Goal: Task Accomplishment & Management: Manage account settings

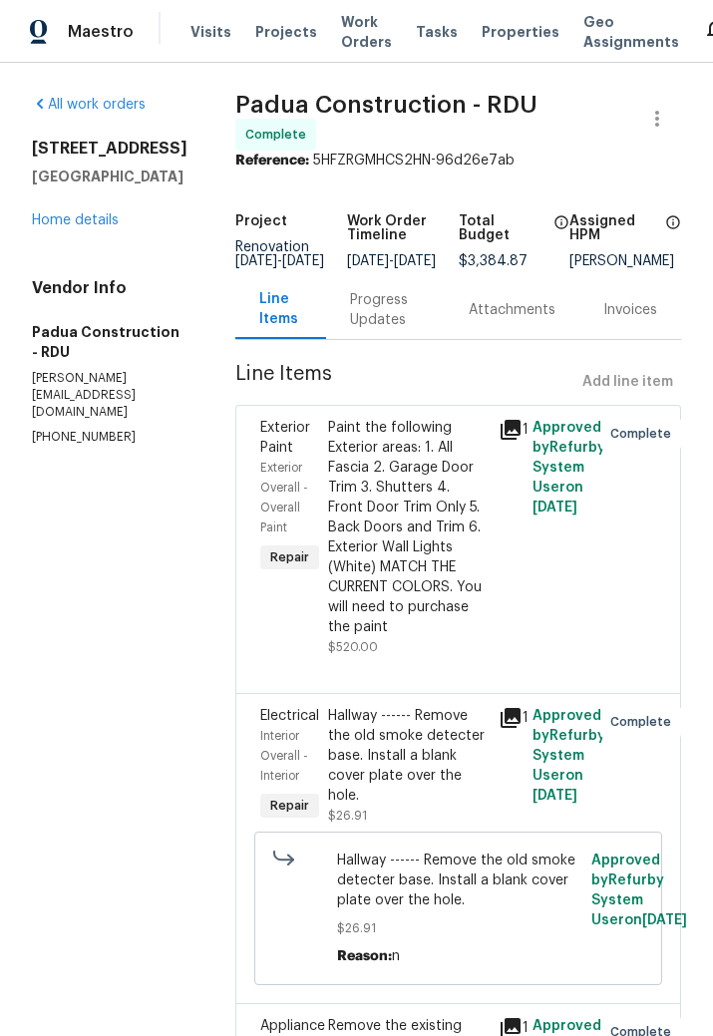
click at [82, 227] on link "Home details" at bounding box center [75, 220] width 87 height 14
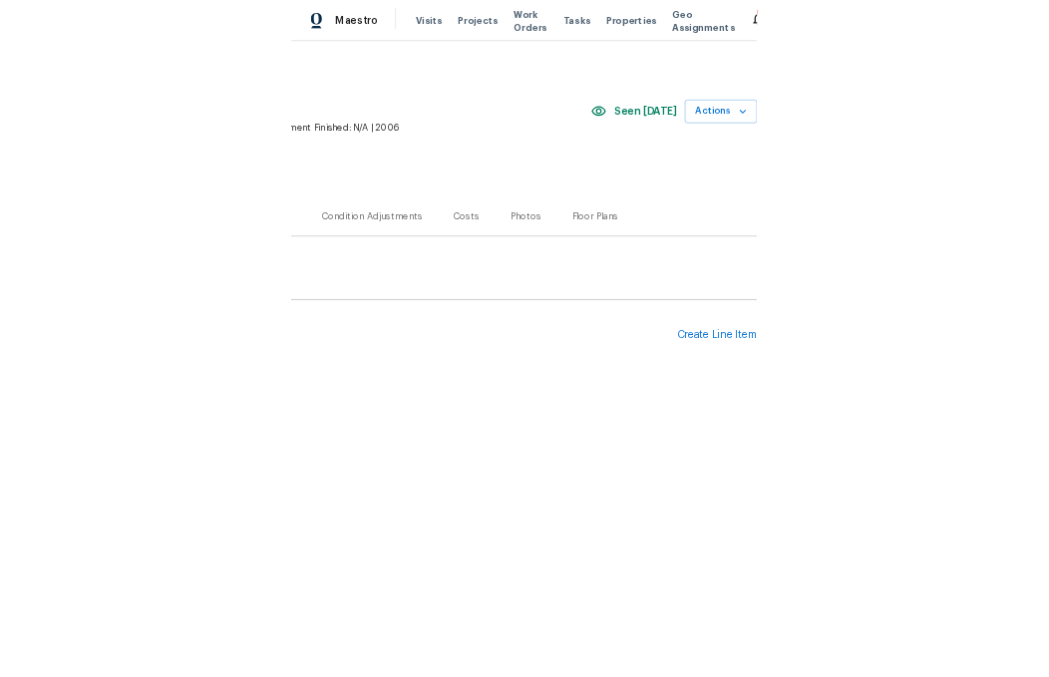
scroll to position [0, 414]
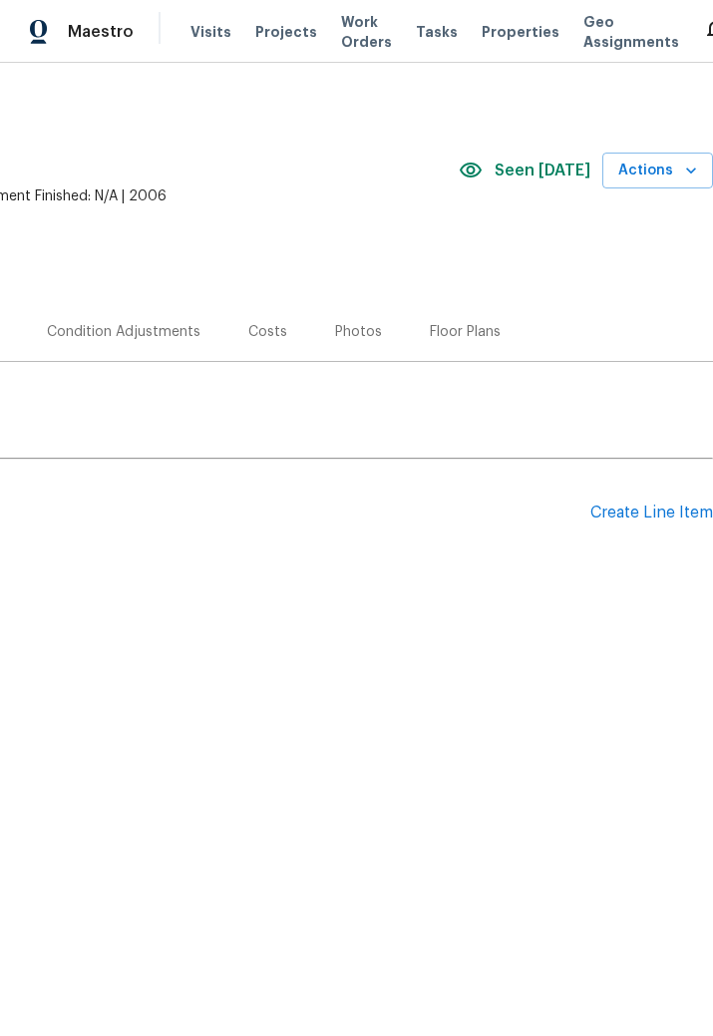
click at [342, 329] on div "Photos" at bounding box center [358, 332] width 47 height 20
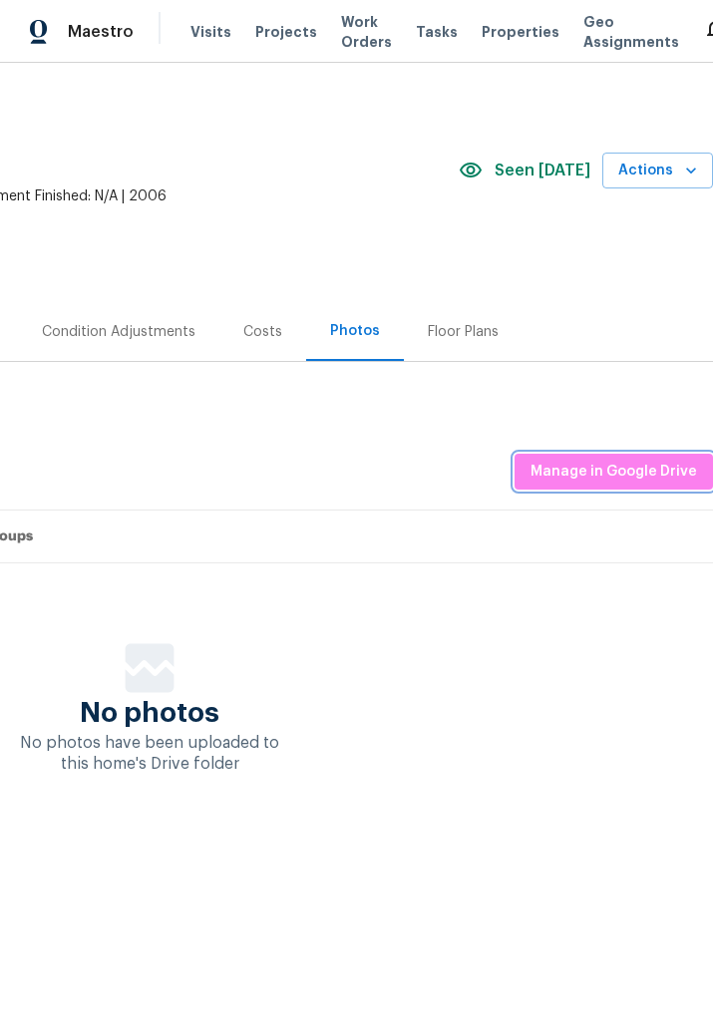
click at [628, 464] on span "Manage in Google Drive" at bounding box center [614, 472] width 167 height 25
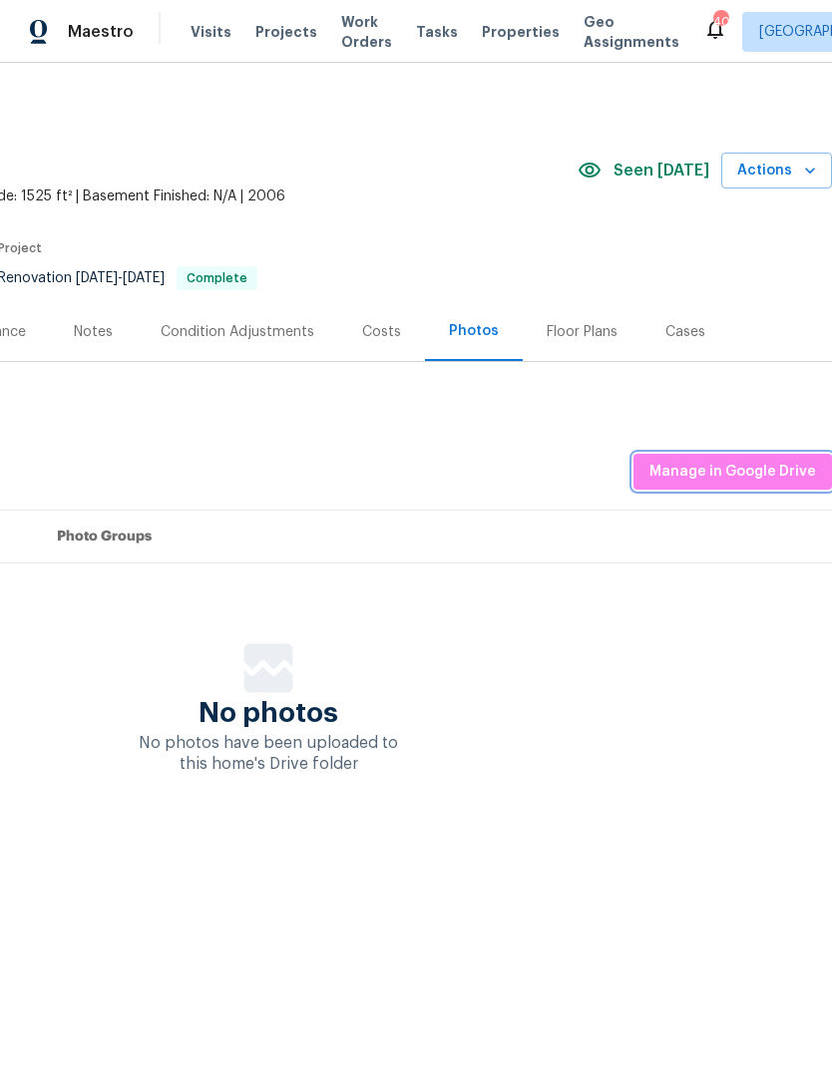
scroll to position [0, 295]
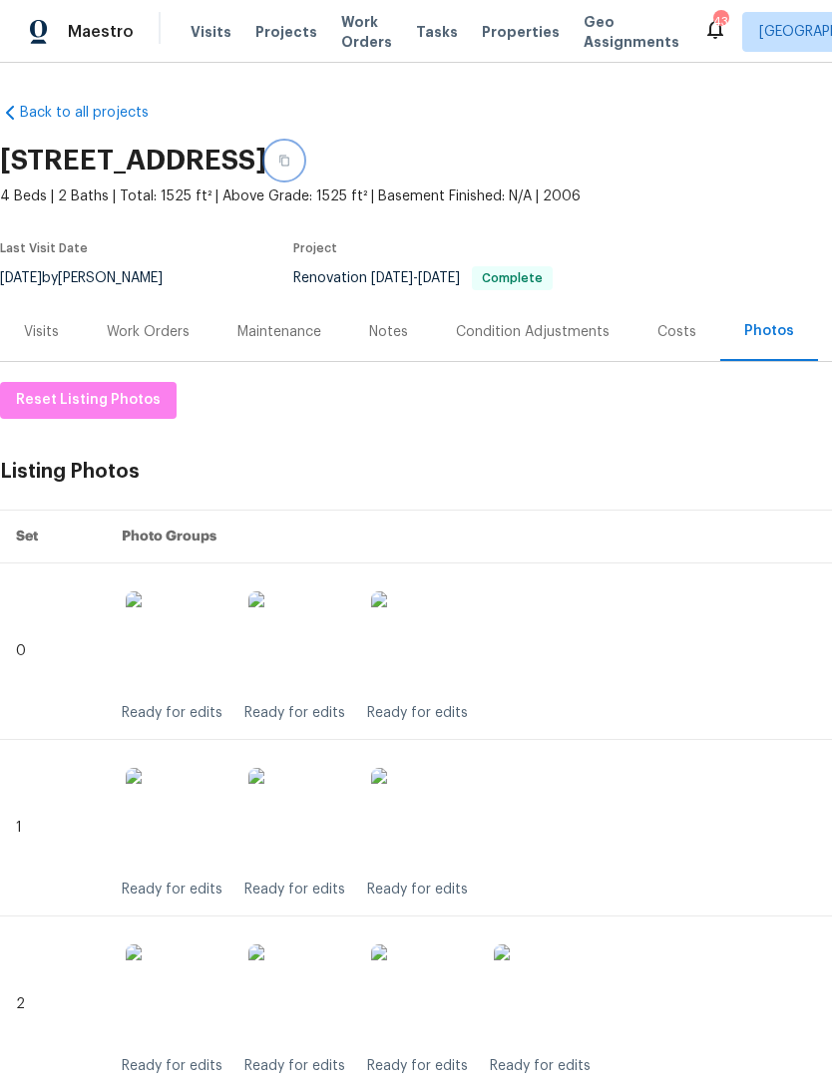
click at [290, 160] on icon "button" at bounding box center [284, 161] width 12 height 12
click at [290, 157] on icon "button" at bounding box center [284, 161] width 12 height 12
click at [136, 332] on div "Work Orders" at bounding box center [148, 332] width 83 height 20
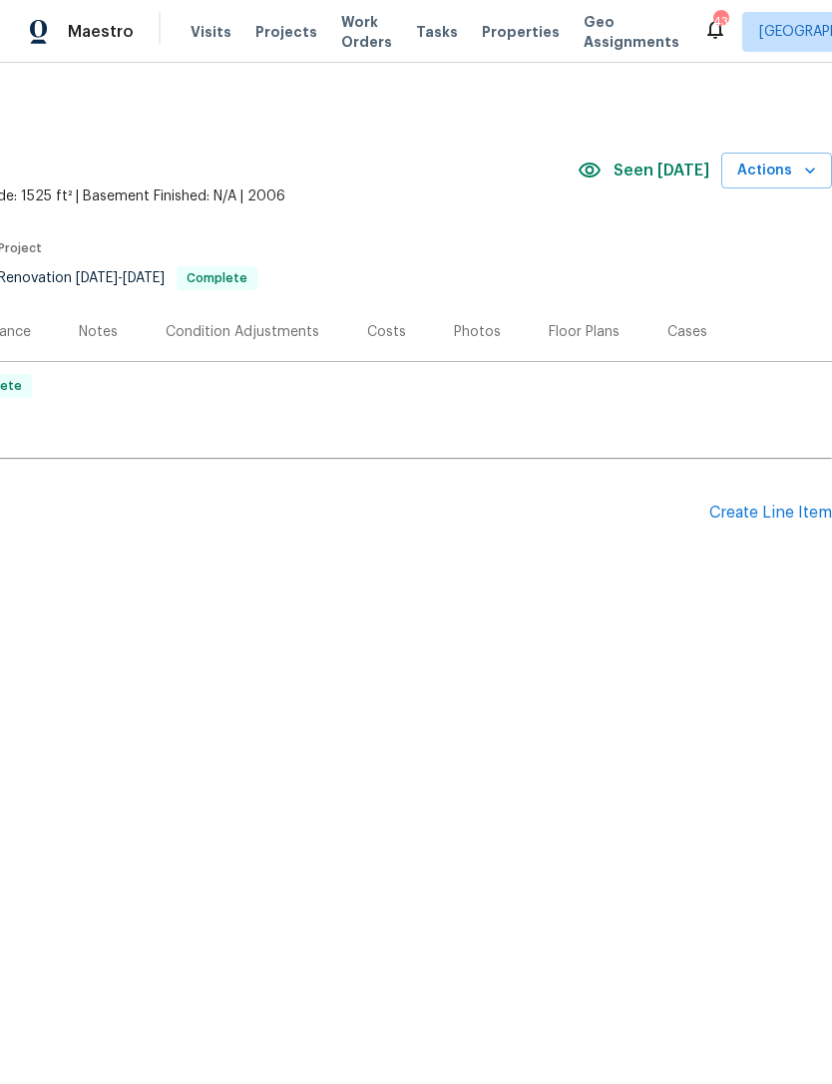
scroll to position [0, 295]
click at [726, 514] on div "Create Line Item" at bounding box center [770, 513] width 123 height 19
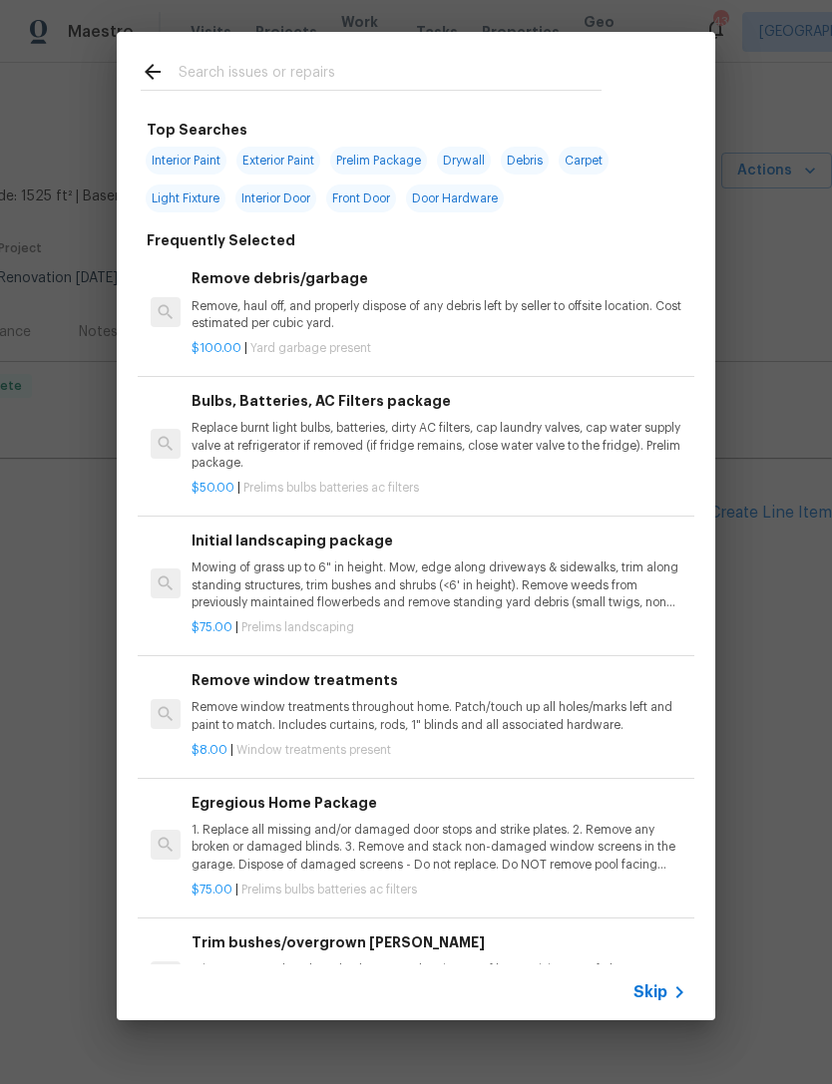
click at [228, 69] on input "text" at bounding box center [390, 75] width 423 height 30
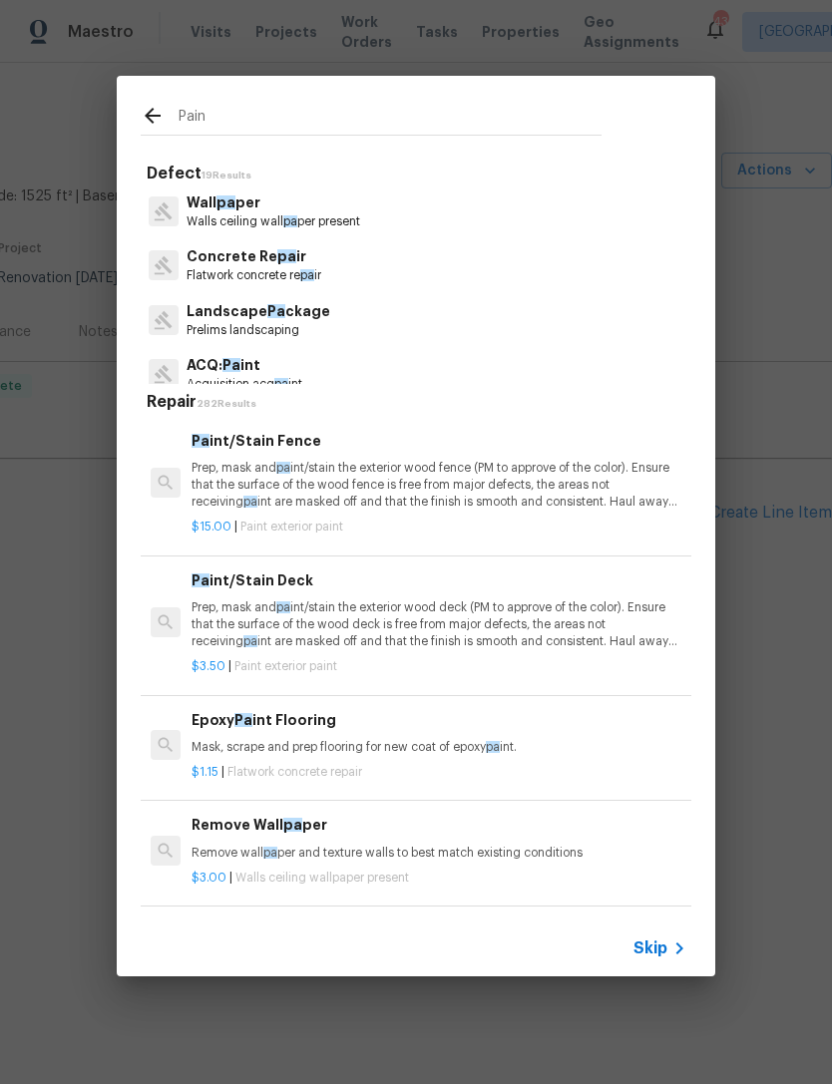
type input "Paint"
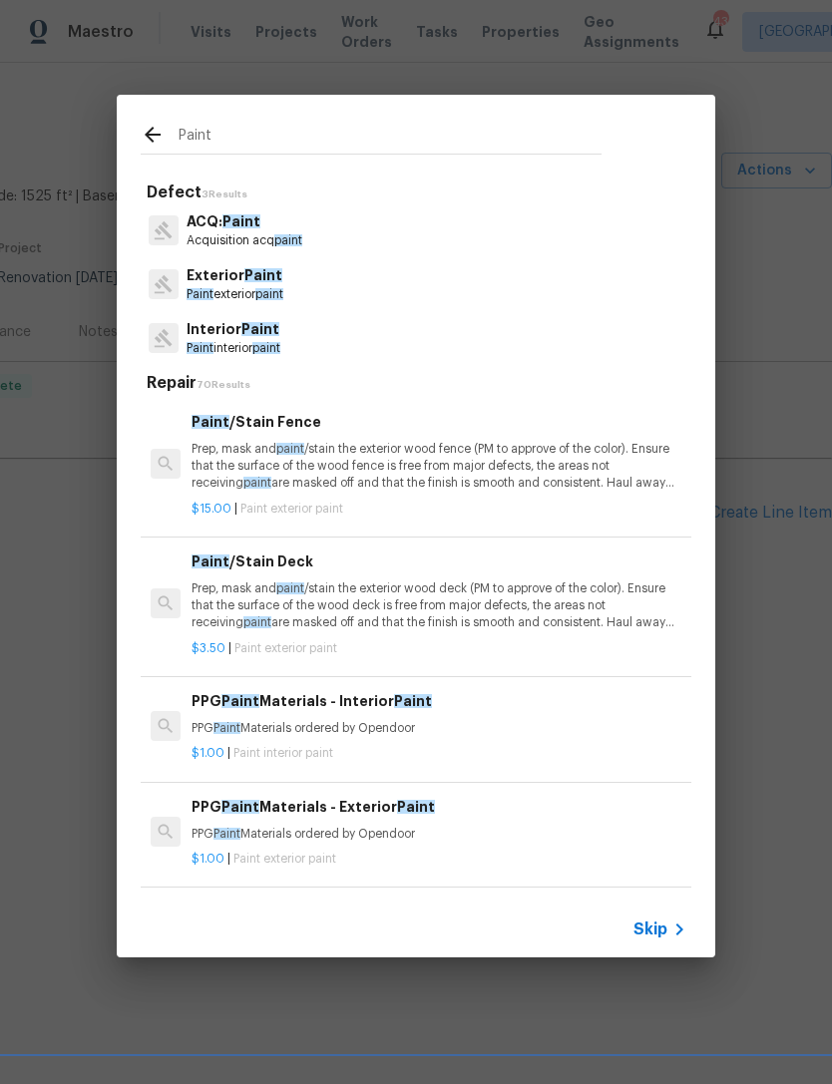
click at [264, 341] on p "Paint interior paint" at bounding box center [234, 348] width 94 height 17
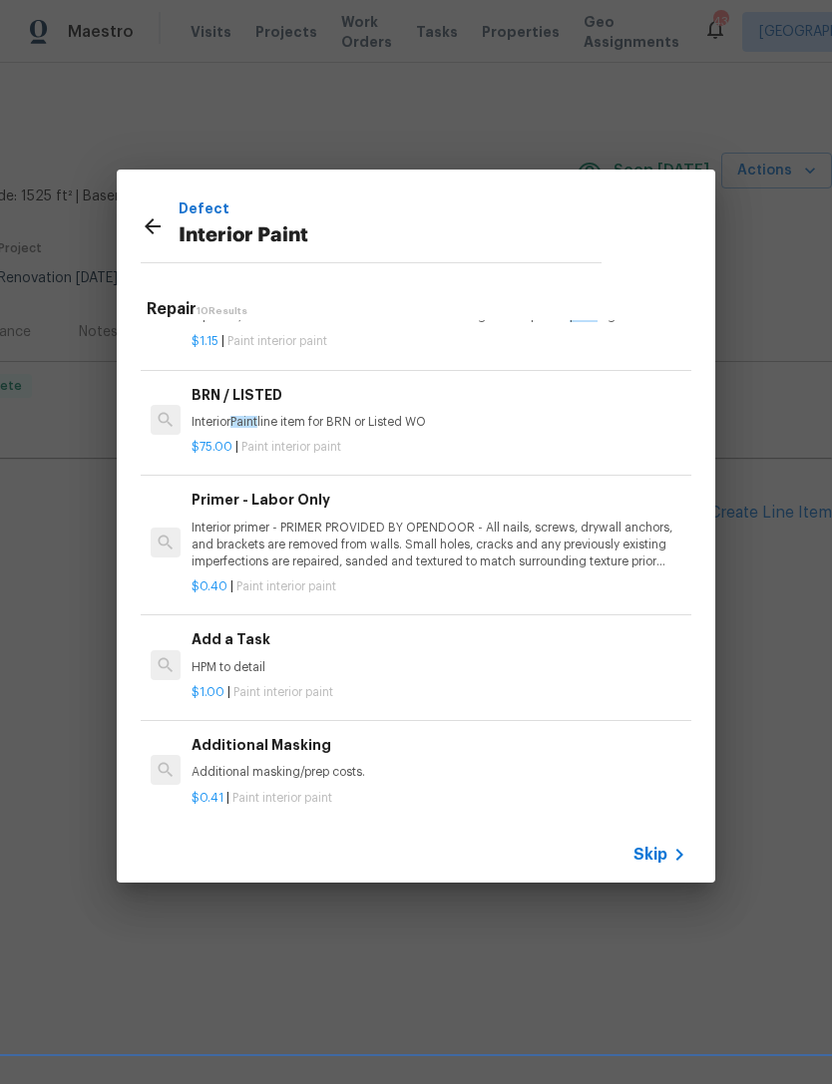
scroll to position [755, 0]
click at [238, 642] on h6 "Add a Task" at bounding box center [439, 640] width 495 height 22
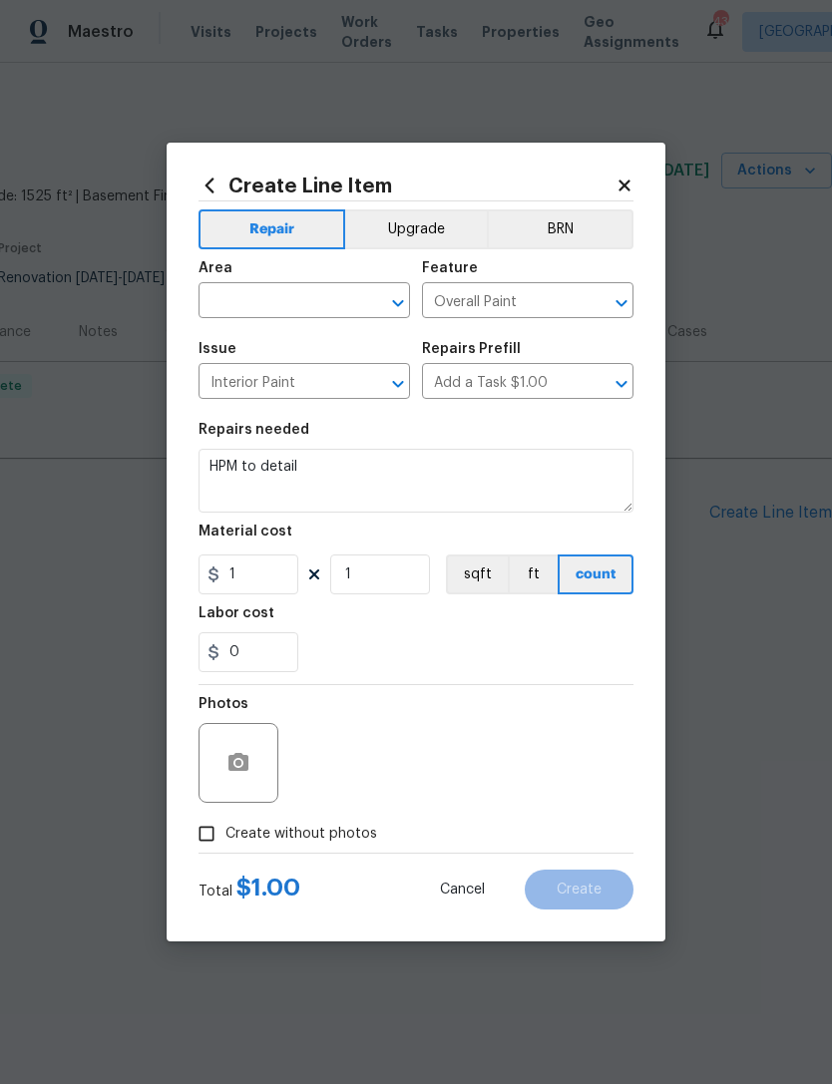
click at [276, 301] on input "text" at bounding box center [277, 302] width 156 height 31
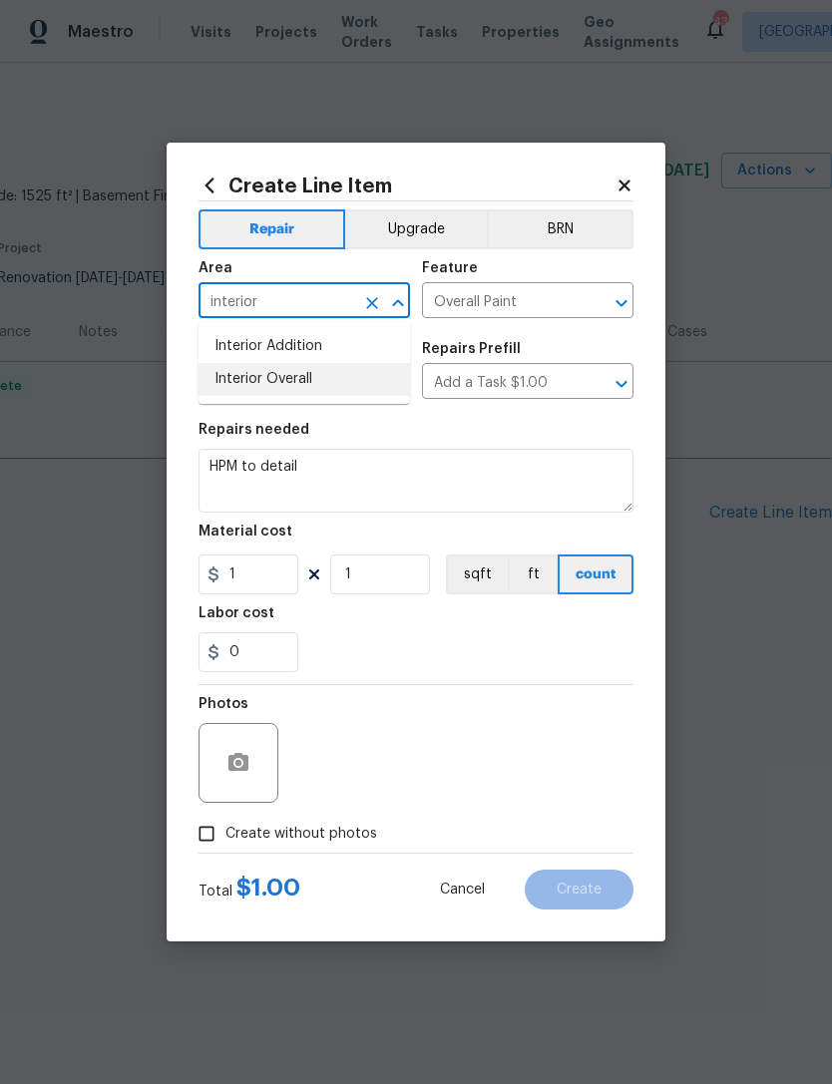
click at [345, 374] on li "Interior Overall" at bounding box center [304, 379] width 211 height 33
type input "Interior Overall"
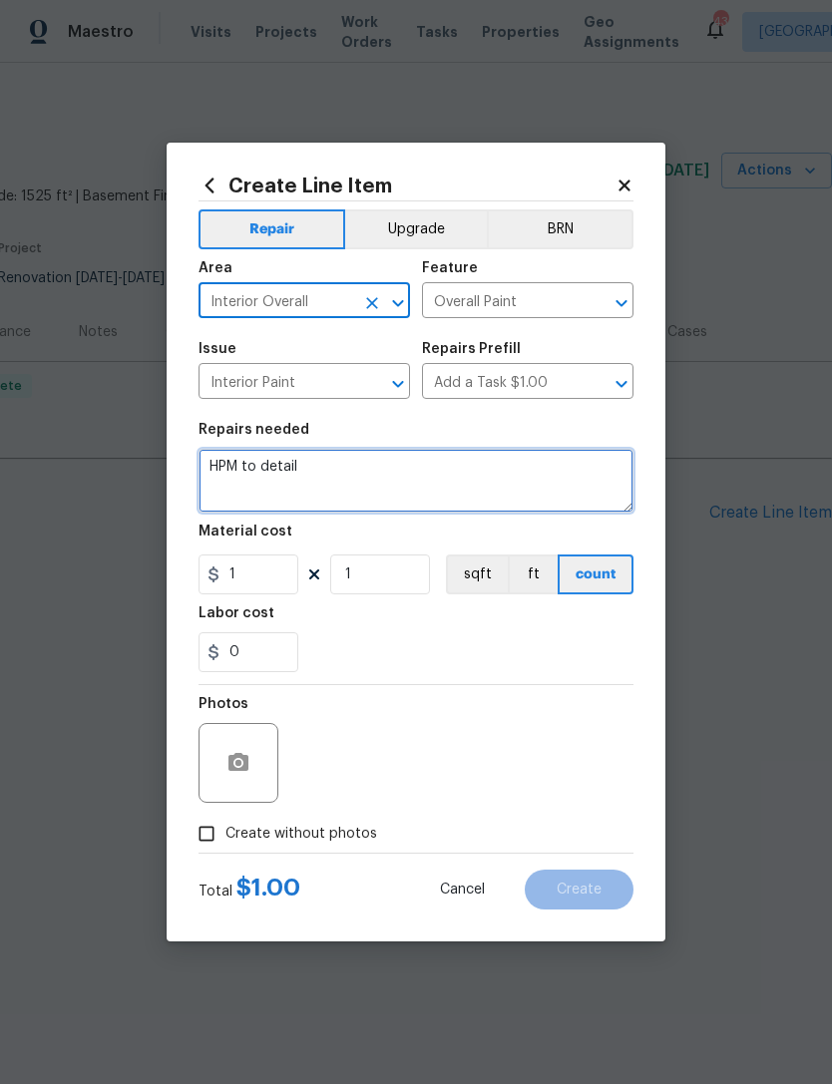
click at [233, 466] on textarea "HPM to detail" at bounding box center [416, 481] width 435 height 64
click at [223, 470] on textarea "HPM to detail" at bounding box center [416, 481] width 435 height 64
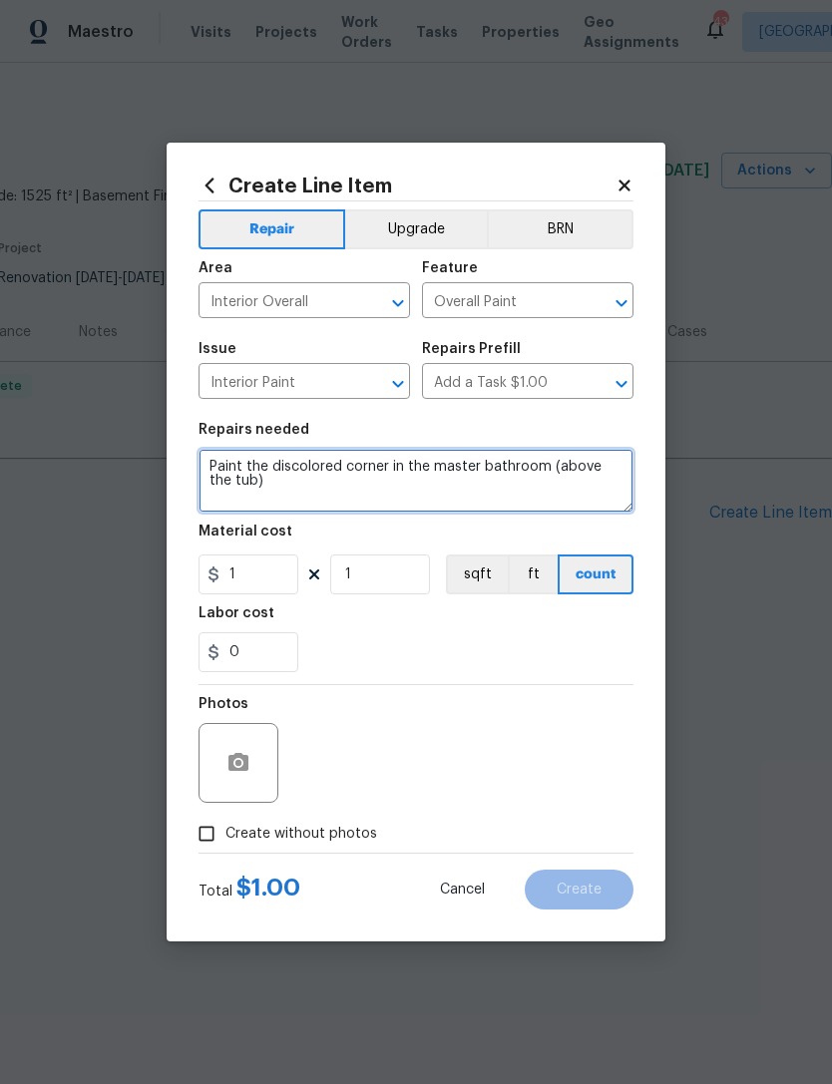
type textarea "Paint the discolored corner in the master bathroom (above the tub)"
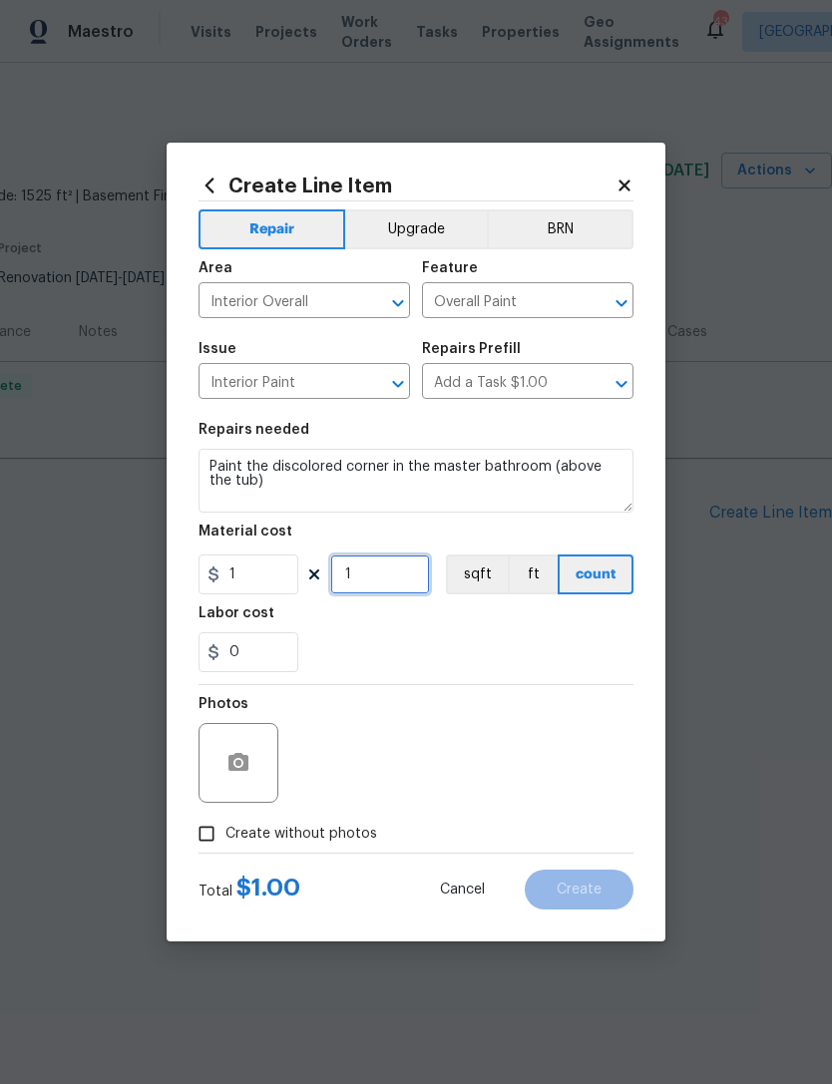
click at [397, 581] on input "1" at bounding box center [380, 575] width 100 height 40
type input "125"
click at [424, 642] on div "0" at bounding box center [416, 652] width 435 height 40
click at [205, 836] on input "Create without photos" at bounding box center [207, 834] width 38 height 38
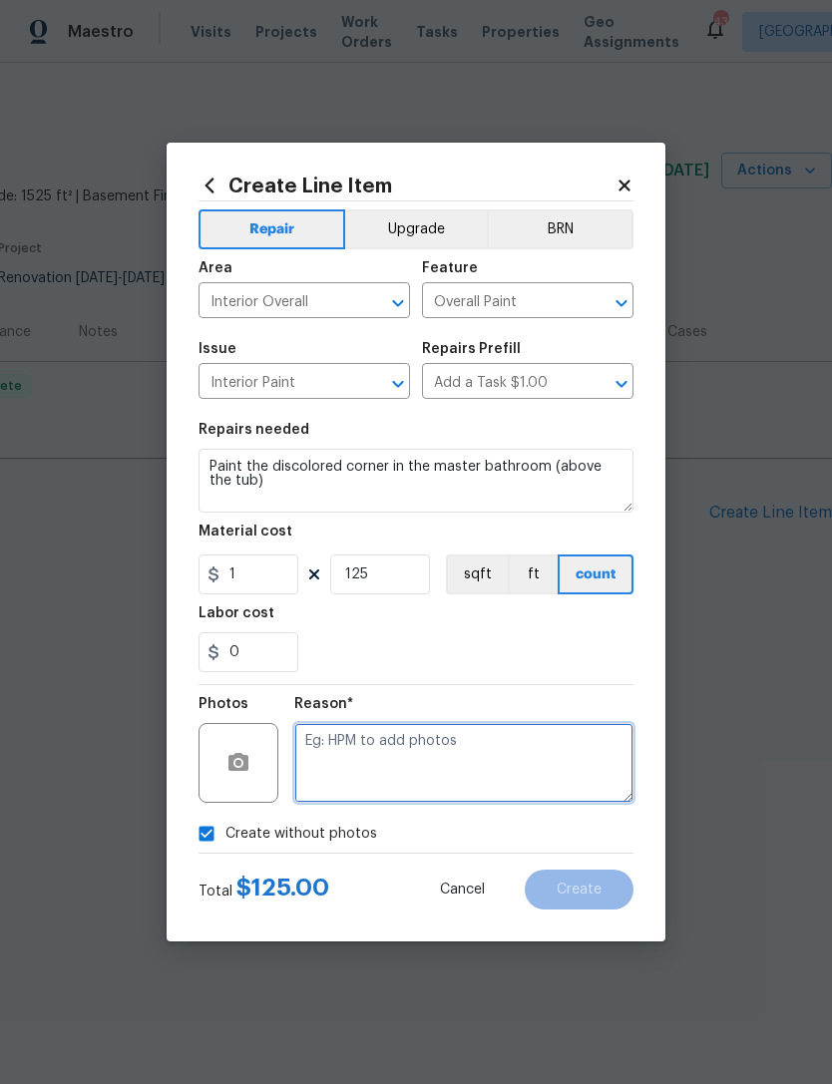
click at [372, 749] on textarea at bounding box center [463, 763] width 339 height 80
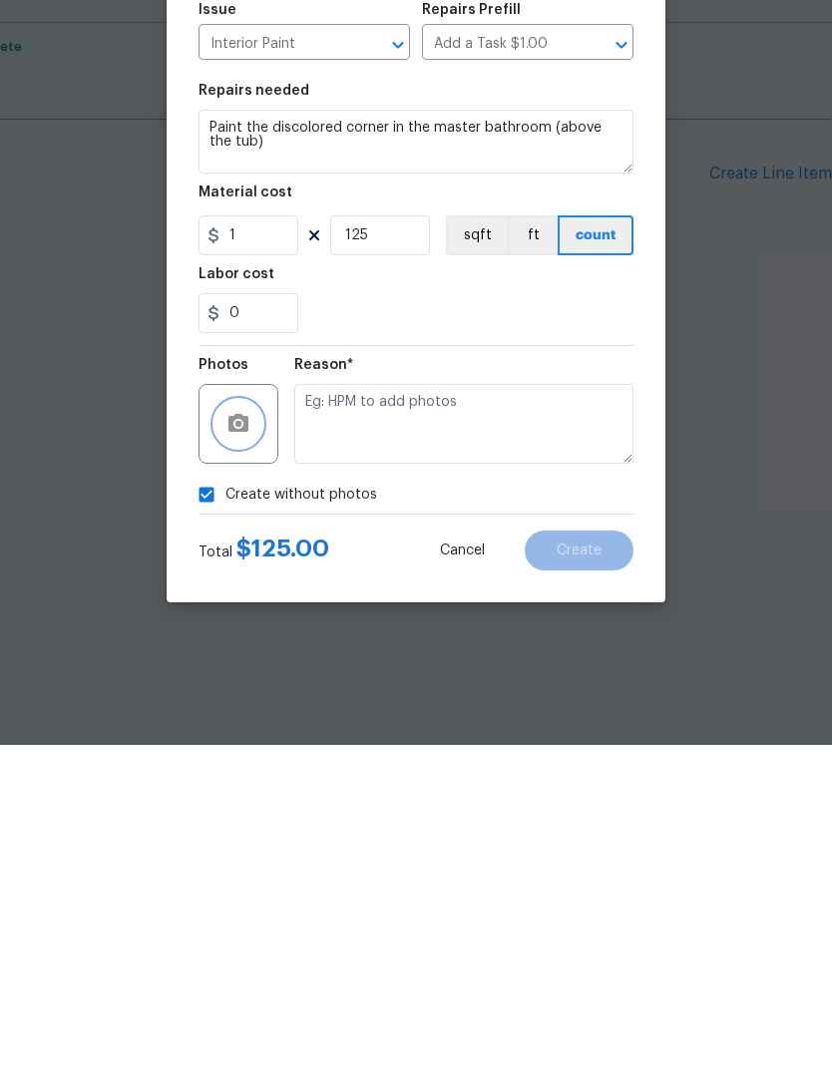
click at [236, 739] on button "button" at bounding box center [238, 763] width 48 height 48
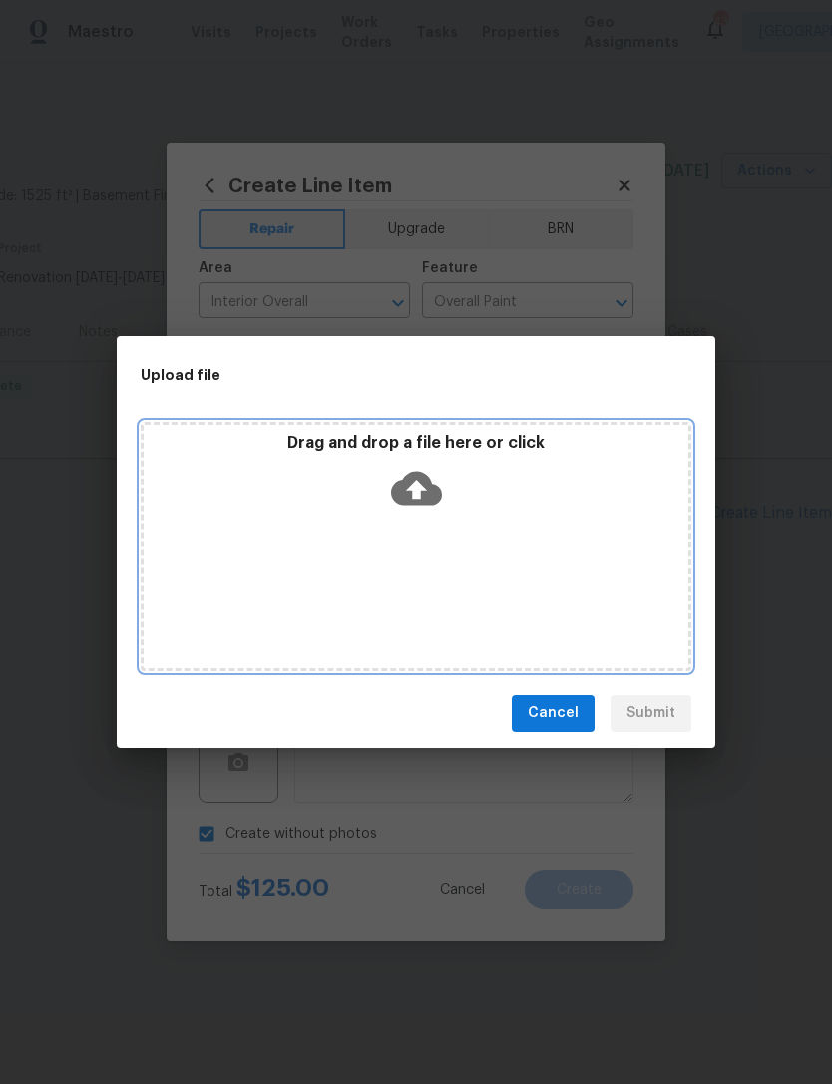
click at [421, 473] on icon at bounding box center [416, 488] width 51 height 34
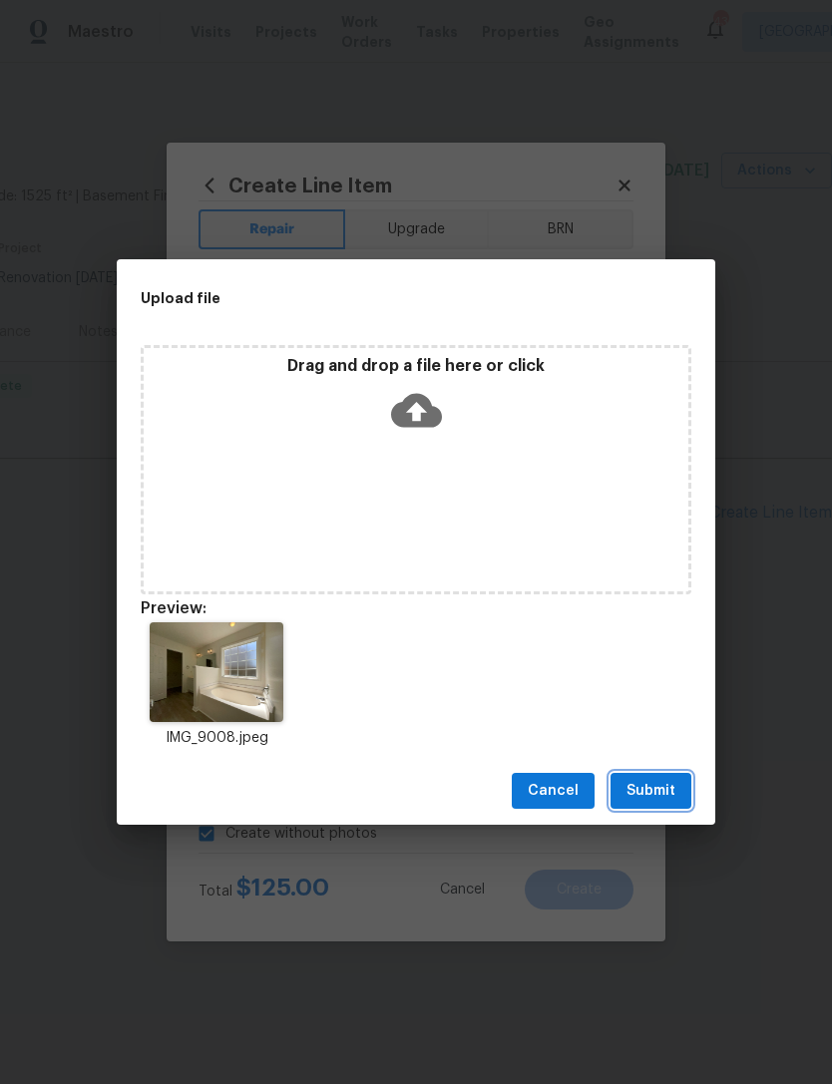
click at [660, 795] on span "Submit" at bounding box center [650, 791] width 49 height 25
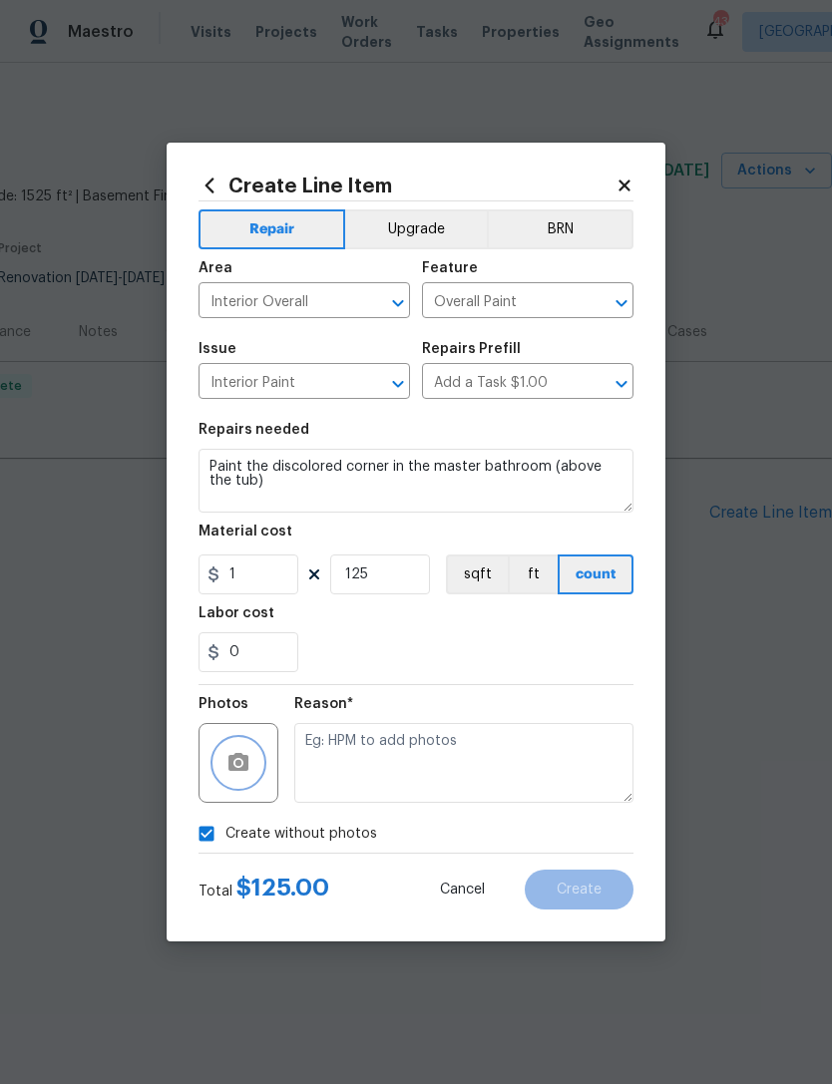
checkbox input "false"
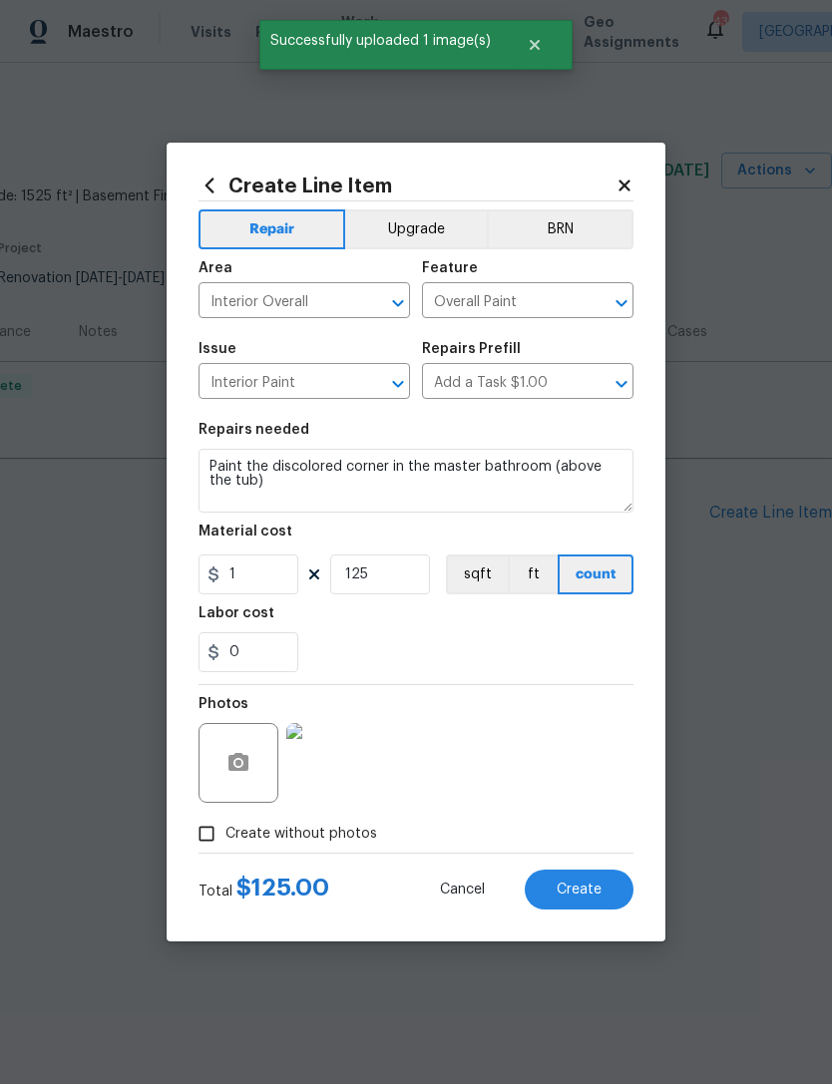
click at [600, 892] on span "Create" at bounding box center [579, 890] width 45 height 15
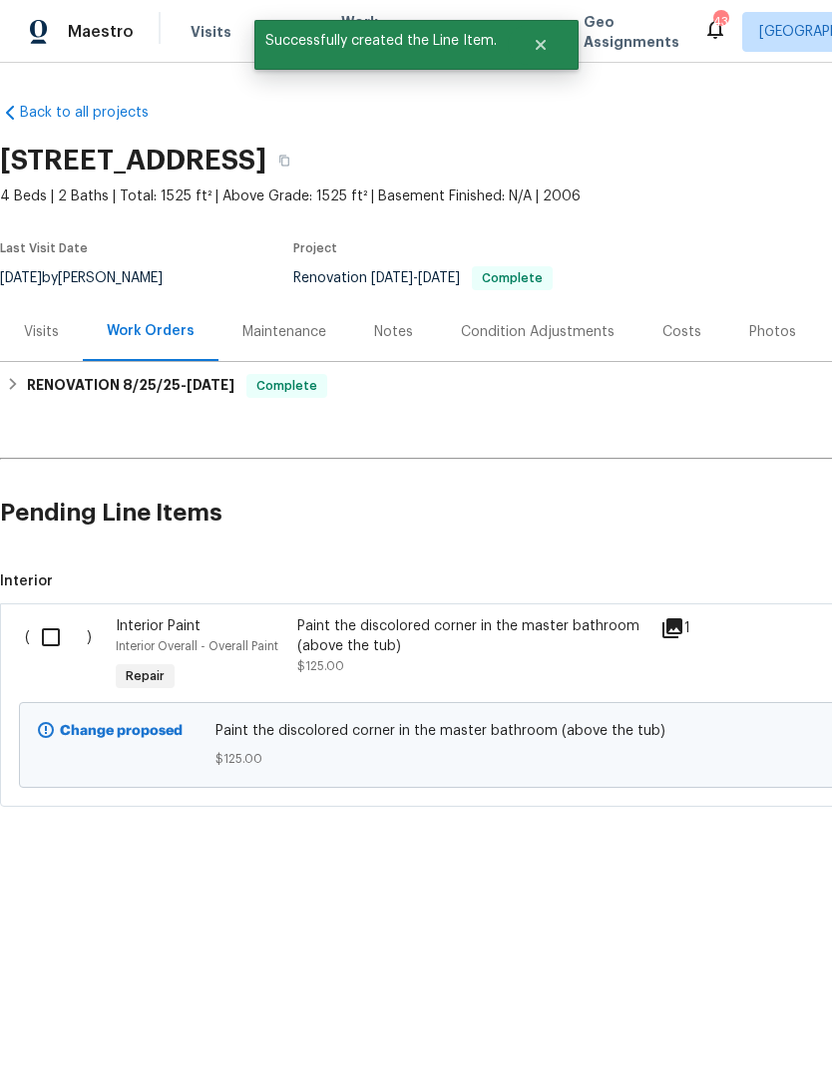
scroll to position [0, 0]
click at [45, 632] on input "checkbox" at bounding box center [58, 637] width 57 height 42
checkbox input "true"
click at [702, 1029] on span "Create Work Order" at bounding box center [717, 1034] width 133 height 25
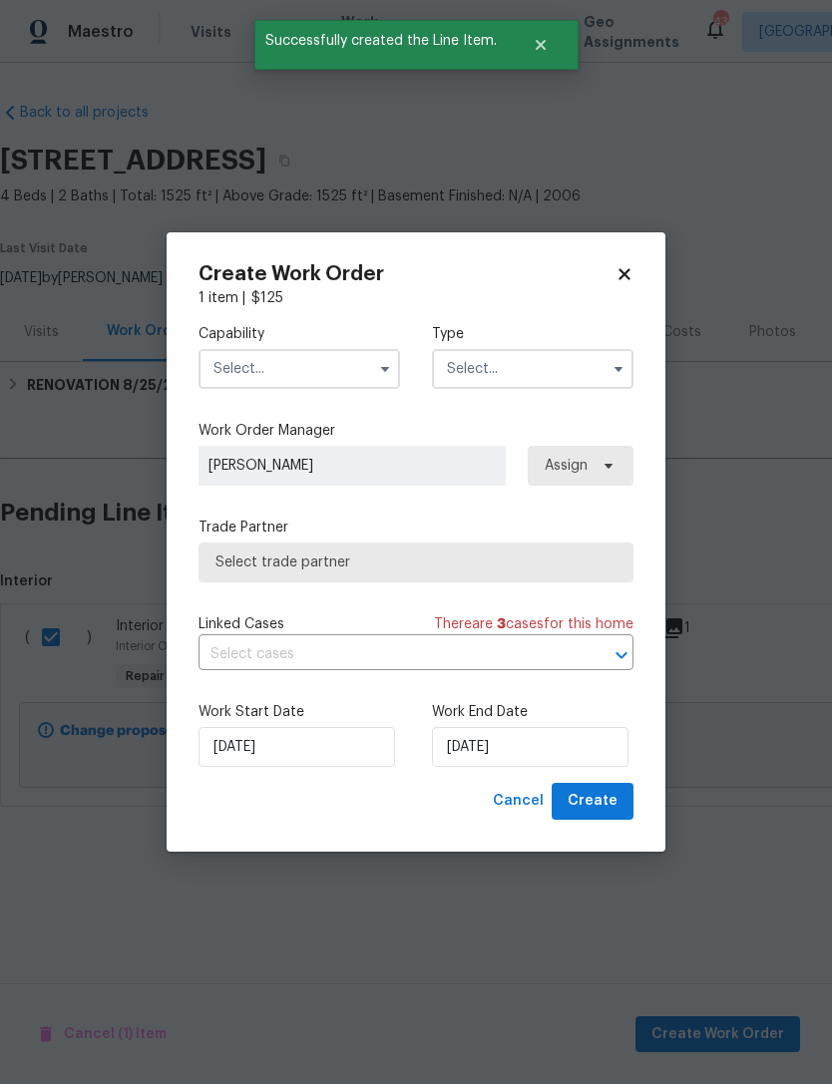
click at [242, 362] on input "text" at bounding box center [299, 369] width 201 height 40
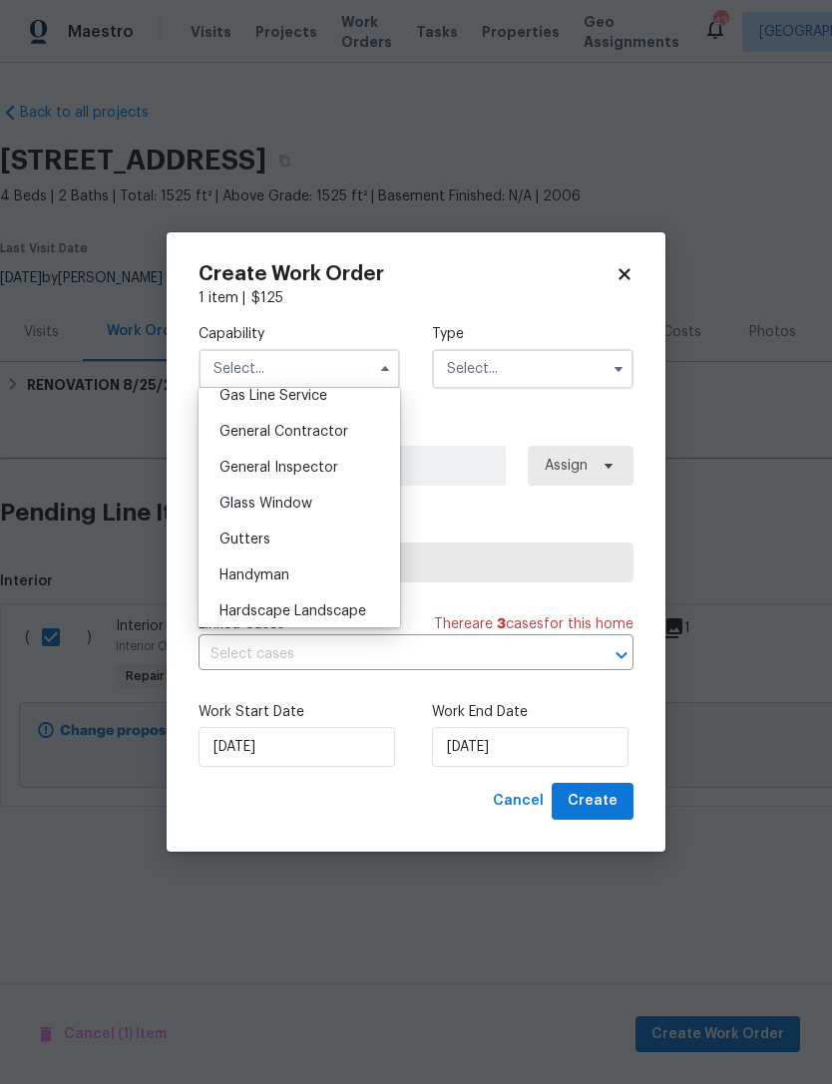
scroll to position [936, 0]
click at [342, 428] on span "General Contractor" at bounding box center [283, 429] width 129 height 14
type input "General Contractor"
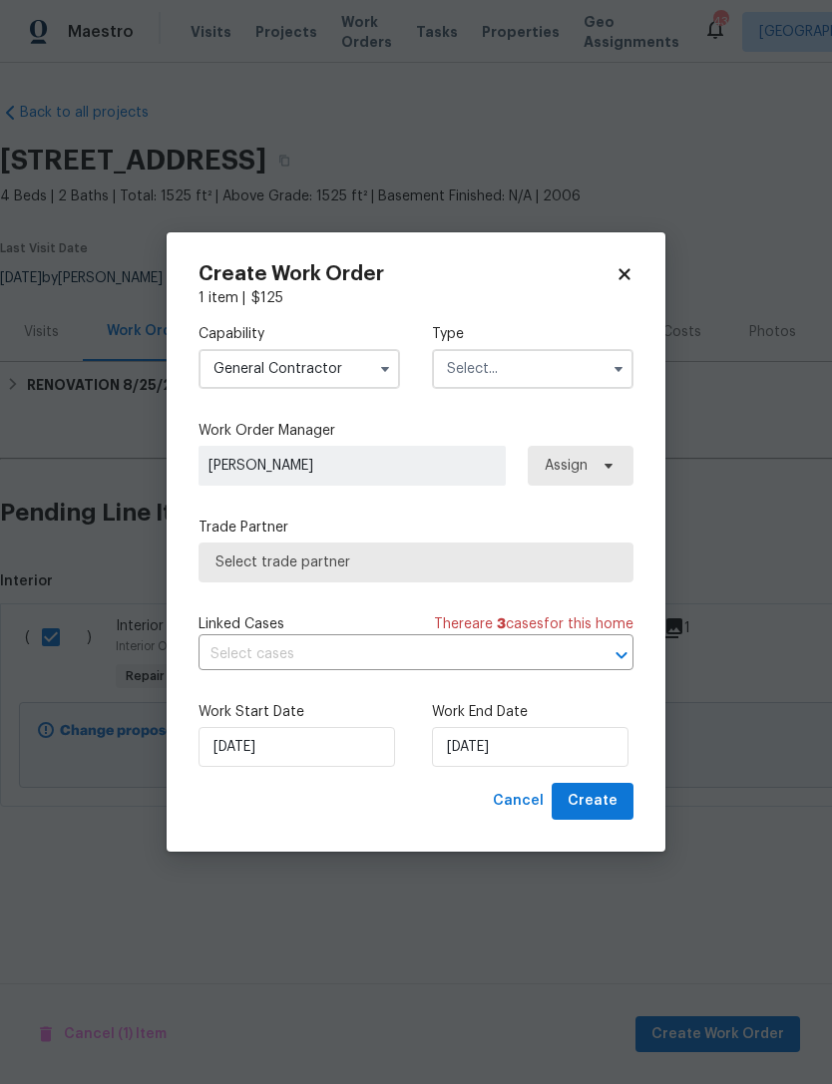
click at [535, 374] on input "text" at bounding box center [532, 369] width 201 height 40
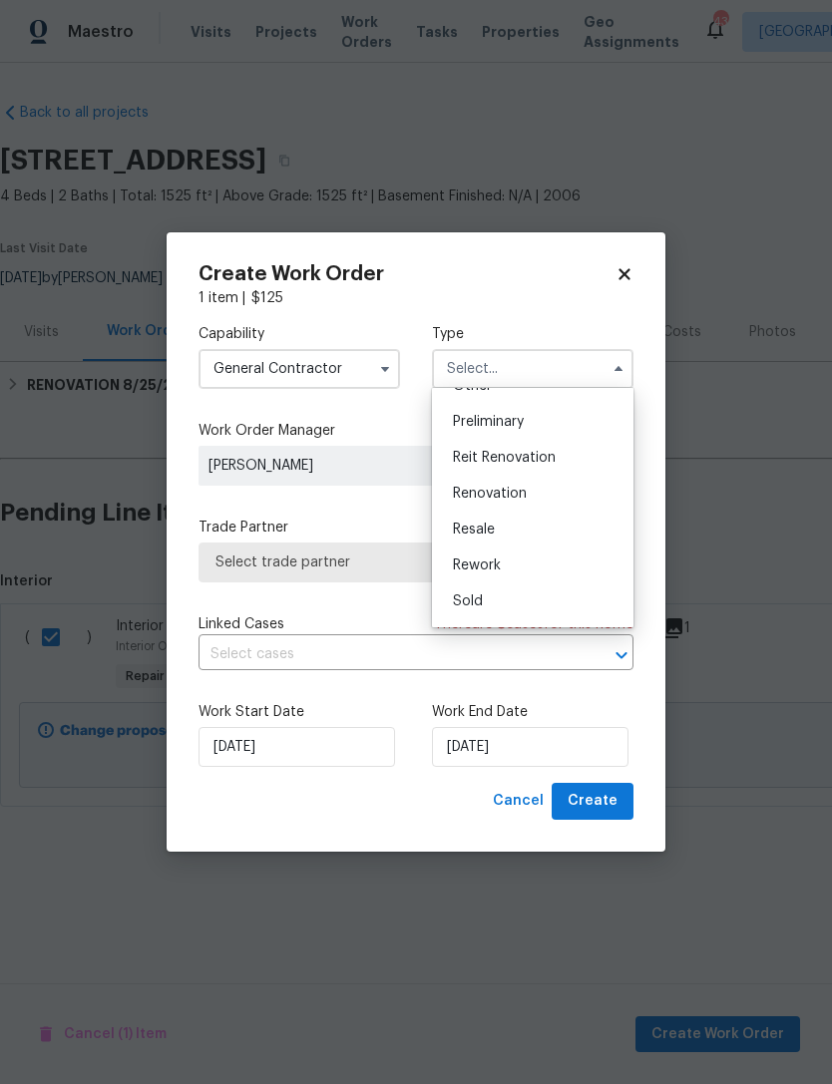
scroll to position [391, 0]
click at [509, 518] on span "Renovation" at bounding box center [490, 523] width 74 height 14
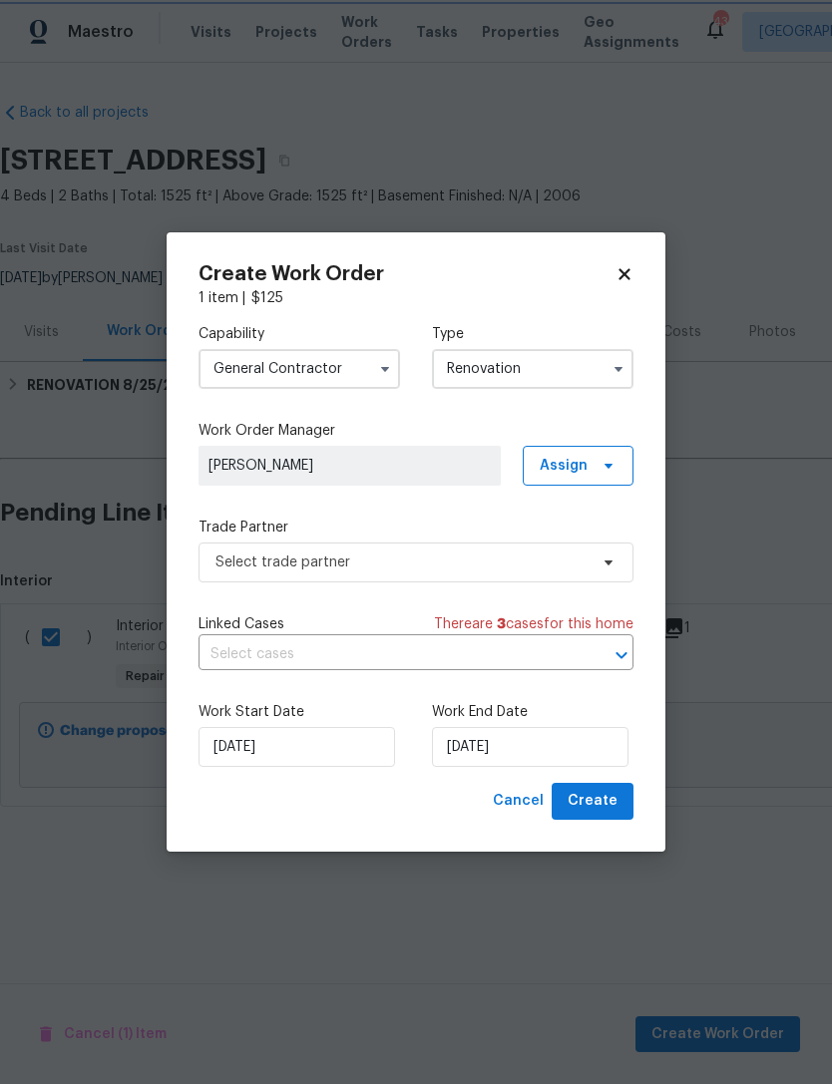
scroll to position [0, 0]
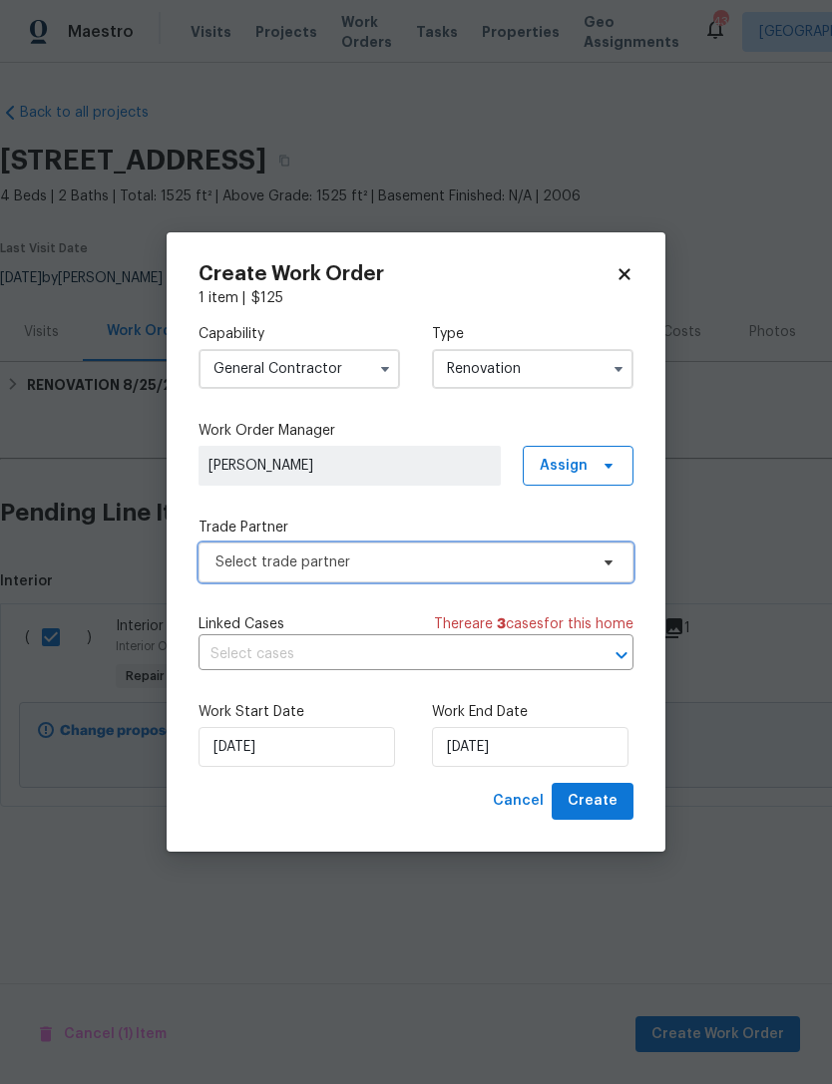
click at [317, 558] on span "Select trade partner" at bounding box center [401, 563] width 372 height 20
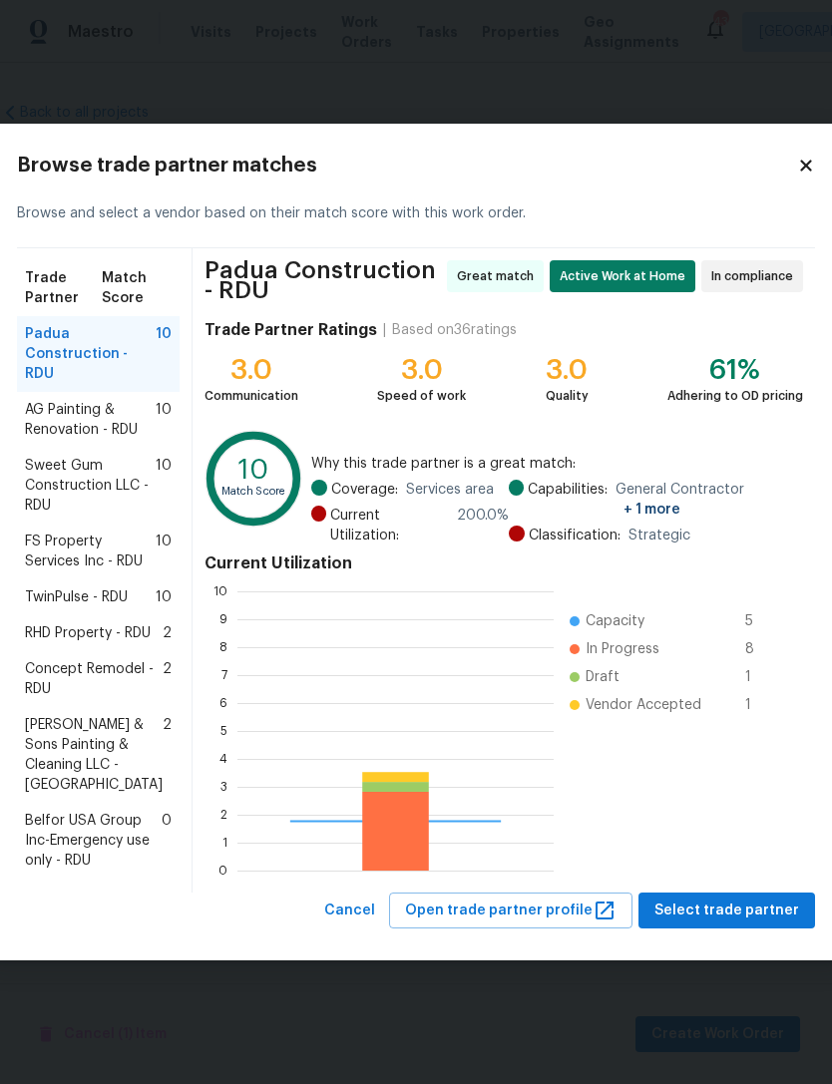
scroll to position [279, 316]
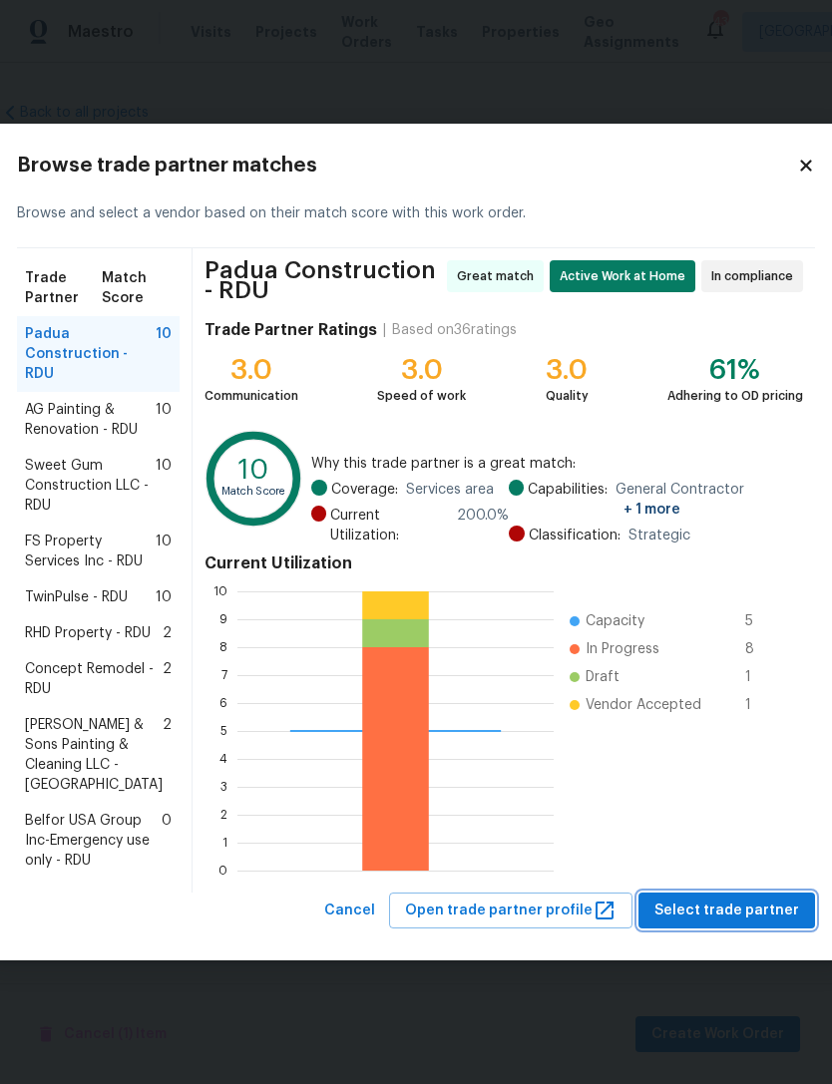
click at [755, 924] on span "Select trade partner" at bounding box center [726, 911] width 145 height 25
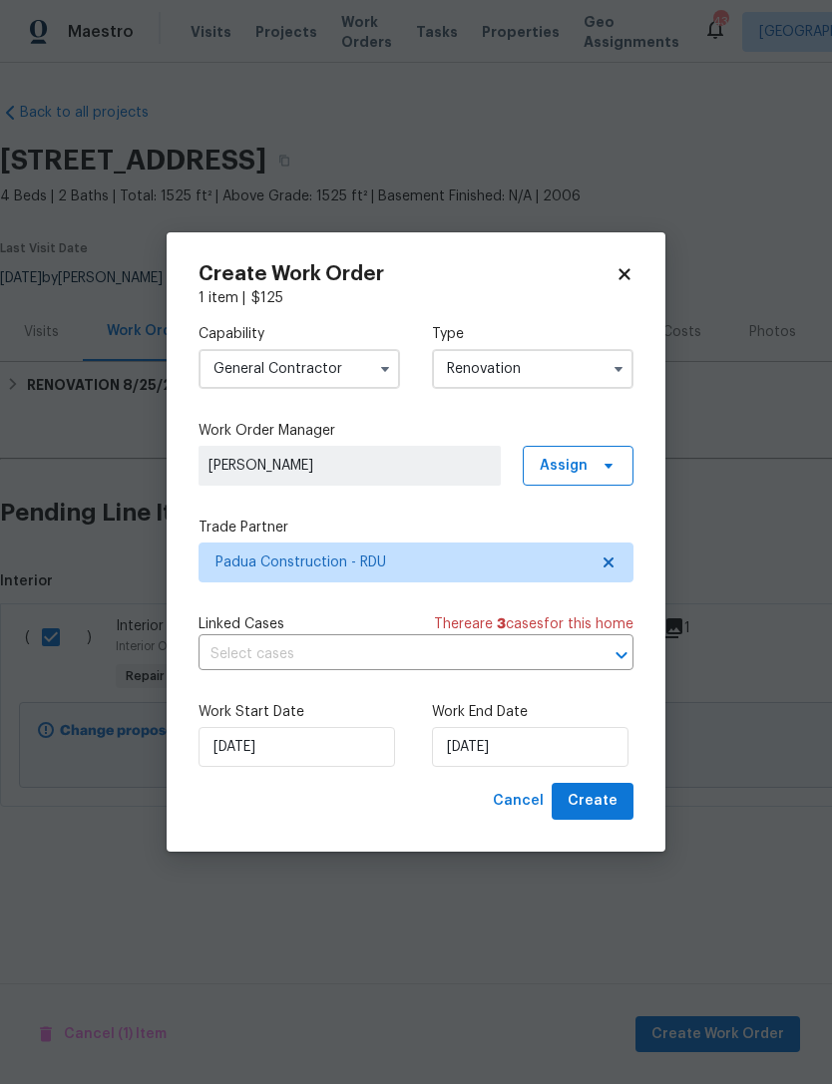
click at [543, 363] on input "Renovation" at bounding box center [532, 369] width 201 height 40
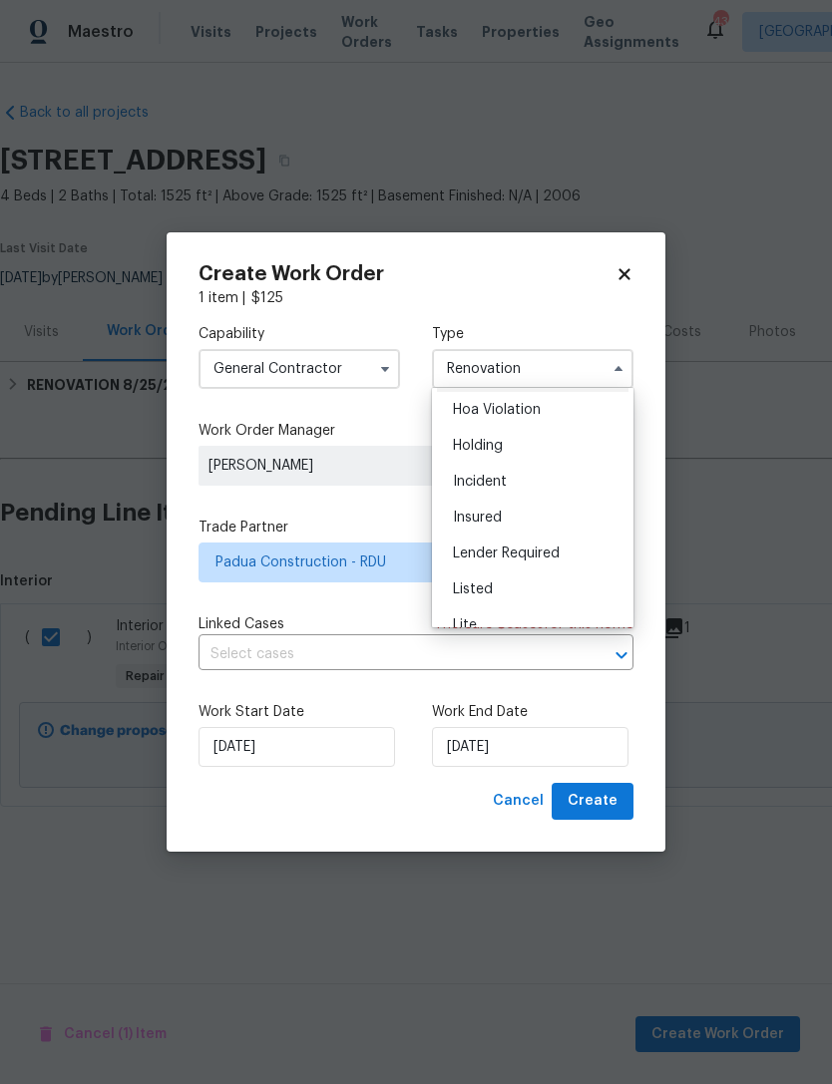
scroll to position [47, 0]
click at [521, 573] on div "Listed" at bounding box center [533, 580] width 192 height 36
type input "Listed"
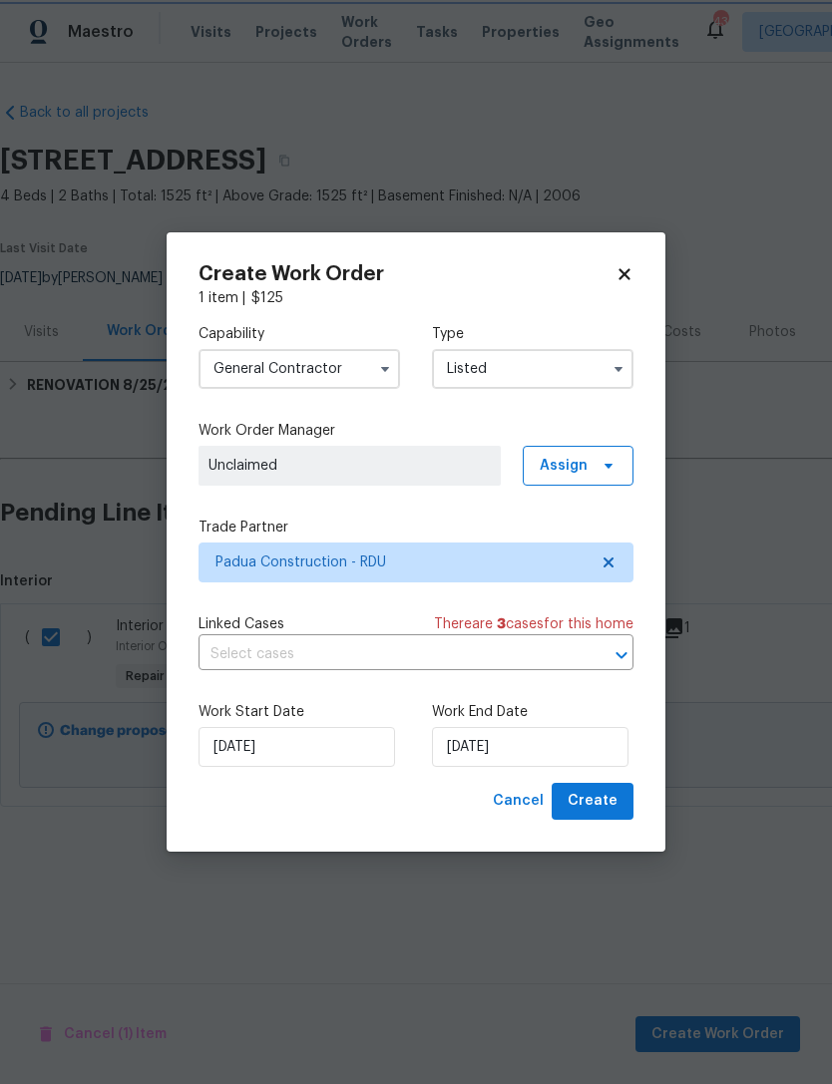
scroll to position [0, 0]
click at [581, 467] on span "Assign" at bounding box center [564, 466] width 48 height 20
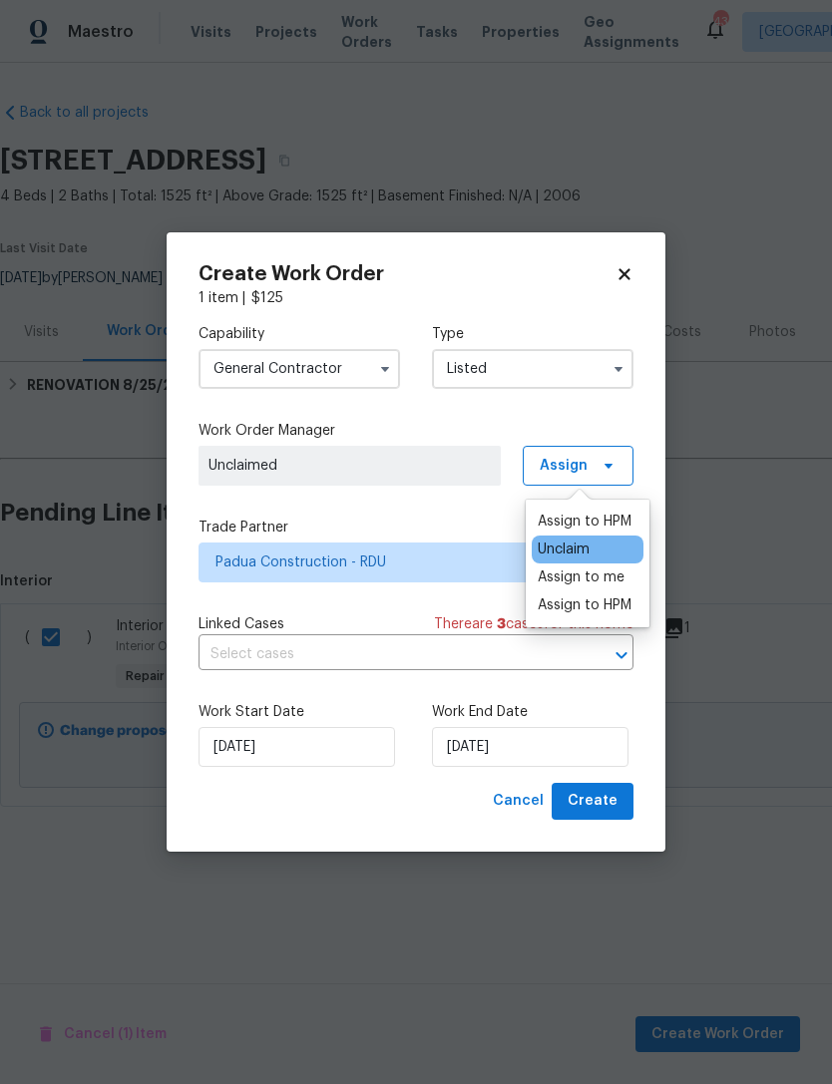
click at [599, 521] on div "Assign to HPM" at bounding box center [585, 522] width 94 height 20
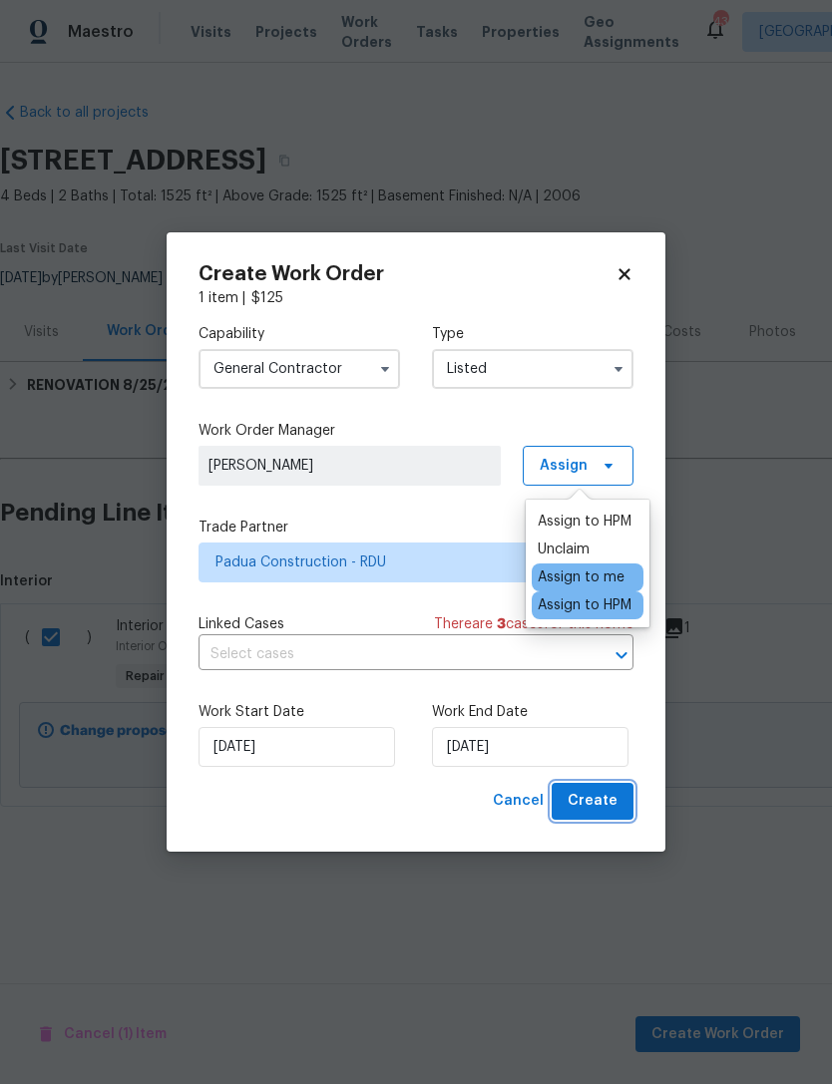
click at [603, 807] on span "Create" at bounding box center [593, 801] width 50 height 25
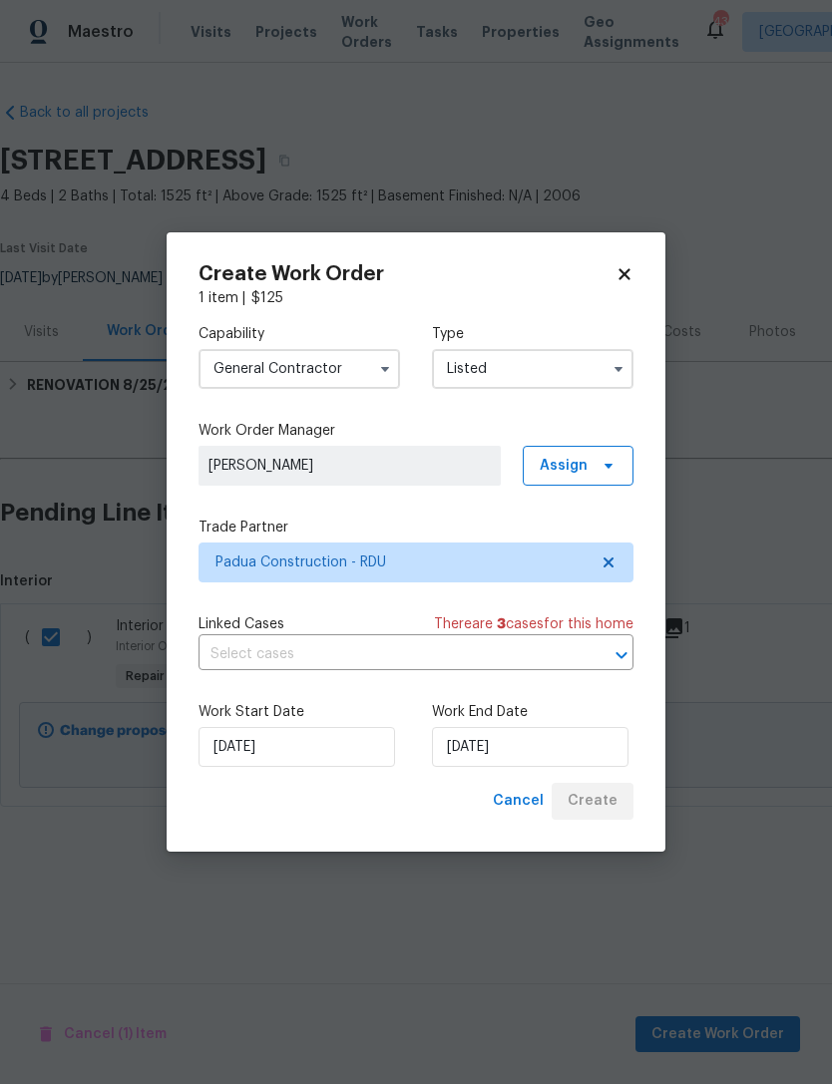
checkbox input "false"
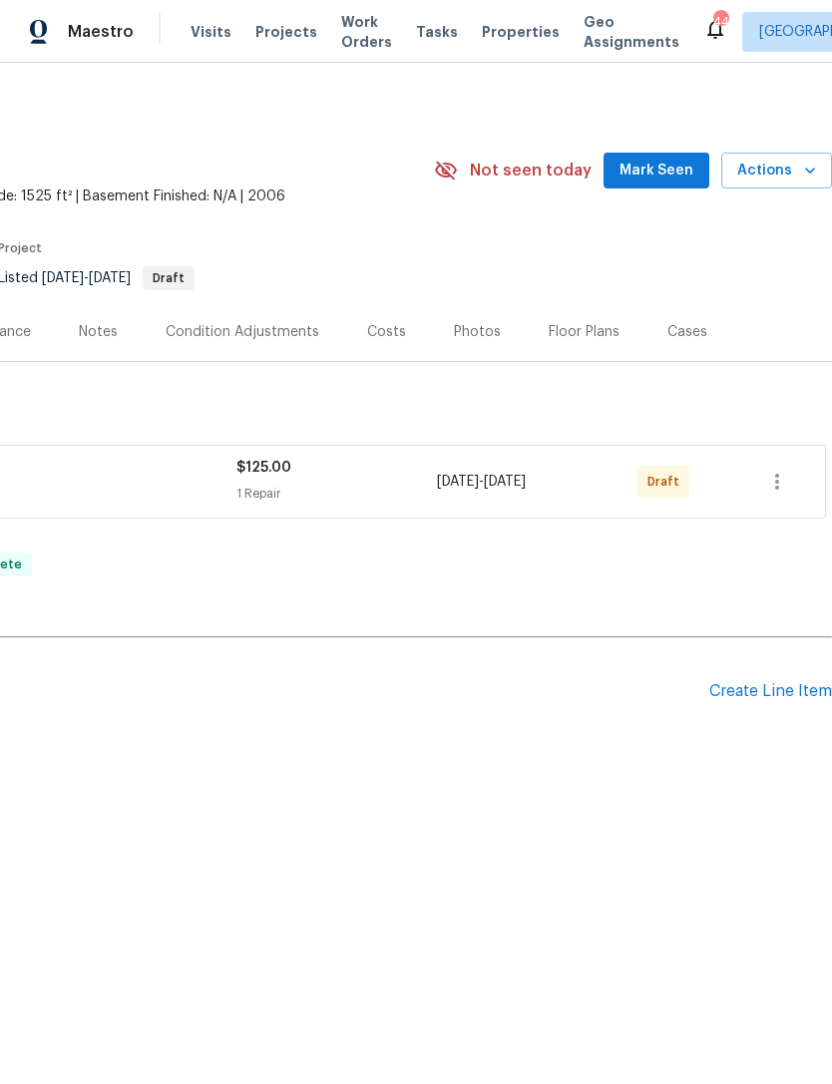
scroll to position [0, 295]
click at [778, 481] on icon "button" at bounding box center [777, 482] width 4 height 16
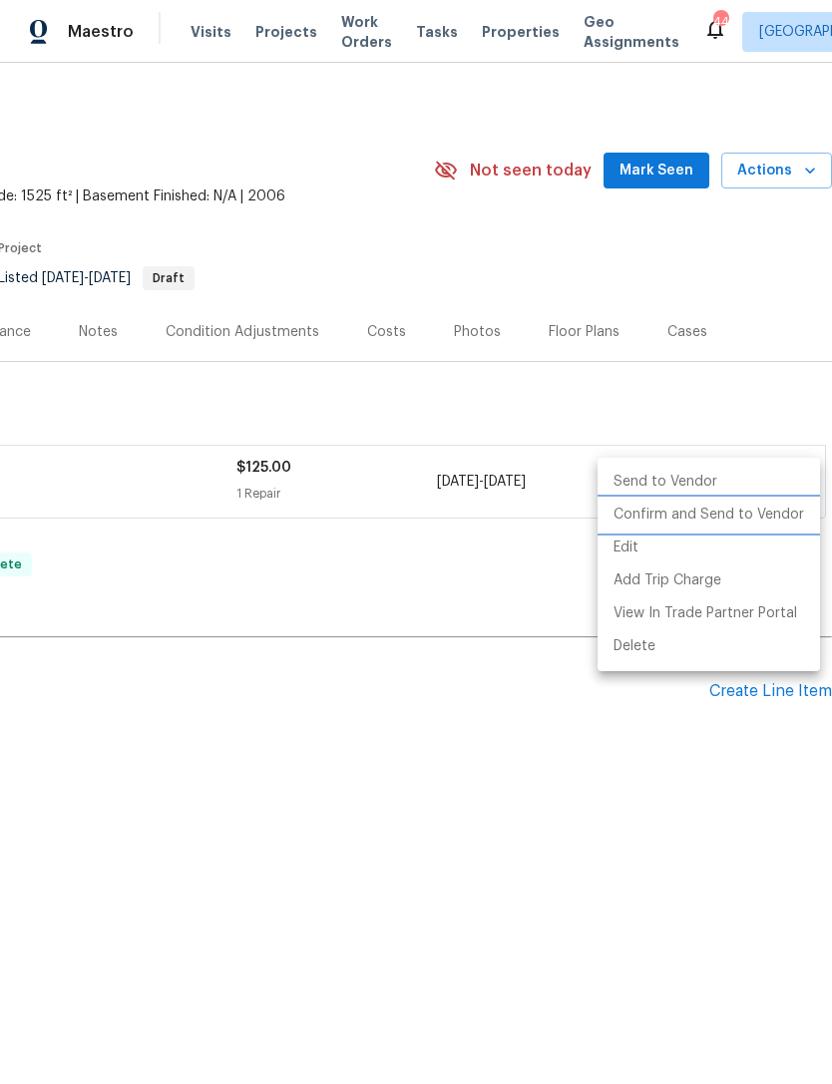
click at [687, 516] on li "Confirm and Send to Vendor" at bounding box center [709, 515] width 222 height 33
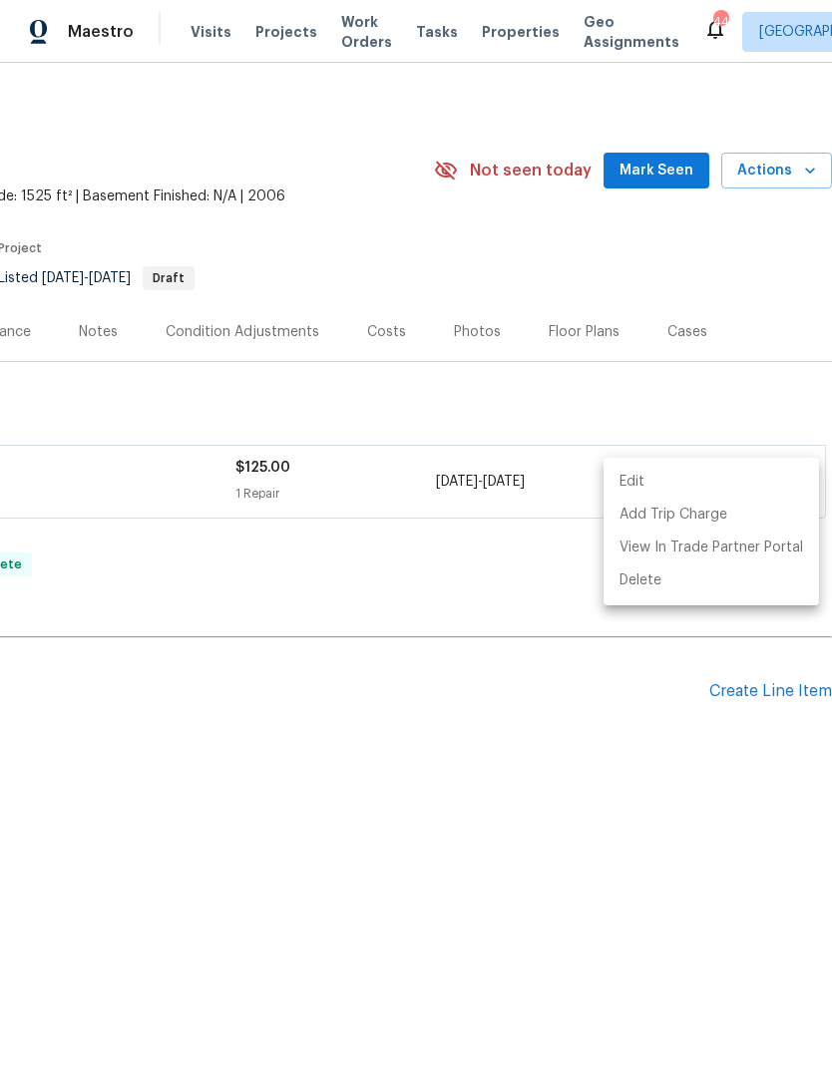
click at [669, 165] on div at bounding box center [416, 542] width 832 height 1084
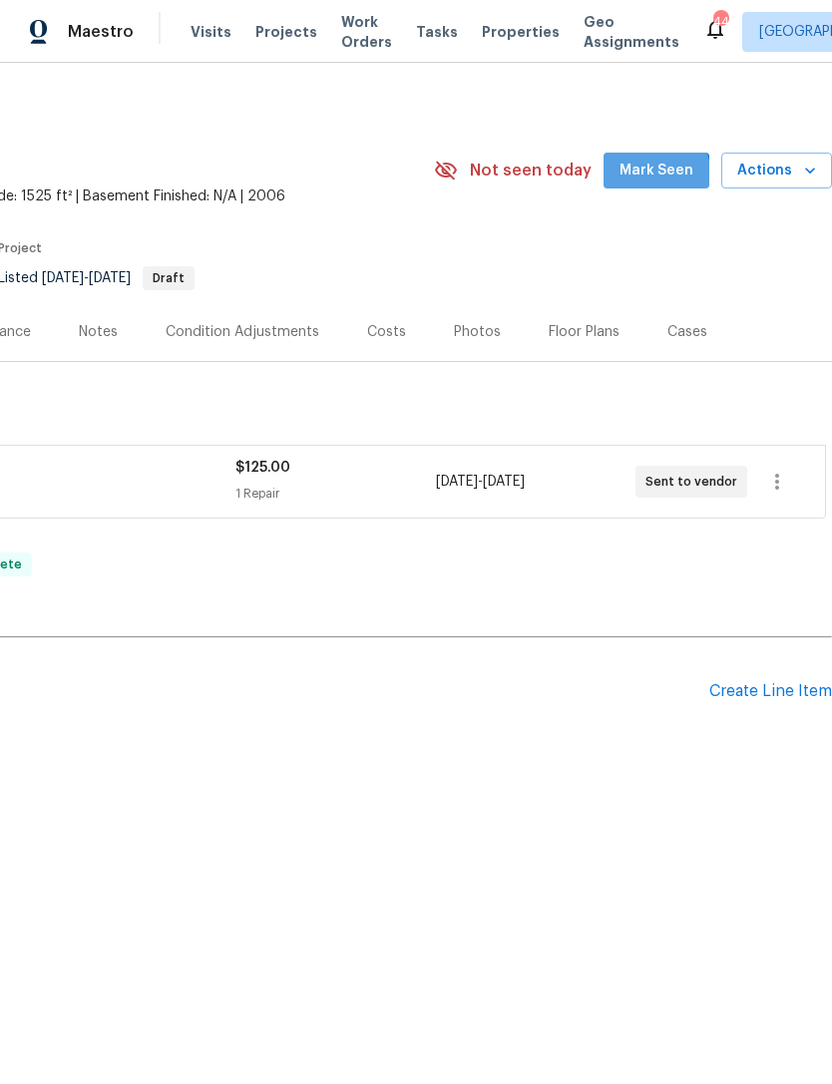
click at [655, 178] on span "Mark Seen" at bounding box center [656, 171] width 74 height 25
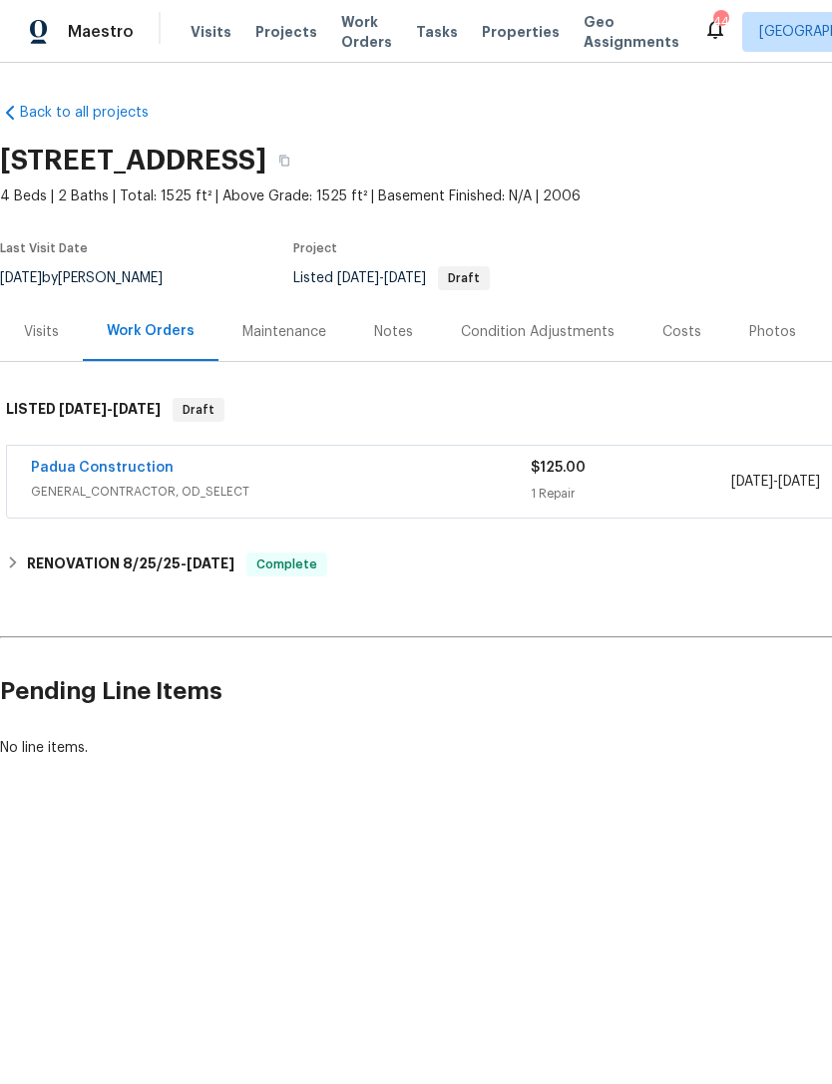
scroll to position [0, 0]
click at [36, 336] on div "Visits" at bounding box center [41, 332] width 35 height 20
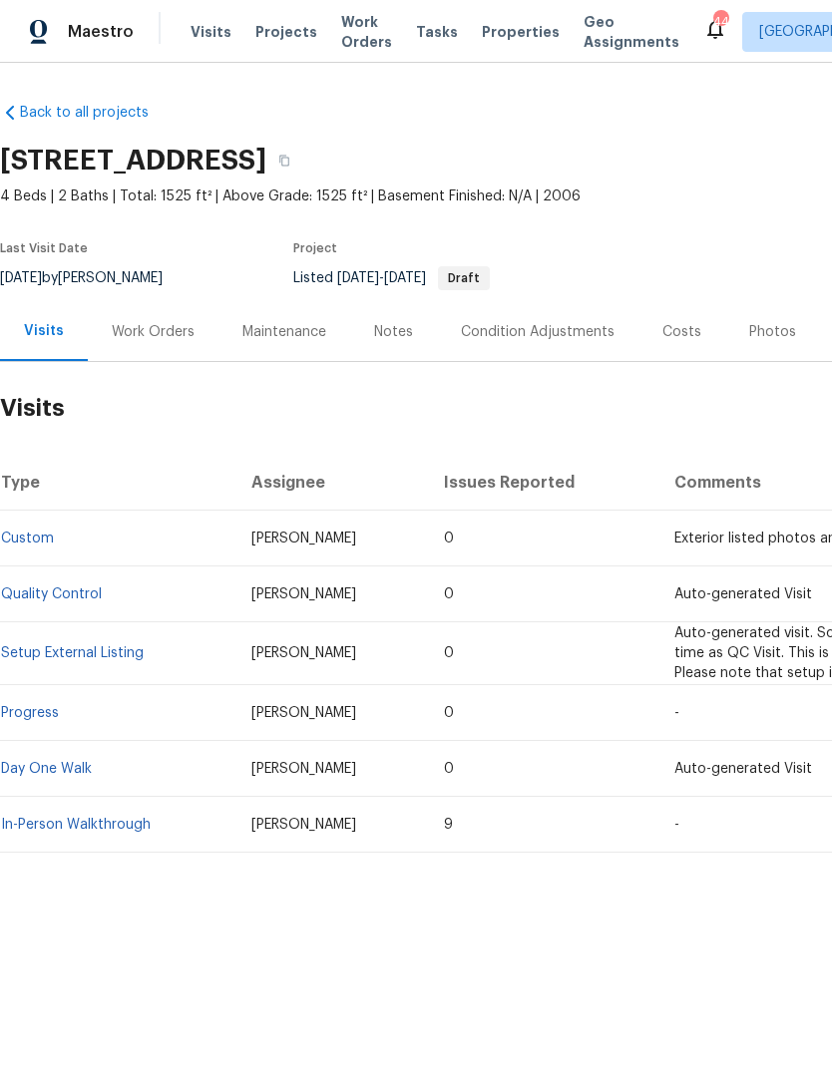
click at [160, 328] on div "Work Orders" at bounding box center [153, 332] width 83 height 20
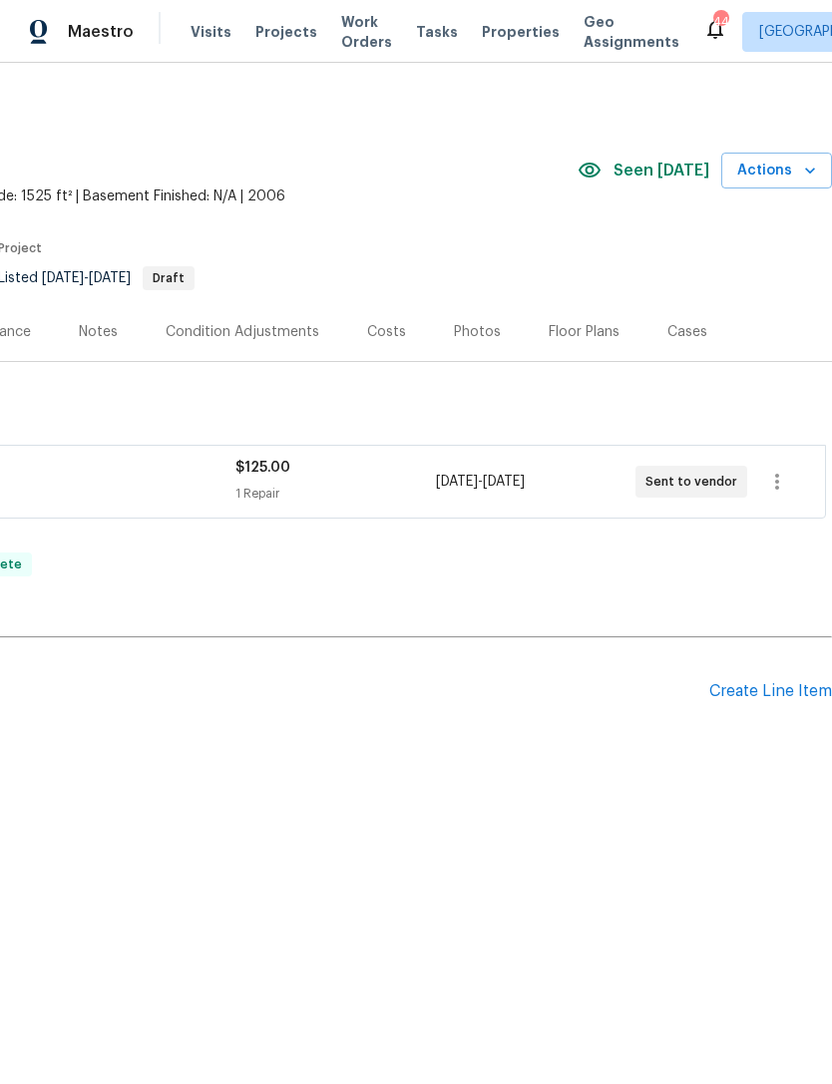
scroll to position [0, 295]
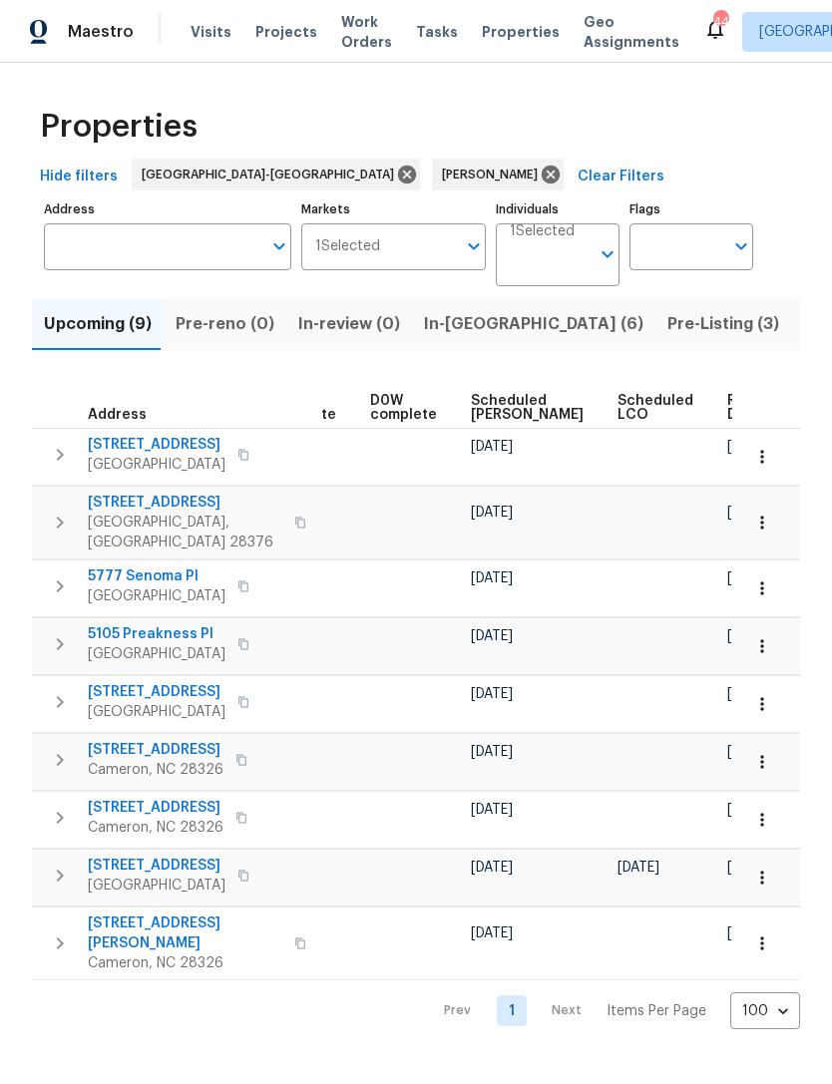
scroll to position [0, 501]
click at [476, 405] on span "Scheduled [PERSON_NAME]" at bounding box center [528, 408] width 113 height 28
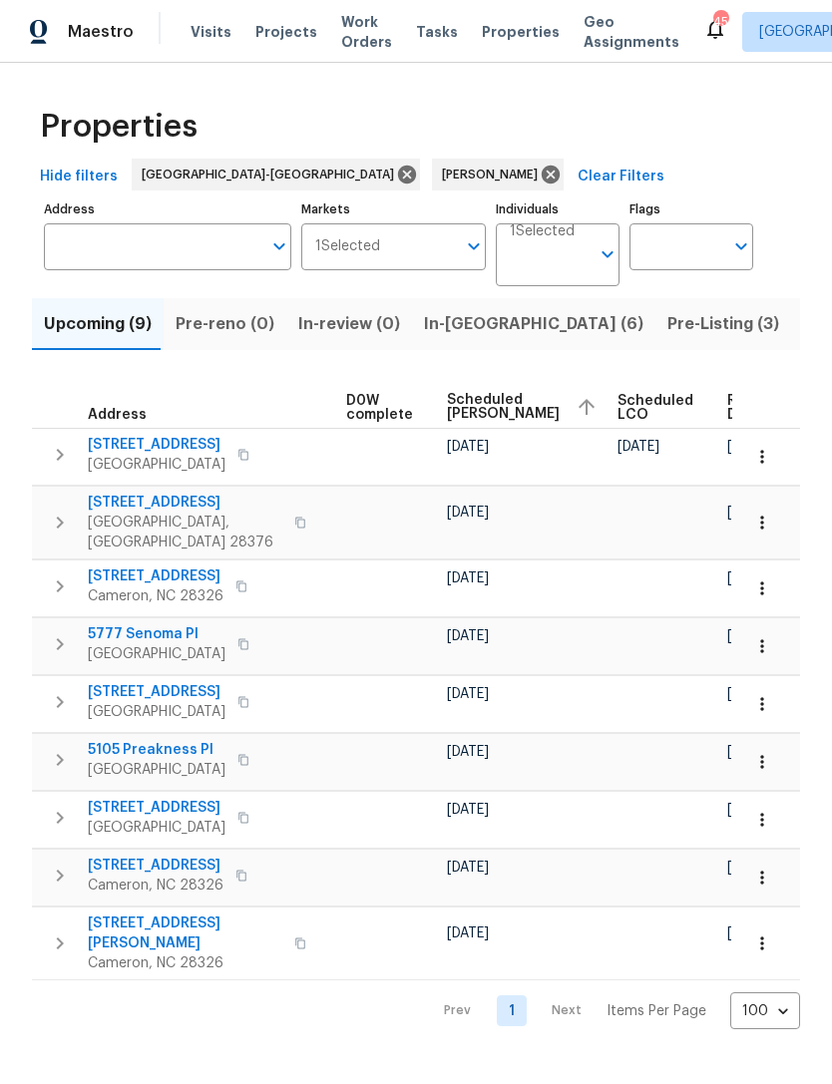
scroll to position [0, 525]
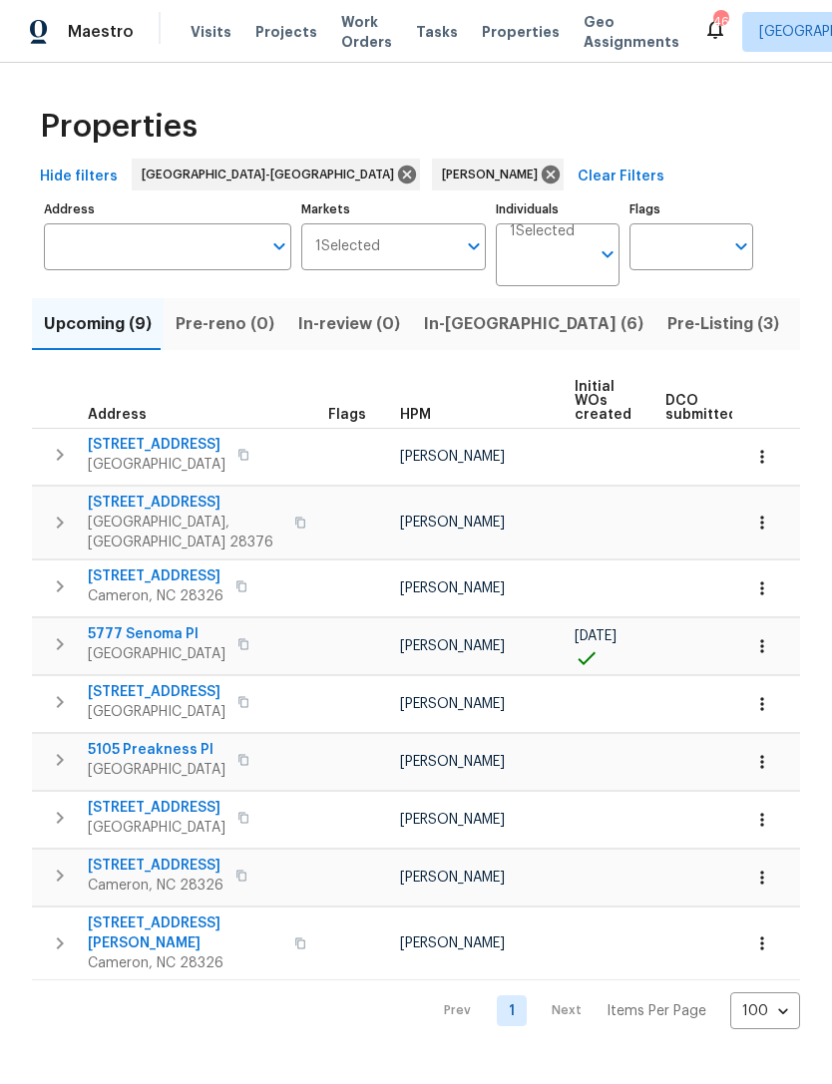
click at [462, 319] on span "In-reno (6)" at bounding box center [533, 324] width 219 height 28
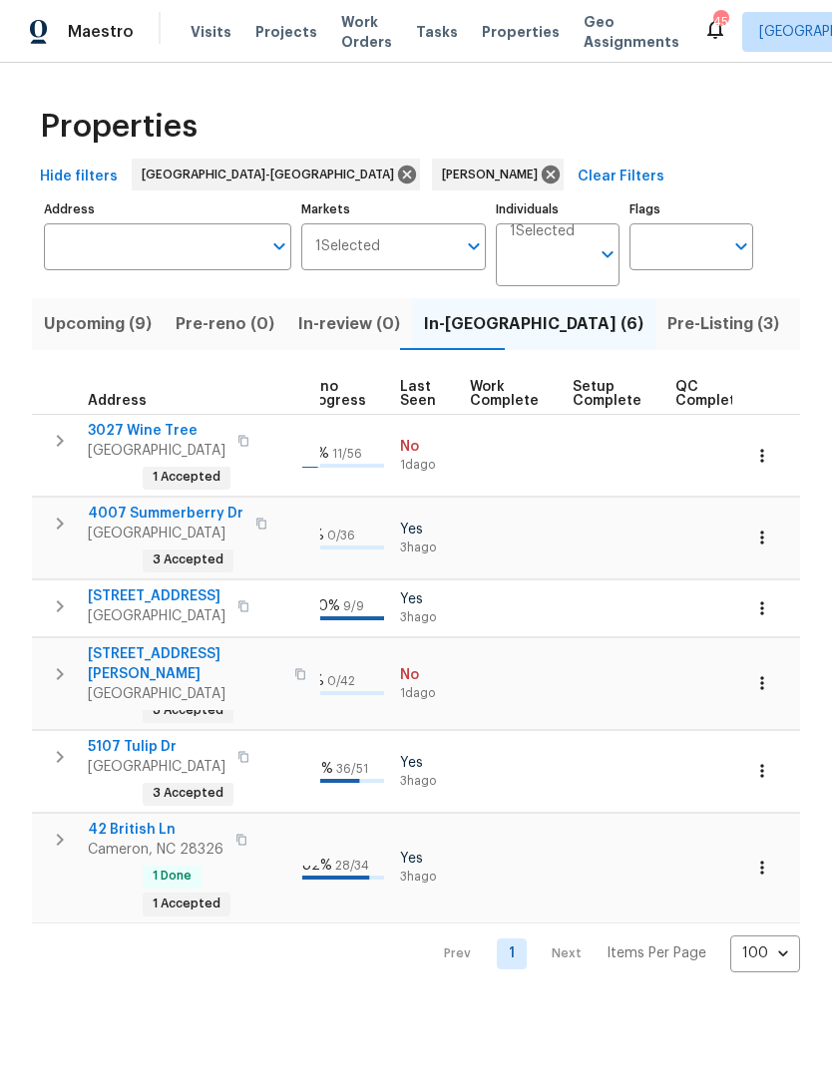
scroll to position [16, 939]
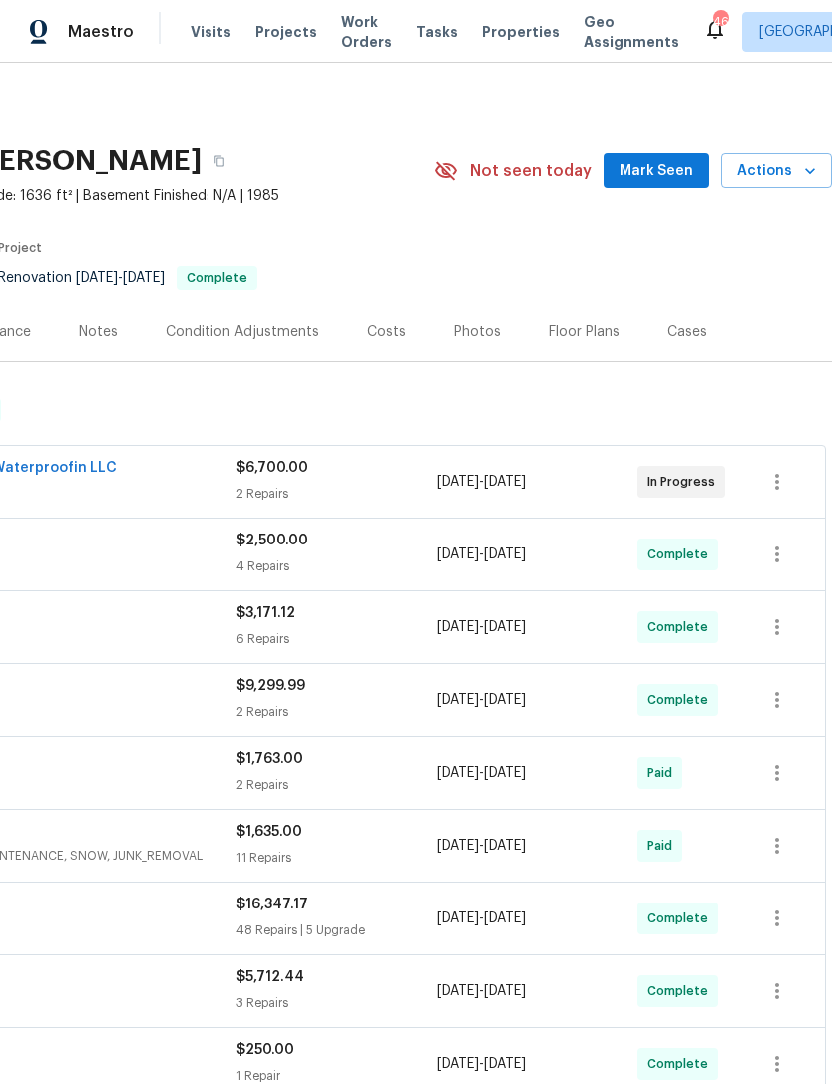
scroll to position [0, 295]
click at [657, 174] on span "Mark Seen" at bounding box center [656, 171] width 74 height 25
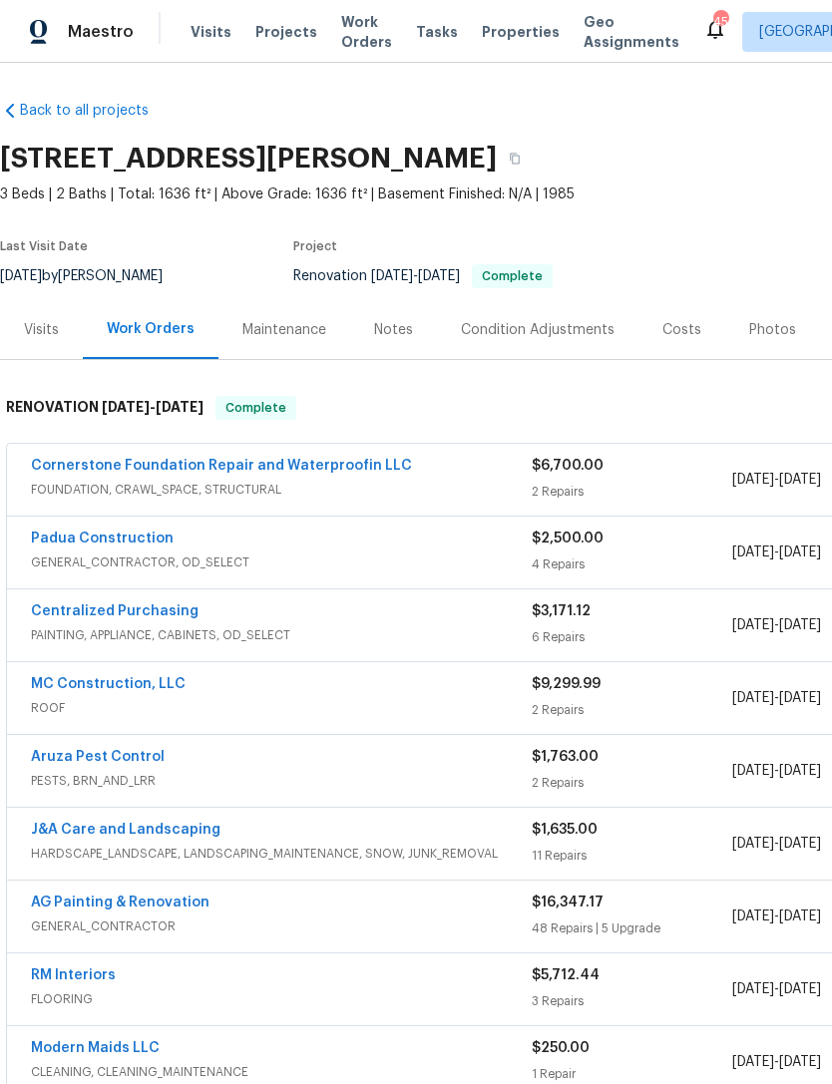
scroll to position [2, 0]
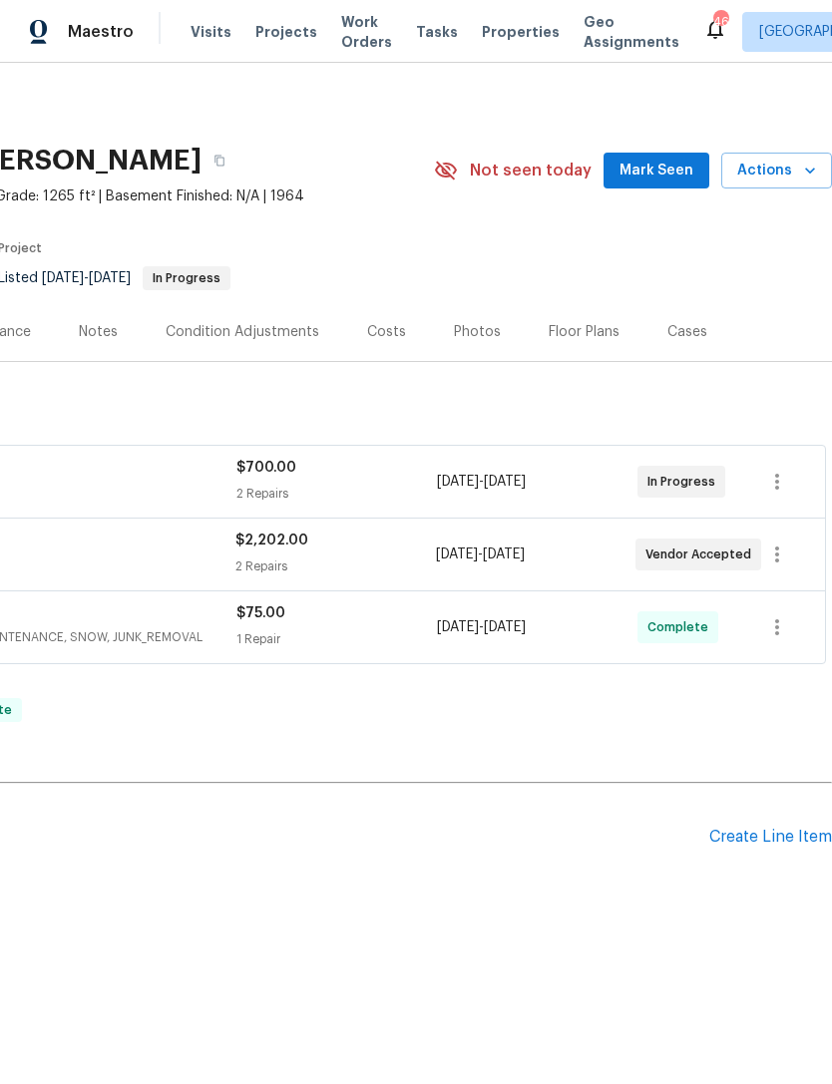
scroll to position [0, 295]
click at [669, 169] on span "Mark Seen" at bounding box center [656, 171] width 74 height 25
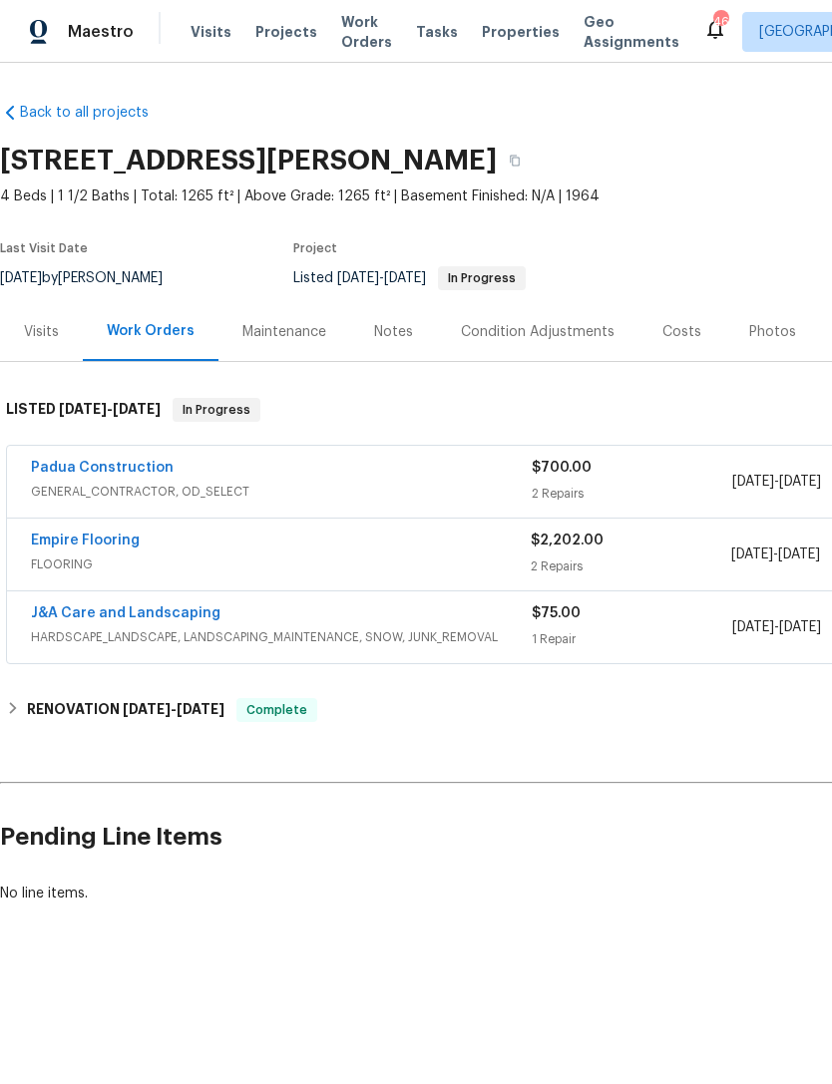
scroll to position [0, 0]
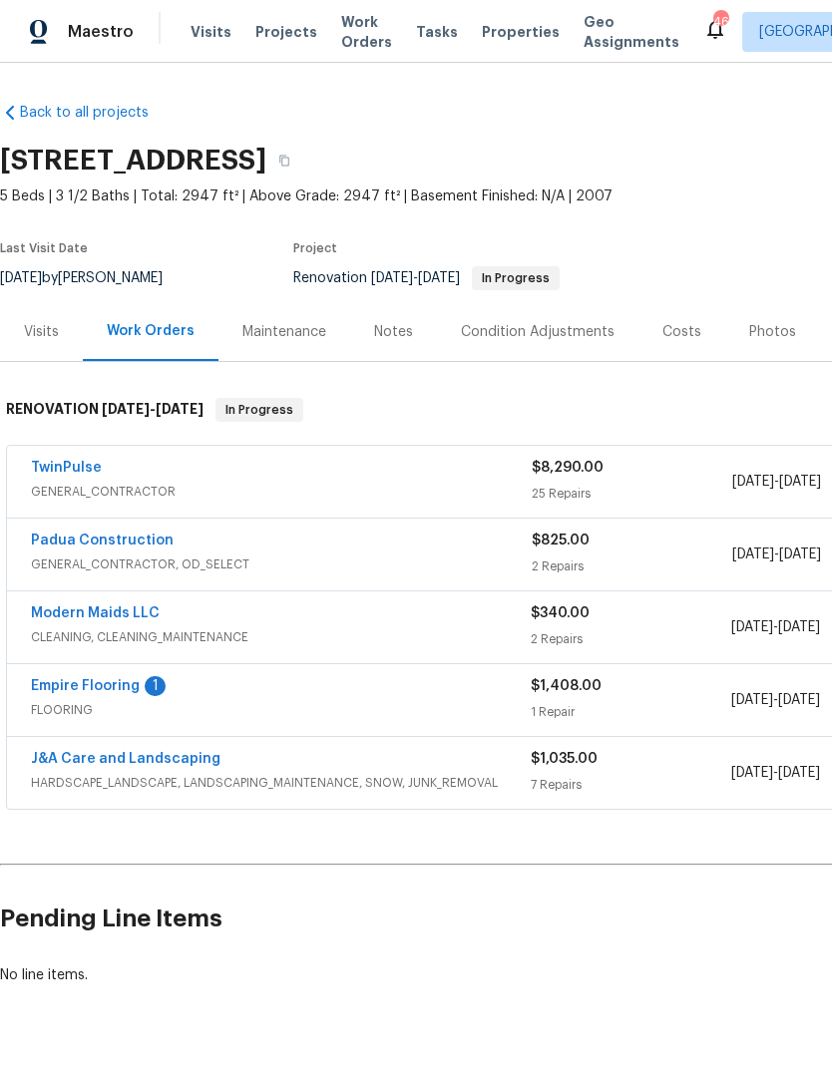
click at [119, 681] on link "Empire Flooring" at bounding box center [85, 686] width 109 height 14
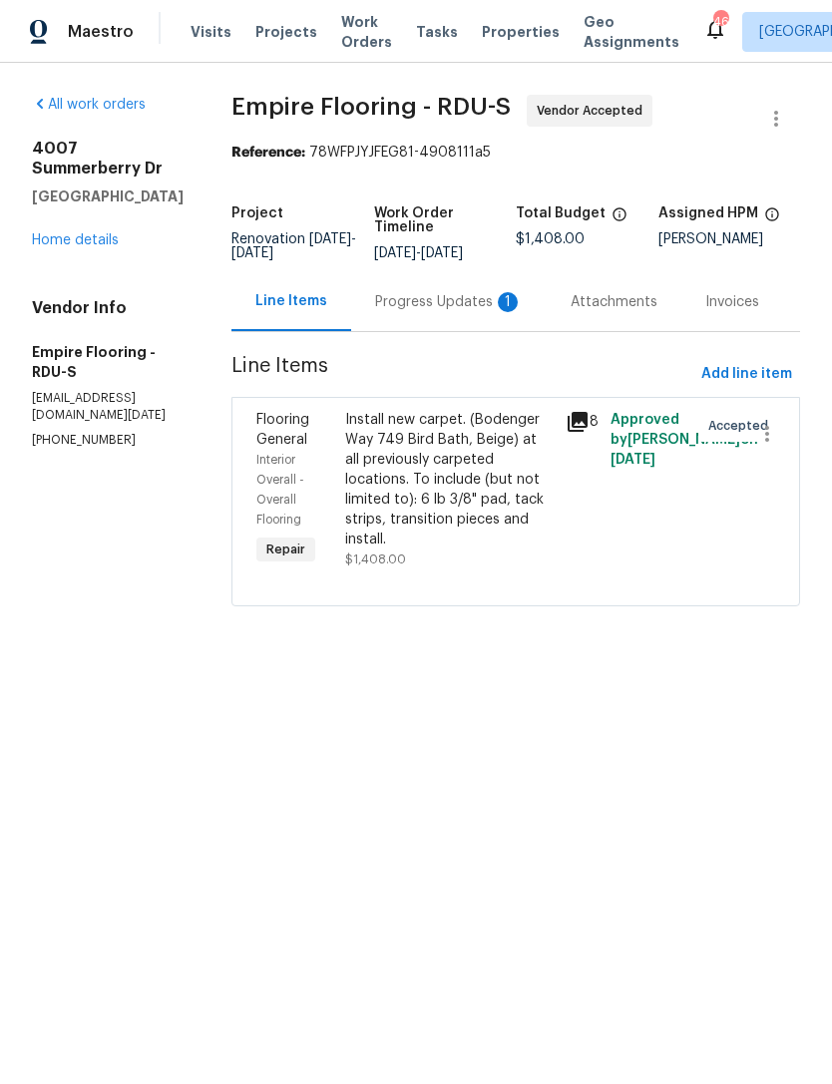
click at [437, 312] on div "Progress Updates 1" at bounding box center [449, 302] width 148 height 20
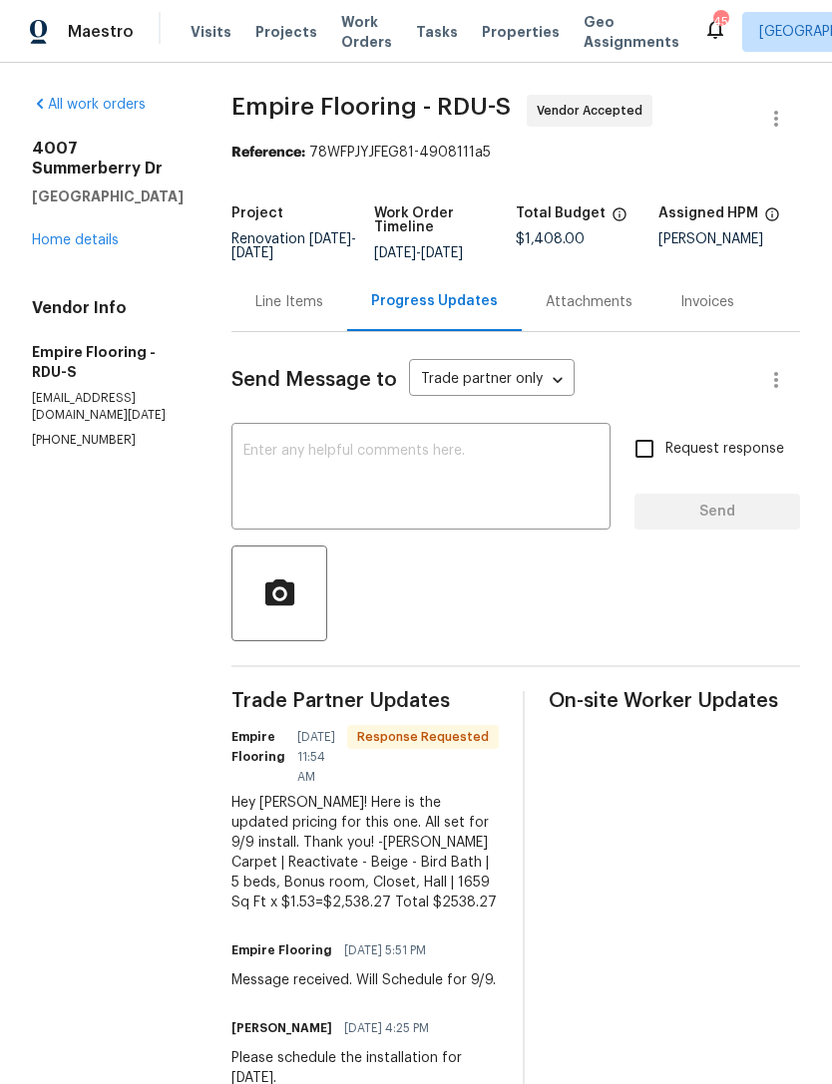
click at [62, 233] on link "Home details" at bounding box center [75, 240] width 87 height 14
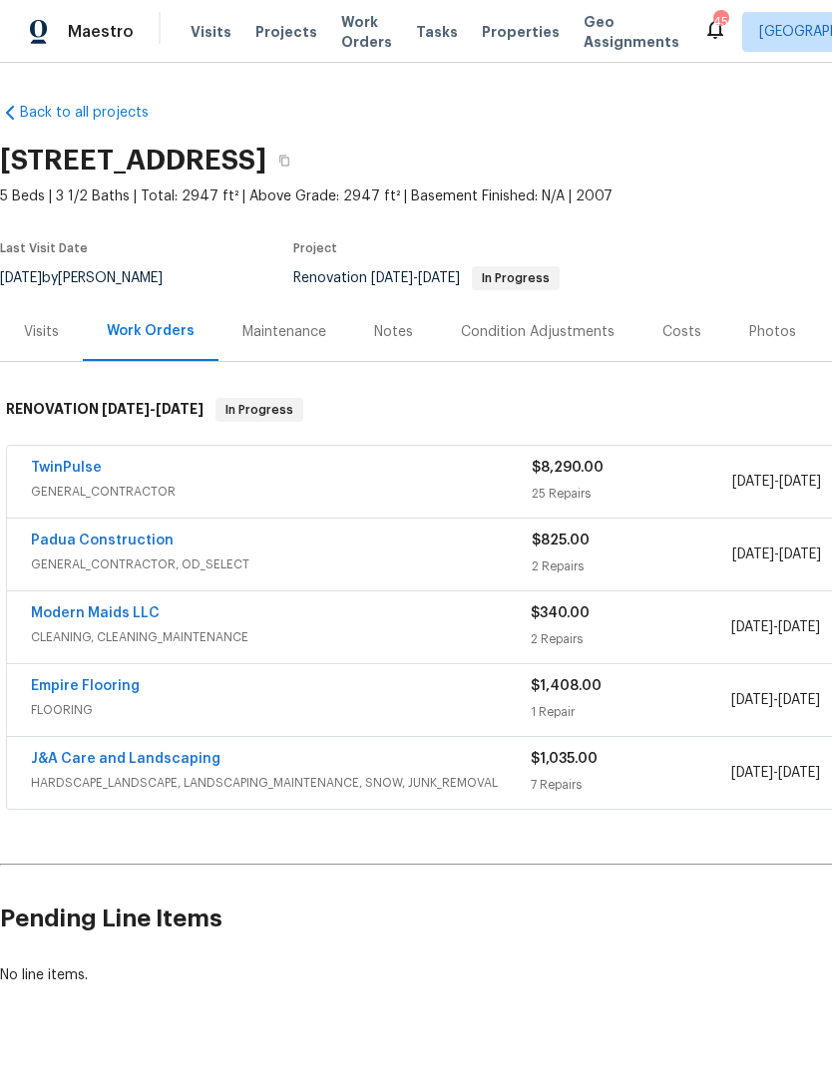
click at [94, 686] on link "Empire Flooring" at bounding box center [85, 686] width 109 height 14
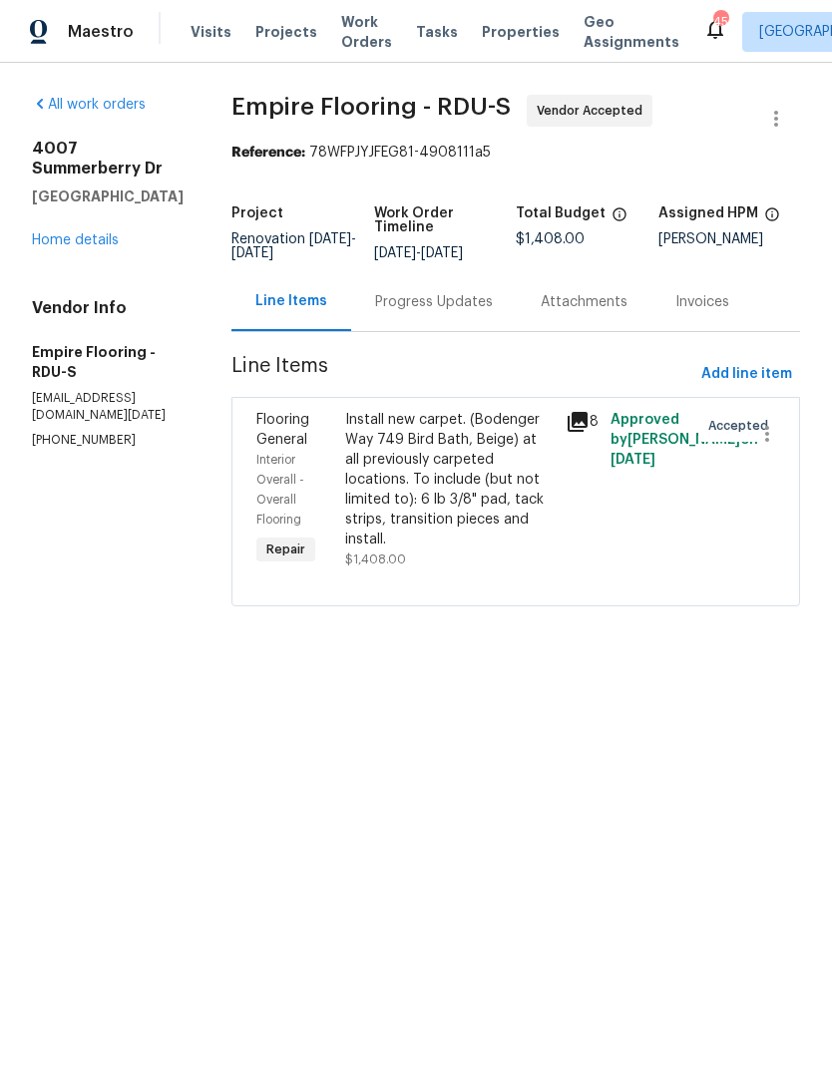
click at [439, 493] on div "Install new carpet. (Bodenger Way 749 Bird Bath, Beige) at all previously carpe…" at bounding box center [449, 480] width 209 height 140
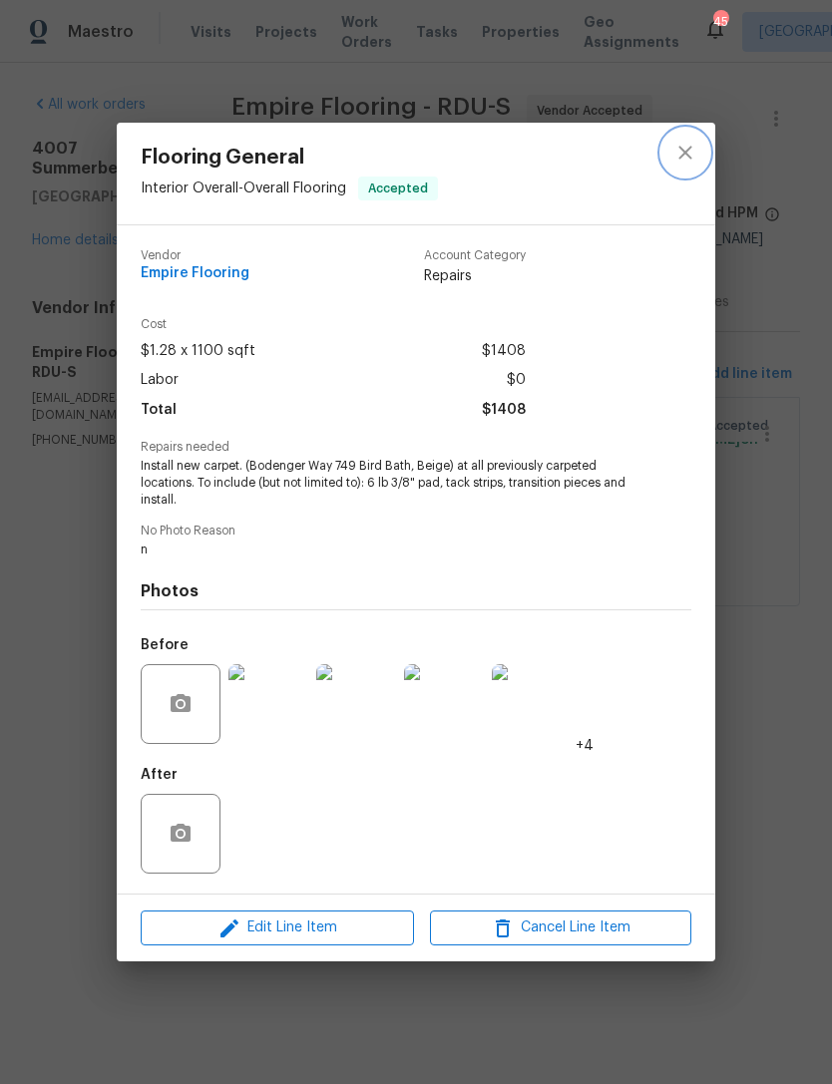
click at [677, 151] on icon "close" at bounding box center [685, 153] width 24 height 24
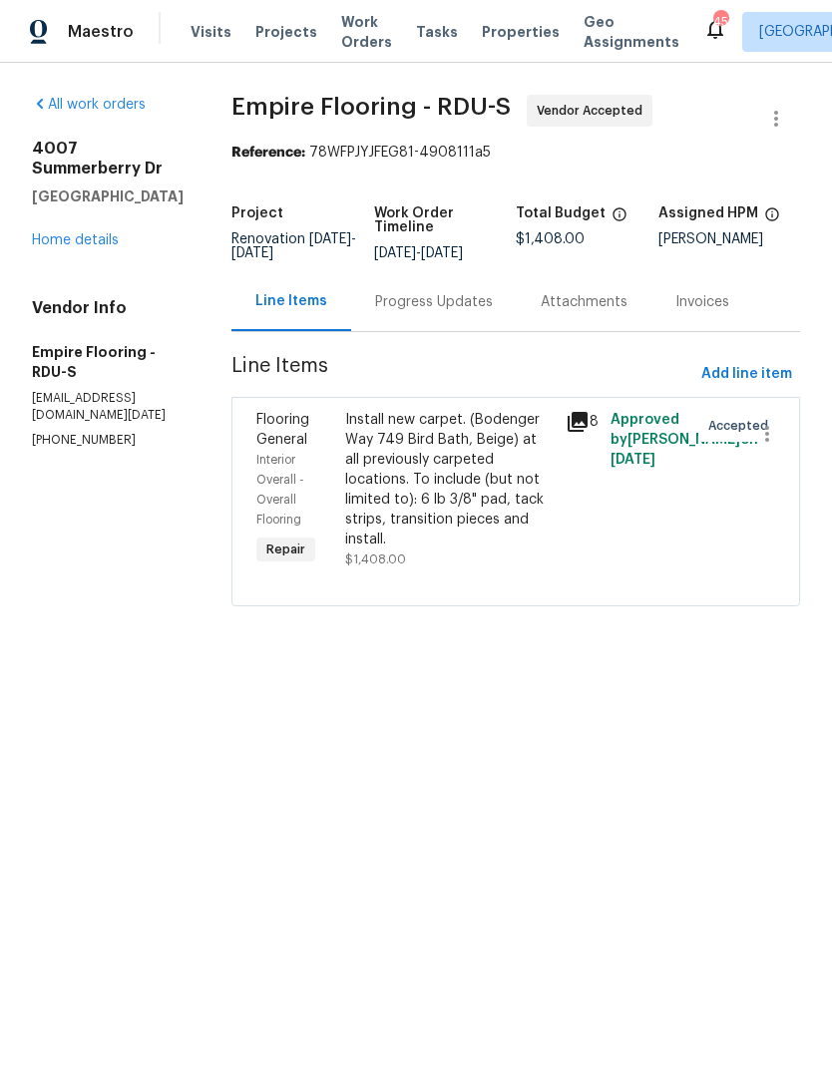
click at [92, 233] on link "Home details" at bounding box center [75, 240] width 87 height 14
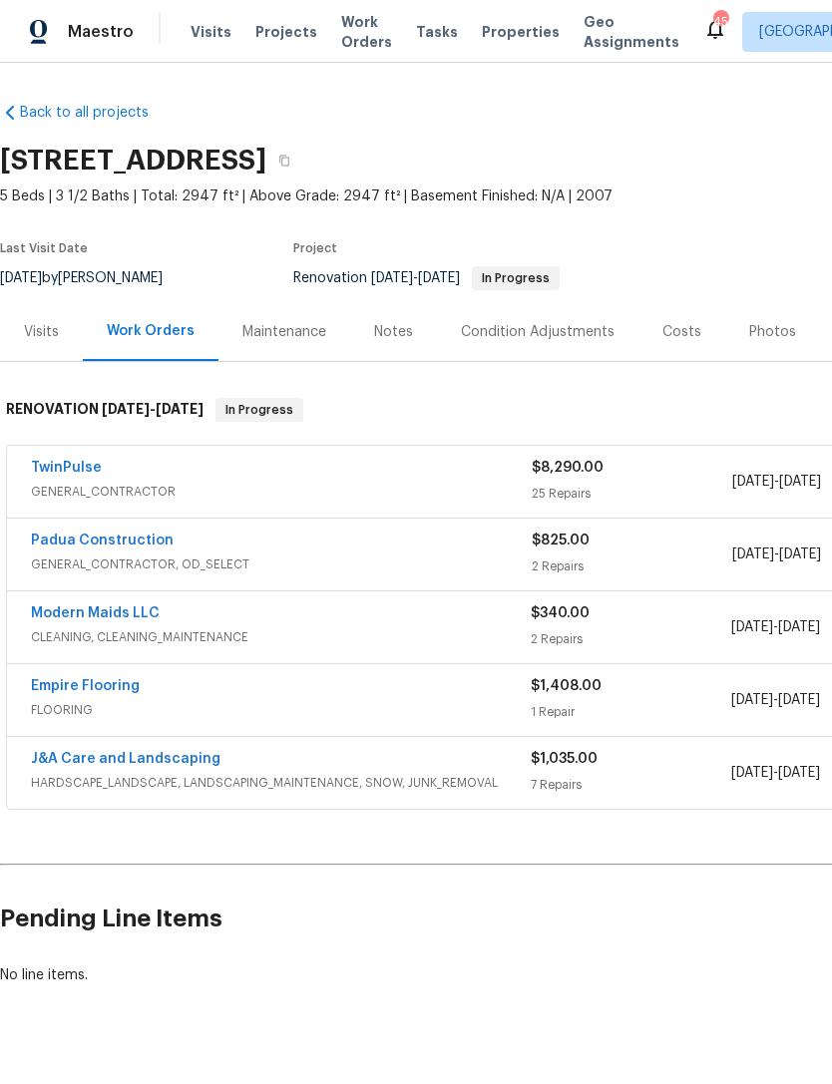
click at [84, 692] on link "Empire Flooring" at bounding box center [85, 686] width 109 height 14
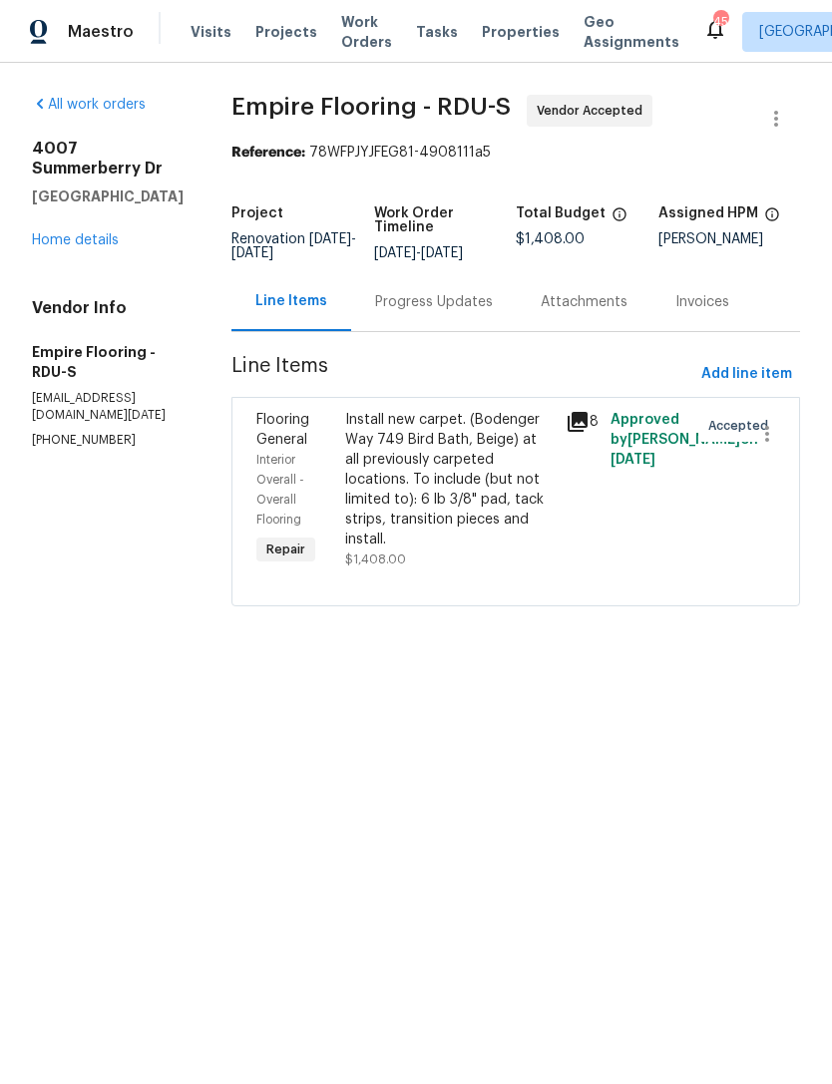
click at [475, 312] on div "Progress Updates" at bounding box center [434, 302] width 118 height 20
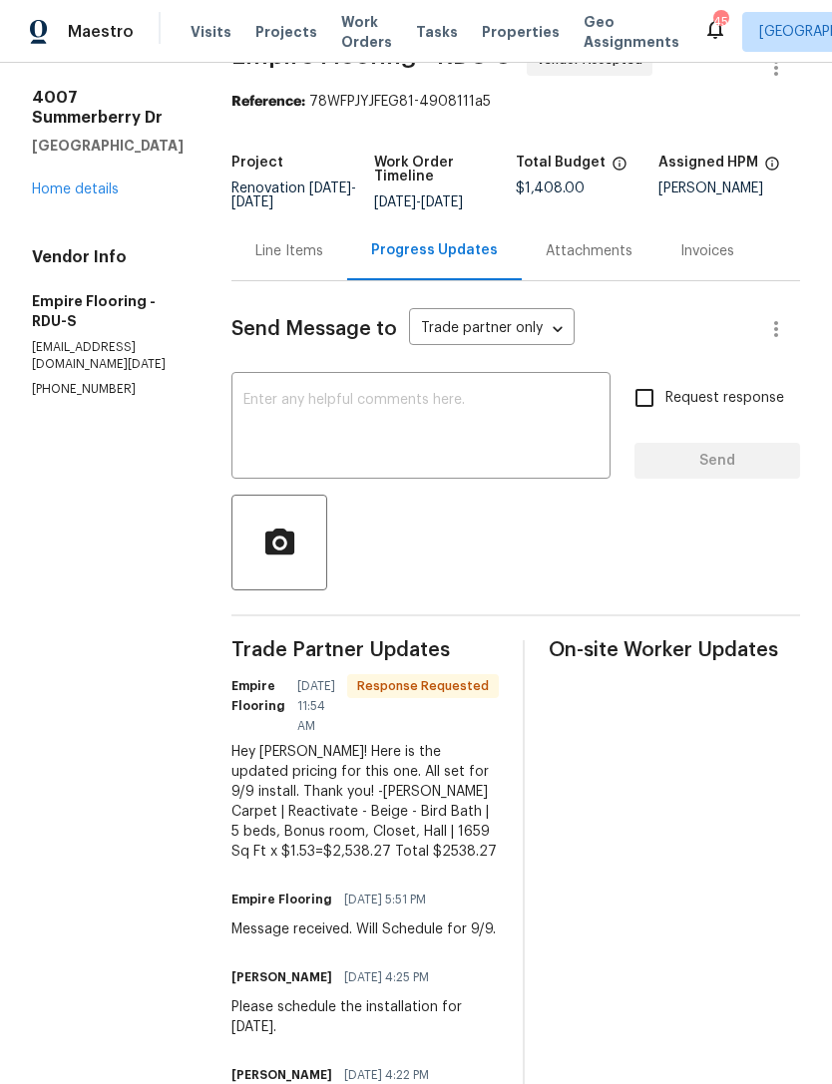
scroll to position [50, 0]
click at [382, 411] on textarea at bounding box center [420, 429] width 355 height 70
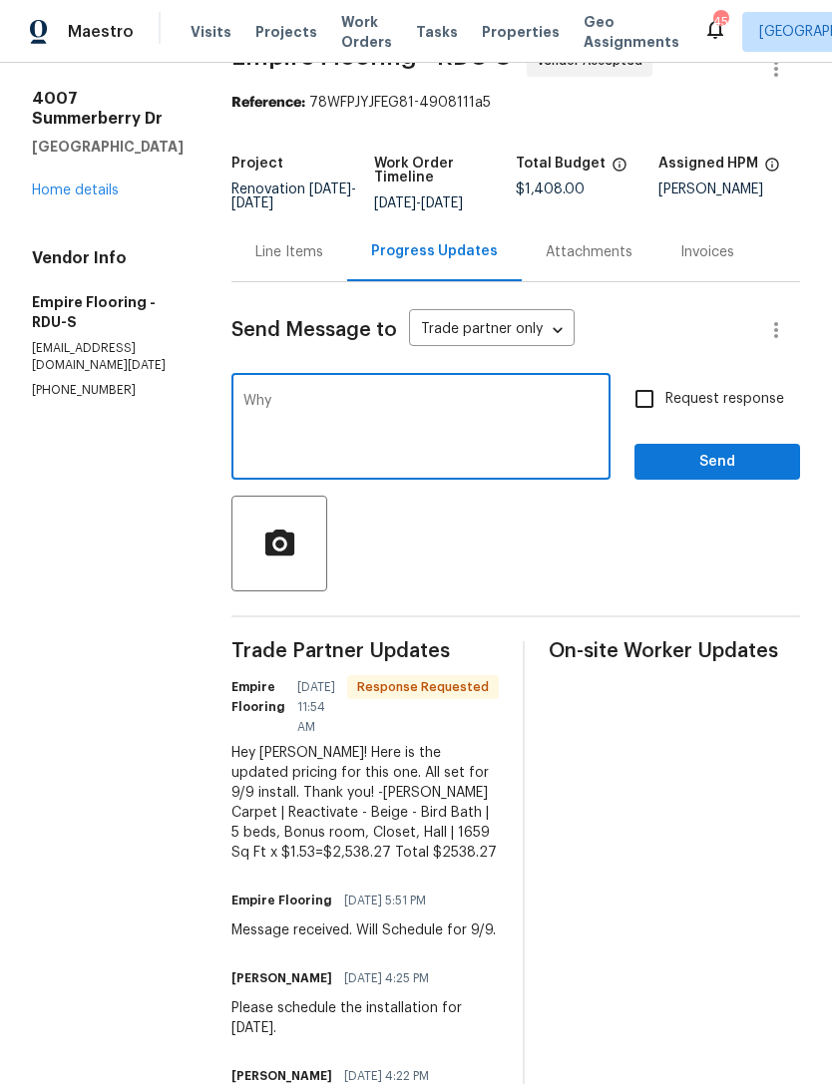
type textarea "Why"
click at [299, 262] on div "Line Items" at bounding box center [289, 252] width 68 height 20
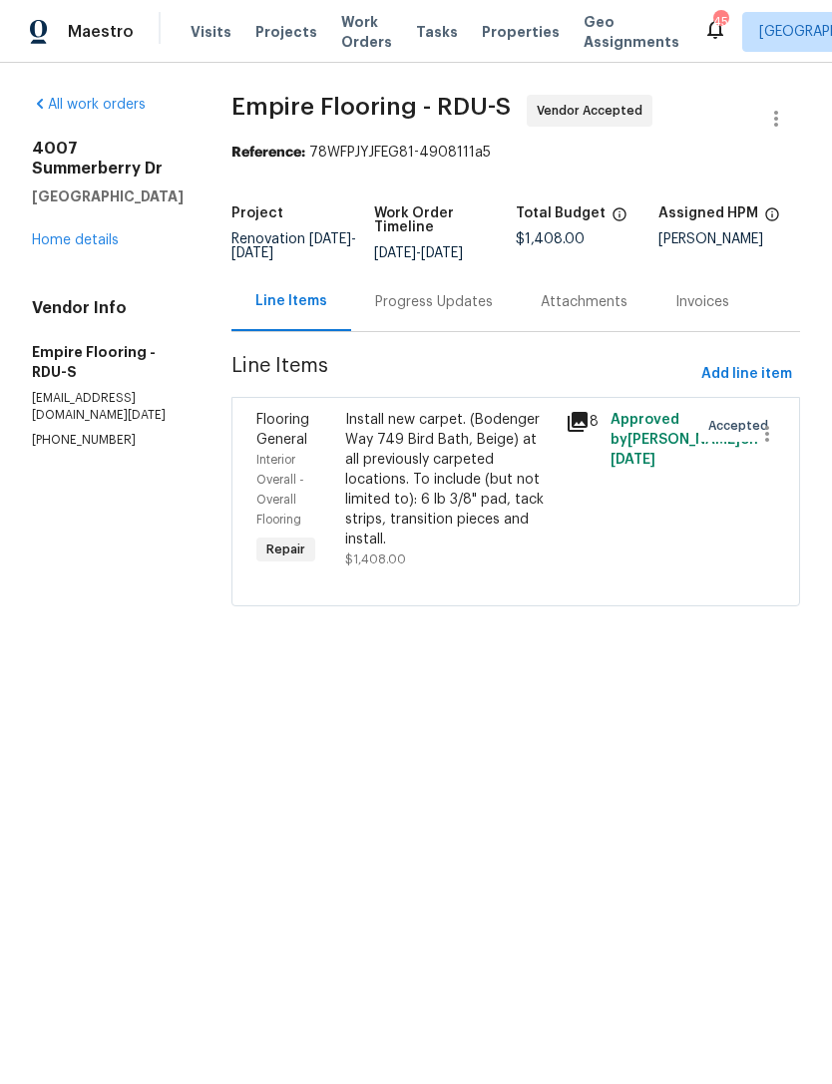
click at [476, 489] on div "Install new carpet. (Bodenger Way 749 Bird Bath, Beige) at all previously carpe…" at bounding box center [449, 480] width 209 height 140
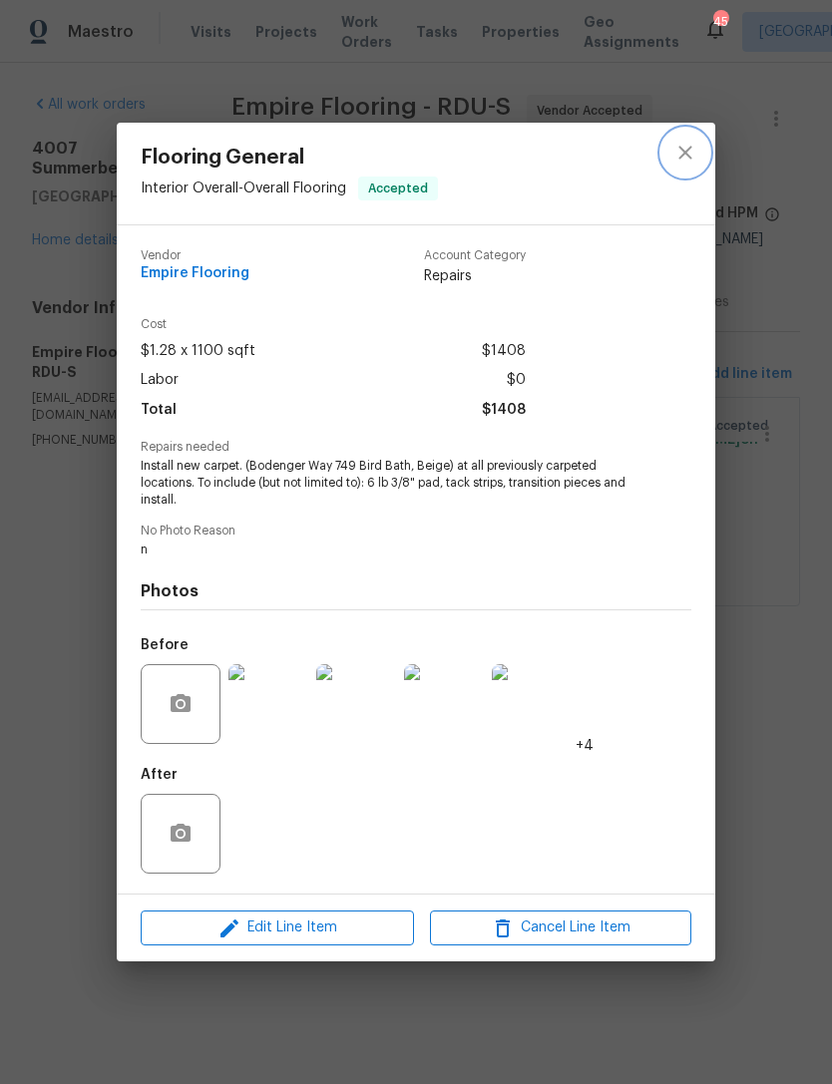
click at [693, 144] on icon "close" at bounding box center [685, 153] width 24 height 24
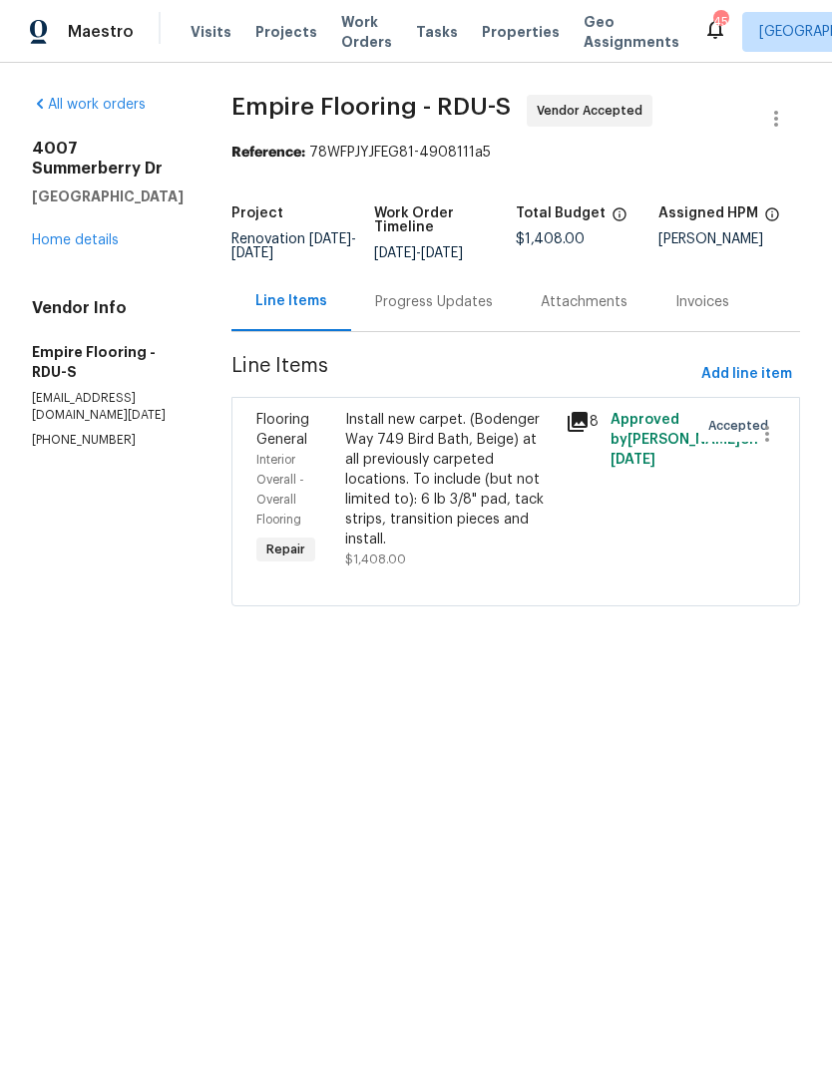
click at [459, 312] on div "Progress Updates" at bounding box center [434, 302] width 118 height 20
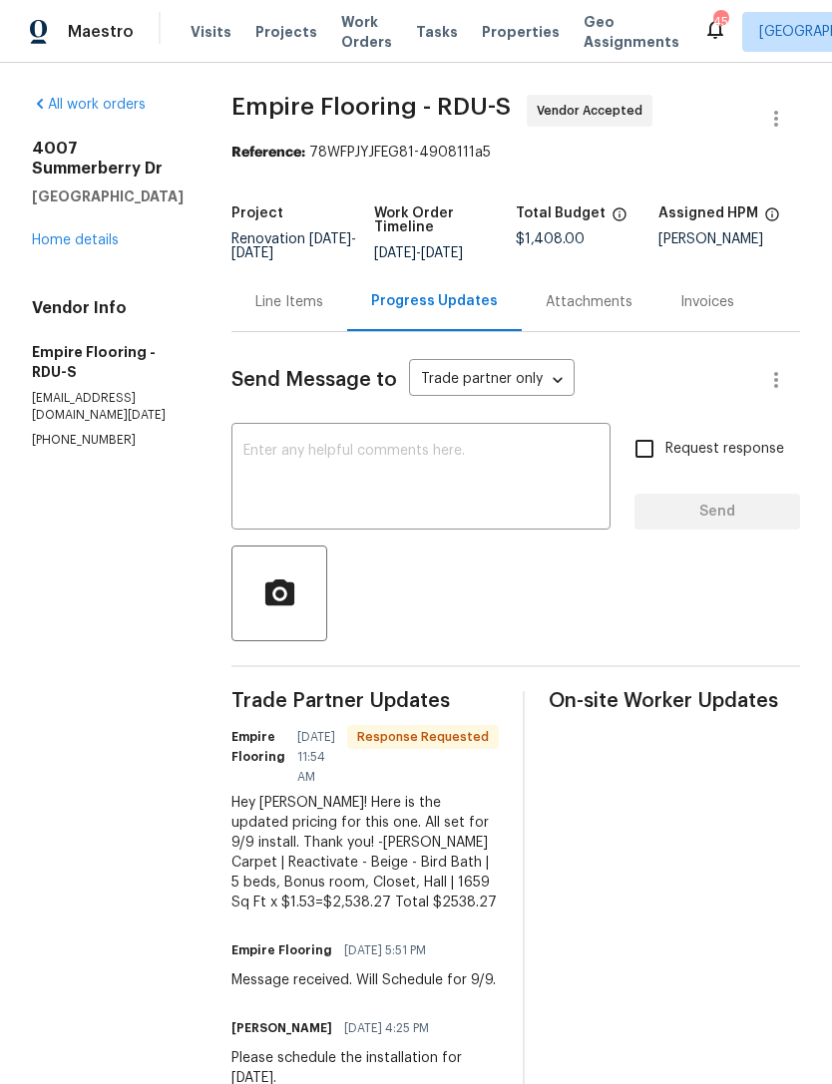
click at [372, 490] on textarea at bounding box center [420, 479] width 355 height 70
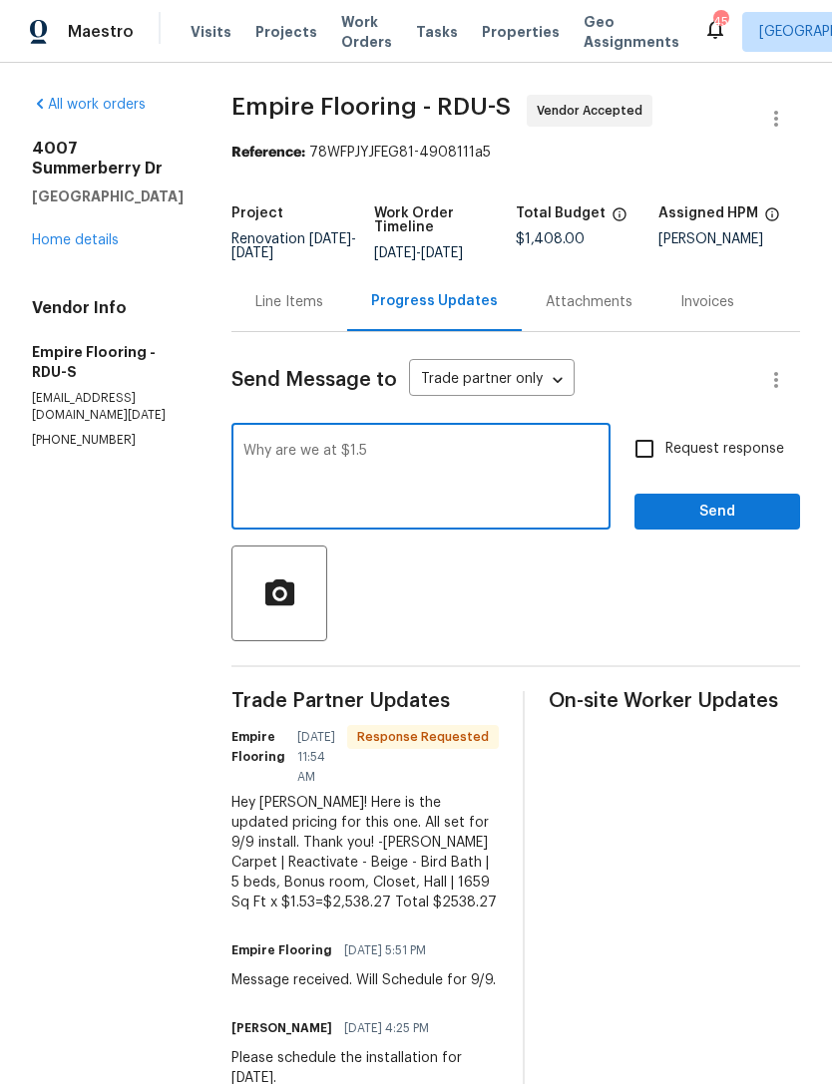
type textarea "Why are we at $1.53"
click at [71, 233] on link "Home details" at bounding box center [75, 240] width 87 height 14
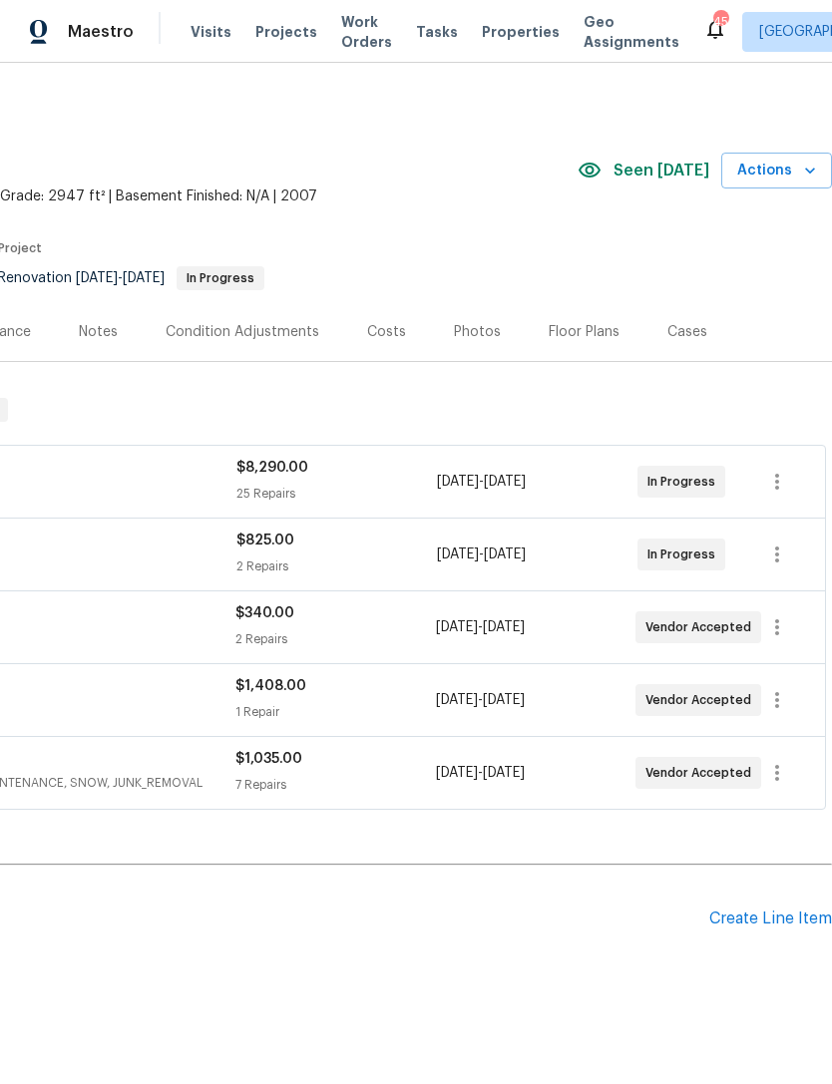
scroll to position [0, 295]
click at [585, 331] on div "Floor Plans" at bounding box center [584, 332] width 71 height 20
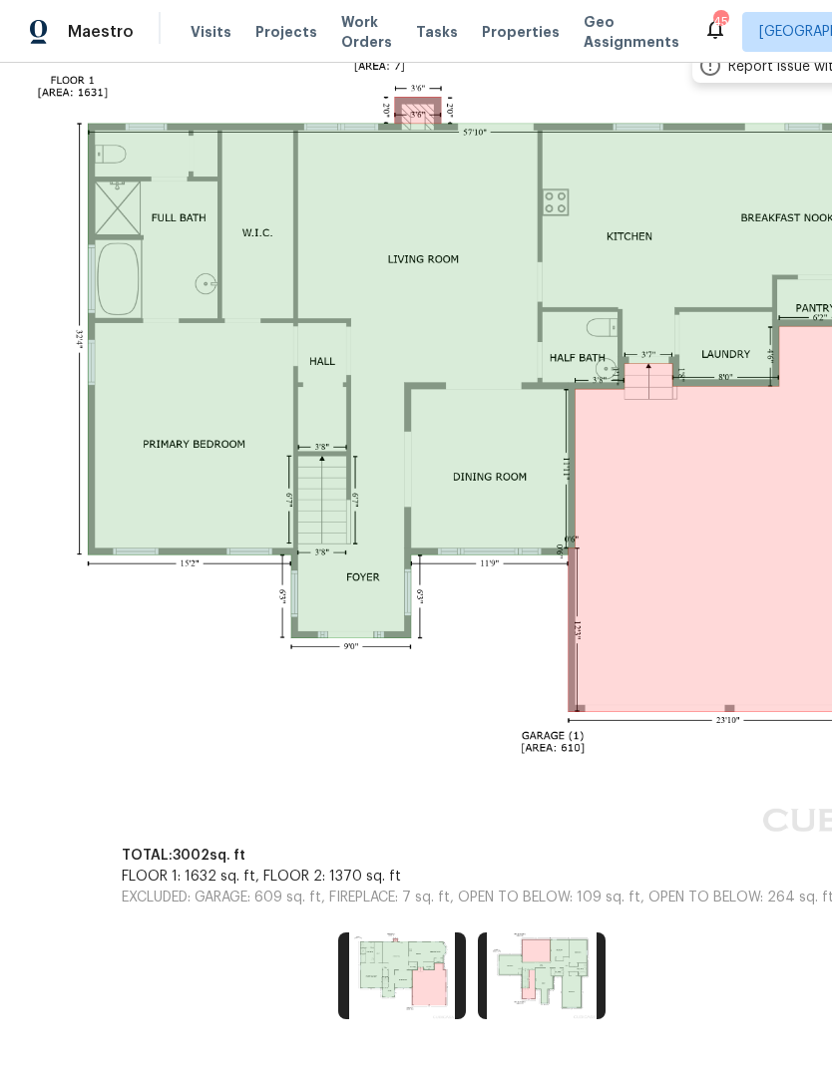
scroll to position [404, 84]
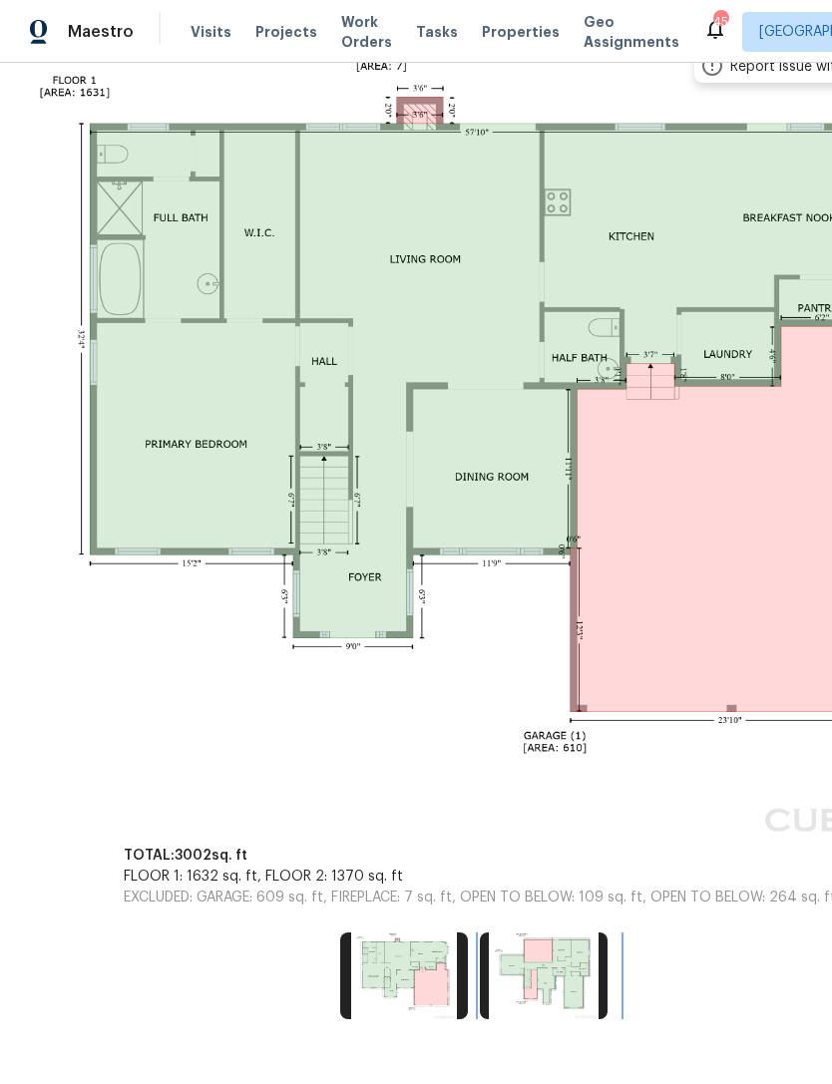
click at [555, 996] on img at bounding box center [544, 976] width 128 height 86
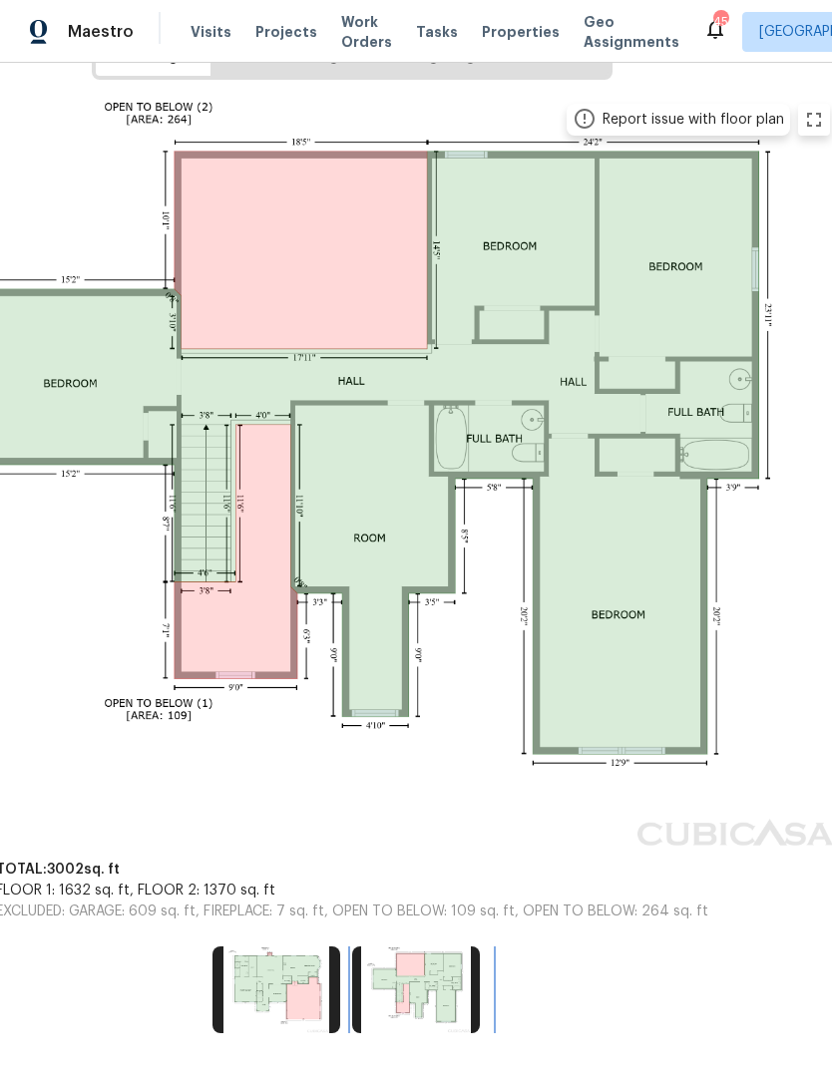
scroll to position [351, 206]
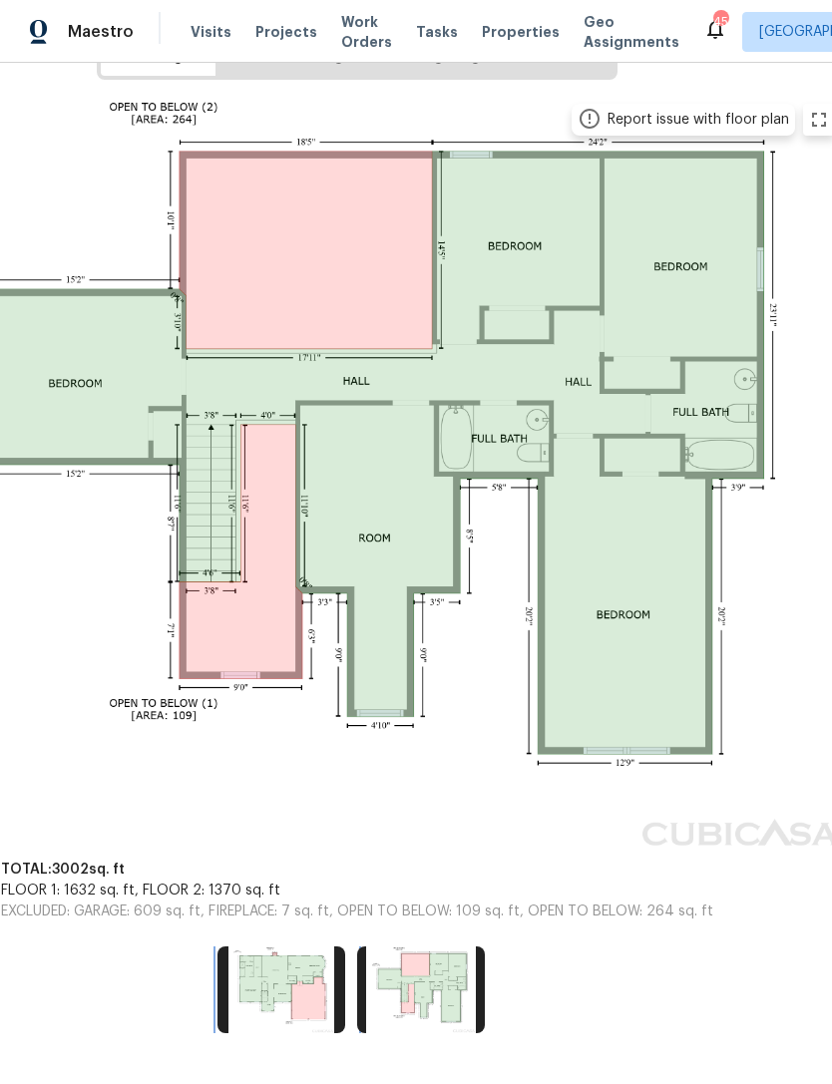
click at [291, 987] on img at bounding box center [281, 990] width 128 height 86
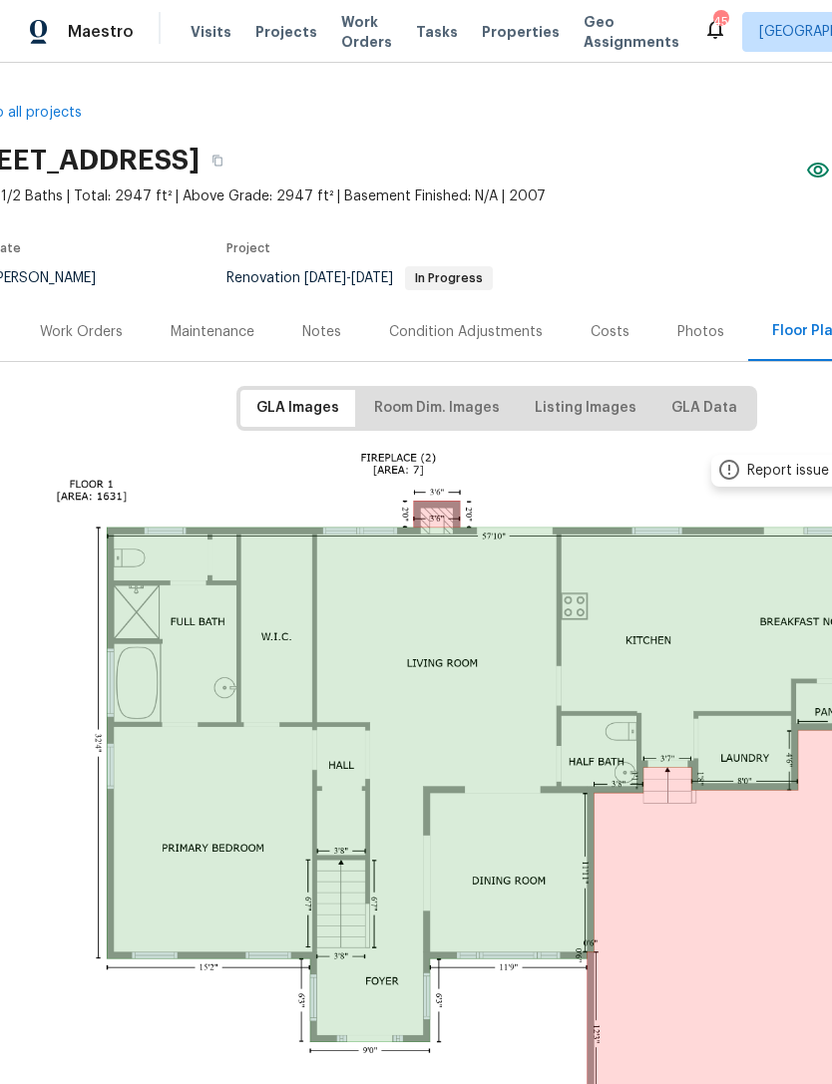
scroll to position [0, 67]
click at [78, 337] on div "Work Orders" at bounding box center [81, 332] width 83 height 20
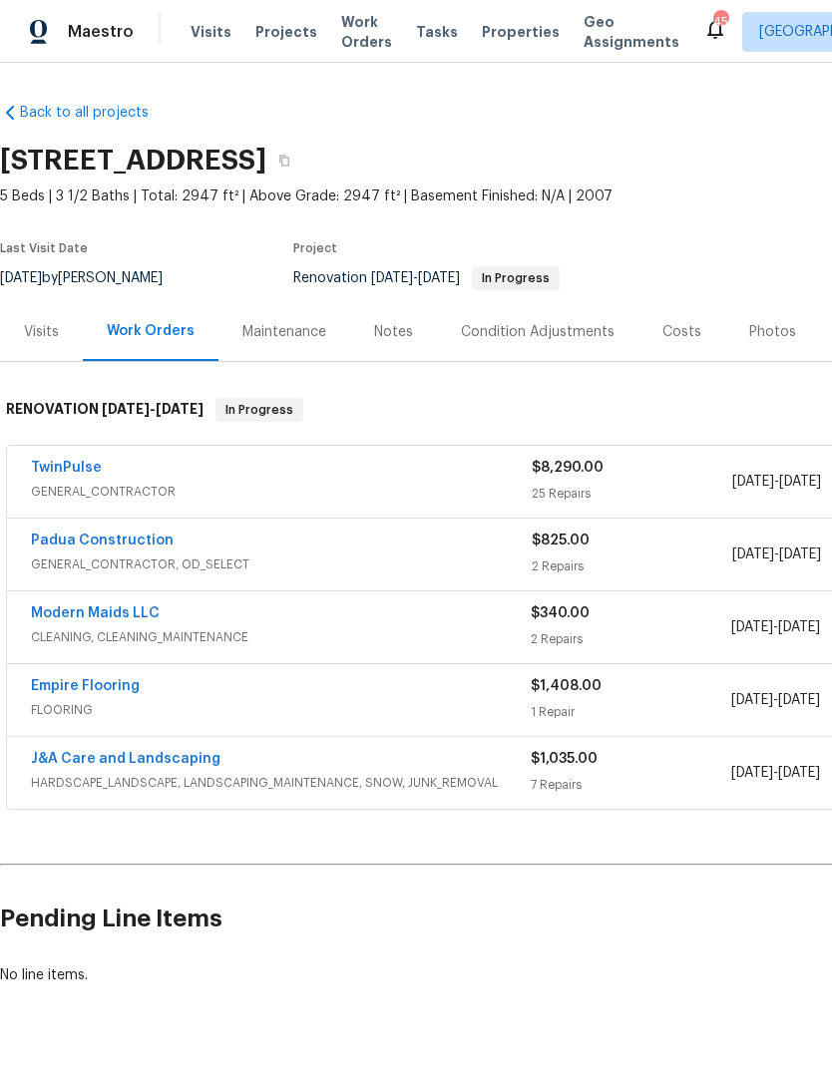
click at [120, 684] on link "Empire Flooring" at bounding box center [85, 686] width 109 height 14
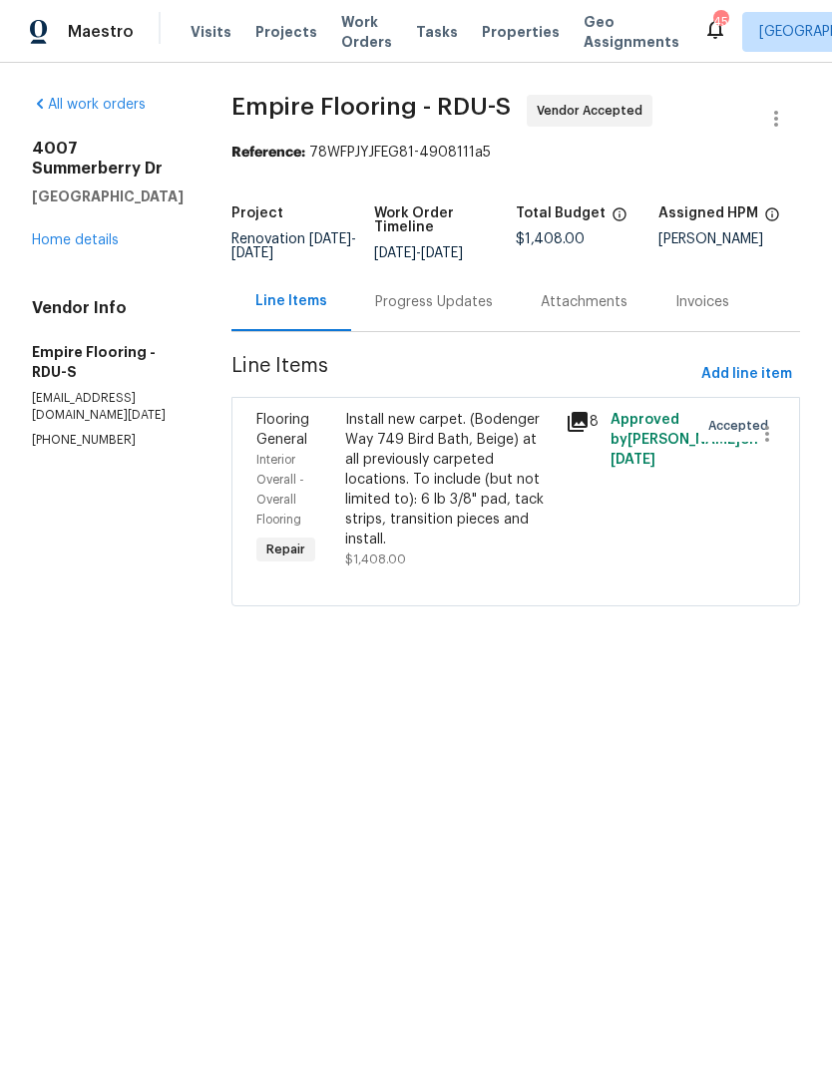
click at [455, 312] on div "Progress Updates" at bounding box center [434, 302] width 118 height 20
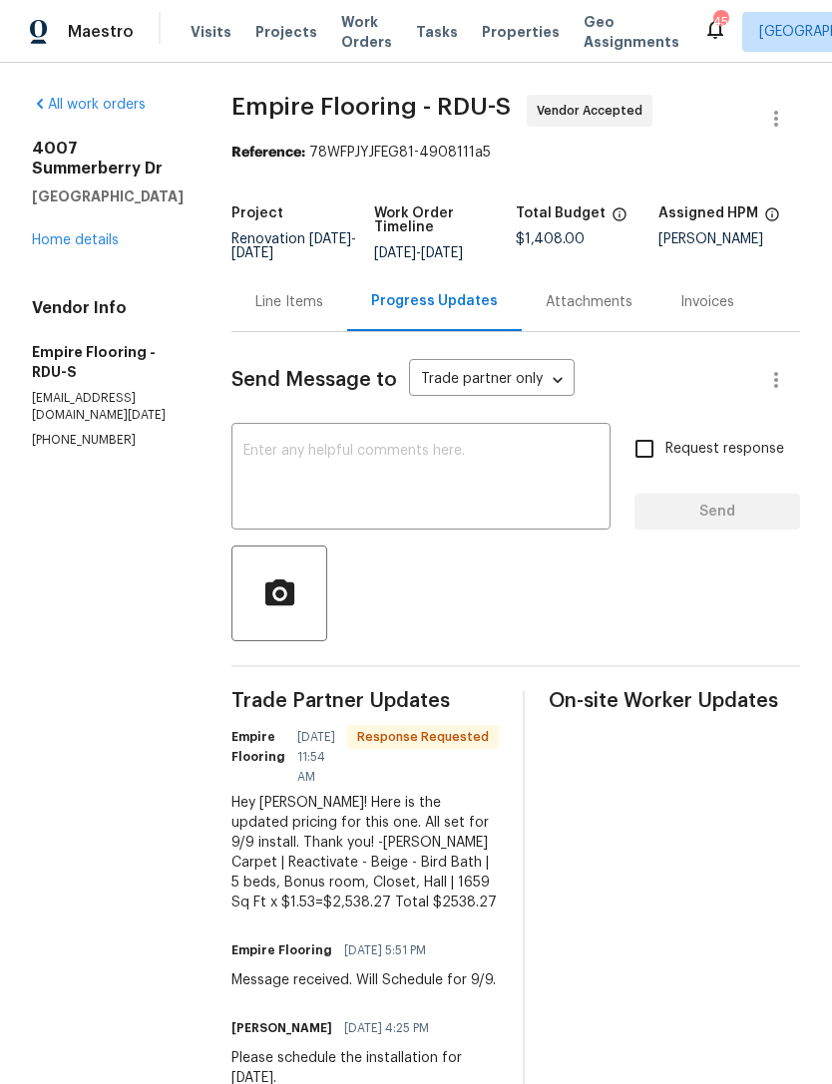
click at [318, 330] on div "Line Items" at bounding box center [289, 301] width 116 height 59
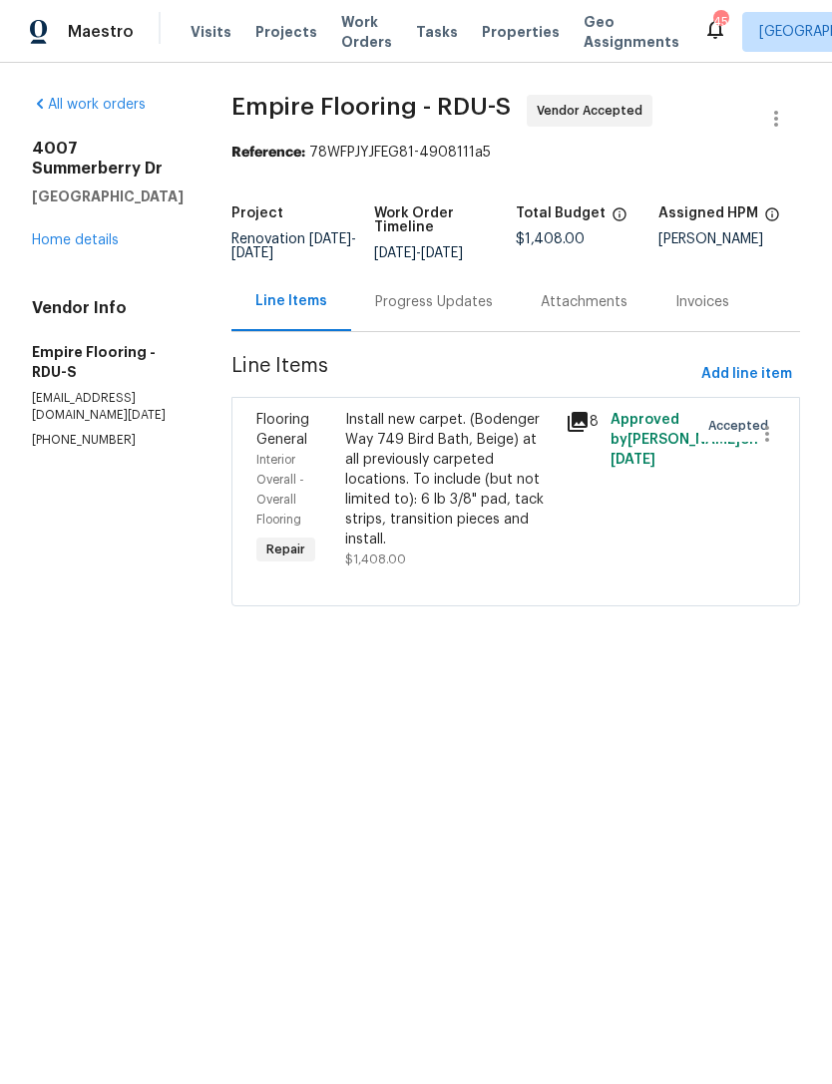
click at [434, 312] on div "Progress Updates" at bounding box center [434, 302] width 118 height 20
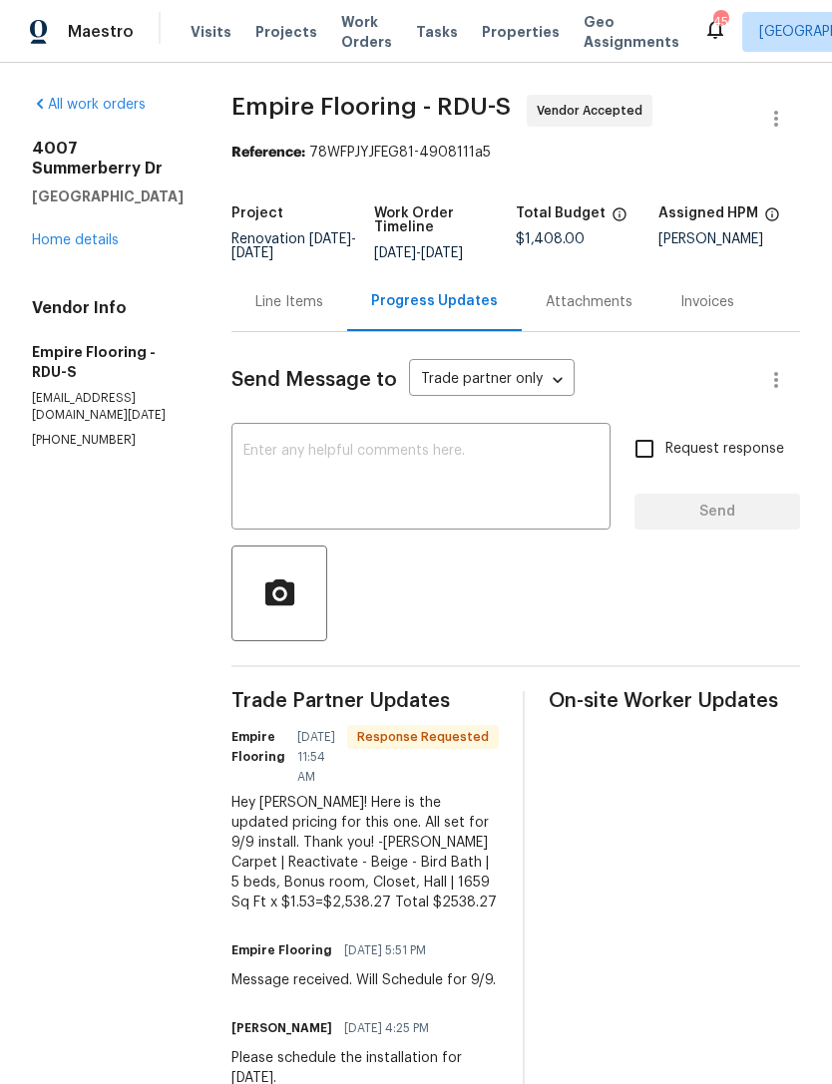
click at [312, 312] on div "Line Items" at bounding box center [289, 302] width 68 height 20
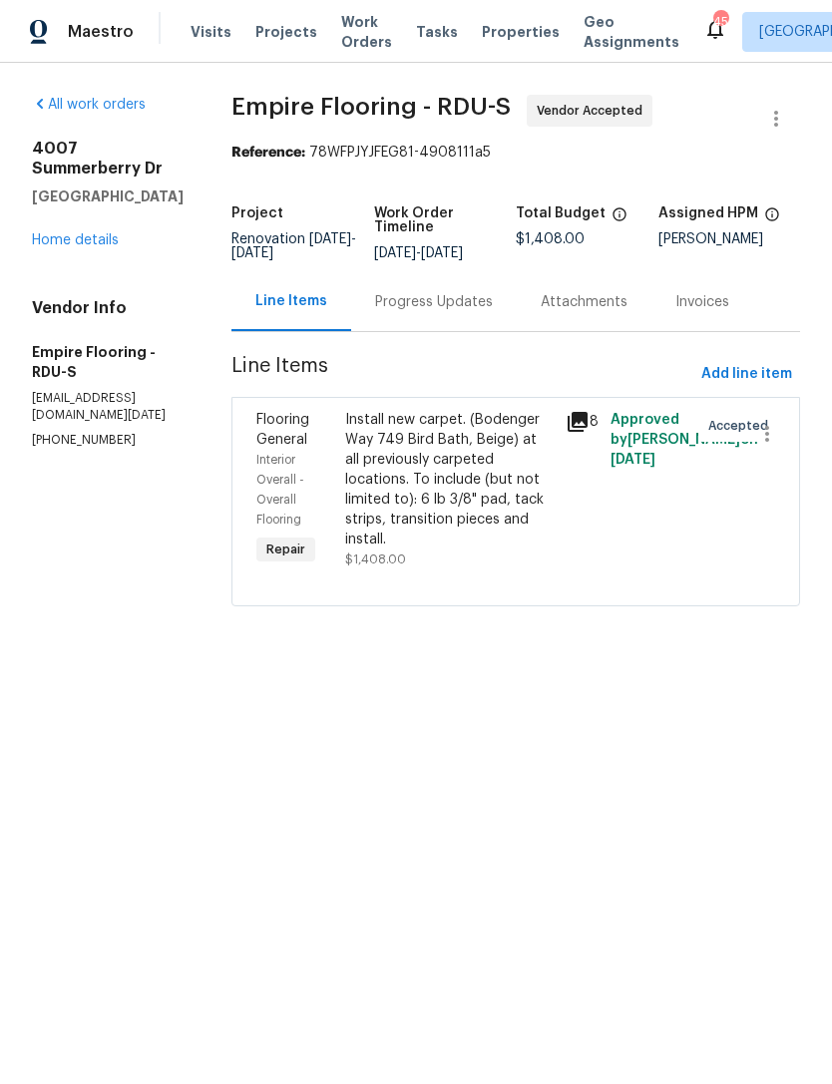
click at [439, 523] on div "Install new carpet. (Bodenger Way 749 Bird Bath, Beige) at all previously carpe…" at bounding box center [449, 480] width 209 height 140
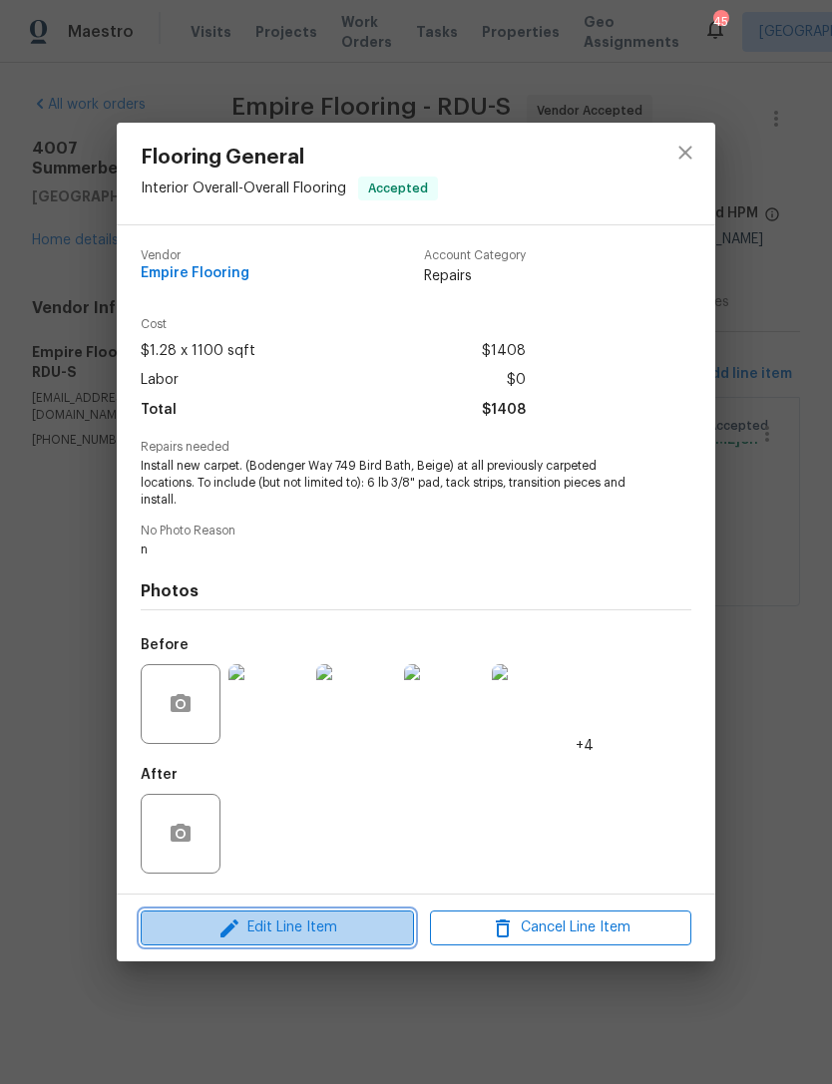
click at [331, 934] on span "Edit Line Item" at bounding box center [277, 928] width 261 height 25
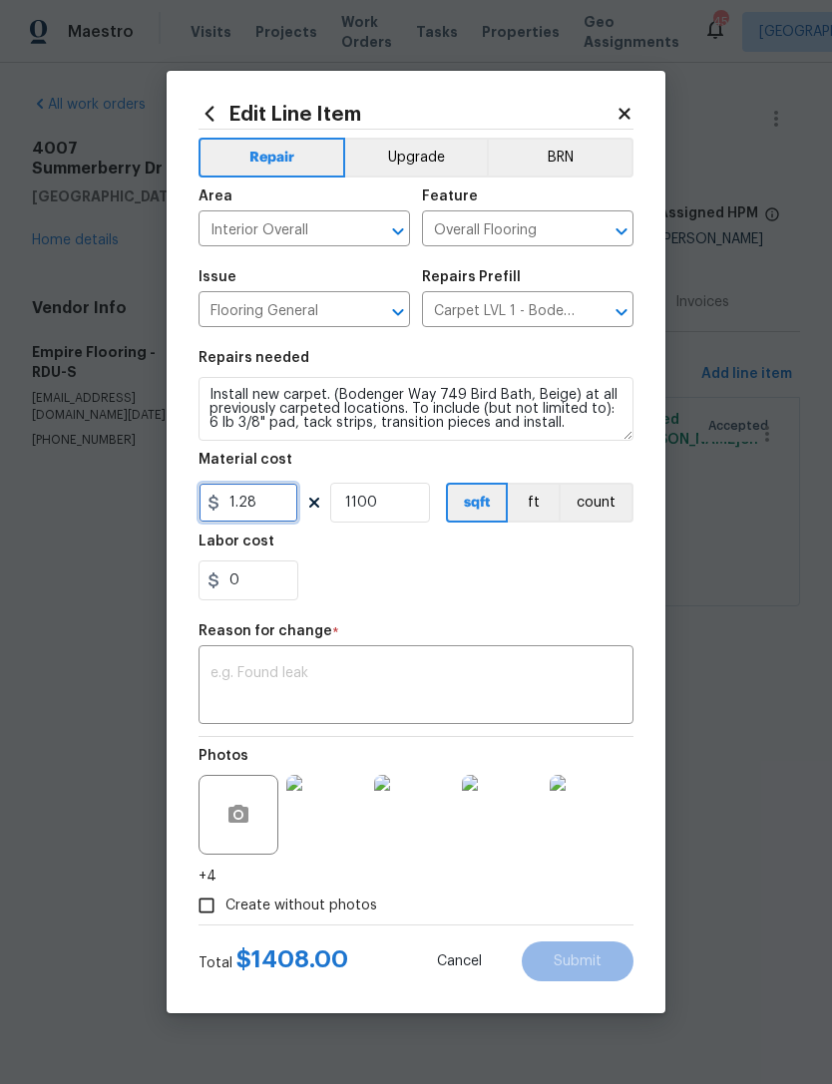
click at [270, 504] on input "1.28" at bounding box center [249, 503] width 100 height 40
type input "1.53"
click at [395, 574] on div "0" at bounding box center [416, 581] width 435 height 40
click at [393, 511] on input "1100" at bounding box center [380, 503] width 100 height 40
type input "1653"
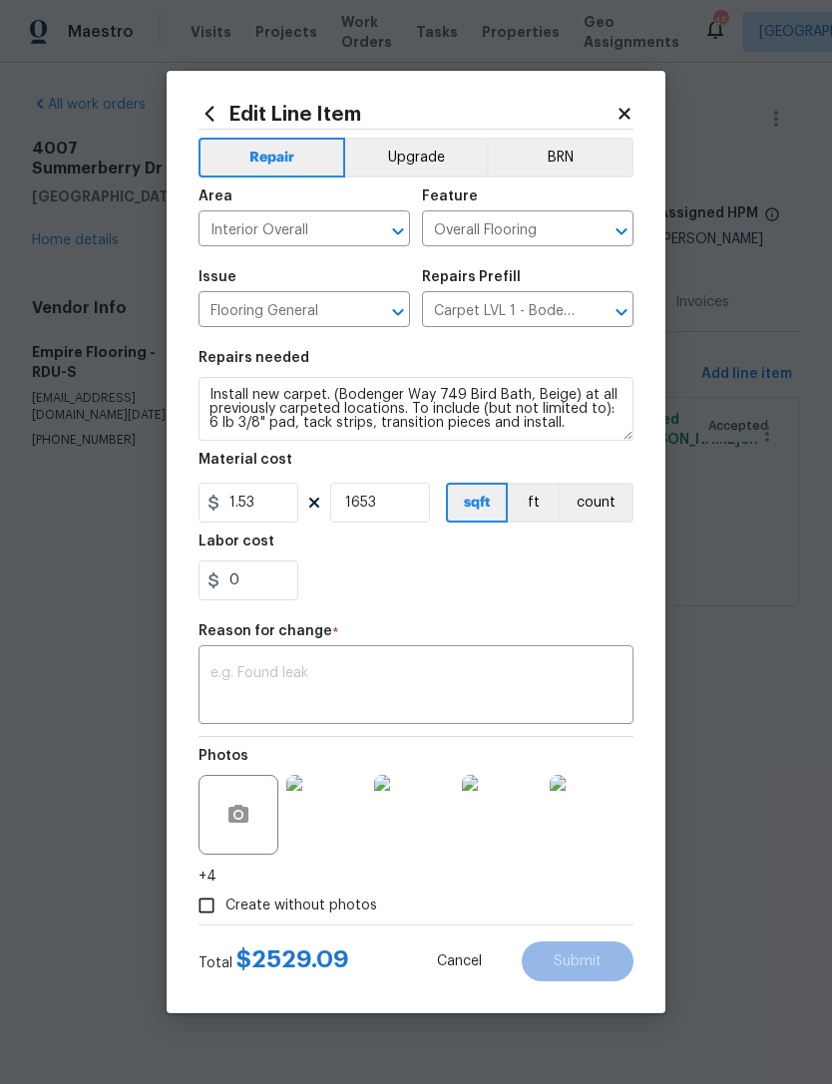
click at [426, 578] on div "0" at bounding box center [416, 581] width 435 height 40
click at [625, 106] on icon at bounding box center [624, 114] width 18 height 18
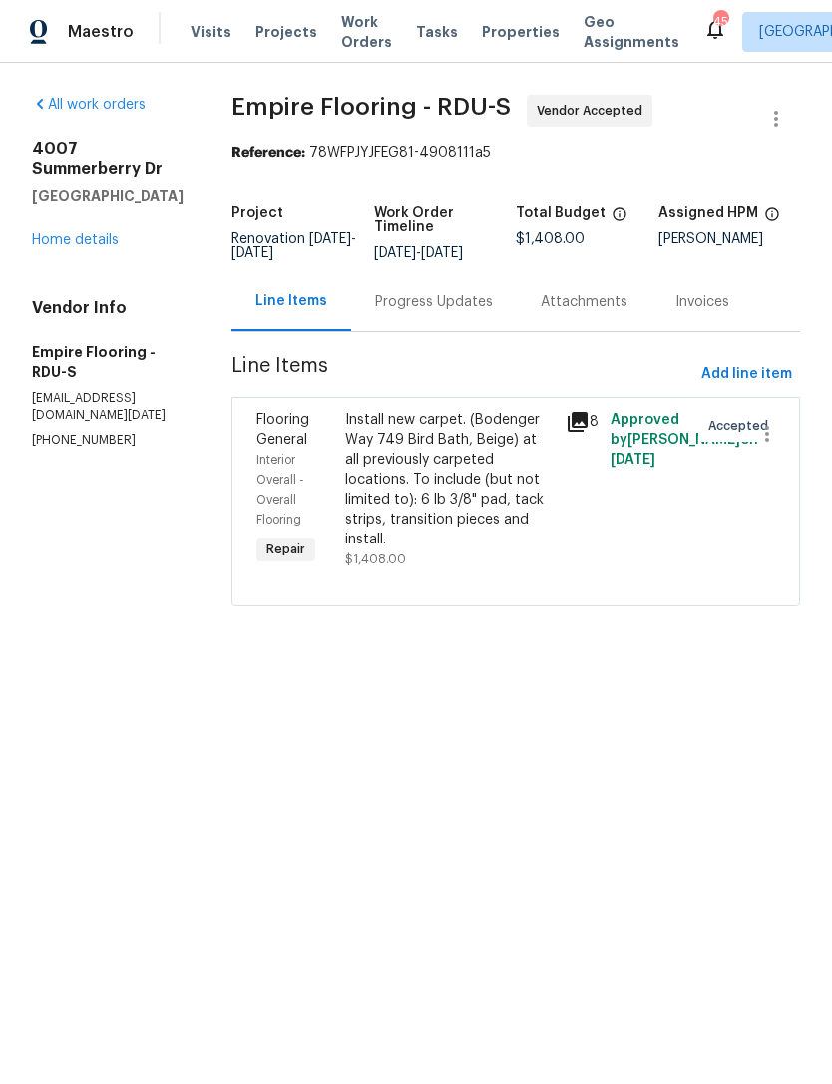
click at [439, 312] on div "Progress Updates" at bounding box center [434, 302] width 118 height 20
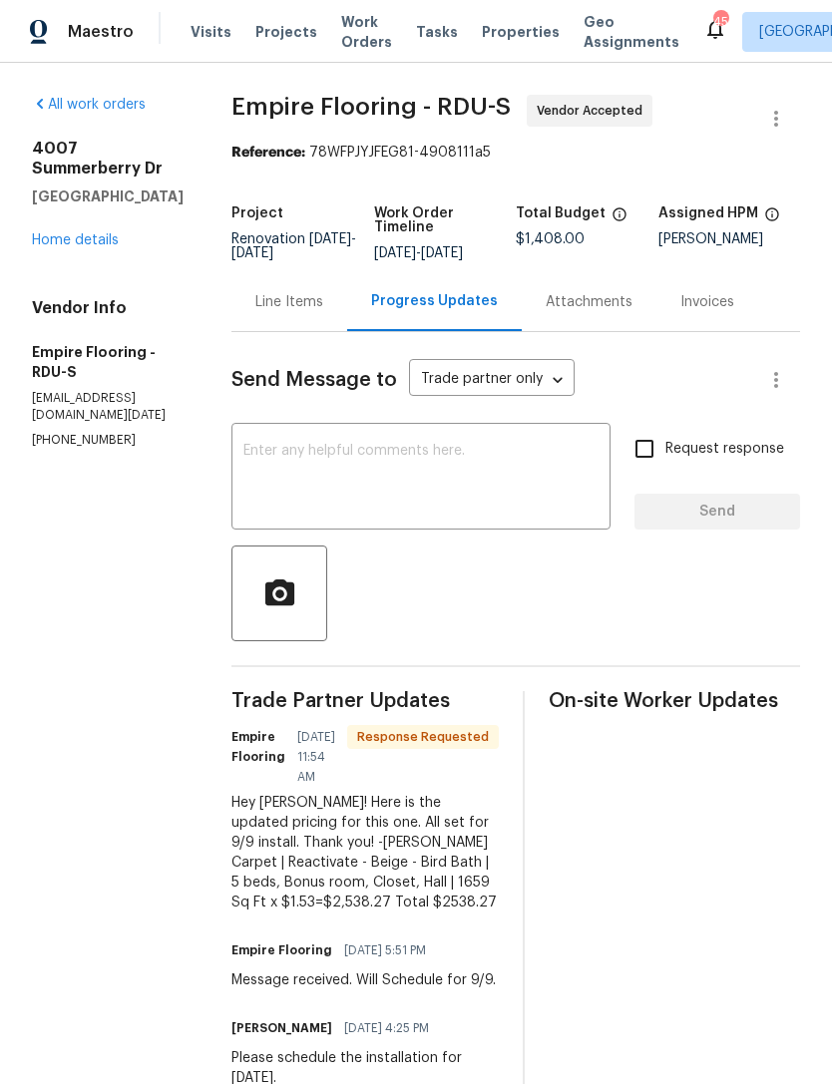
click at [319, 312] on div "Line Items" at bounding box center [289, 302] width 68 height 20
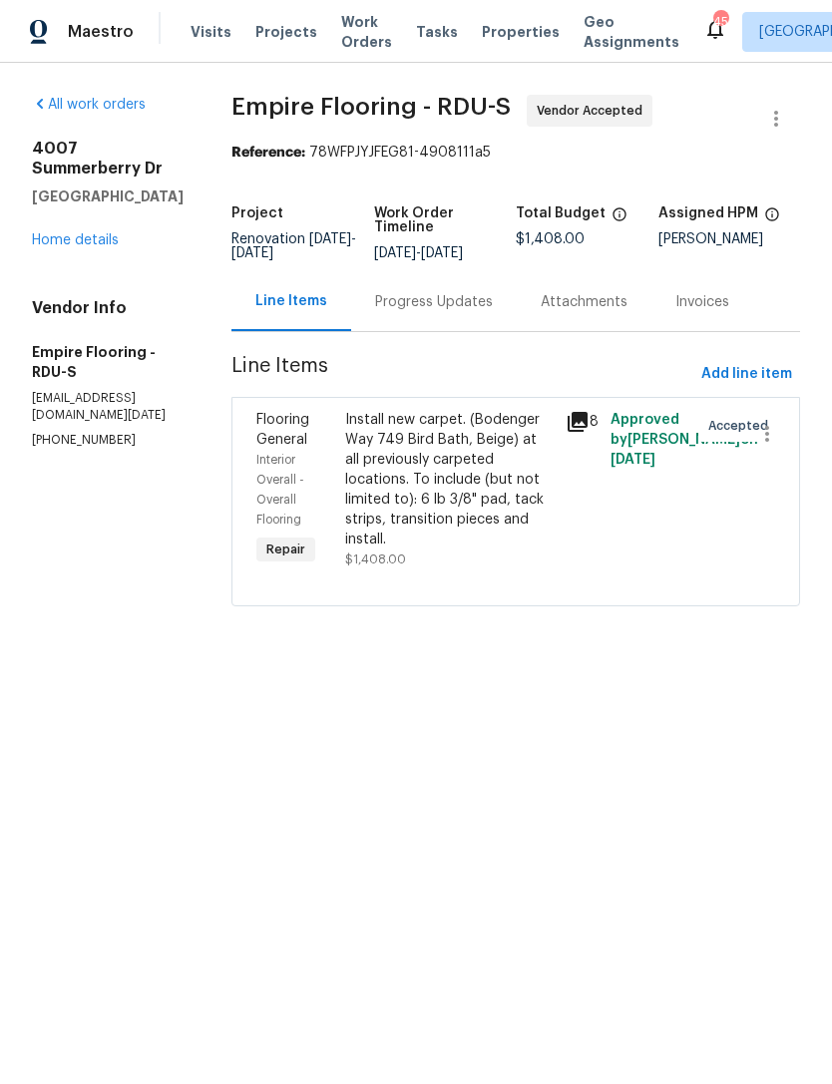
click at [429, 486] on div "Install new carpet. (Bodenger Way 749 Bird Bath, Beige) at all previously carpe…" at bounding box center [449, 480] width 209 height 140
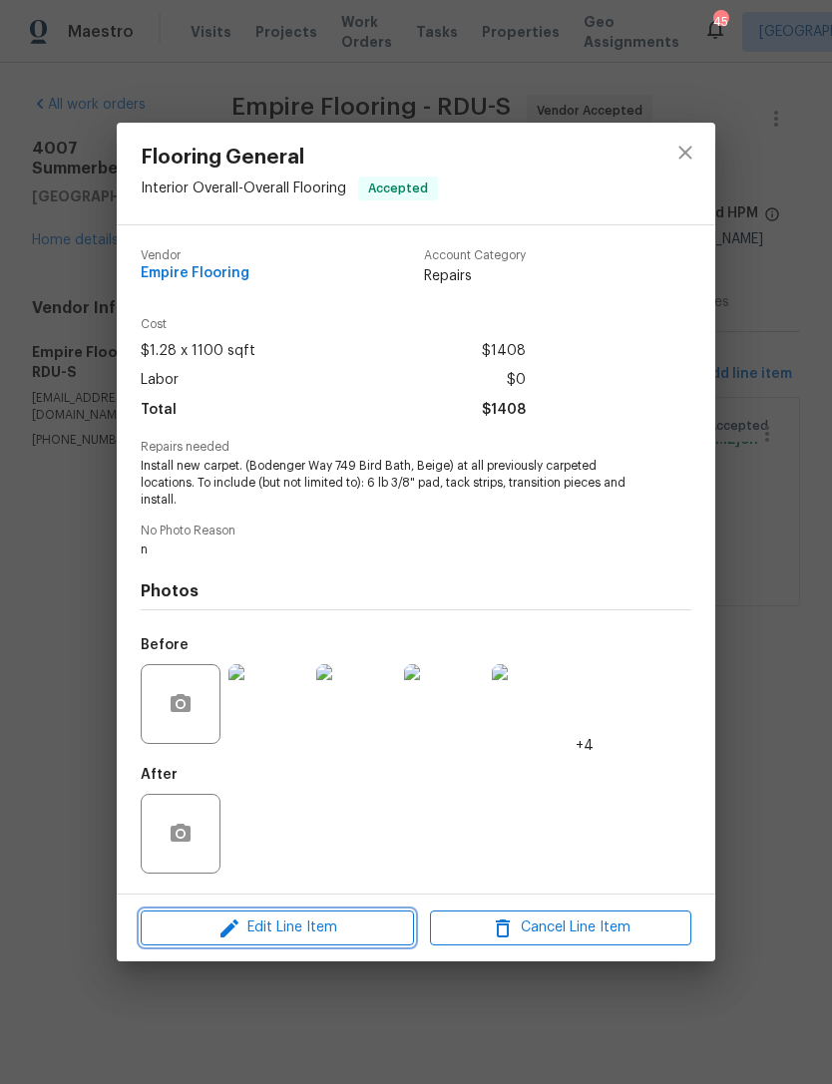
click at [350, 914] on button "Edit Line Item" at bounding box center [277, 928] width 273 height 35
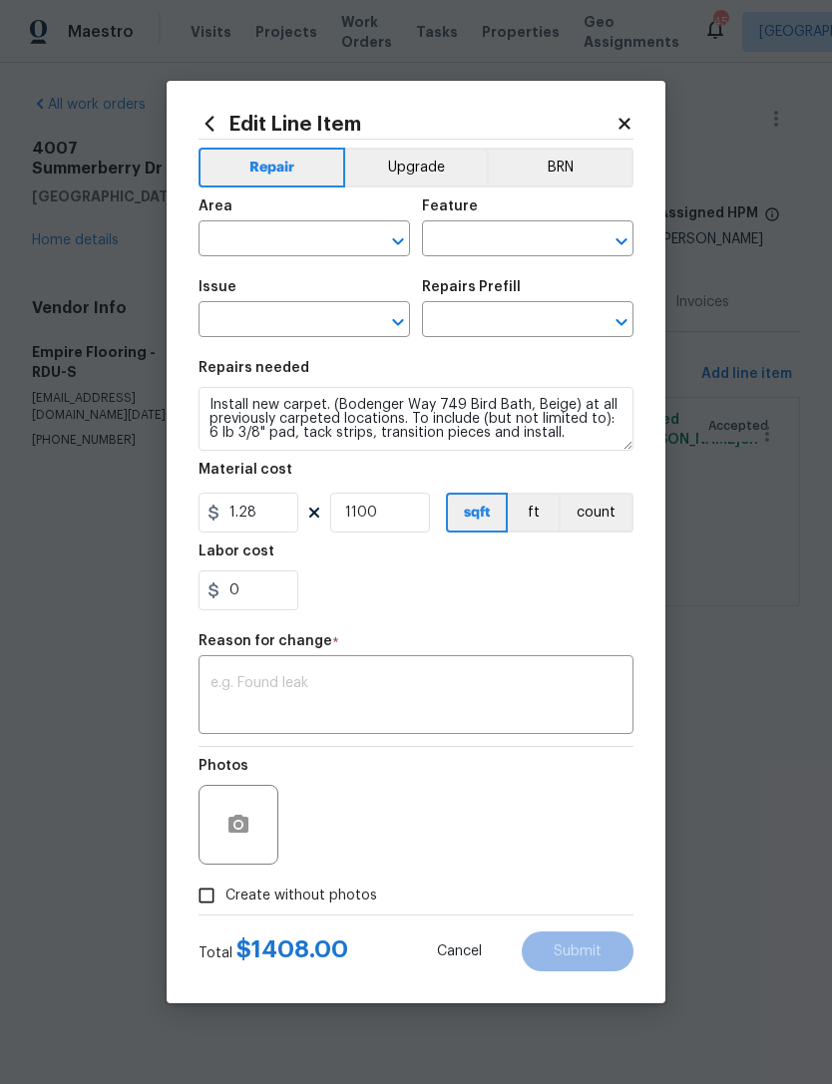
type input "Interior Overall"
type input "Overall Flooring"
type input "Flooring General"
type input "Carpet LVL 1 - Bodenger Way (Beige) $1.28"
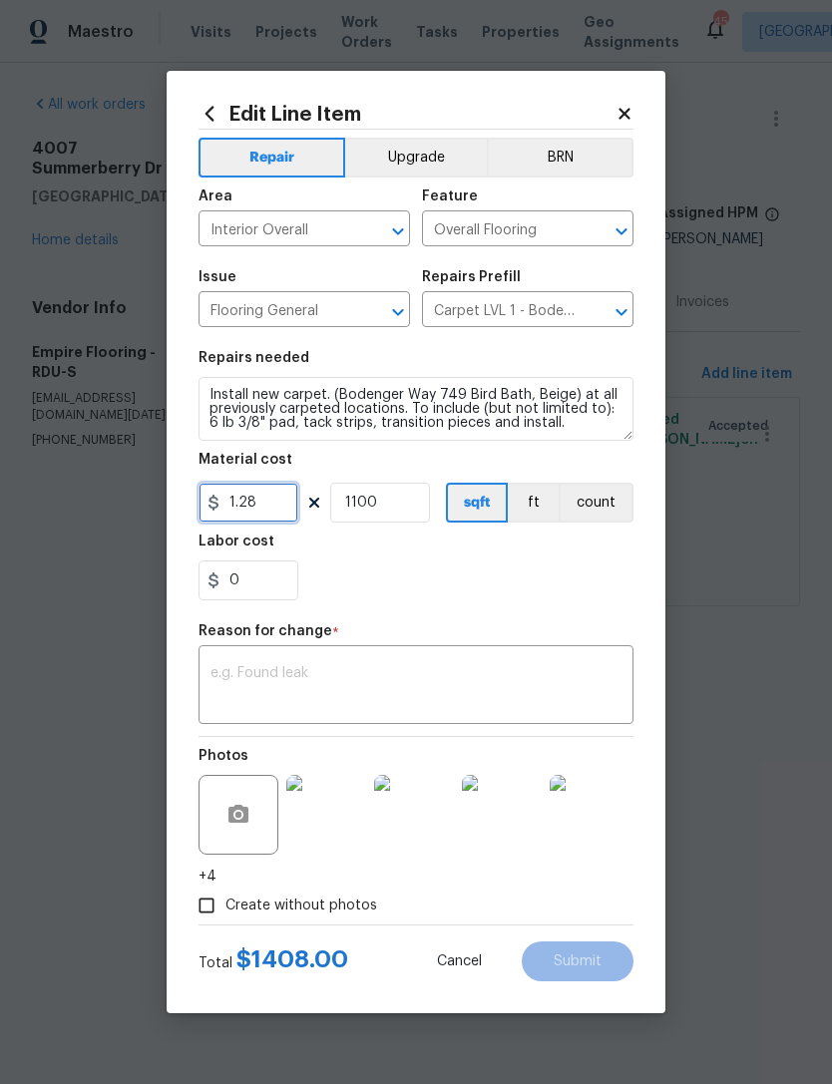
click at [273, 505] on input "1.28" at bounding box center [249, 503] width 100 height 40
type input "1.53"
click at [375, 587] on div "0" at bounding box center [416, 581] width 435 height 40
click at [400, 507] on input "1100" at bounding box center [380, 503] width 100 height 40
type input "1659"
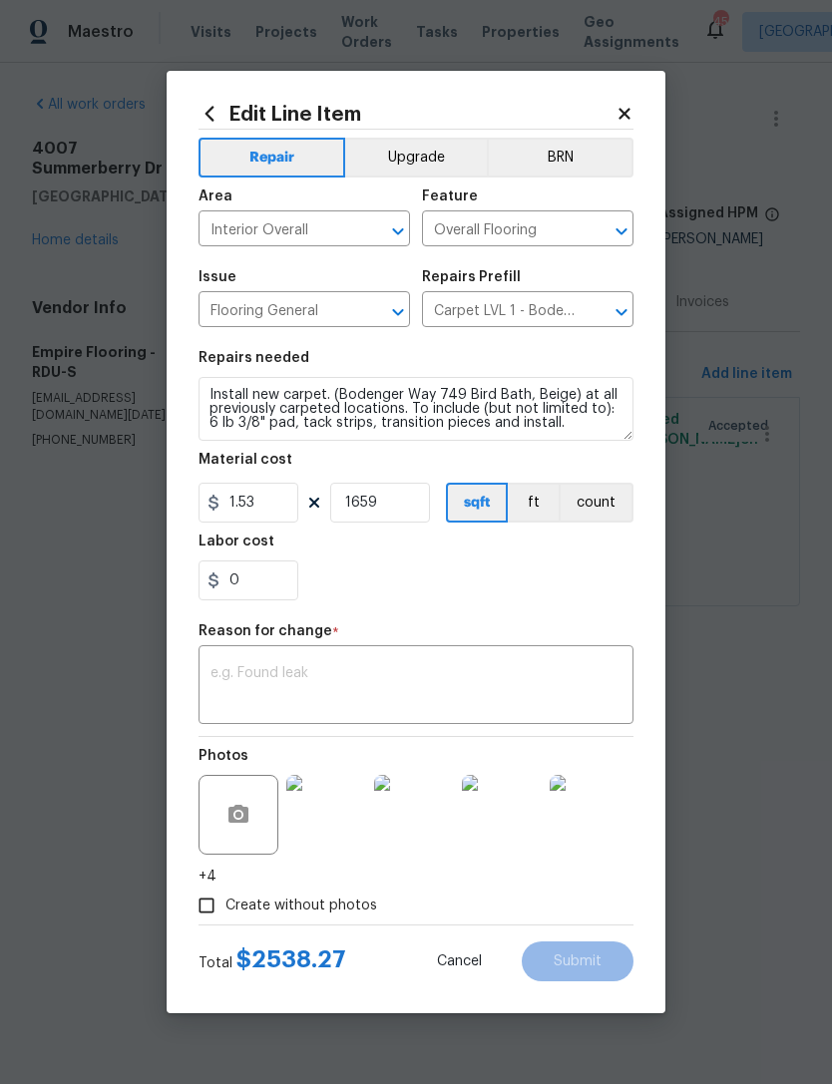
click at [497, 581] on div "0" at bounding box center [416, 581] width 435 height 40
click at [216, 902] on input "Create without photos" at bounding box center [207, 906] width 38 height 38
checkbox input "false"
click at [315, 688] on textarea at bounding box center [415, 687] width 411 height 42
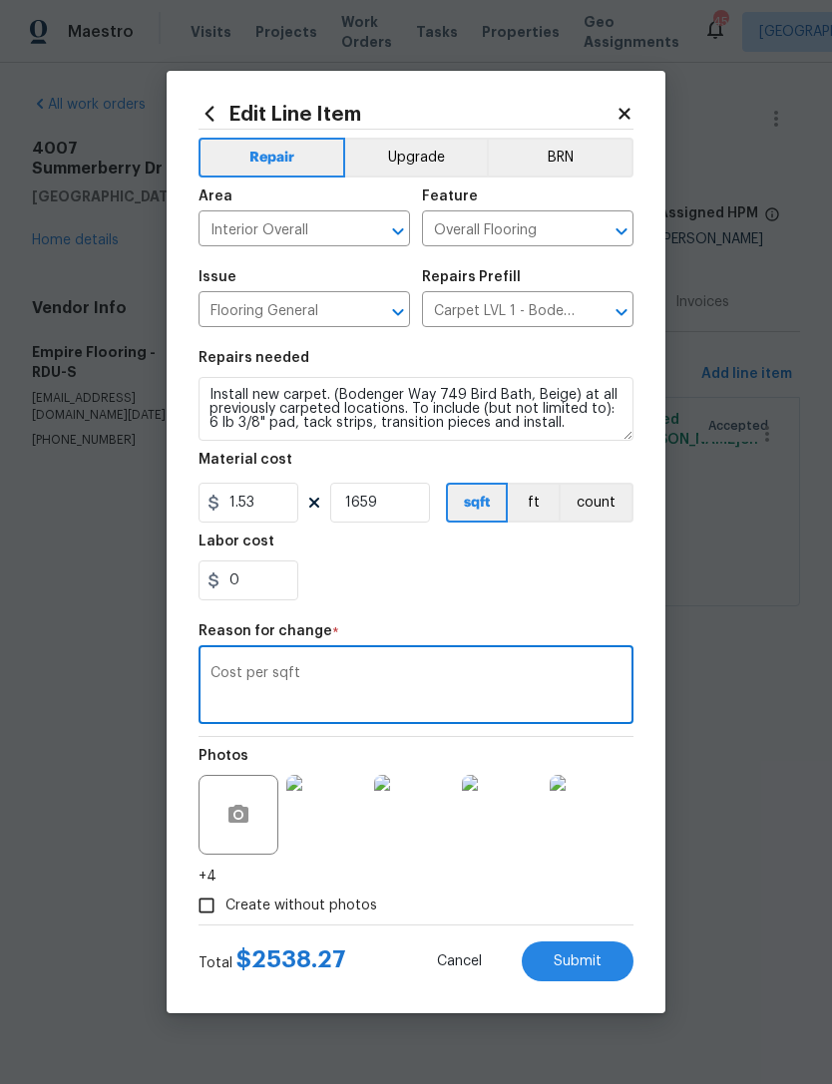
type textarea "Cost per sqft"
click at [419, 598] on div "0" at bounding box center [416, 581] width 435 height 40
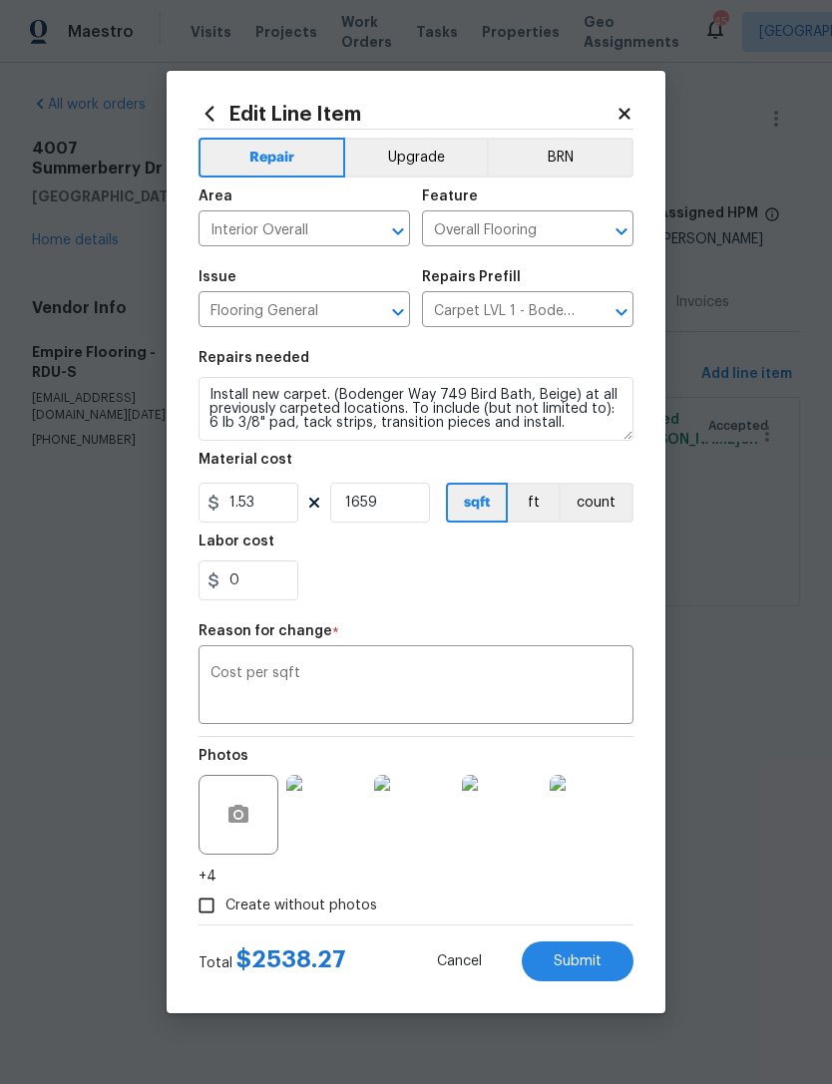
click at [595, 969] on span "Submit" at bounding box center [578, 962] width 48 height 15
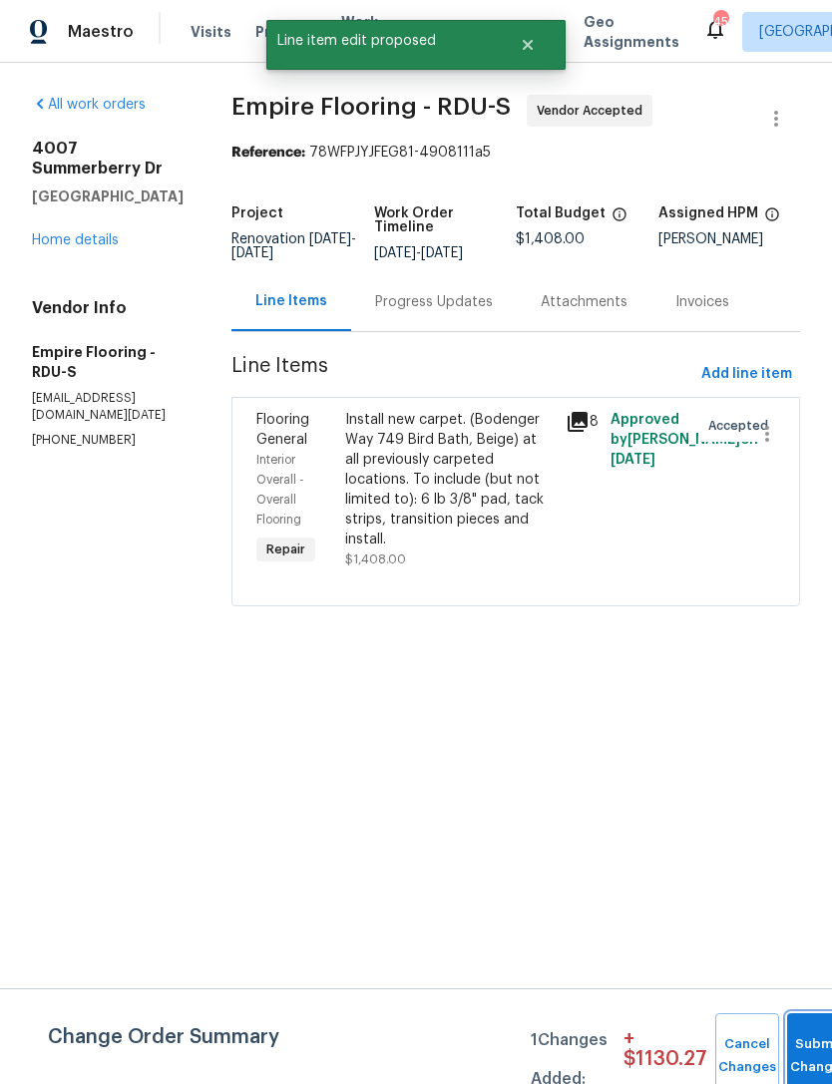
click at [808, 1042] on button "Submit Changes" at bounding box center [819, 1056] width 64 height 86
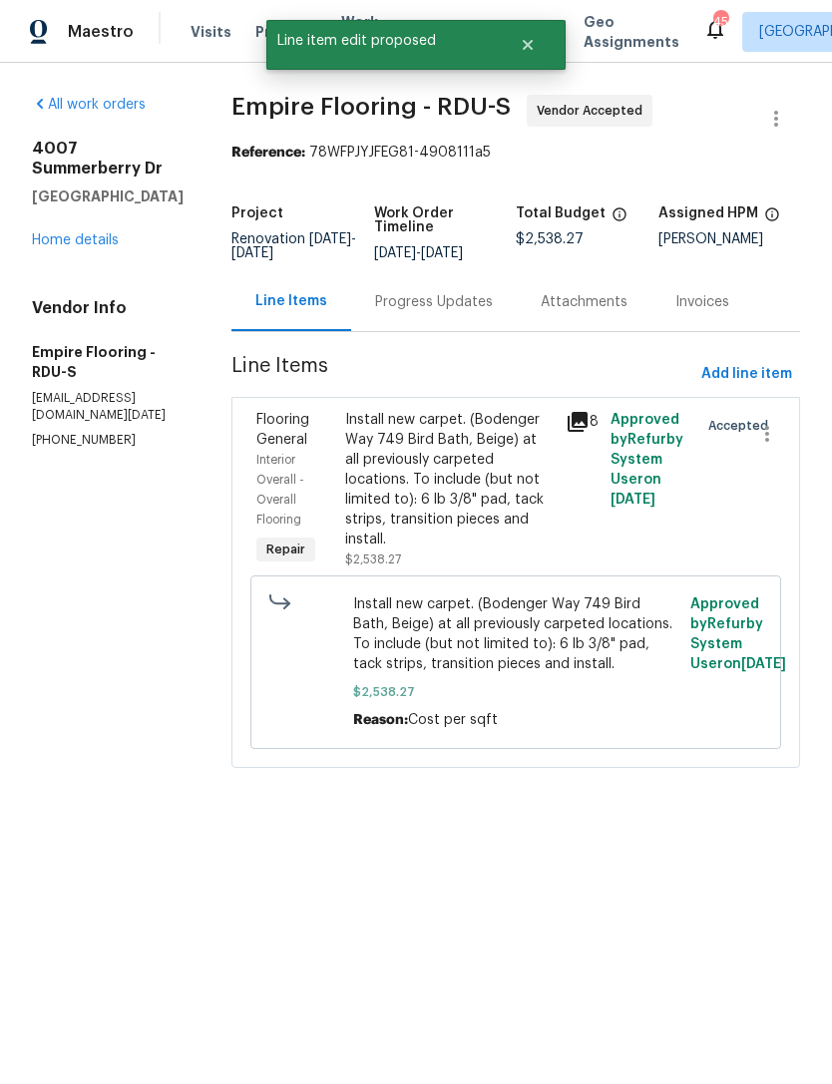
click at [454, 312] on div "Progress Updates" at bounding box center [434, 302] width 118 height 20
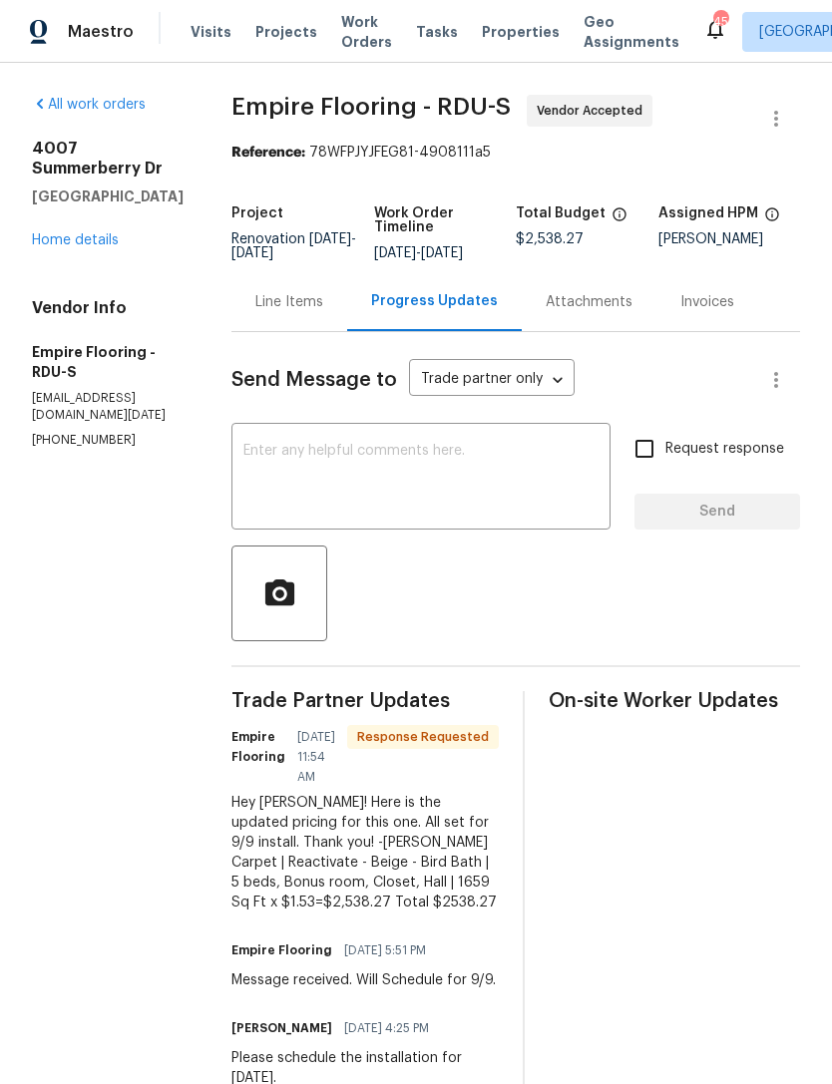
click at [376, 454] on div "x ​" at bounding box center [420, 479] width 379 height 102
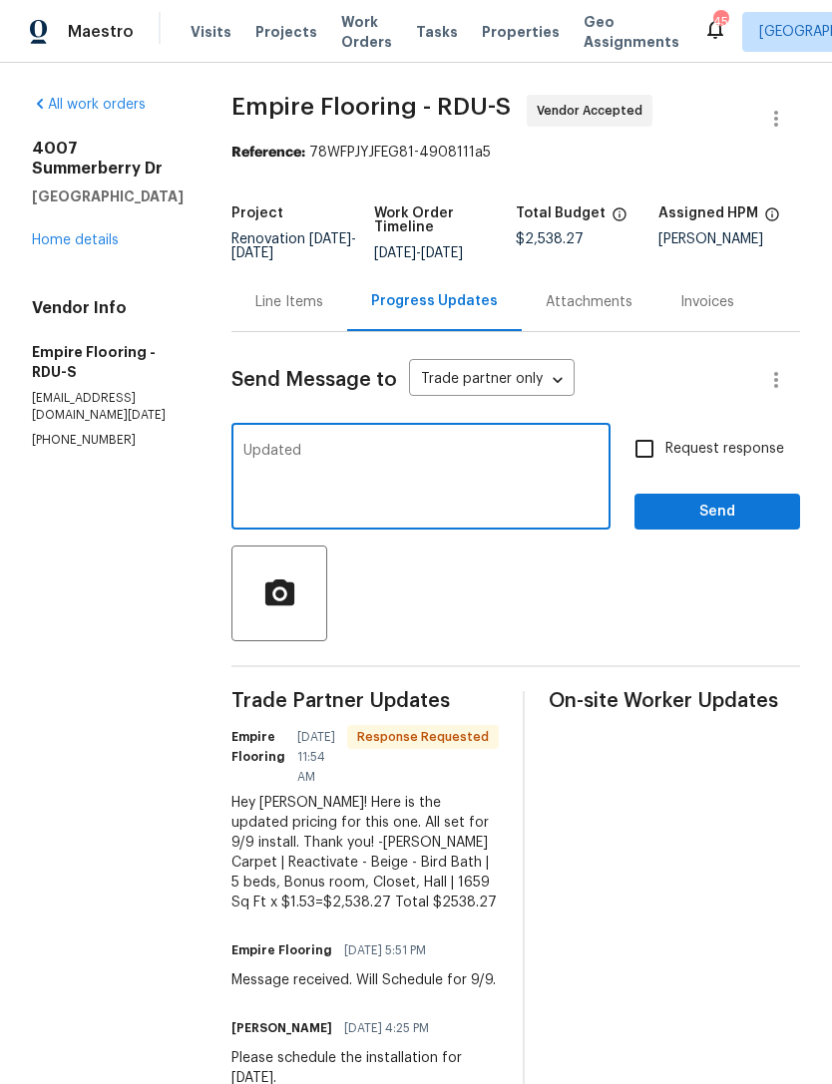
type textarea "Updated"
click at [690, 521] on span "Send" at bounding box center [717, 512] width 134 height 25
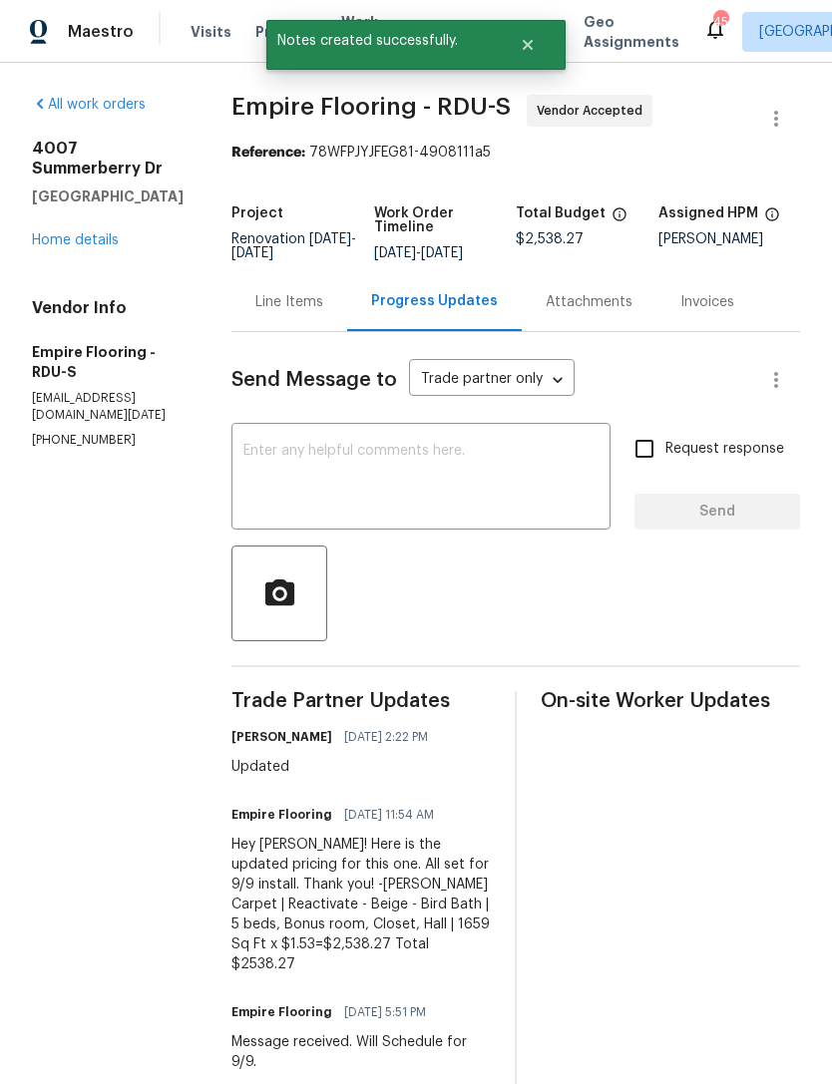
click at [70, 233] on link "Home details" at bounding box center [75, 240] width 87 height 14
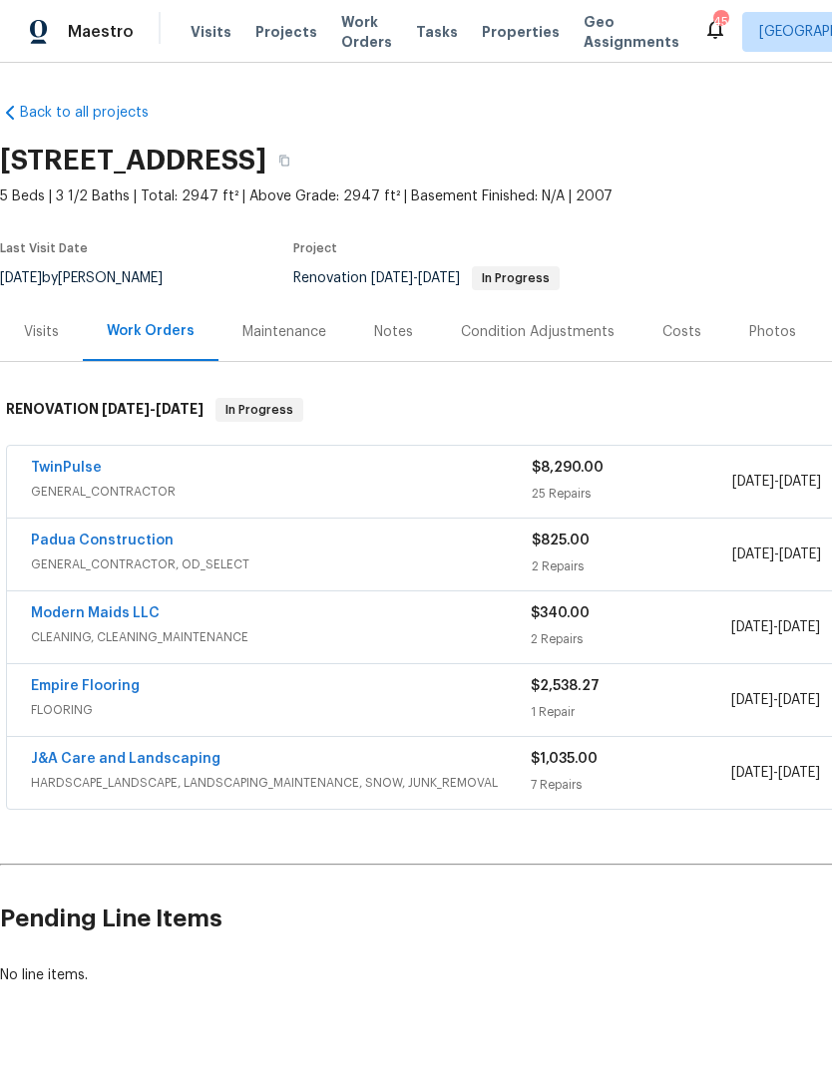
click at [116, 690] on link "Empire Flooring" at bounding box center [85, 686] width 109 height 14
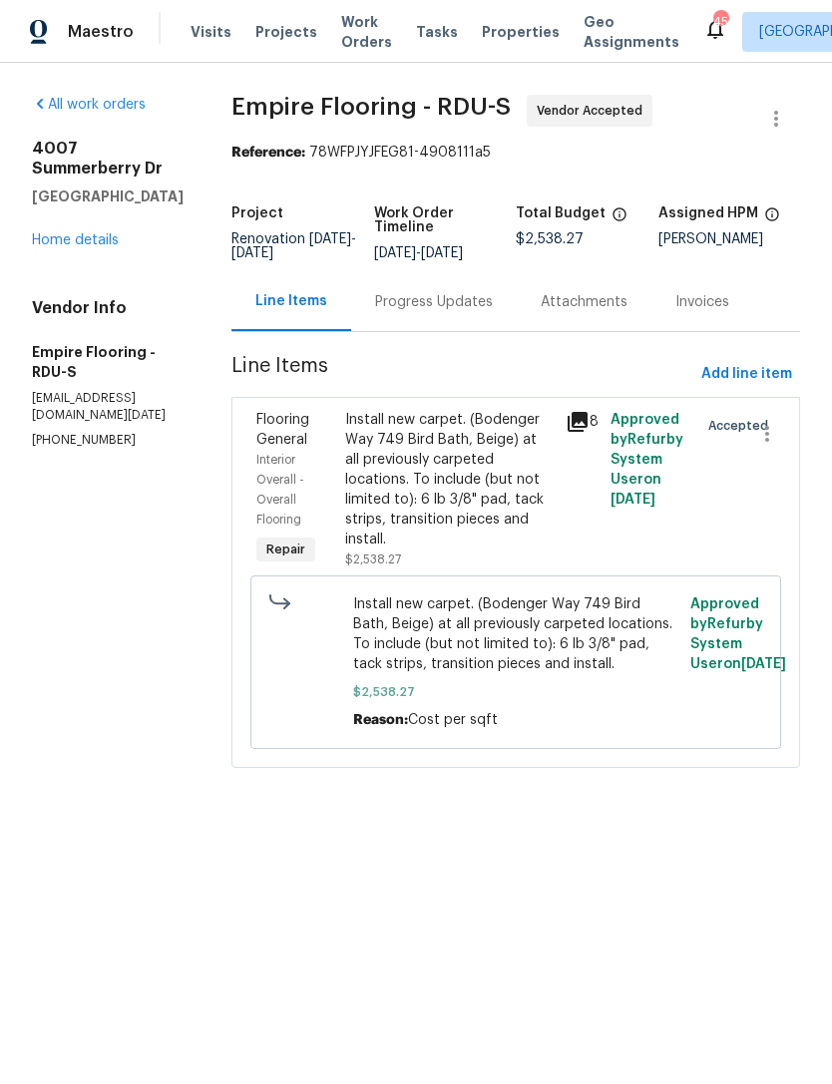
click at [73, 233] on link "Home details" at bounding box center [75, 240] width 87 height 14
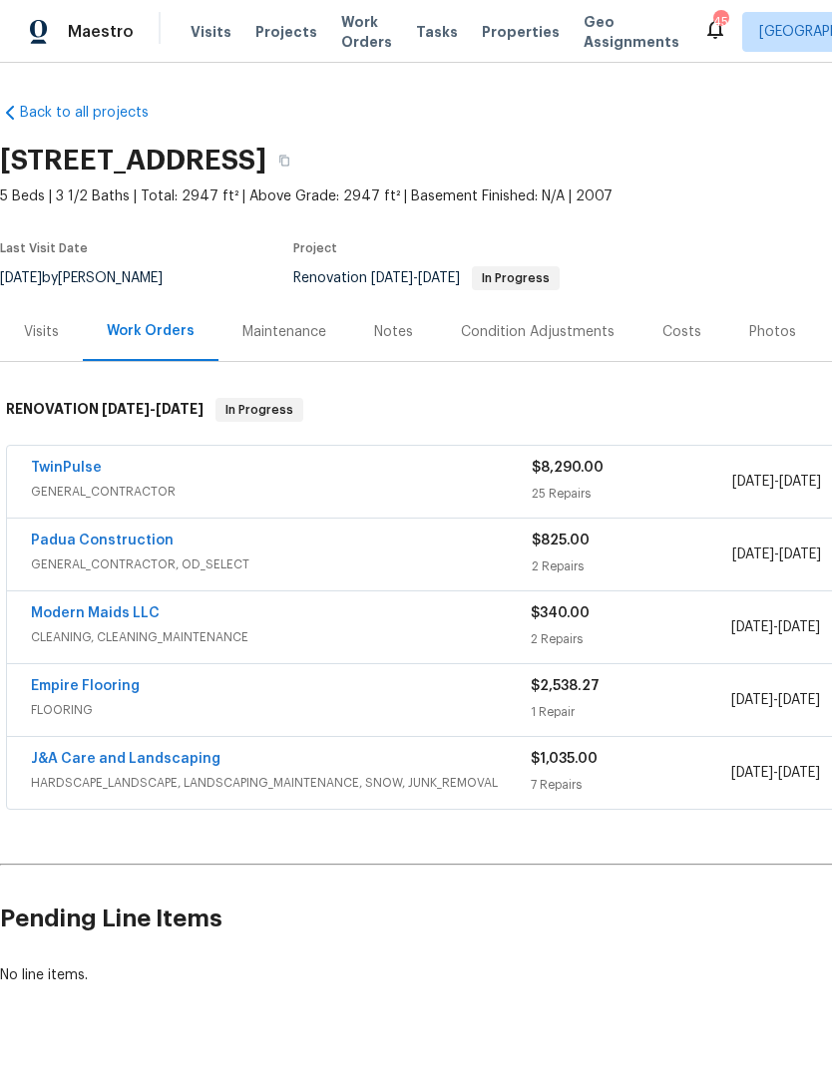
click at [667, 332] on div "Costs" at bounding box center [681, 332] width 39 height 20
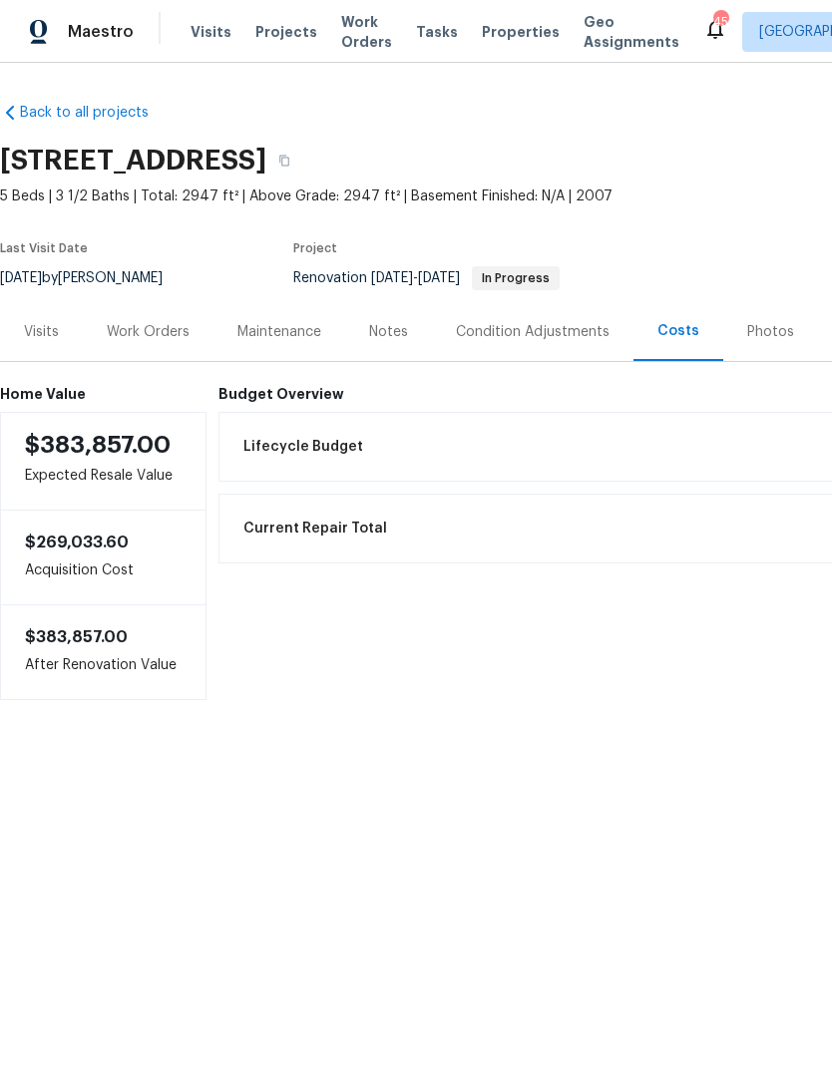
click at [378, 330] on div "Notes" at bounding box center [388, 332] width 39 height 20
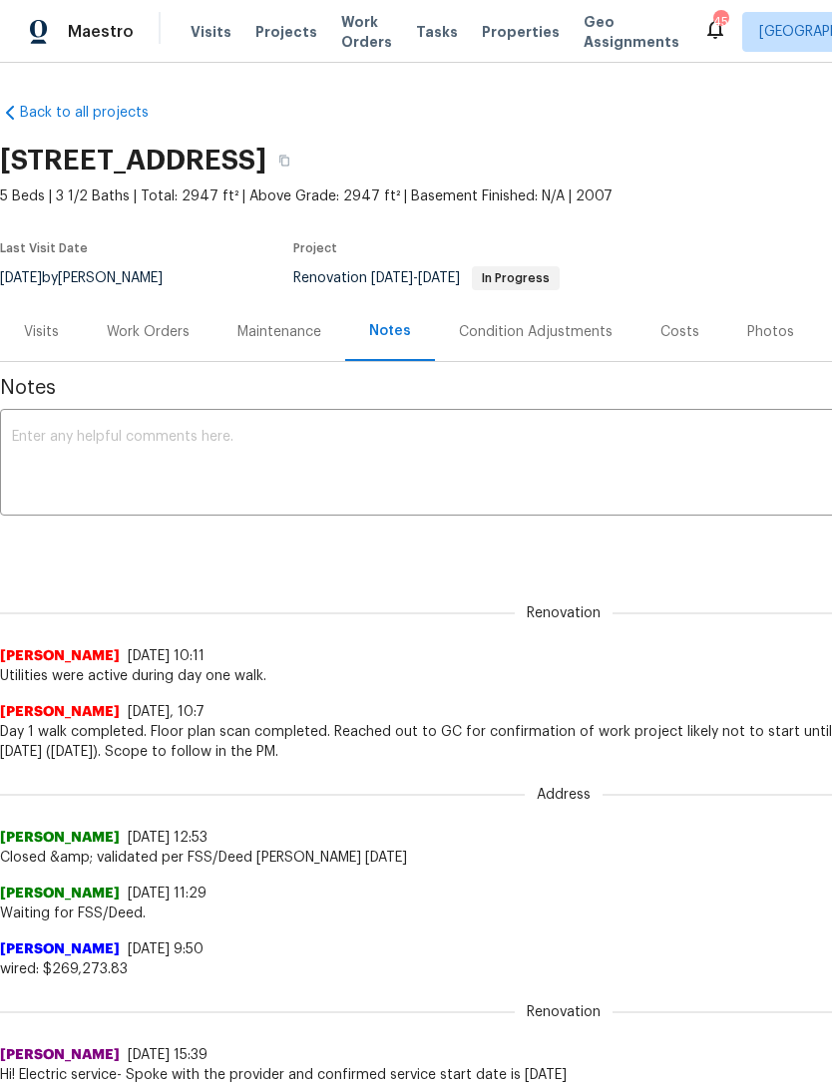
click at [135, 334] on div "Work Orders" at bounding box center [148, 332] width 83 height 20
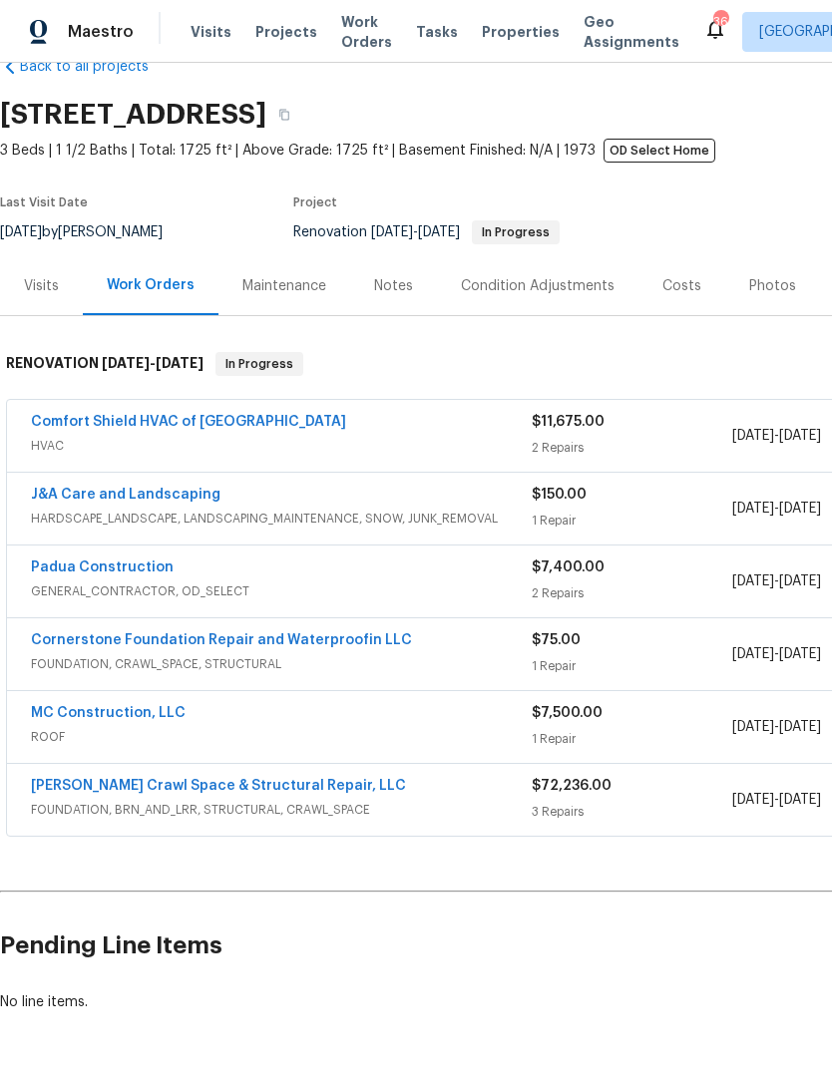
scroll to position [46, 0]
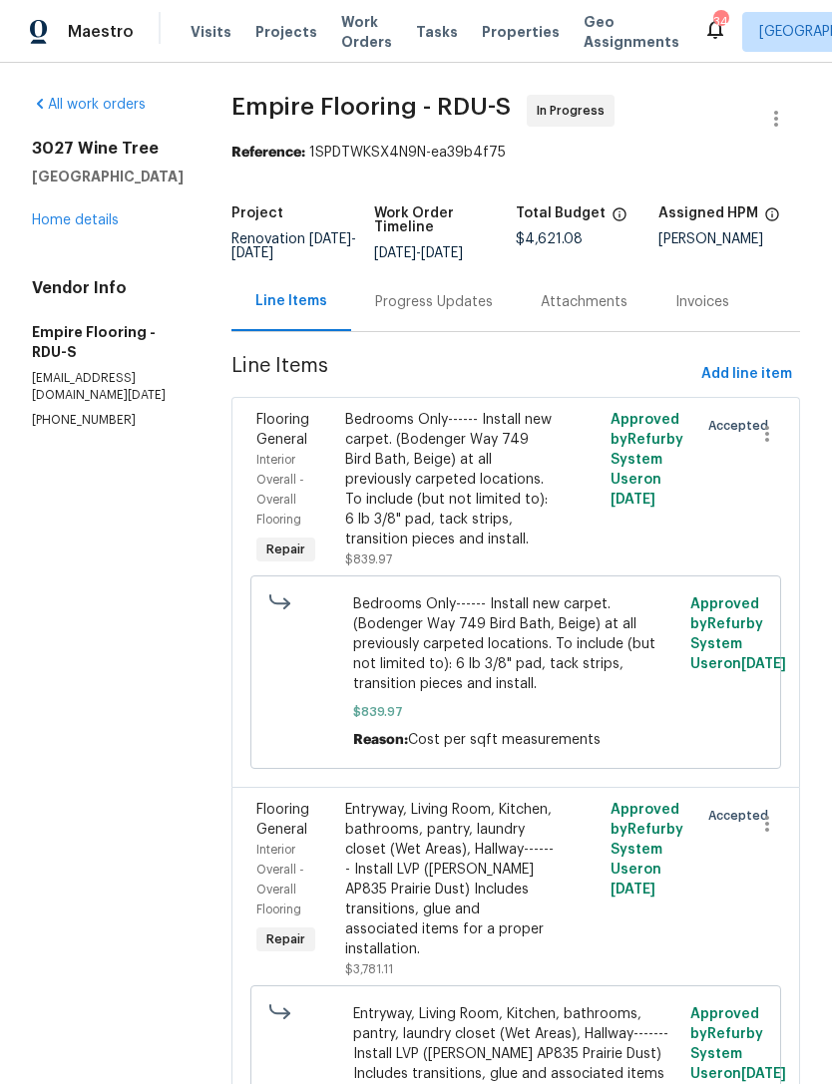
click at [480, 540] on div "Bedrooms Only------ Install new carpet. (Bodenger Way 749 Bird Bath, Beige) at …" at bounding box center [449, 480] width 209 height 140
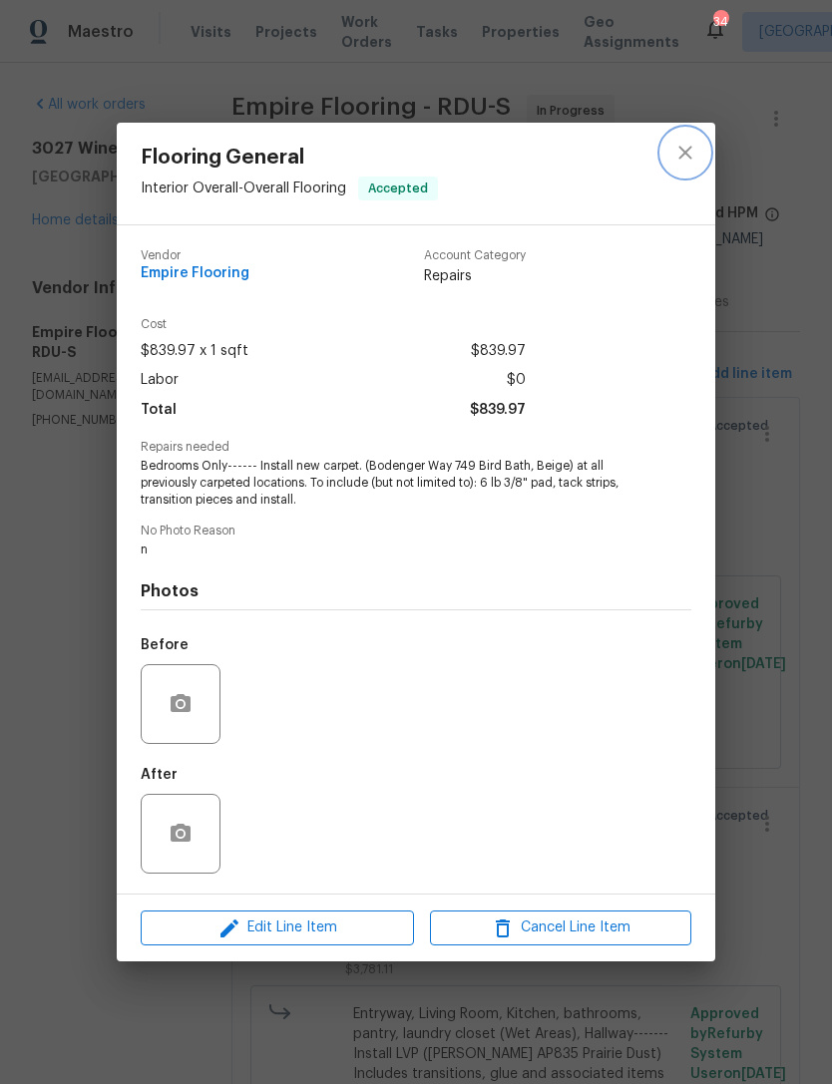
click at [676, 159] on icon "close" at bounding box center [685, 153] width 24 height 24
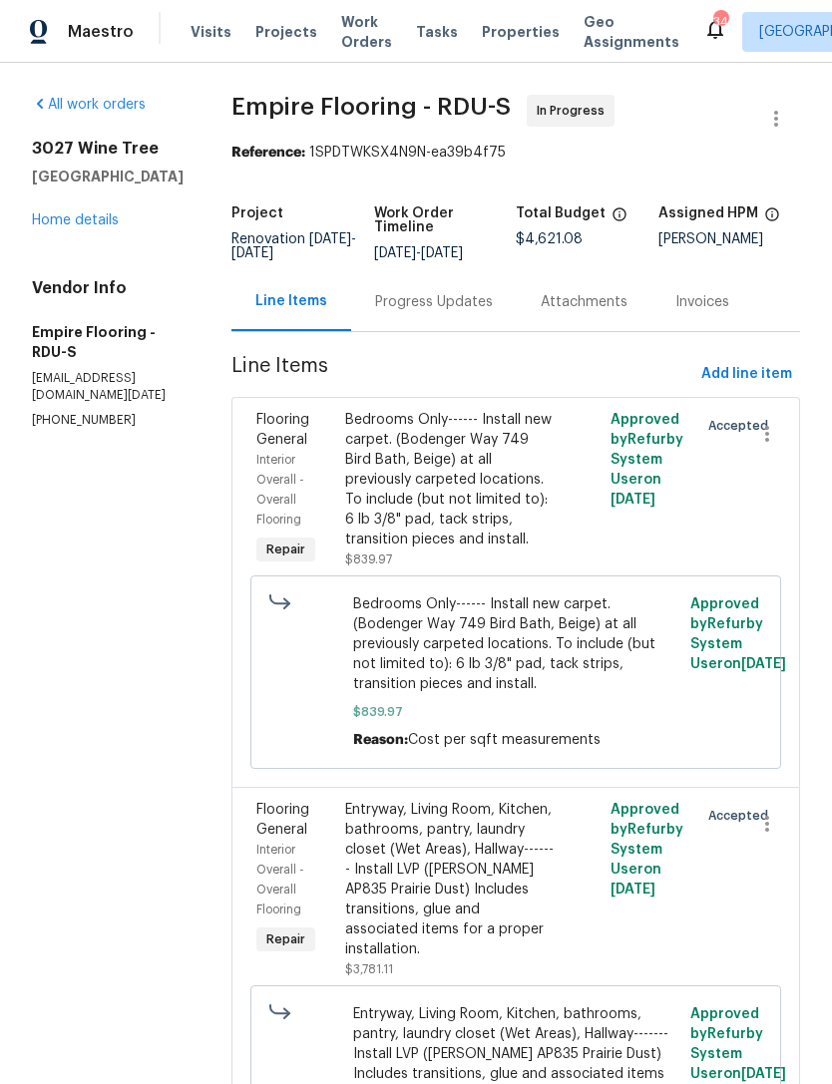
click at [447, 312] on div "Progress Updates" at bounding box center [434, 302] width 118 height 20
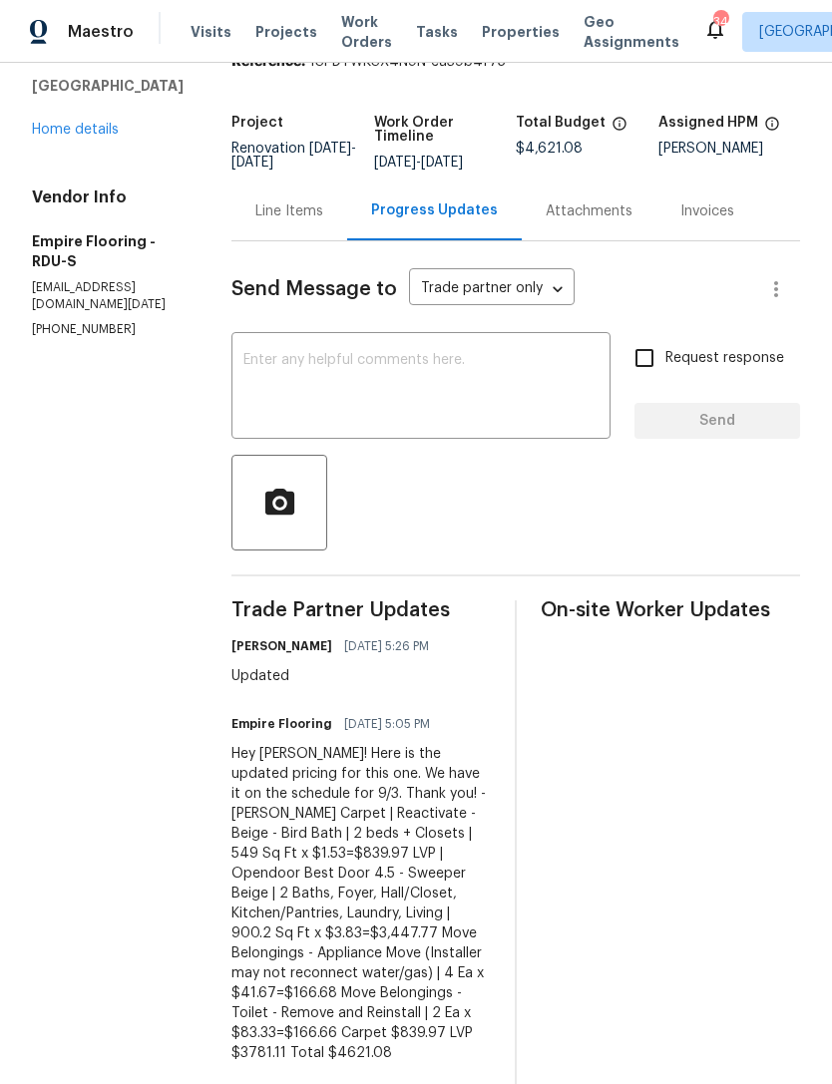
scroll to position [92, 0]
click at [72, 135] on link "Home details" at bounding box center [75, 129] width 87 height 14
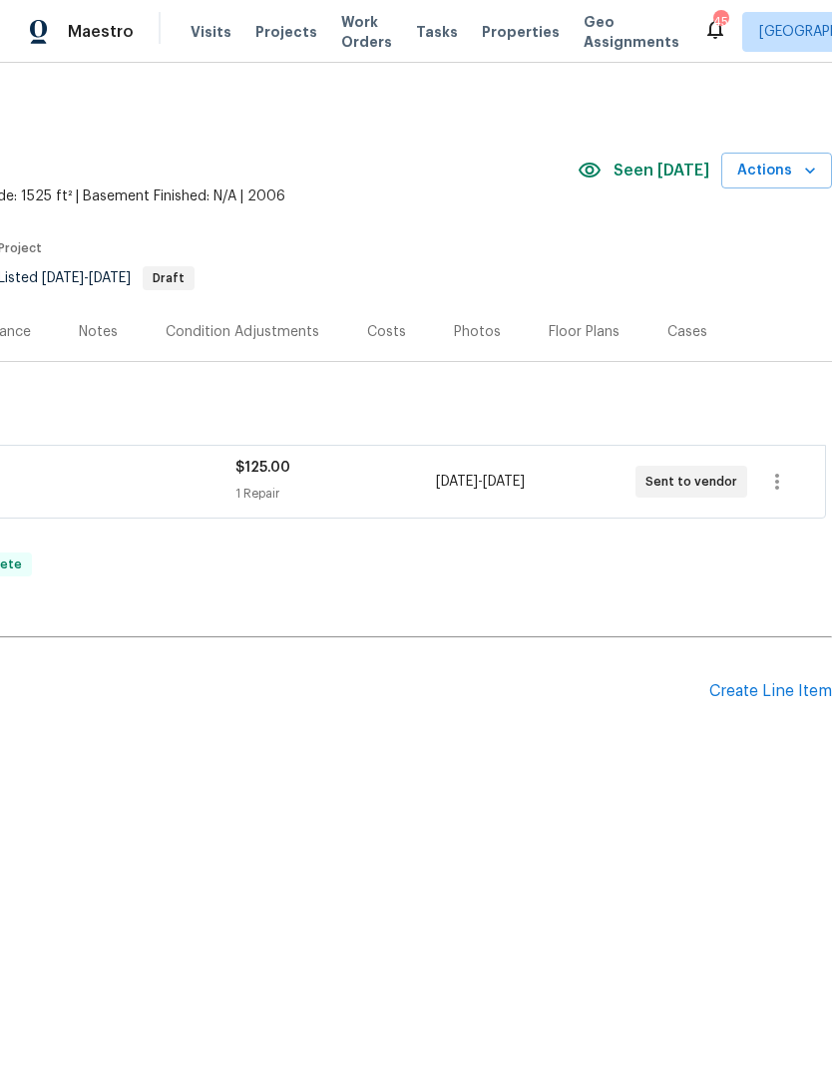
scroll to position [0, 295]
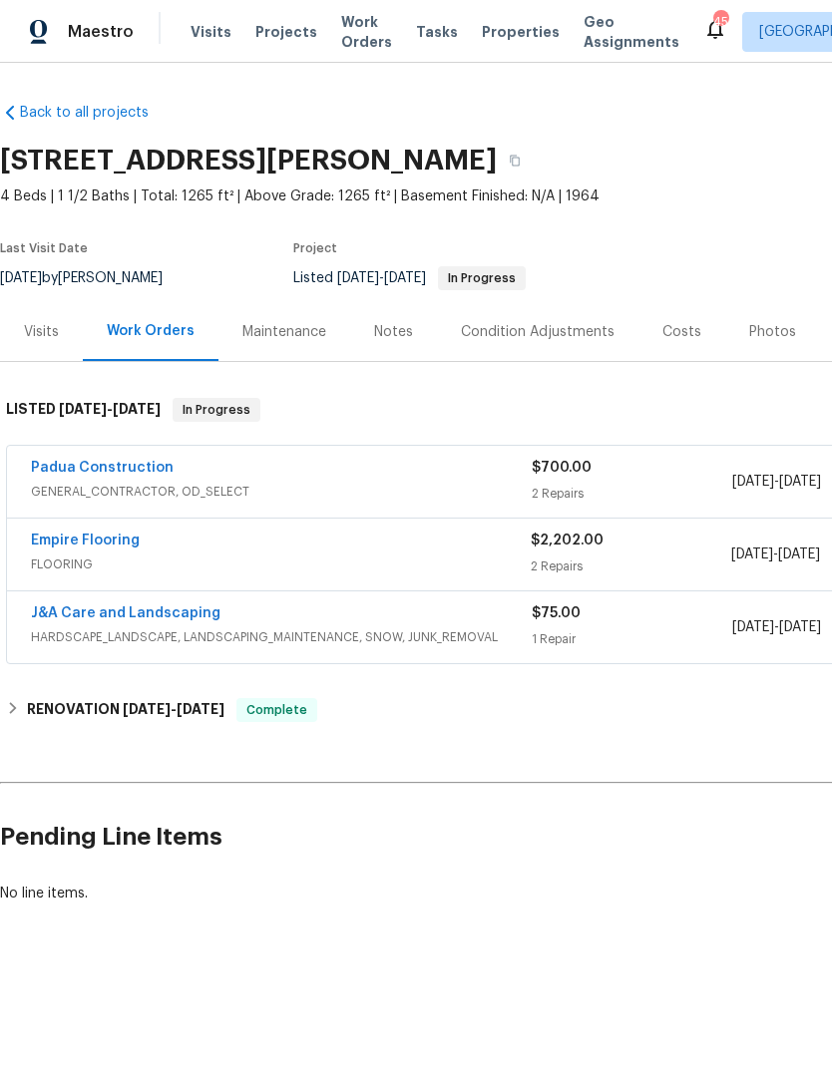
click at [98, 543] on link "Empire Flooring" at bounding box center [85, 541] width 109 height 14
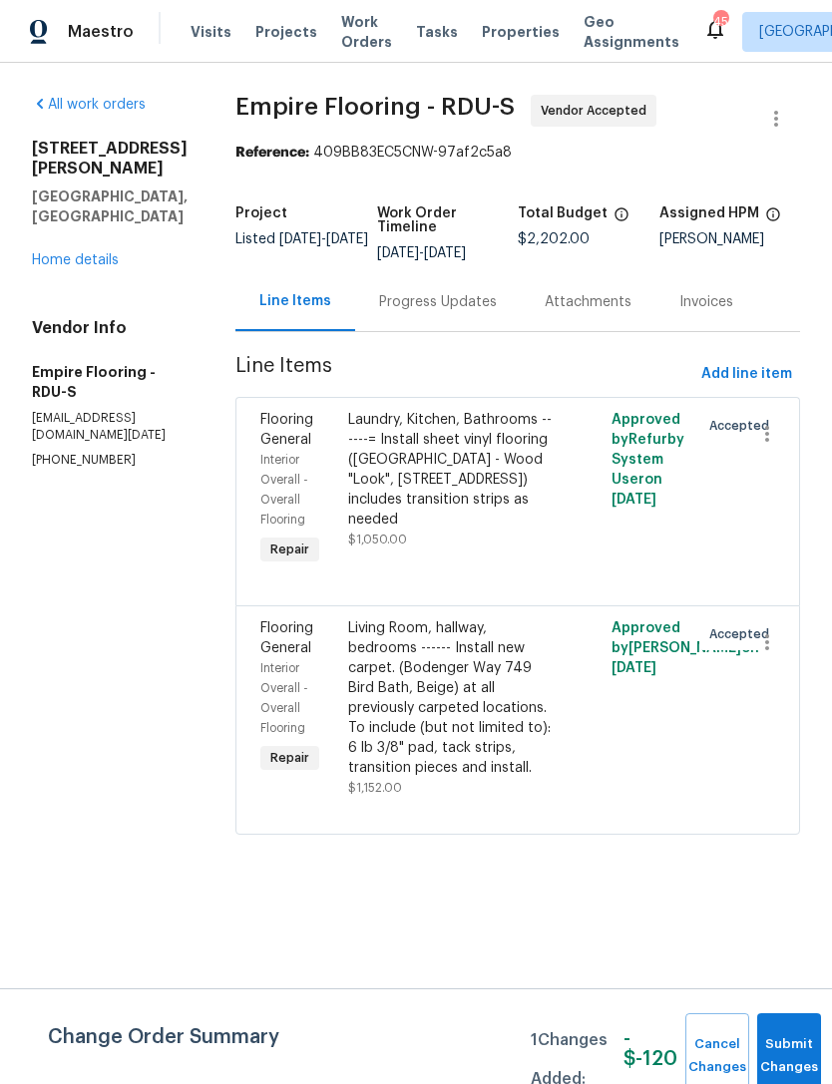
click at [88, 253] on link "Home details" at bounding box center [75, 260] width 87 height 14
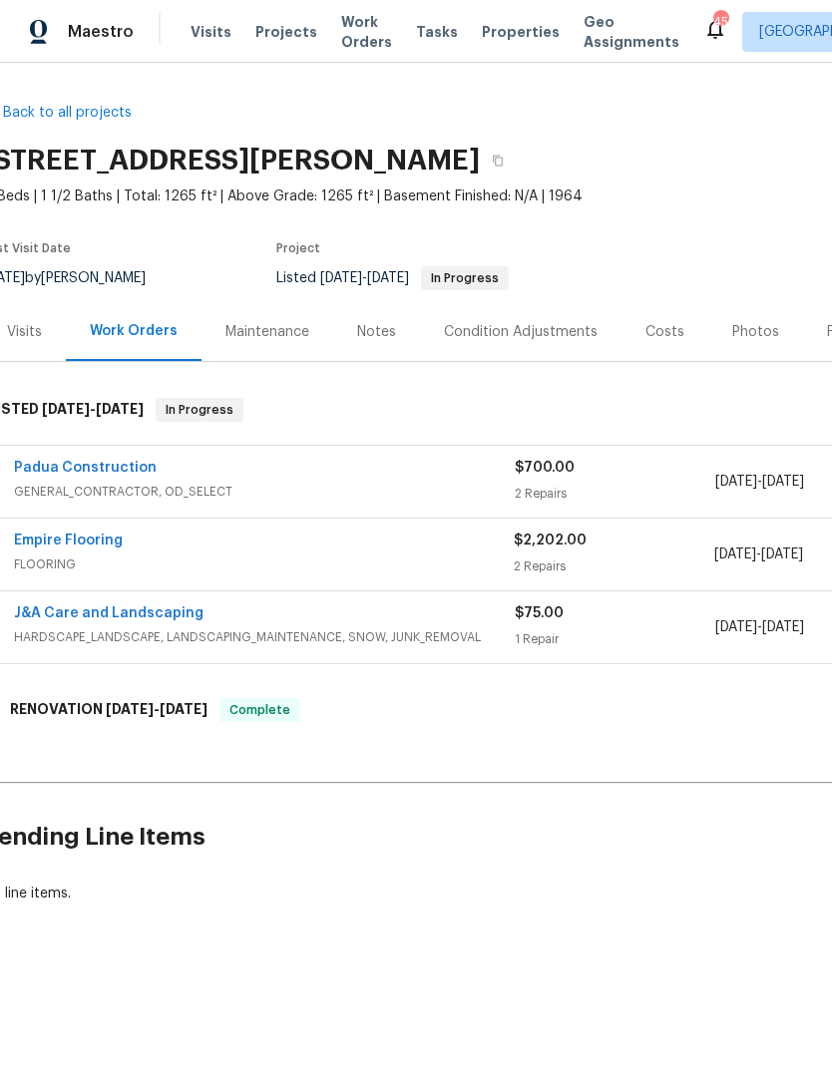
scroll to position [0, 18]
click at [81, 541] on link "Empire Flooring" at bounding box center [67, 541] width 109 height 14
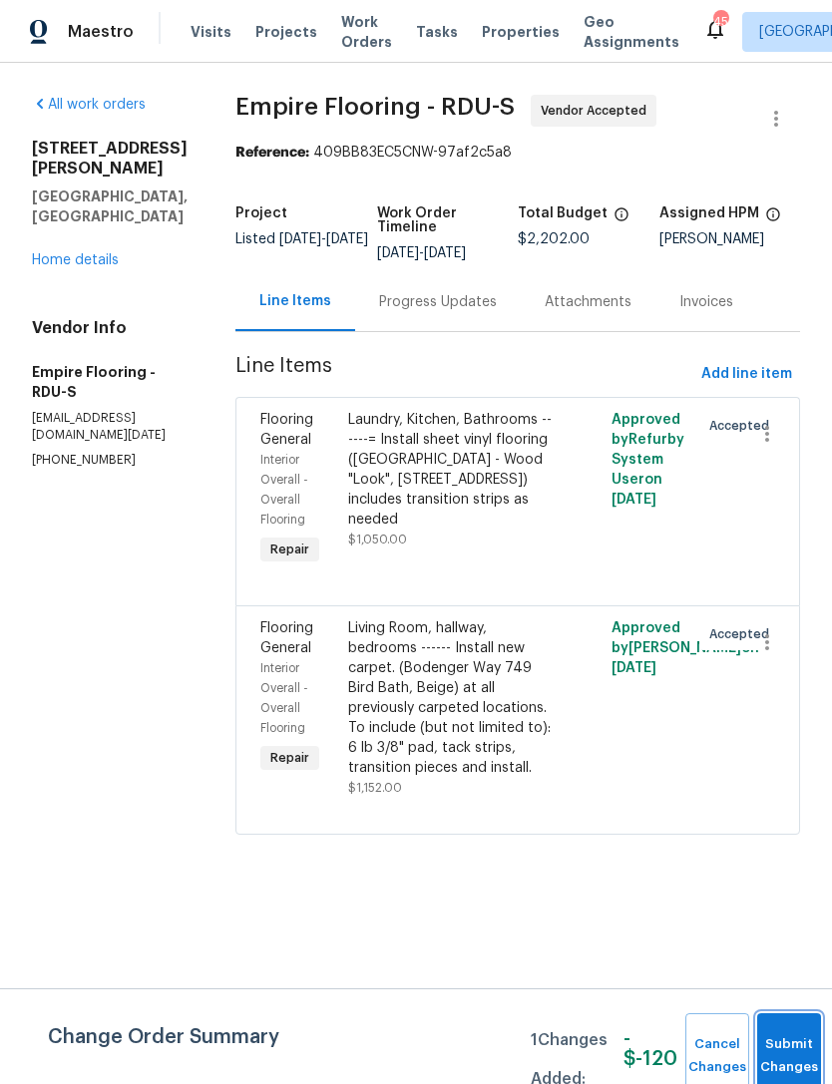
click at [772, 1035] on button "Submit Changes" at bounding box center [789, 1056] width 64 height 86
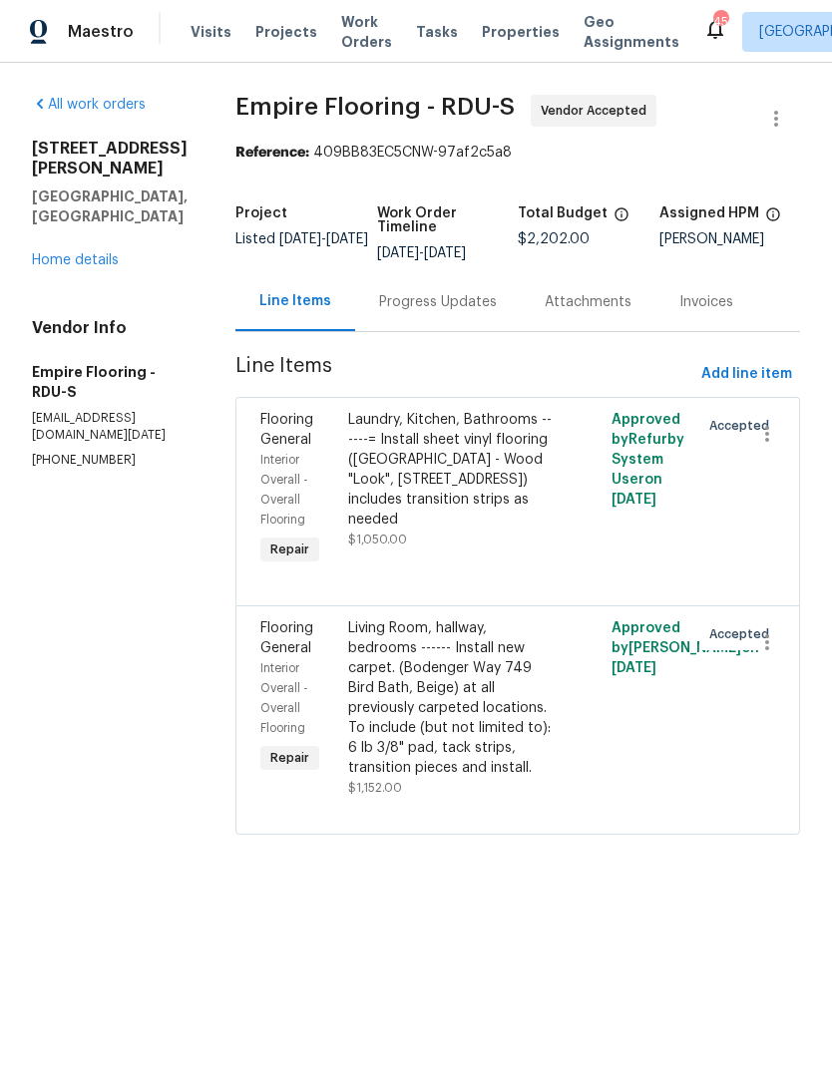
click at [438, 312] on div "Progress Updates" at bounding box center [438, 302] width 118 height 20
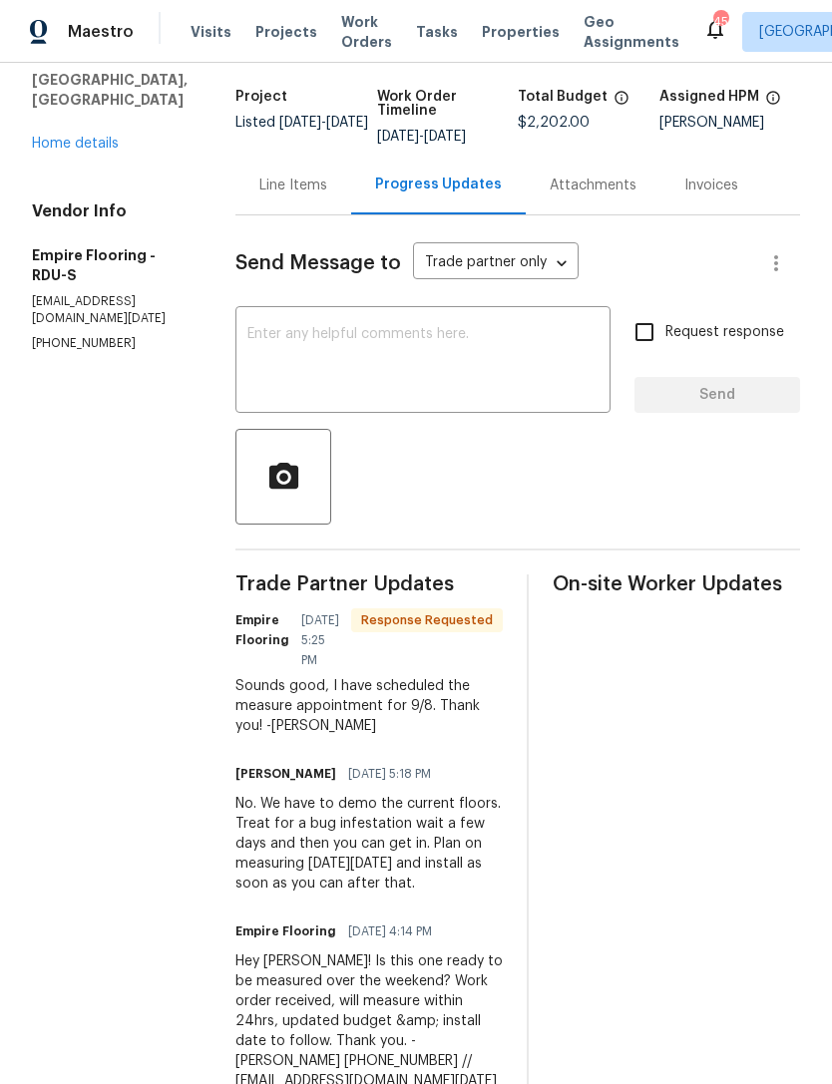
scroll to position [115, 0]
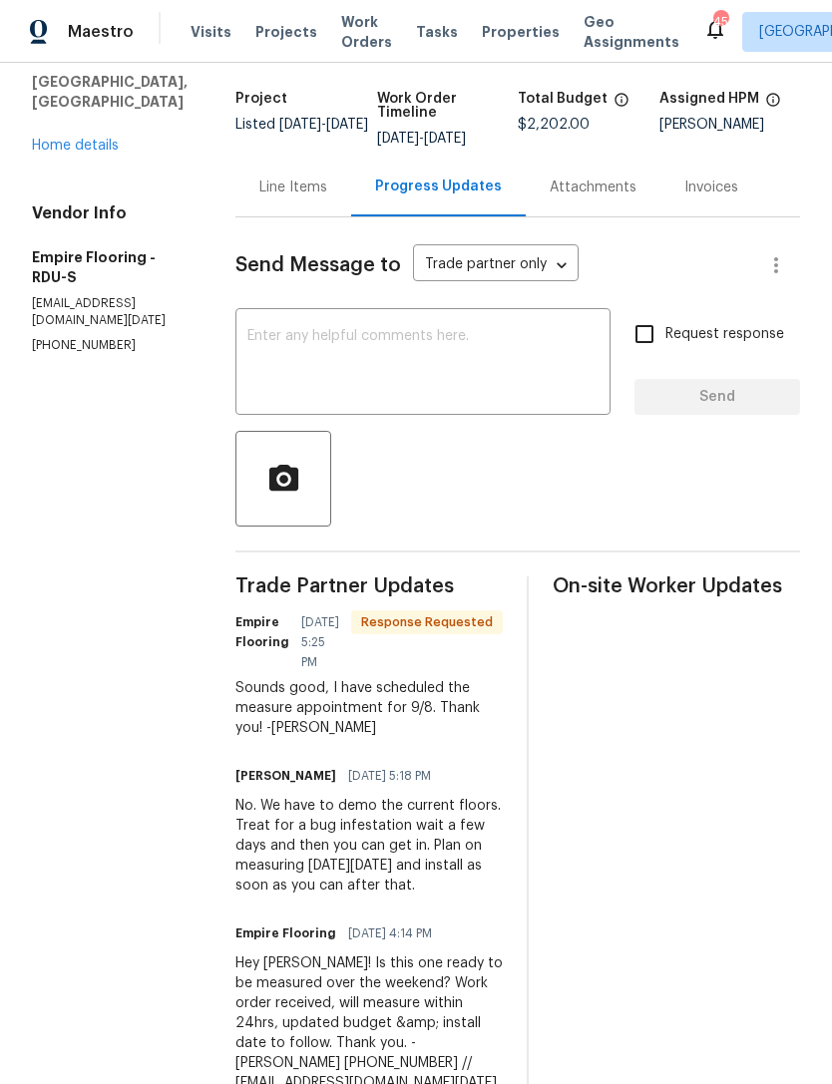
click at [366, 368] on textarea at bounding box center [422, 364] width 351 height 70
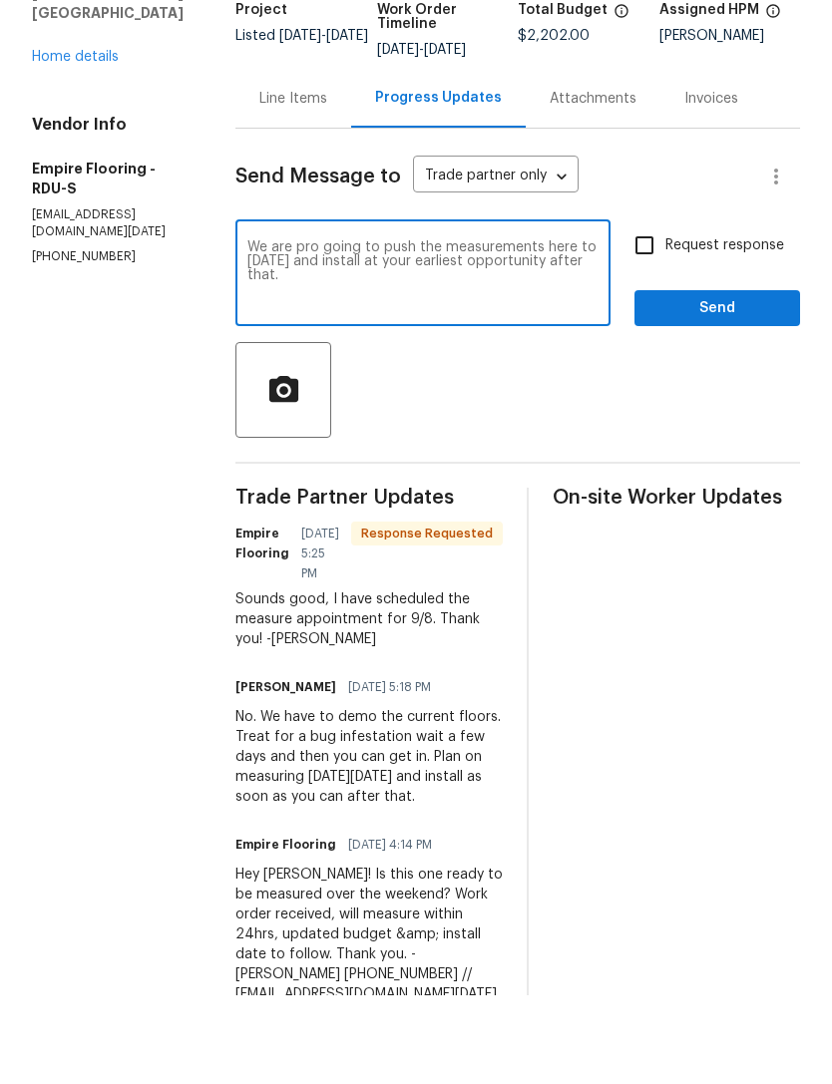
type textarea "We are pro going to push the measurements here to Wednesday 9/10 and install at…"
click at [650, 313] on input "Request response" at bounding box center [644, 334] width 42 height 42
checkbox input "true"
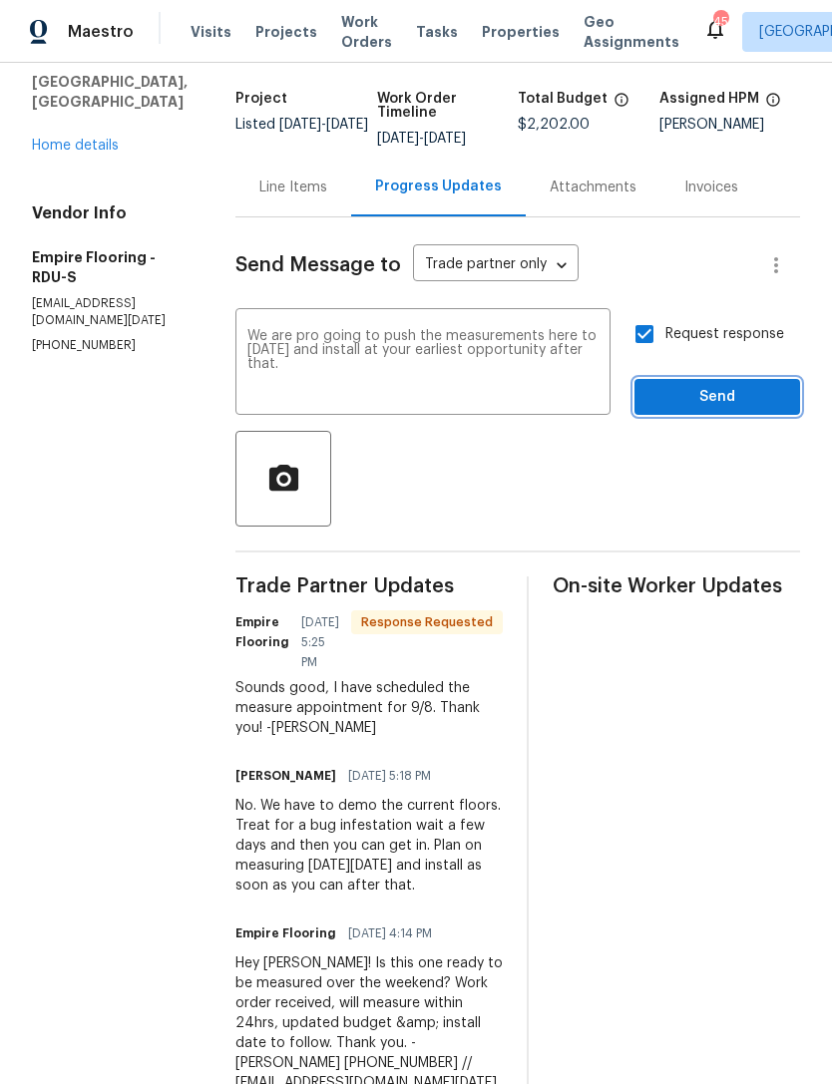
click at [728, 385] on span "Send" at bounding box center [717, 397] width 134 height 25
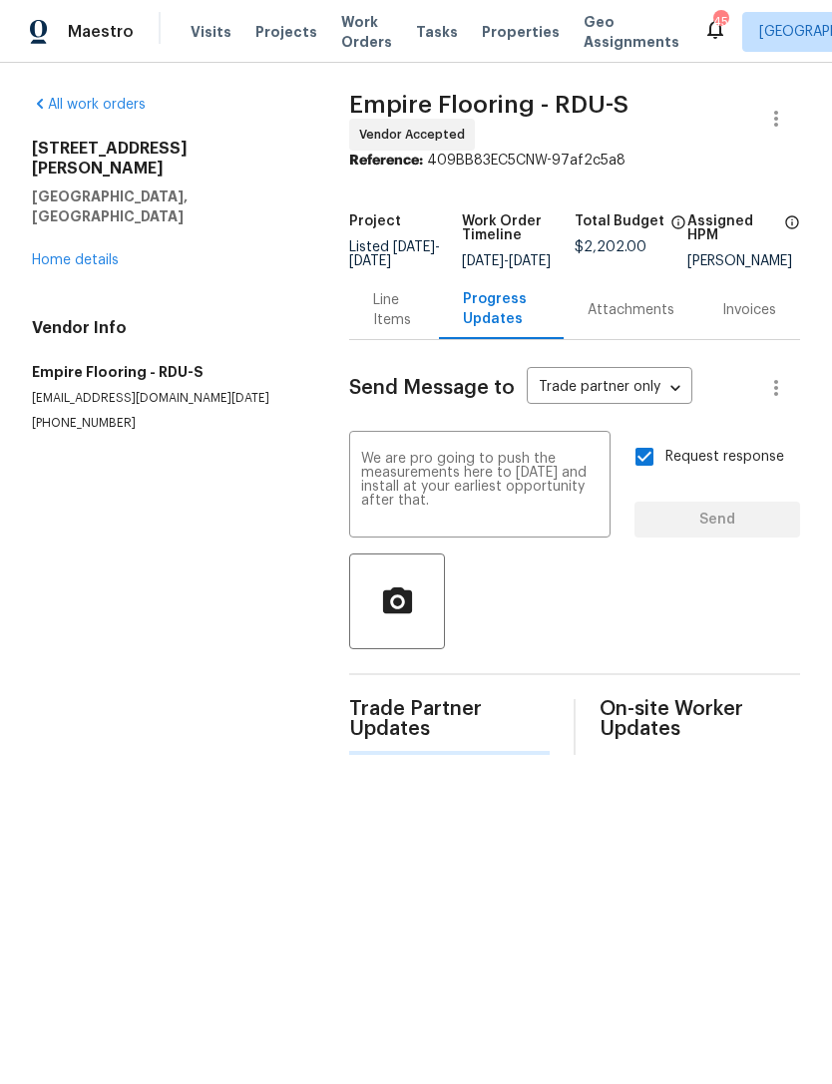
scroll to position [0, 0]
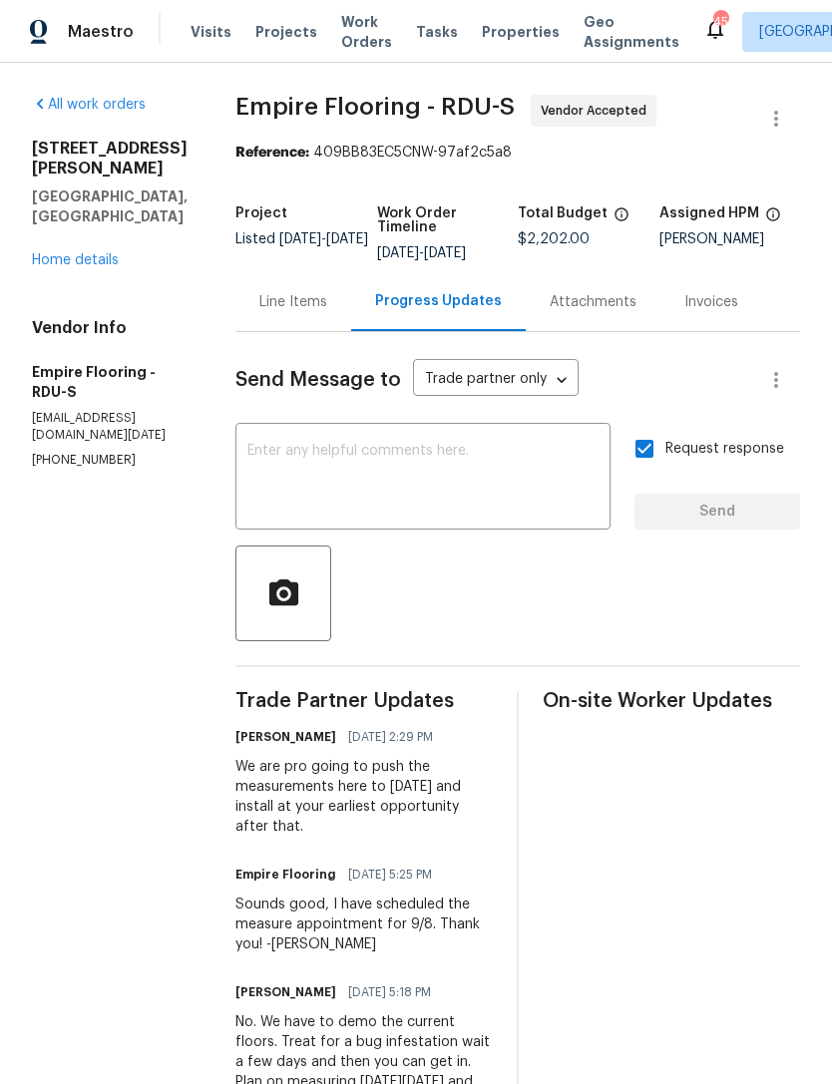
click at [62, 253] on link "Home details" at bounding box center [75, 260] width 87 height 14
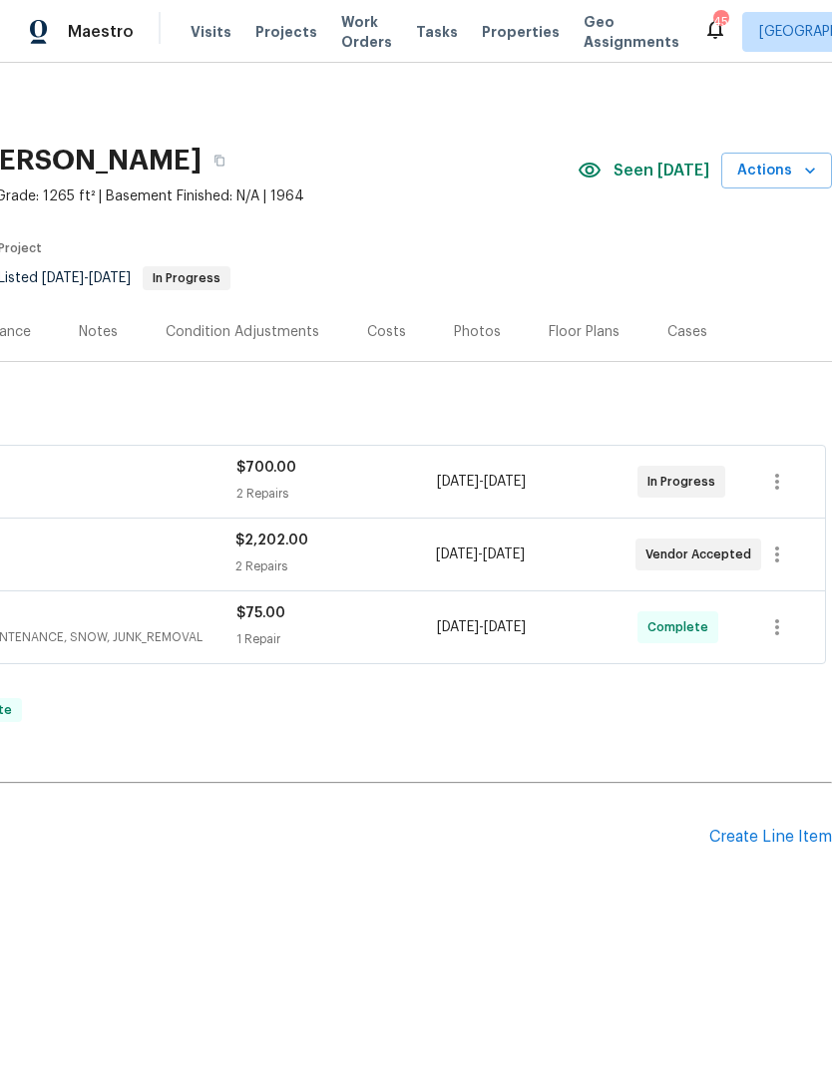
scroll to position [0, 295]
click at [783, 489] on icon "button" at bounding box center [777, 482] width 24 height 24
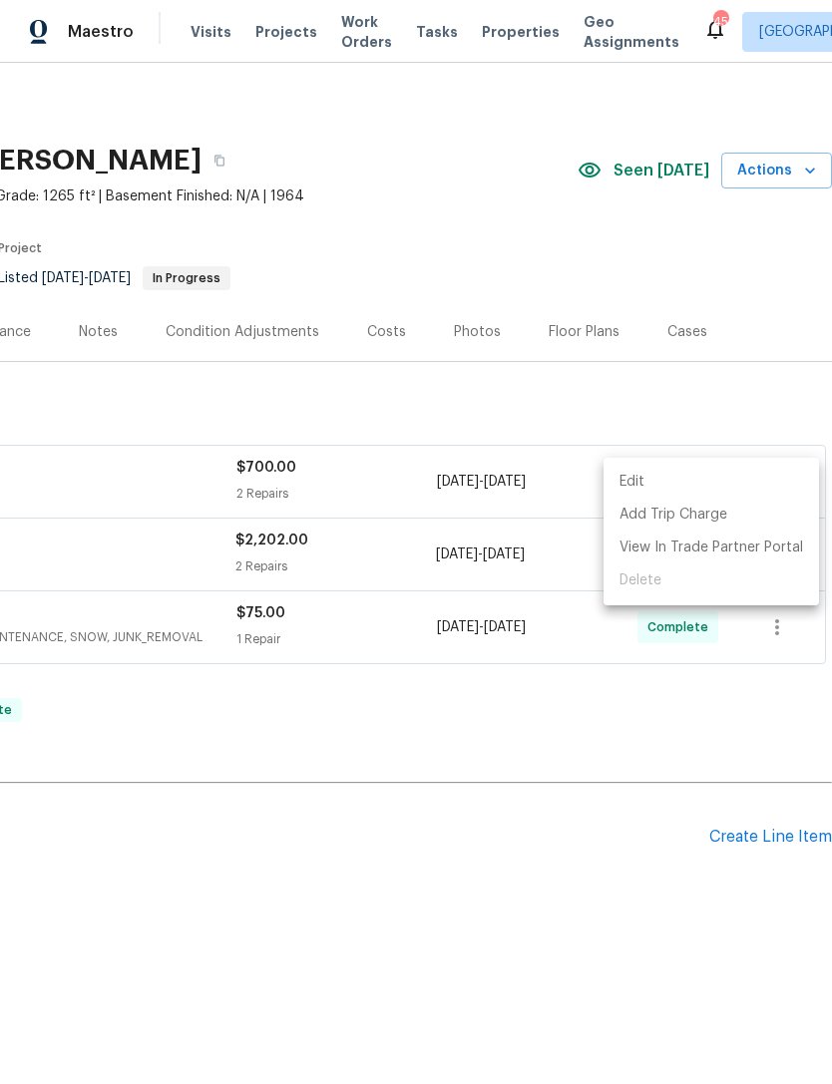
click at [626, 478] on li "Edit" at bounding box center [710, 482] width 215 height 33
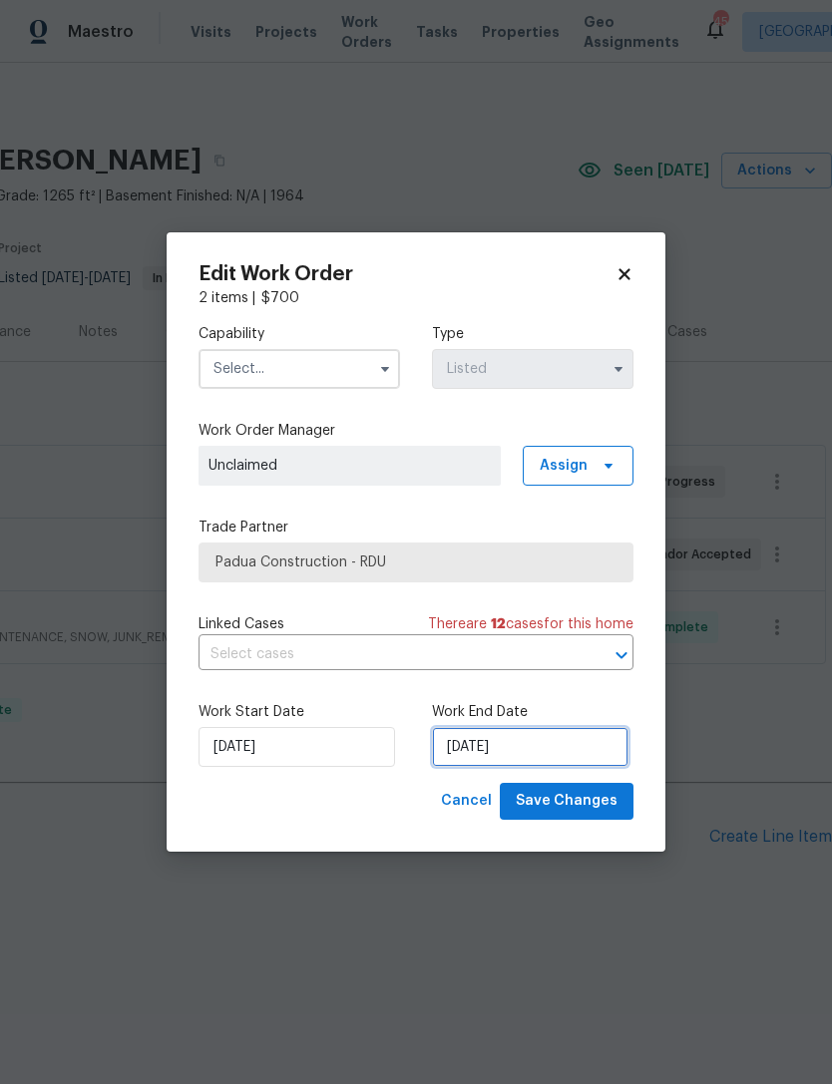
click at [485, 764] on input "[DATE]" at bounding box center [530, 747] width 197 height 40
select select "8"
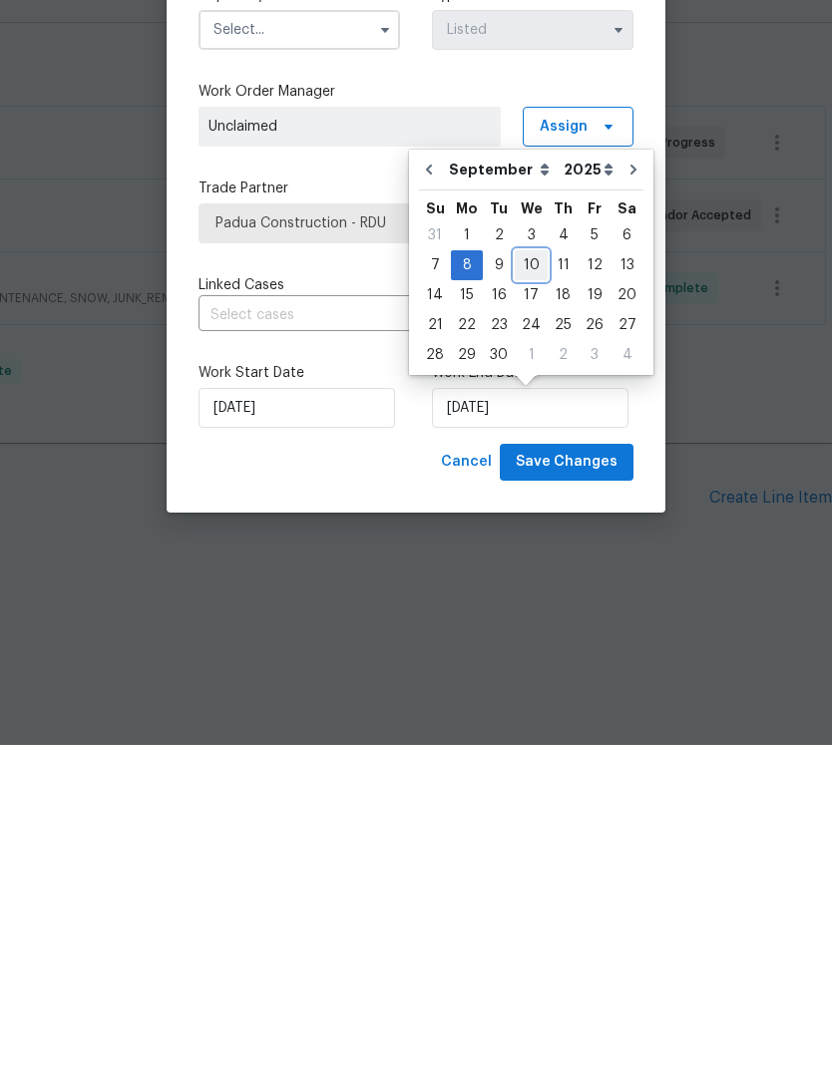
click at [528, 591] on div "10" at bounding box center [531, 605] width 33 height 28
type input "[DATE]"
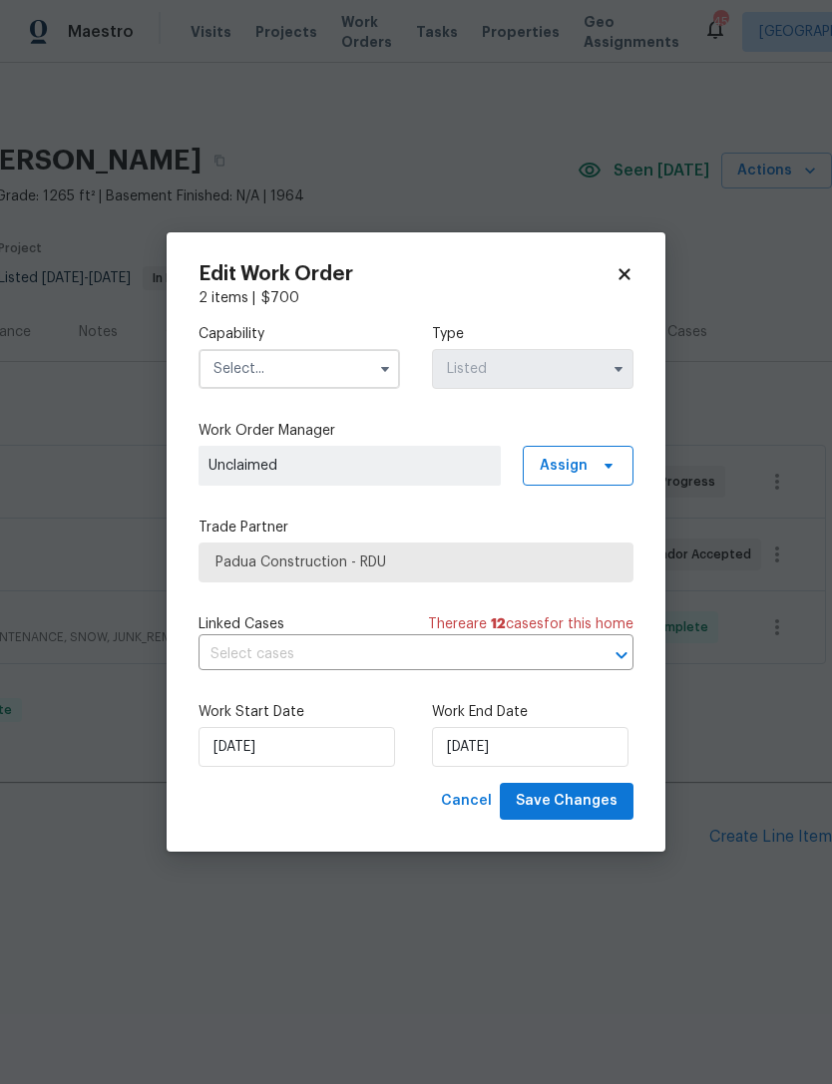
click at [318, 370] on input "text" at bounding box center [299, 369] width 201 height 40
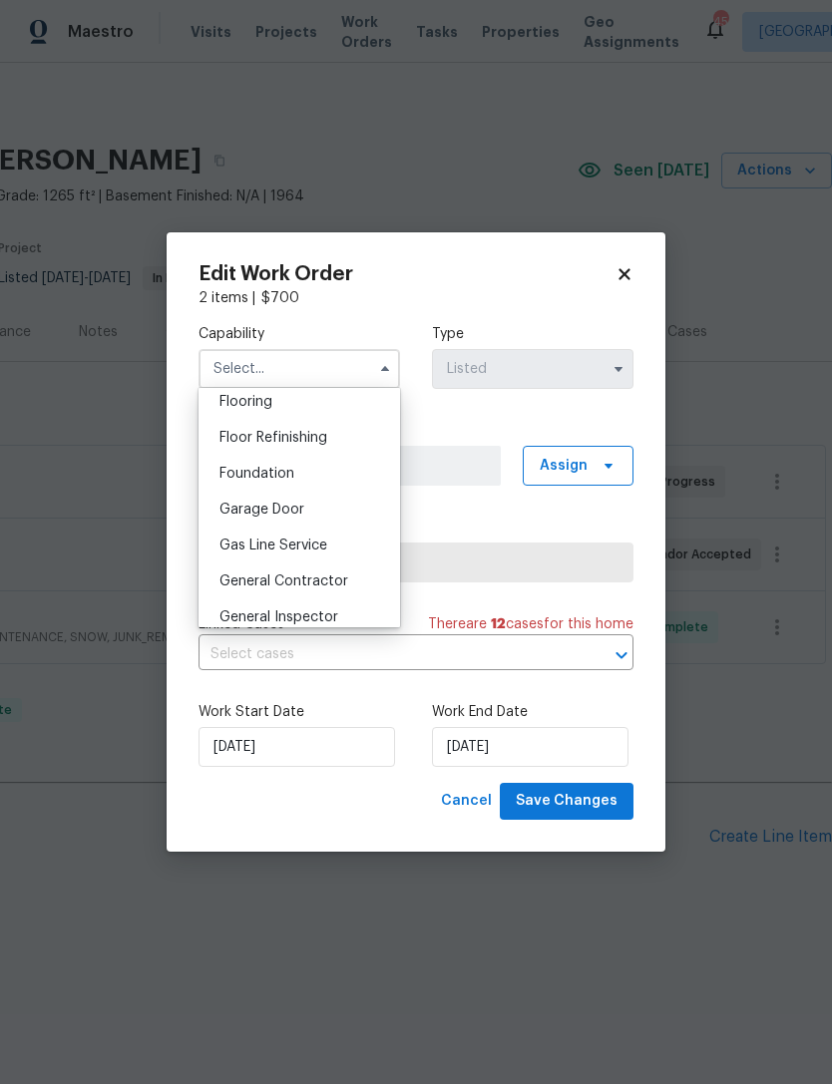
scroll to position [797, 0]
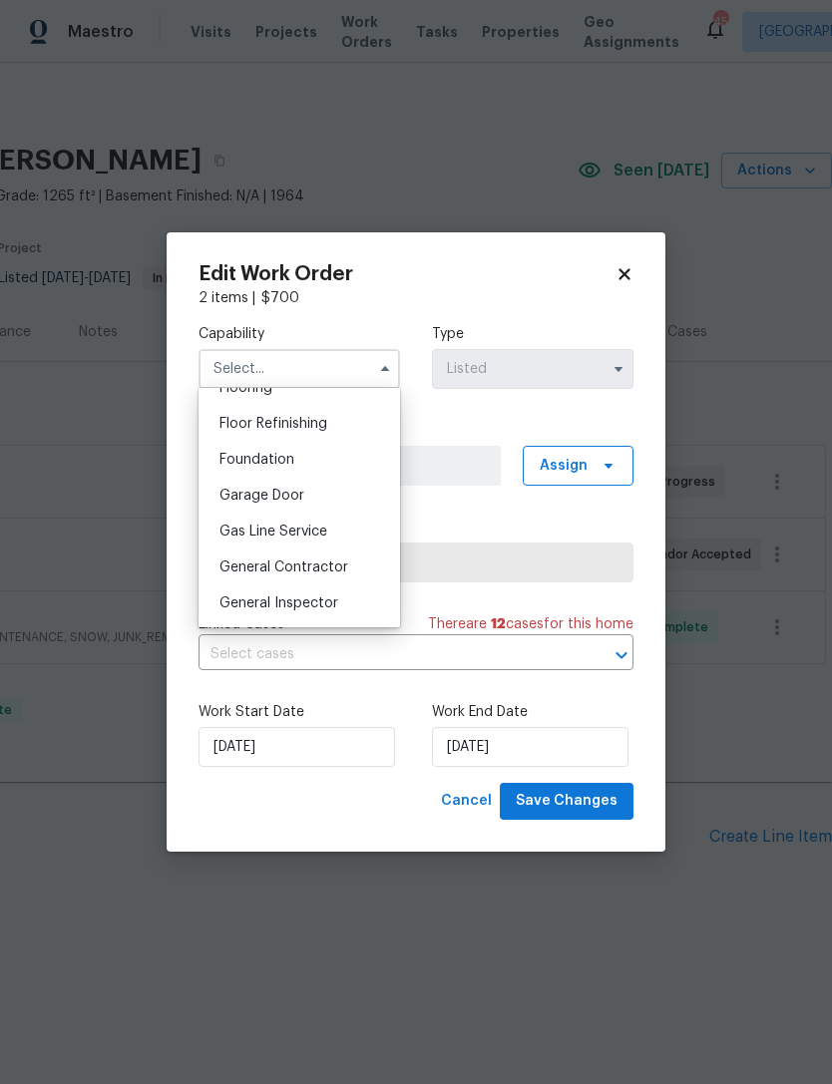
click at [348, 570] on div "General Contractor" at bounding box center [299, 568] width 192 height 36
type input "General Contractor"
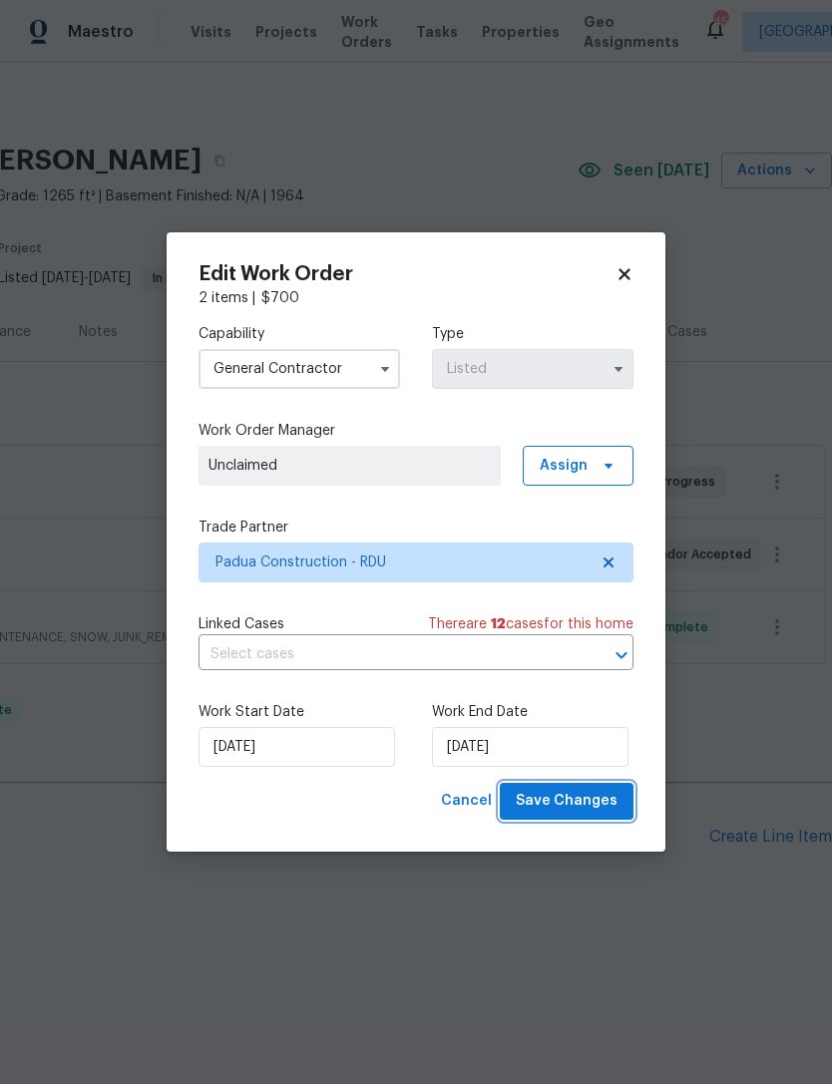
click at [605, 813] on span "Save Changes" at bounding box center [567, 801] width 102 height 25
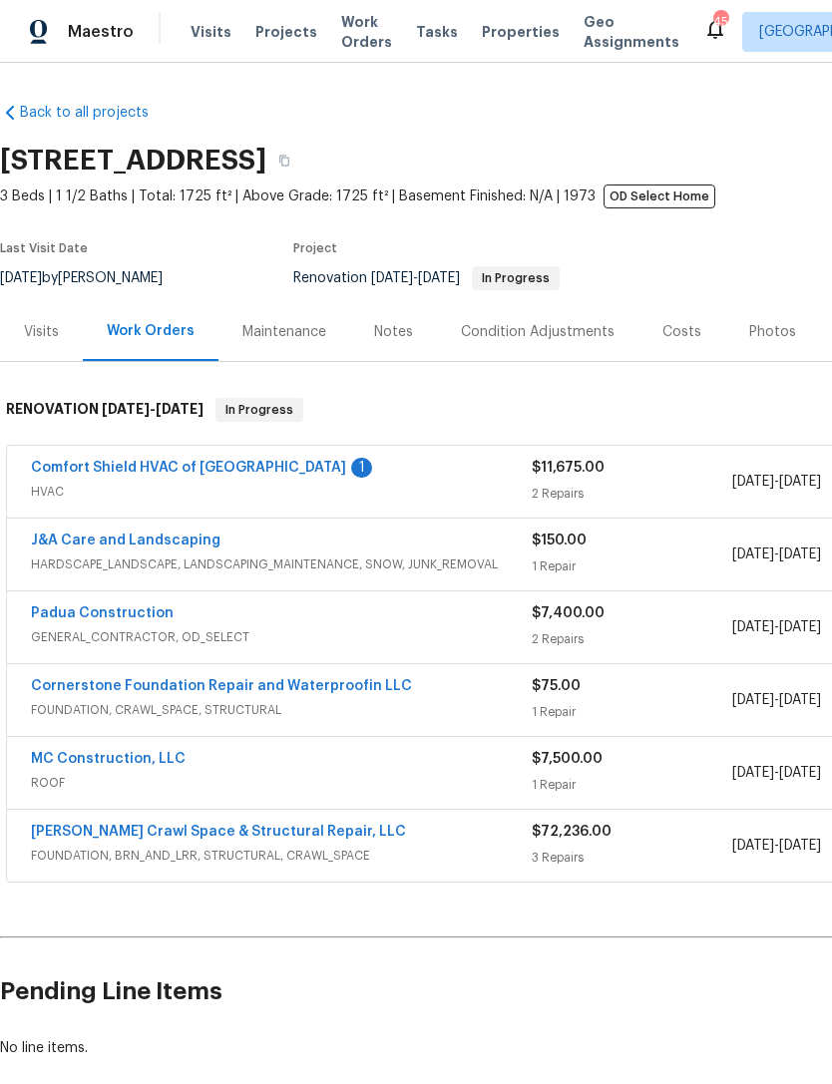
click at [185, 474] on link "Comfort Shield HVAC of NC" at bounding box center [188, 468] width 315 height 14
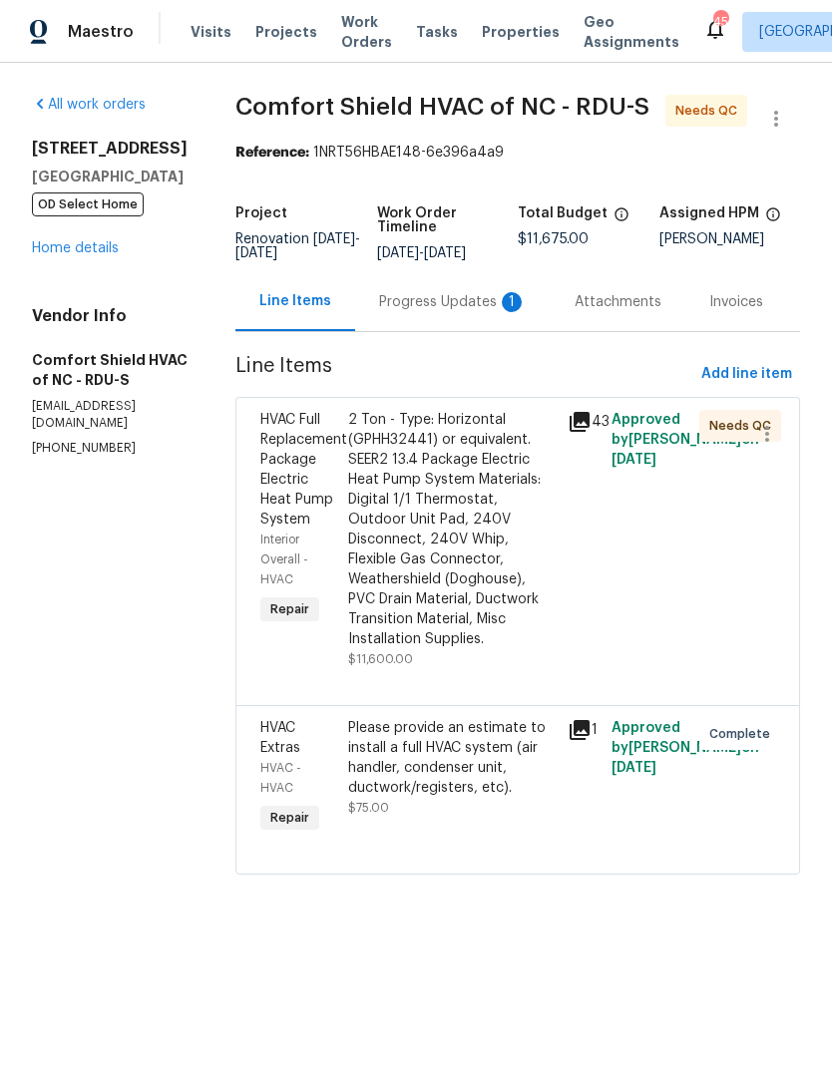
click at [450, 312] on div "Progress Updates 1" at bounding box center [453, 302] width 148 height 20
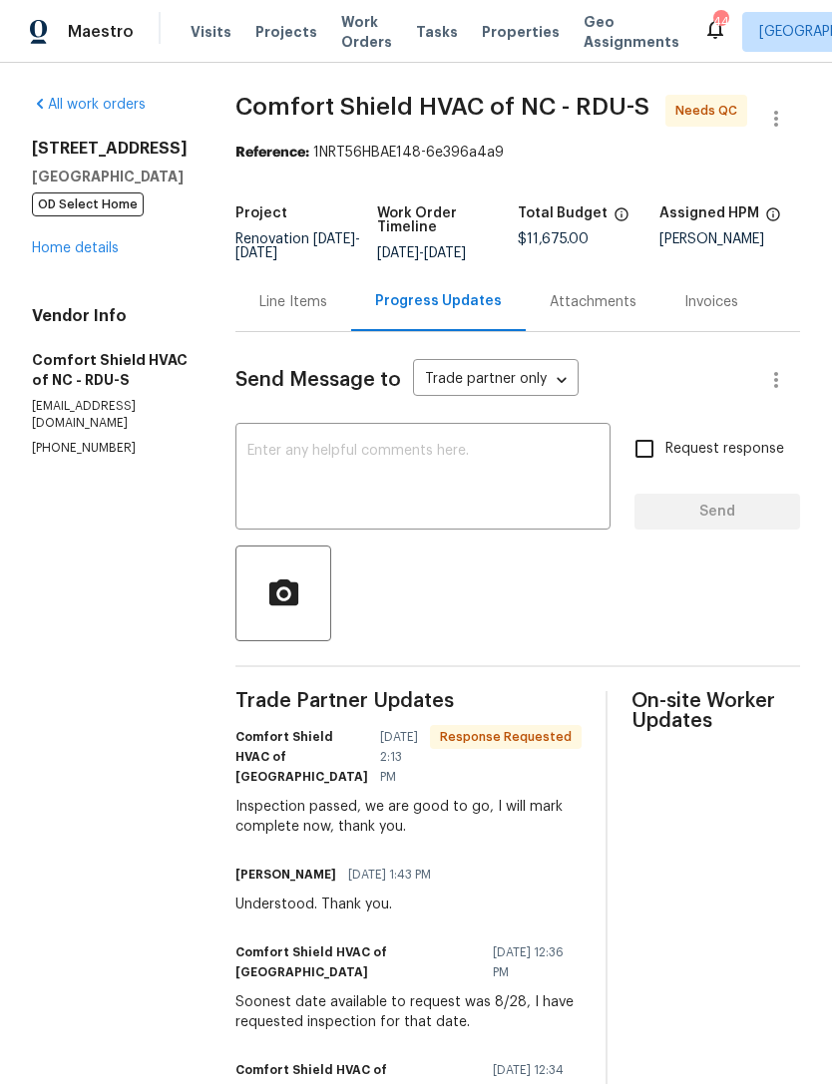
click at [64, 252] on link "Home details" at bounding box center [75, 248] width 87 height 14
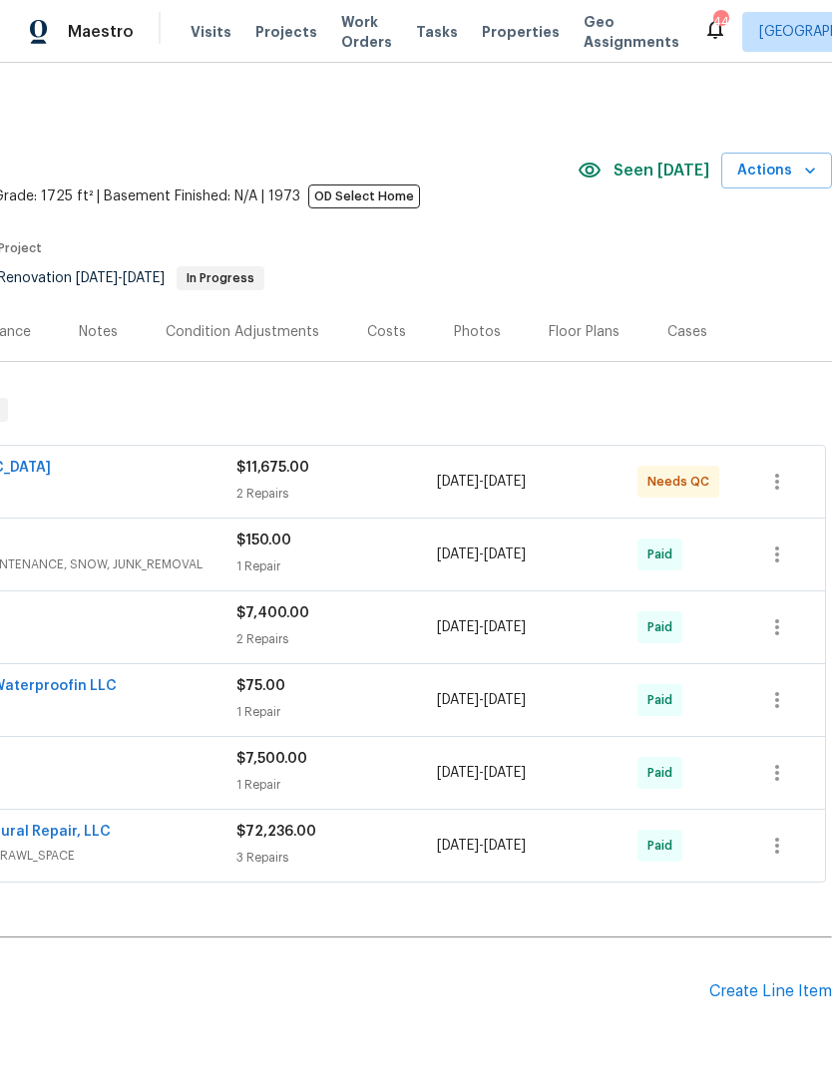
scroll to position [0, 295]
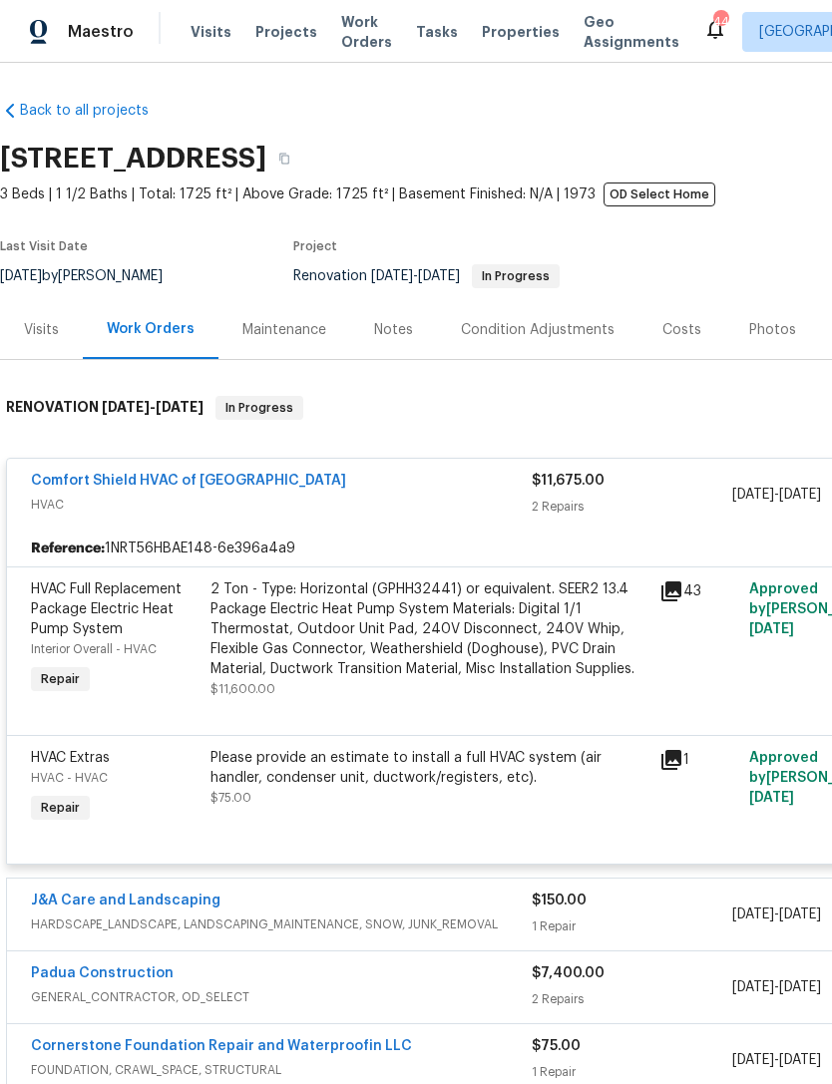
scroll to position [2, 0]
click at [184, 483] on link "Comfort Shield HVAC of NC" at bounding box center [188, 481] width 315 height 14
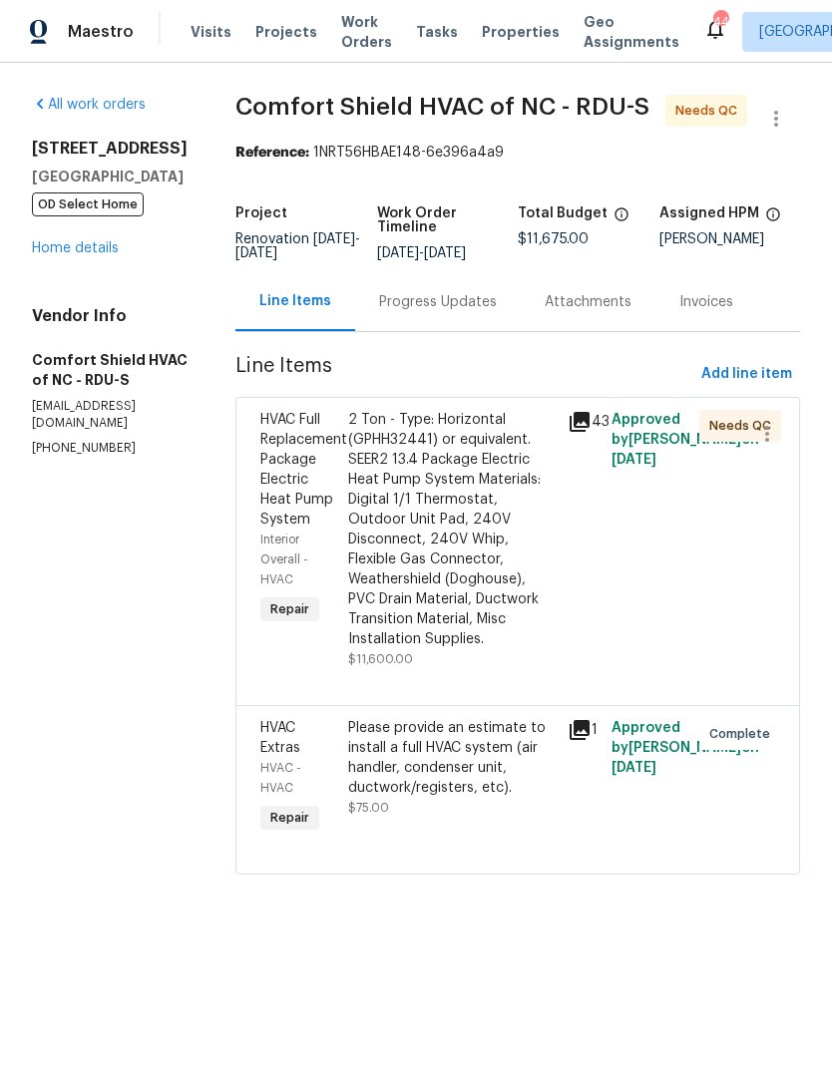
click at [480, 560] on div "2 Ton - Type: Horizontal (GPHH32441) or equivalent. SEER2 13.4 Package Electric…" at bounding box center [451, 529] width 207 height 239
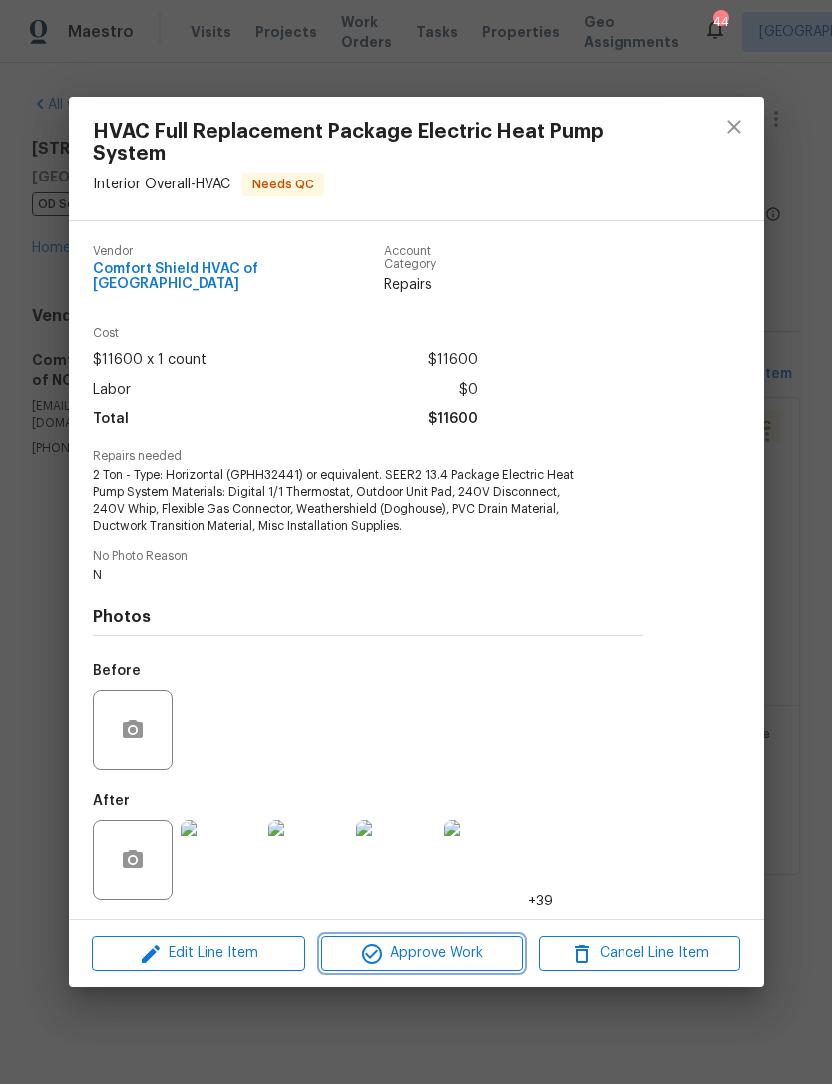
click at [457, 960] on span "Approve Work" at bounding box center [422, 954] width 190 height 25
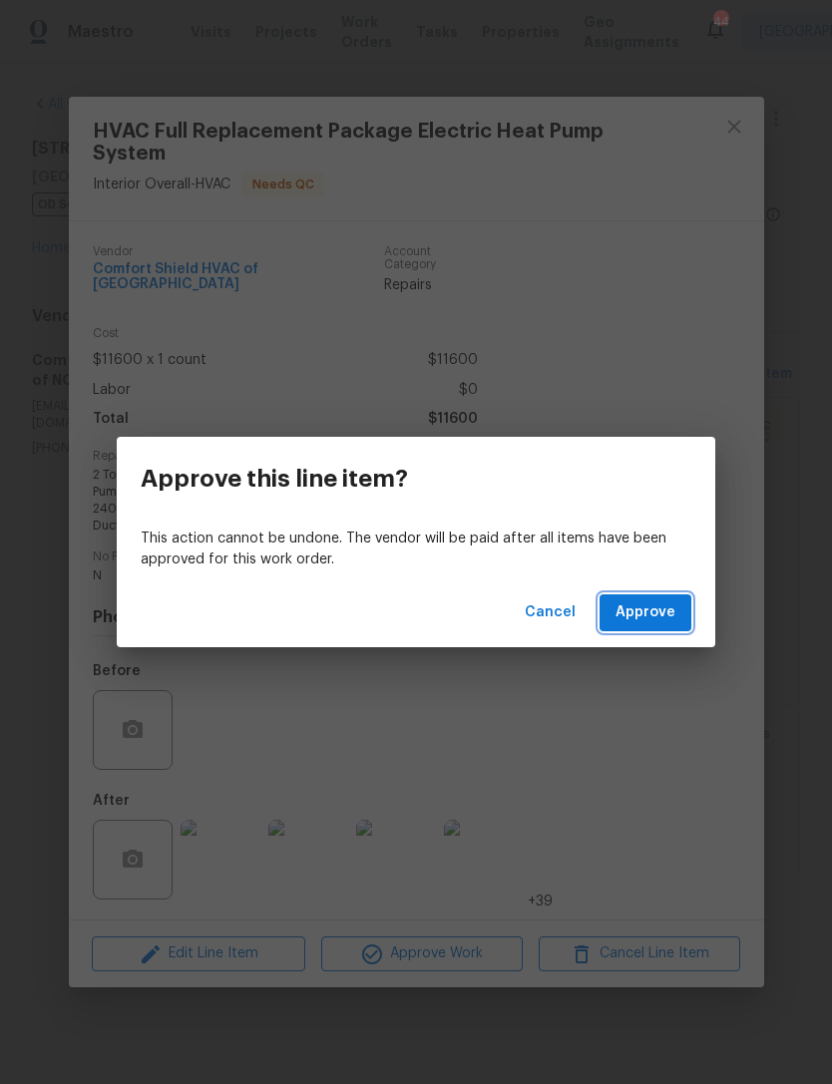
click at [651, 608] on span "Approve" at bounding box center [645, 612] width 60 height 25
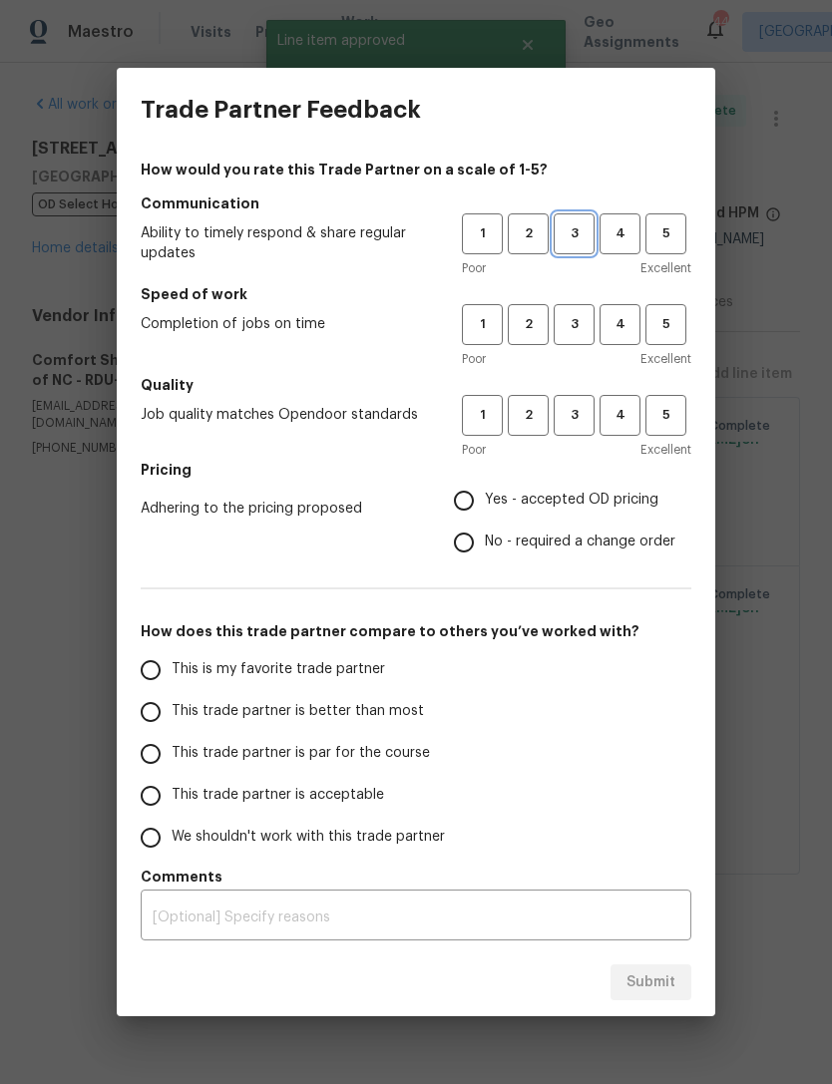
click at [576, 240] on span "3" at bounding box center [574, 233] width 37 height 23
click at [571, 327] on span "3" at bounding box center [574, 324] width 37 height 23
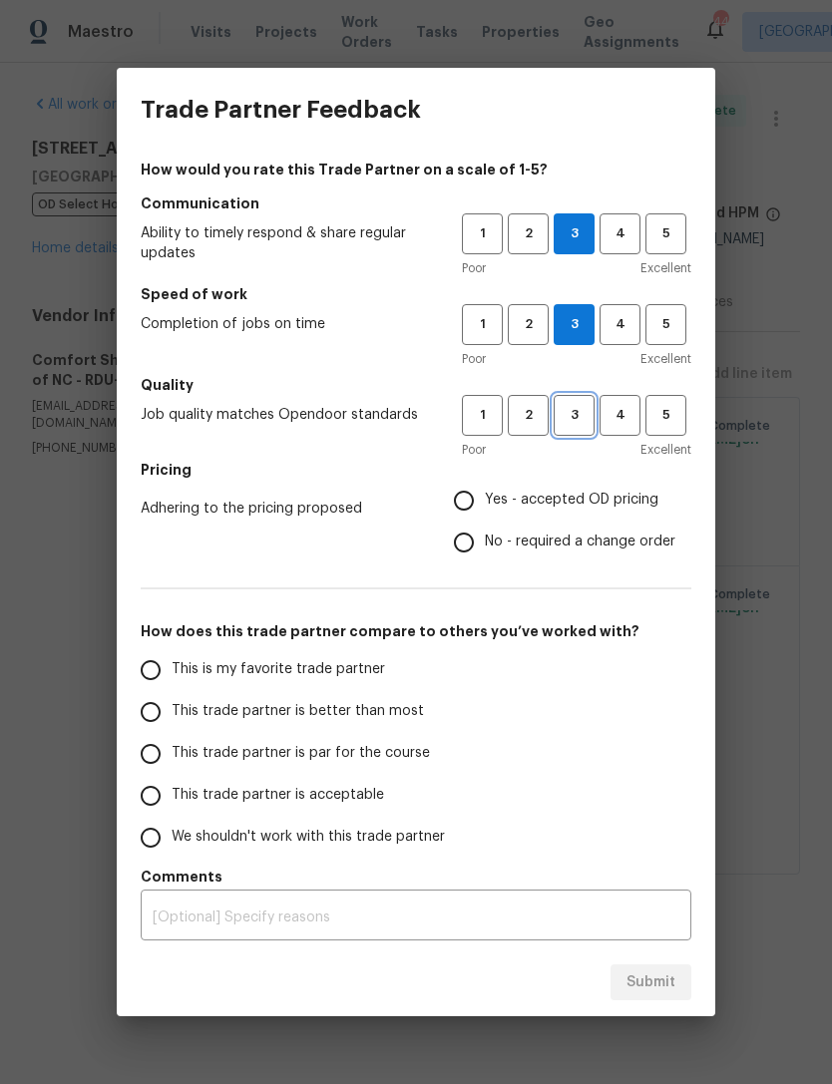
click at [575, 416] on span "3" at bounding box center [574, 415] width 37 height 23
click at [467, 509] on input "Yes - accepted OD pricing" at bounding box center [464, 501] width 42 height 42
radio input "true"
click at [288, 802] on span "This trade partner is acceptable" at bounding box center [278, 795] width 212 height 21
click at [172, 802] on input "This trade partner is acceptable" at bounding box center [151, 796] width 42 height 42
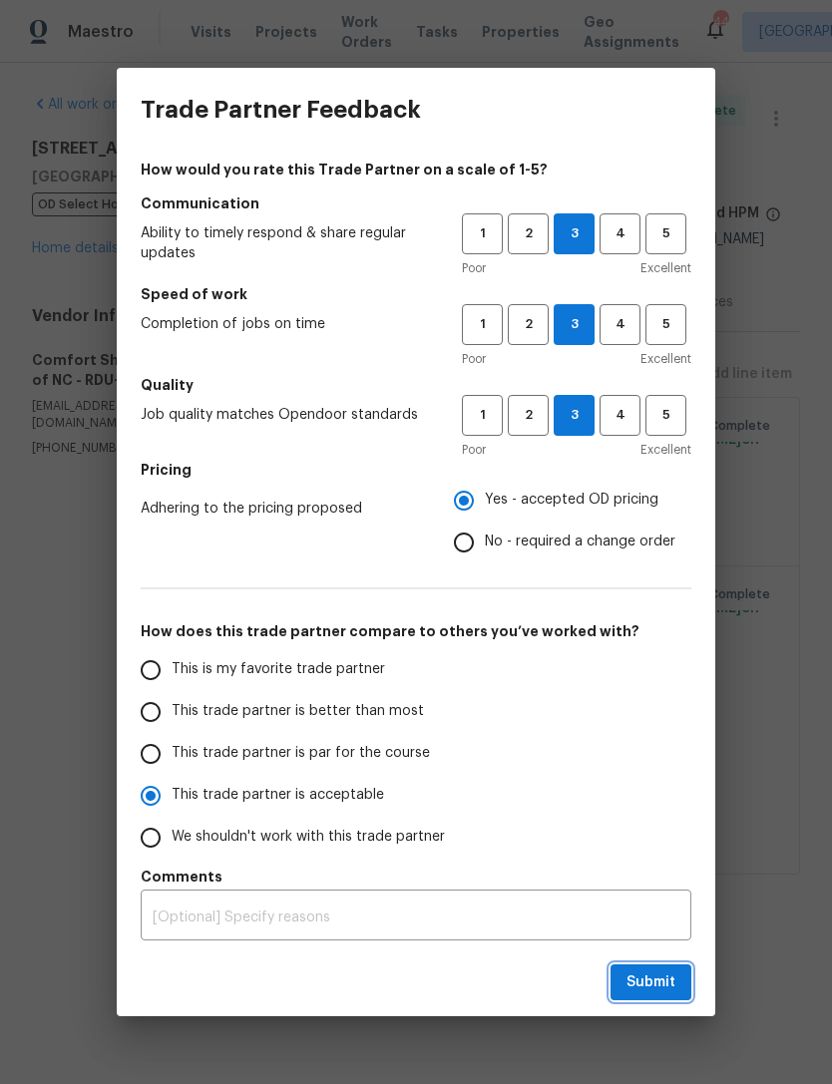
click at [653, 996] on button "Submit" at bounding box center [650, 983] width 81 height 37
radio input "true"
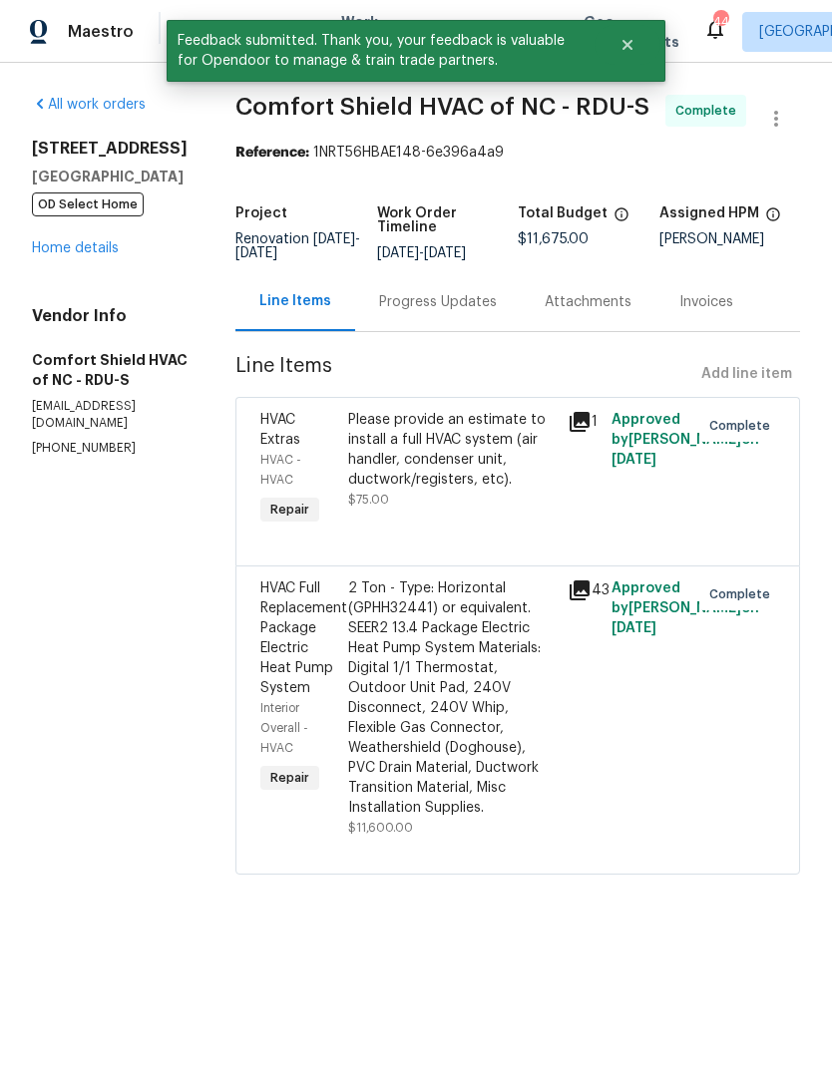
click at [86, 252] on link "Home details" at bounding box center [75, 248] width 87 height 14
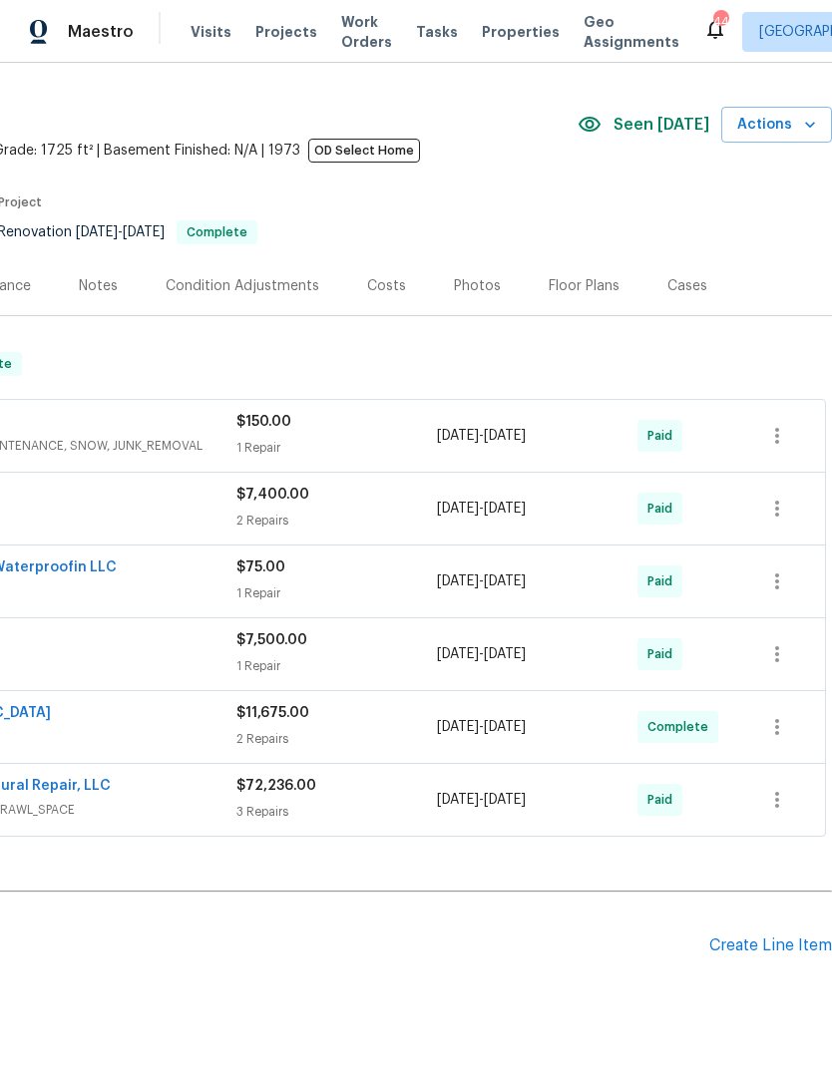
scroll to position [46, 295]
click at [765, 928] on div "Pending Line Items Create Line Item" at bounding box center [268, 946] width 1127 height 93
click at [757, 951] on div "Create Line Item" at bounding box center [770, 946] width 123 height 19
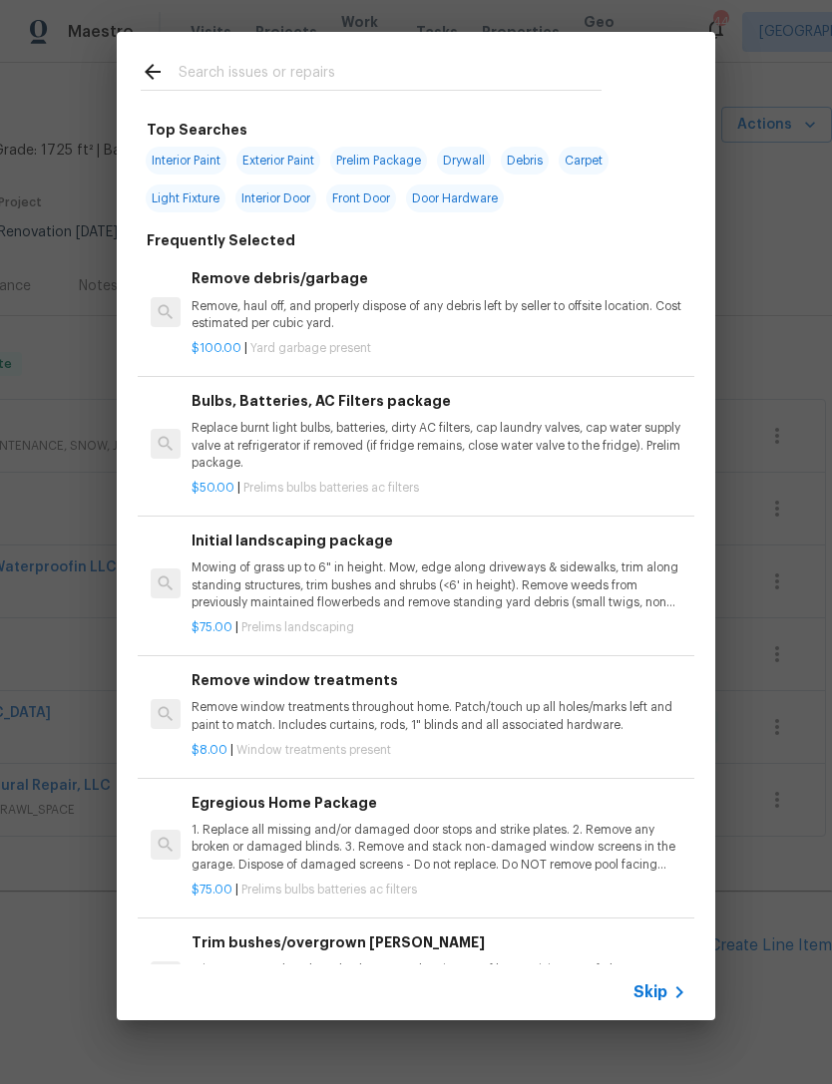
click at [239, 70] on input "text" at bounding box center [390, 75] width 423 height 30
type input "Task"
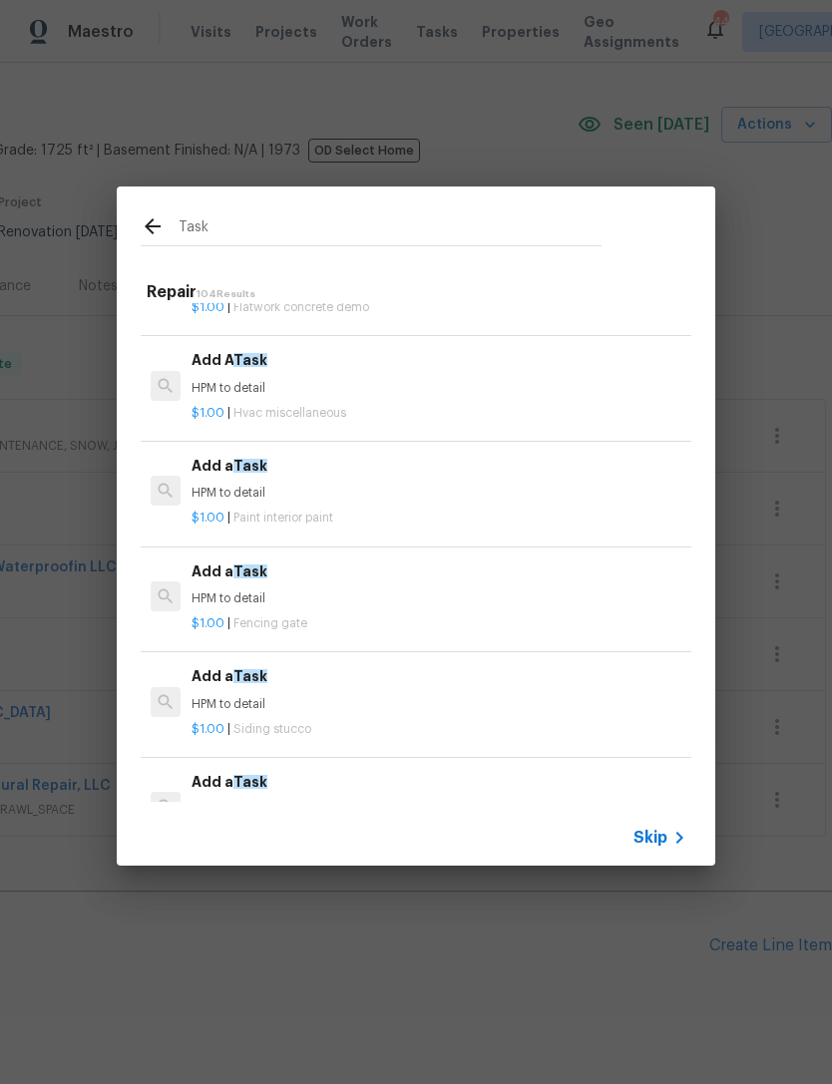
scroll to position [919, 0]
click at [265, 475] on div "Add a Task HPM to detail" at bounding box center [439, 479] width 495 height 48
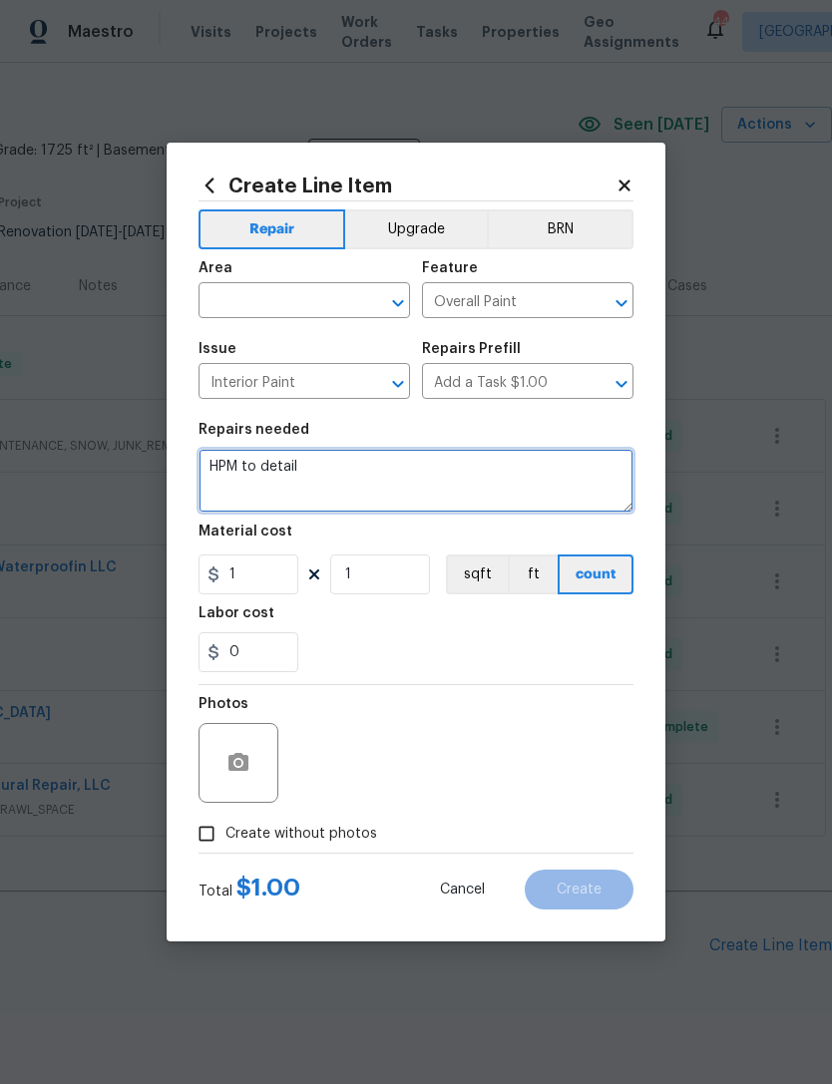
click at [254, 471] on textarea "HPM to detail" at bounding box center [416, 481] width 435 height 64
click at [236, 468] on textarea "HPM to detail" at bounding box center [416, 481] width 435 height 64
click at [235, 468] on textarea "HPM to detail" at bounding box center [416, 481] width 435 height 64
type textarea "Place holder"
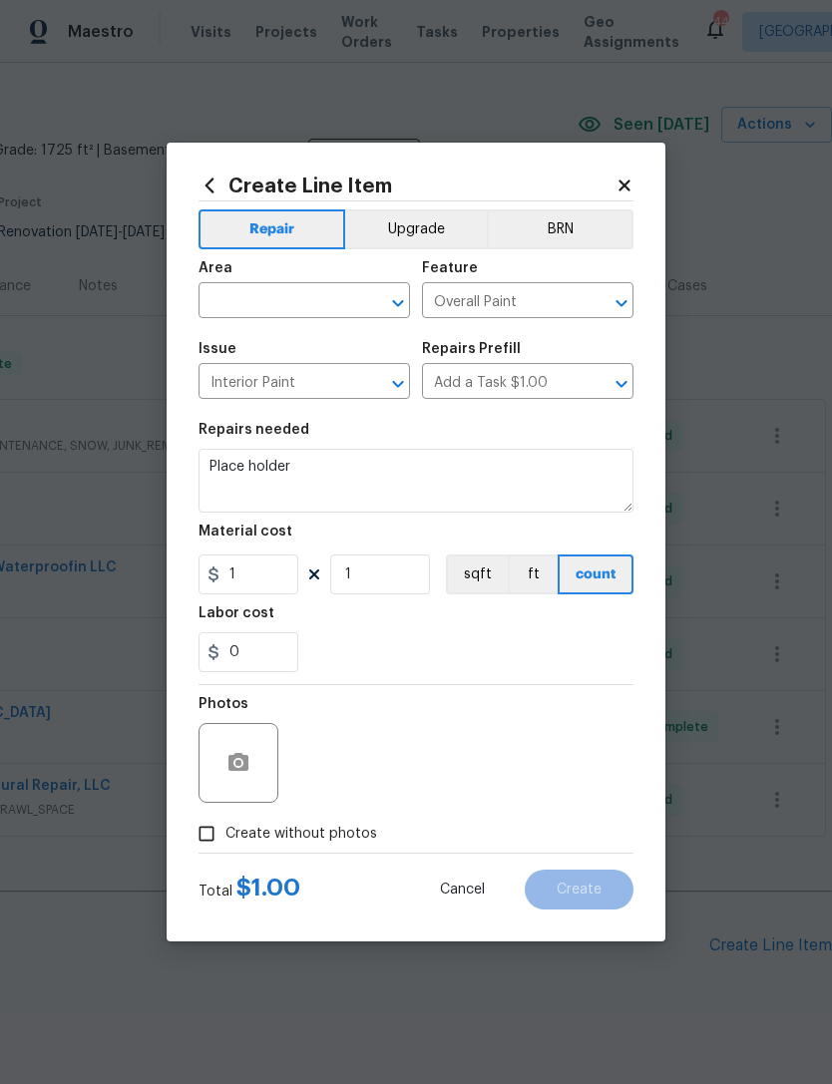
click at [299, 291] on input "text" at bounding box center [277, 302] width 156 height 31
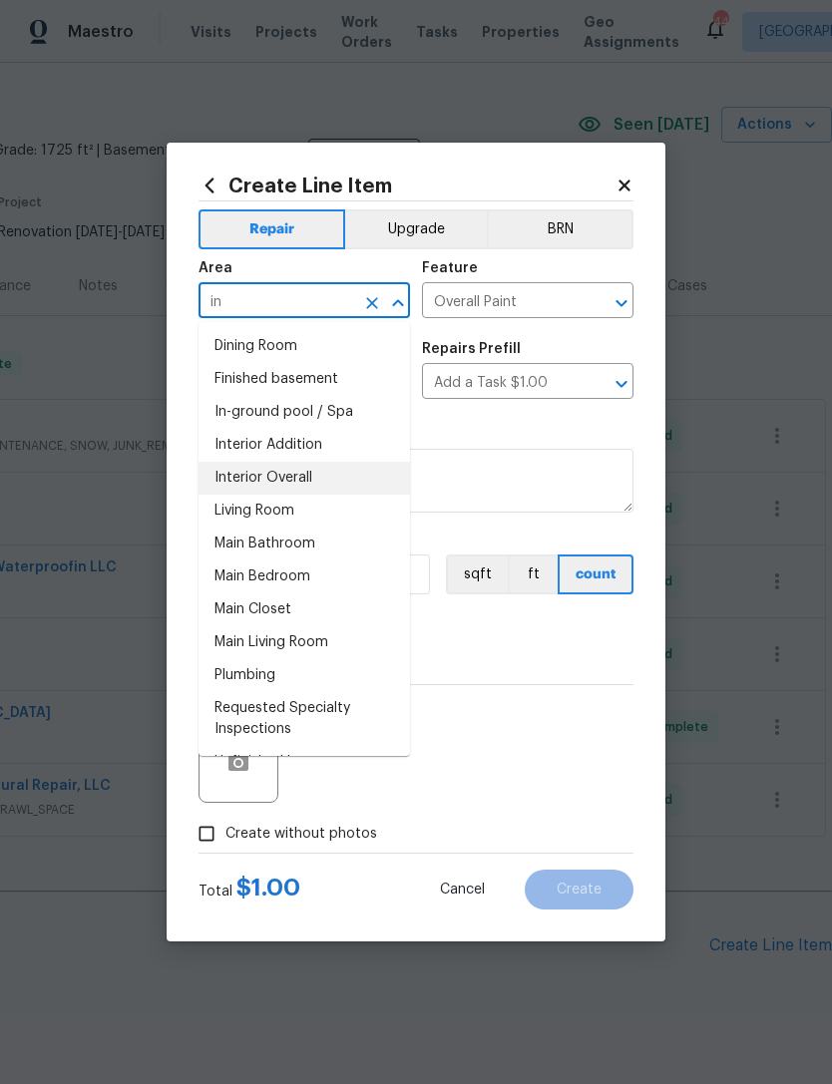
click at [307, 480] on li "Interior Overall" at bounding box center [304, 478] width 211 height 33
type input "Interior Overall"
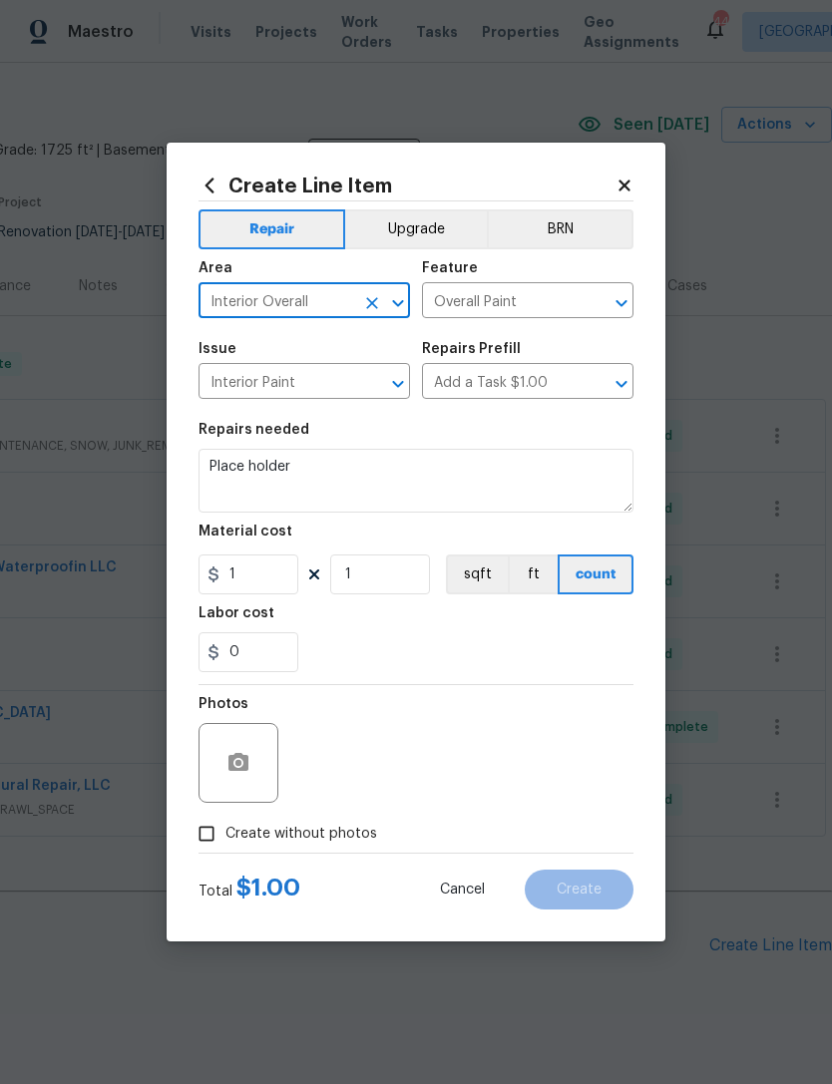
click at [512, 683] on section "Repairs needed Place holder Material cost 1 1 sqft ft count Labor cost 0" at bounding box center [416, 547] width 435 height 273
click at [210, 841] on input "Create without photos" at bounding box center [207, 834] width 38 height 38
checkbox input "true"
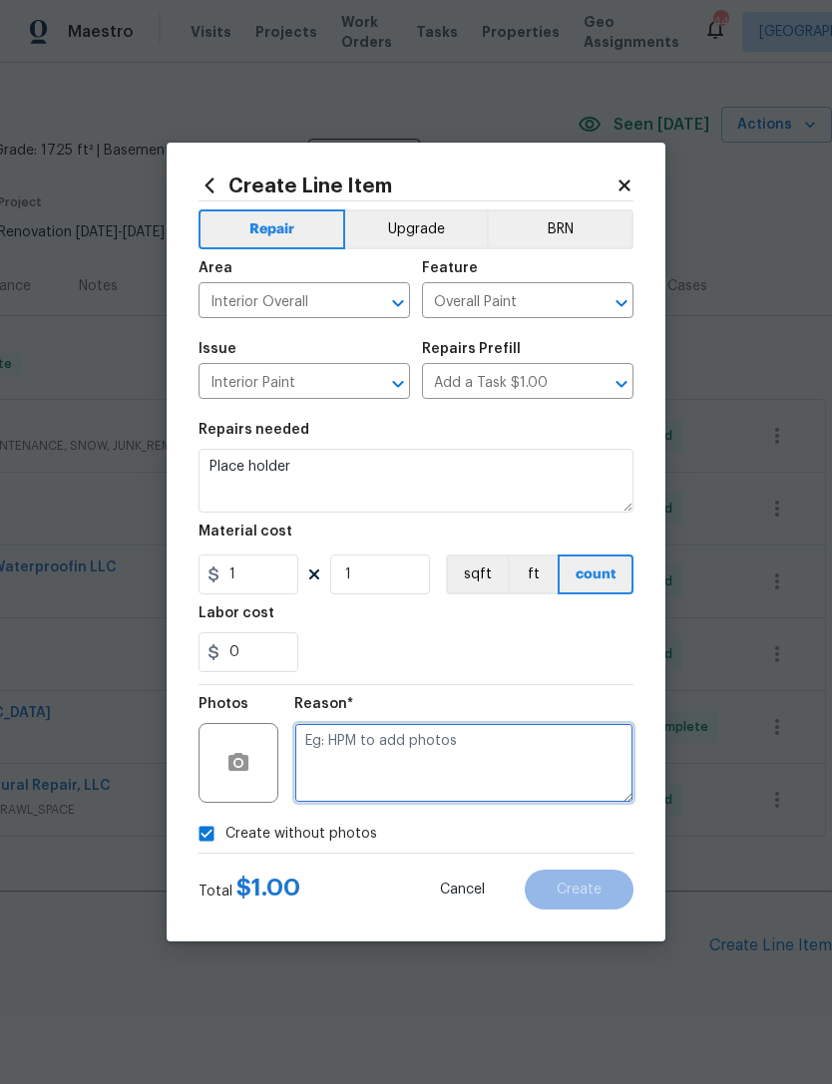
click at [442, 757] on textarea at bounding box center [463, 763] width 339 height 80
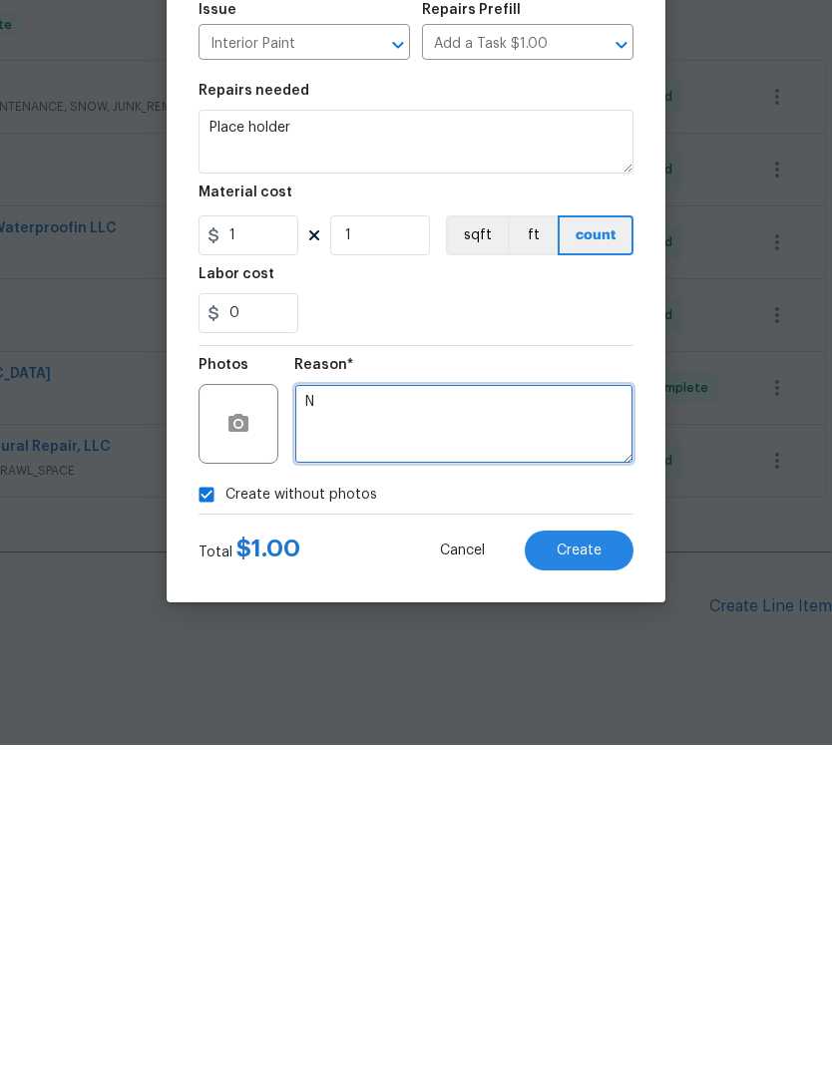
type textarea "N"
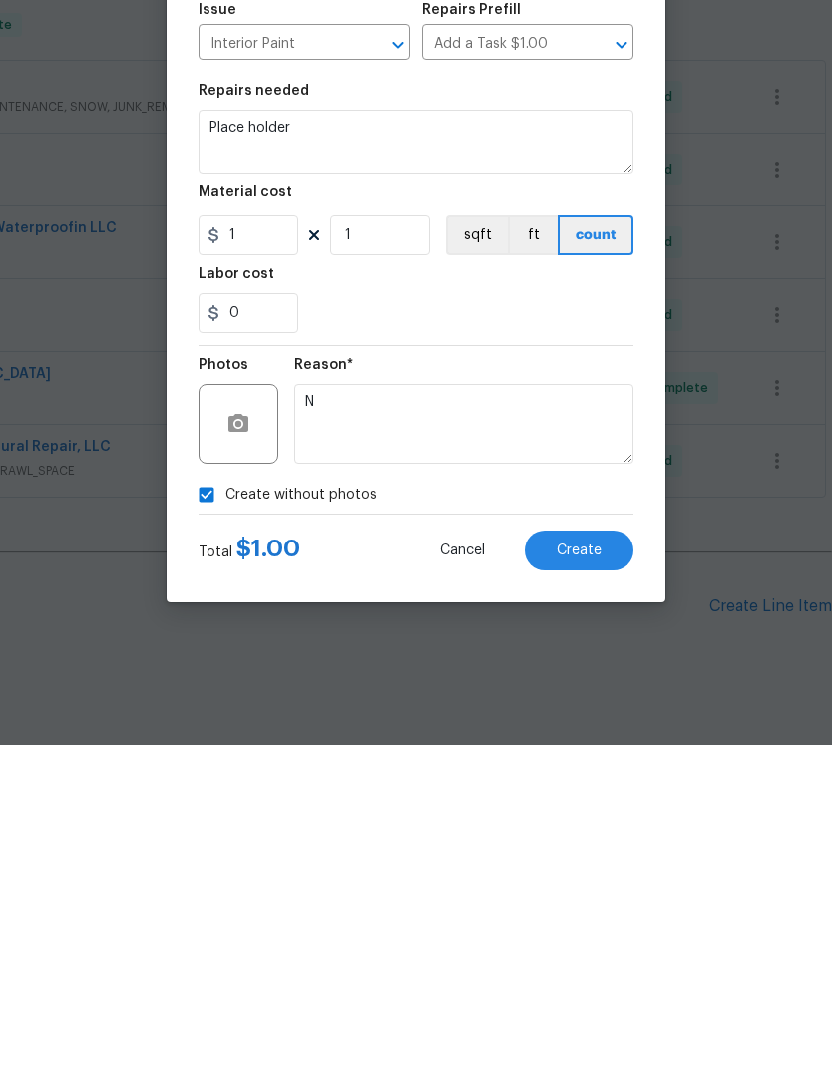
click at [581, 883] on span "Create" at bounding box center [579, 890] width 45 height 15
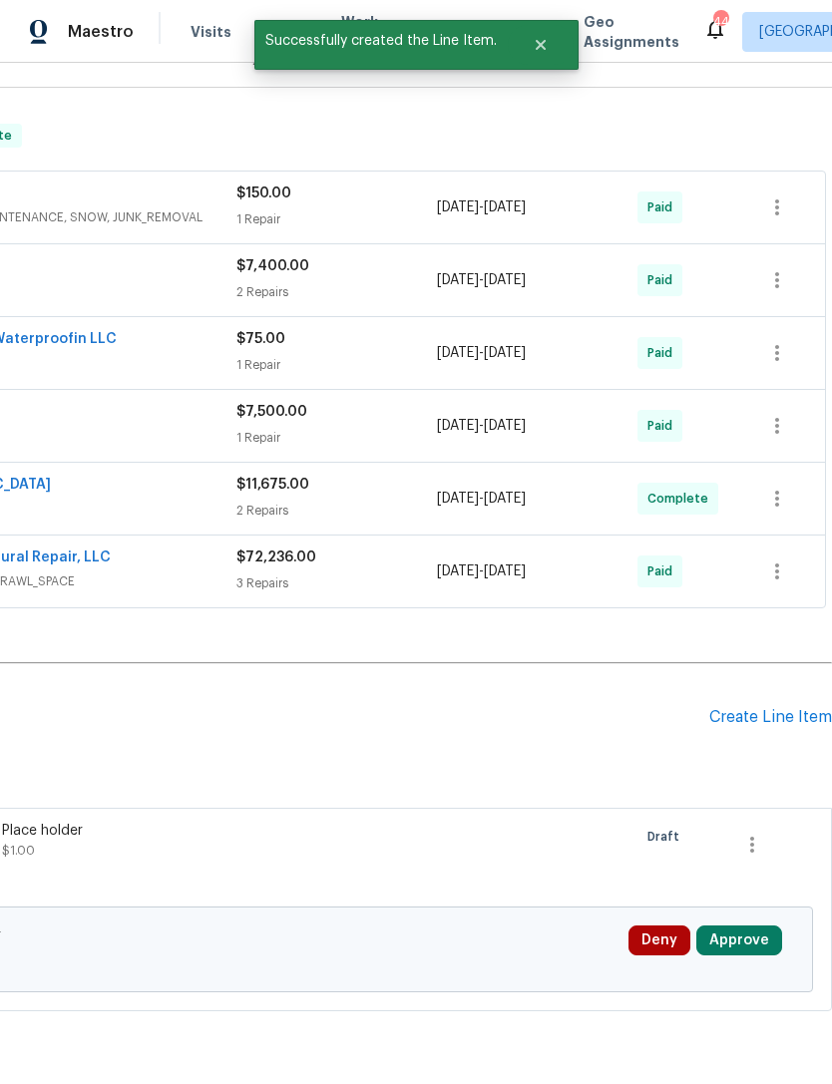
scroll to position [274, 295]
click at [750, 837] on icon "button" at bounding box center [752, 845] width 4 height 16
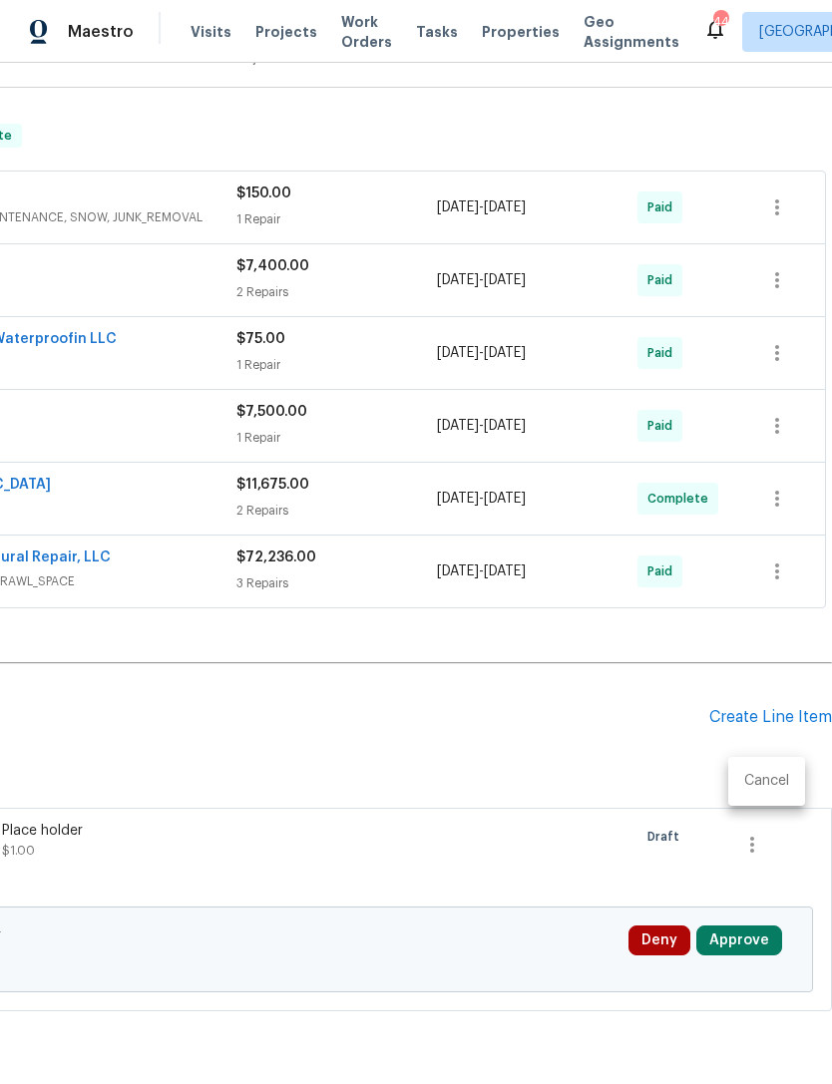
click at [531, 805] on div at bounding box center [416, 542] width 832 height 1084
click at [248, 821] on div "Place holder $1.00" at bounding box center [177, 841] width 351 height 40
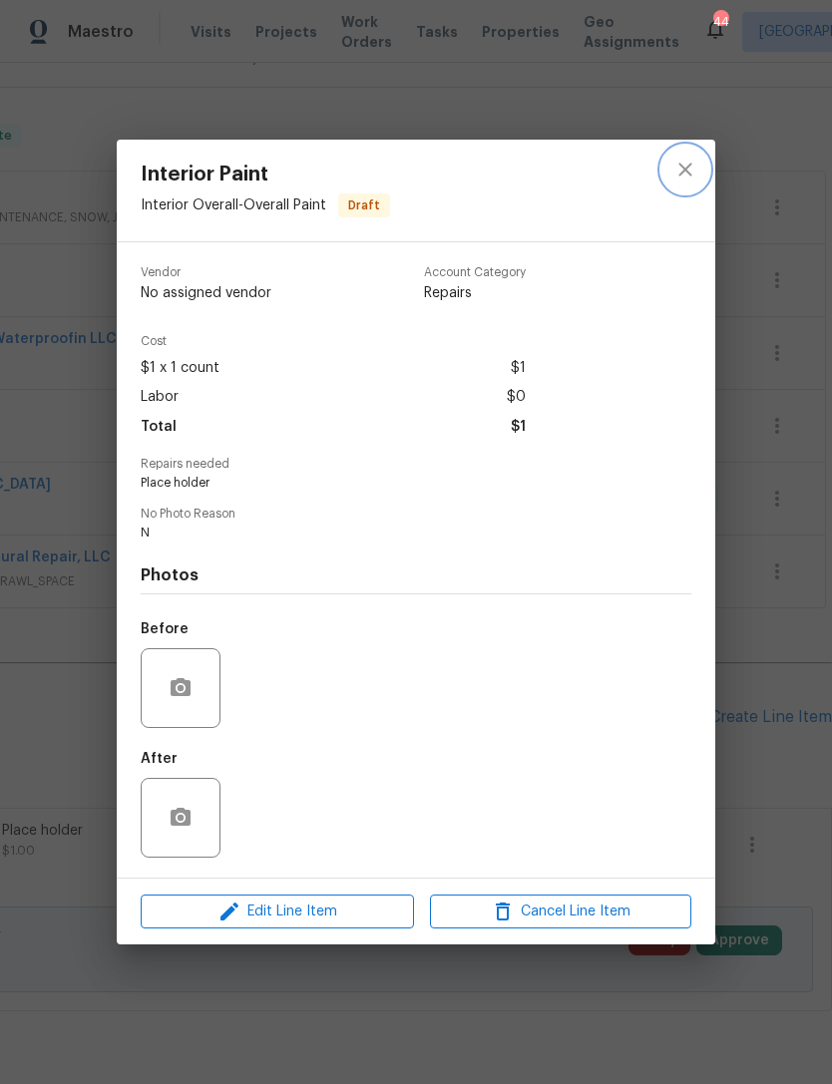
click at [687, 182] on button "close" at bounding box center [685, 170] width 48 height 48
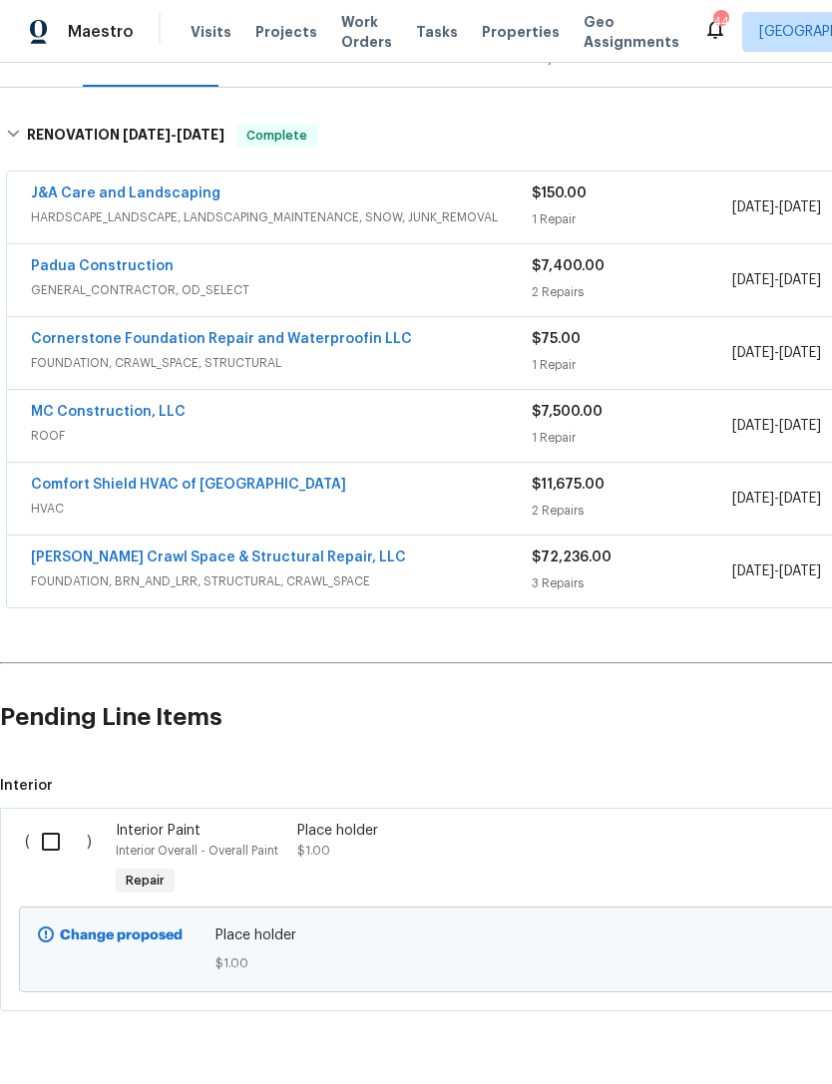
scroll to position [274, 0]
click at [50, 821] on input "checkbox" at bounding box center [58, 842] width 57 height 42
checkbox input "true"
click at [752, 1030] on span "Create Work Order" at bounding box center [717, 1034] width 133 height 25
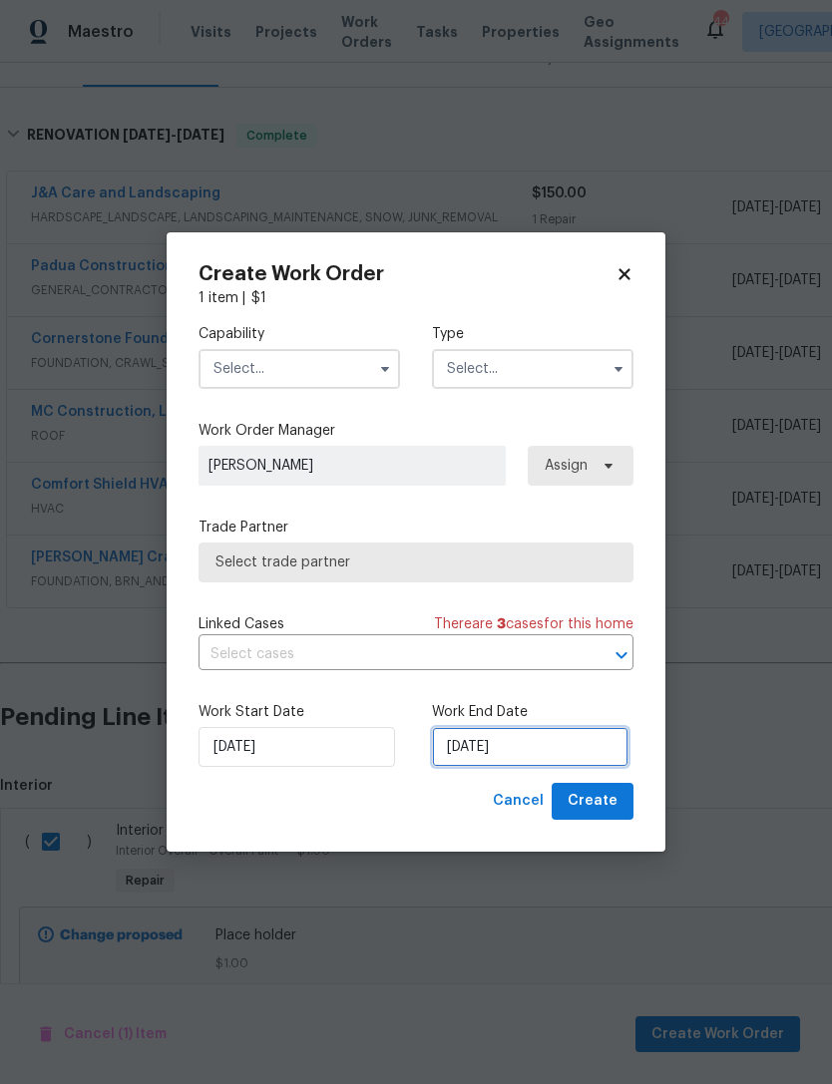
click at [491, 746] on input "[DATE]" at bounding box center [530, 747] width 197 height 40
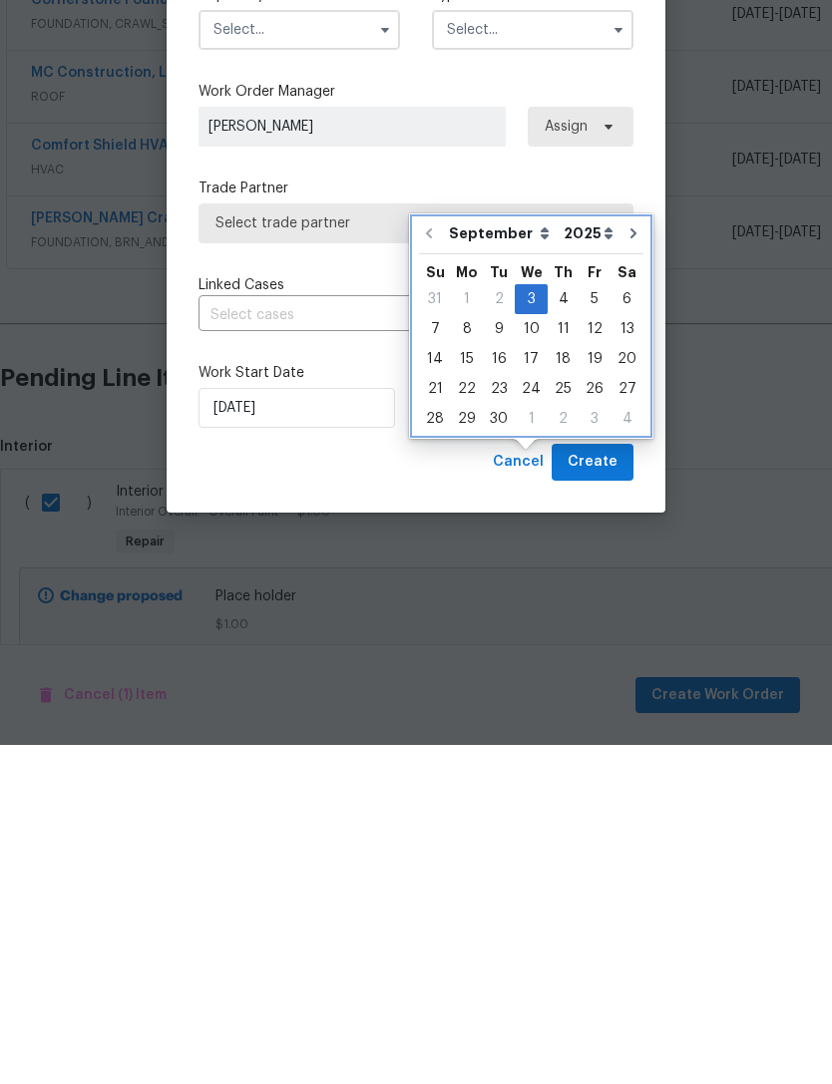
click at [625, 565] on icon "Go to next month" at bounding box center [633, 573] width 16 height 16
type input "10/3/2025"
select select "9"
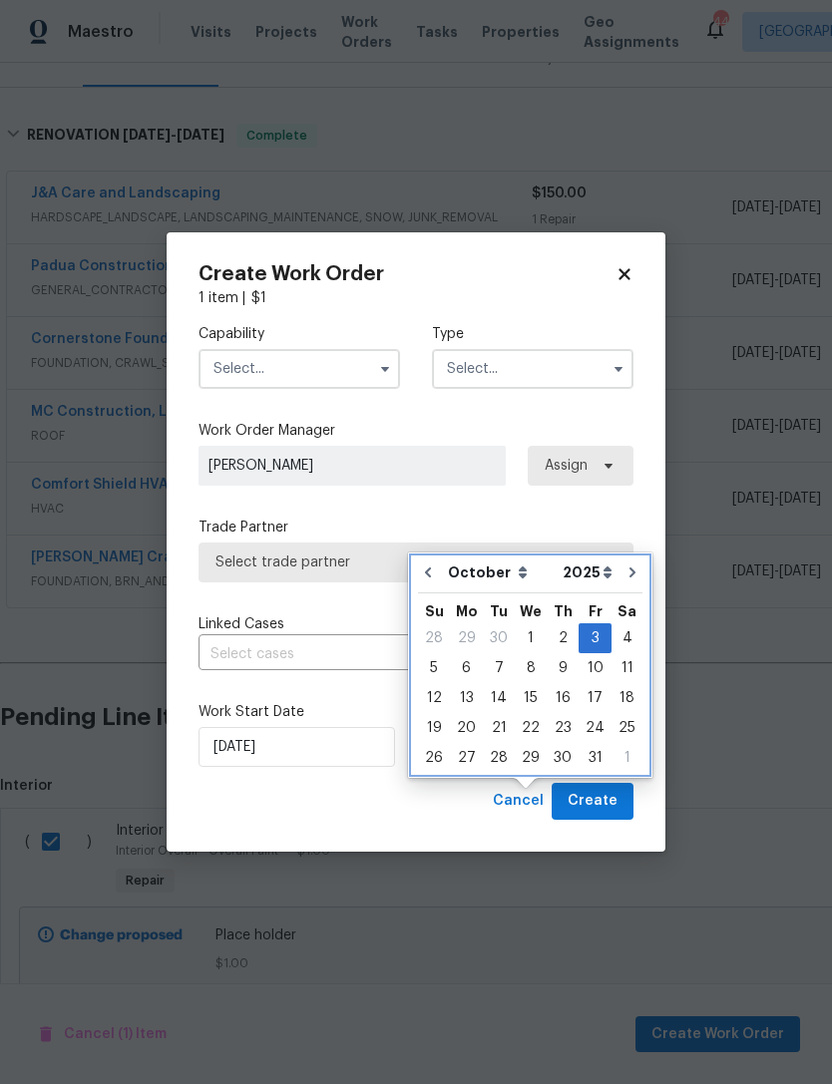
click at [627, 565] on icon "Go to next month" at bounding box center [632, 573] width 16 height 16
type input "11/3/2025"
select select "10"
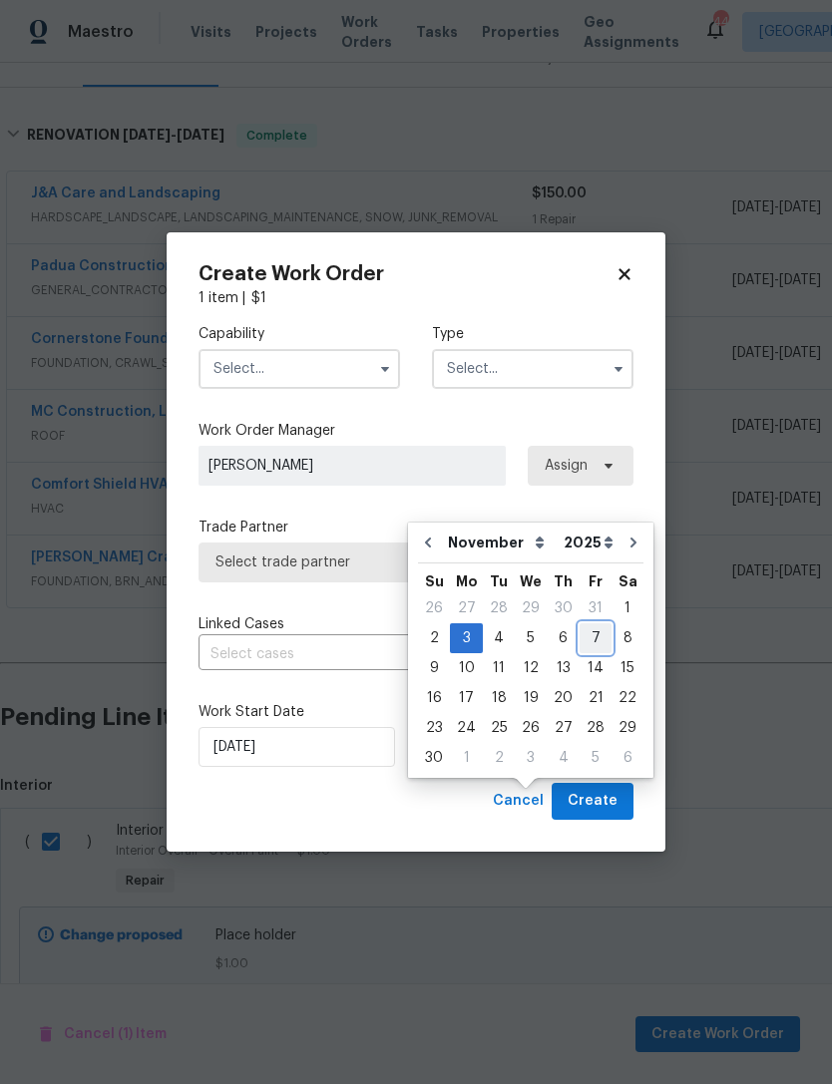
click at [590, 624] on div "7" at bounding box center [596, 638] width 32 height 28
type input "11/7/2025"
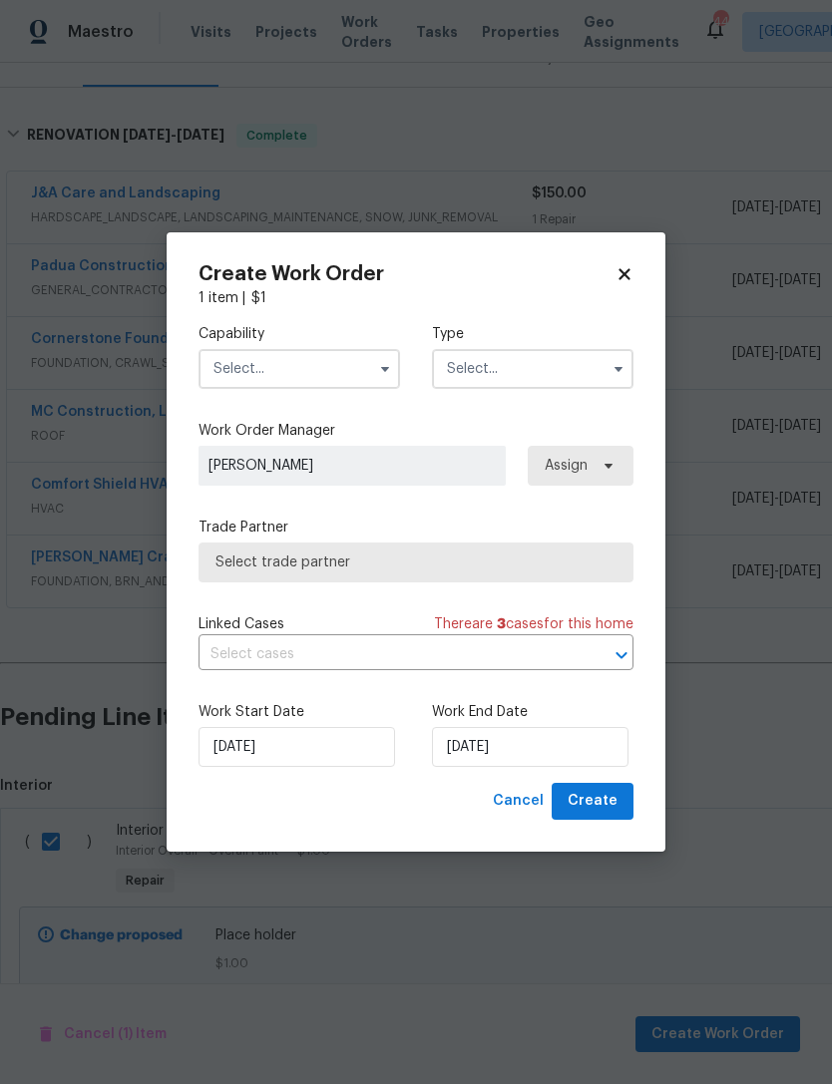
click at [281, 367] on input "text" at bounding box center [299, 369] width 201 height 40
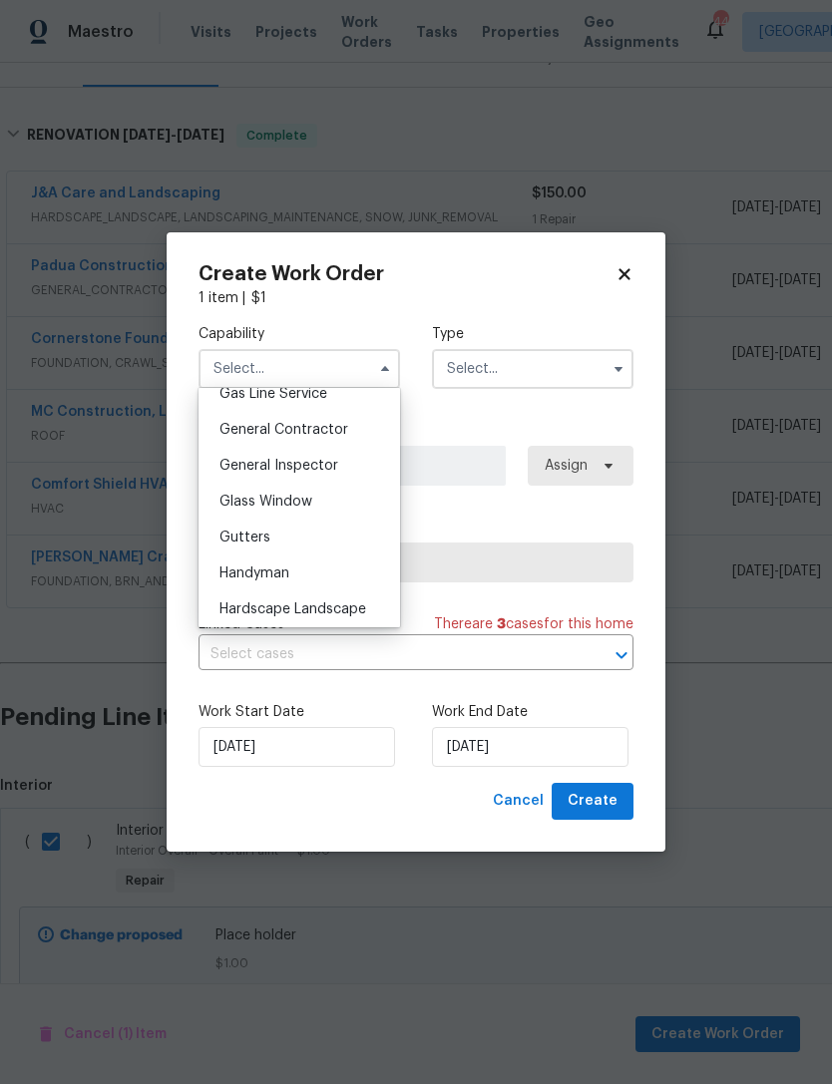
scroll to position [941, 0]
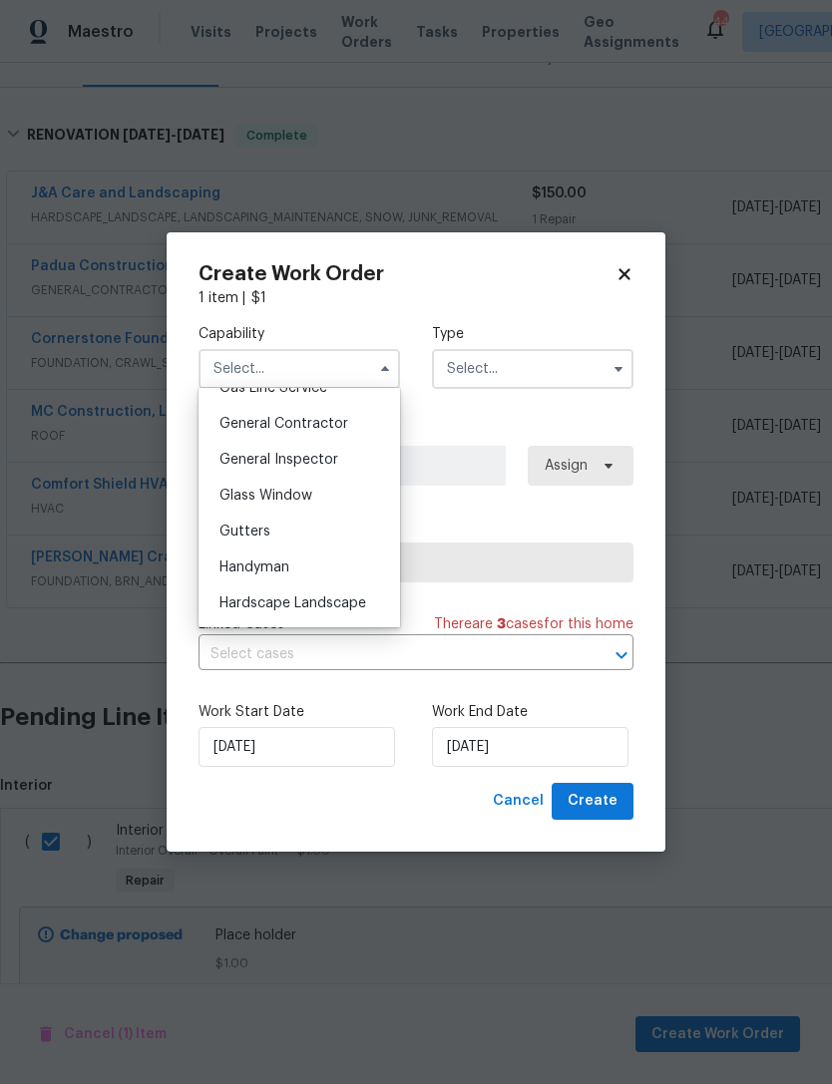
click at [339, 424] on span "General Contractor" at bounding box center [283, 424] width 129 height 14
type input "General Contractor"
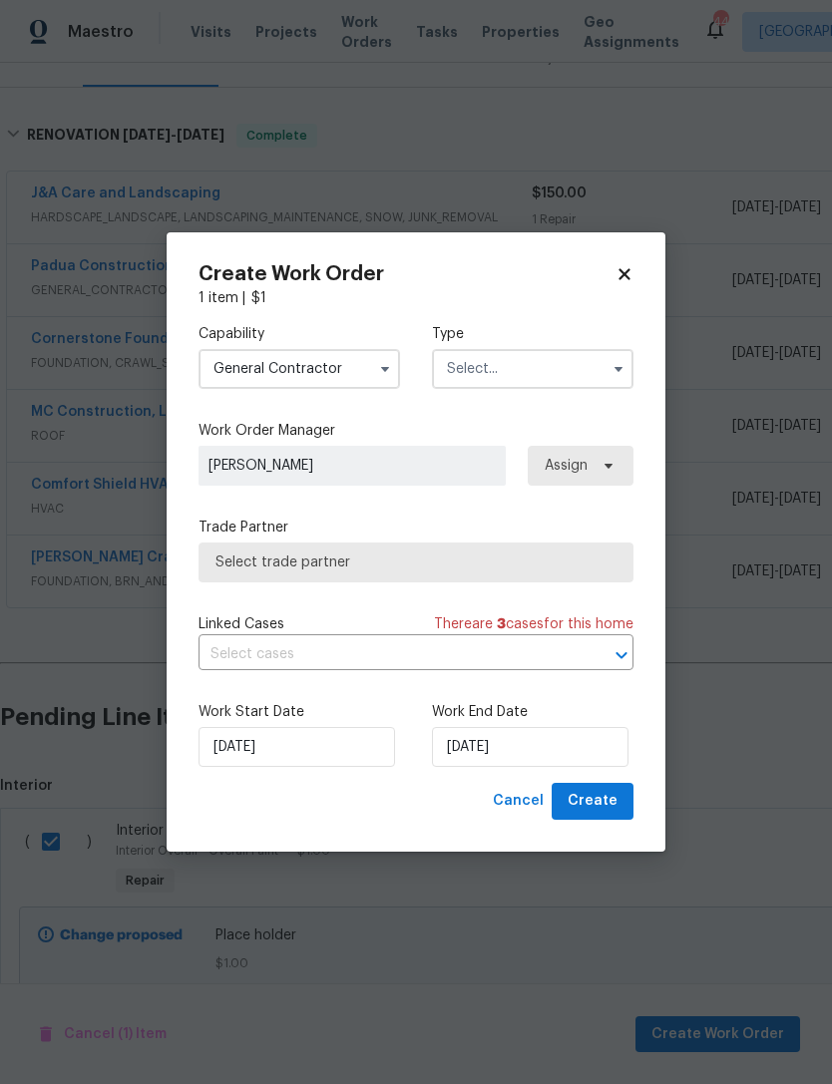
click at [533, 371] on input "text" at bounding box center [532, 369] width 201 height 40
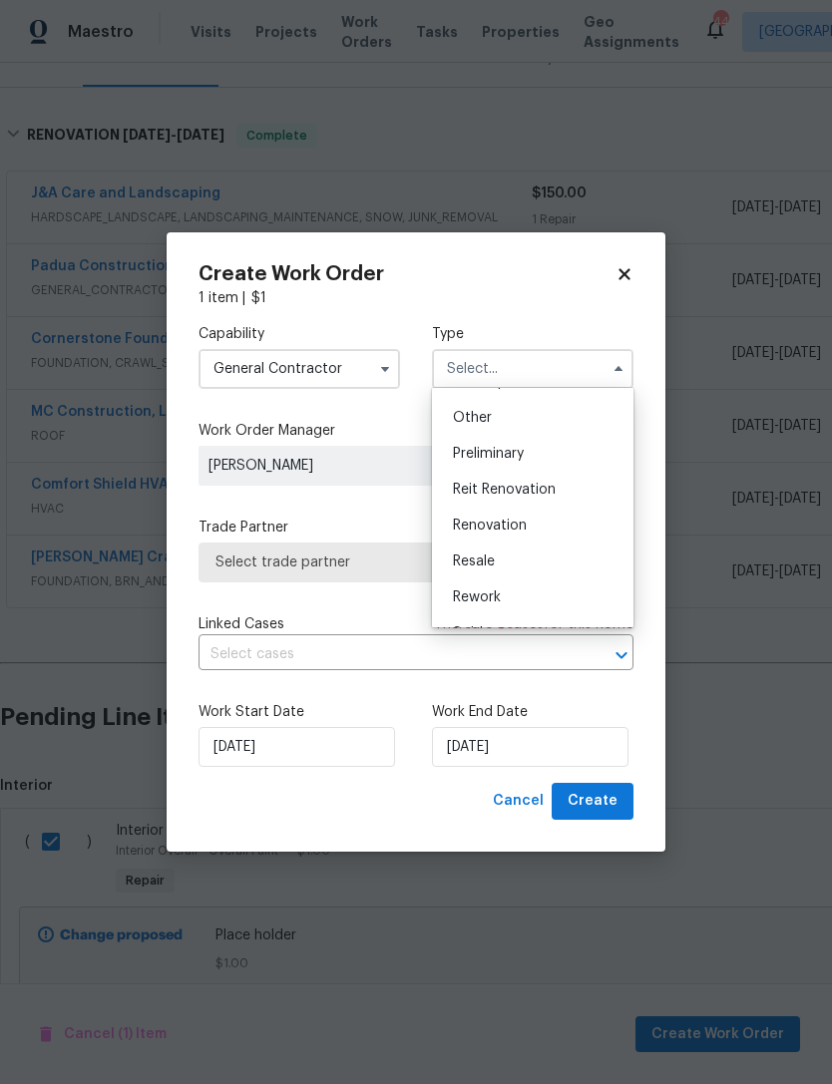
scroll to position [381, 0]
click at [511, 532] on span "Renovation" at bounding box center [490, 533] width 74 height 14
type input "Renovation"
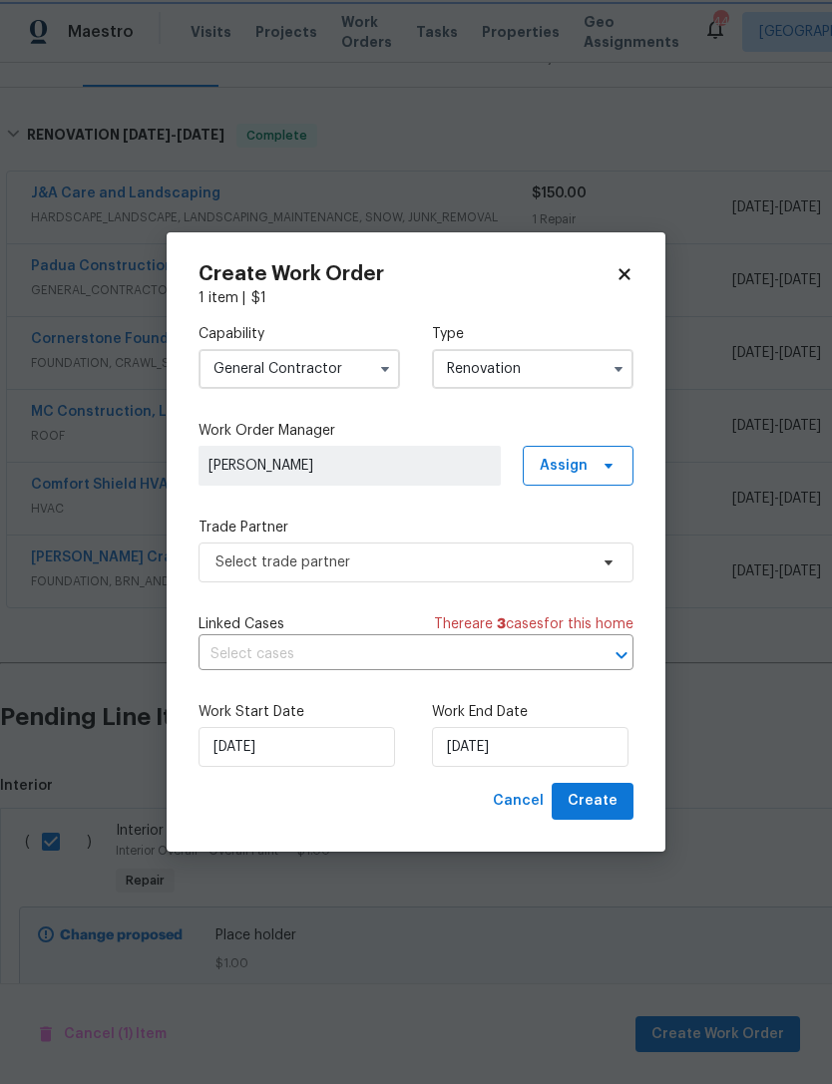
scroll to position [0, 0]
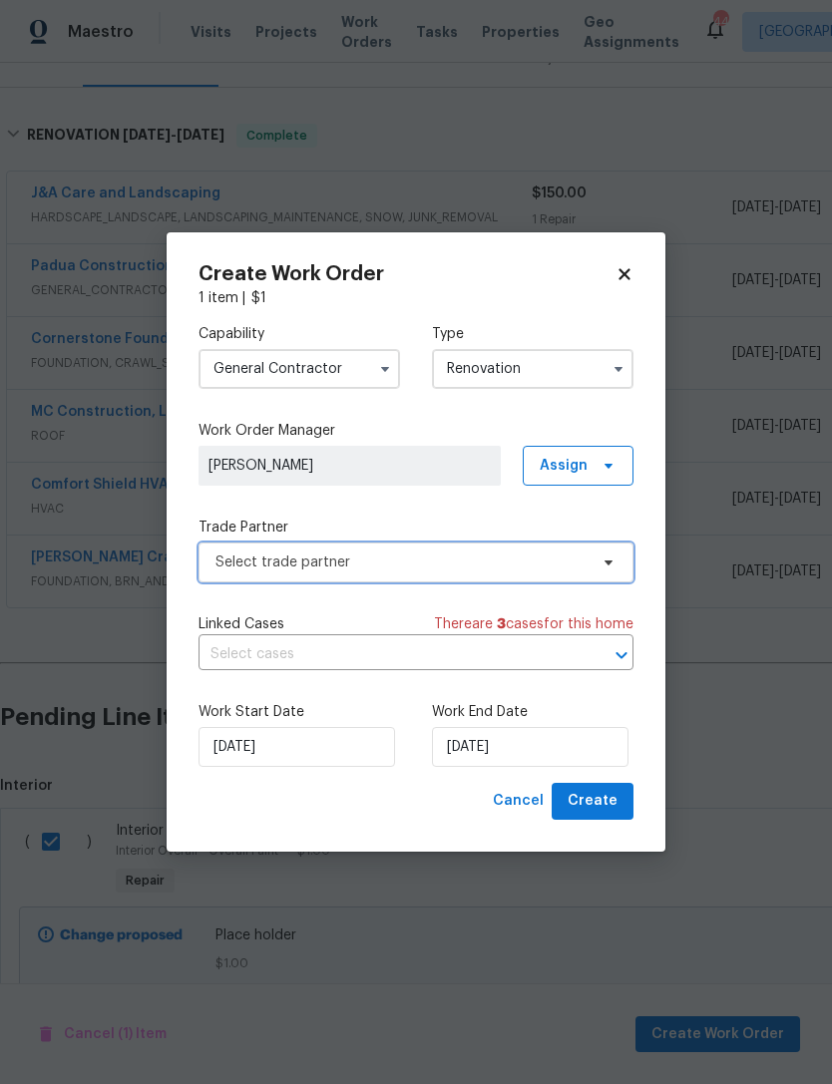
click at [371, 570] on span "Select trade partner" at bounding box center [401, 563] width 372 height 20
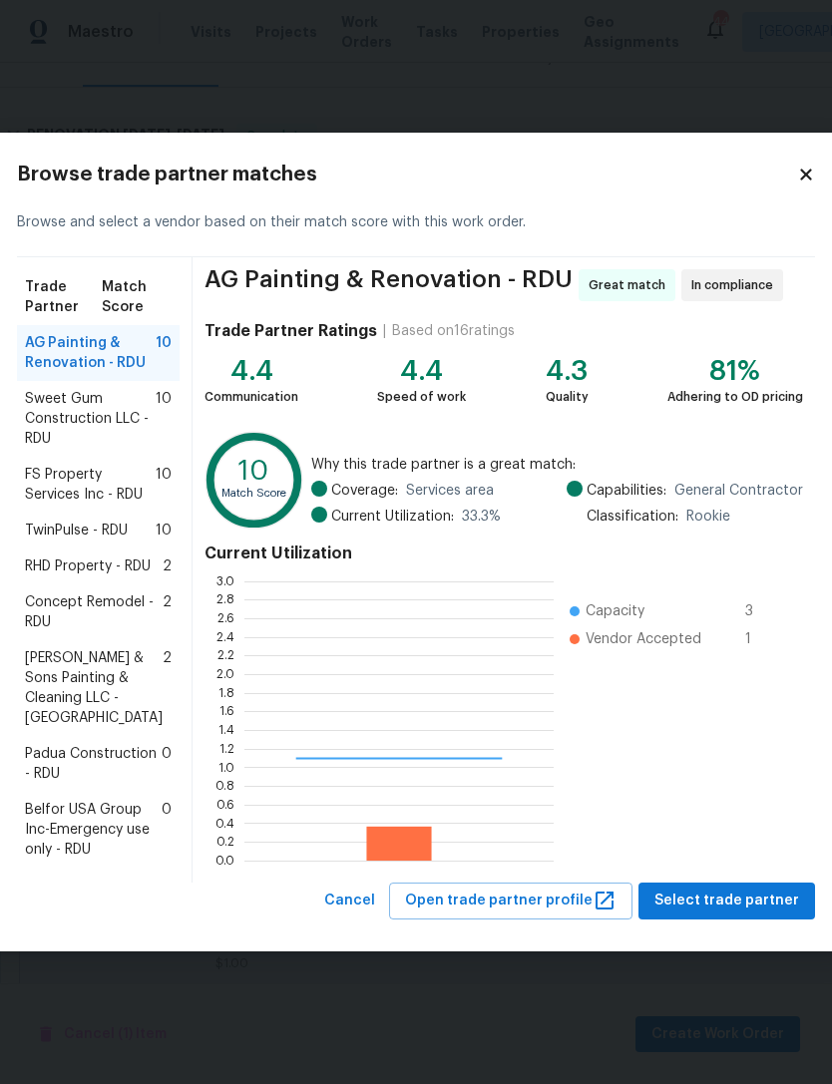
scroll to position [279, 309]
click at [121, 784] on span "Padua Construction - RDU" at bounding box center [93, 764] width 137 height 40
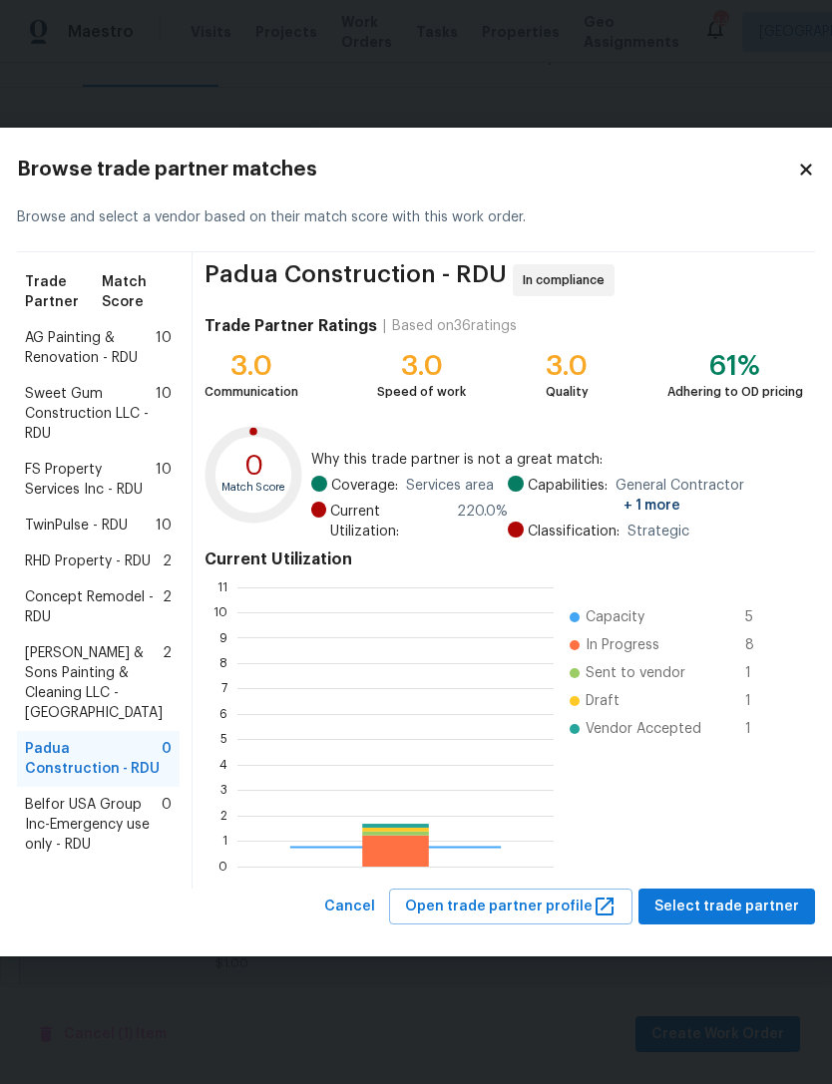
scroll to position [279, 316]
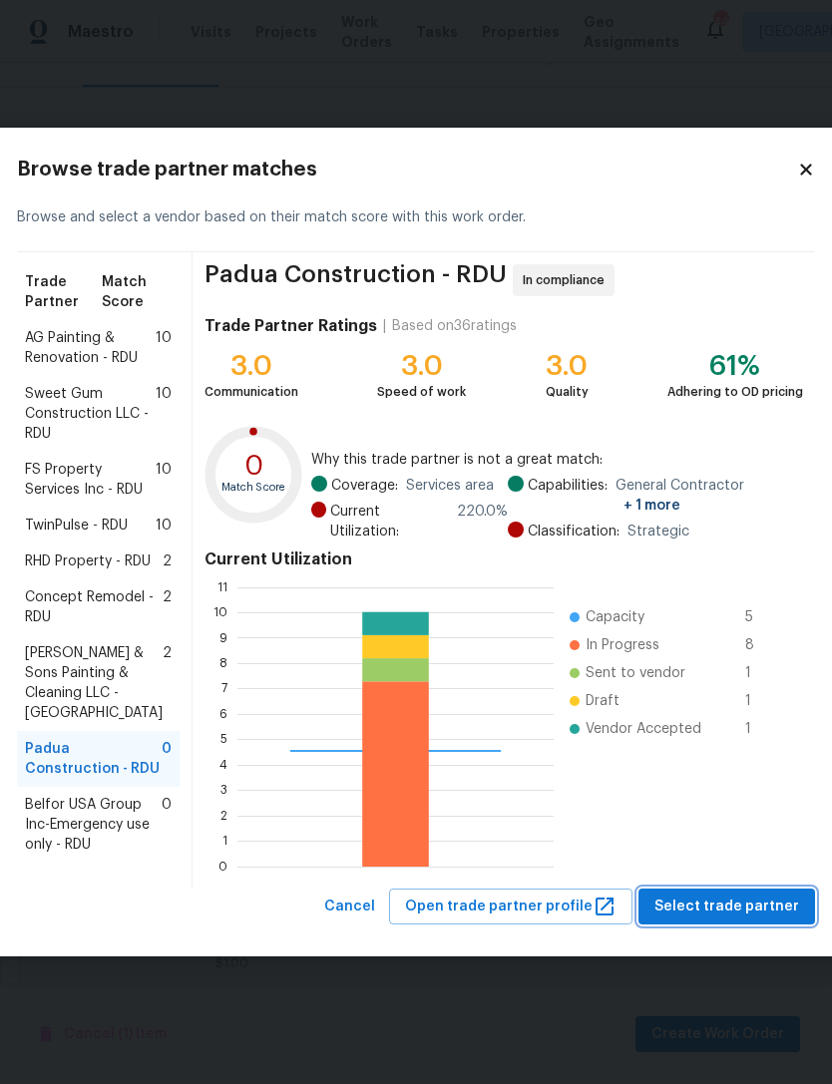
click at [766, 926] on button "Select trade partner" at bounding box center [726, 907] width 177 height 37
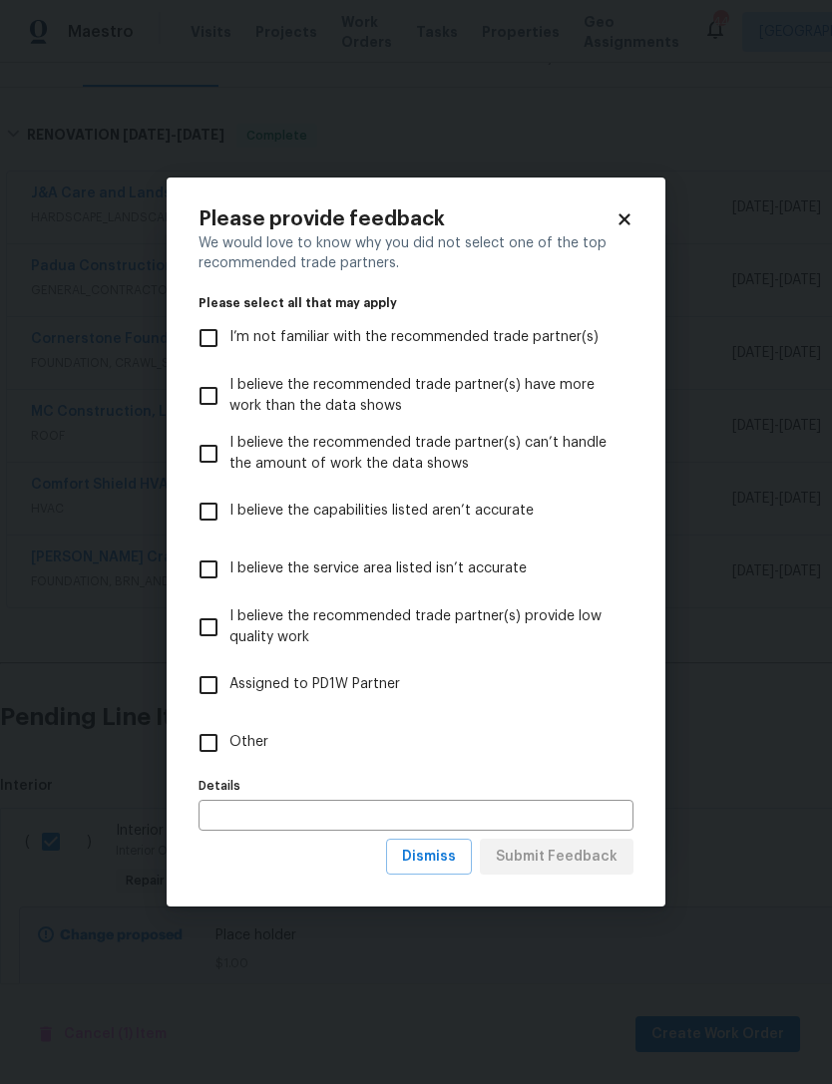
click at [206, 746] on input "Other" at bounding box center [209, 743] width 42 height 42
checkbox input "true"
click at [598, 861] on span "Submit Feedback" at bounding box center [557, 857] width 122 height 25
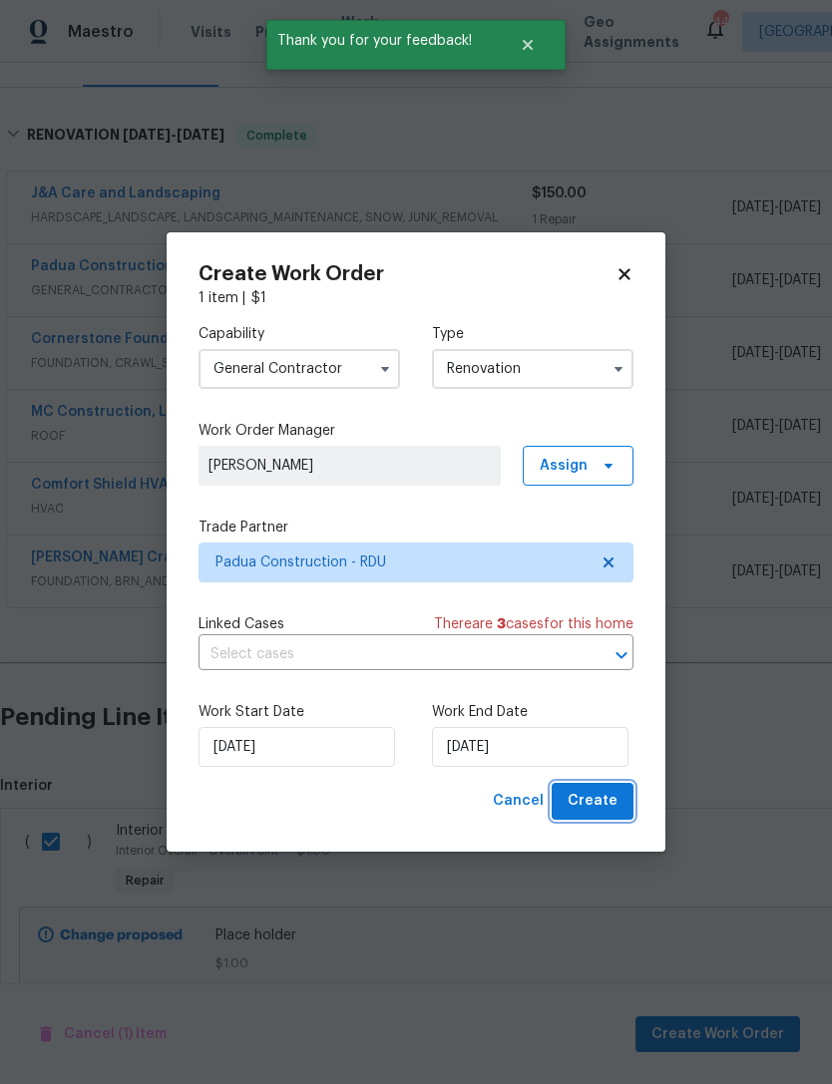
click at [600, 806] on span "Create" at bounding box center [593, 801] width 50 height 25
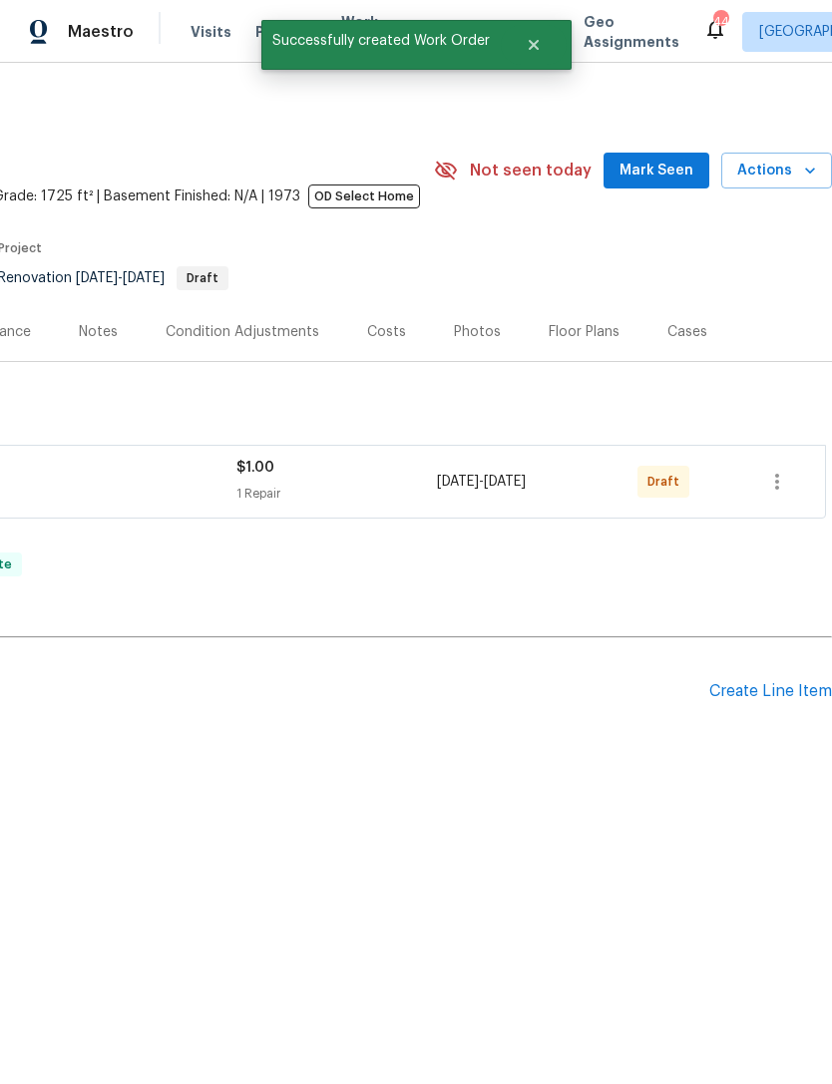
scroll to position [0, 295]
click at [640, 169] on span "Mark Seen" at bounding box center [656, 171] width 74 height 25
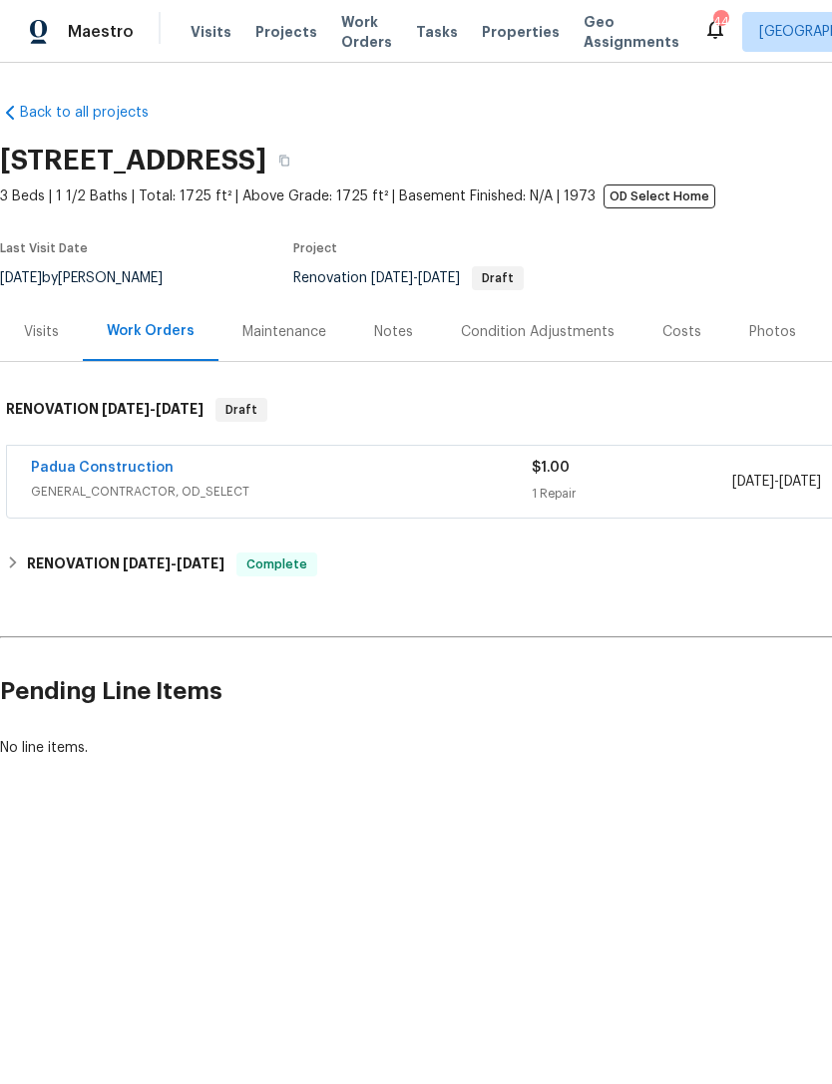
scroll to position [0, 0]
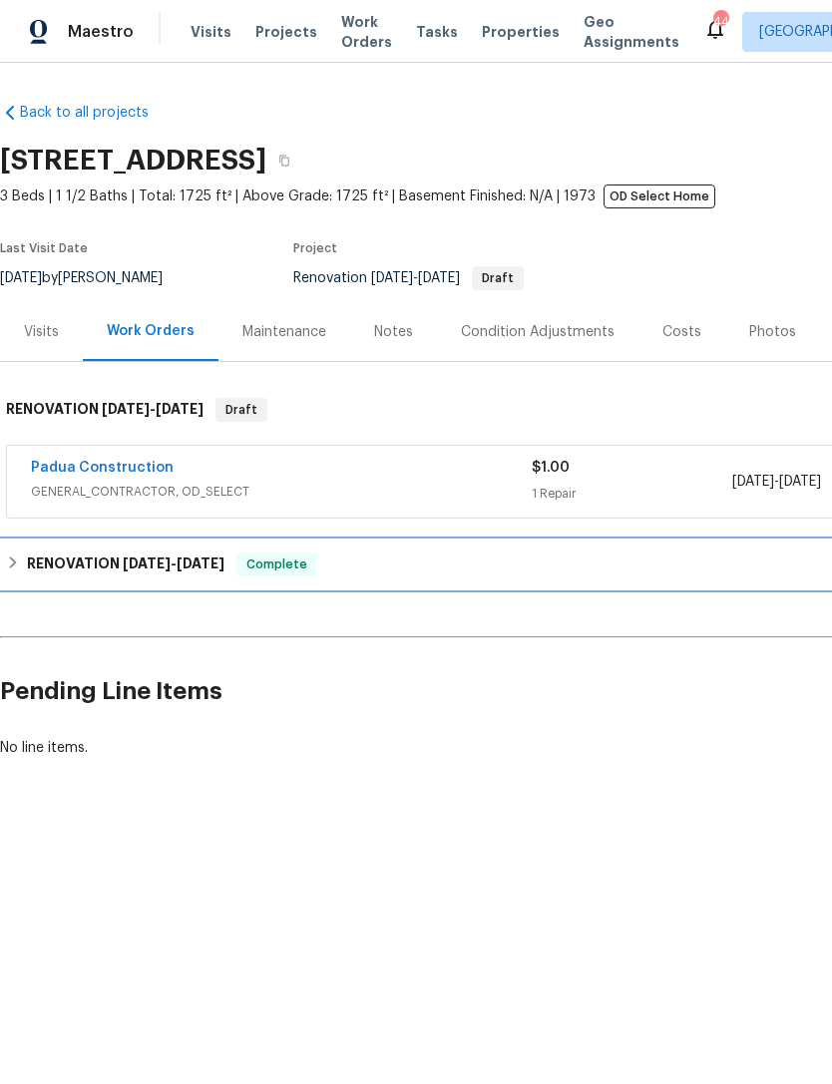
click at [72, 566] on h6 "RENOVATION 6/12/25 - 9/5/25" at bounding box center [126, 565] width 198 height 24
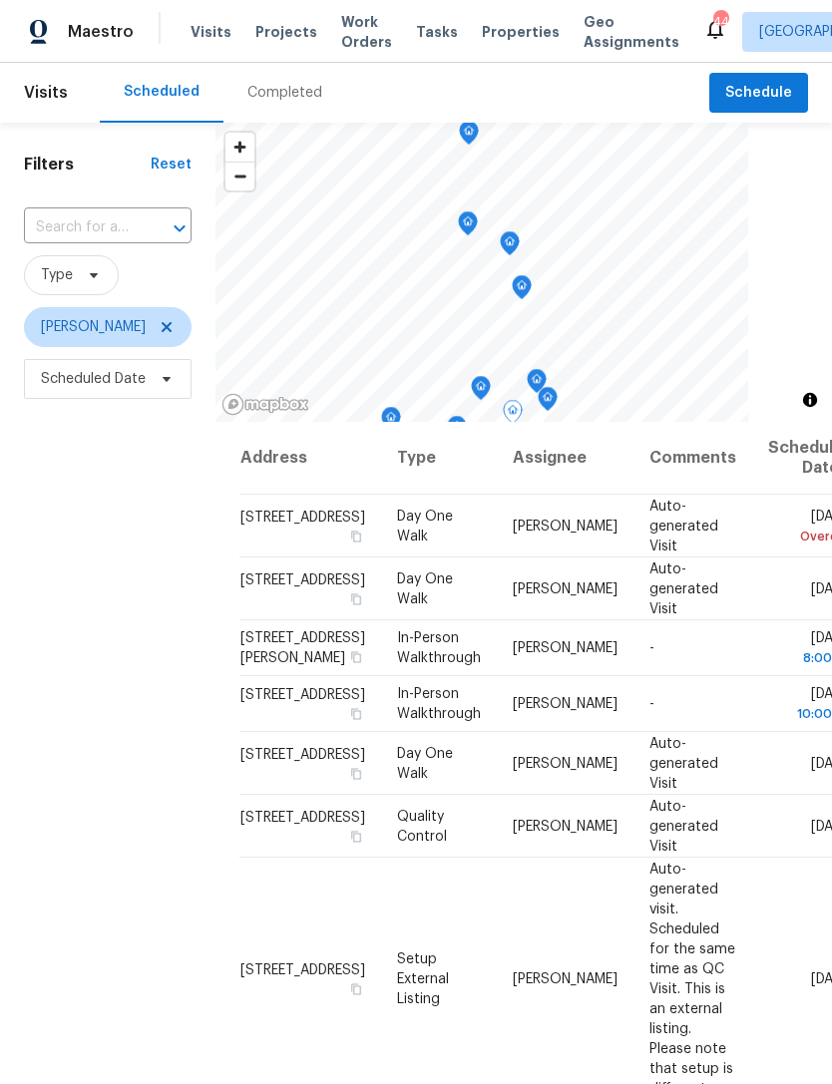
click at [0, 0] on span at bounding box center [0, 0] width 0 height 0
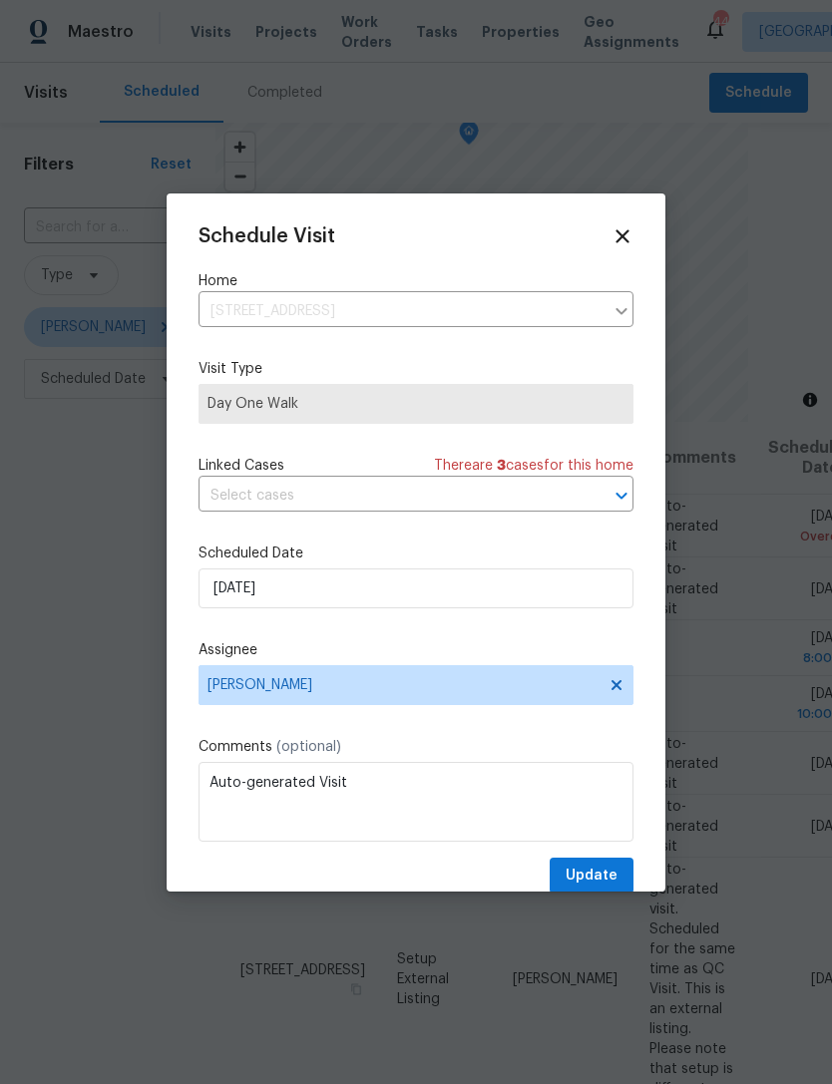
click at [625, 234] on icon at bounding box center [621, 235] width 13 height 13
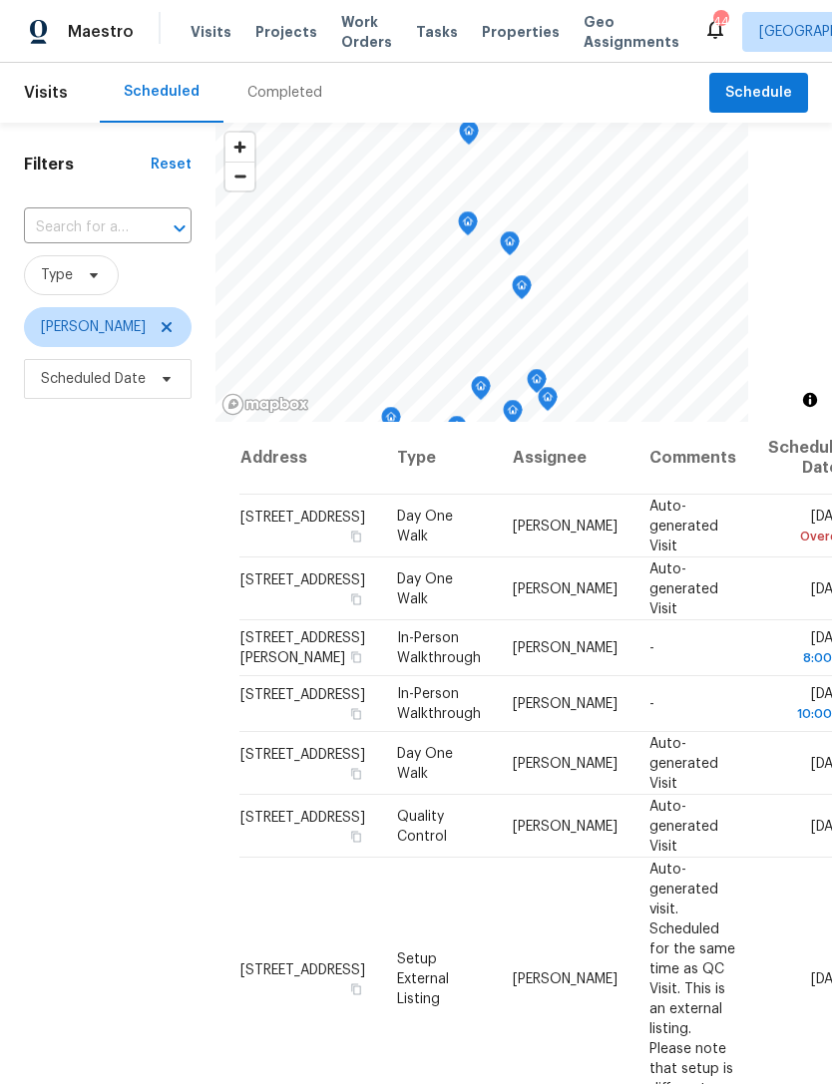
click at [0, 0] on icon at bounding box center [0, 0] width 0 height 0
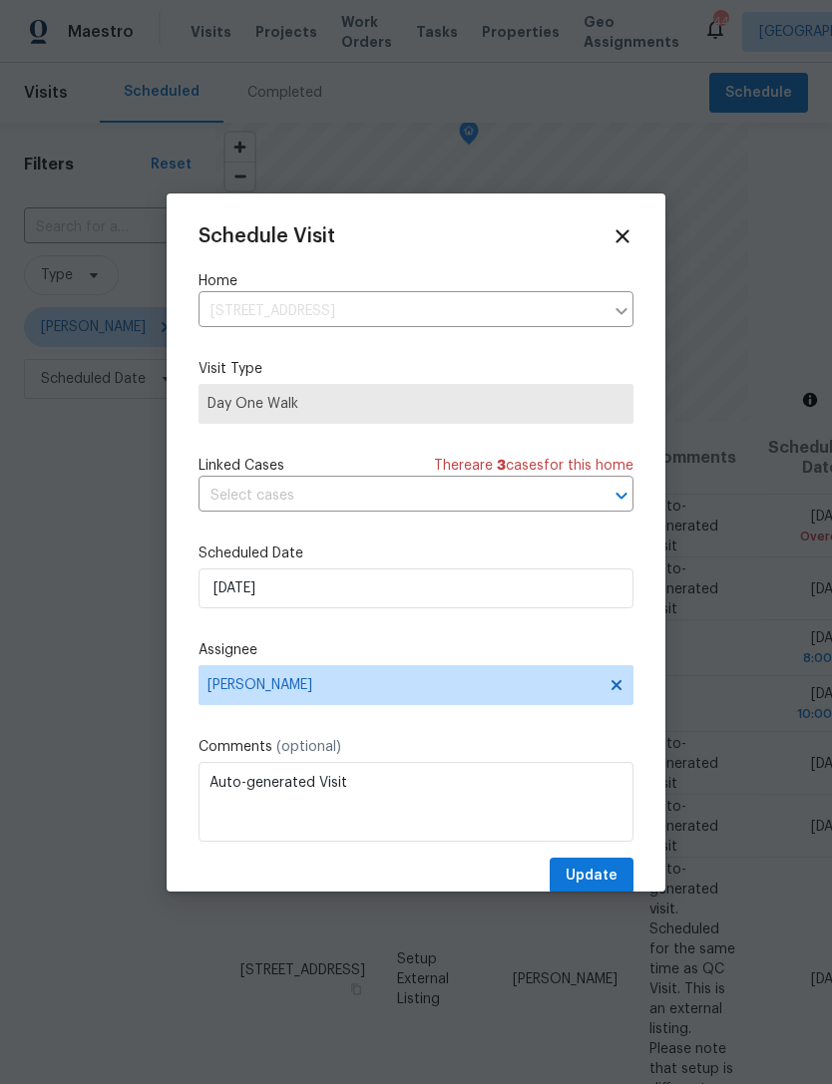
click at [764, 634] on div at bounding box center [416, 542] width 832 height 1084
click at [614, 233] on icon at bounding box center [622, 236] width 22 height 22
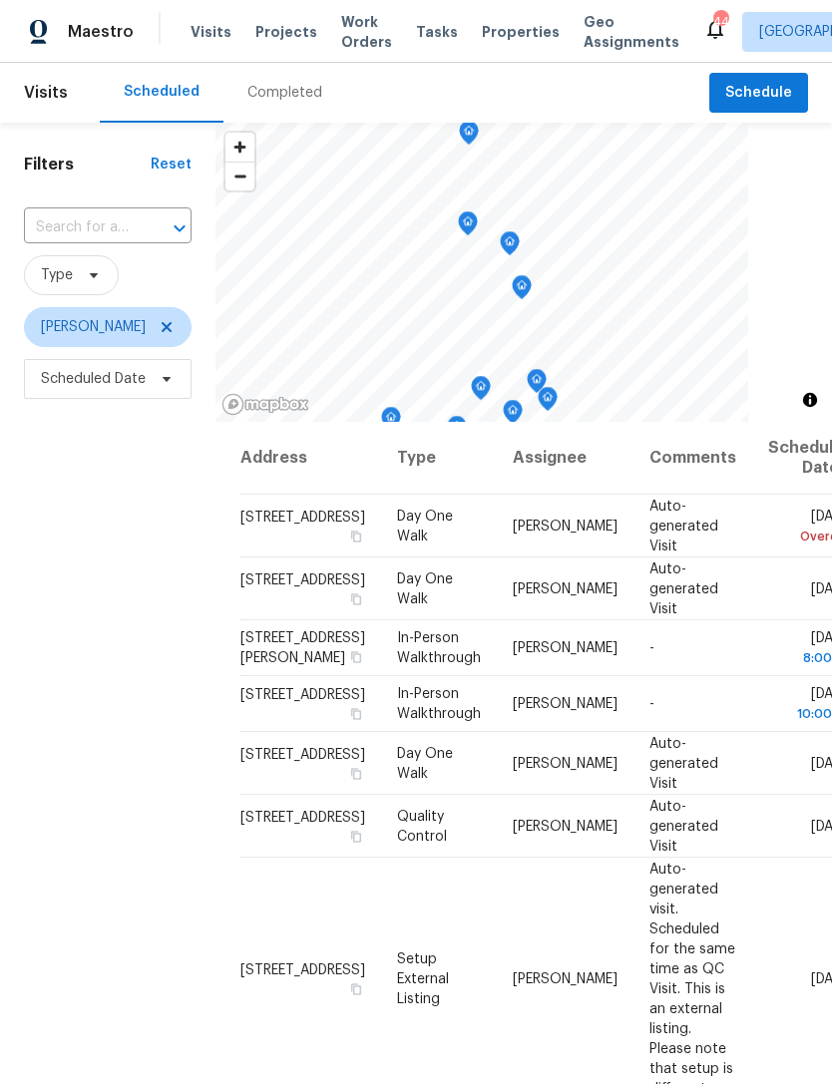
click at [0, 0] on icon at bounding box center [0, 0] width 0 height 0
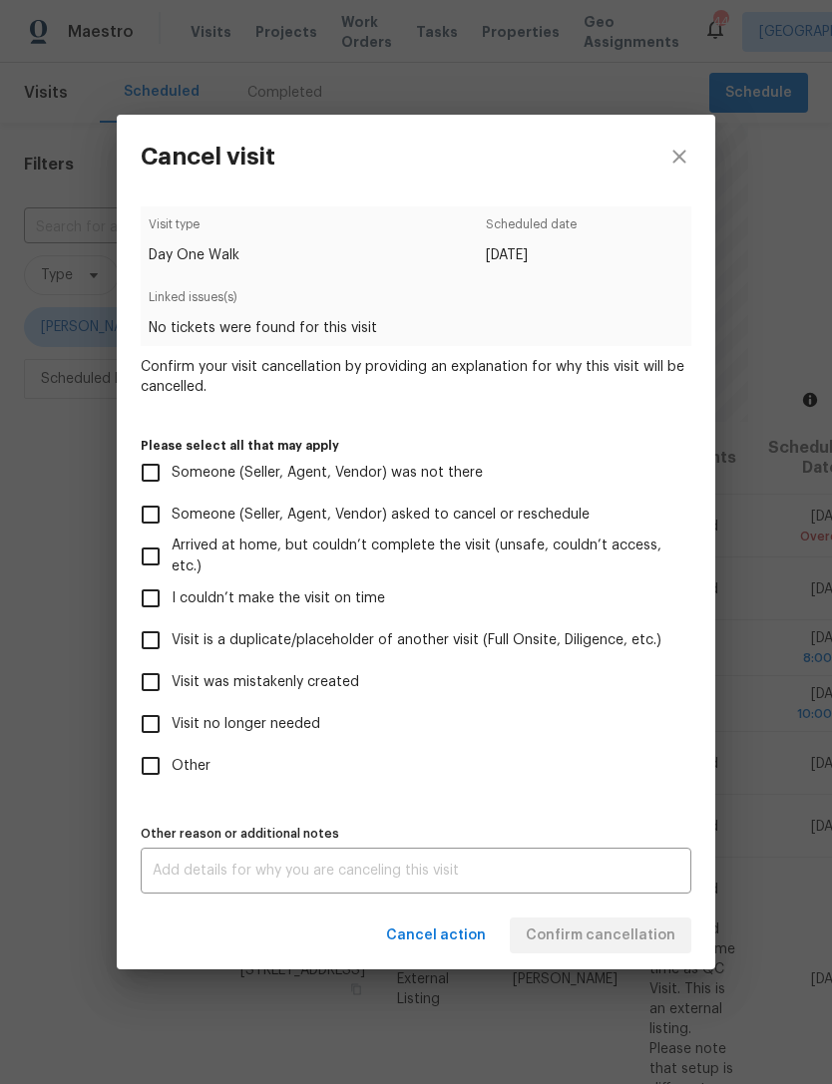
click at [149, 674] on input "Visit was mistakenly created" at bounding box center [151, 682] width 42 height 42
checkbox input "true"
click at [621, 942] on span "Confirm cancellation" at bounding box center [601, 936] width 150 height 25
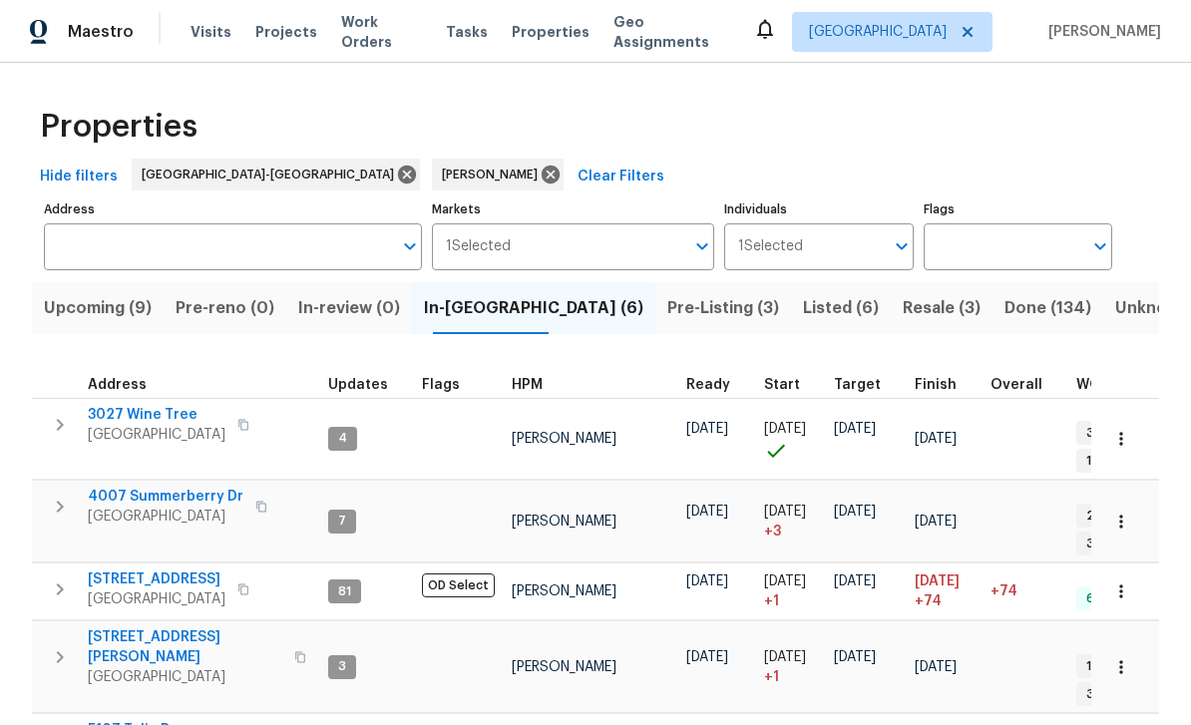
click at [135, 314] on span "Upcoming (9)" at bounding box center [98, 308] width 108 height 28
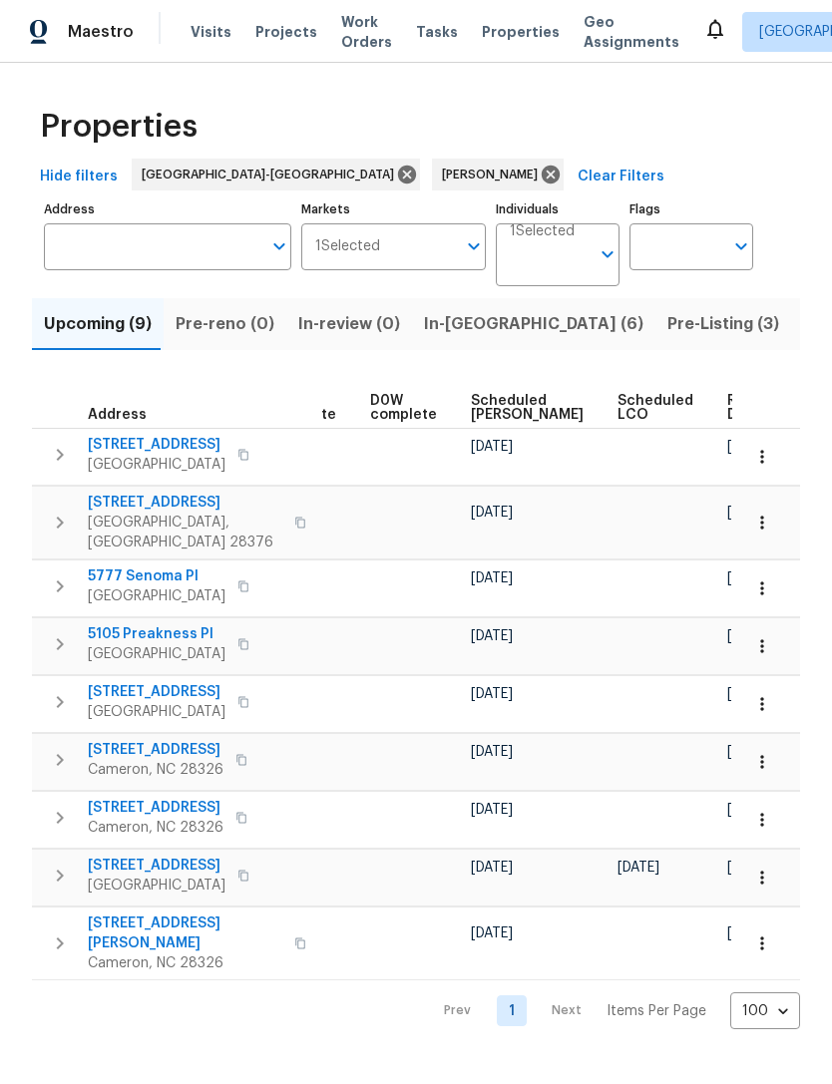
scroll to position [0, 501]
click at [491, 410] on span "Scheduled [PERSON_NAME]" at bounding box center [528, 408] width 113 height 28
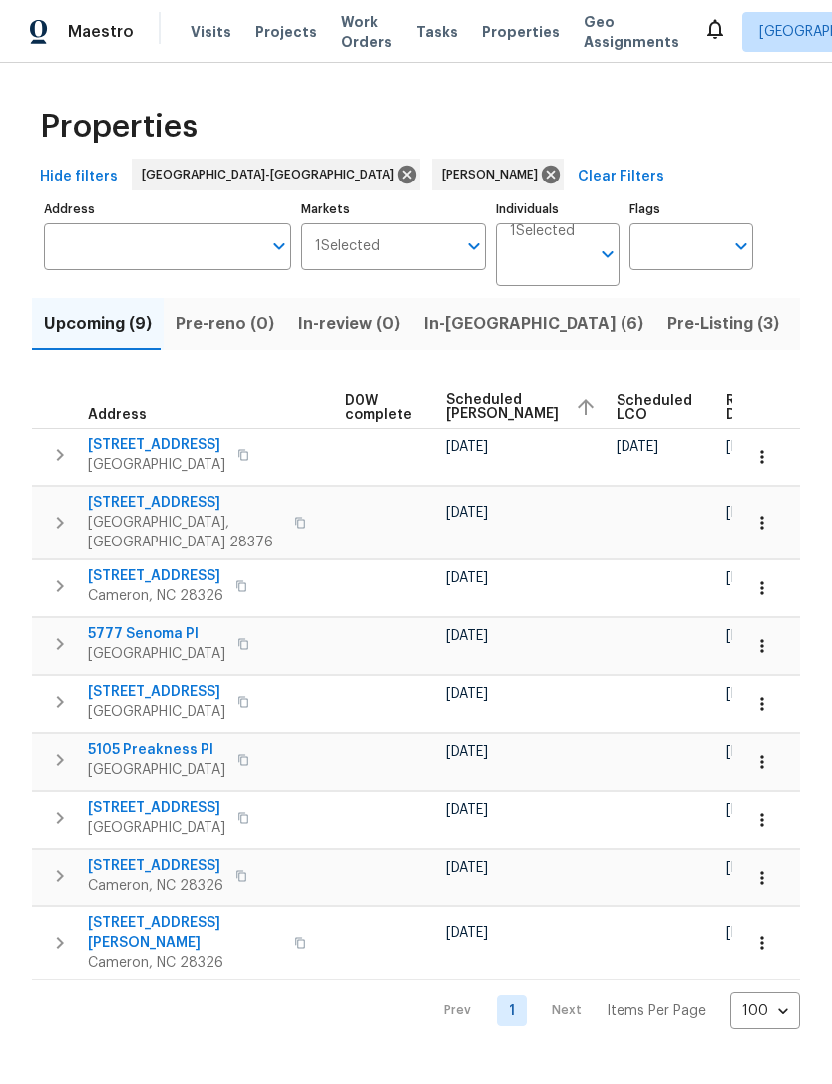
scroll to position [0, 525]
click at [766, 516] on icon "button" at bounding box center [762, 523] width 20 height 20
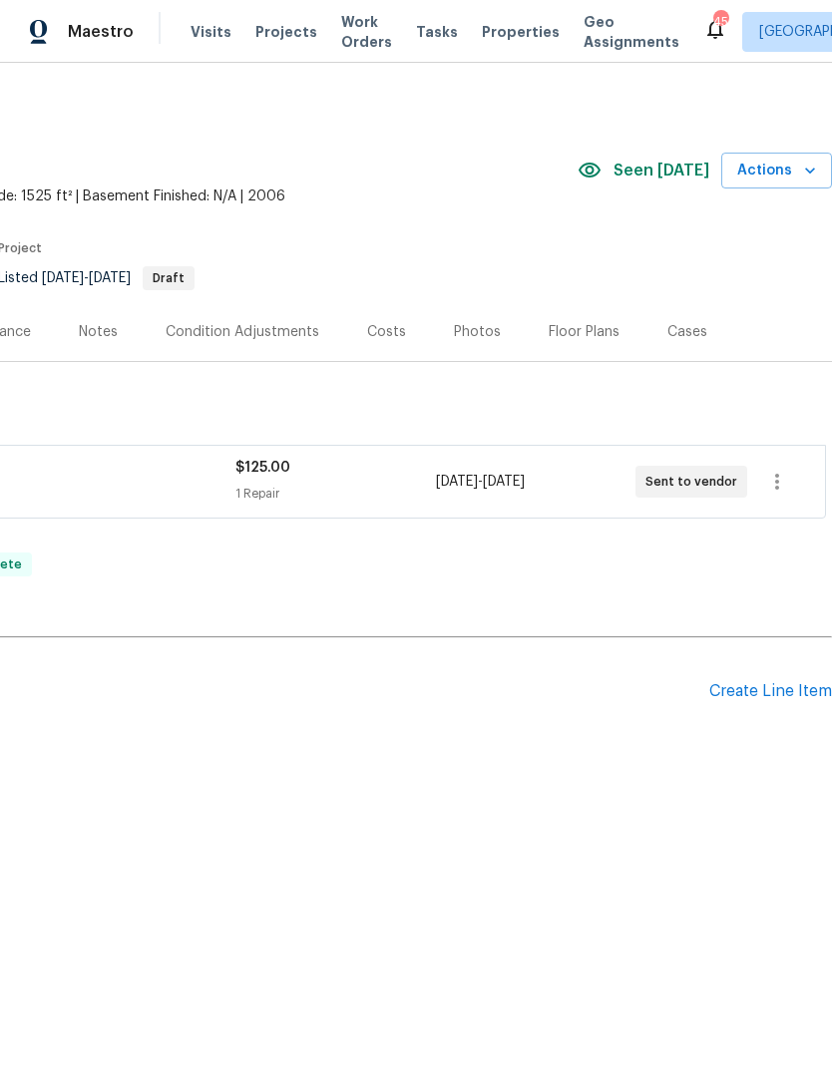
scroll to position [0, 295]
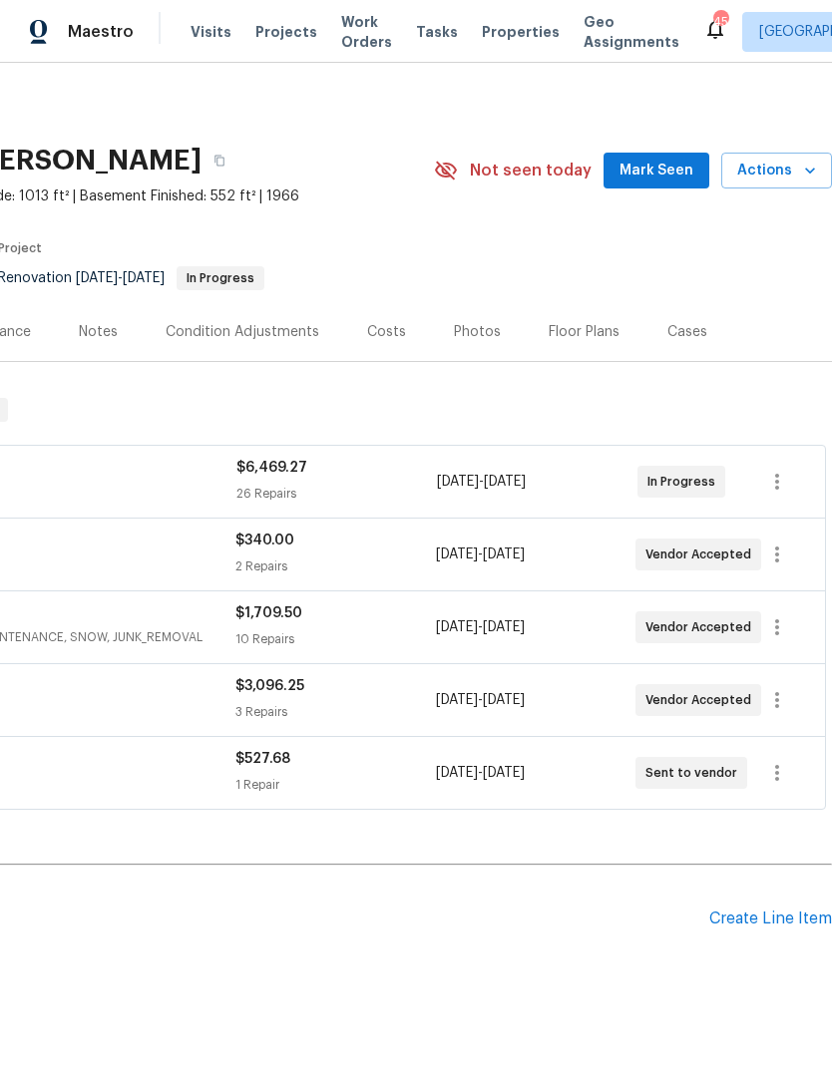
scroll to position [0, 295]
click at [652, 166] on span "Mark Seen" at bounding box center [656, 171] width 74 height 25
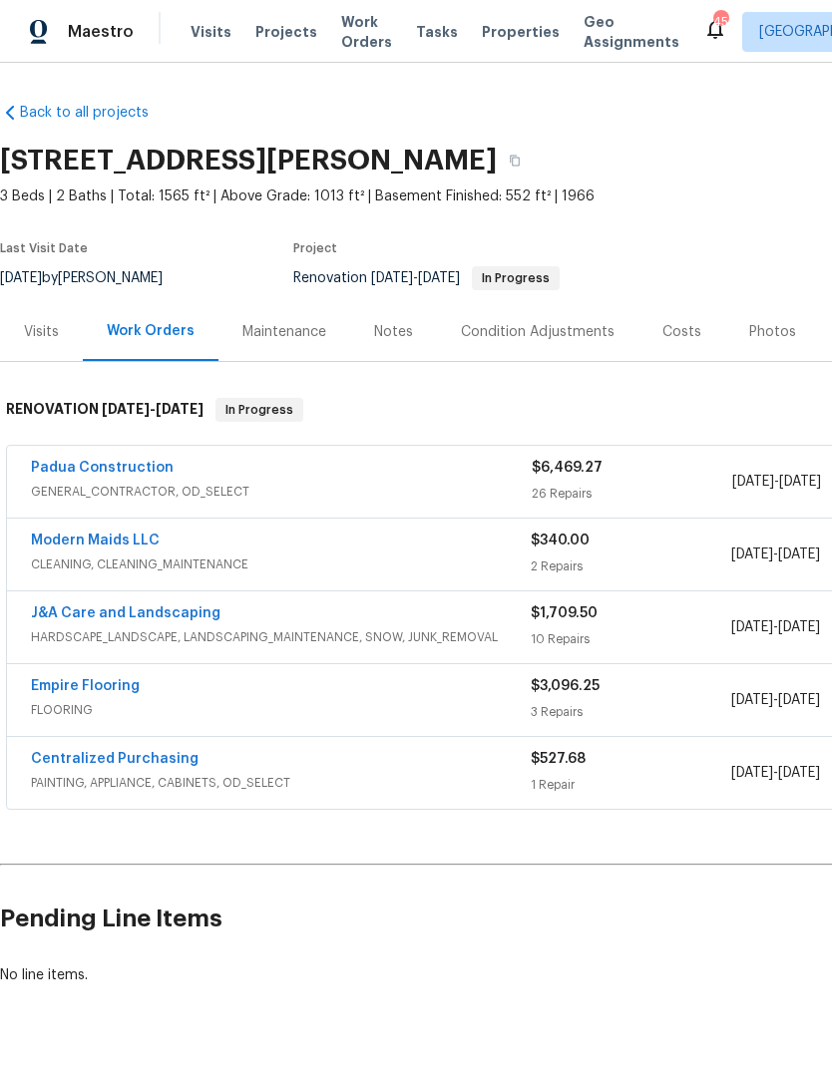
scroll to position [0, 0]
click at [124, 682] on link "Empire Flooring" at bounding box center [85, 686] width 109 height 14
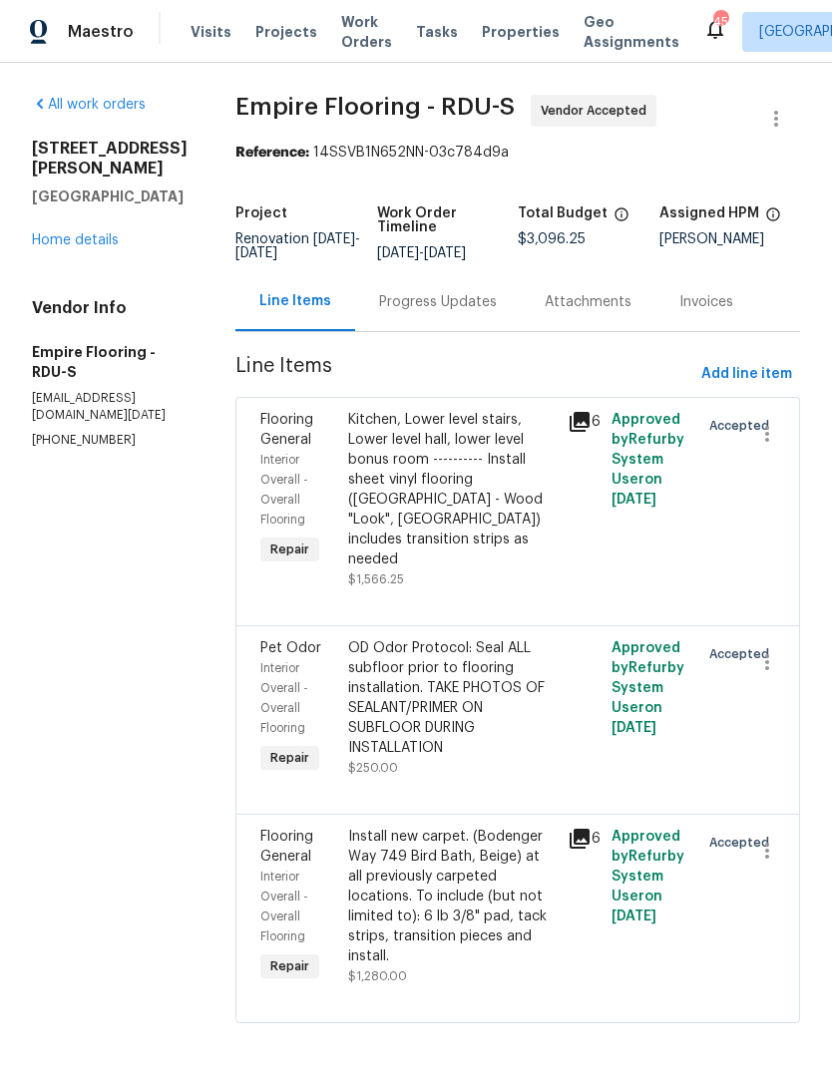
click at [84, 233] on link "Home details" at bounding box center [75, 240] width 87 height 14
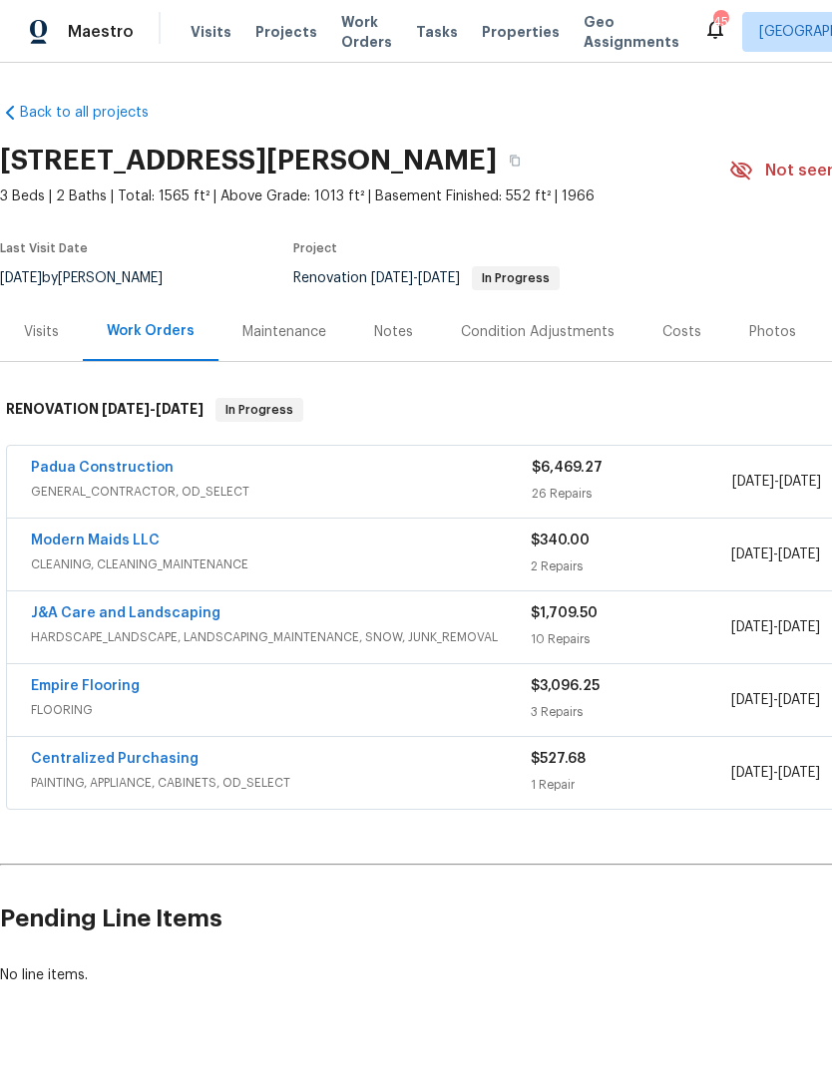
click at [109, 680] on link "Empire Flooring" at bounding box center [85, 686] width 109 height 14
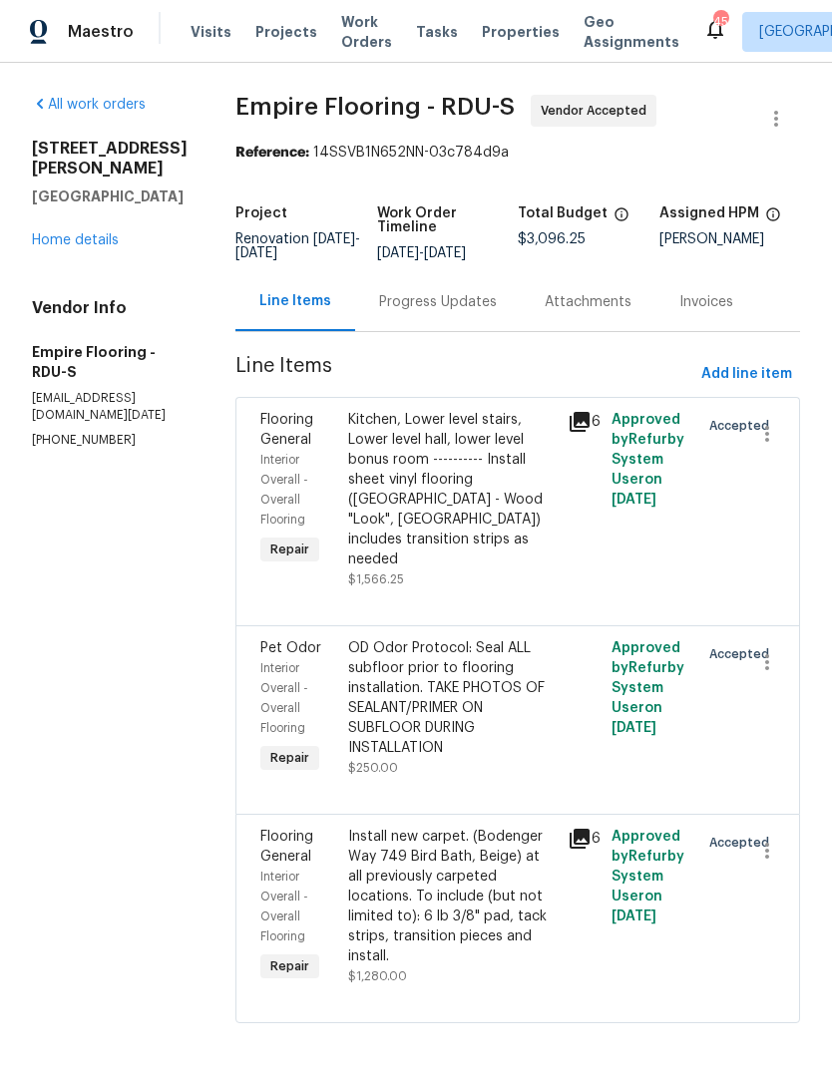
click at [504, 910] on div "Install new carpet. (Bodenger Way 749 Bird Bath, Beige) at all previously carpe…" at bounding box center [451, 897] width 207 height 140
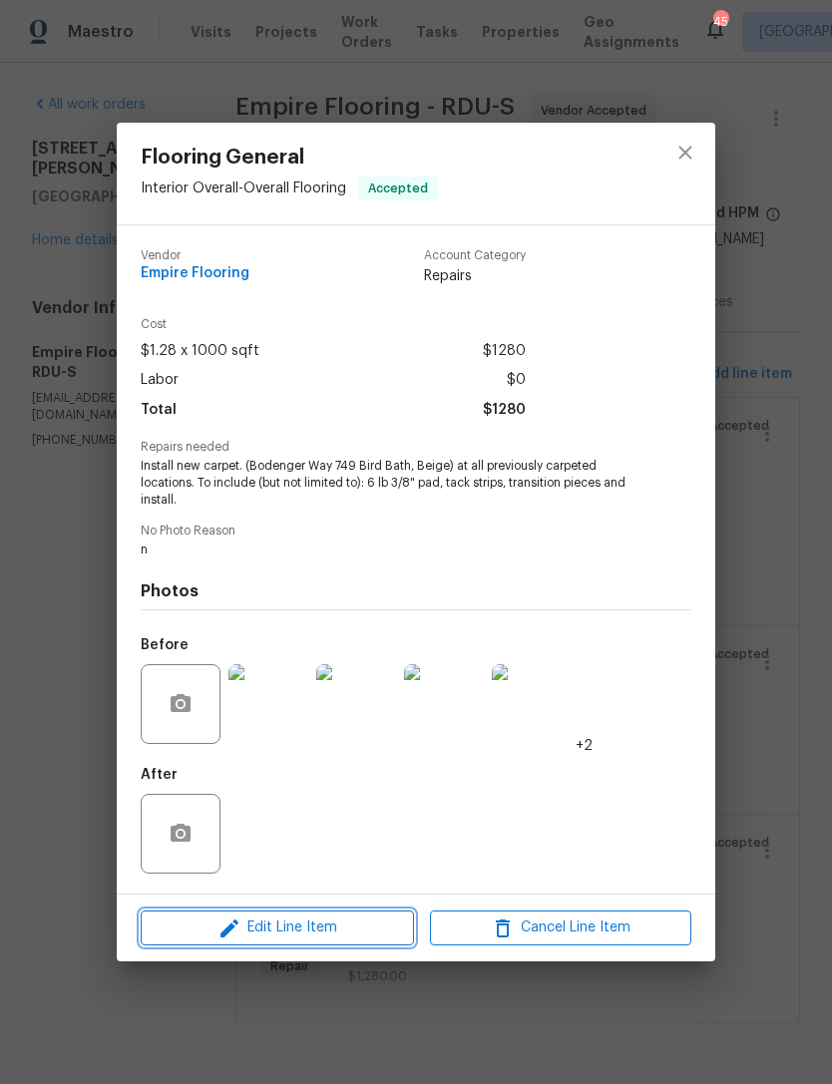
click at [326, 927] on span "Edit Line Item" at bounding box center [277, 928] width 261 height 25
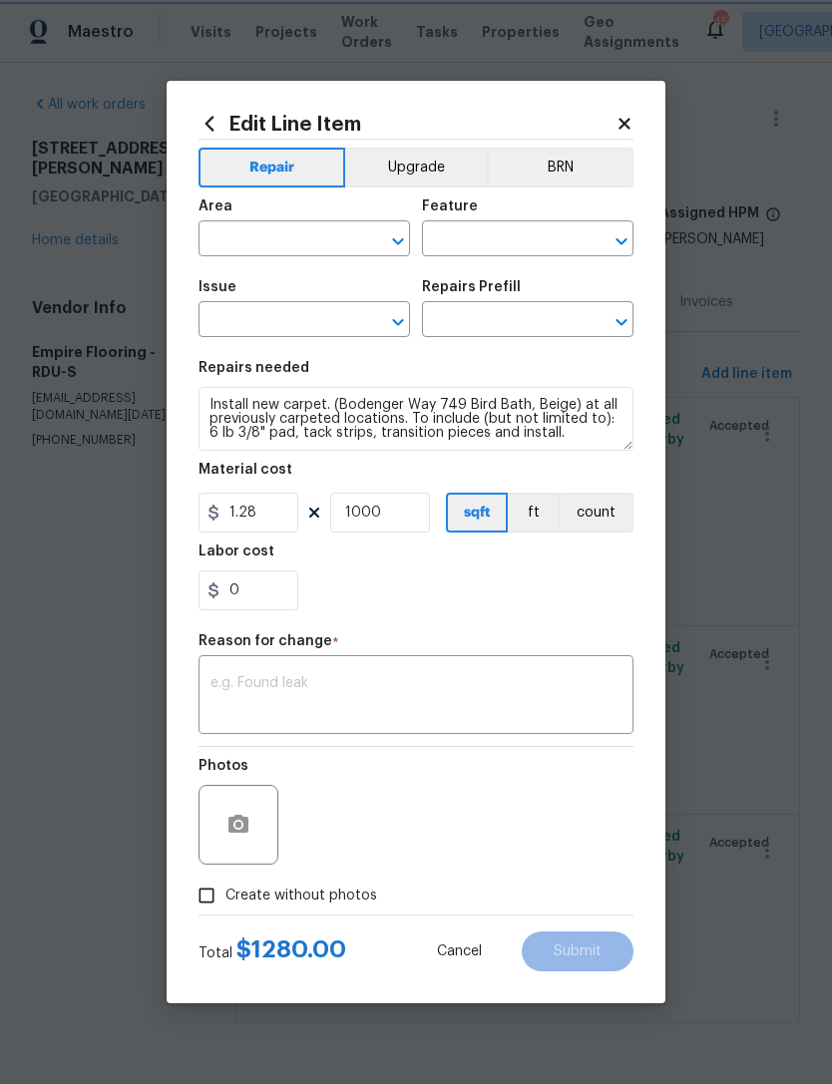
type input "Interior Overall"
type input "Overall Flooring"
type input "Flooring General"
type input "Carpet LVL 1 - Bodenger Way (Beige) $1.28"
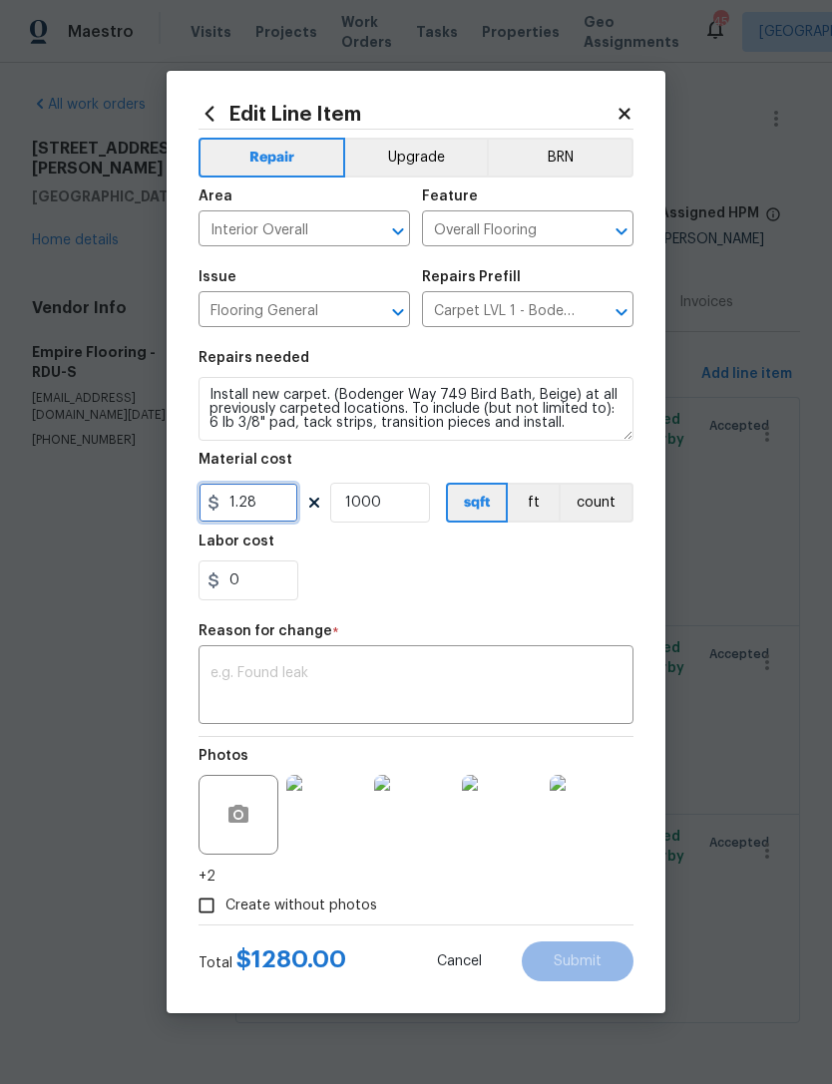
click at [274, 507] on input "1.28" at bounding box center [249, 503] width 100 height 40
type input "1.53"
click at [371, 567] on div "0" at bounding box center [416, 581] width 435 height 40
click at [303, 696] on textarea at bounding box center [415, 687] width 411 height 42
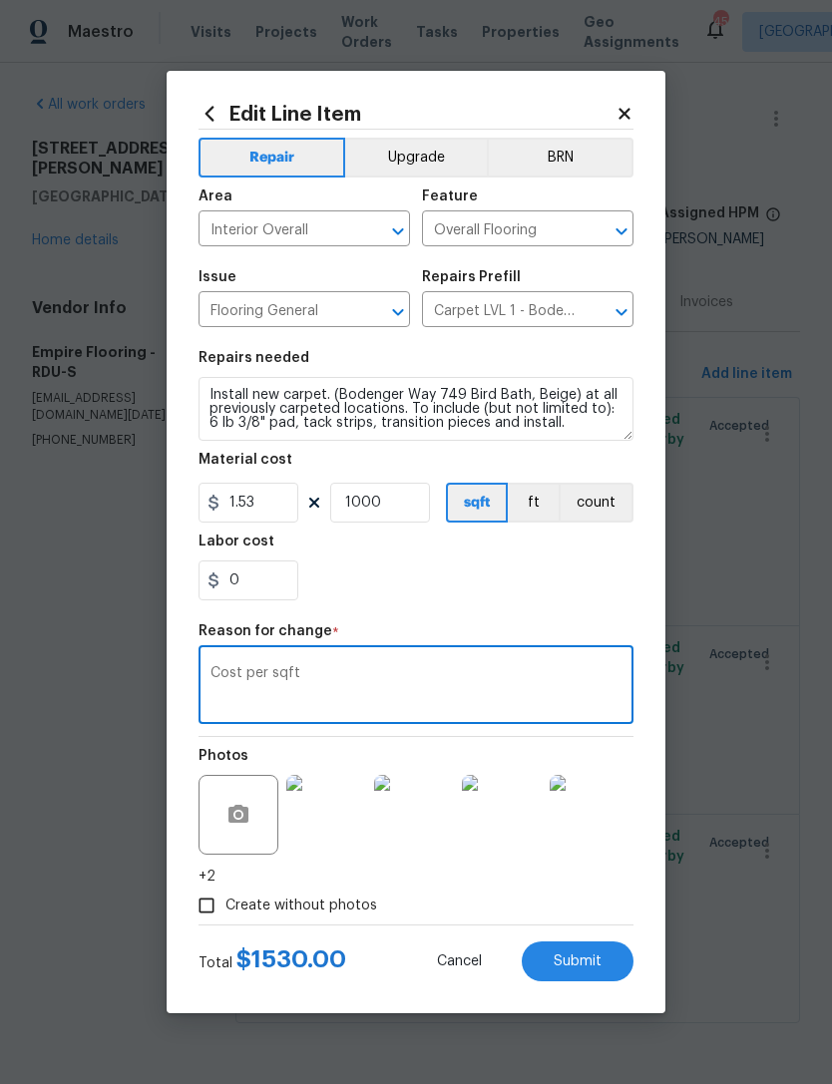
type textarea "Cost per sqft"
click at [407, 579] on div "0" at bounding box center [416, 581] width 435 height 40
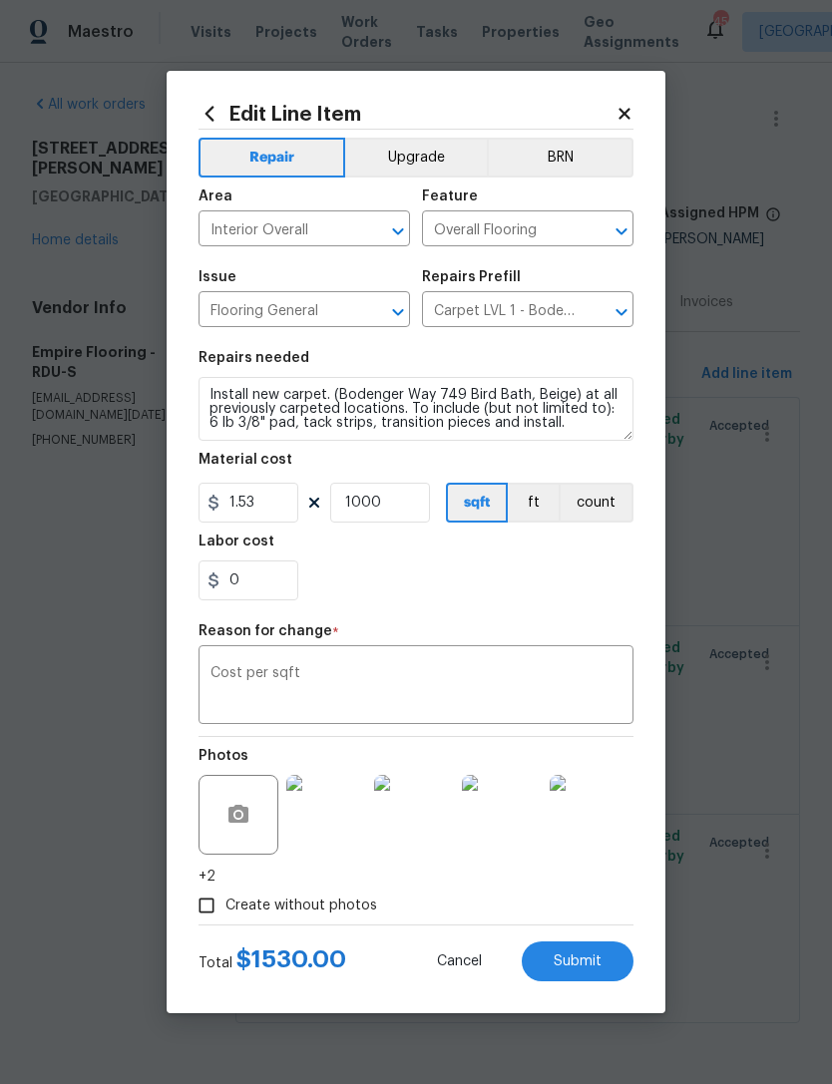
click at [599, 973] on button "Submit" at bounding box center [578, 962] width 112 height 40
type input "1.28"
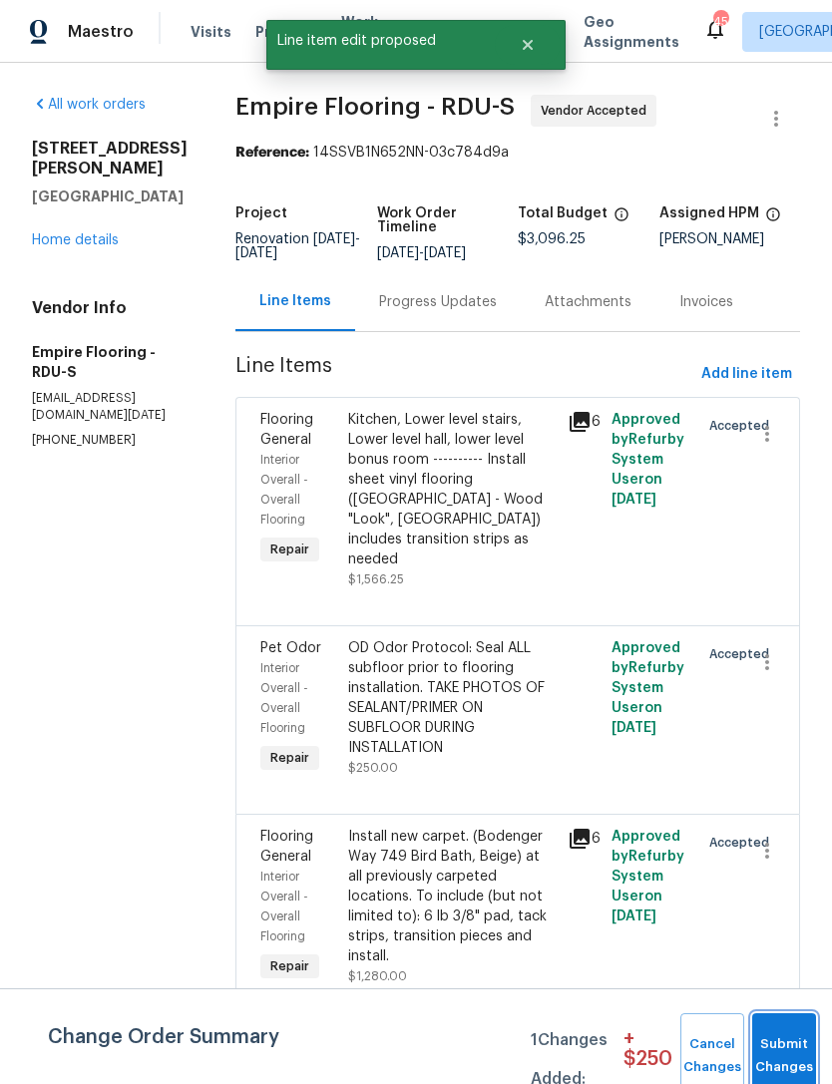
click at [777, 1033] on button "Submit Changes" at bounding box center [784, 1056] width 64 height 86
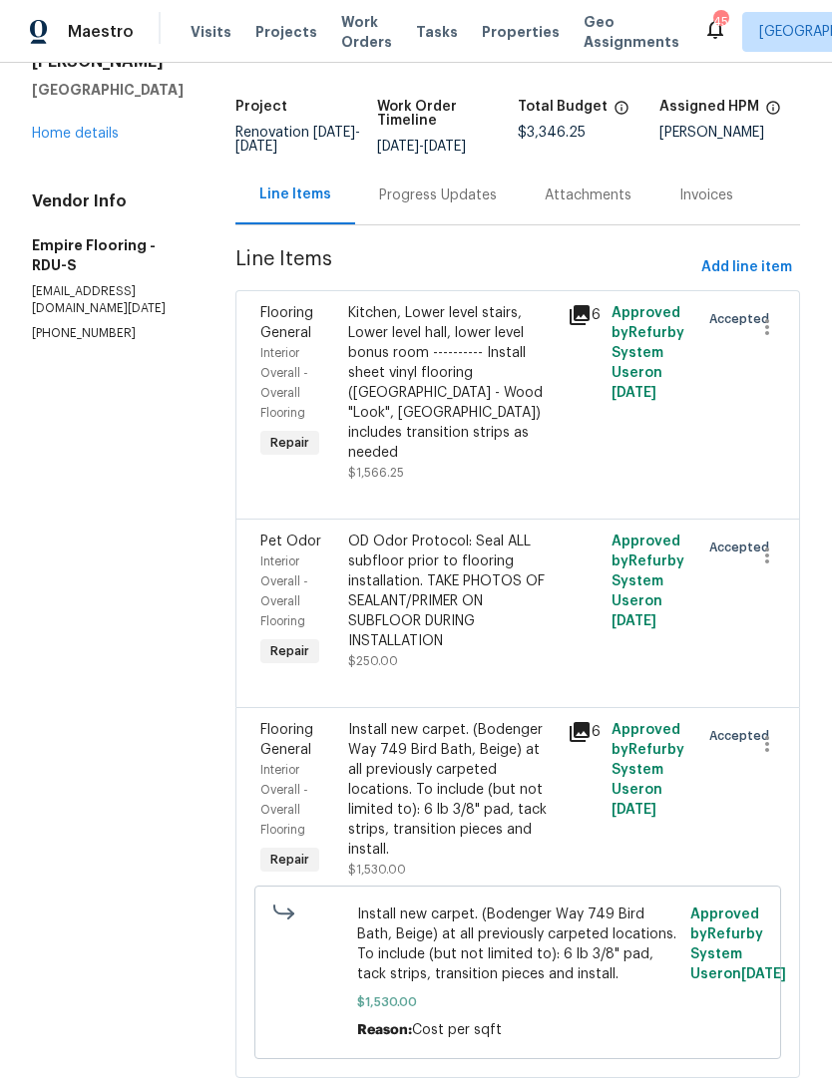
scroll to position [106, 0]
click at [65, 128] on link "Home details" at bounding box center [75, 135] width 87 height 14
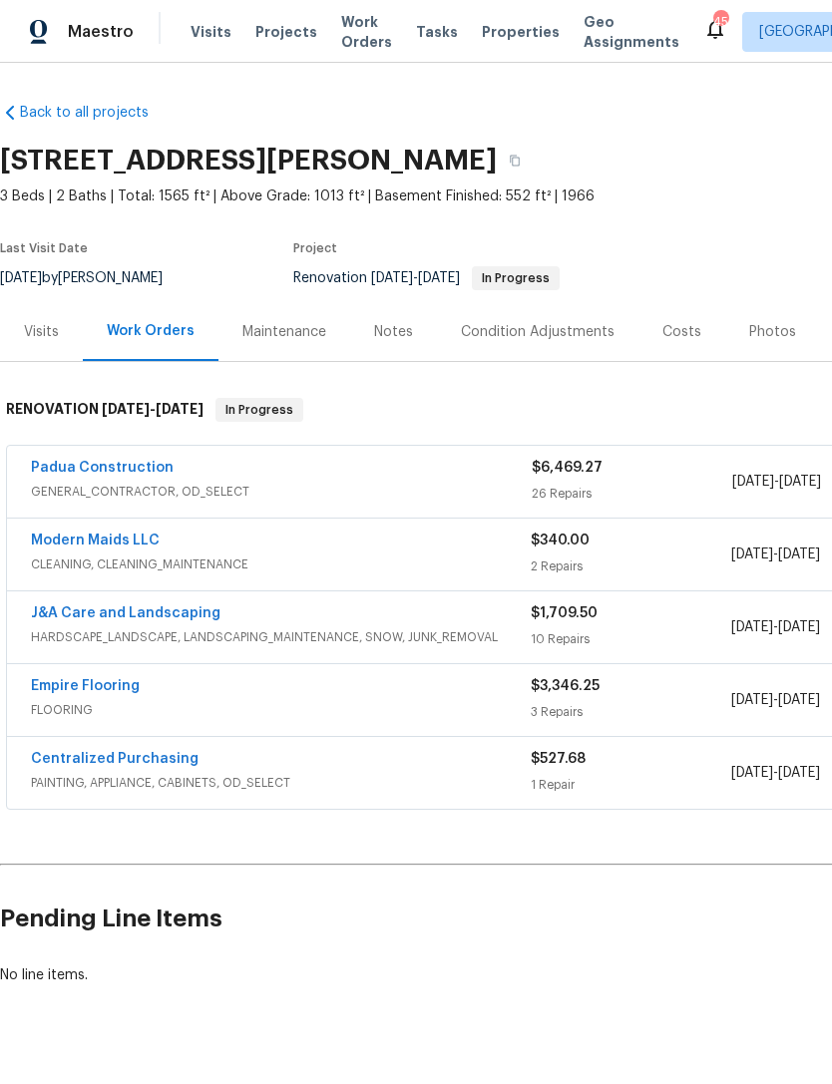
click at [685, 330] on div "Costs" at bounding box center [681, 332] width 39 height 20
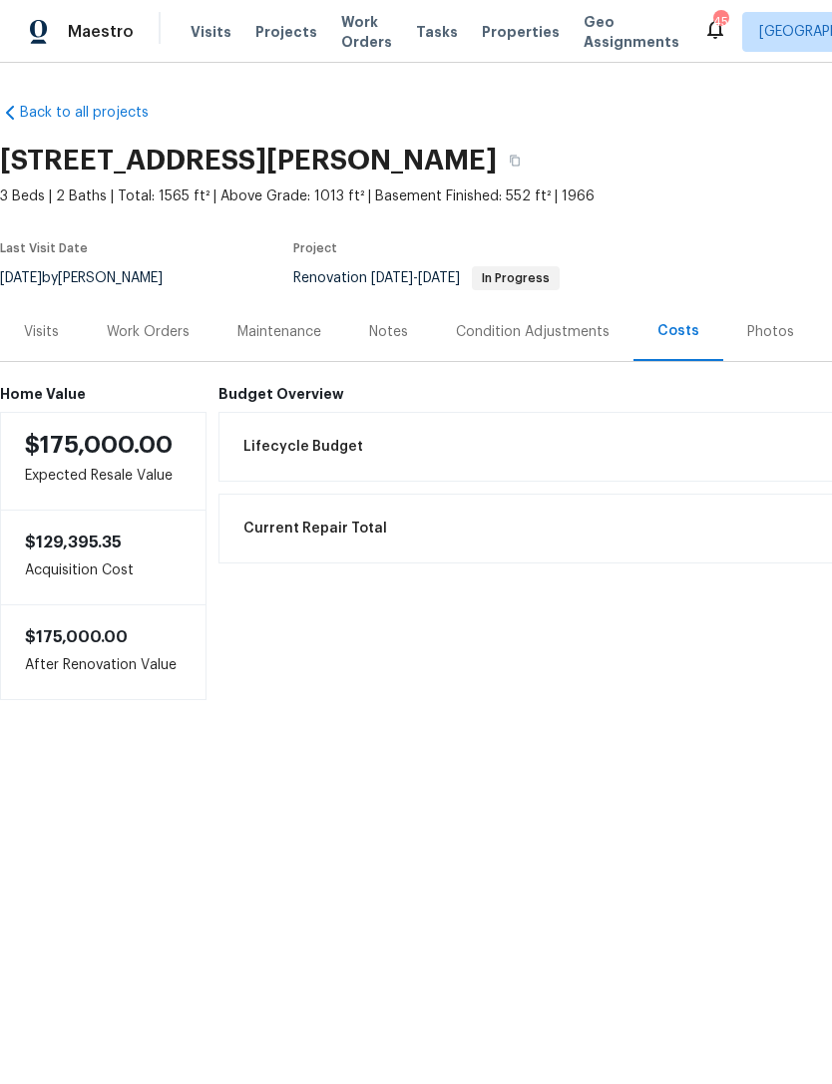
click at [141, 344] on div "Work Orders" at bounding box center [148, 331] width 131 height 59
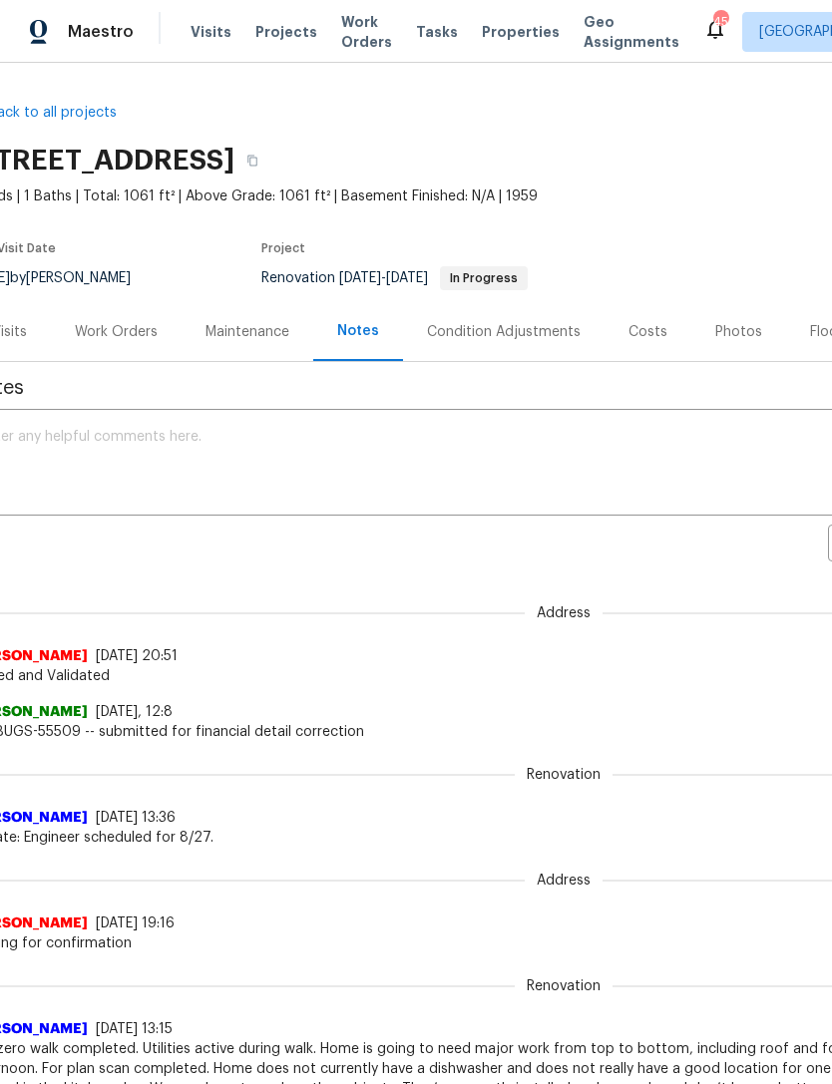
scroll to position [0, 33]
click at [647, 337] on div "Costs" at bounding box center [646, 332] width 39 height 20
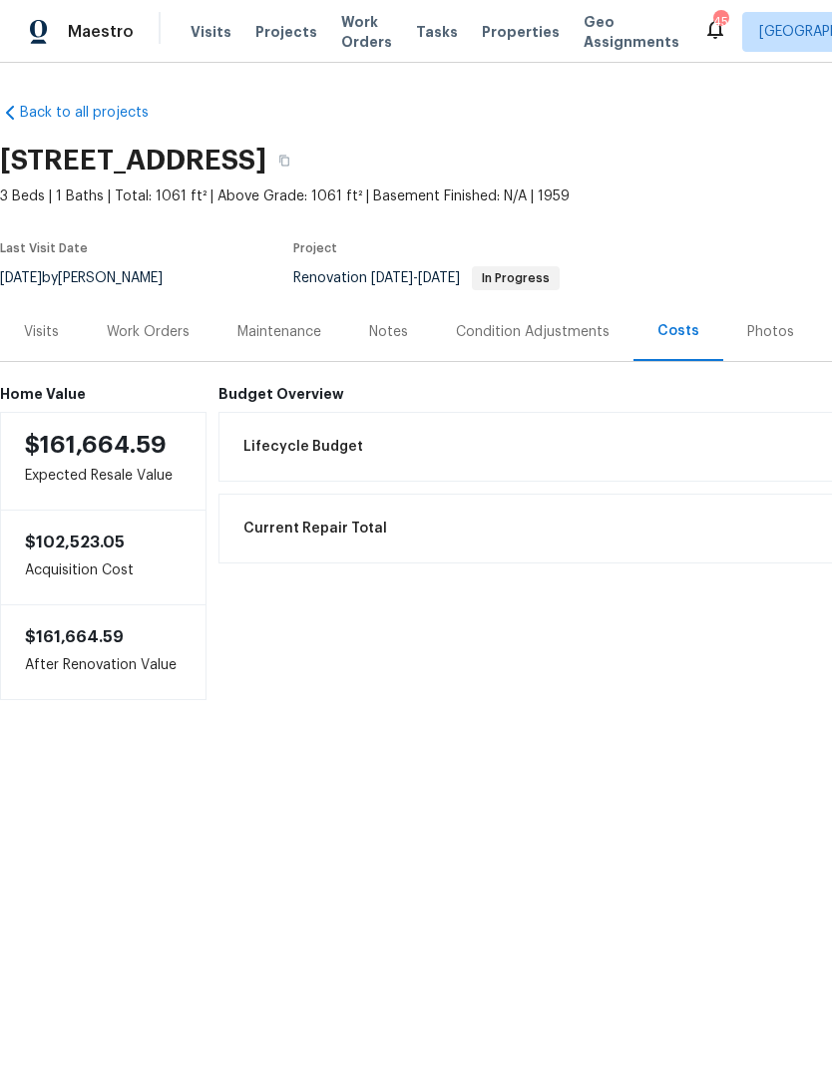
click at [151, 331] on div "Work Orders" at bounding box center [148, 332] width 83 height 20
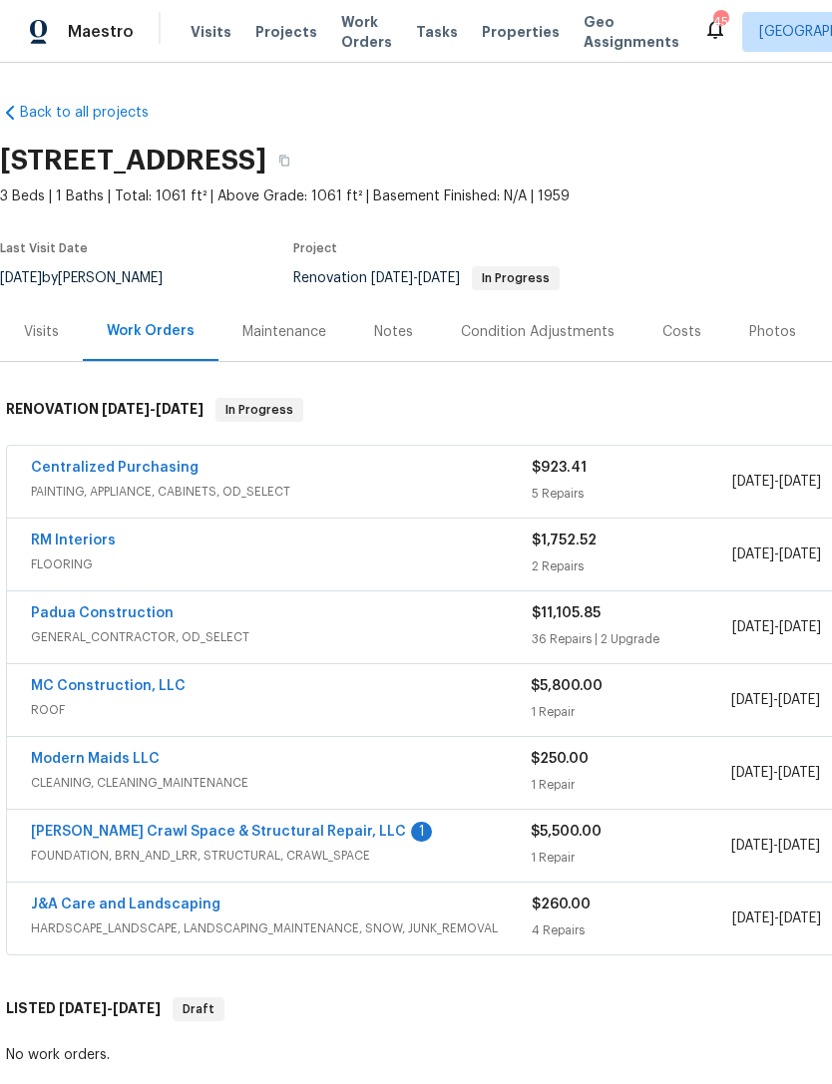
click at [307, 825] on link "Falcone Crawl Space & Structural Repair, LLC" at bounding box center [218, 832] width 375 height 14
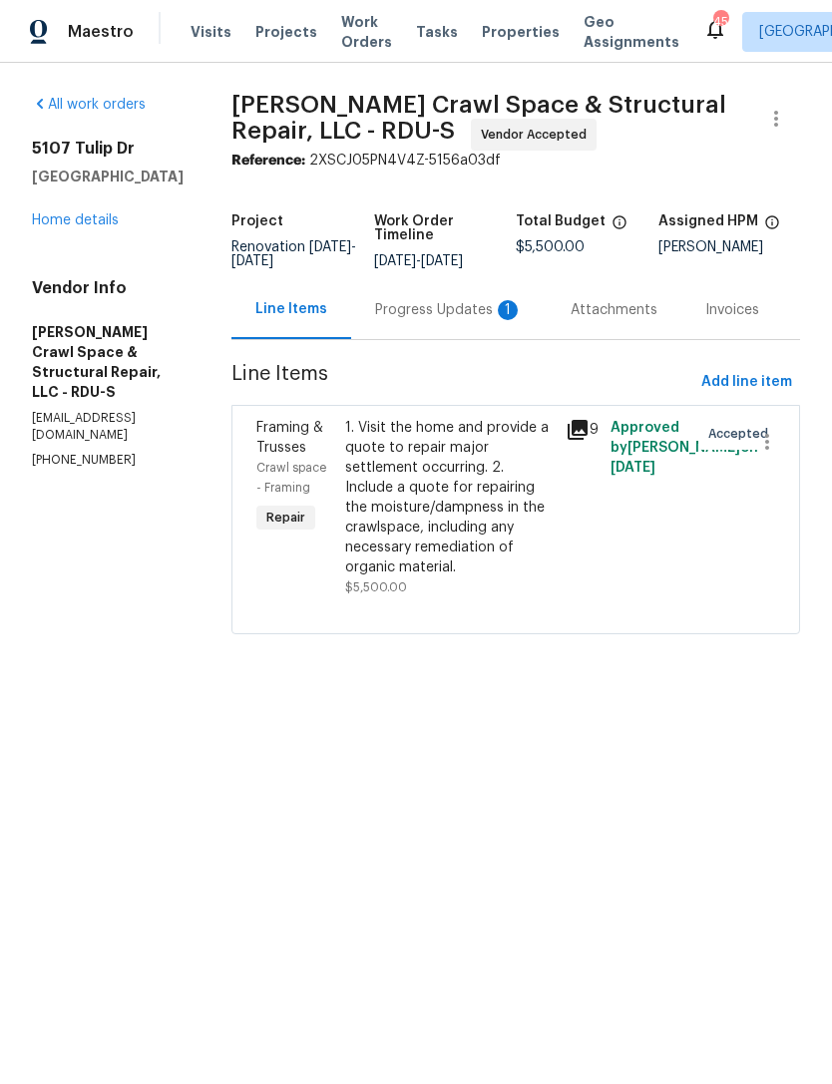
click at [474, 320] on div "Progress Updates 1" at bounding box center [449, 310] width 148 height 20
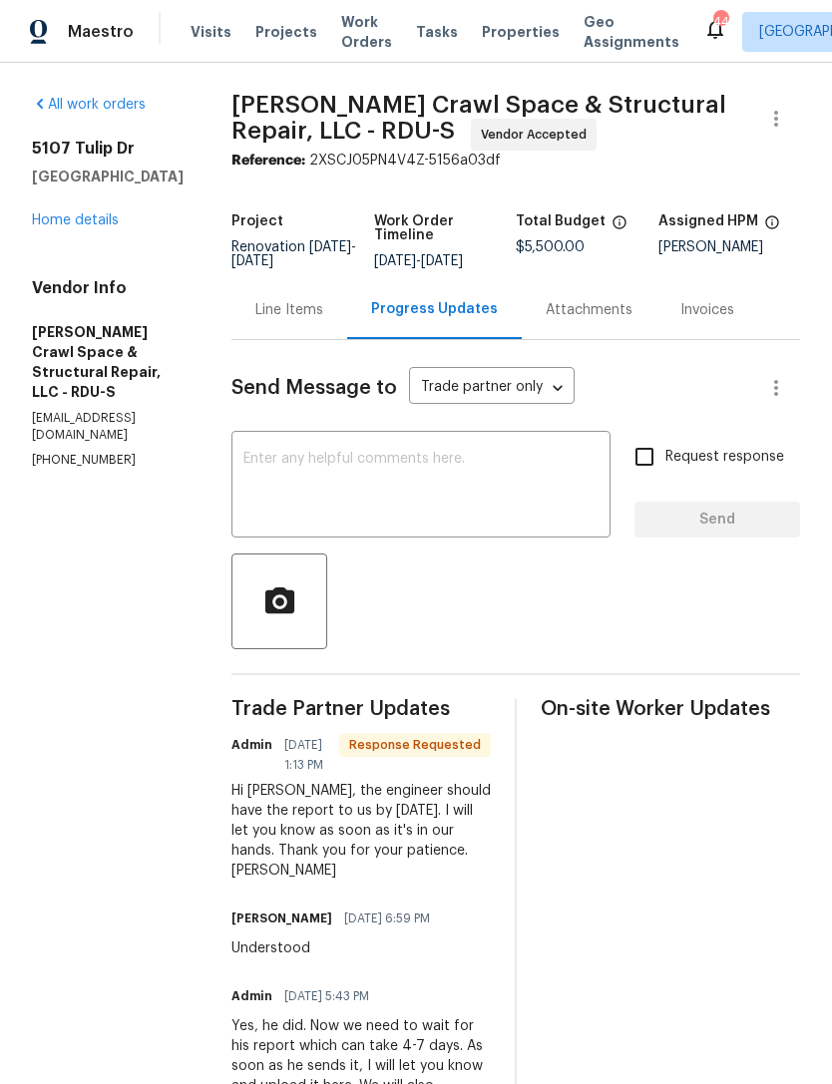
click at [353, 487] on textarea at bounding box center [420, 487] width 355 height 70
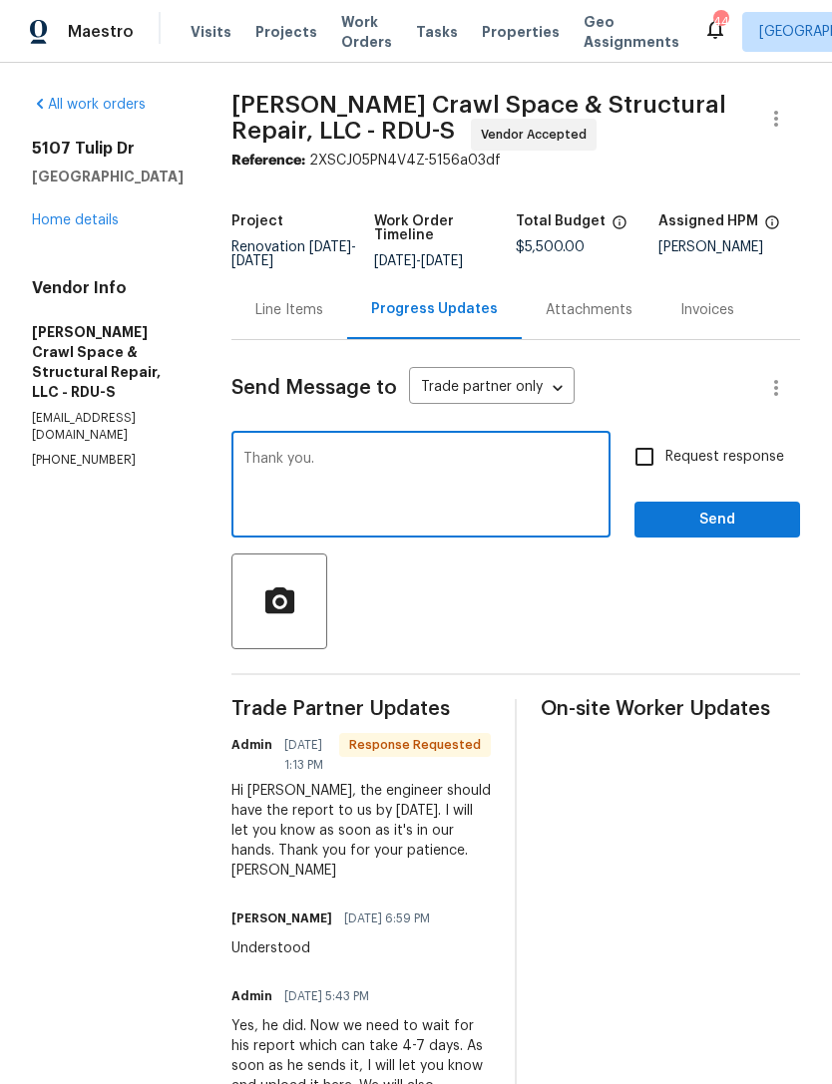
type textarea "Thank you."
click at [726, 519] on button "Send" at bounding box center [717, 520] width 166 height 37
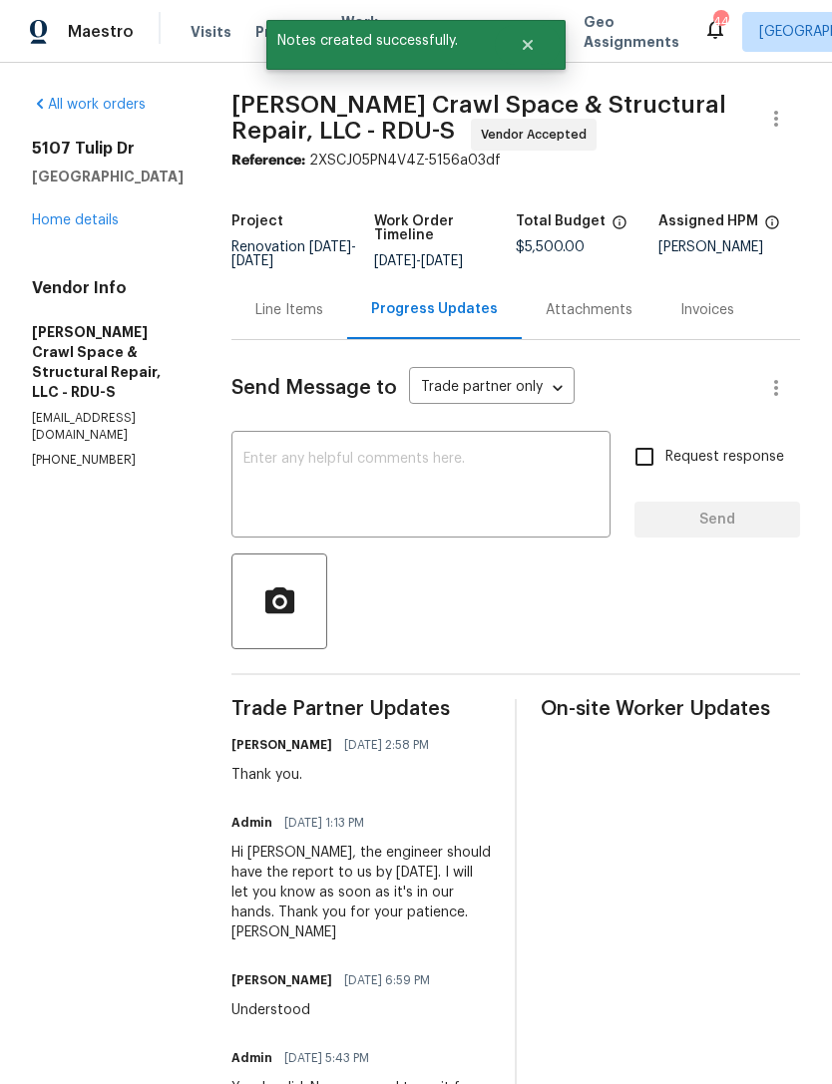
click at [83, 216] on link "Home details" at bounding box center [75, 220] width 87 height 14
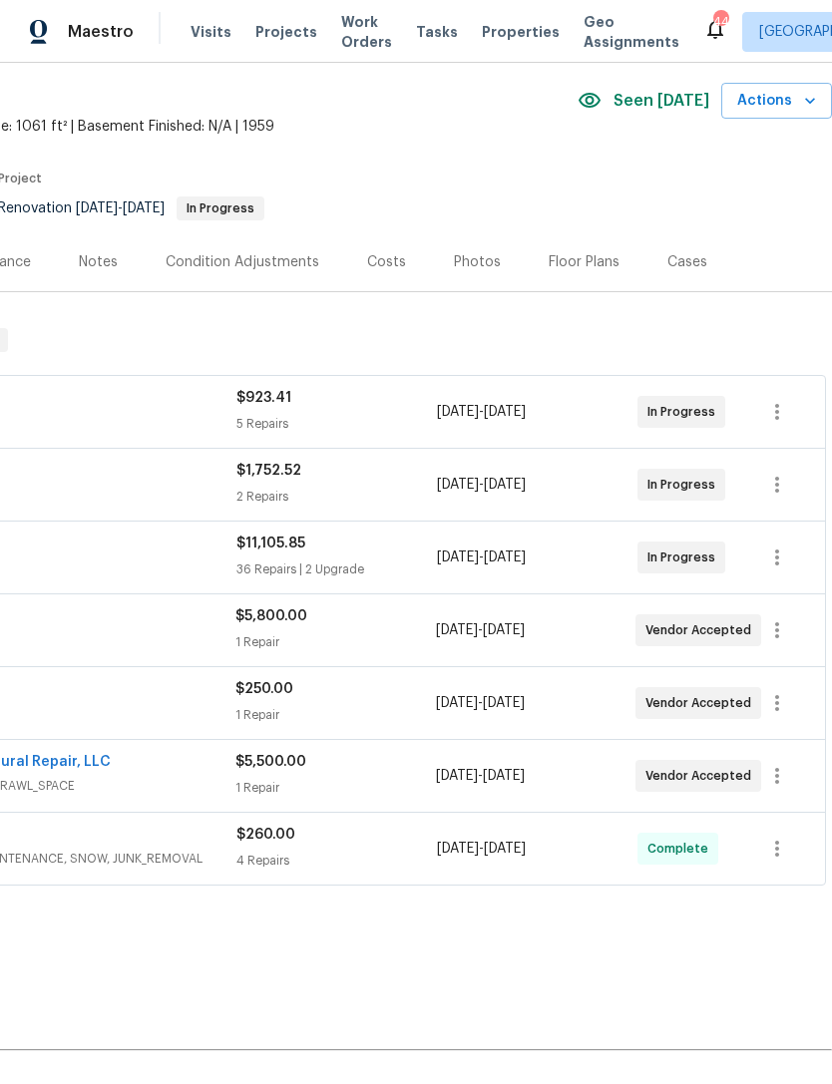
scroll to position [72, 295]
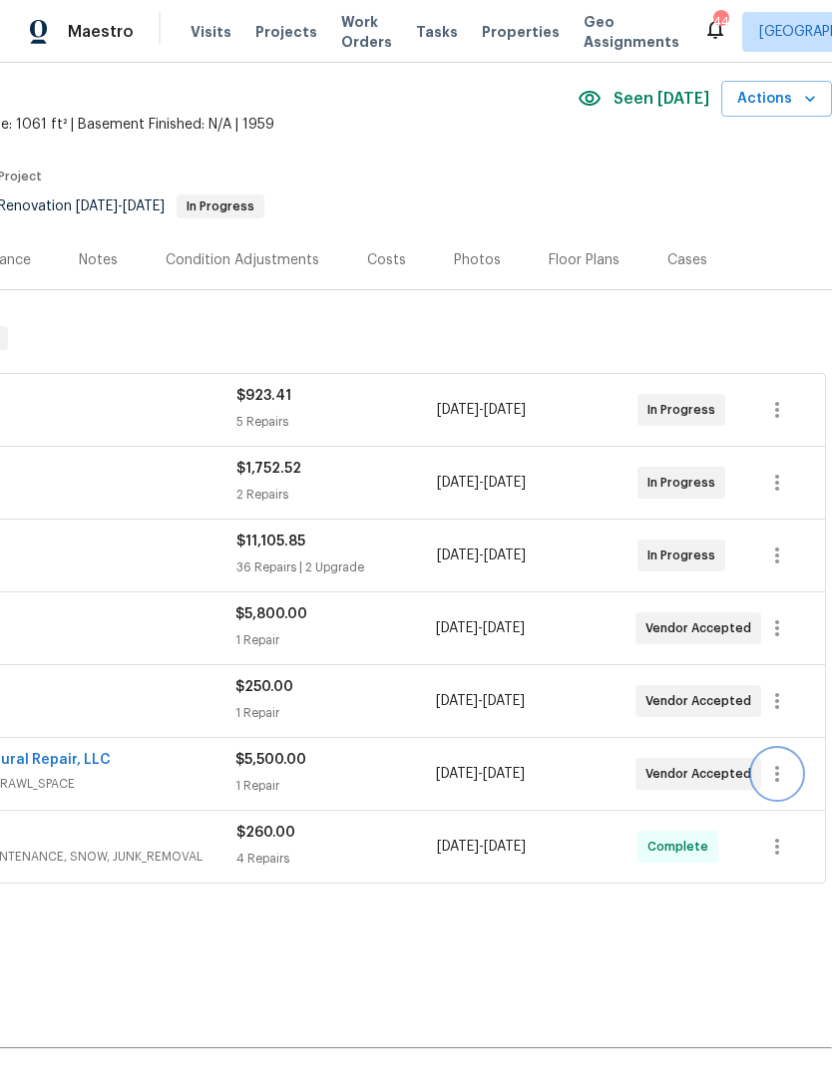
click at [782, 782] on icon "button" at bounding box center [777, 774] width 24 height 24
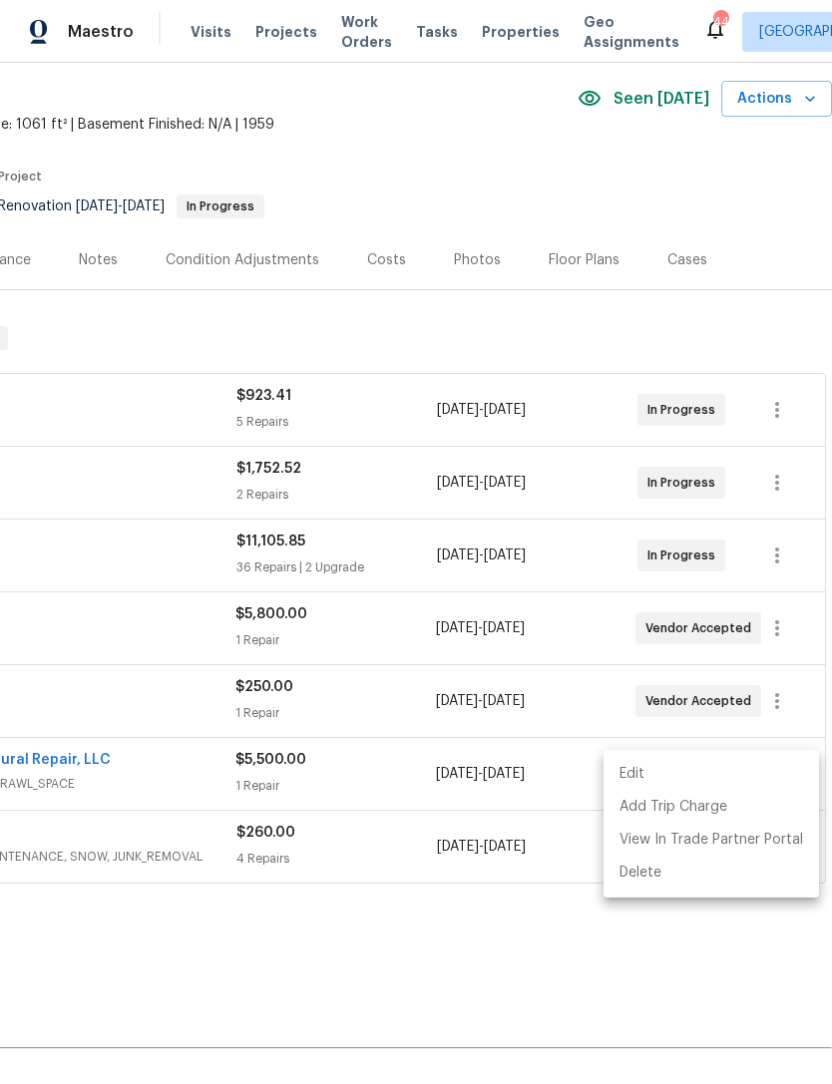
click at [624, 771] on li "Edit" at bounding box center [710, 774] width 215 height 33
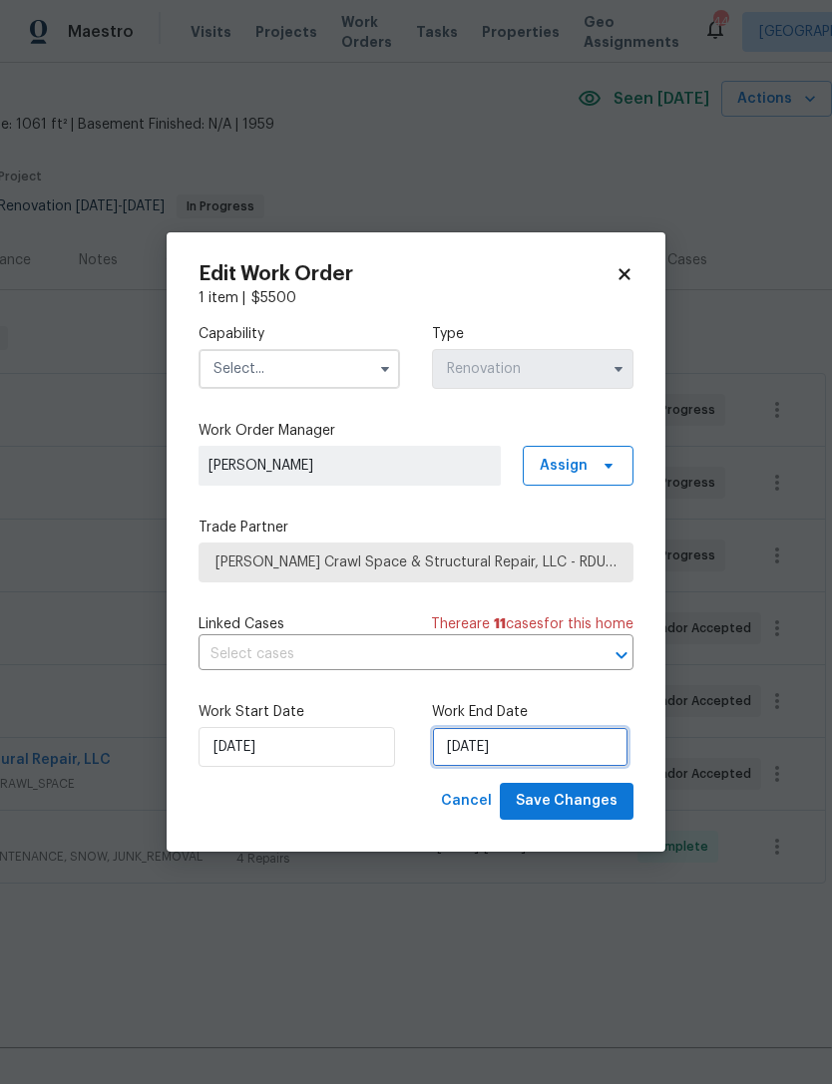
click at [487, 747] on input "9/9/2025" at bounding box center [530, 747] width 197 height 40
select select "8"
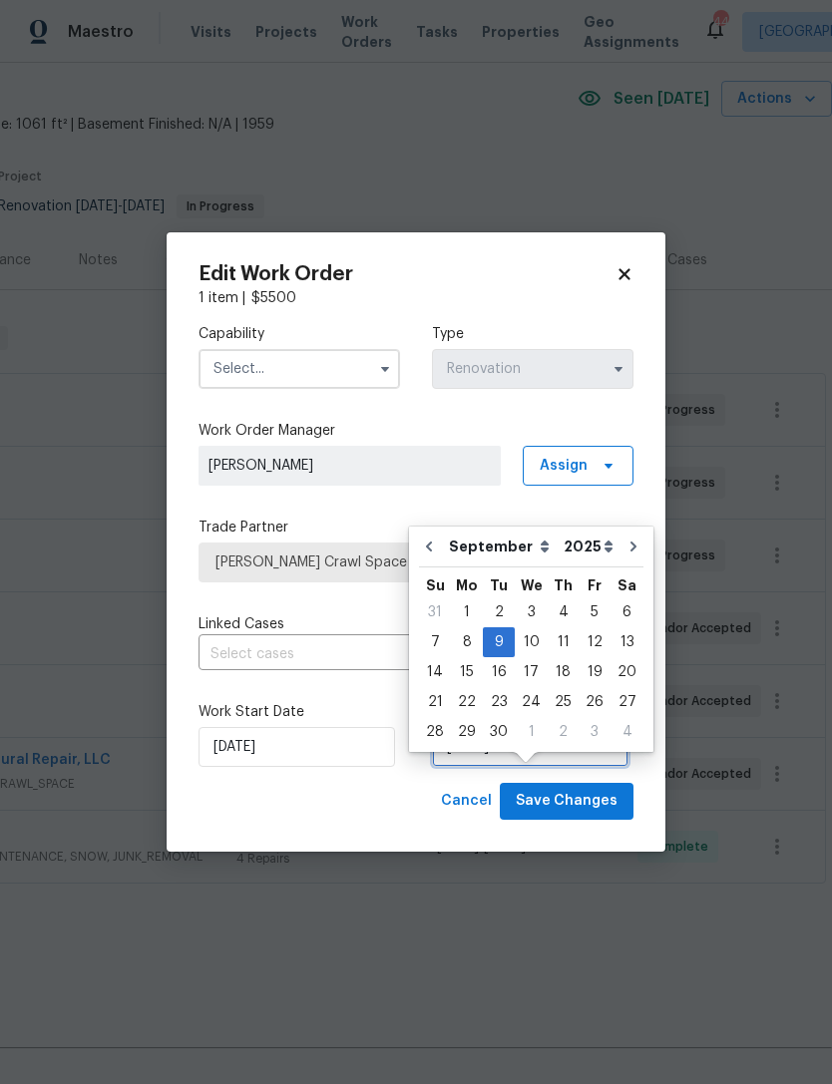
scroll to position [37, 0]
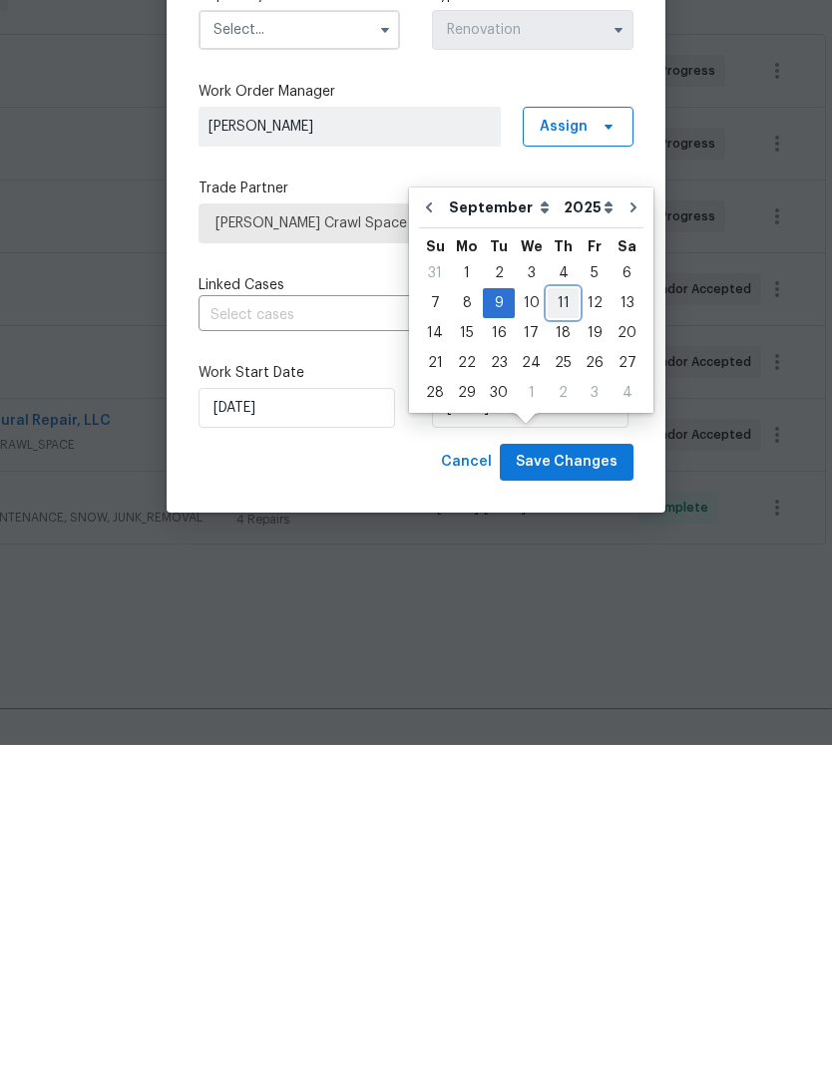
click at [559, 628] on div "11" at bounding box center [563, 642] width 31 height 28
type input "9/11/2025"
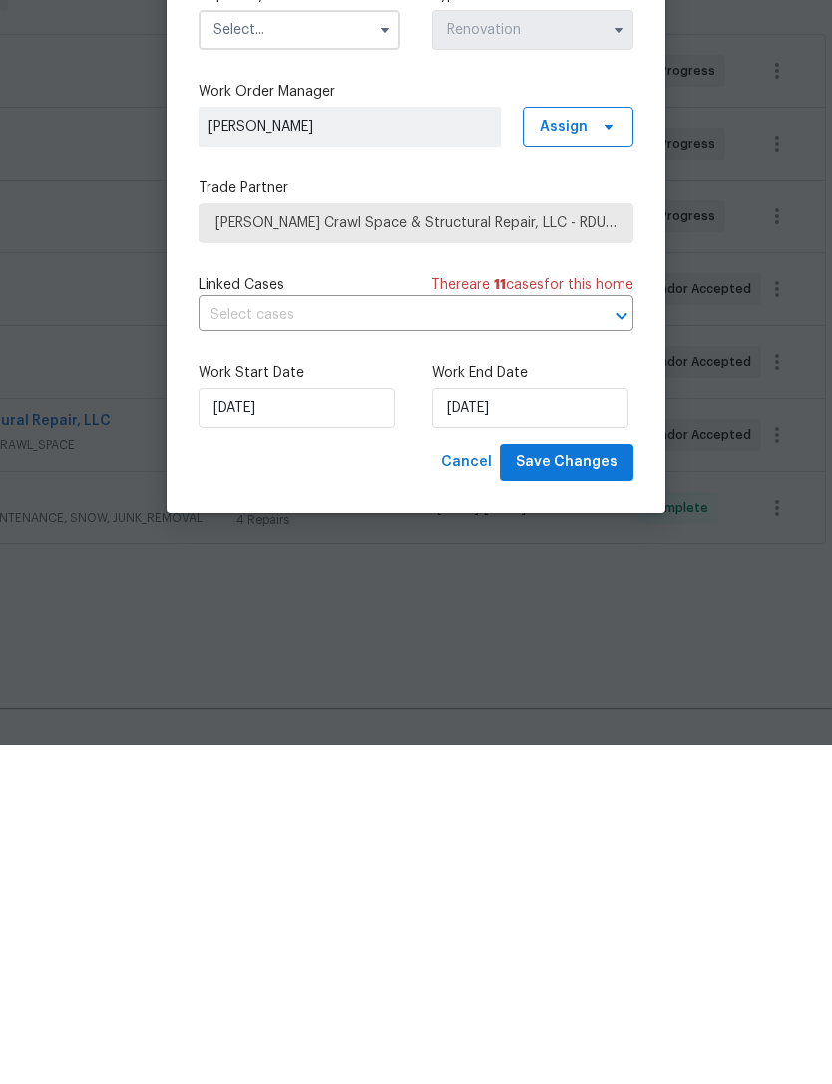
scroll to position [64, 0]
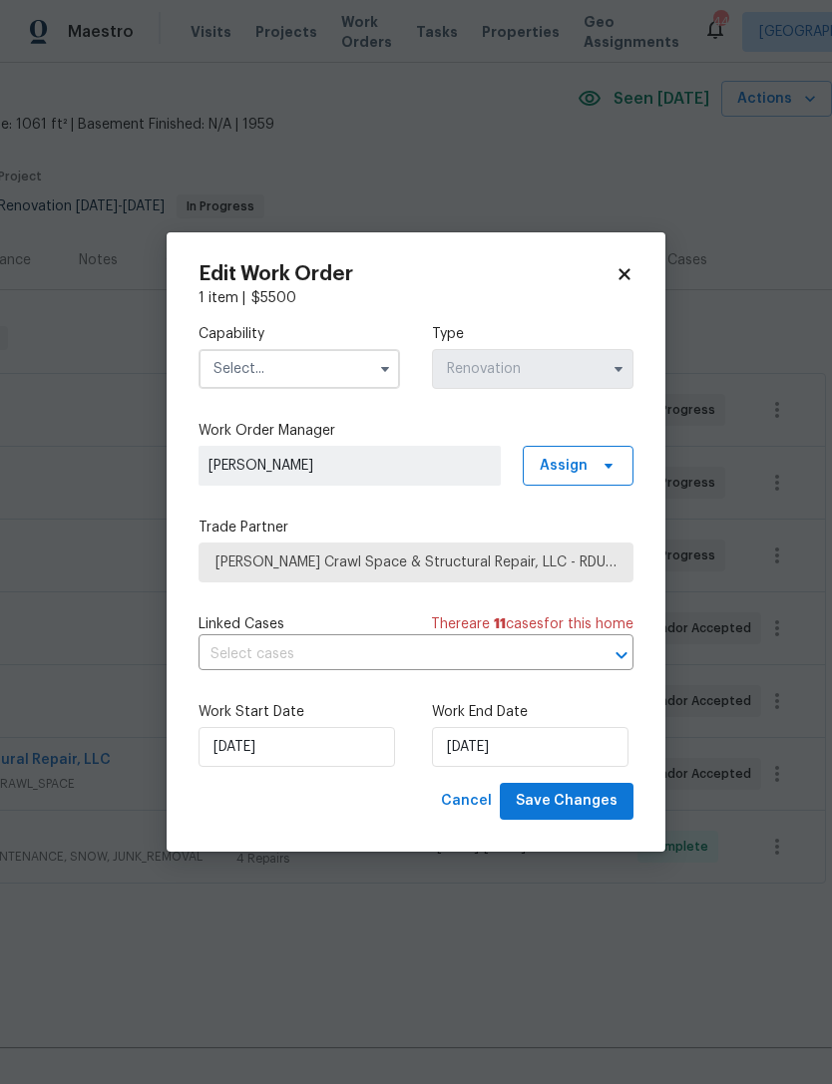
click at [300, 375] on input "text" at bounding box center [299, 369] width 201 height 40
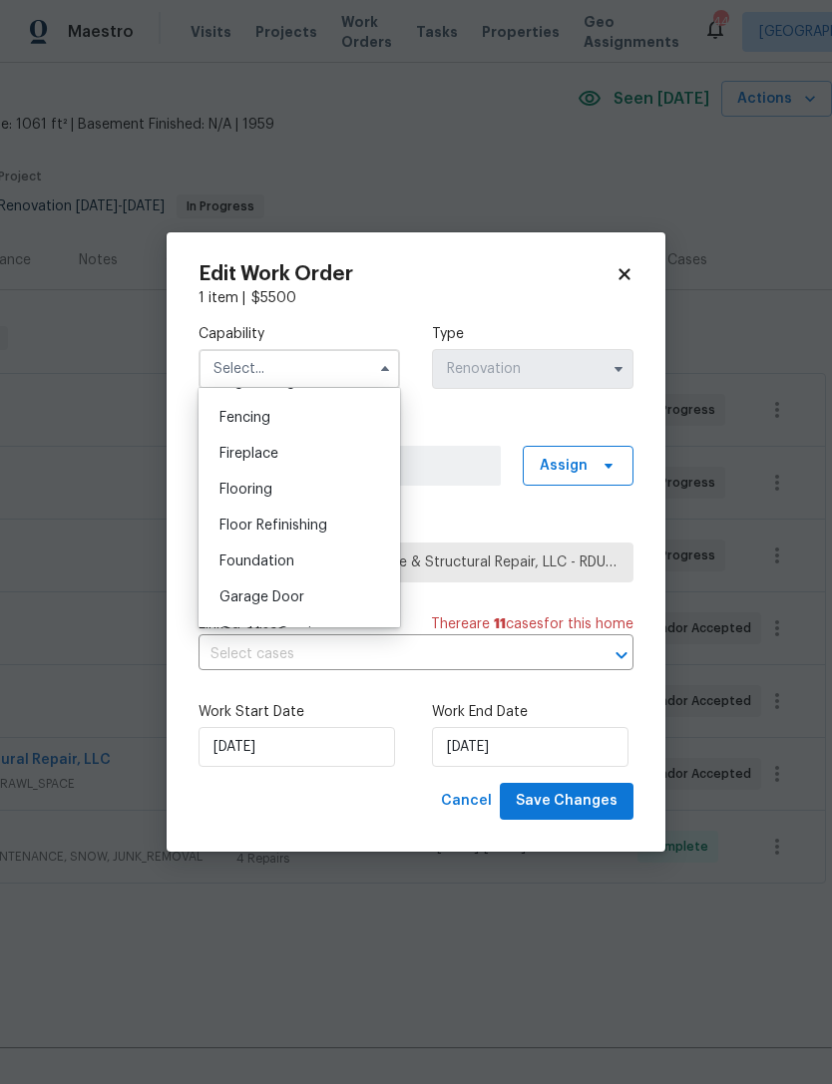
scroll to position [725, 0]
click at [300, 539] on div "Foundation" at bounding box center [299, 532] width 192 height 36
type input "Foundation"
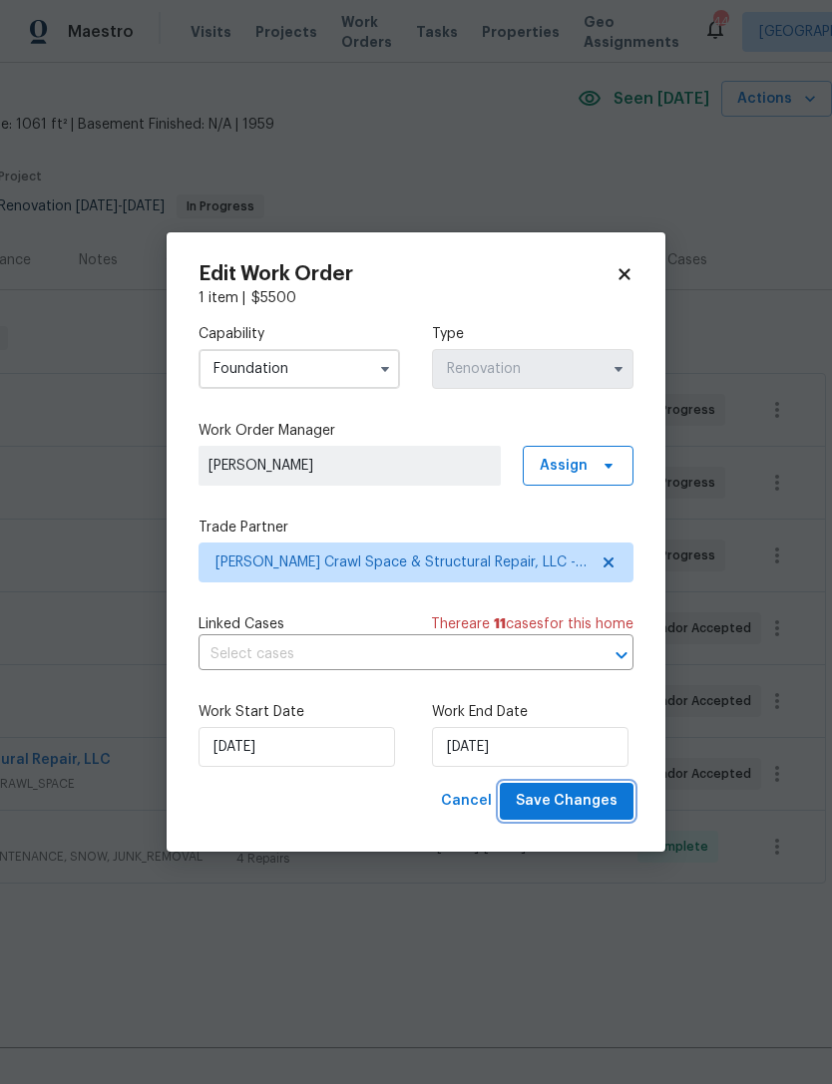
click at [604, 794] on span "Save Changes" at bounding box center [567, 801] width 102 height 25
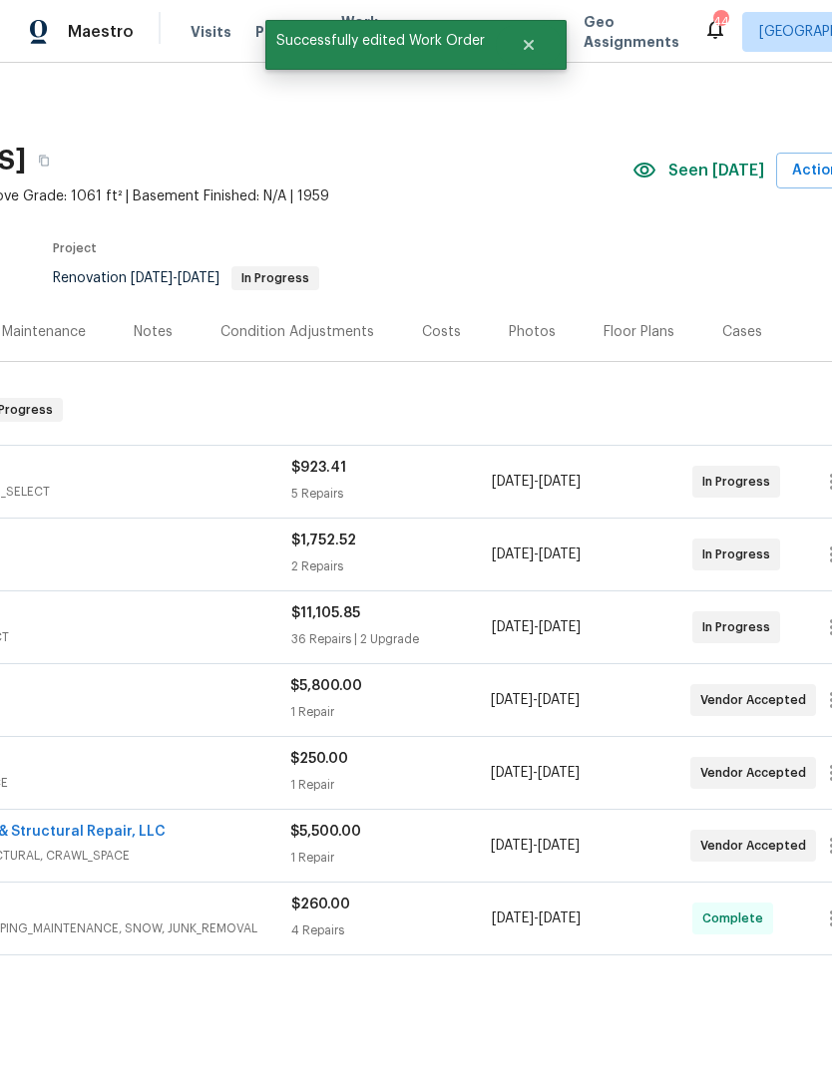
scroll to position [0, 239]
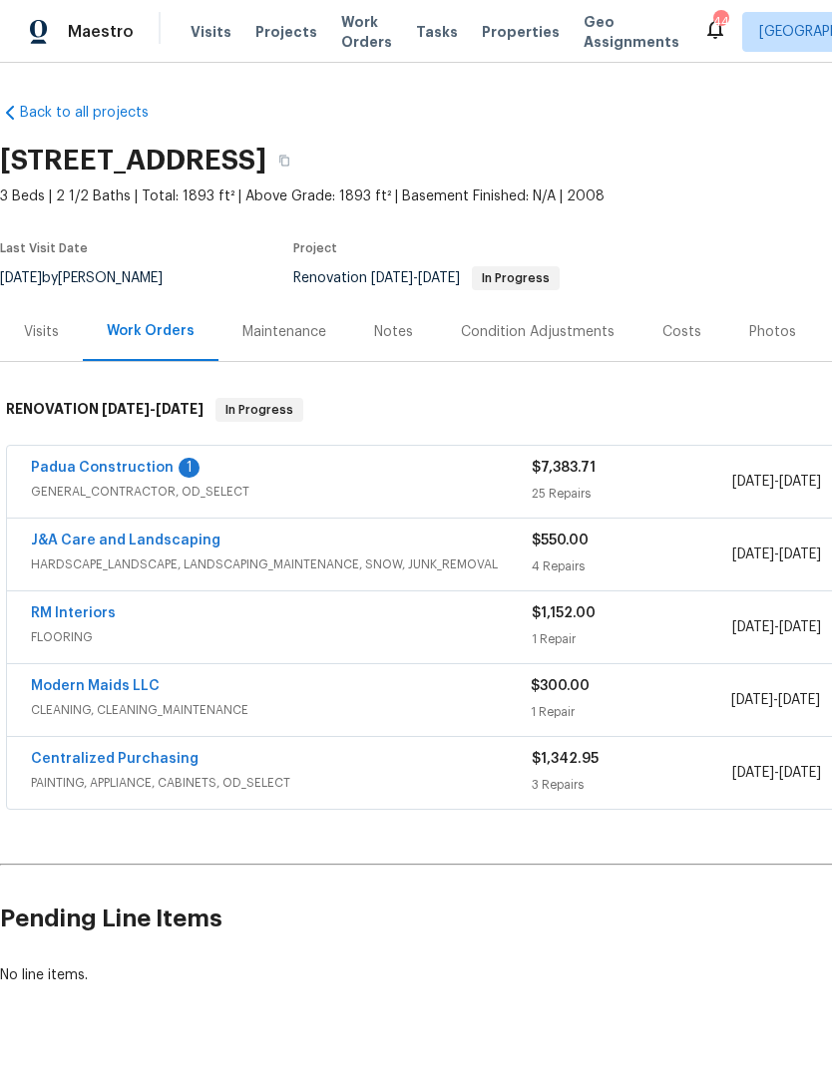
click at [144, 463] on link "Padua Construction" at bounding box center [102, 468] width 143 height 14
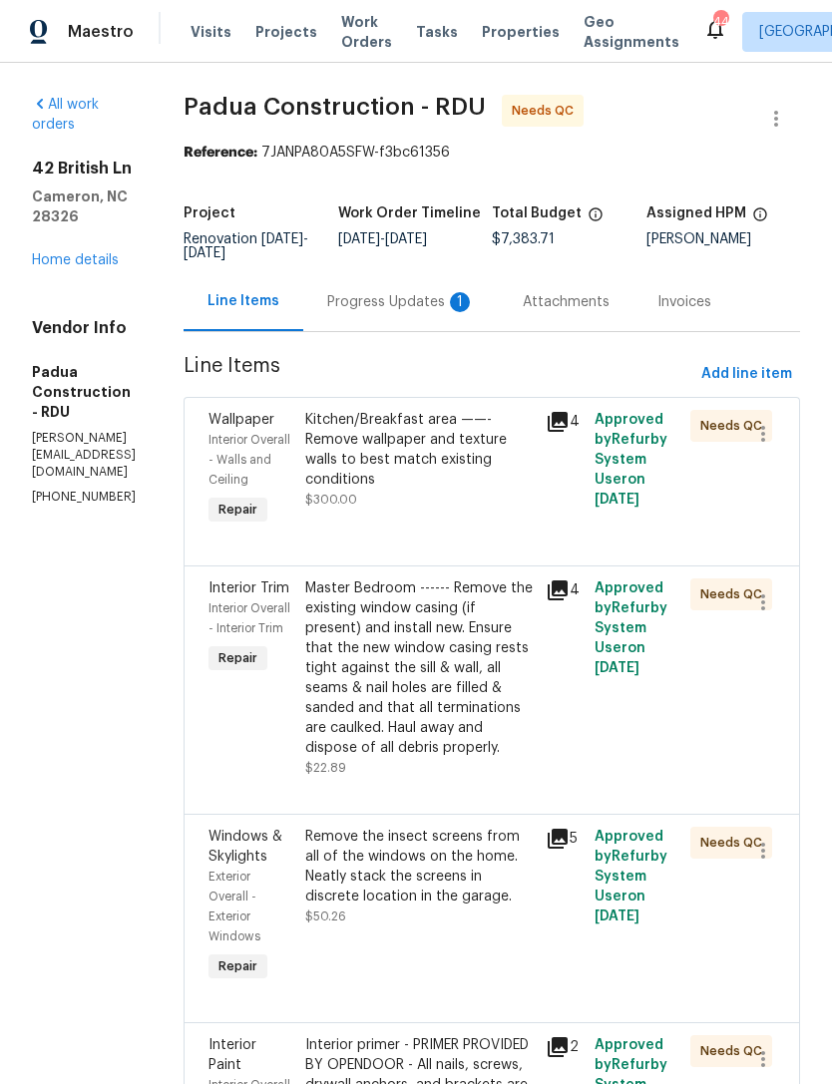
click at [402, 298] on div "Progress Updates 1" at bounding box center [401, 302] width 148 height 20
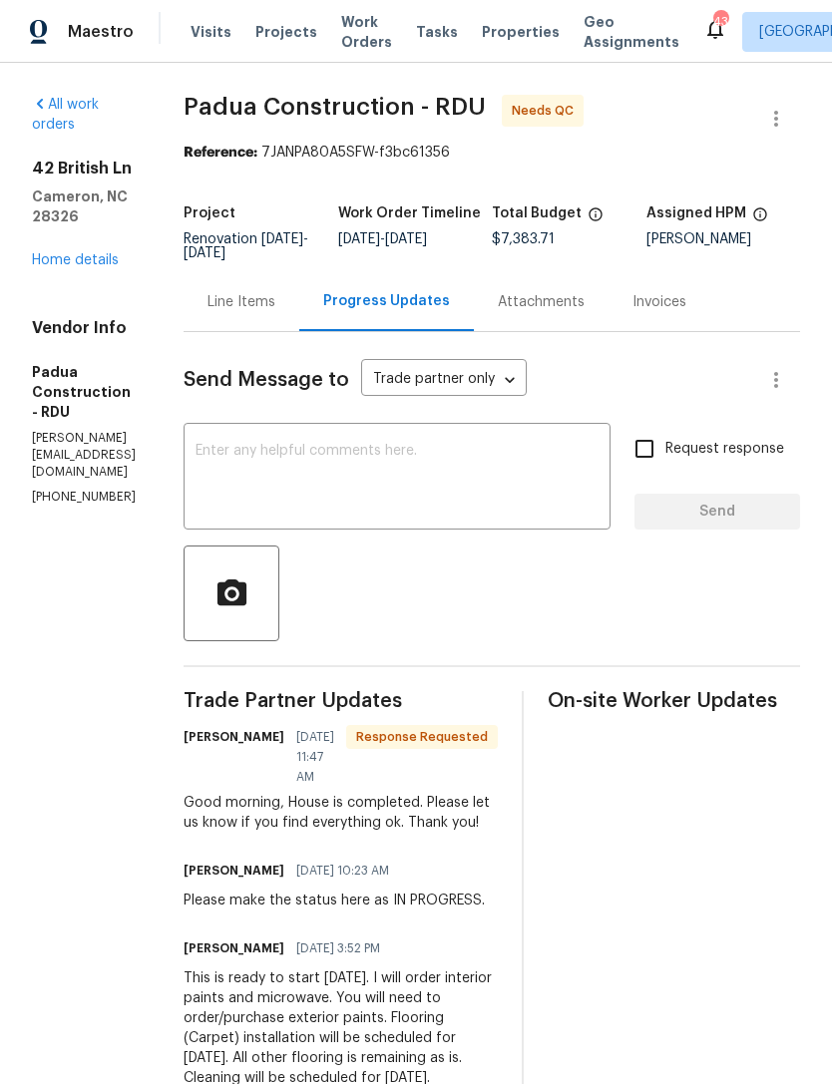
click at [324, 463] on textarea at bounding box center [397, 479] width 403 height 70
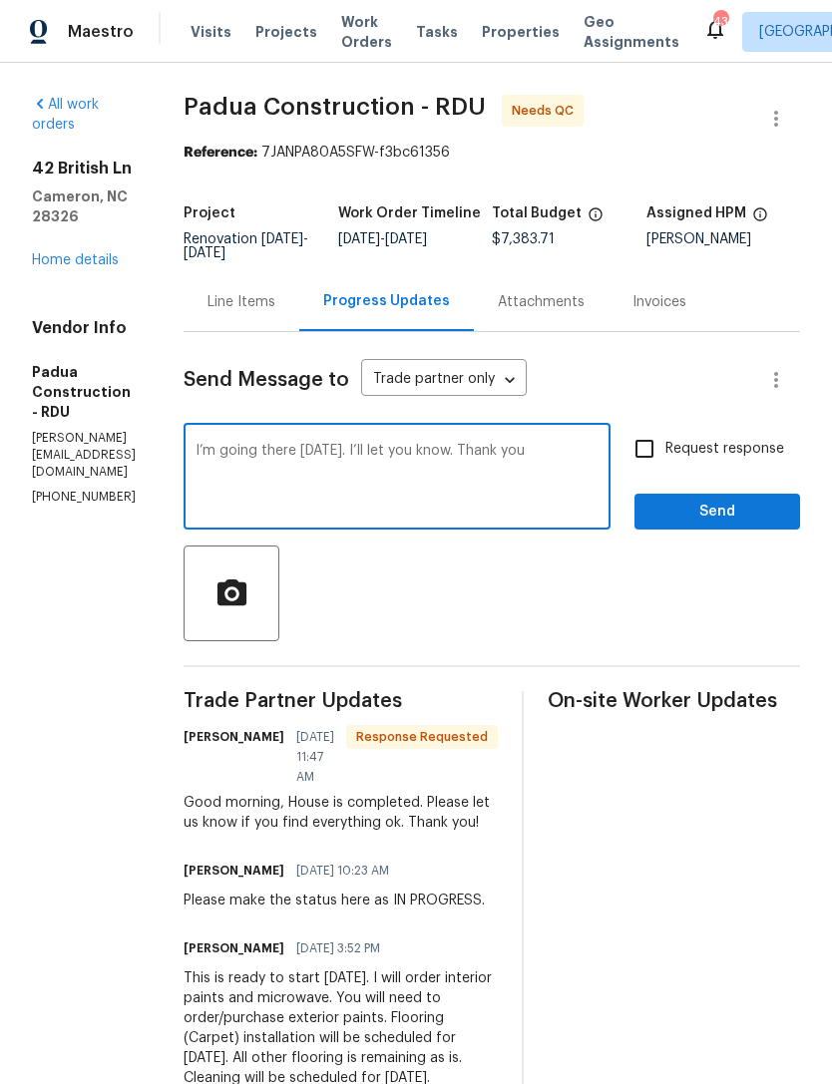
type textarea "I’m going there [DATE]. I’ll let you know. Thank you"
click at [642, 455] on input "Request response" at bounding box center [644, 449] width 42 height 42
checkbox input "true"
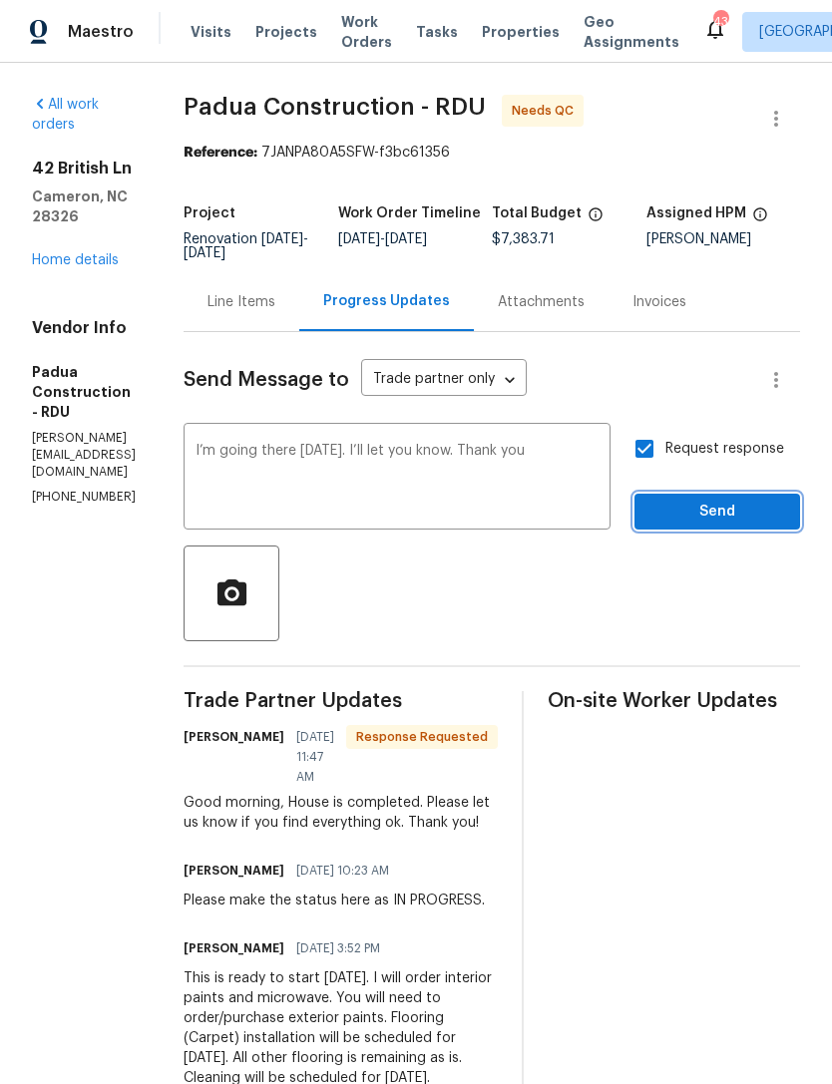
click at [708, 512] on span "Send" at bounding box center [717, 512] width 134 height 25
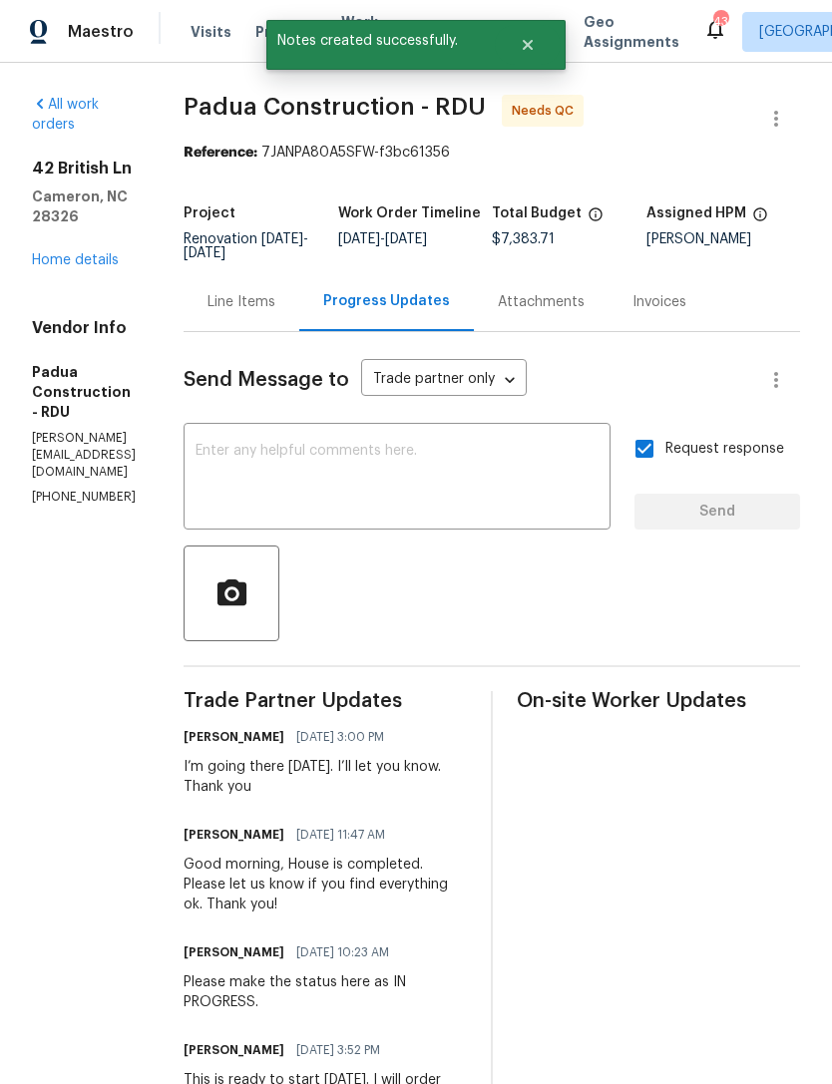
click at [73, 264] on link "Home details" at bounding box center [75, 260] width 87 height 14
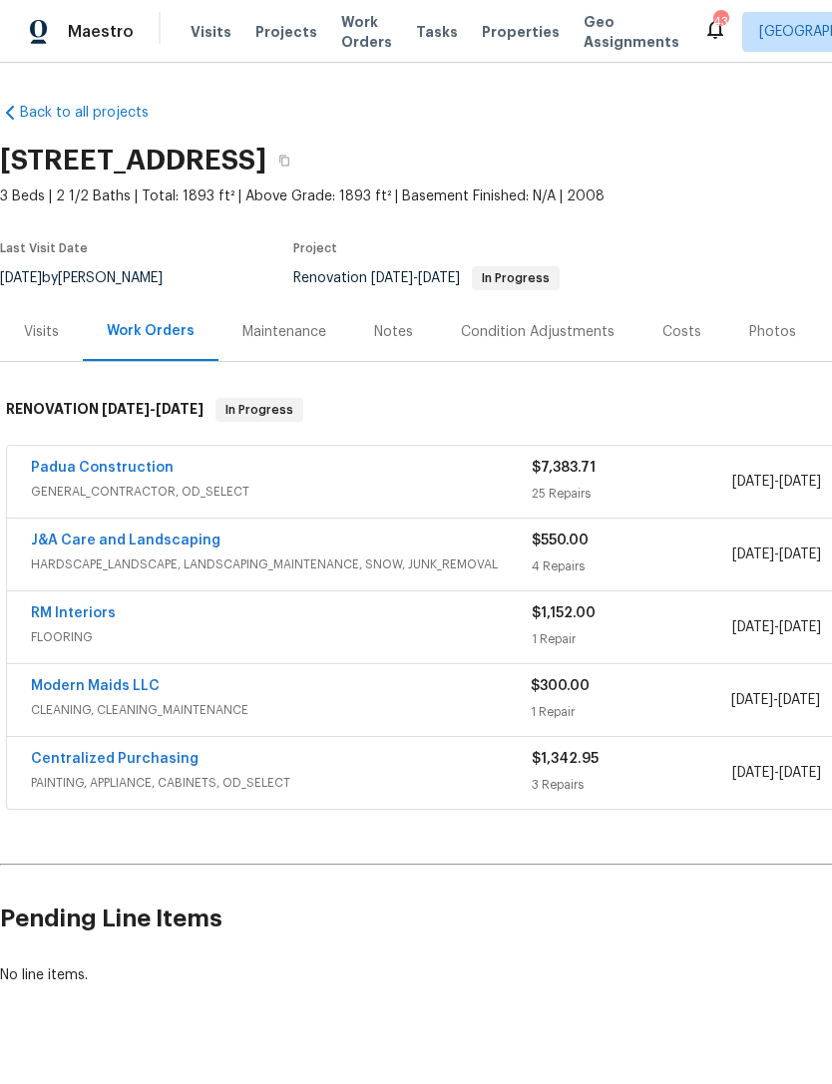
click at [128, 692] on link "Modern Maids LLC" at bounding box center [95, 686] width 129 height 14
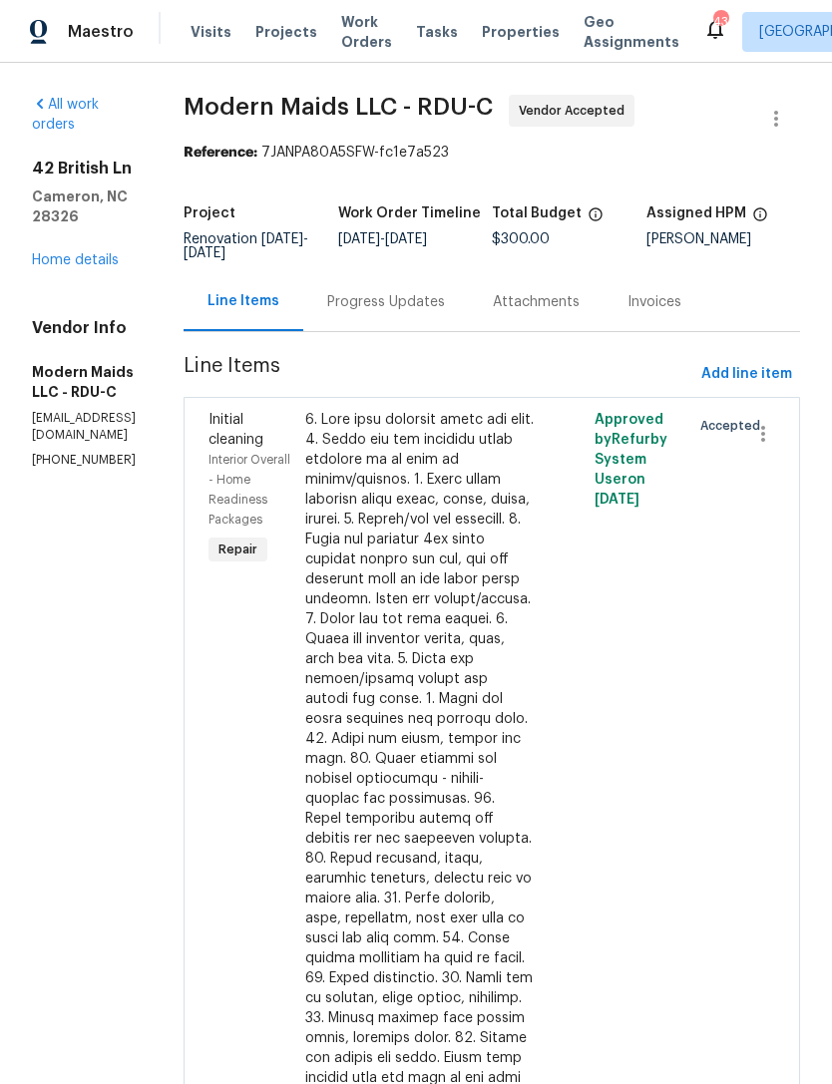
click at [445, 312] on div "Progress Updates" at bounding box center [386, 302] width 118 height 20
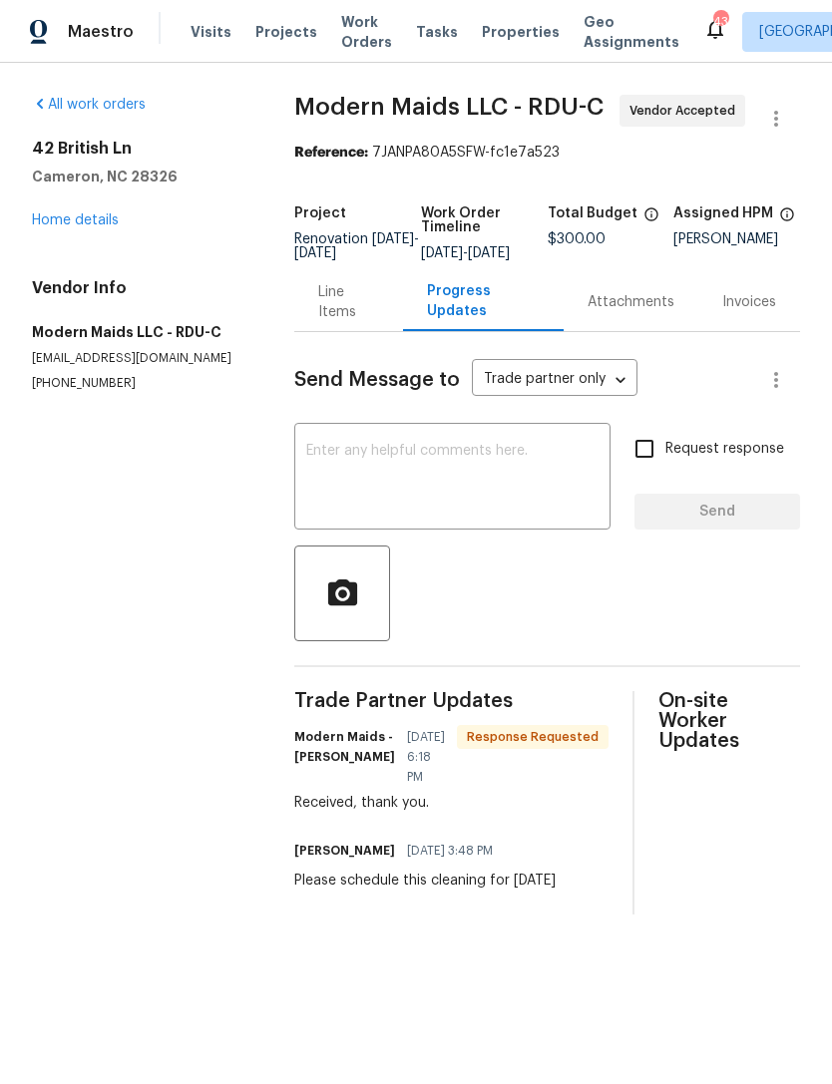
click at [90, 225] on link "Home details" at bounding box center [75, 220] width 87 height 14
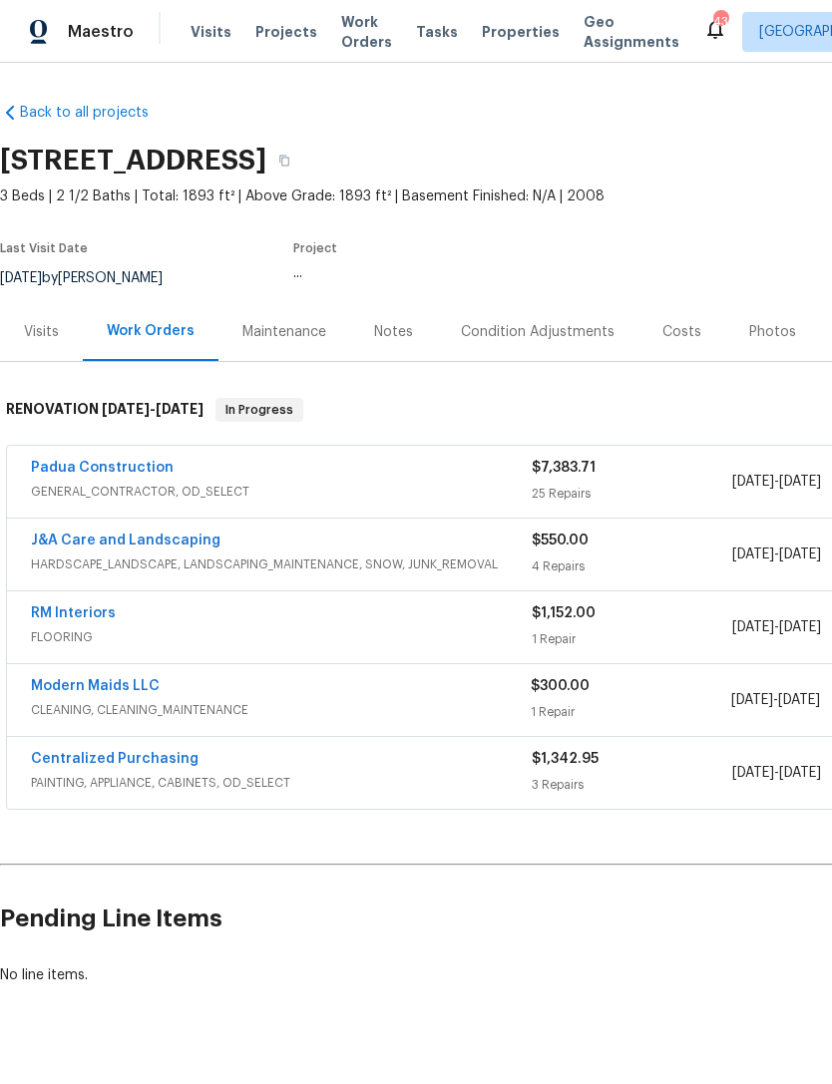
click at [83, 611] on link "RM Interiors" at bounding box center [73, 613] width 85 height 14
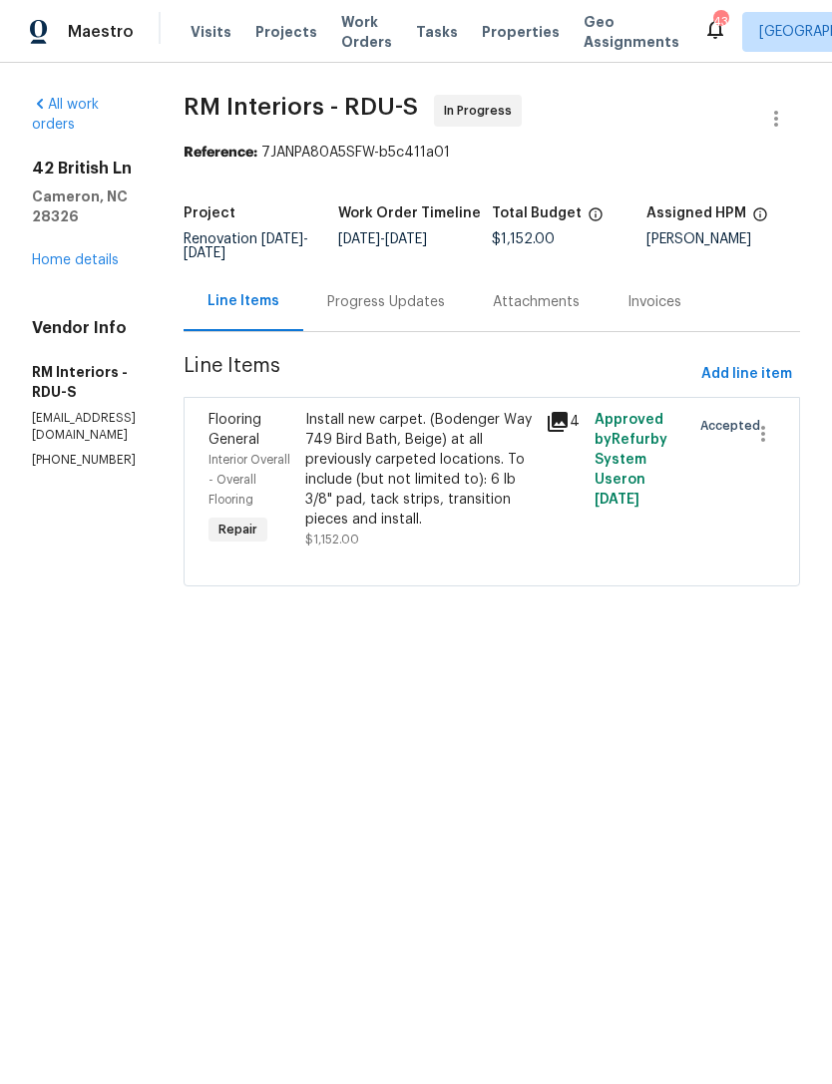
click at [420, 306] on div "Progress Updates" at bounding box center [386, 302] width 118 height 20
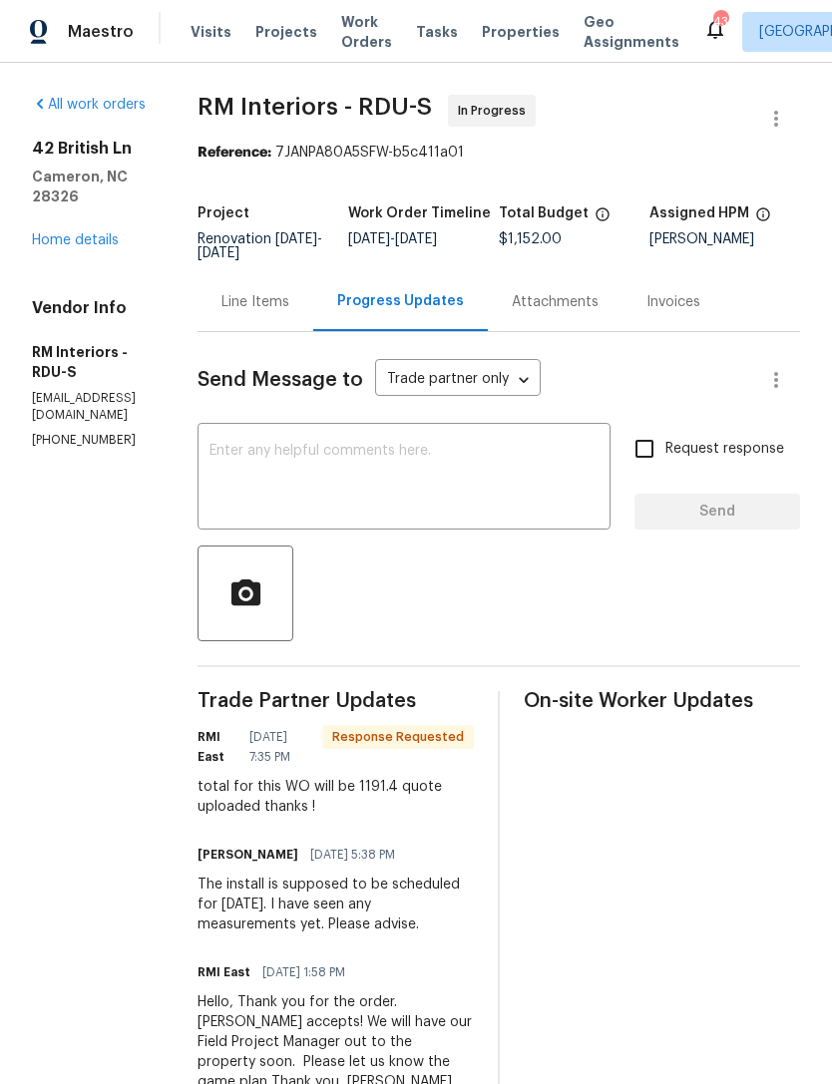
click at [70, 233] on link "Home details" at bounding box center [75, 240] width 87 height 14
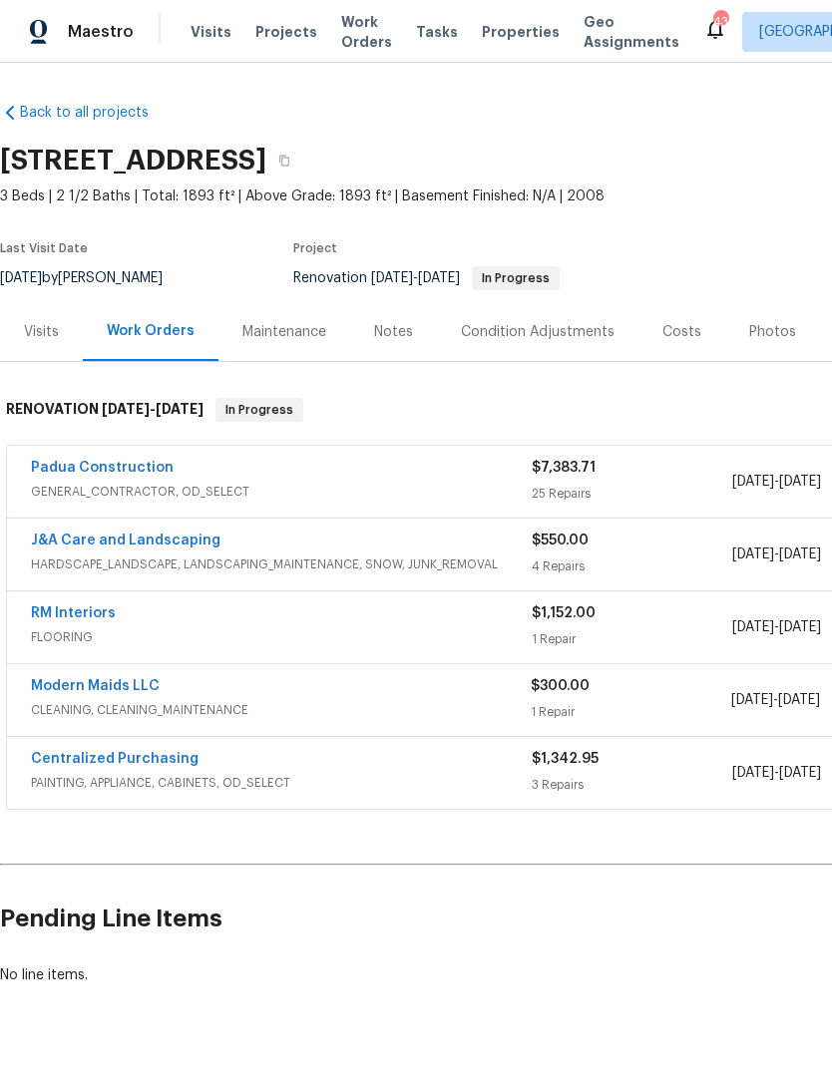
click at [160, 519] on div "J&A Care and Landscaping HARDSCAPE_LANDSCAPE, LANDSCAPING_MAINTENANCE, SNOW, JU…" at bounding box center [563, 555] width 1113 height 72
click at [177, 536] on link "J&A Care and Landscaping" at bounding box center [126, 541] width 190 height 14
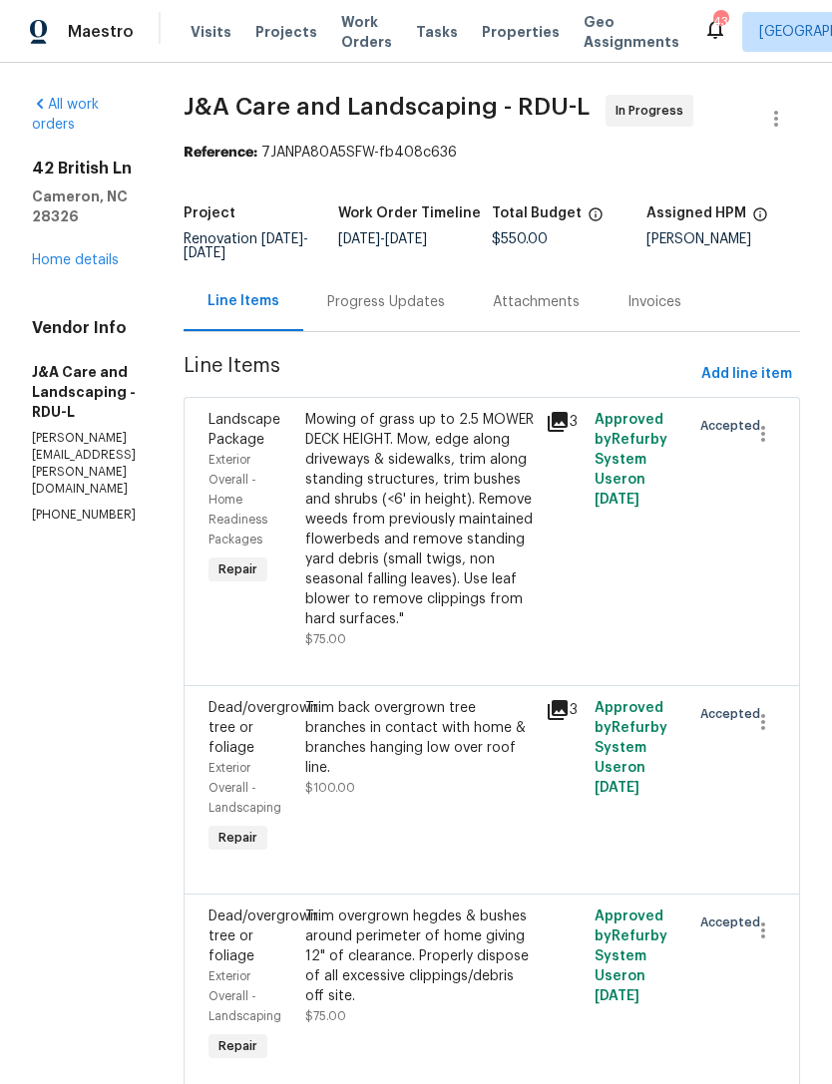
click at [445, 312] on div "Progress Updates" at bounding box center [386, 302] width 118 height 20
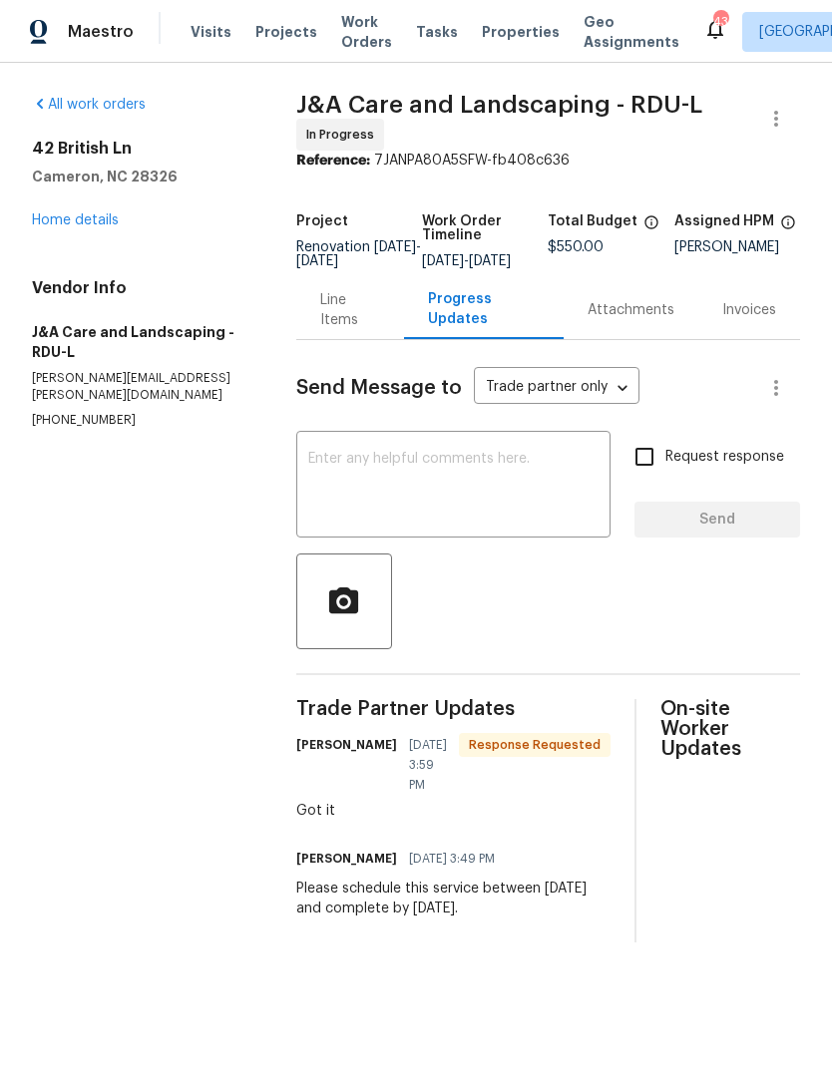
click at [428, 522] on textarea at bounding box center [453, 487] width 290 height 70
click at [99, 220] on link "Home details" at bounding box center [75, 220] width 87 height 14
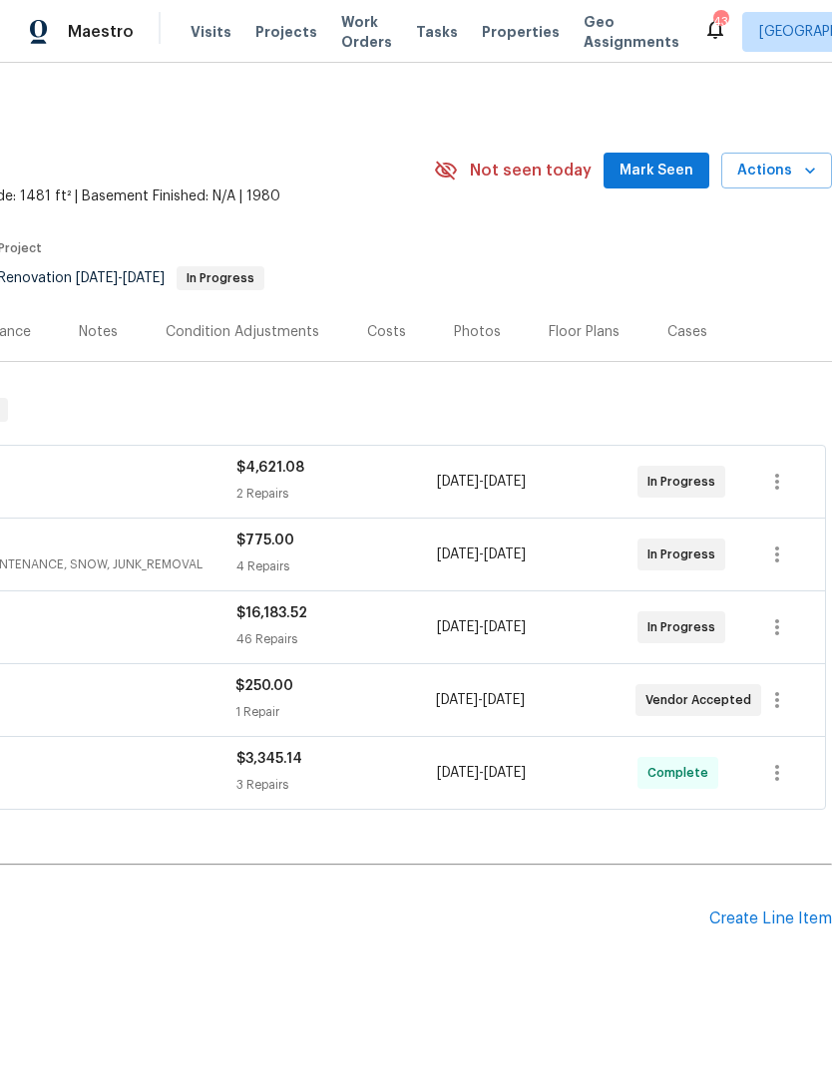
scroll to position [0, 295]
click at [655, 171] on span "Mark Seen" at bounding box center [656, 171] width 74 height 25
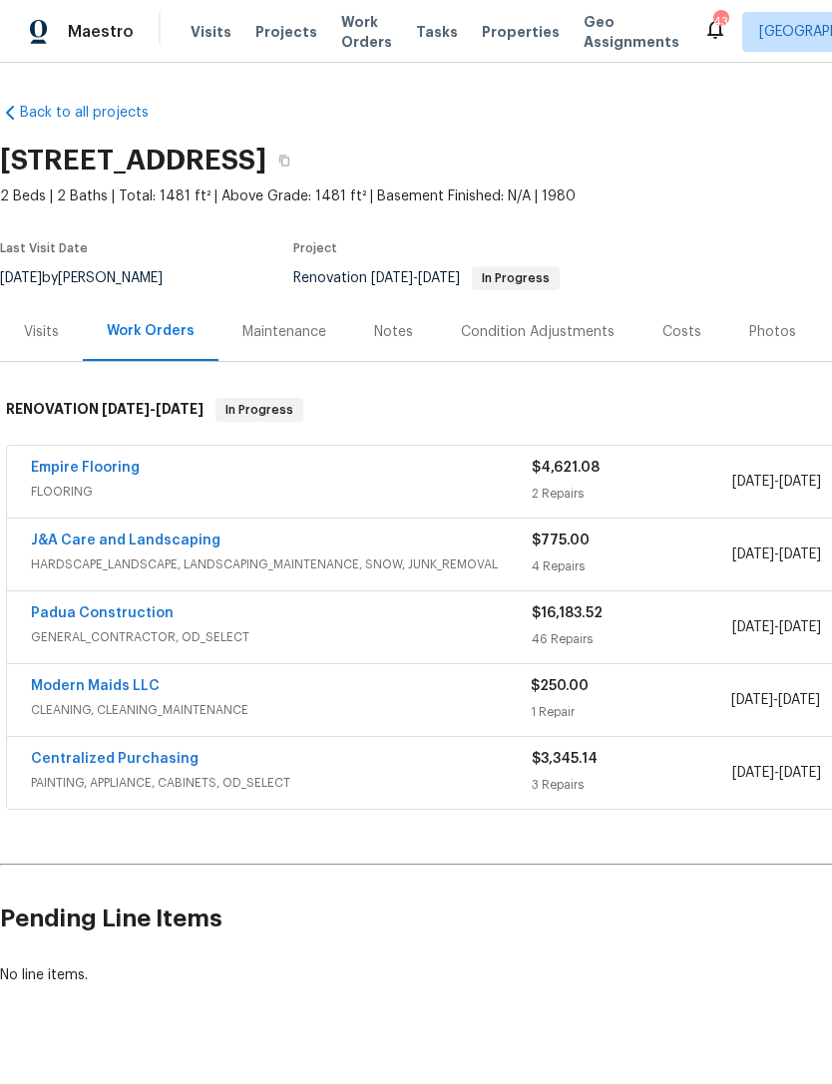
scroll to position [0, 0]
click at [141, 619] on link "Padua Construction" at bounding box center [102, 613] width 143 height 14
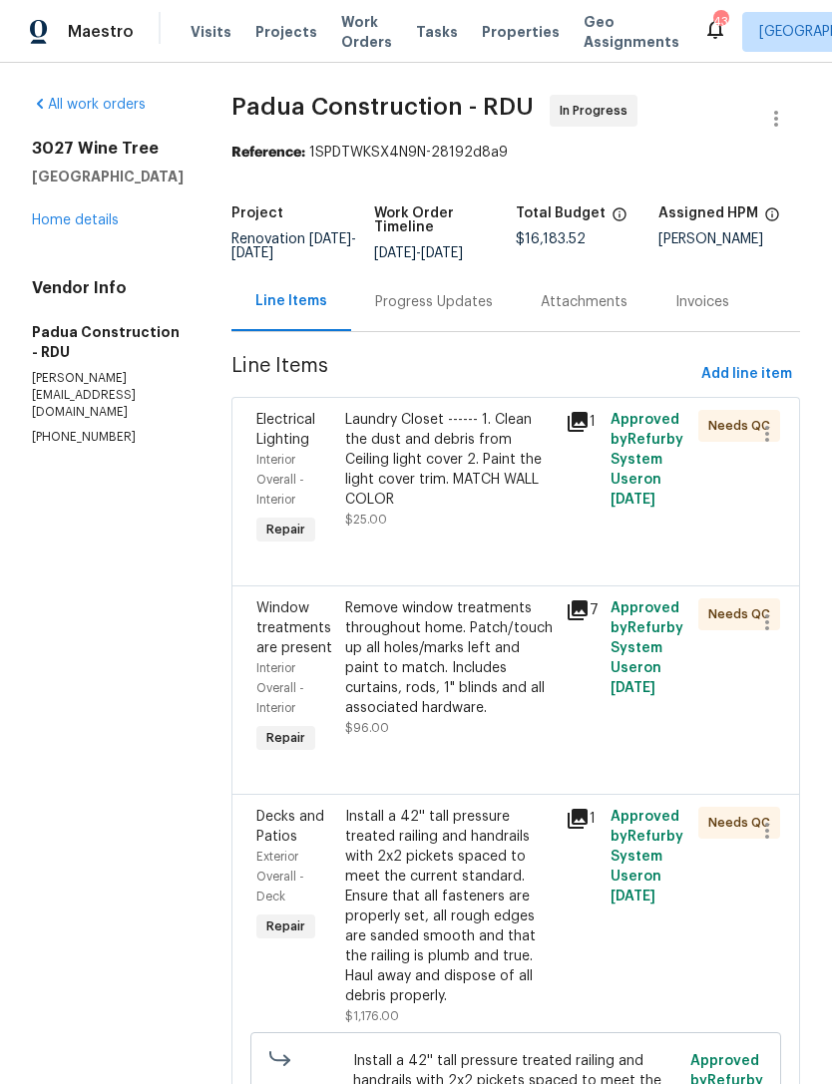
click at [75, 227] on link "Home details" at bounding box center [75, 220] width 87 height 14
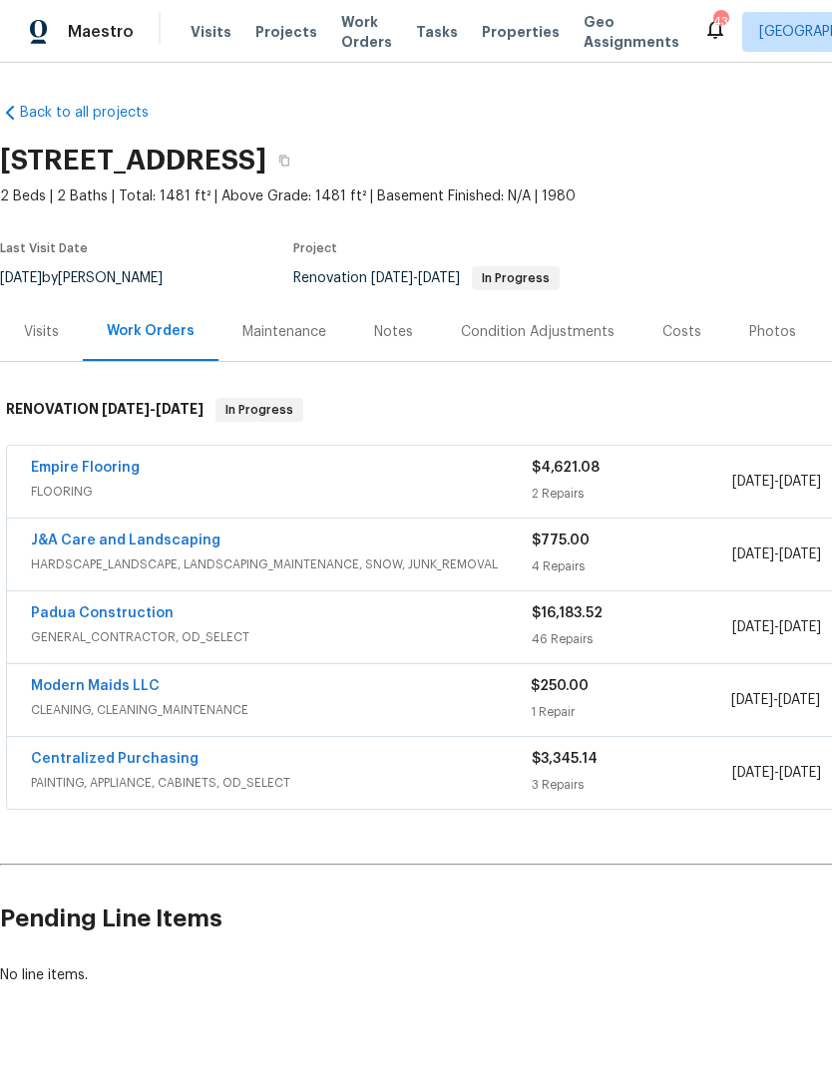
click at [102, 466] on link "Empire Flooring" at bounding box center [85, 468] width 109 height 14
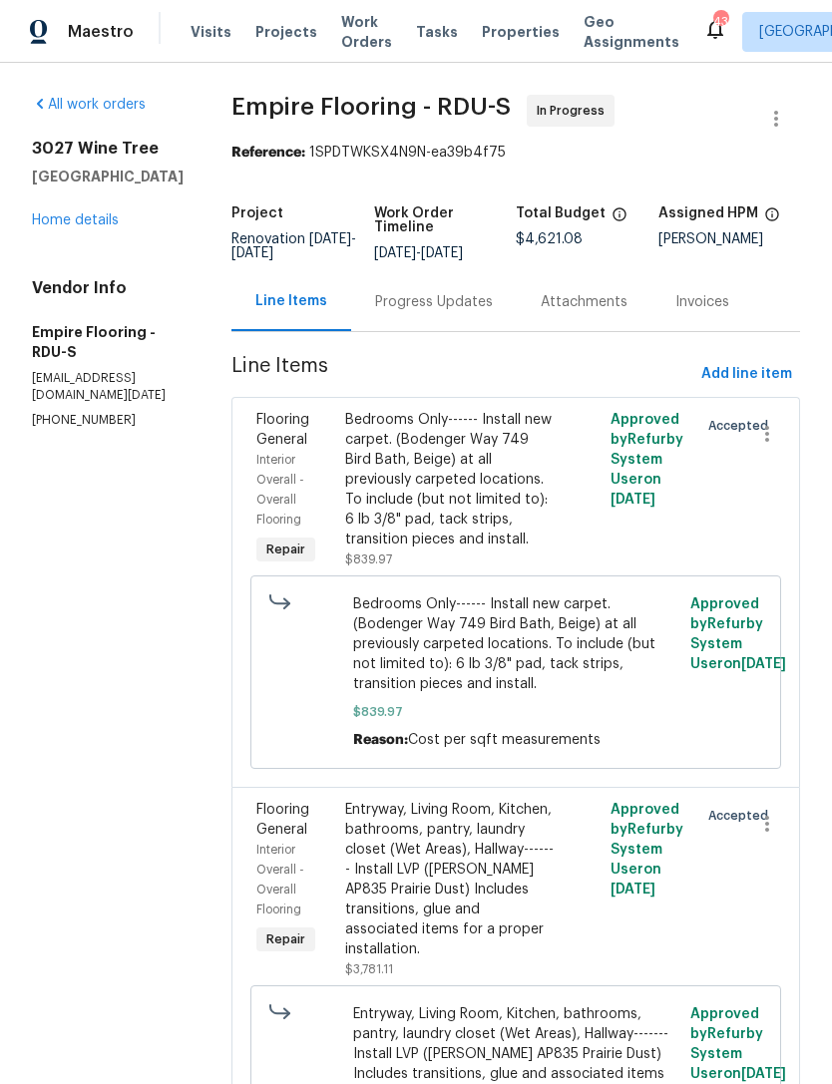
click at [453, 312] on div "Progress Updates" at bounding box center [434, 302] width 118 height 20
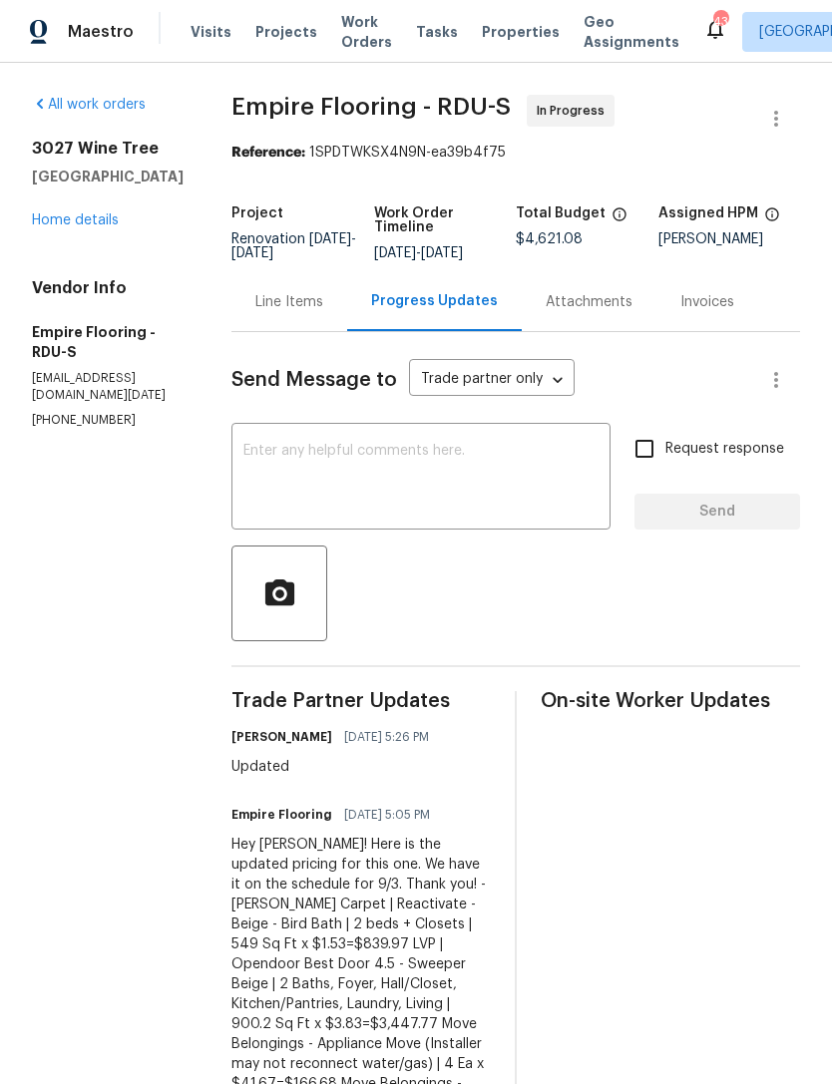
click at [76, 226] on link "Home details" at bounding box center [75, 220] width 87 height 14
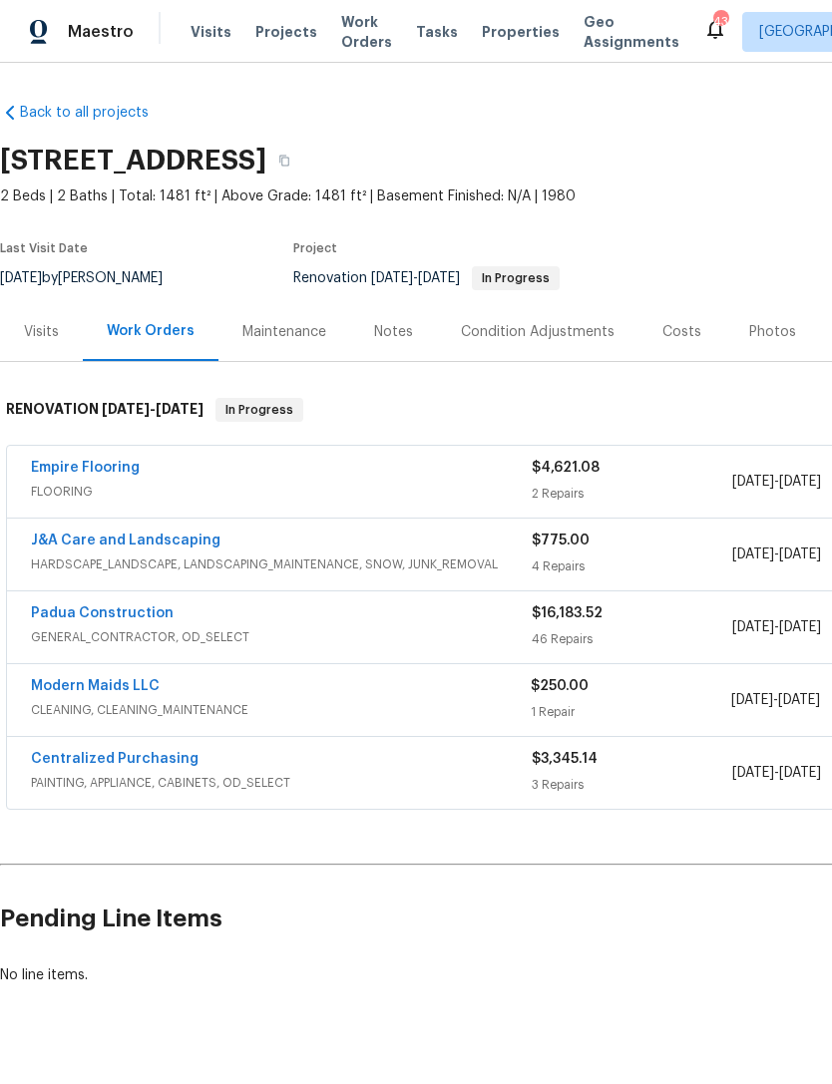
click at [100, 683] on link "Modern Maids LLC" at bounding box center [95, 686] width 129 height 14
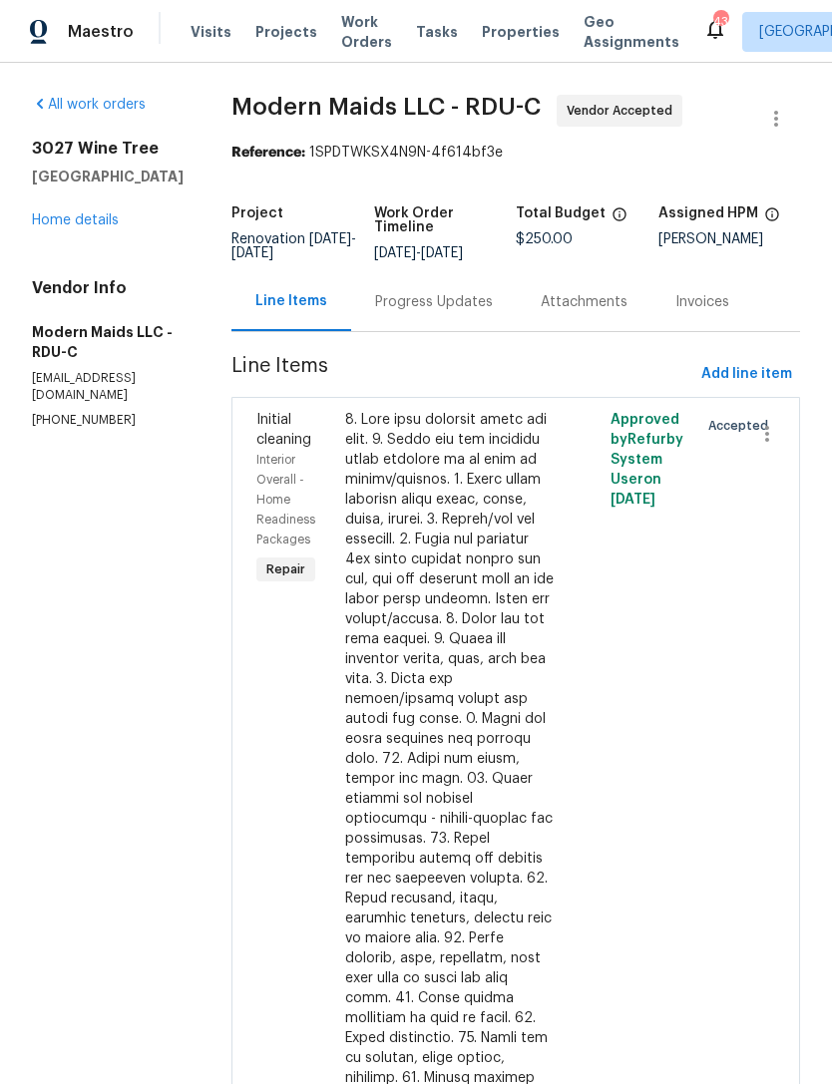
click at [493, 299] on div "Progress Updates" at bounding box center [434, 302] width 118 height 20
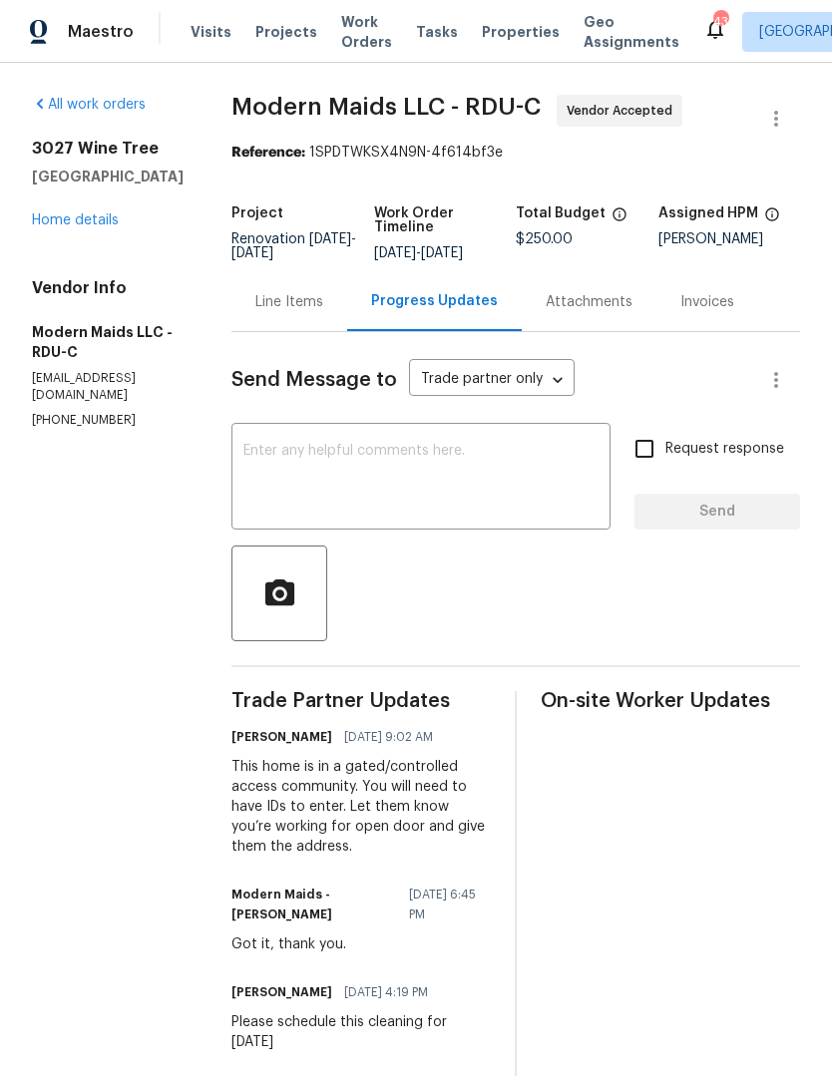
scroll to position [25, 0]
click at [80, 215] on div "All work orders 3027 Wine Tree Sanford, NC 27332 Home details Vendor Info Moder…" at bounding box center [108, 262] width 152 height 334
click at [76, 213] on link "Home details" at bounding box center [75, 220] width 87 height 14
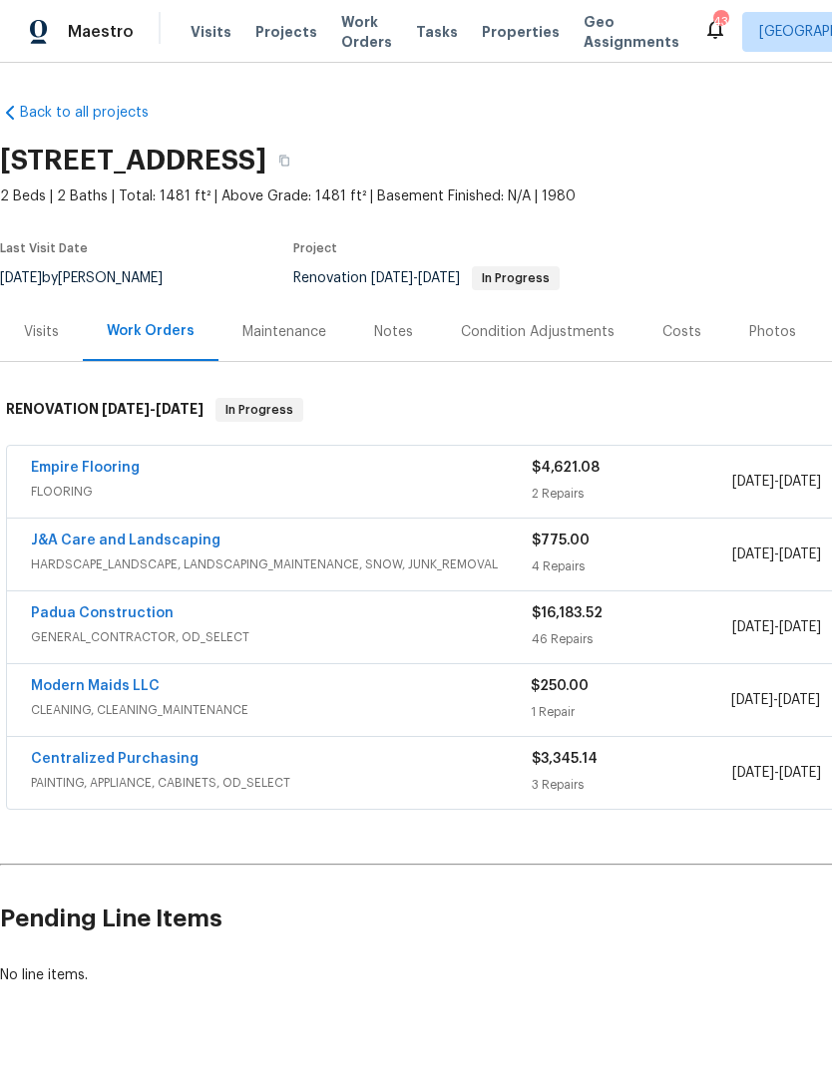
click at [121, 606] on link "Padua Construction" at bounding box center [102, 613] width 143 height 14
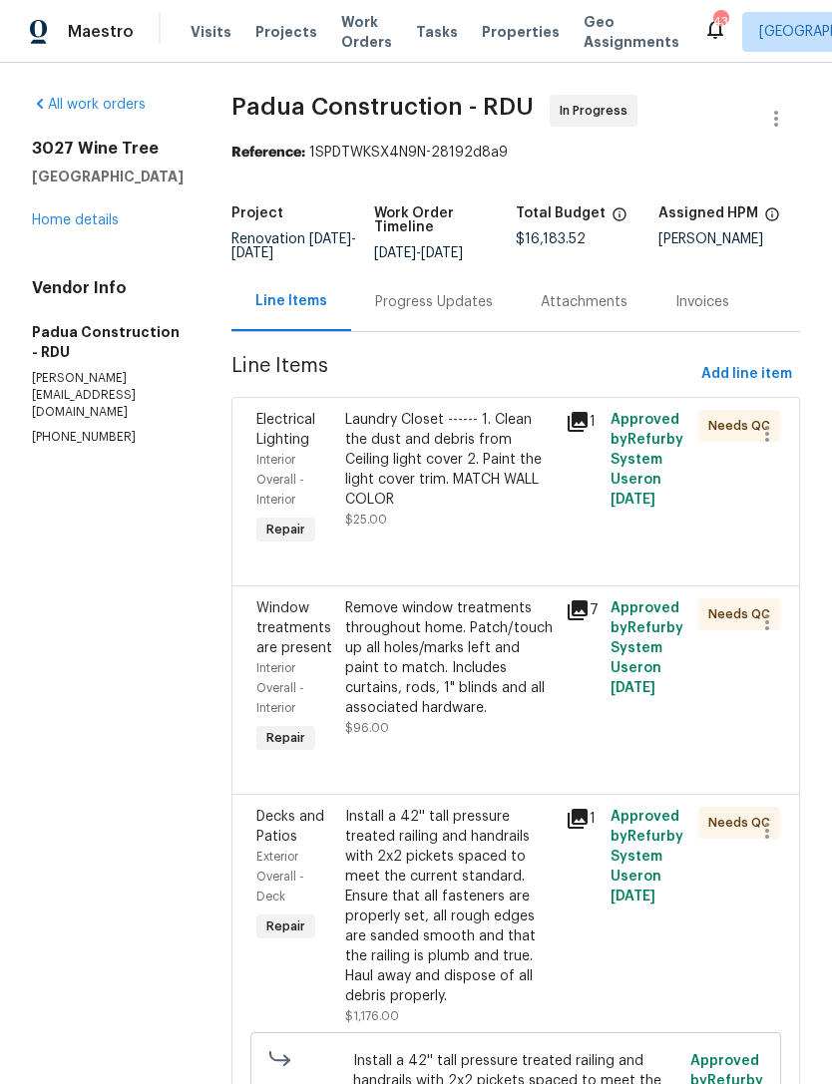
click at [383, 304] on div "Progress Updates" at bounding box center [434, 302] width 118 height 20
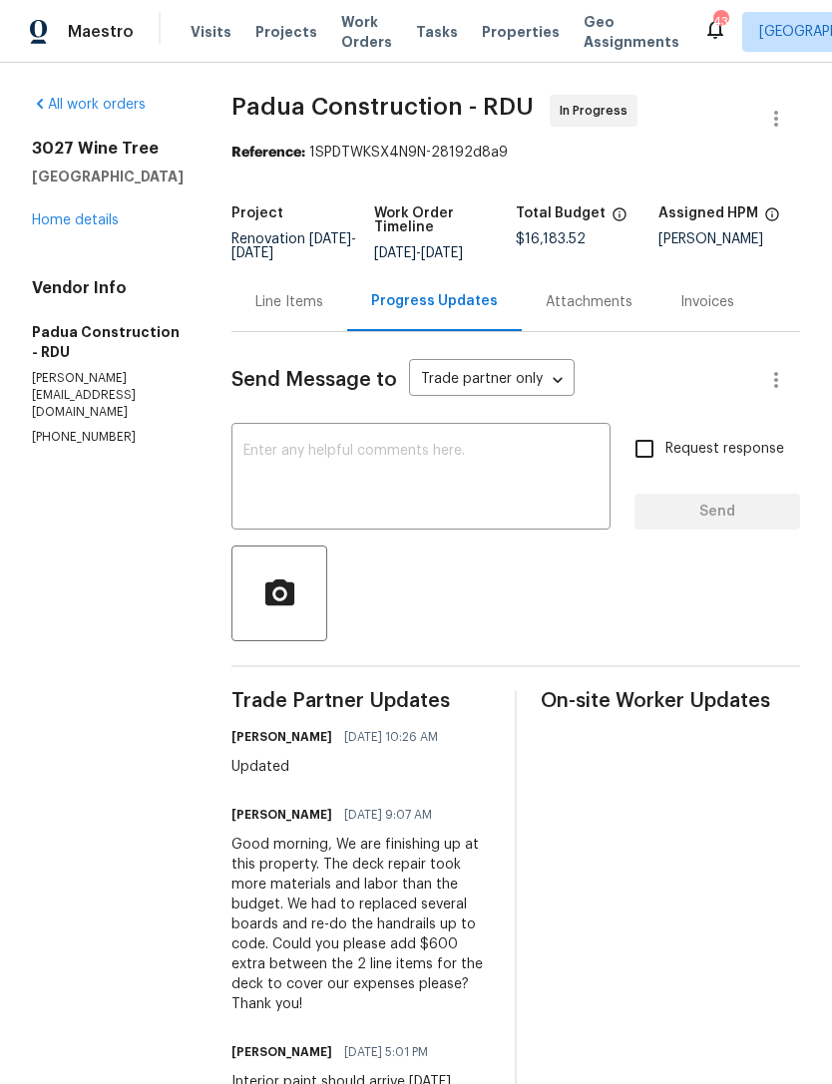
click at [86, 227] on link "Home details" at bounding box center [75, 220] width 87 height 14
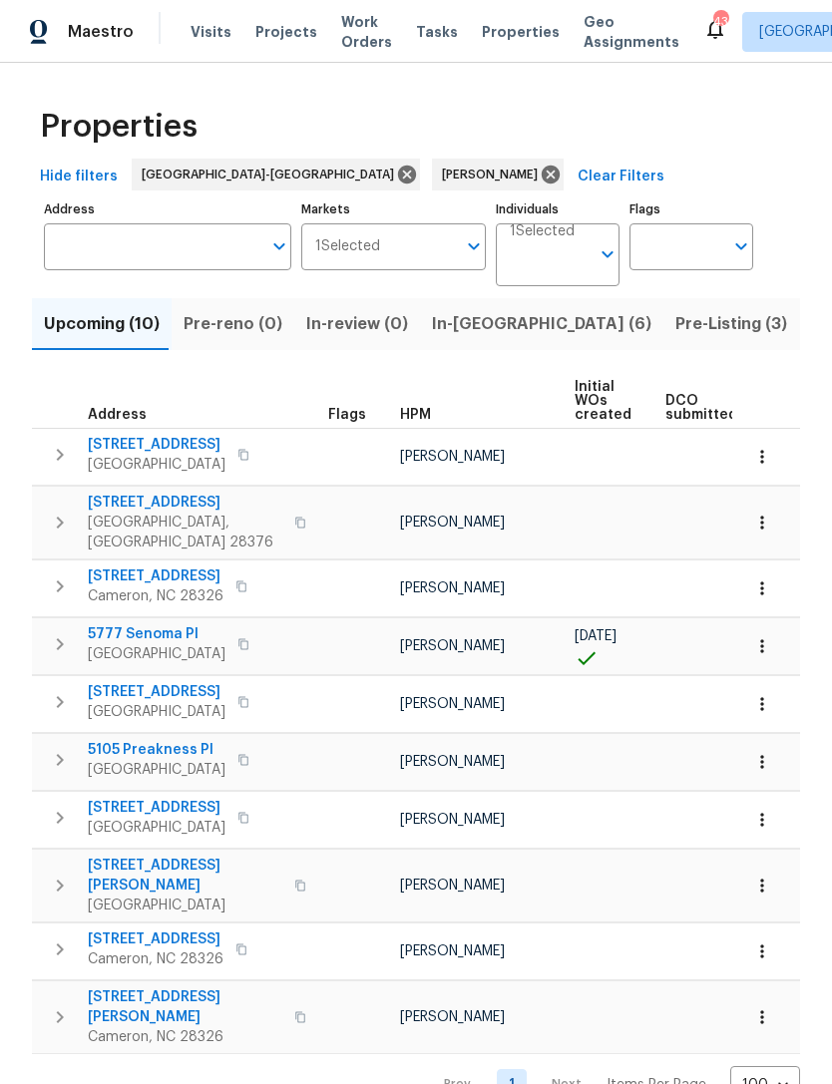
click at [170, 856] on span "[STREET_ADDRESS][PERSON_NAME]" at bounding box center [185, 876] width 195 height 40
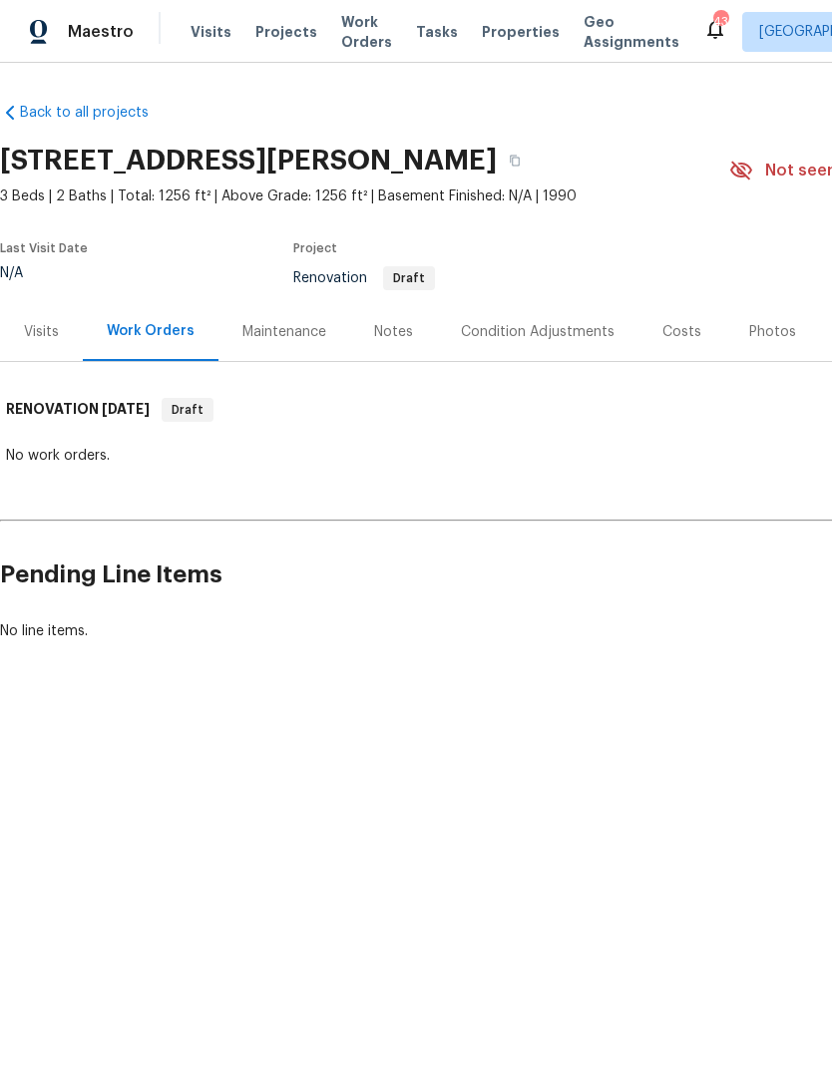
click at [40, 323] on div "Visits" at bounding box center [41, 332] width 35 height 20
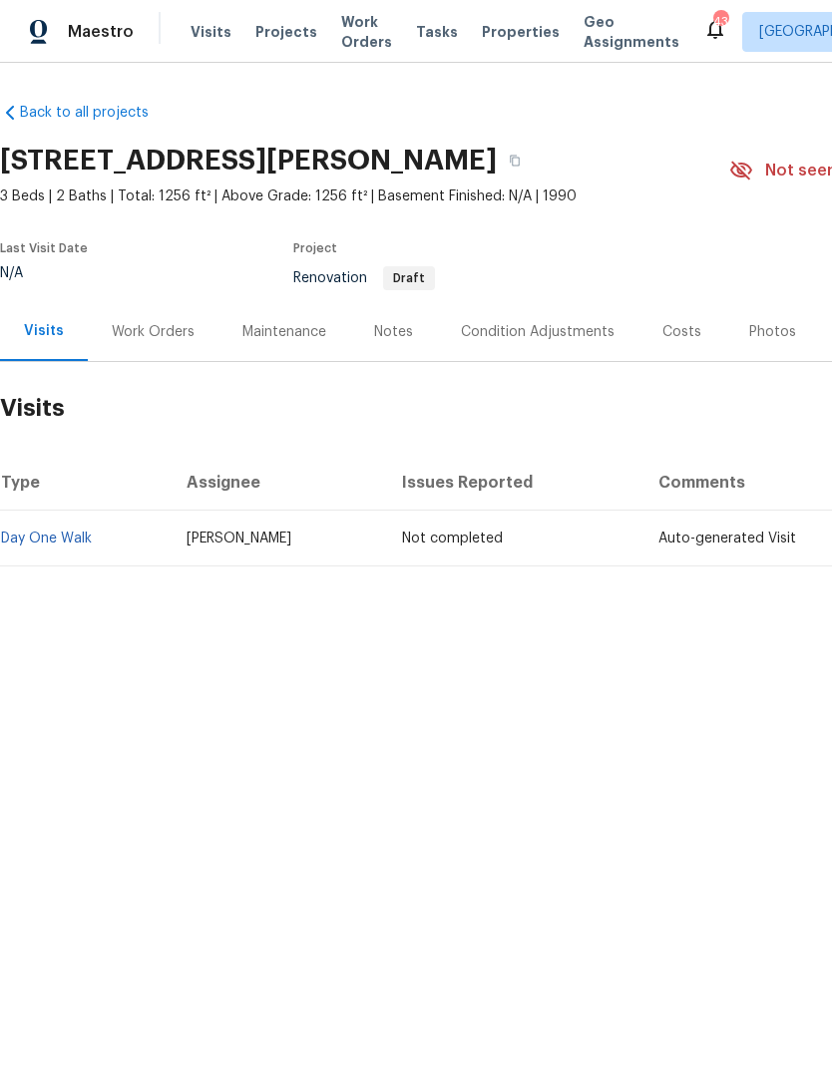
click at [557, 324] on div "Condition Adjustments" at bounding box center [538, 332] width 154 height 20
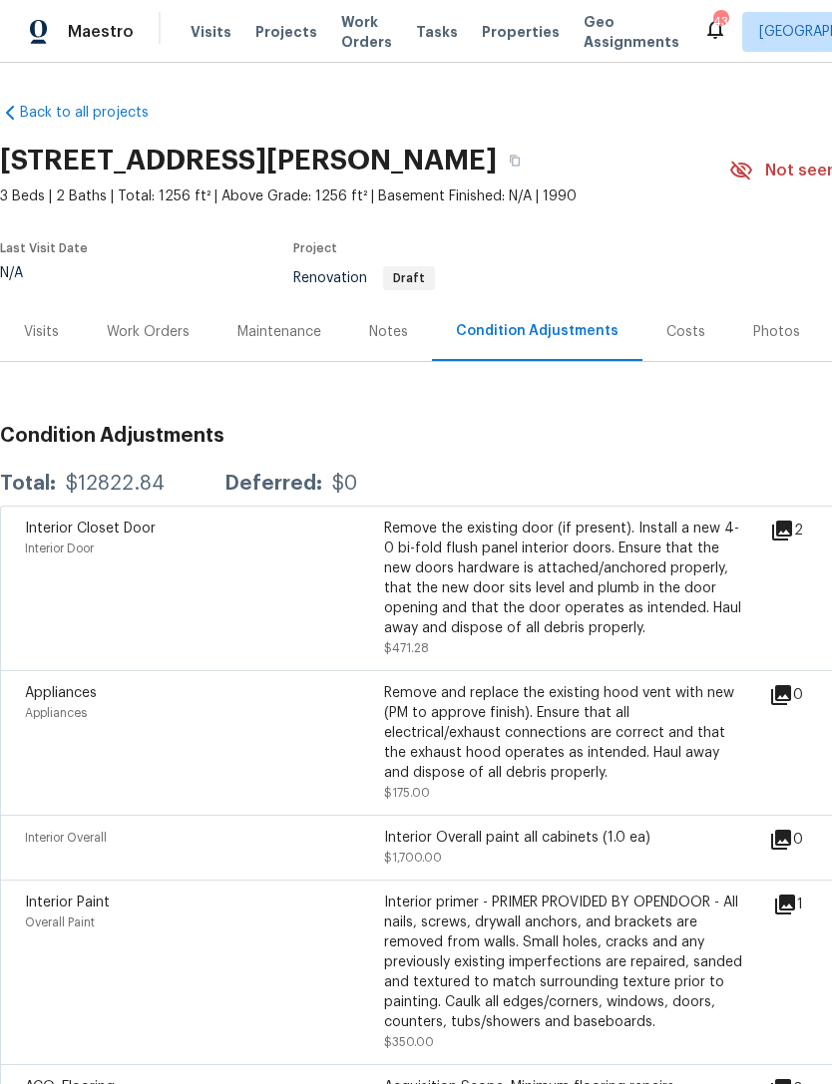
click at [794, 532] on icon at bounding box center [782, 531] width 24 height 24
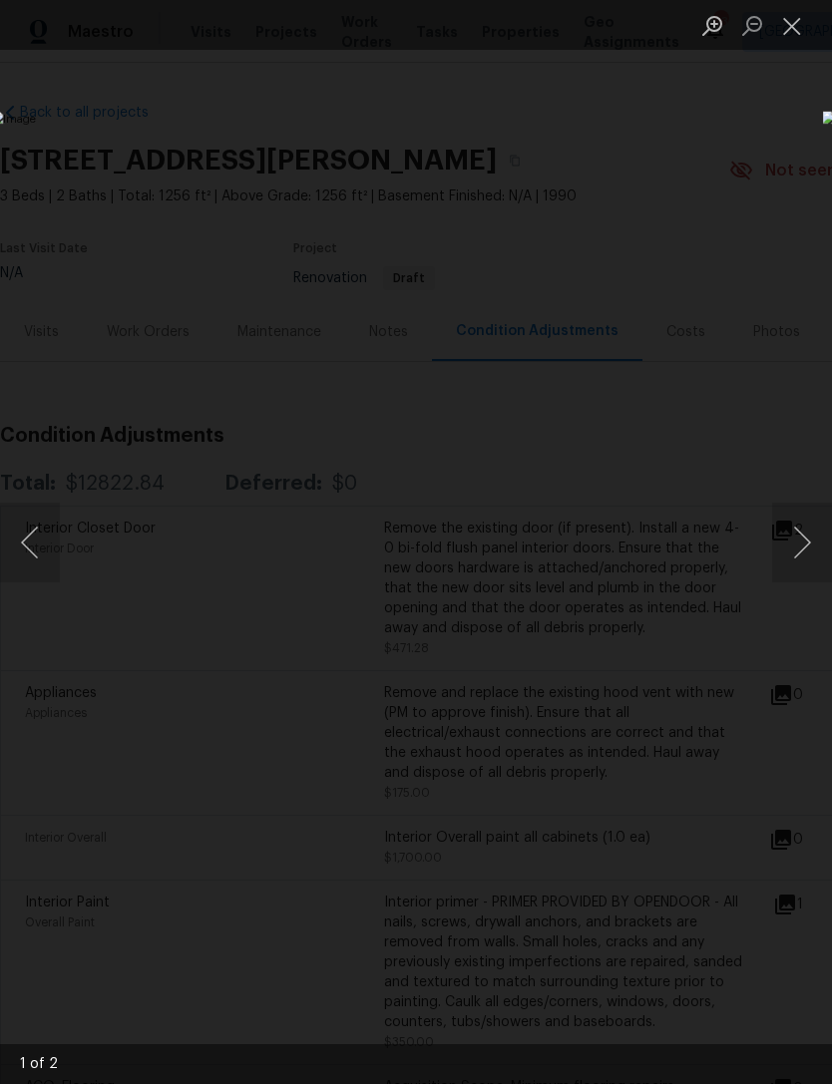
click at [796, 26] on button "Close lightbox" at bounding box center [792, 25] width 40 height 35
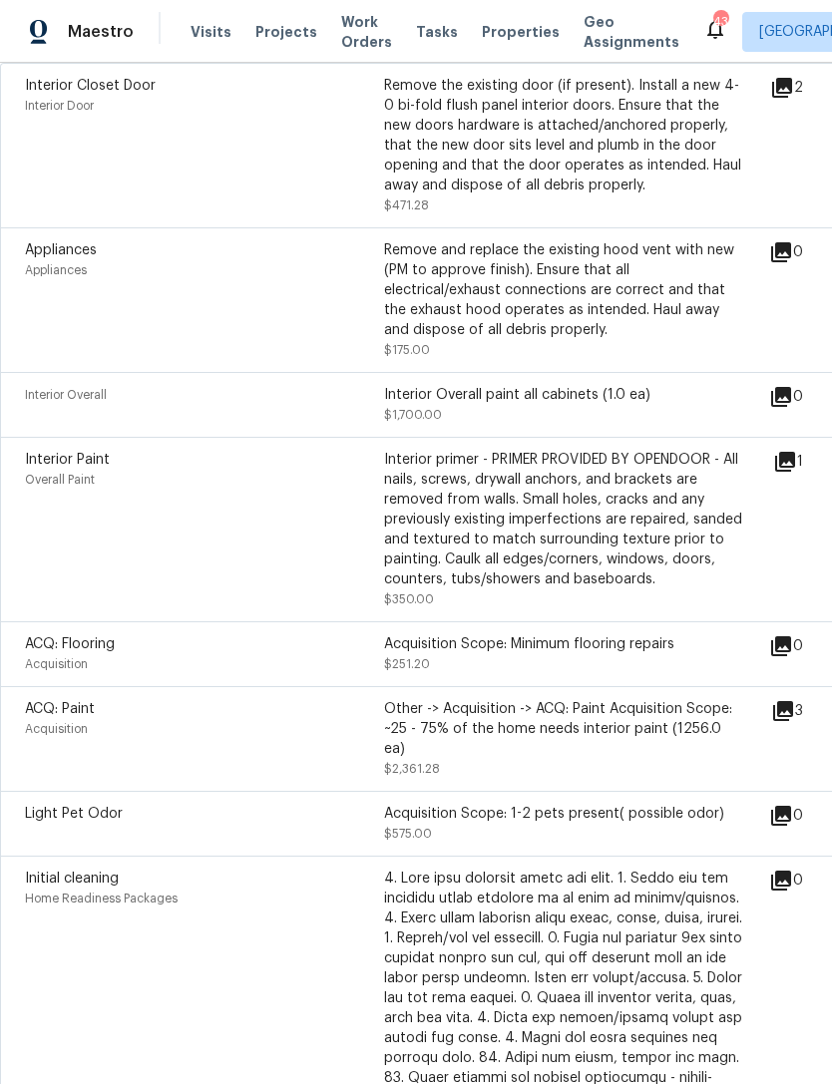
scroll to position [443, 0]
click at [791, 466] on icon at bounding box center [785, 462] width 20 height 20
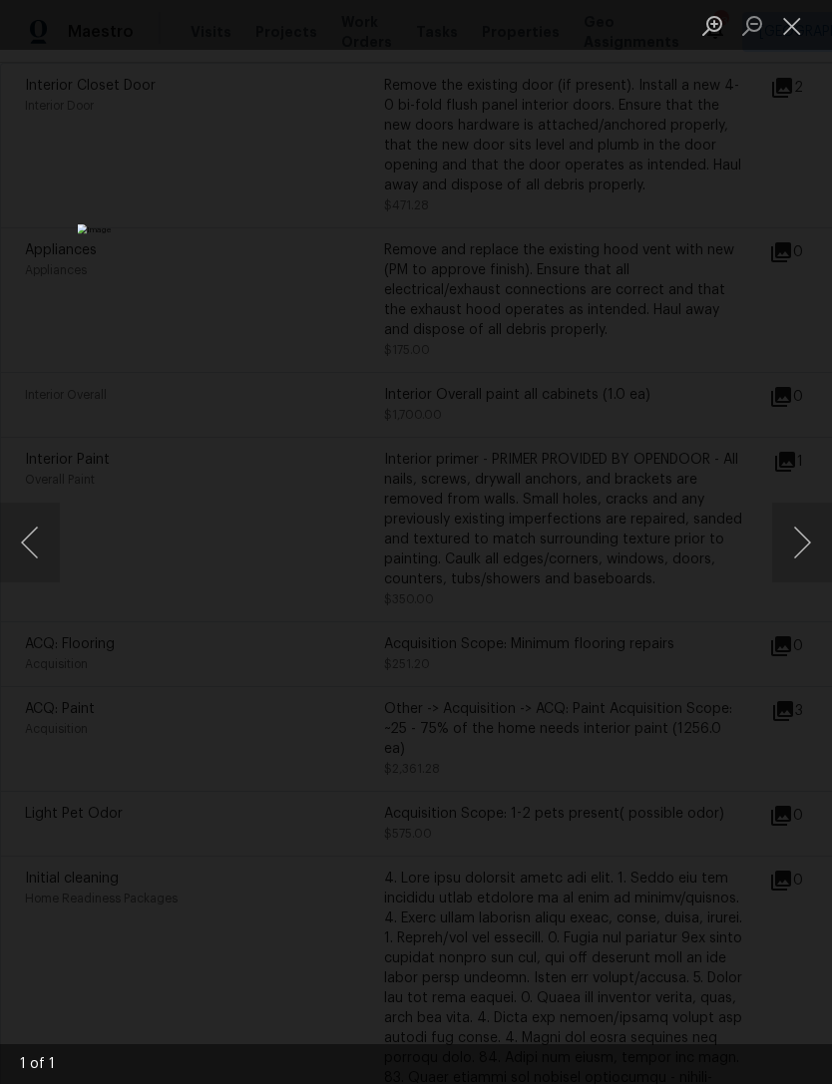
click at [784, 23] on button "Close lightbox" at bounding box center [792, 25] width 40 height 35
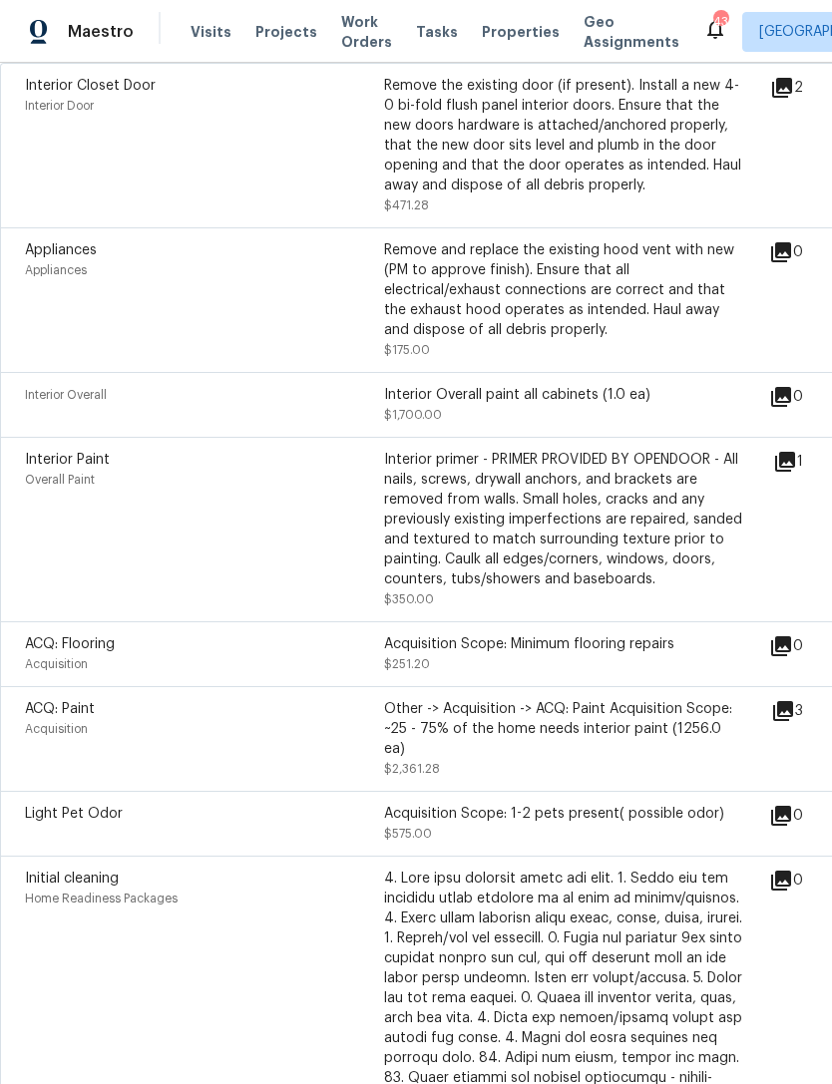
click at [795, 723] on icon at bounding box center [783, 711] width 24 height 24
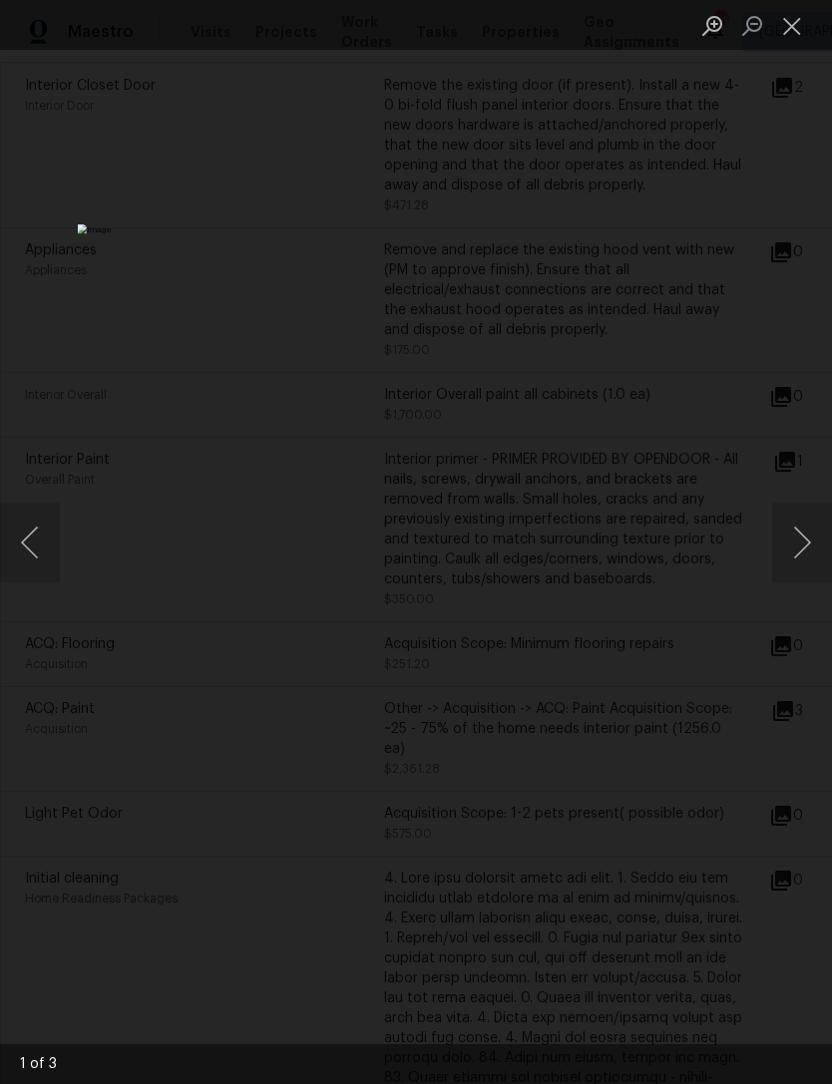
click at [793, 20] on button "Close lightbox" at bounding box center [792, 25] width 40 height 35
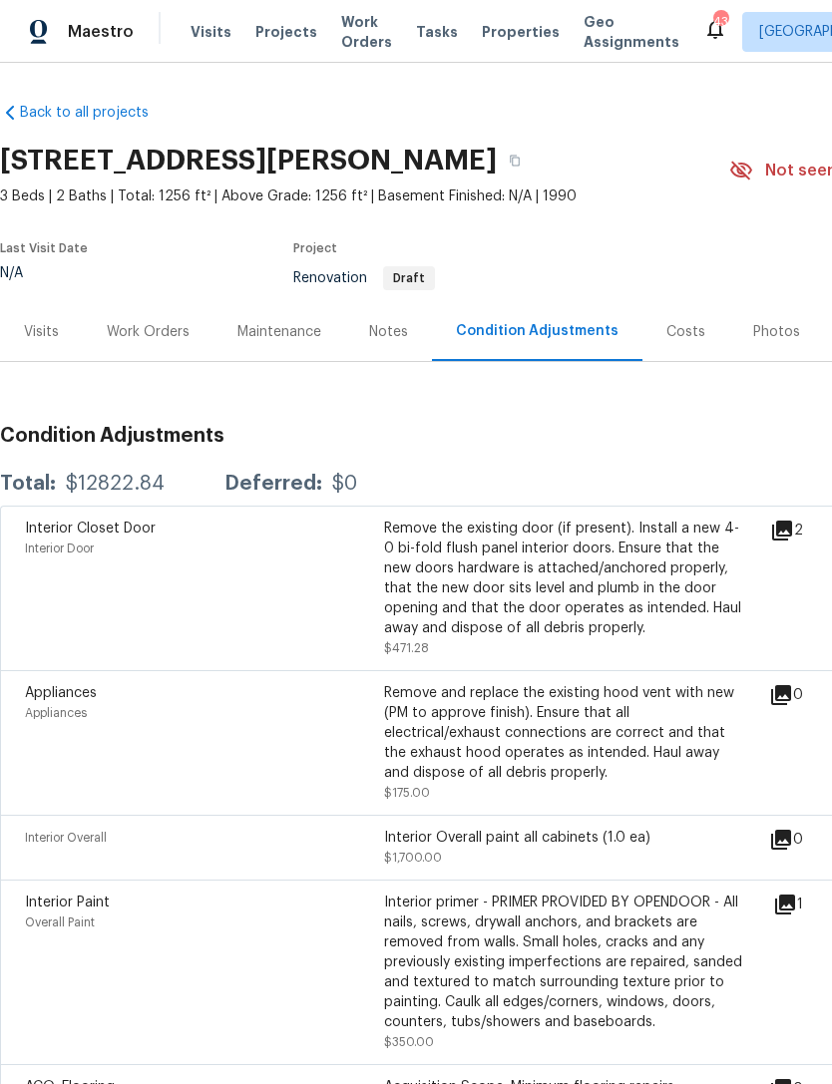
scroll to position [0, 0]
click at [375, 339] on div "Notes" at bounding box center [388, 332] width 39 height 20
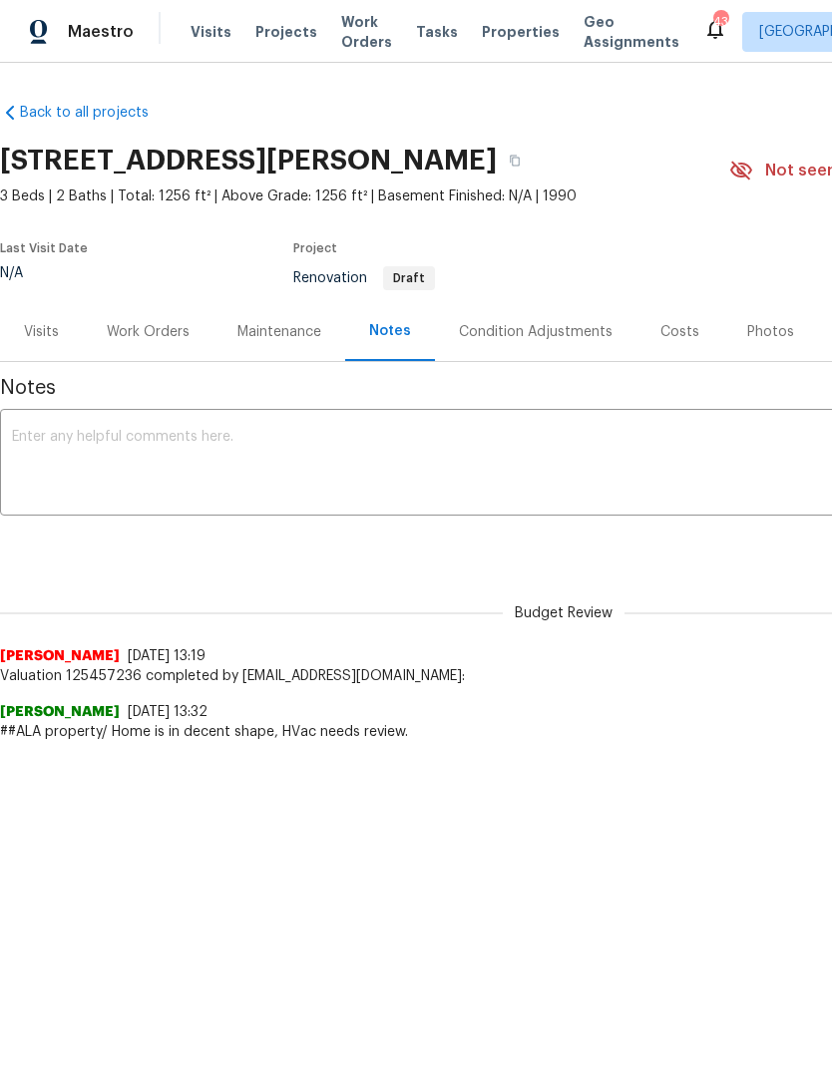
click at [46, 326] on div "Visits" at bounding box center [41, 332] width 35 height 20
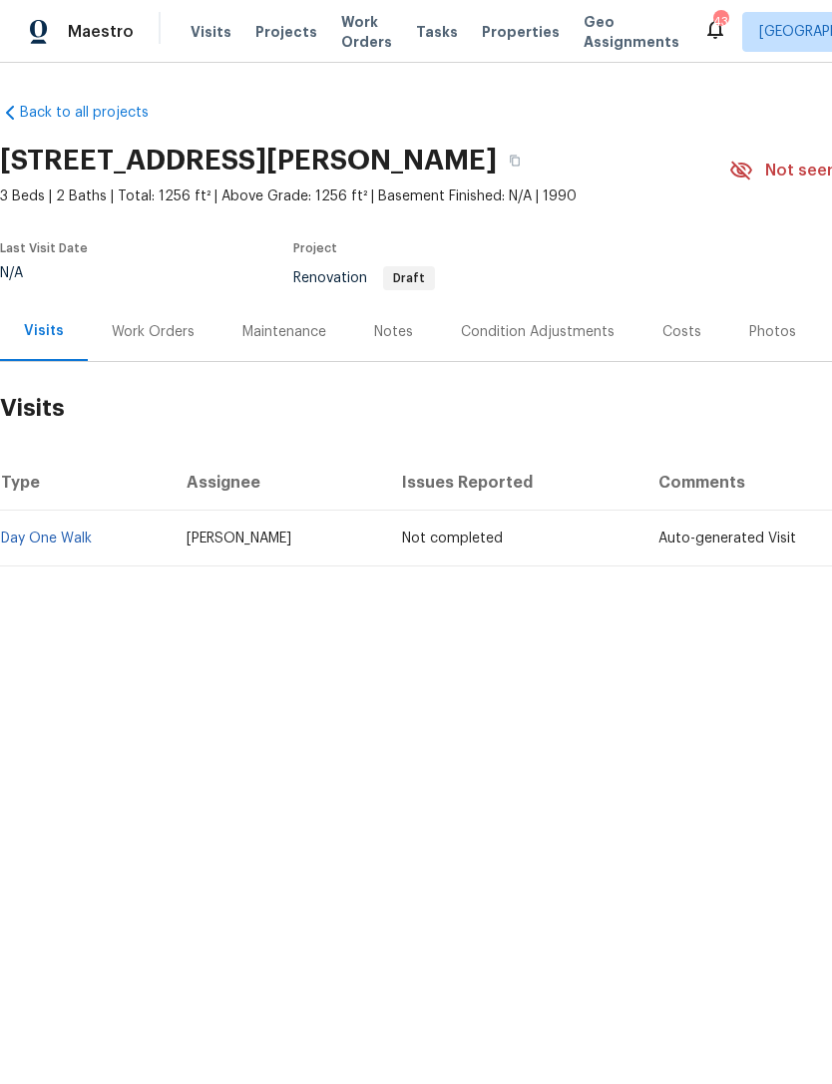
click at [151, 334] on div "Work Orders" at bounding box center [153, 332] width 83 height 20
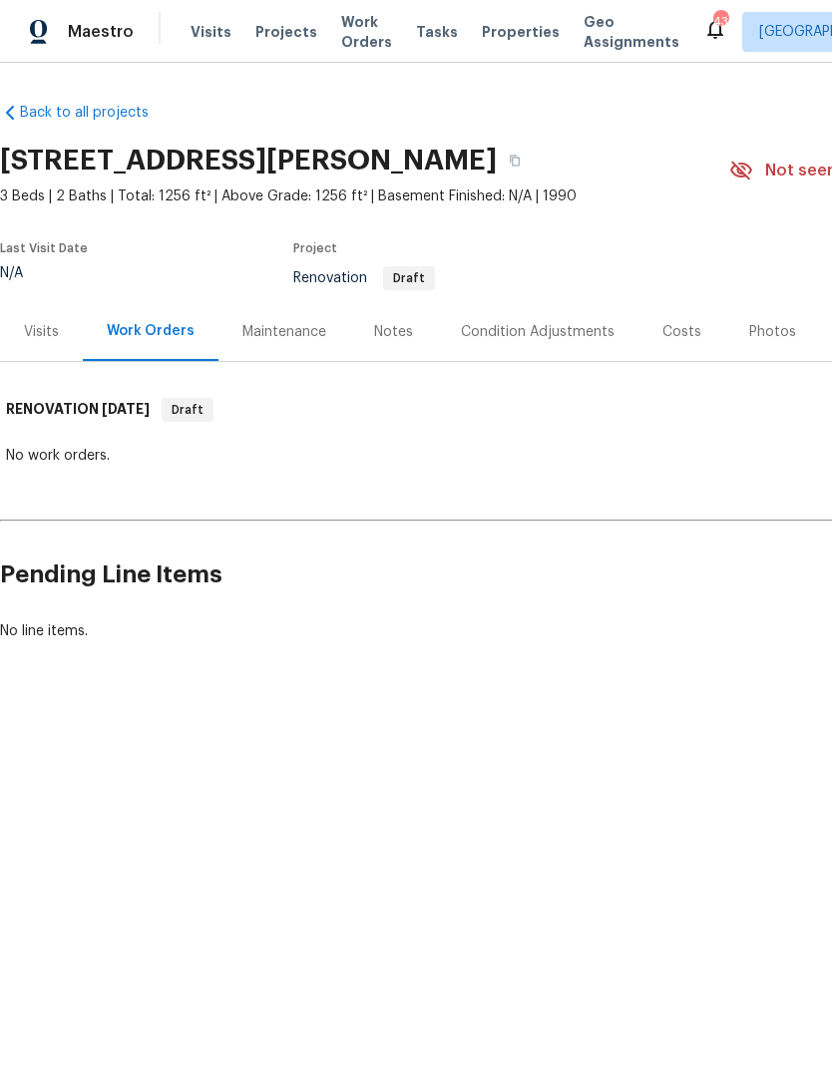
click at [290, 328] on div "Maintenance" at bounding box center [284, 332] width 84 height 20
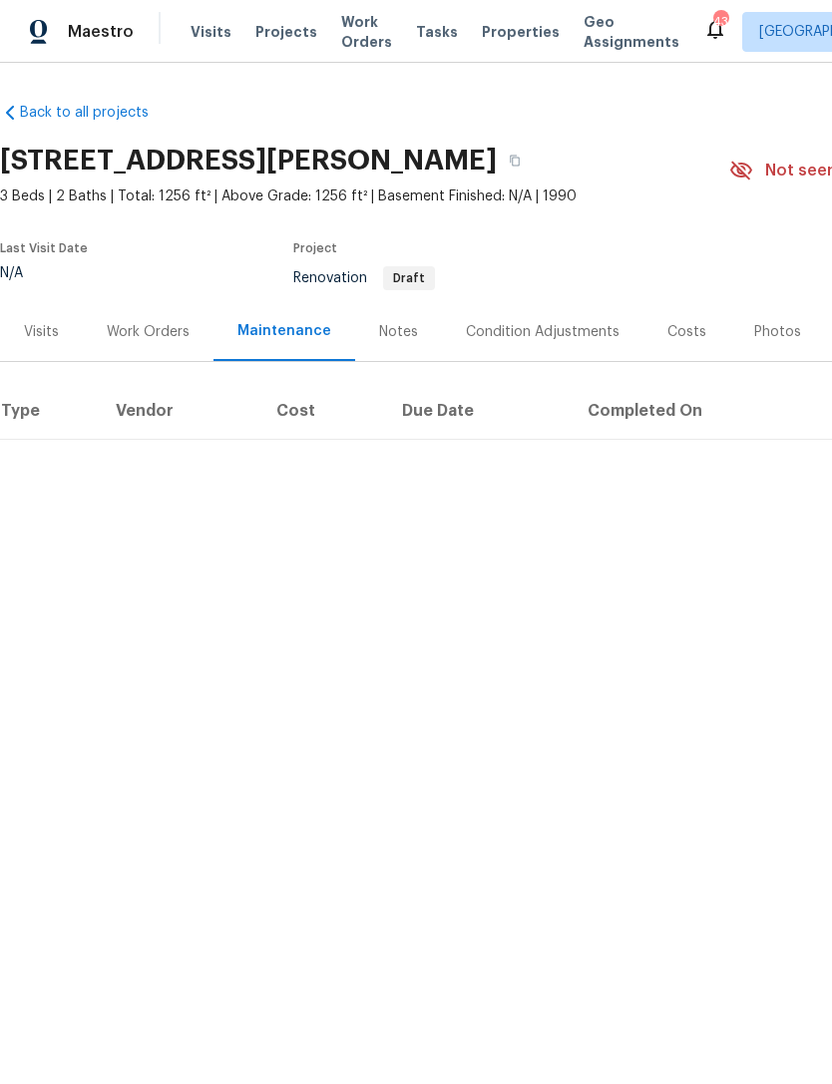
click at [383, 346] on div "Notes" at bounding box center [398, 331] width 87 height 59
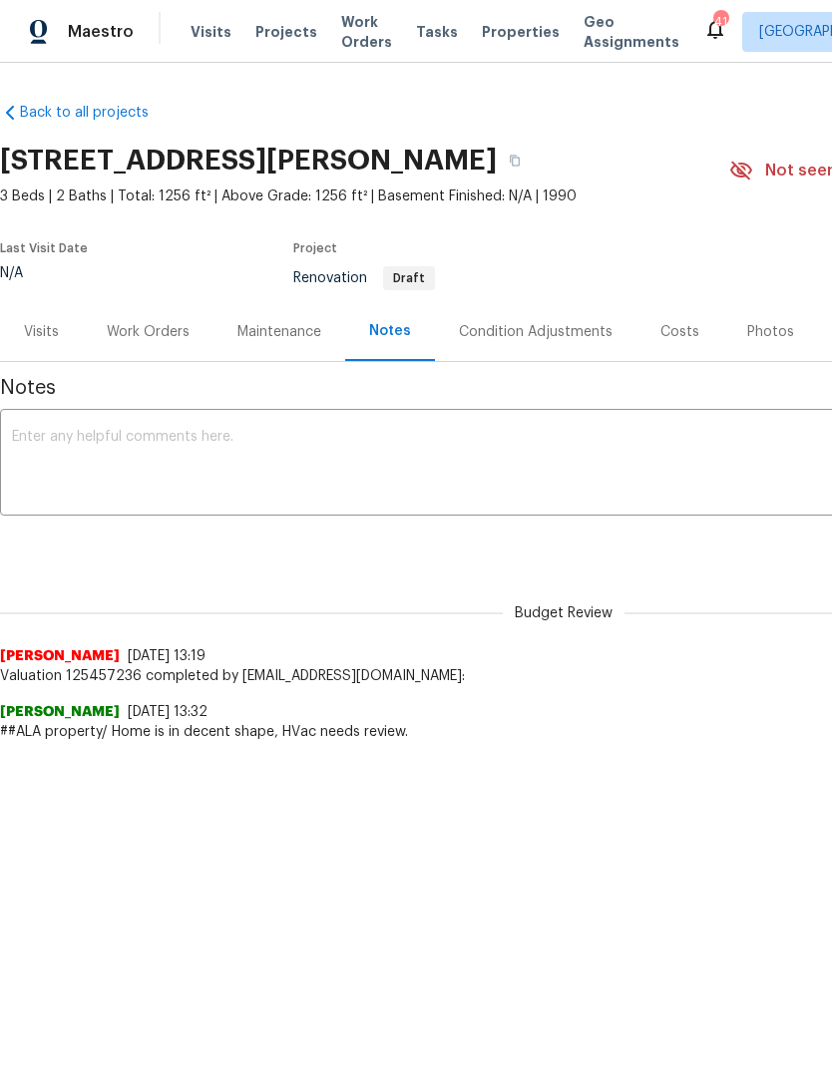
click at [569, 334] on div "Condition Adjustments" at bounding box center [536, 332] width 154 height 20
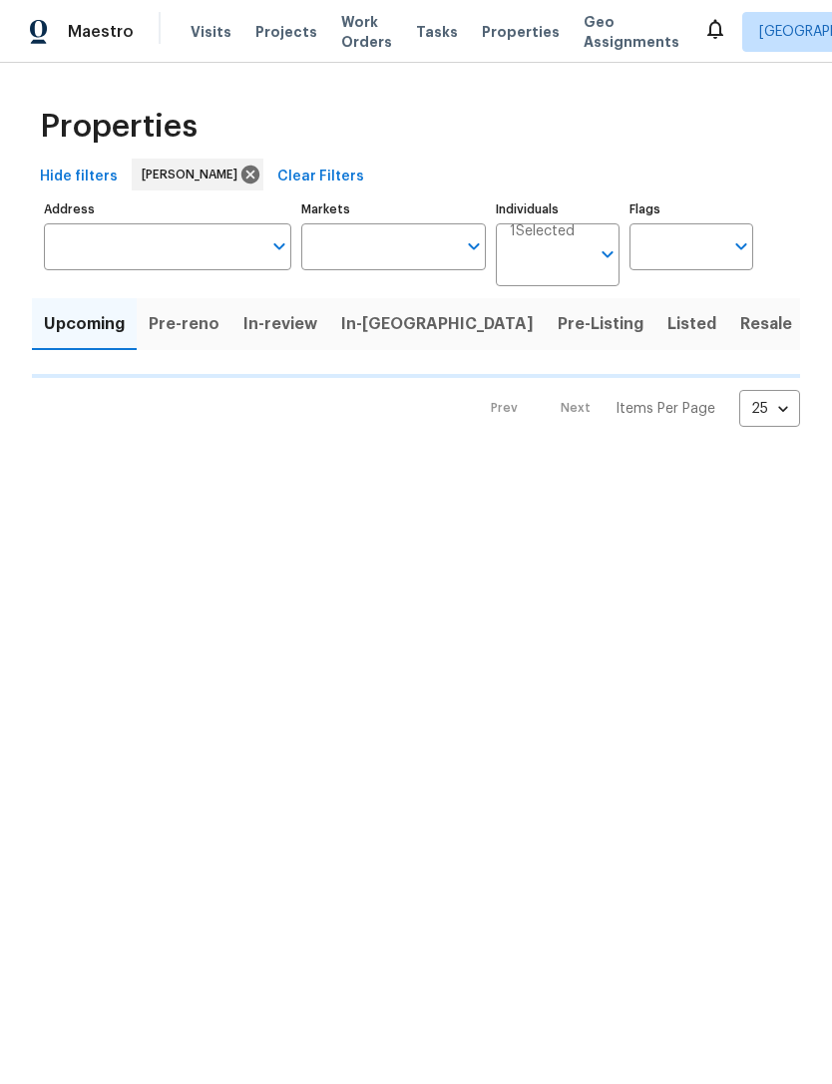
type input "100"
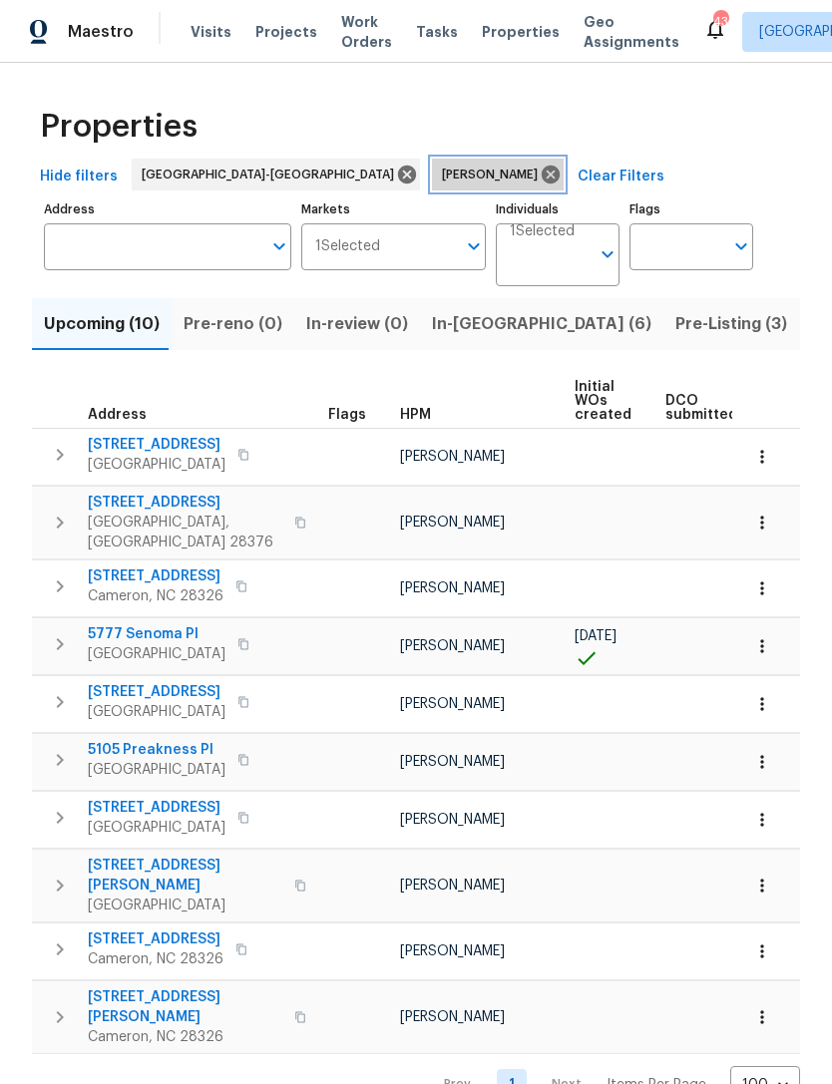
click at [540, 178] on icon at bounding box center [551, 175] width 22 height 22
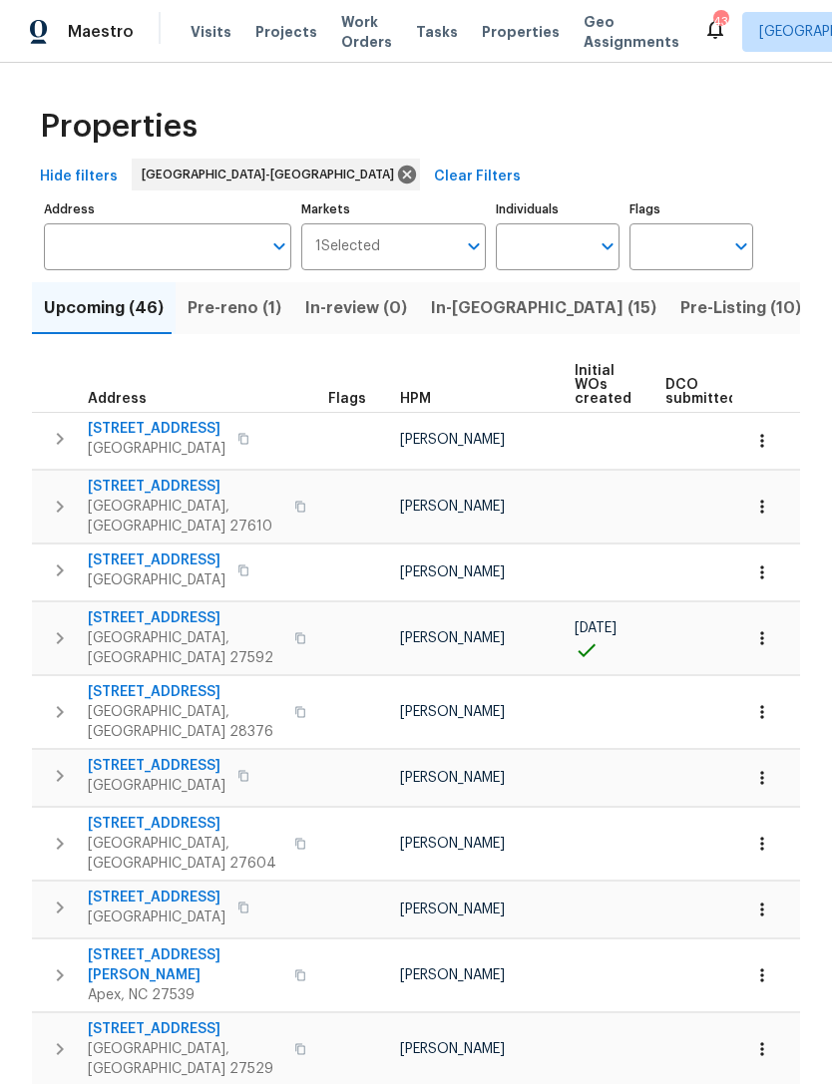
click at [238, 302] on span "Pre-reno (1)" at bounding box center [235, 308] width 94 height 28
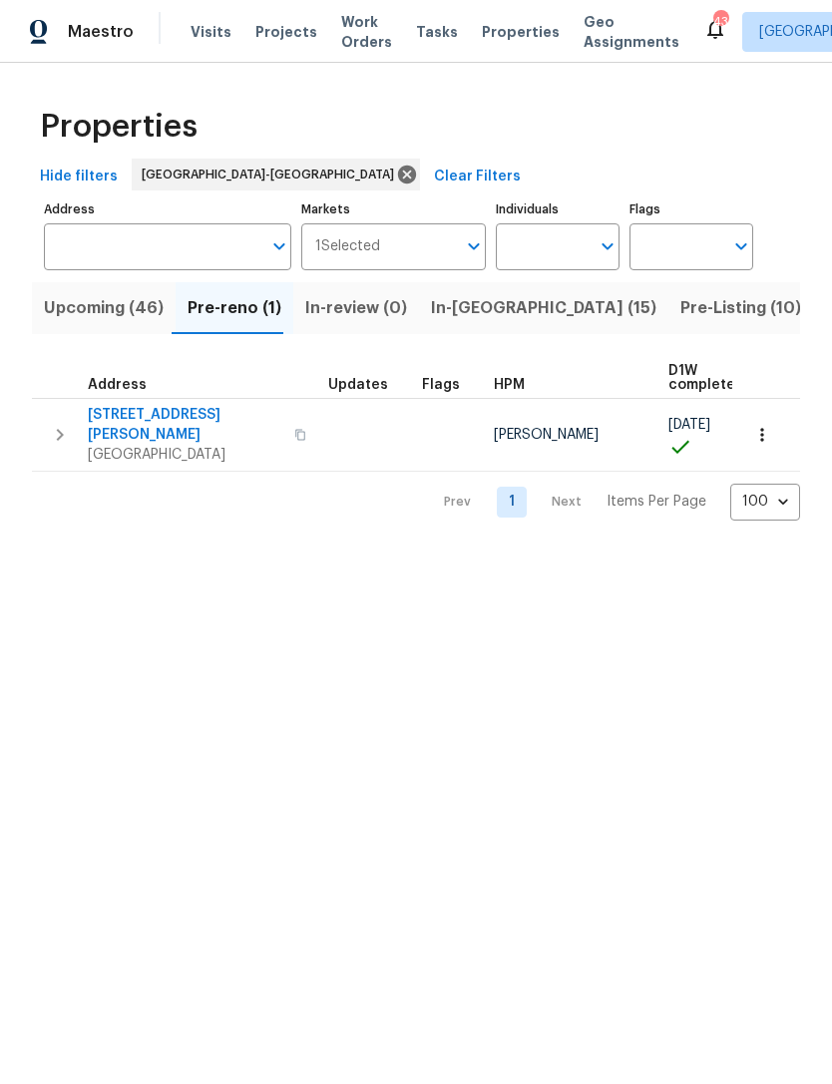
click at [459, 309] on span "In-reno (15)" at bounding box center [543, 308] width 225 height 28
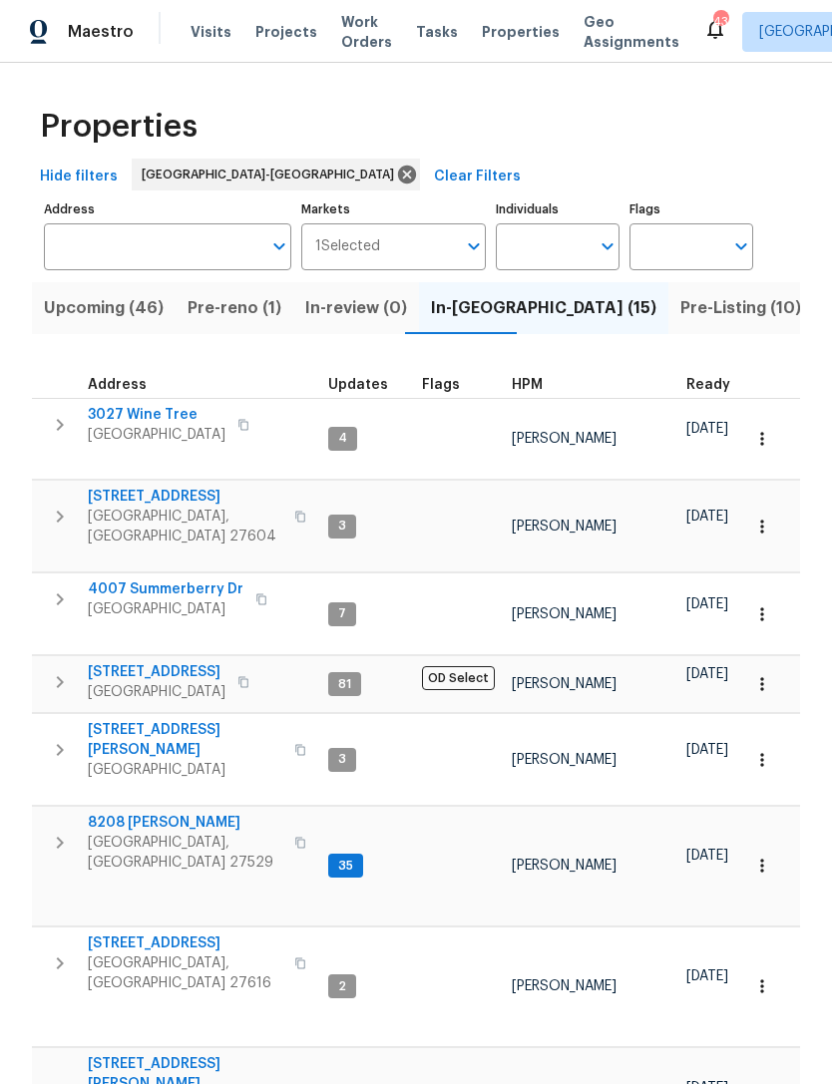
click at [117, 303] on span "Upcoming (46)" at bounding box center [104, 308] width 120 height 28
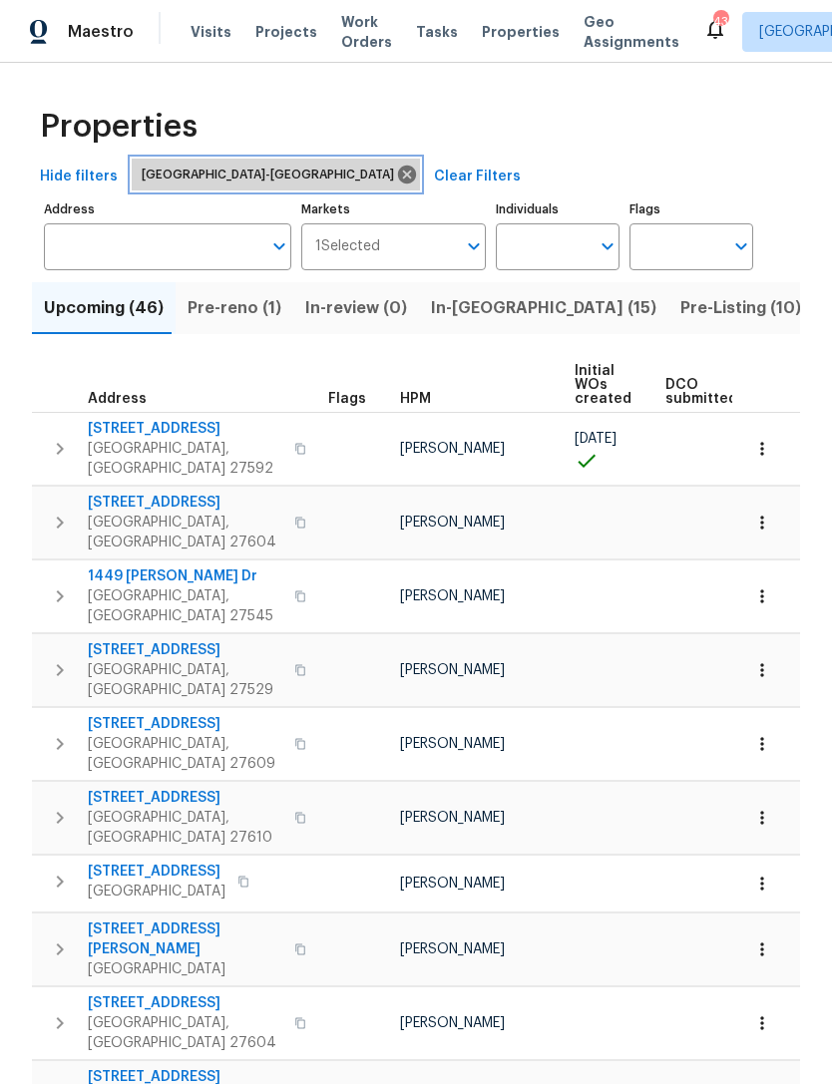
click at [396, 185] on icon at bounding box center [407, 175] width 22 height 22
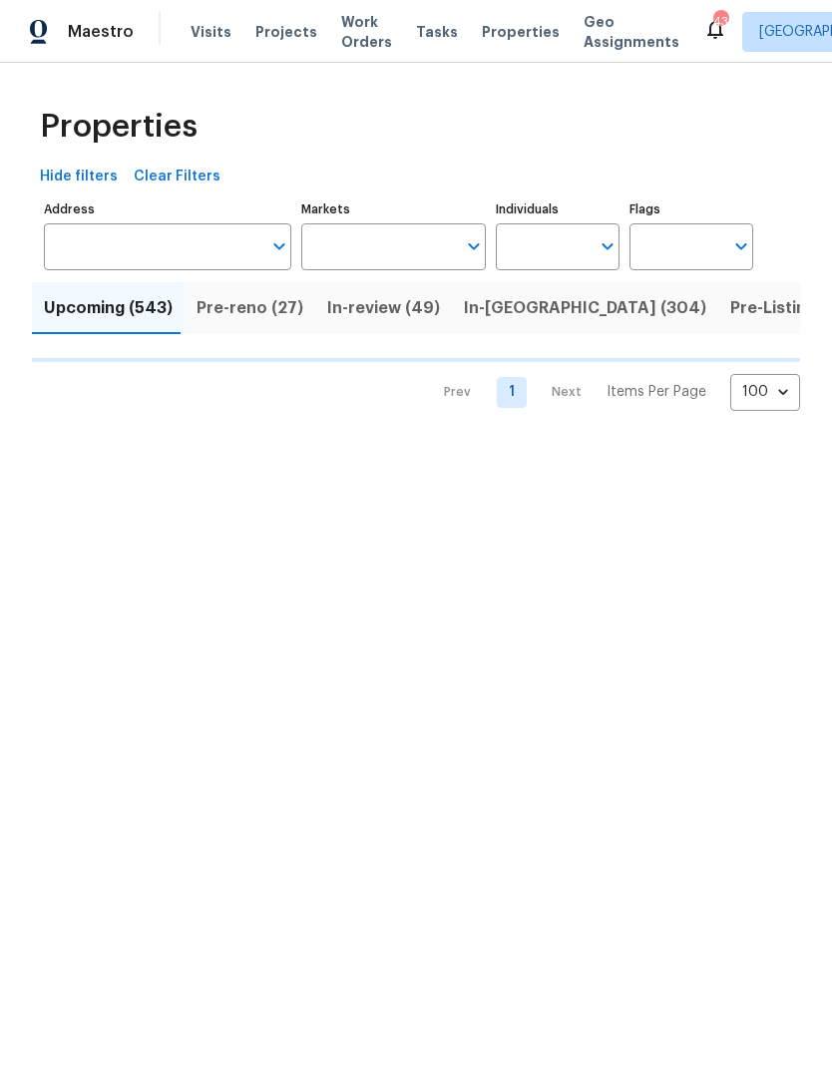
click at [371, 244] on input "Markets" at bounding box center [379, 246] width 156 height 47
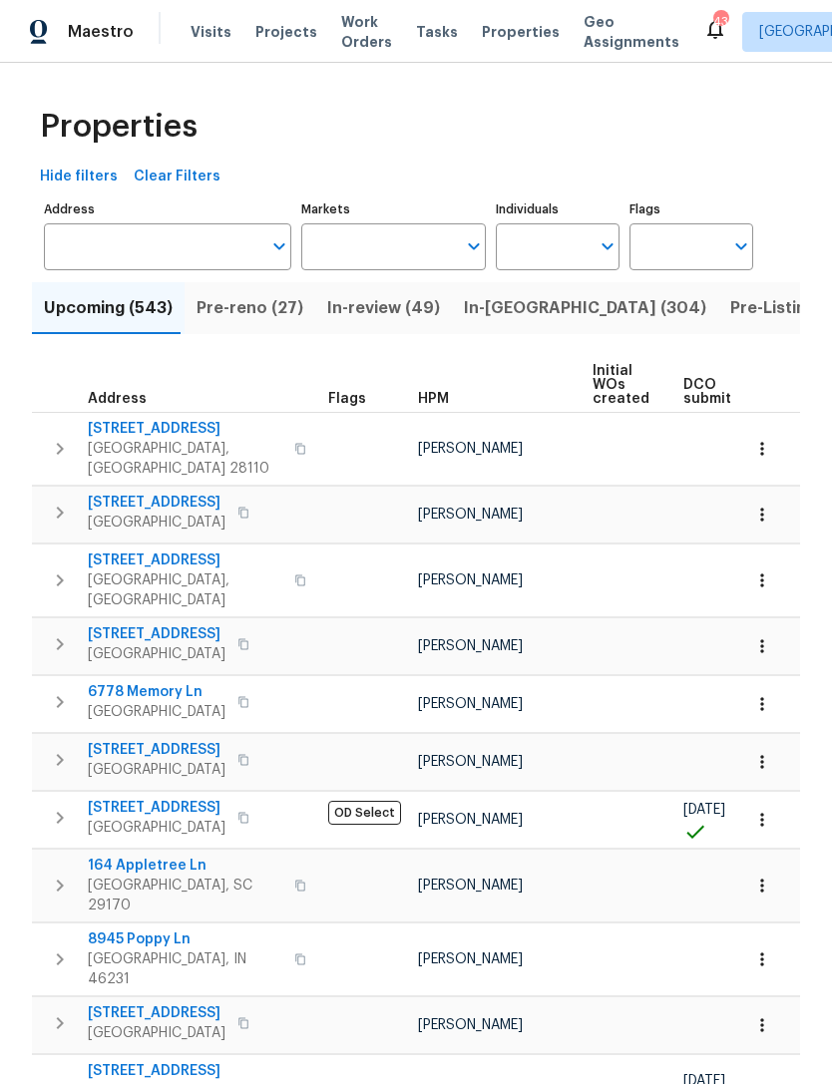
click at [401, 254] on input "Markets" at bounding box center [379, 246] width 156 height 47
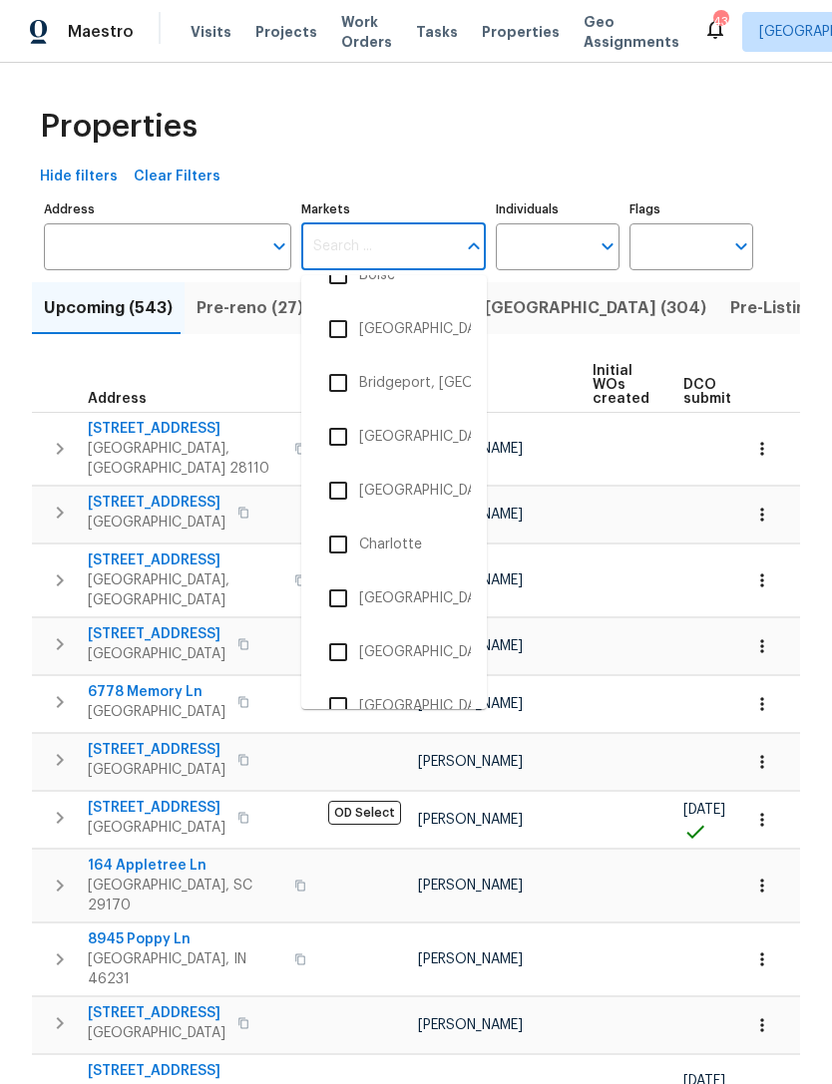
scroll to position [468, 0]
click at [462, 498] on li "Charleston, SC" at bounding box center [394, 489] width 154 height 42
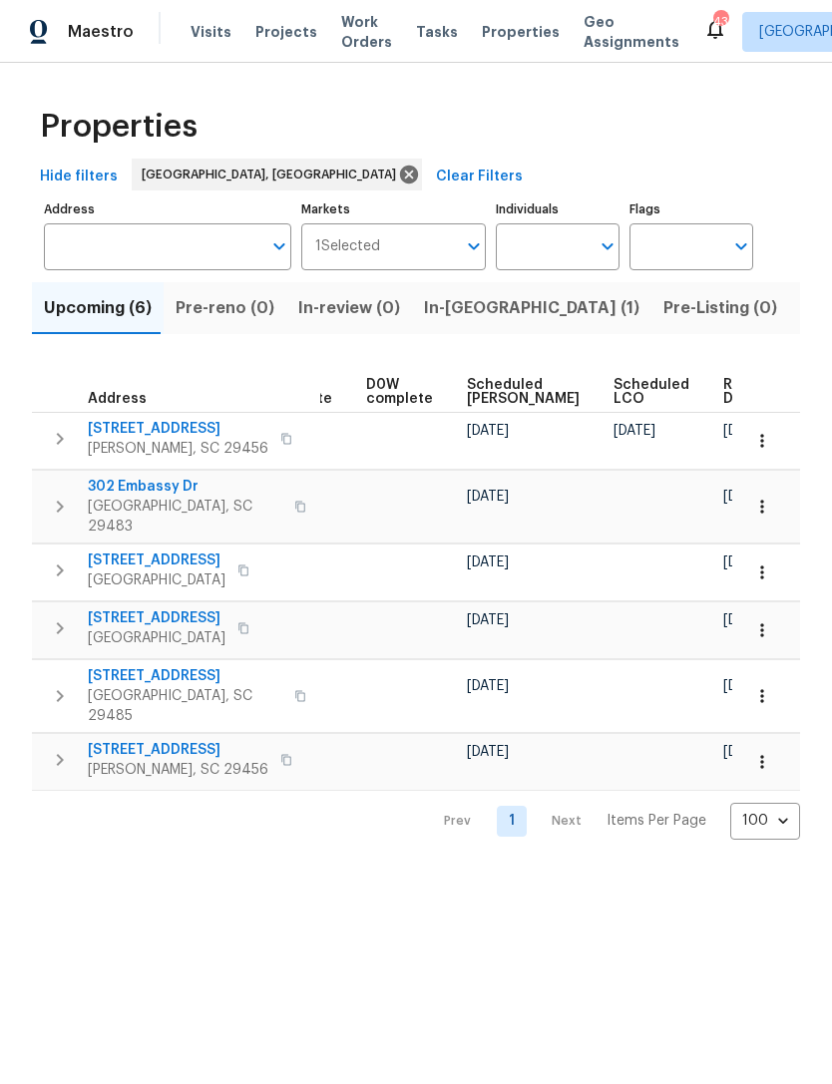
scroll to position [0, 523]
click at [494, 391] on span "Scheduled [PERSON_NAME]" at bounding box center [524, 392] width 113 height 28
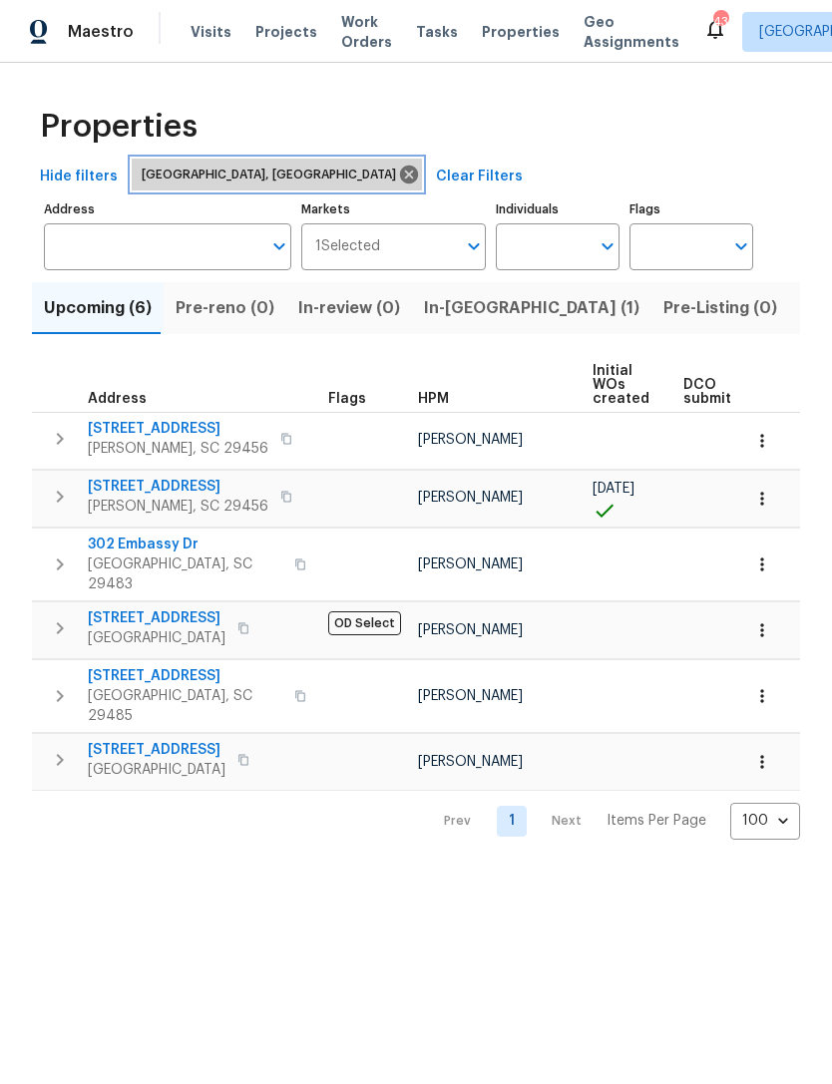
click at [400, 174] on icon at bounding box center [409, 175] width 18 height 18
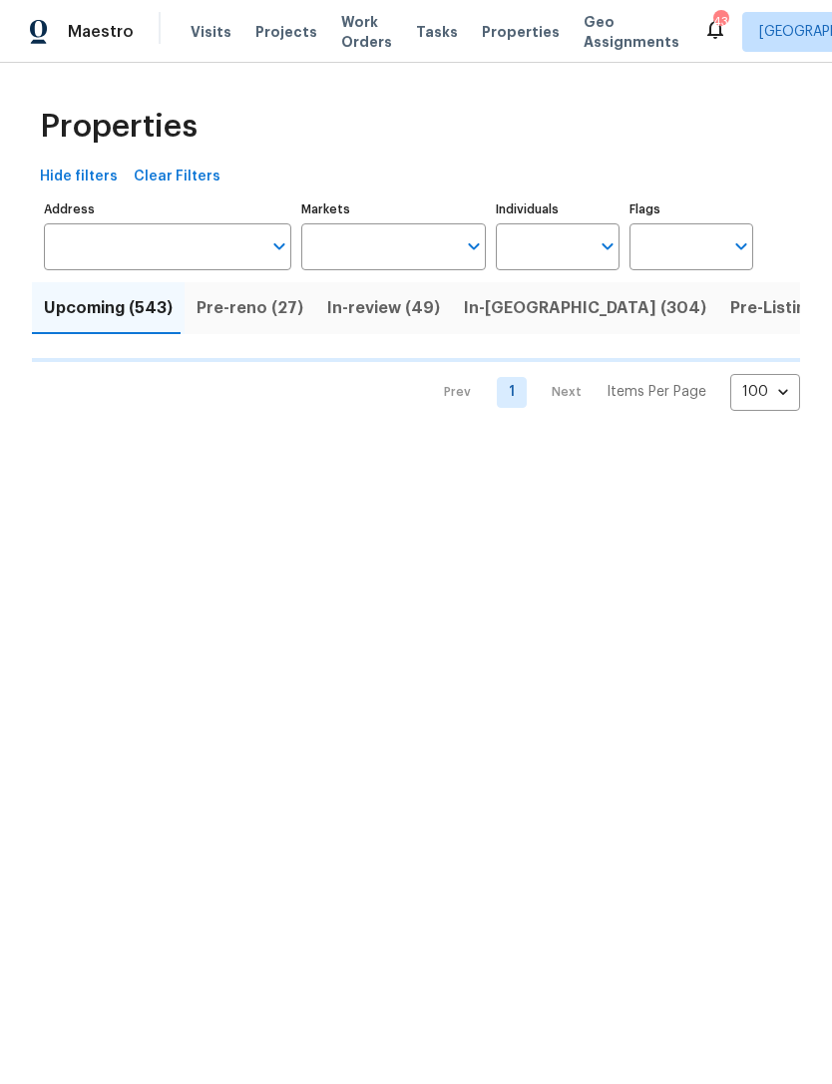
click at [365, 242] on input "Markets" at bounding box center [379, 246] width 156 height 47
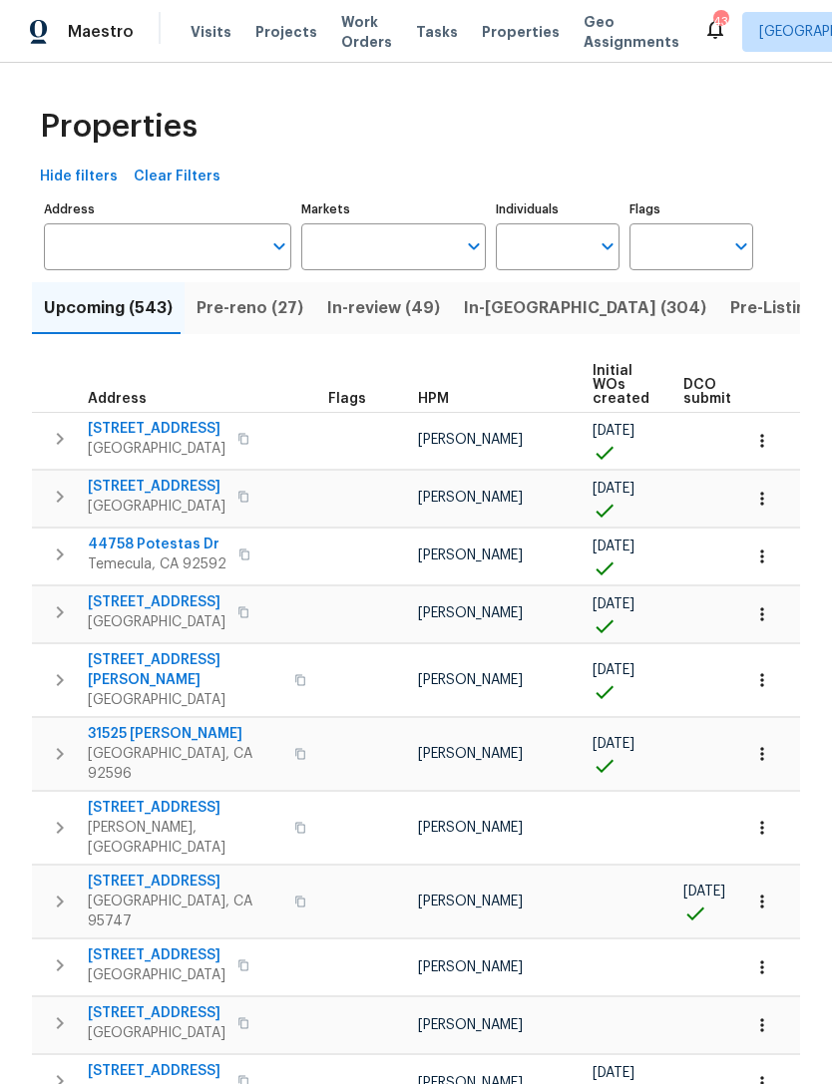
click at [353, 257] on input "Markets" at bounding box center [379, 246] width 156 height 47
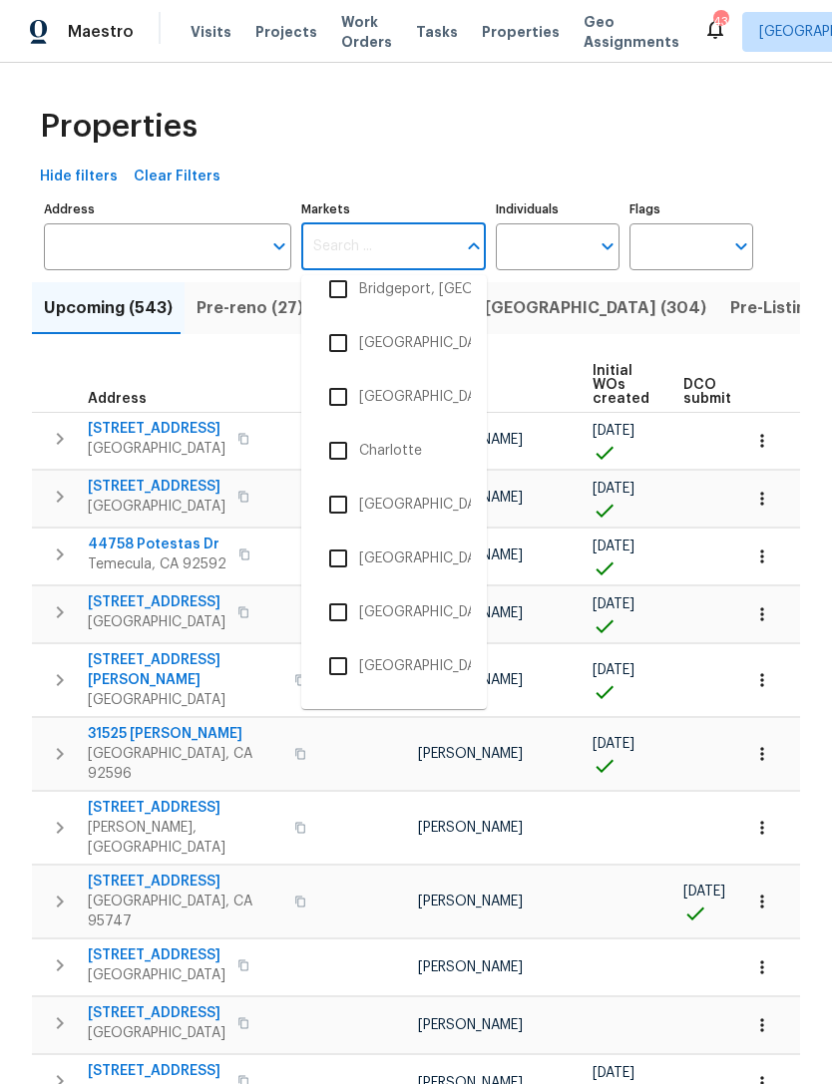
scroll to position [564, 0]
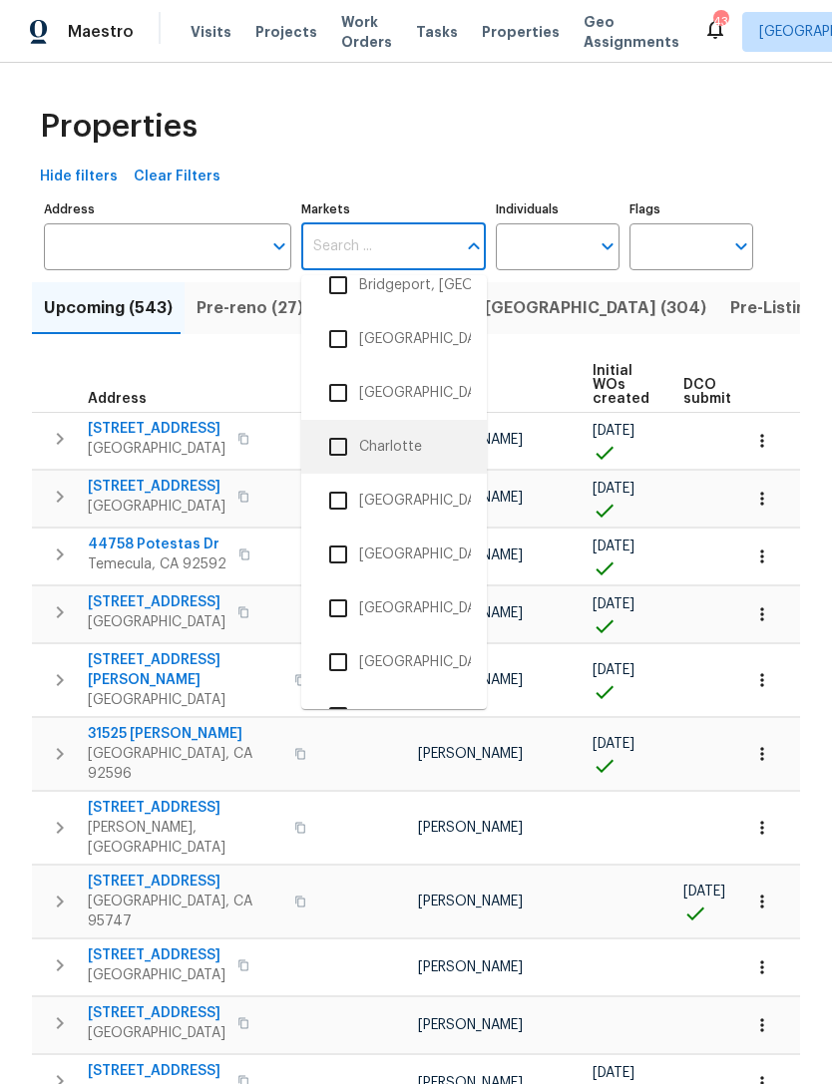
click at [416, 447] on li "Charlotte" at bounding box center [394, 447] width 154 height 42
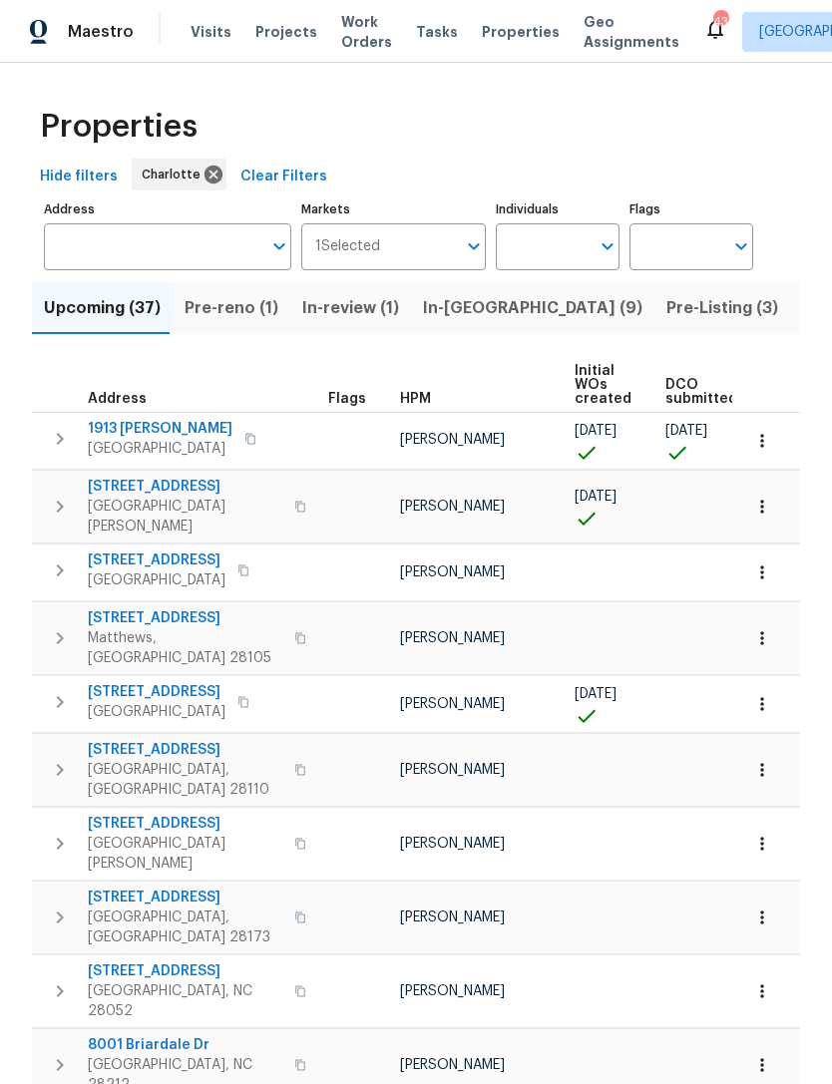
click at [363, 309] on span "In-review (1)" at bounding box center [350, 308] width 97 height 28
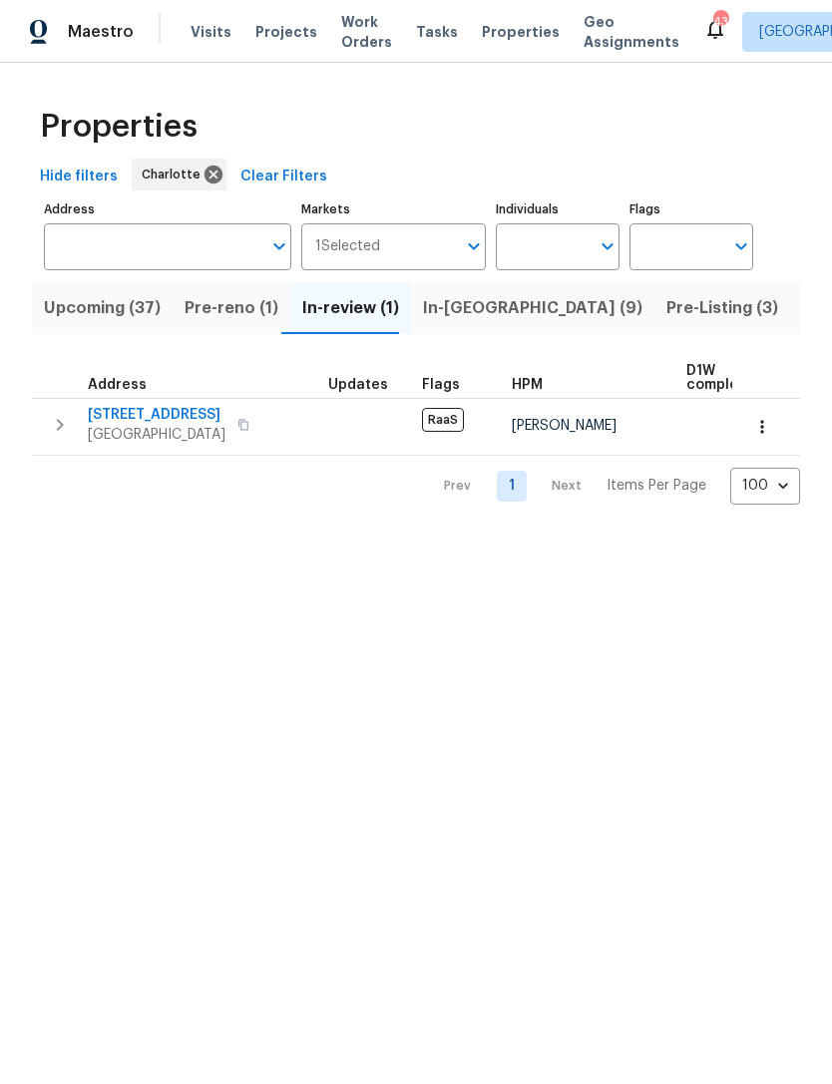
click at [231, 312] on span "Pre-reno (1)" at bounding box center [232, 308] width 94 height 28
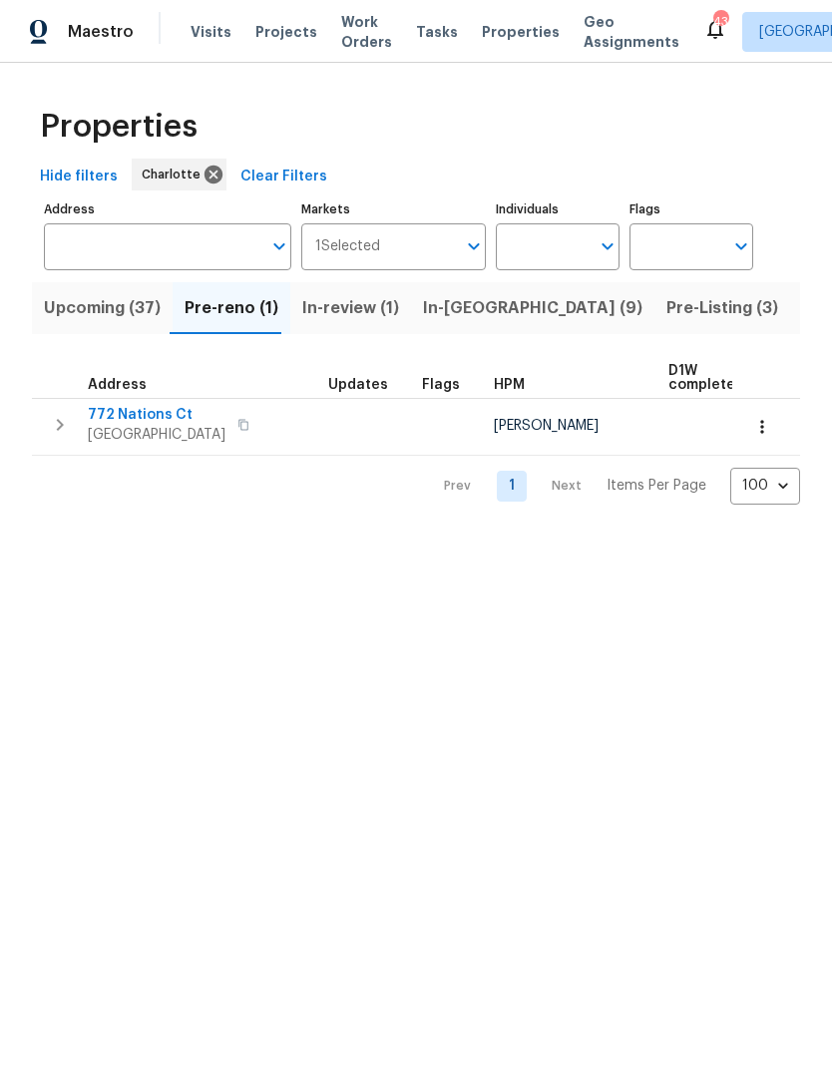
click at [123, 296] on span "Upcoming (37)" at bounding box center [102, 308] width 117 height 28
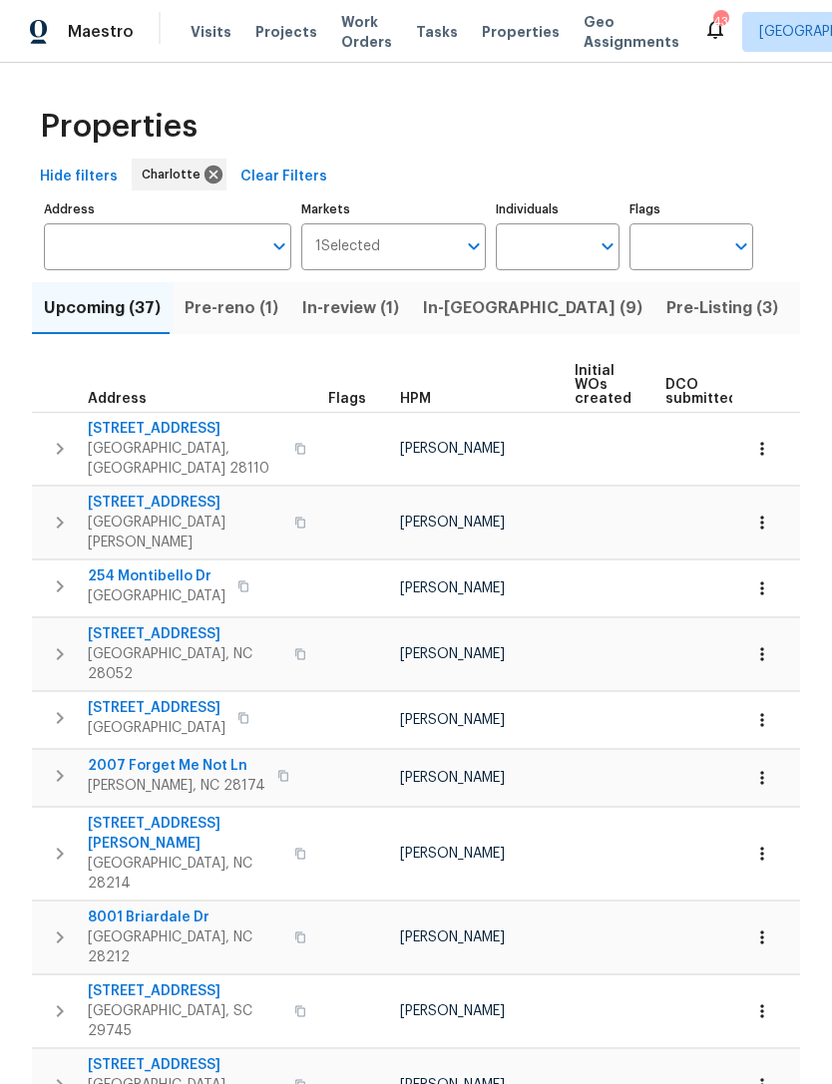
click at [477, 317] on span "In-reno (9)" at bounding box center [532, 308] width 219 height 28
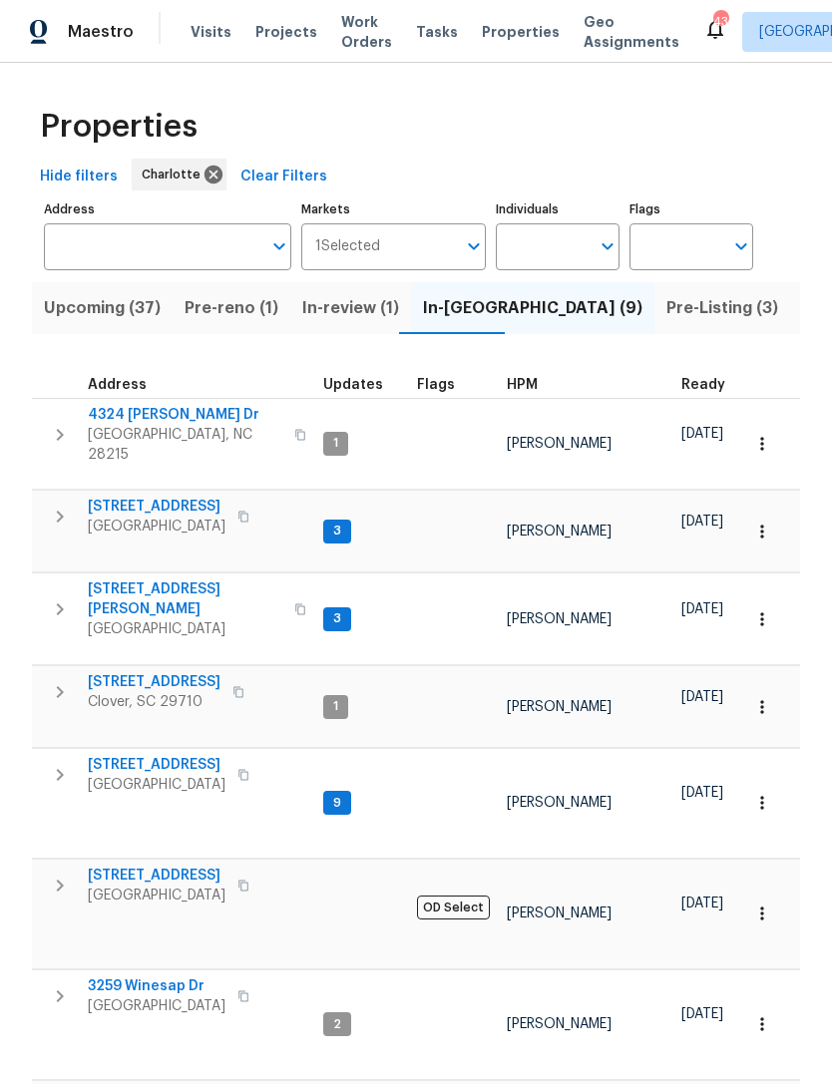
scroll to position [0, 1]
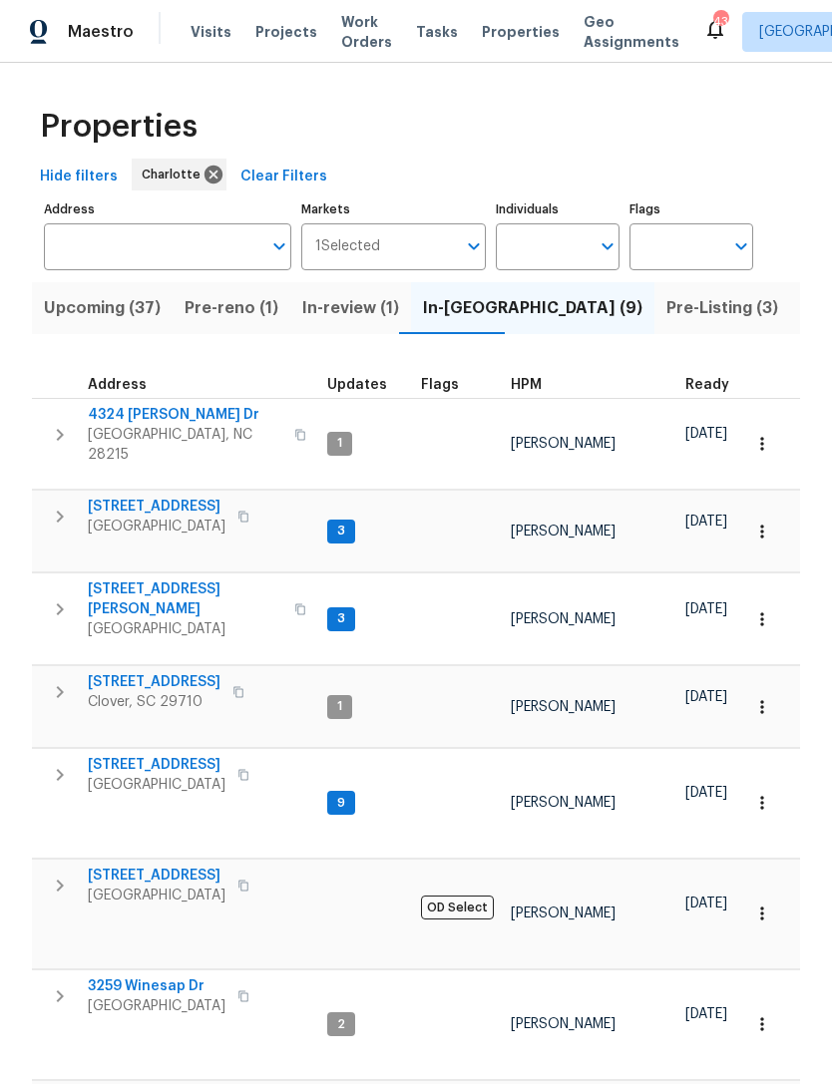
click at [117, 313] on span "Upcoming (37)" at bounding box center [102, 308] width 117 height 28
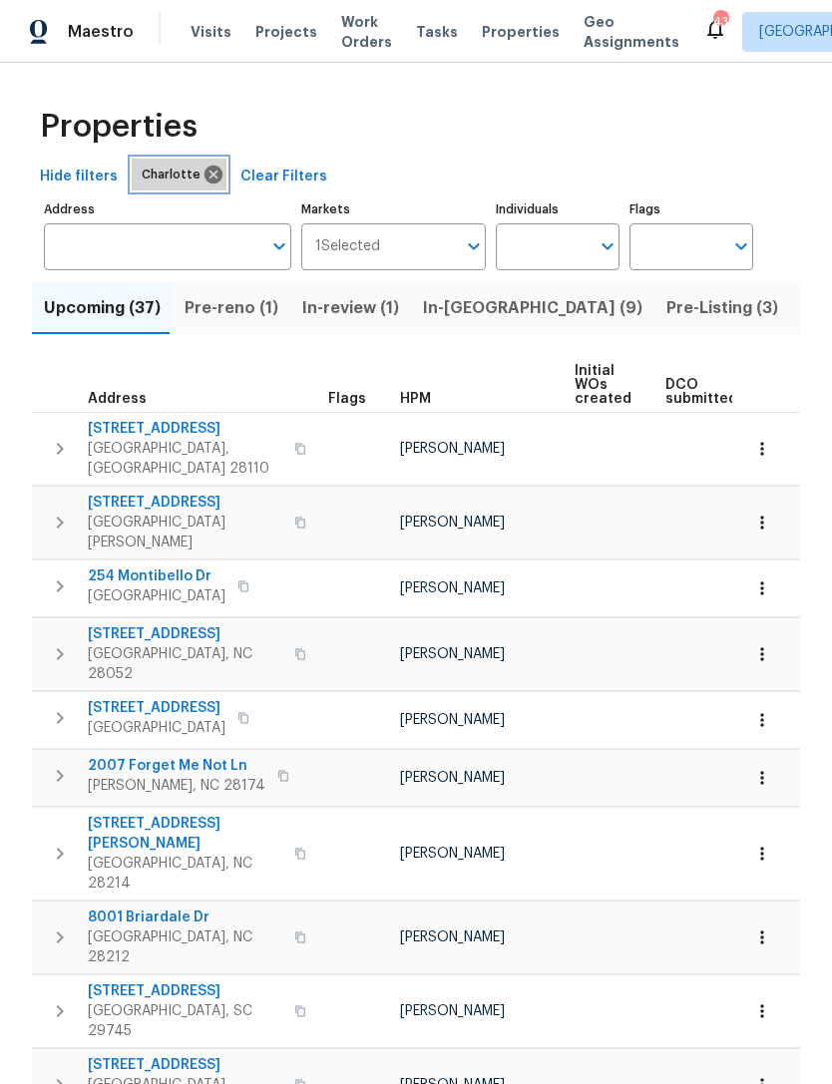
click at [204, 173] on icon at bounding box center [213, 175] width 18 height 18
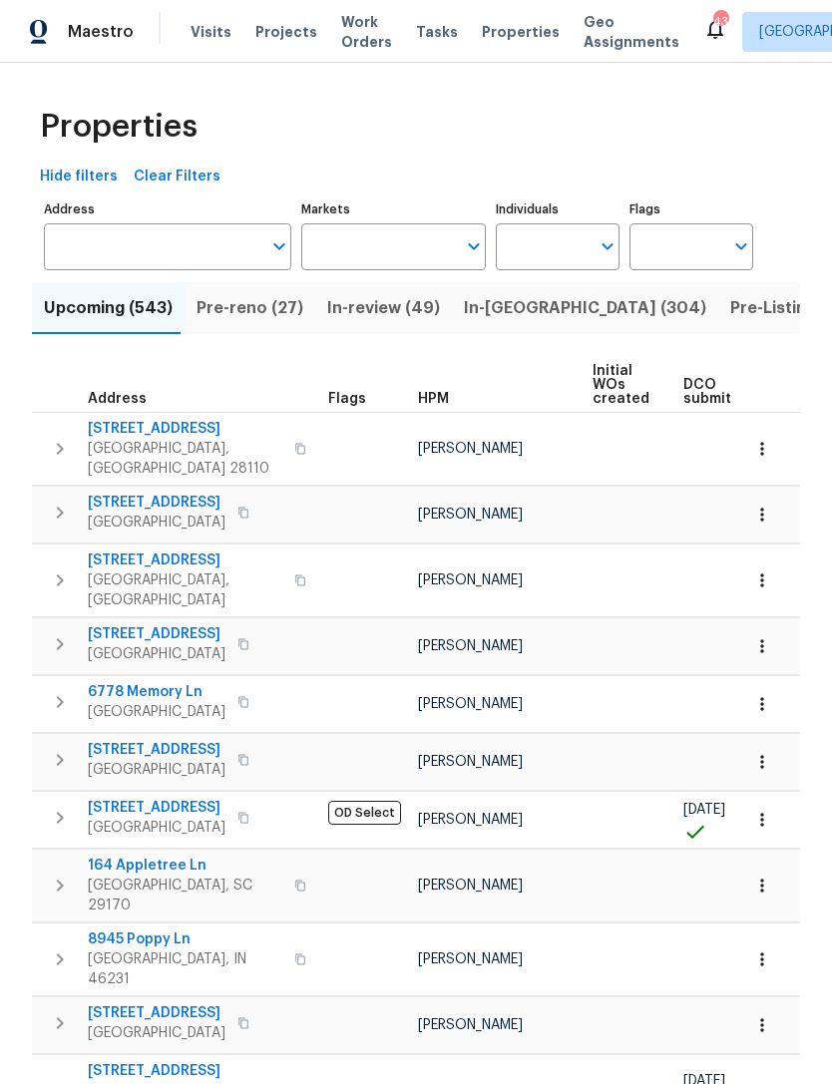
click at [414, 238] on input "Markets" at bounding box center [379, 246] width 156 height 47
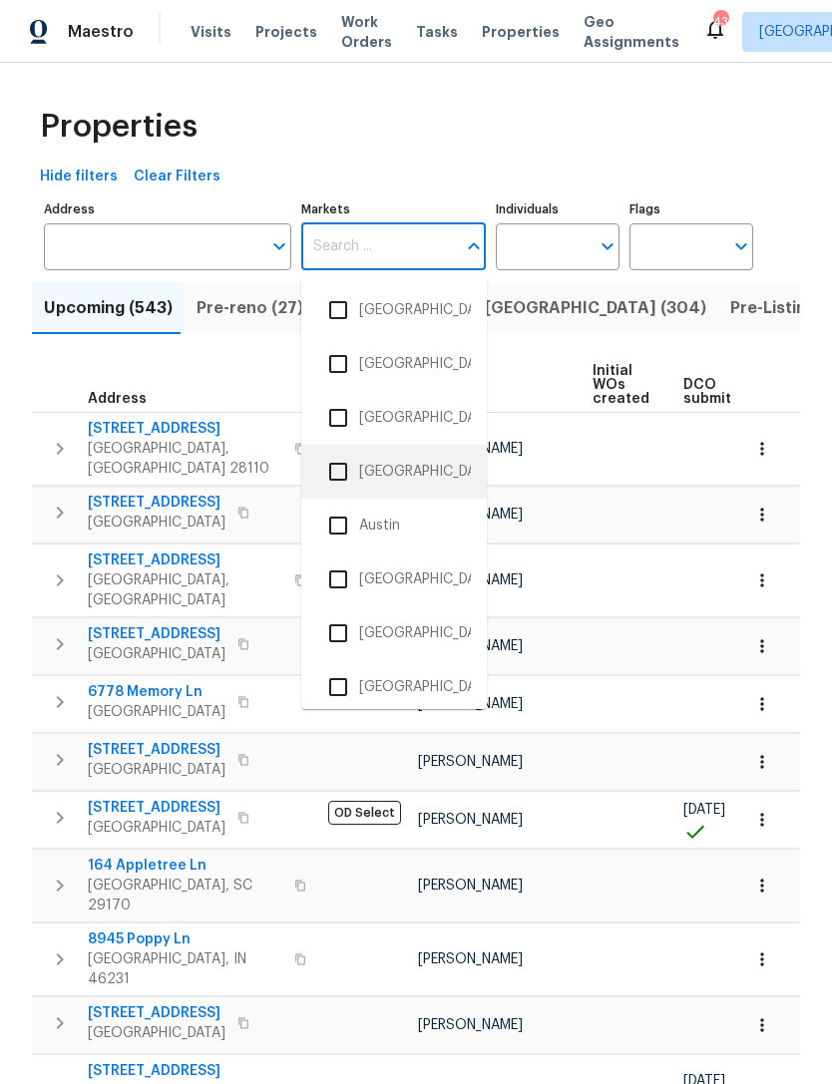
click at [397, 477] on li "Atlanta" at bounding box center [394, 472] width 154 height 42
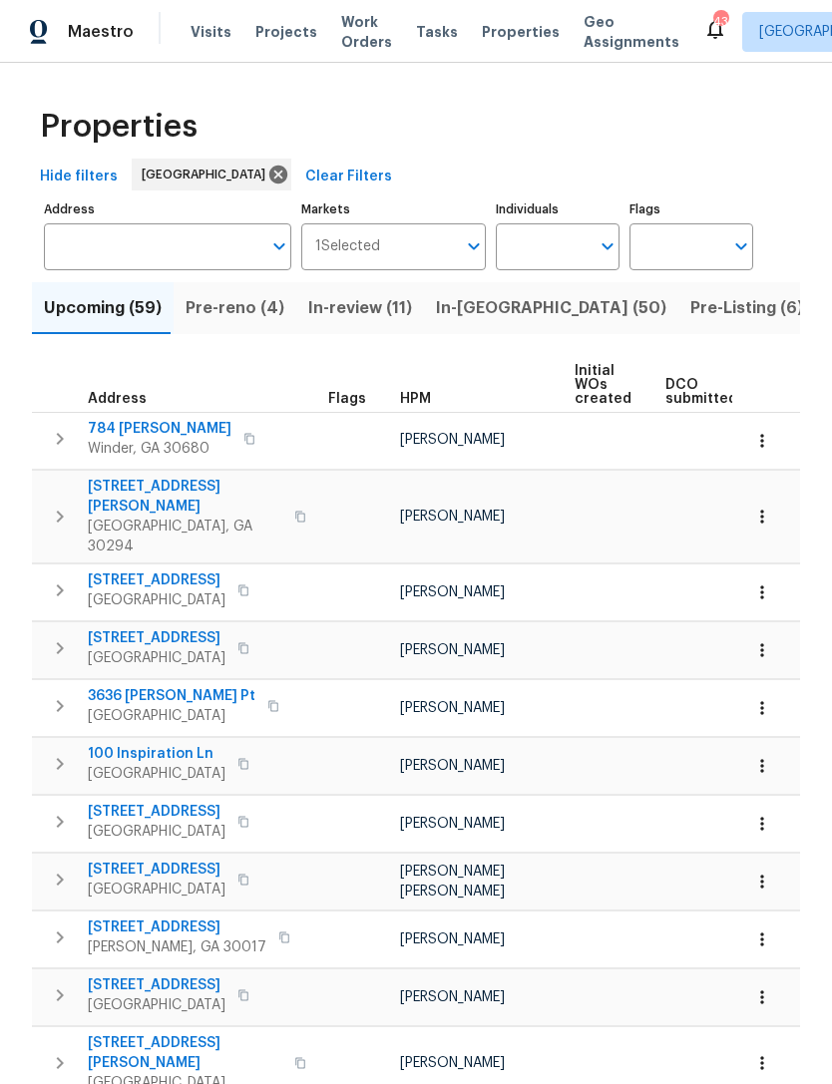
click at [393, 243] on input "Markets" at bounding box center [418, 246] width 77 height 47
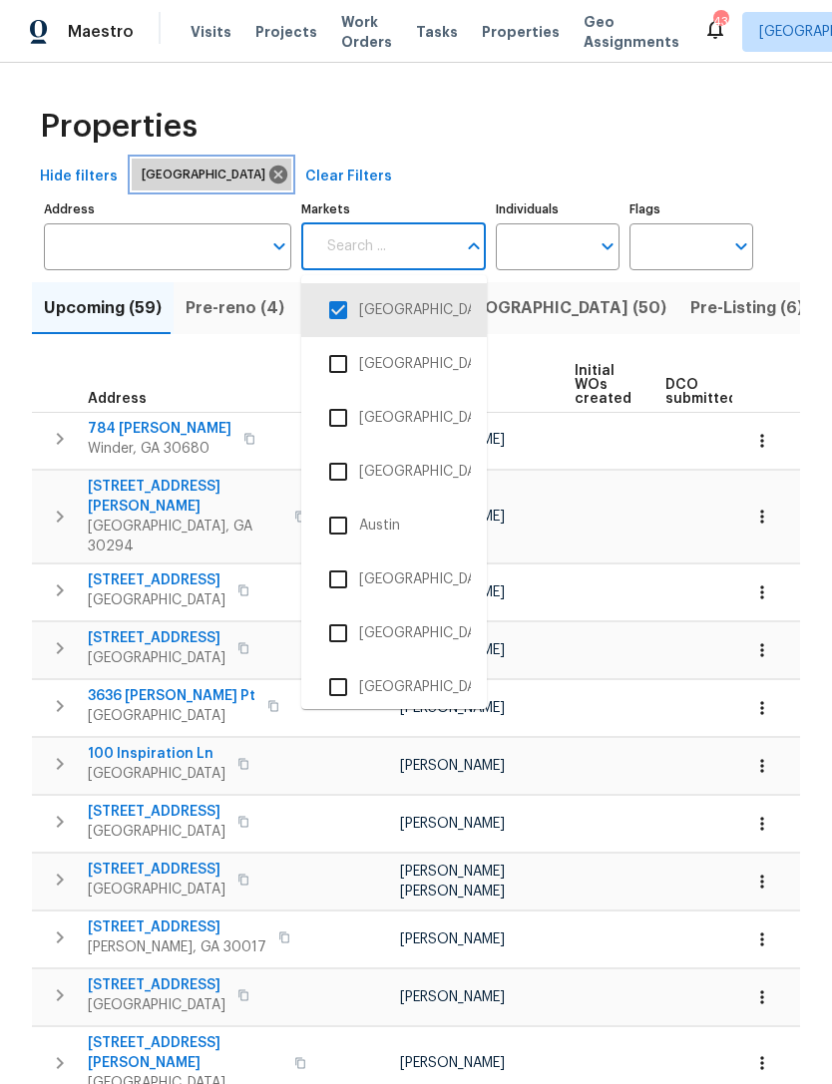
click at [269, 172] on icon at bounding box center [278, 175] width 18 height 18
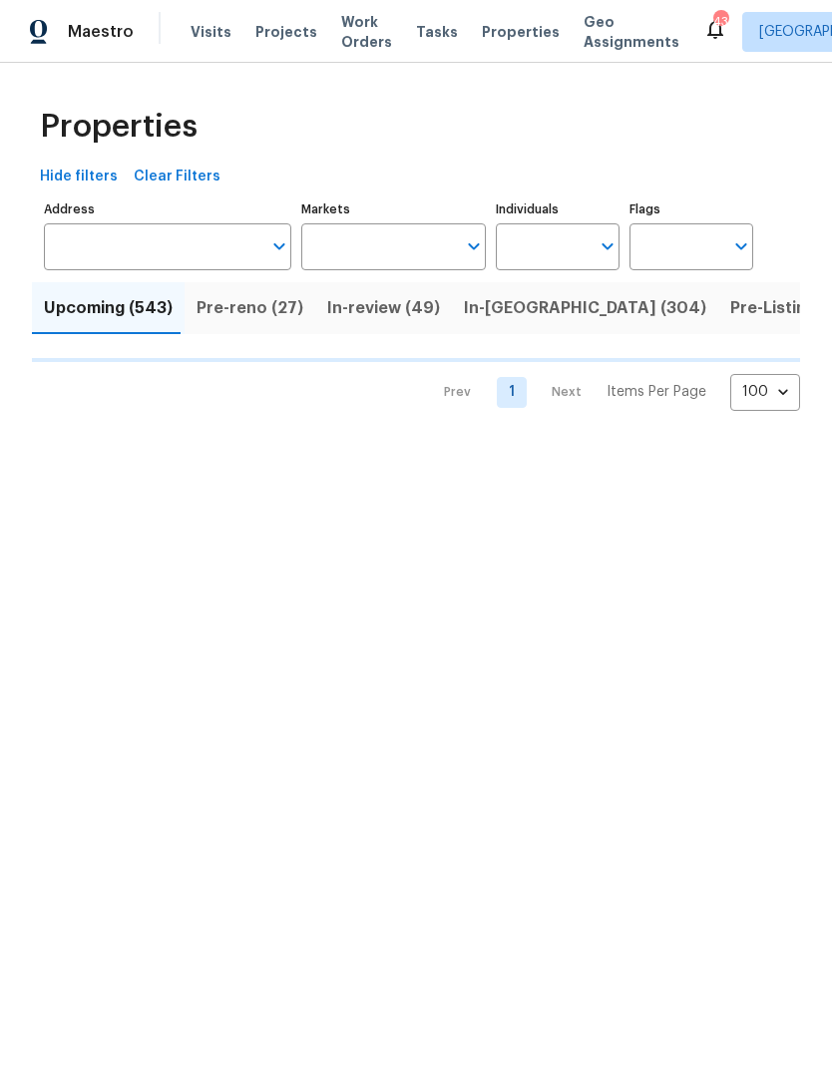
click at [379, 239] on input "Markets" at bounding box center [379, 246] width 156 height 47
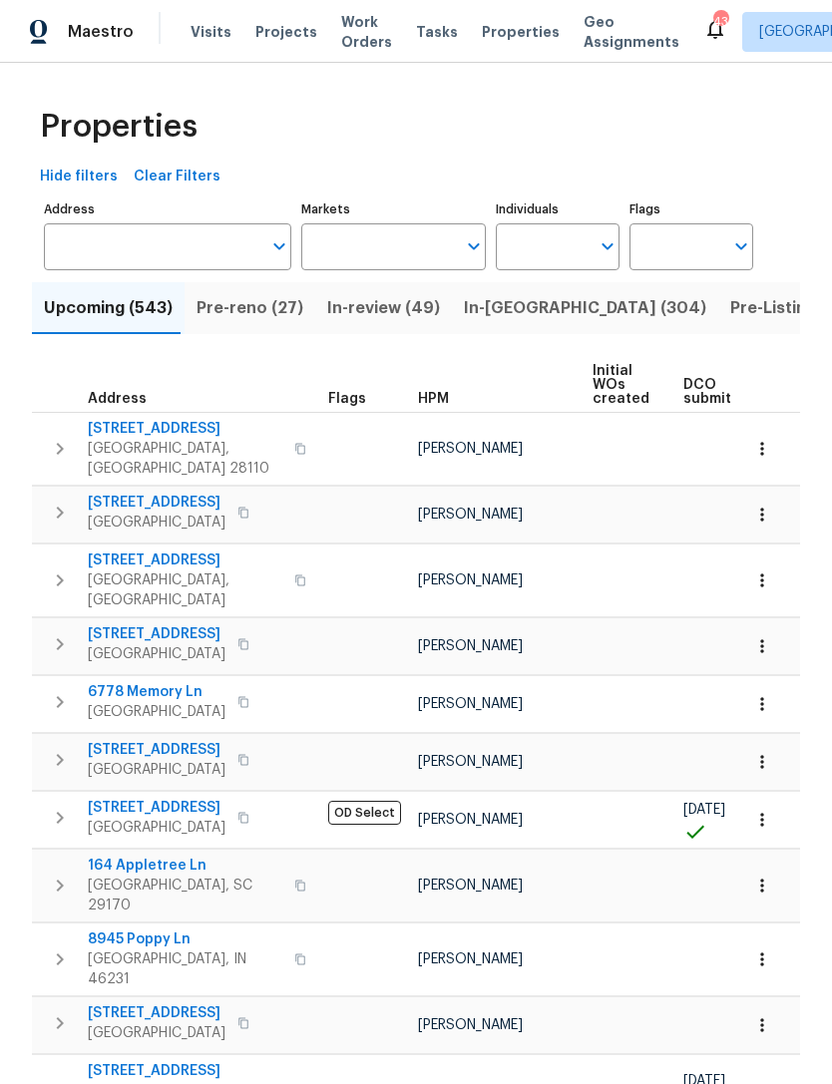
click at [426, 243] on input "Markets" at bounding box center [379, 246] width 156 height 47
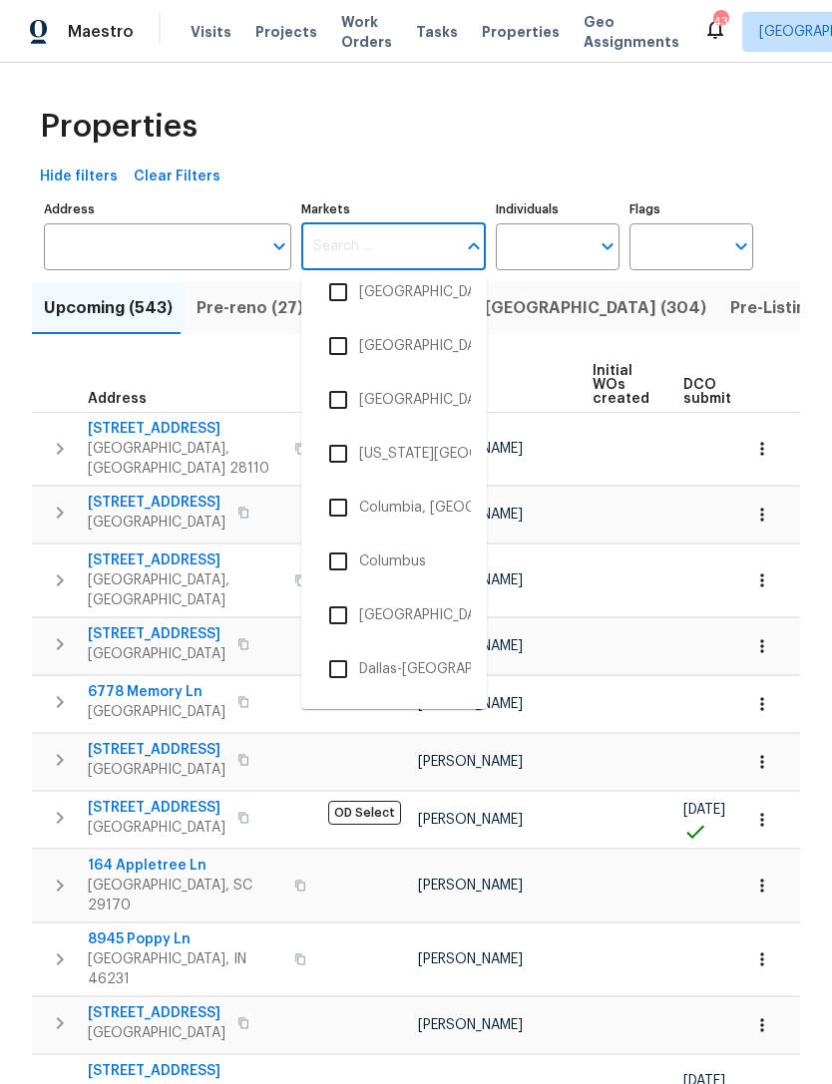
scroll to position [827, 0]
click at [427, 513] on li "Columbia, SC" at bounding box center [394, 507] width 154 height 42
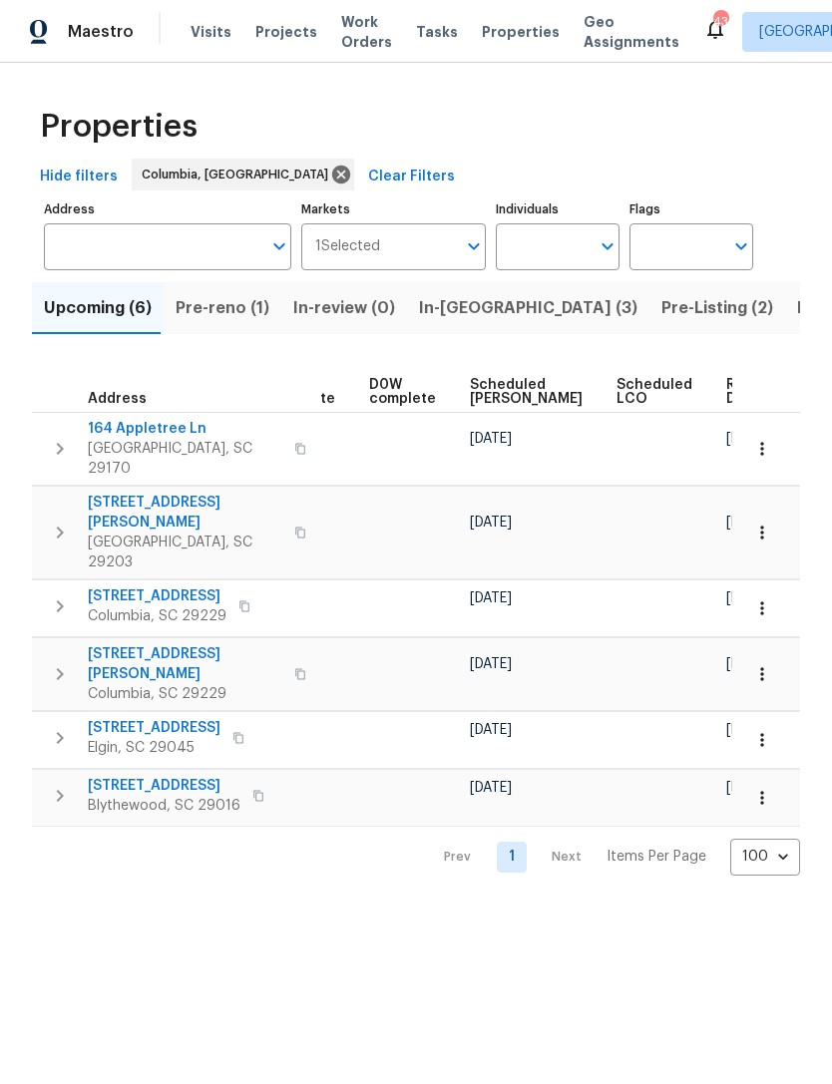
scroll to position [0, 502]
click at [464, 308] on span "In-reno (3)" at bounding box center [528, 308] width 218 height 28
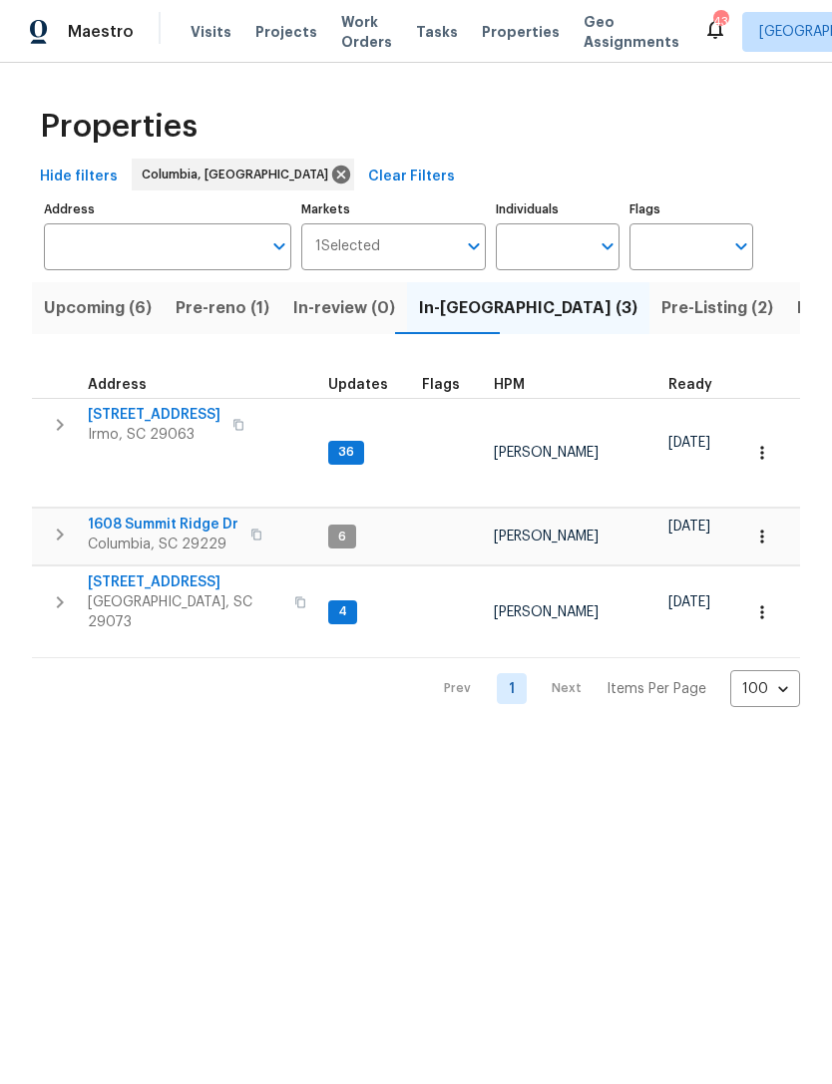
click at [108, 315] on span "Upcoming (6)" at bounding box center [98, 308] width 108 height 28
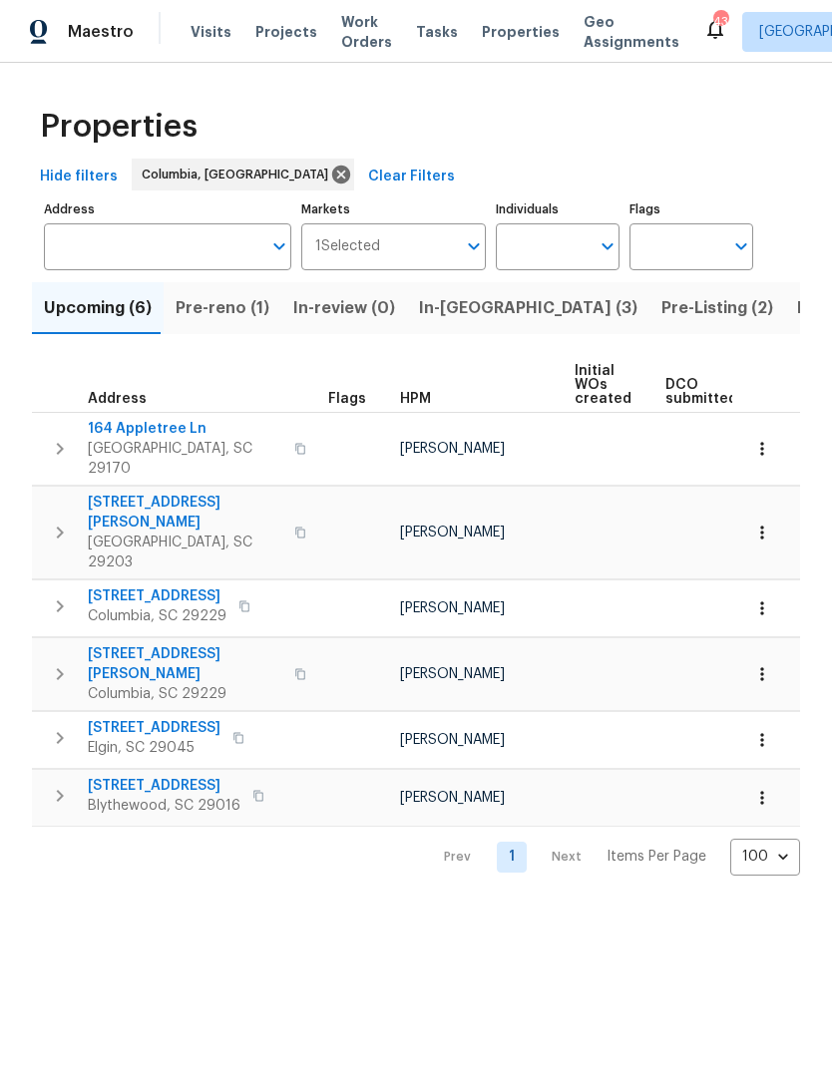
click at [216, 308] on span "Pre-reno (1)" at bounding box center [223, 308] width 94 height 28
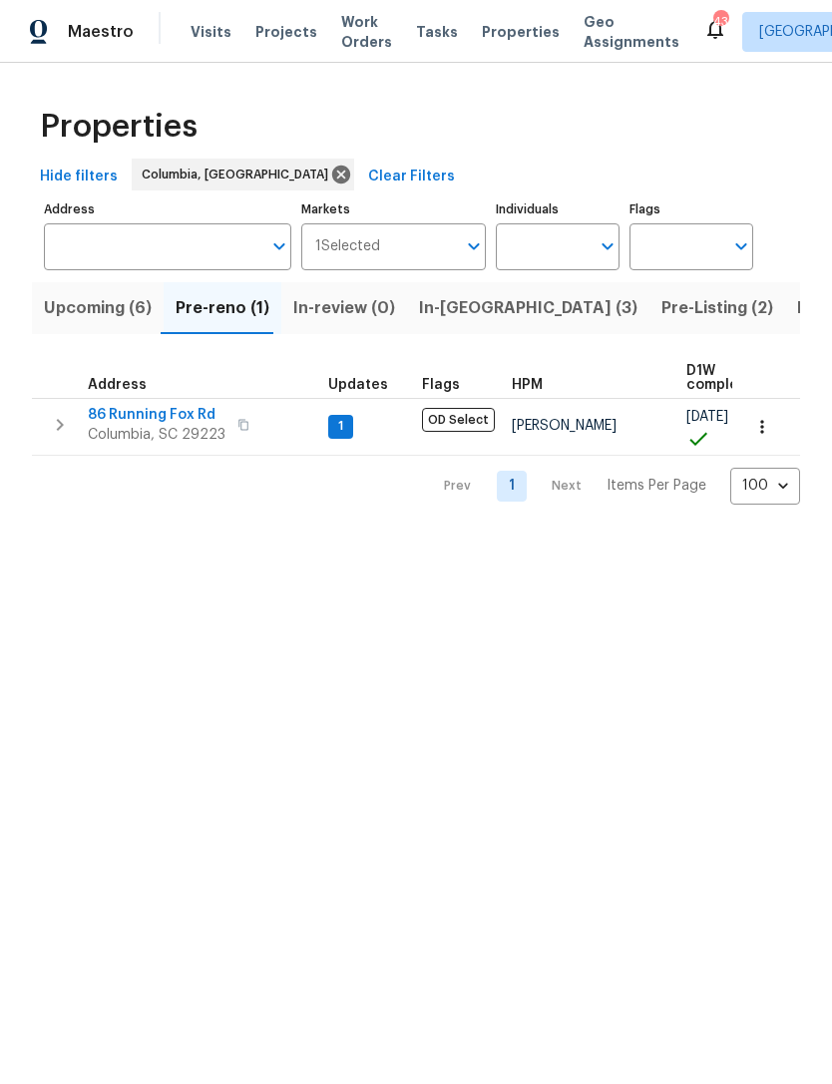
click at [109, 316] on span "Upcoming (6)" at bounding box center [98, 308] width 108 height 28
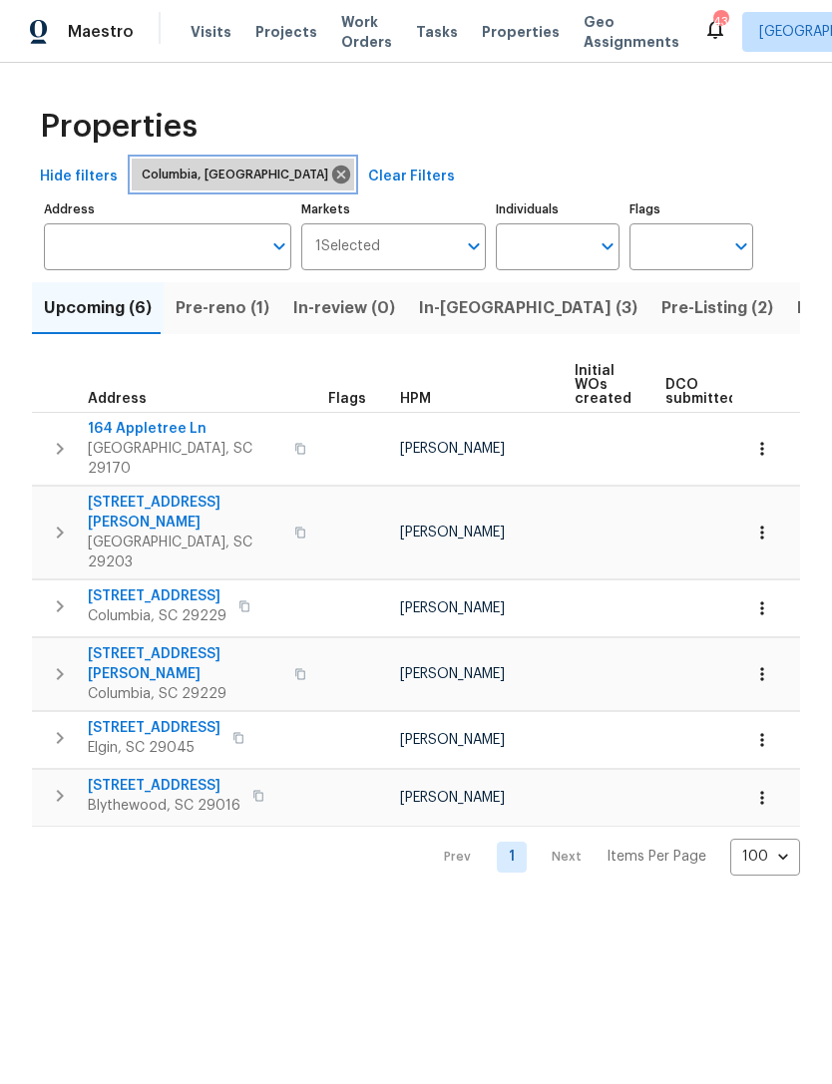
click at [332, 174] on icon at bounding box center [341, 175] width 18 height 18
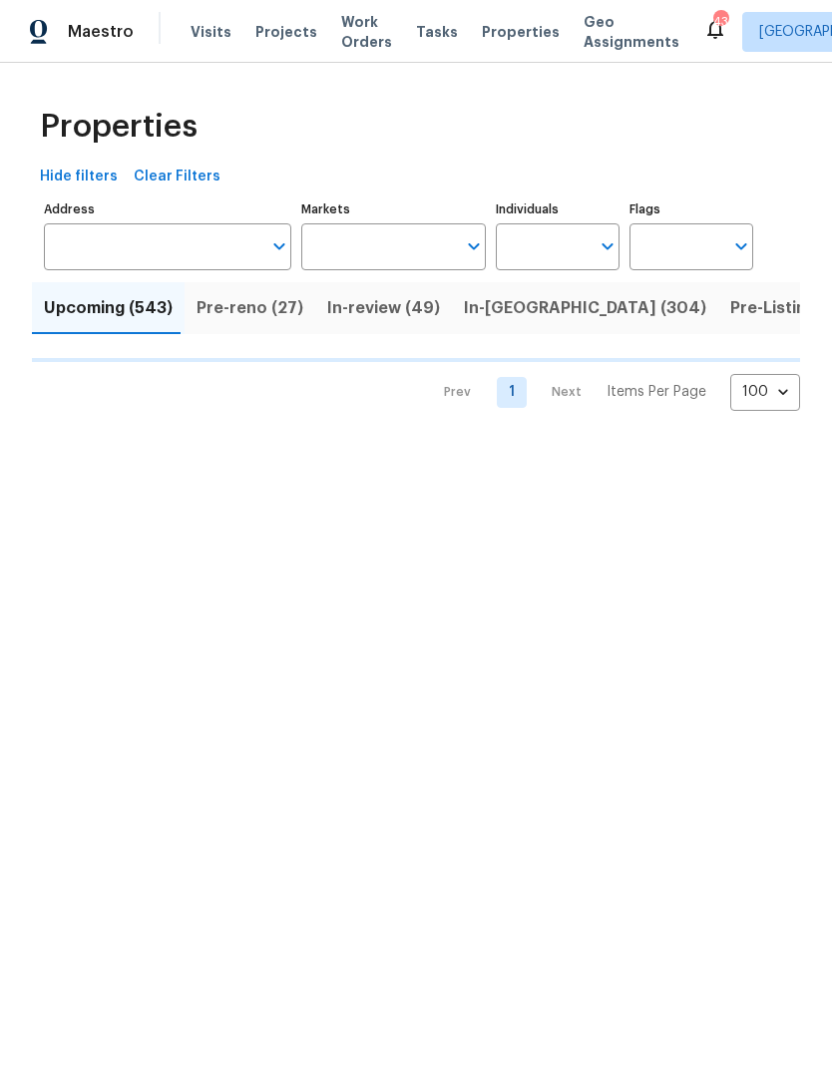
click at [341, 240] on input "Markets" at bounding box center [379, 246] width 156 height 47
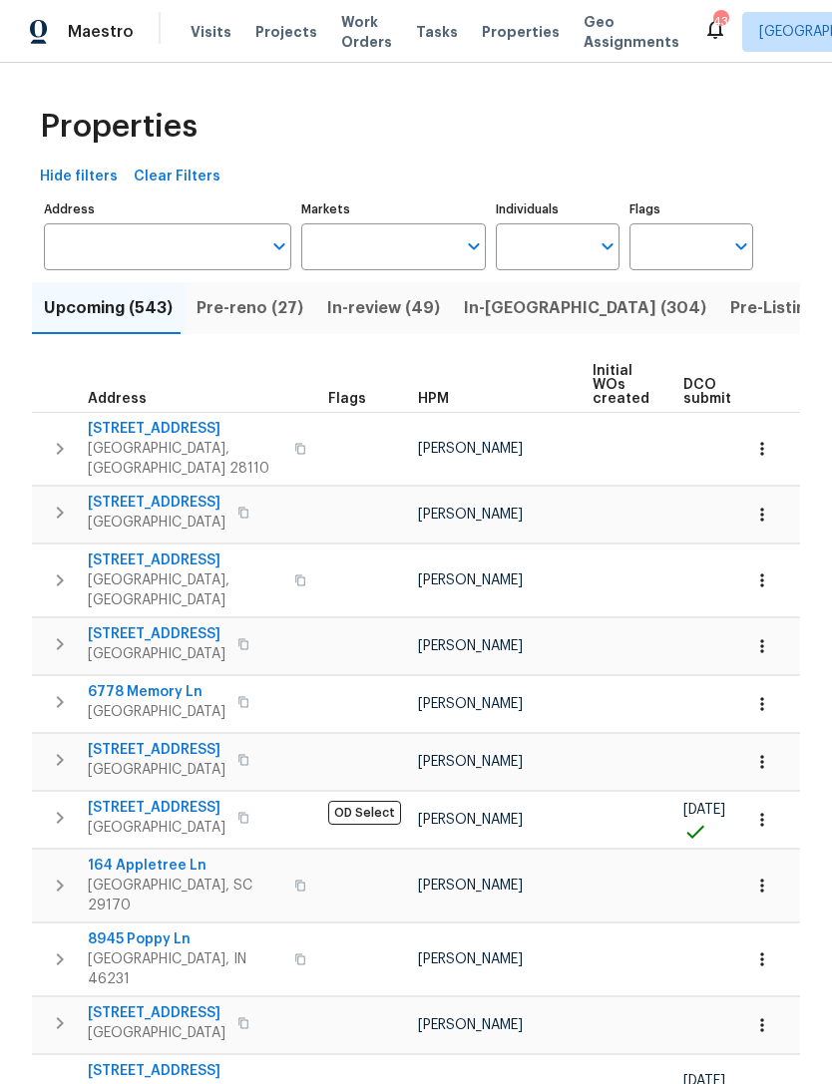
click at [395, 244] on input "Markets" at bounding box center [379, 246] width 156 height 47
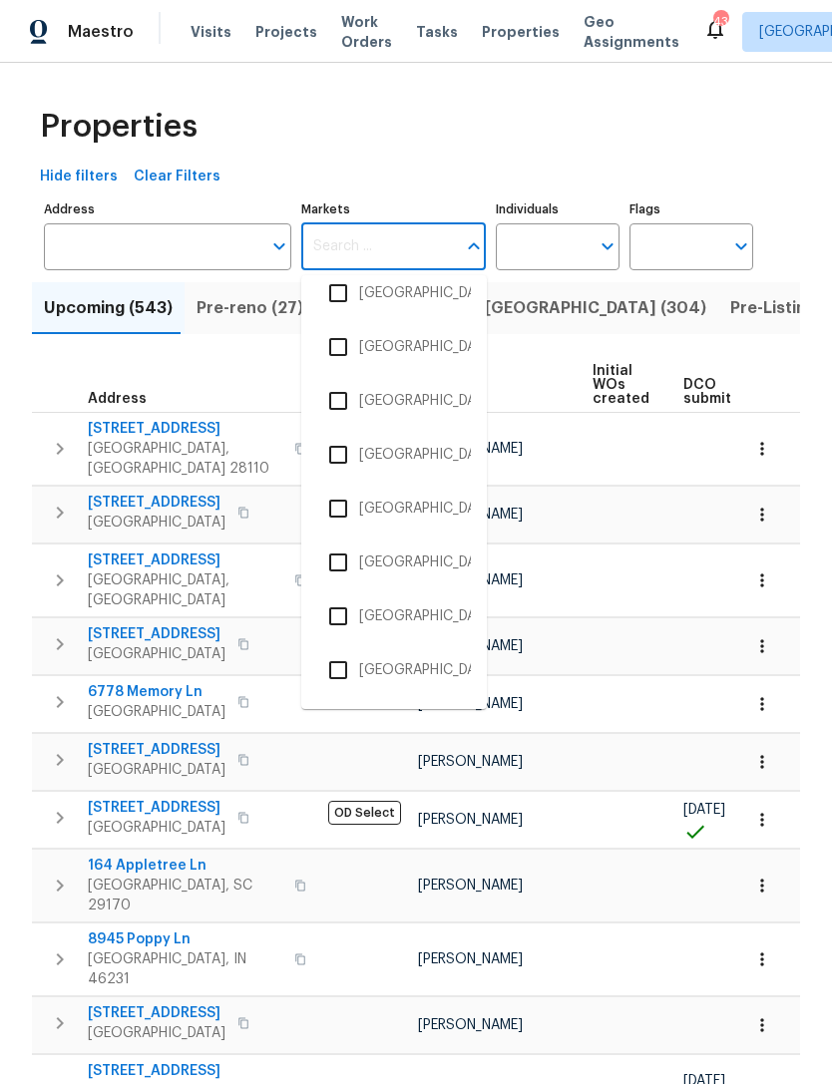
scroll to position [1312, 0]
click at [442, 459] on li "Greensboro, NC" at bounding box center [394, 453] width 154 height 42
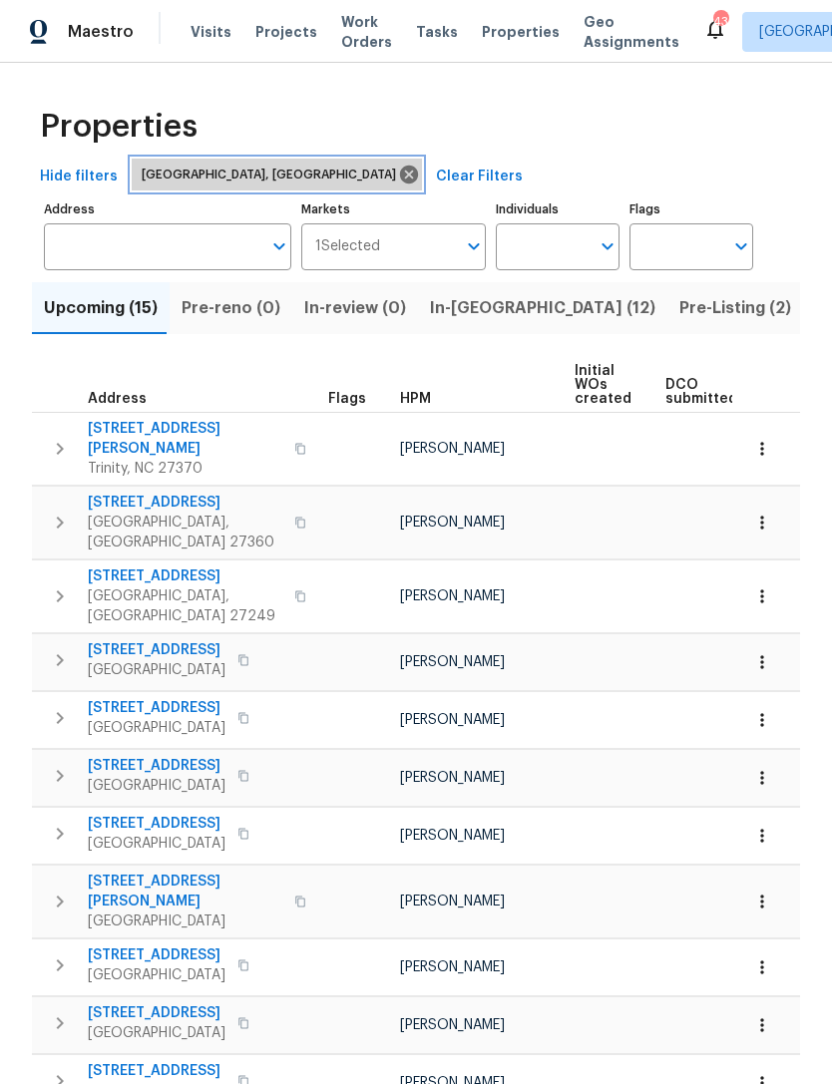
click at [398, 170] on icon at bounding box center [409, 175] width 22 height 22
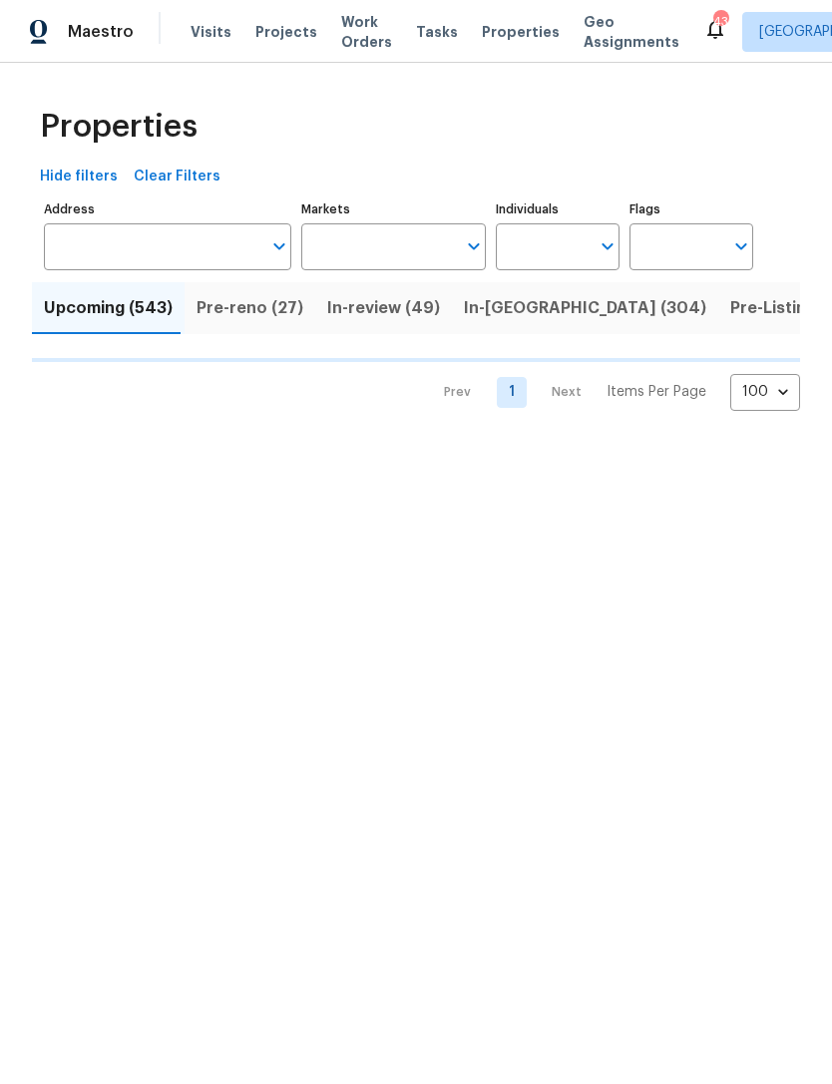
click at [396, 241] on input "Markets" at bounding box center [379, 246] width 156 height 47
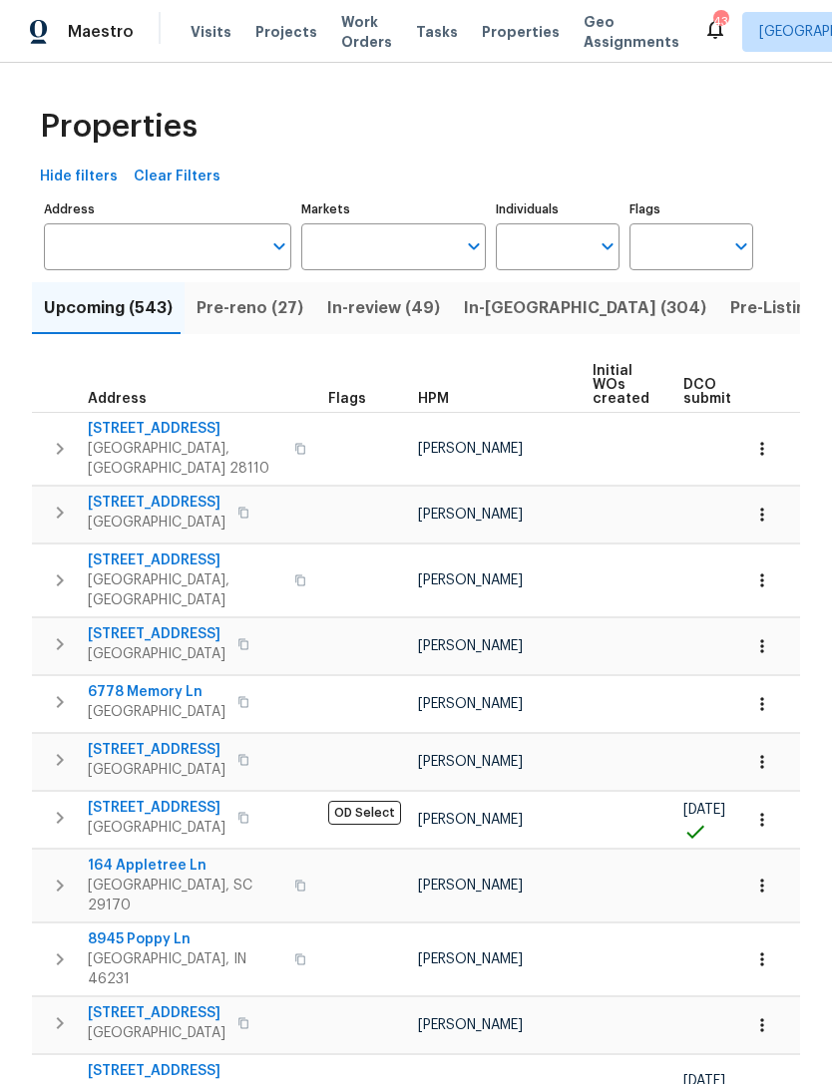
click at [410, 242] on input "Markets" at bounding box center [379, 246] width 156 height 47
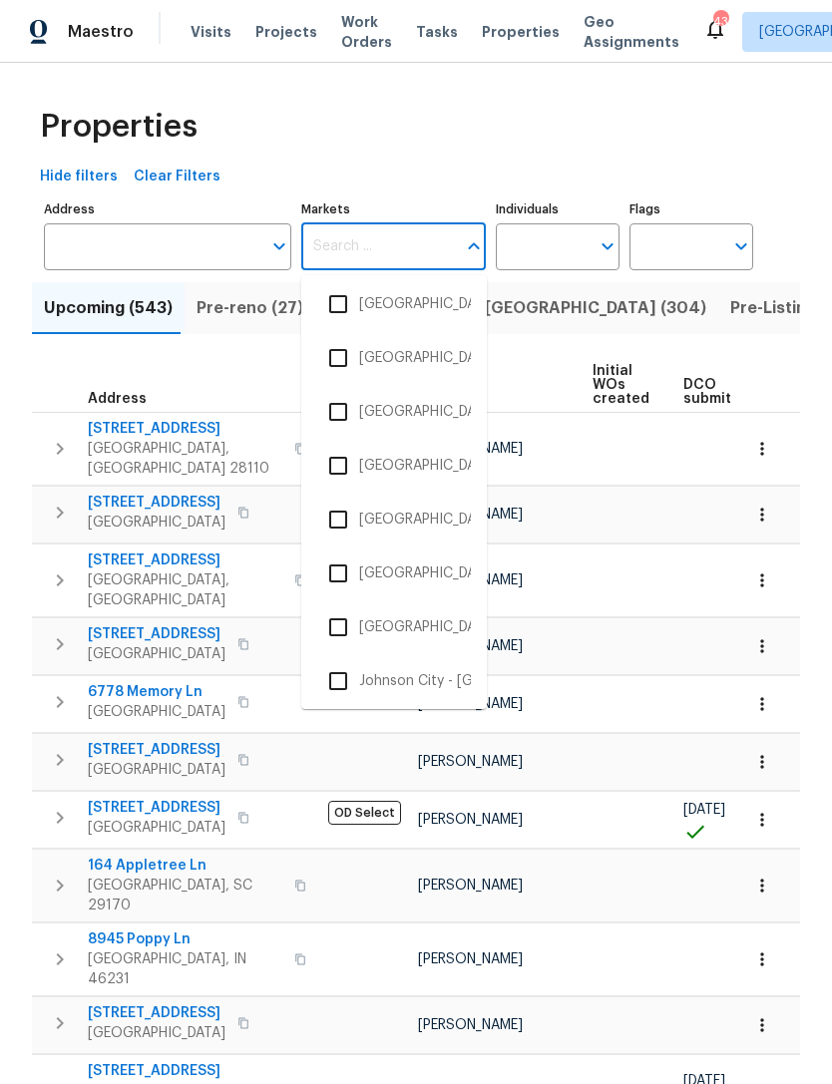
scroll to position [1437, 0]
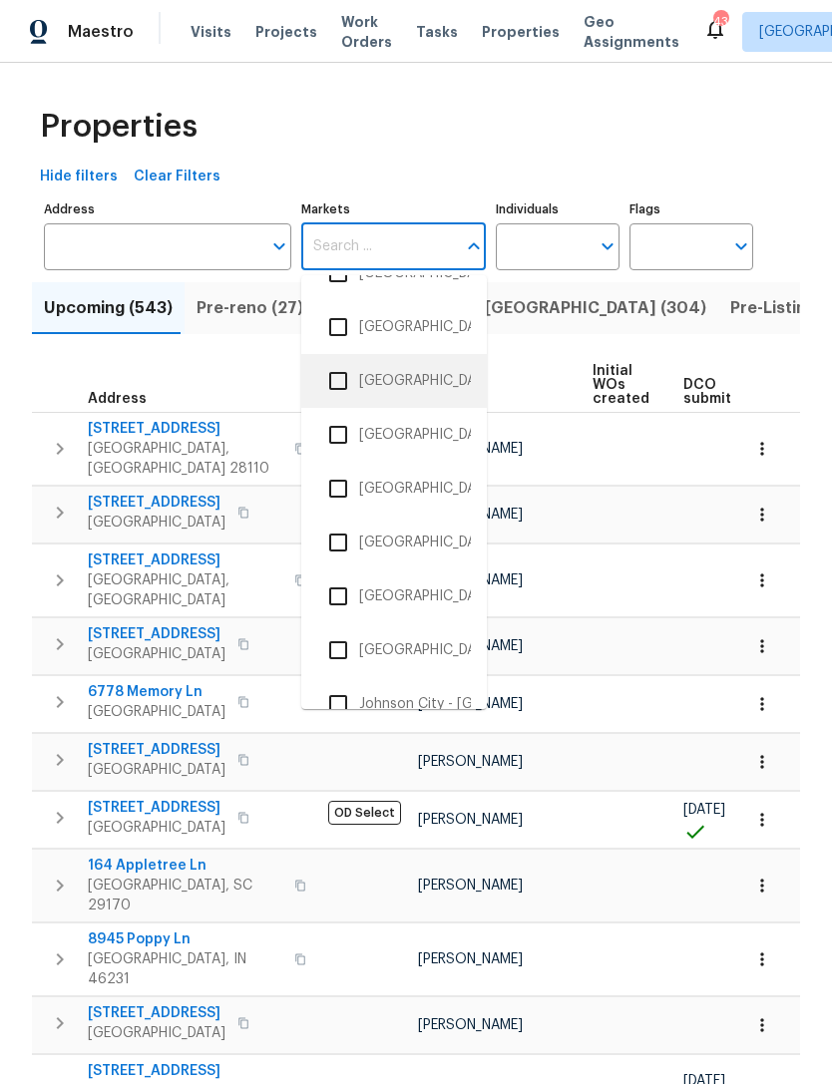
click at [437, 379] on li "Greenville, SC" at bounding box center [394, 381] width 154 height 42
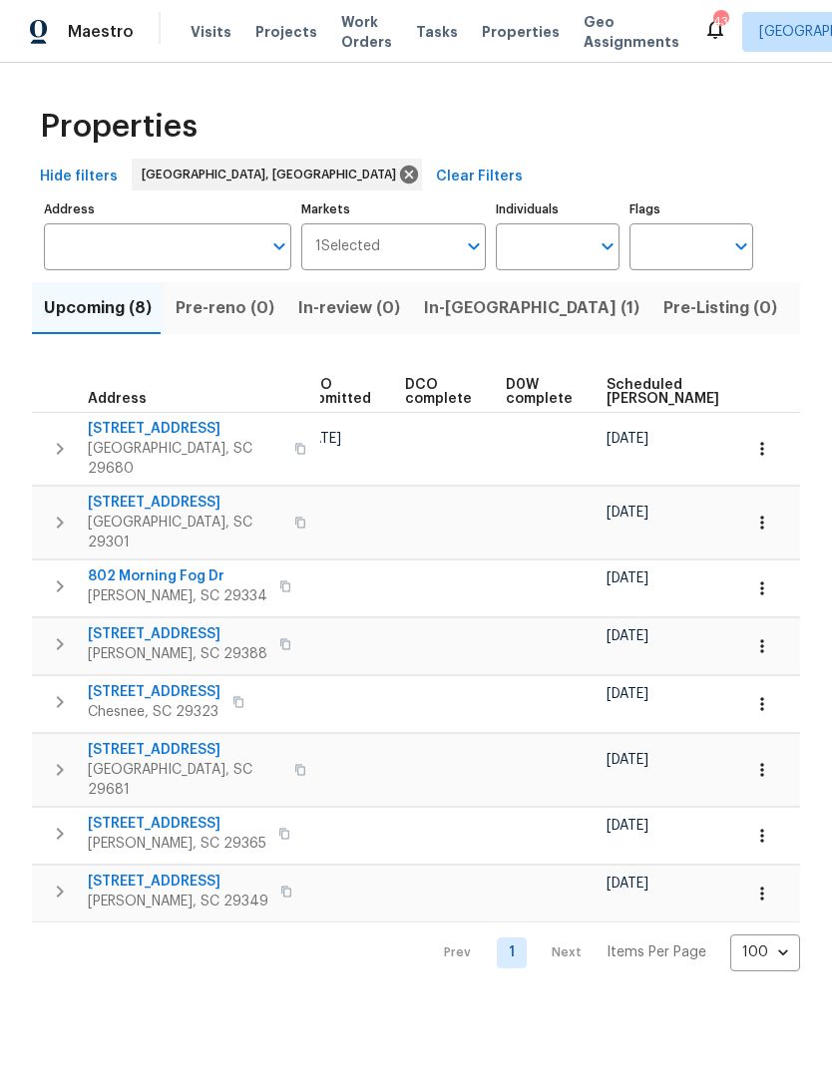
scroll to position [0, 381]
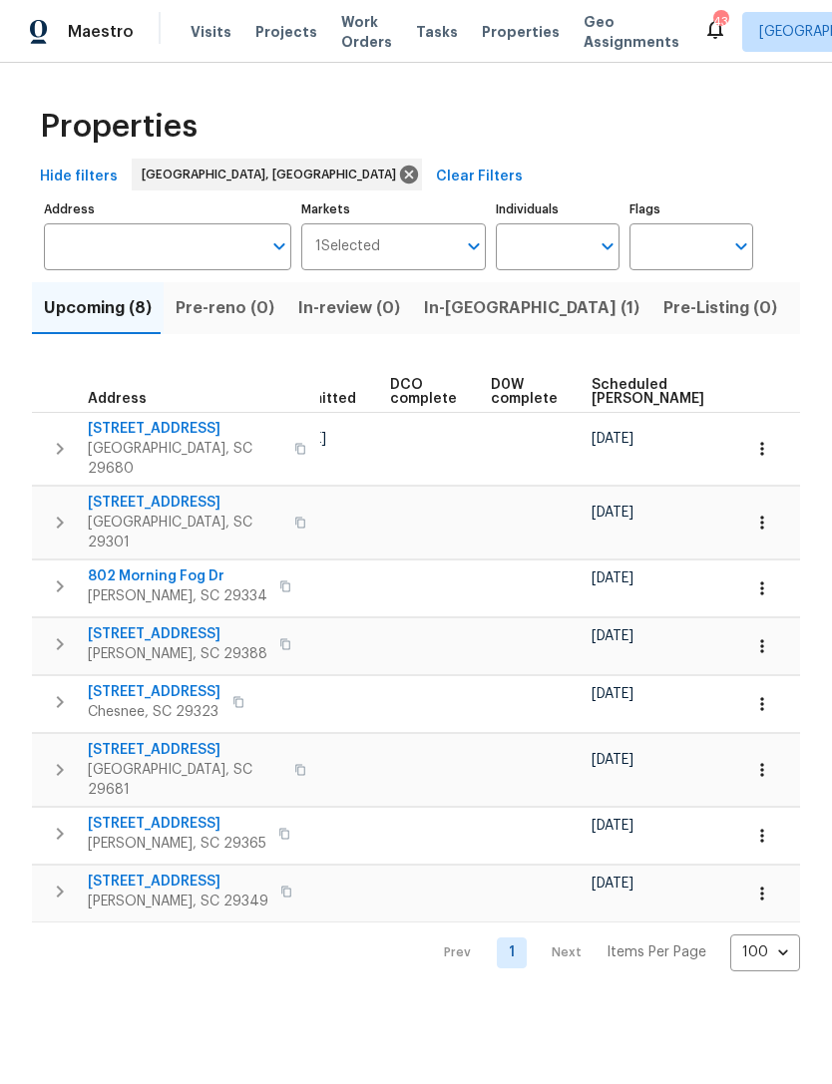
click at [621, 387] on span "Scheduled [PERSON_NAME]" at bounding box center [648, 392] width 113 height 28
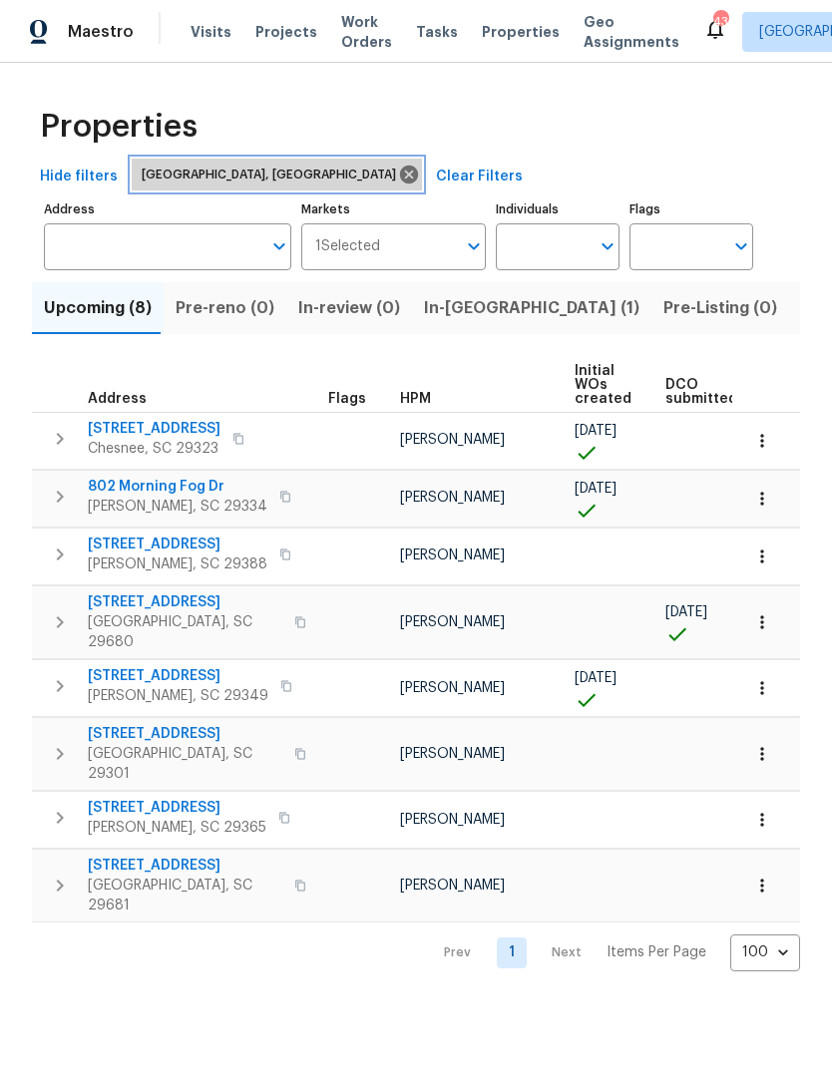
click at [400, 174] on icon at bounding box center [409, 175] width 18 height 18
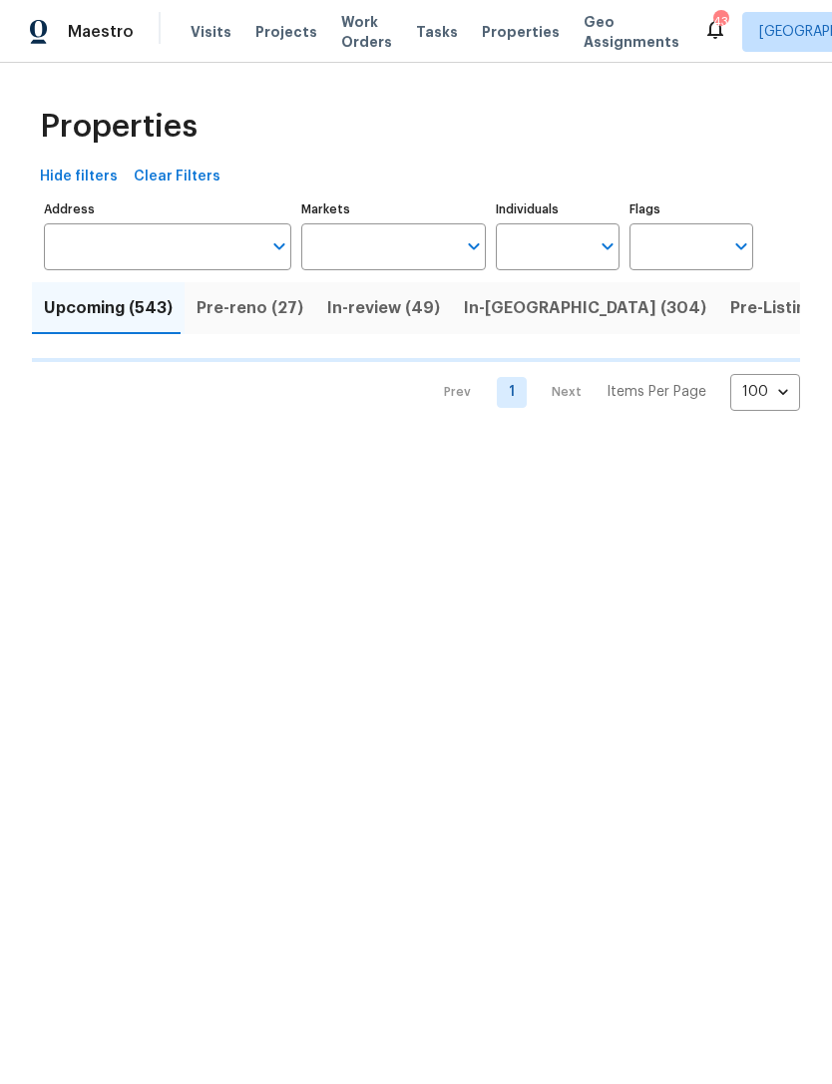
click at [387, 238] on input "Markets" at bounding box center [379, 246] width 156 height 47
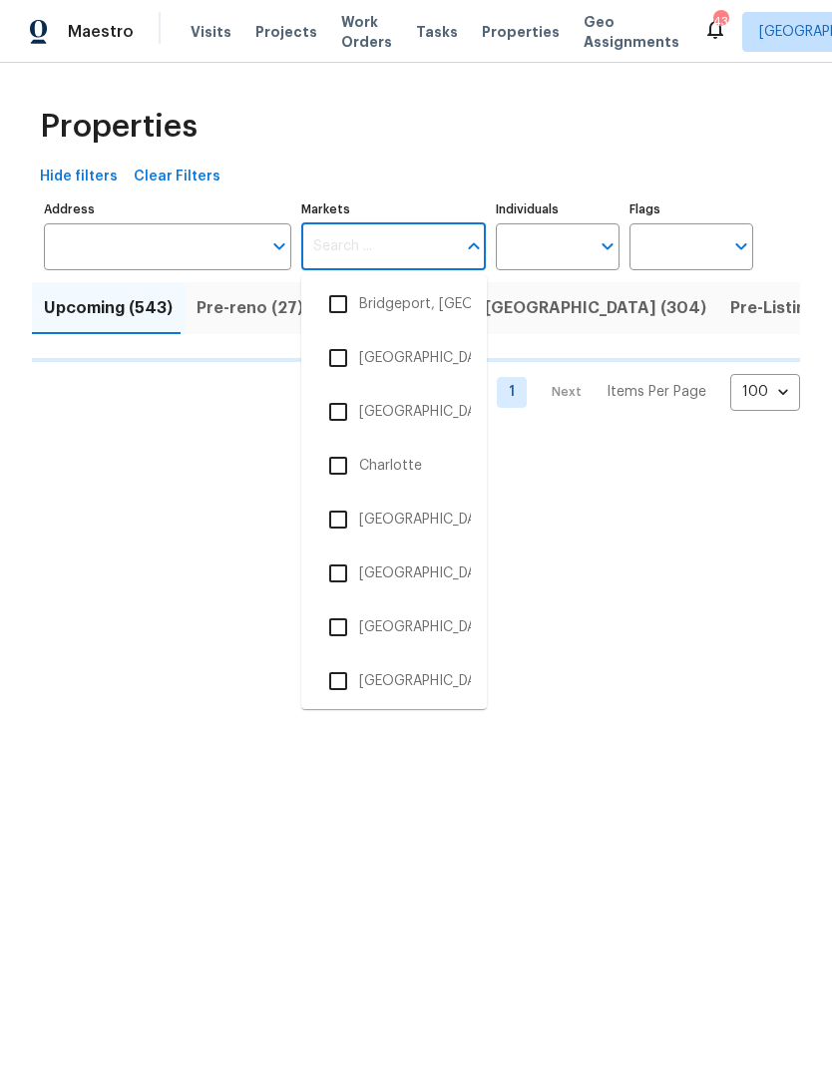
scroll to position [556, 0]
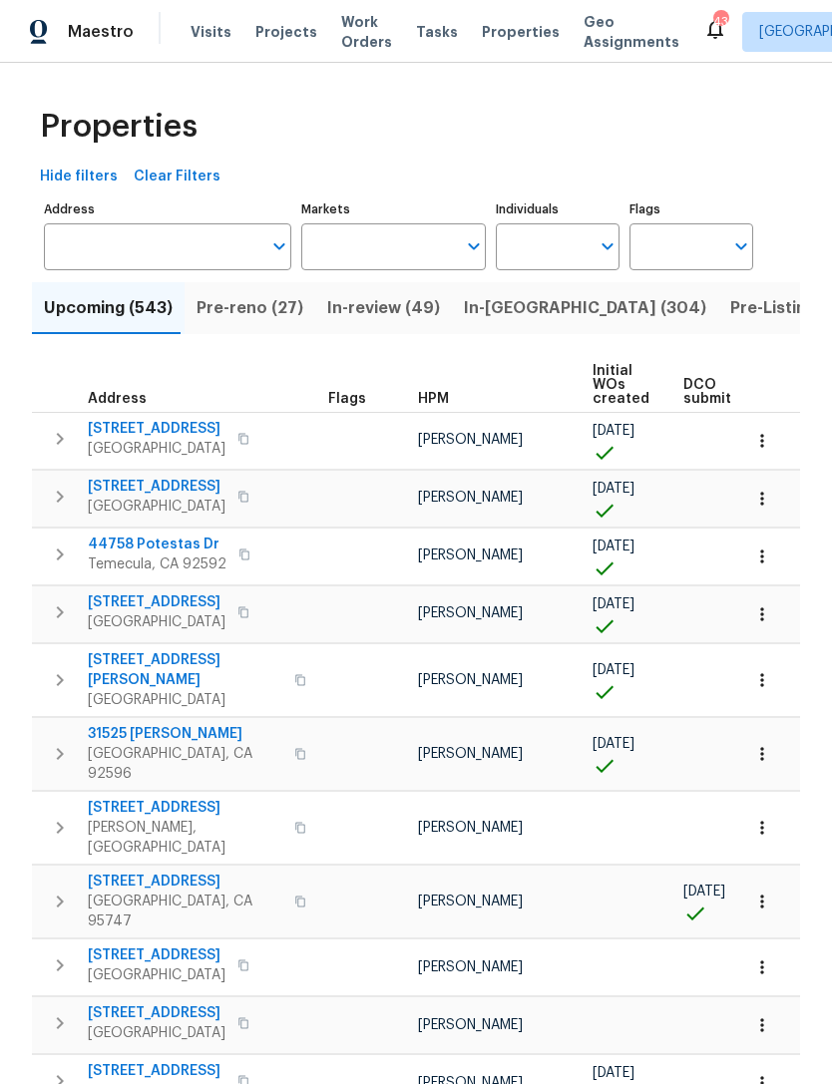
click at [418, 248] on input "Markets" at bounding box center [379, 246] width 156 height 47
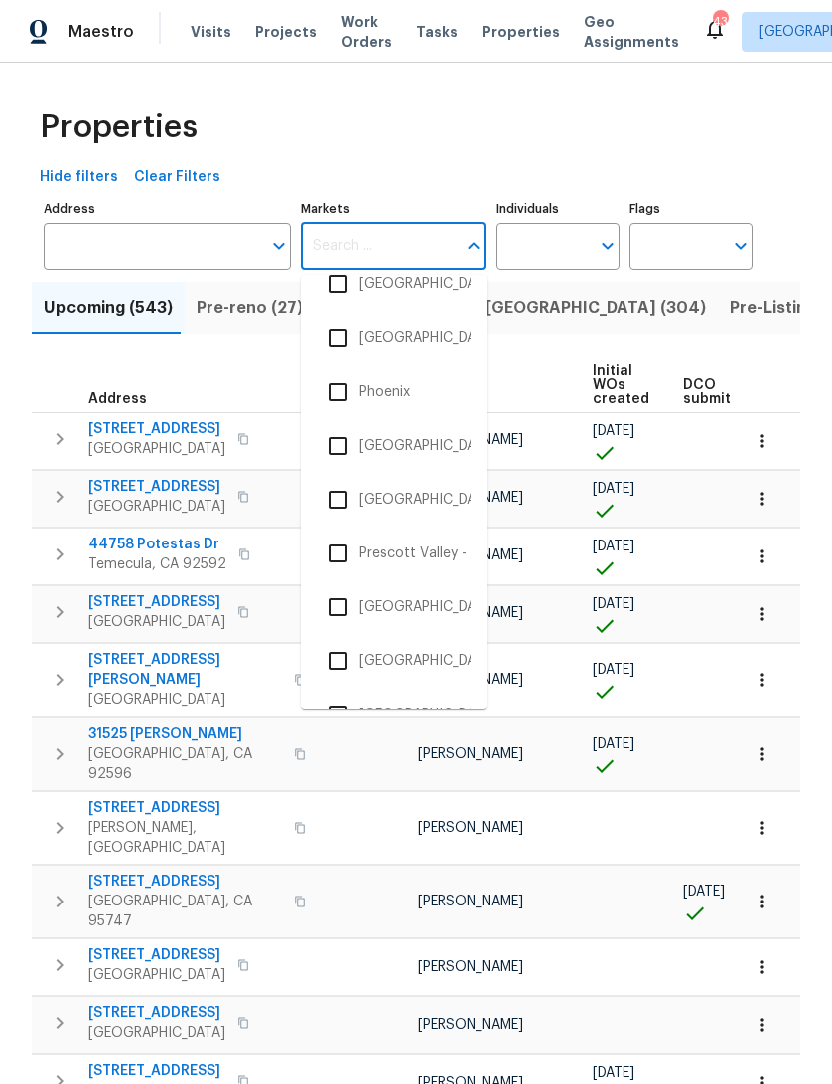
scroll to position [2989, 0]
click at [389, 386] on li "Phoenix" at bounding box center [394, 391] width 154 height 42
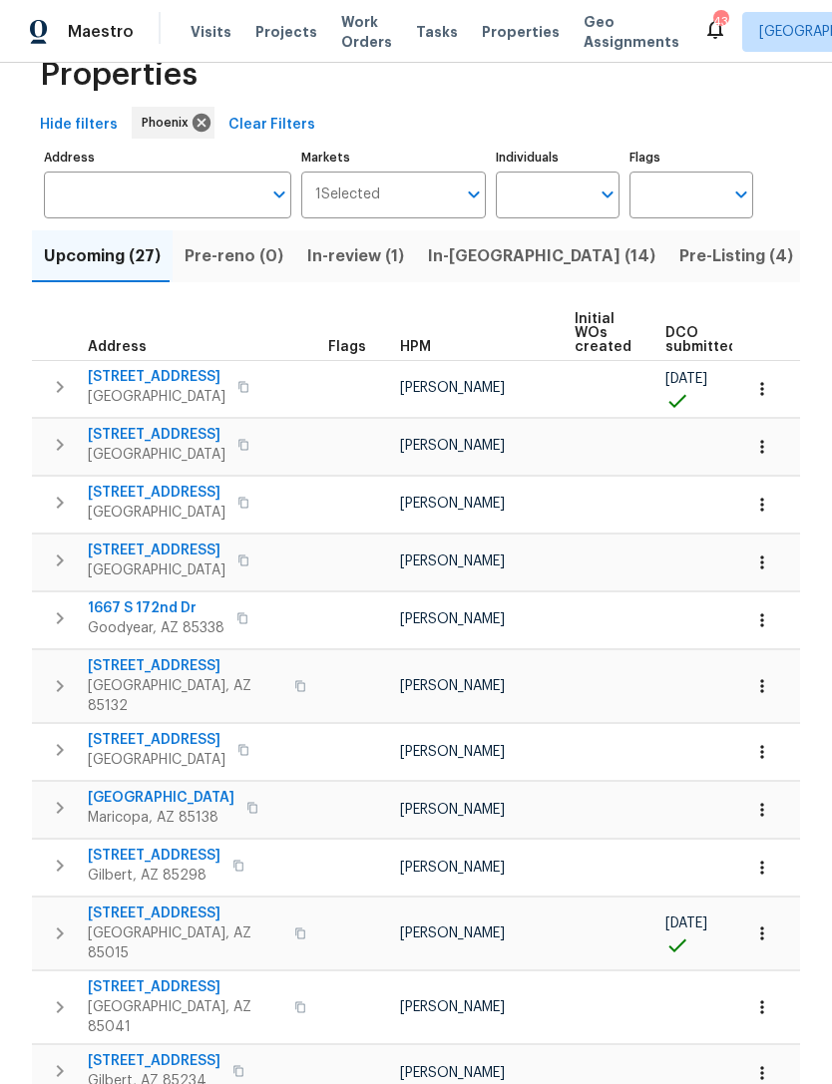
scroll to position [51, 0]
click at [196, 114] on icon at bounding box center [202, 124] width 22 height 22
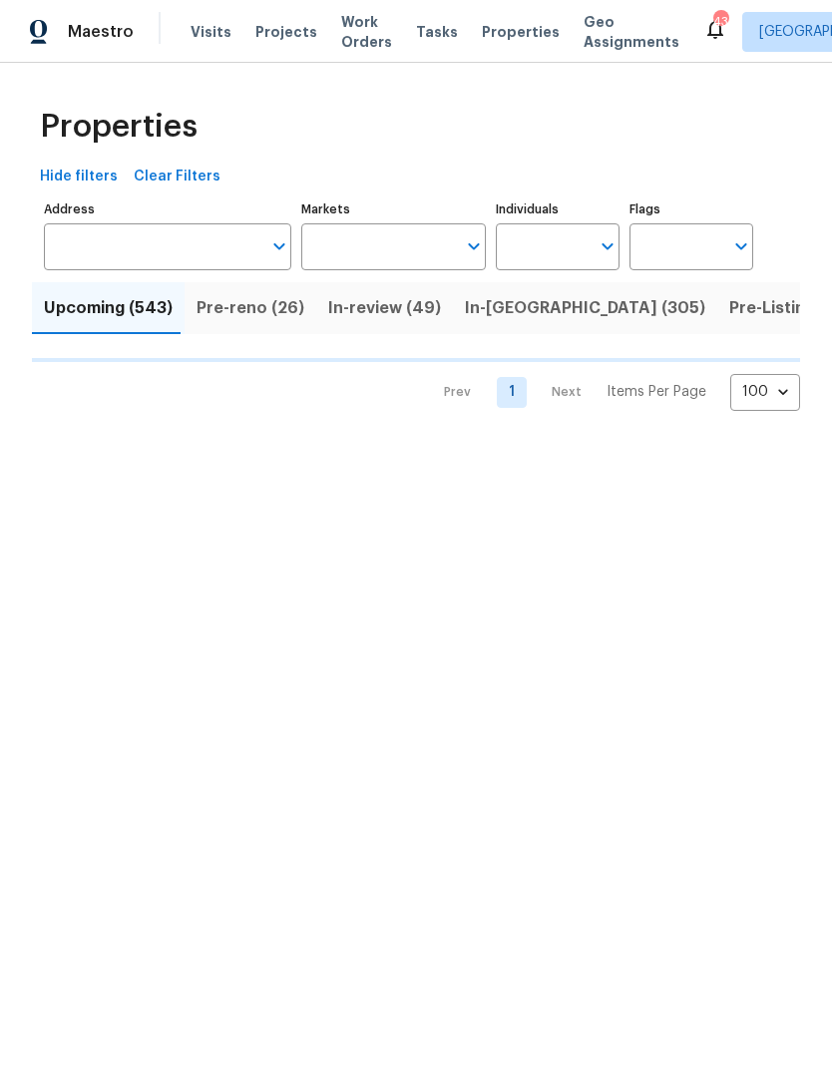
click at [401, 237] on input "Markets" at bounding box center [379, 246] width 156 height 47
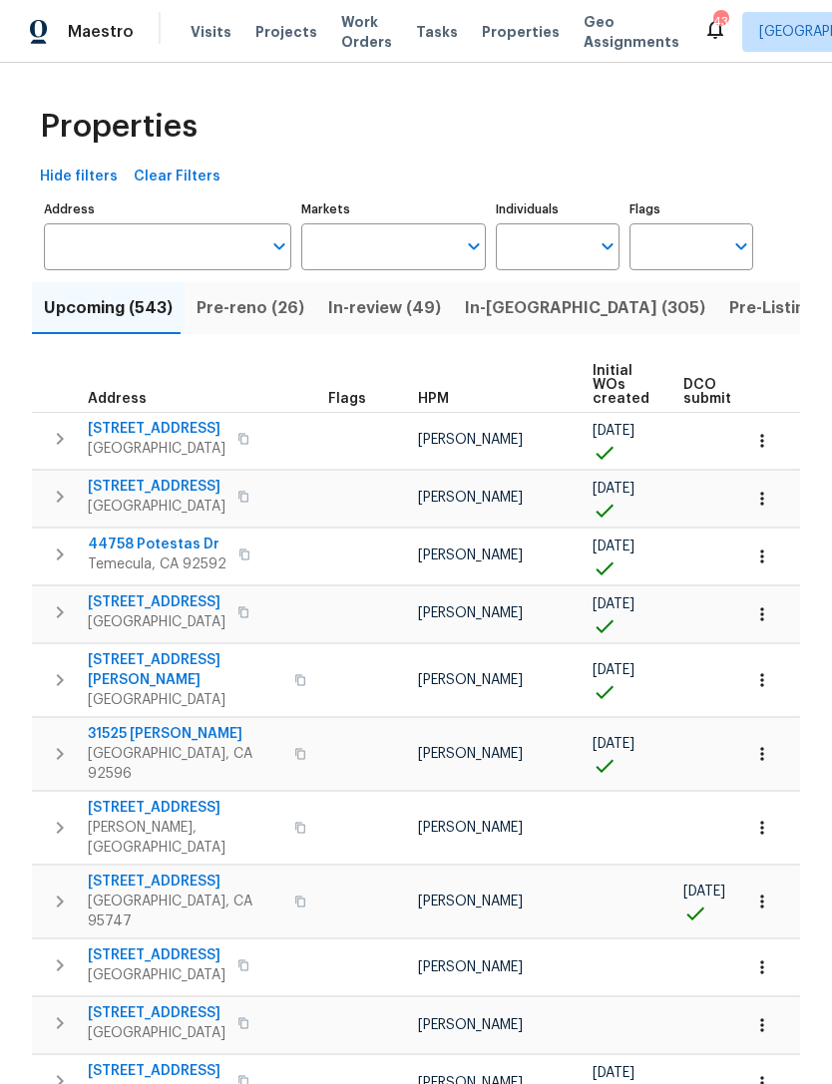
click at [391, 251] on input "Markets" at bounding box center [379, 246] width 156 height 47
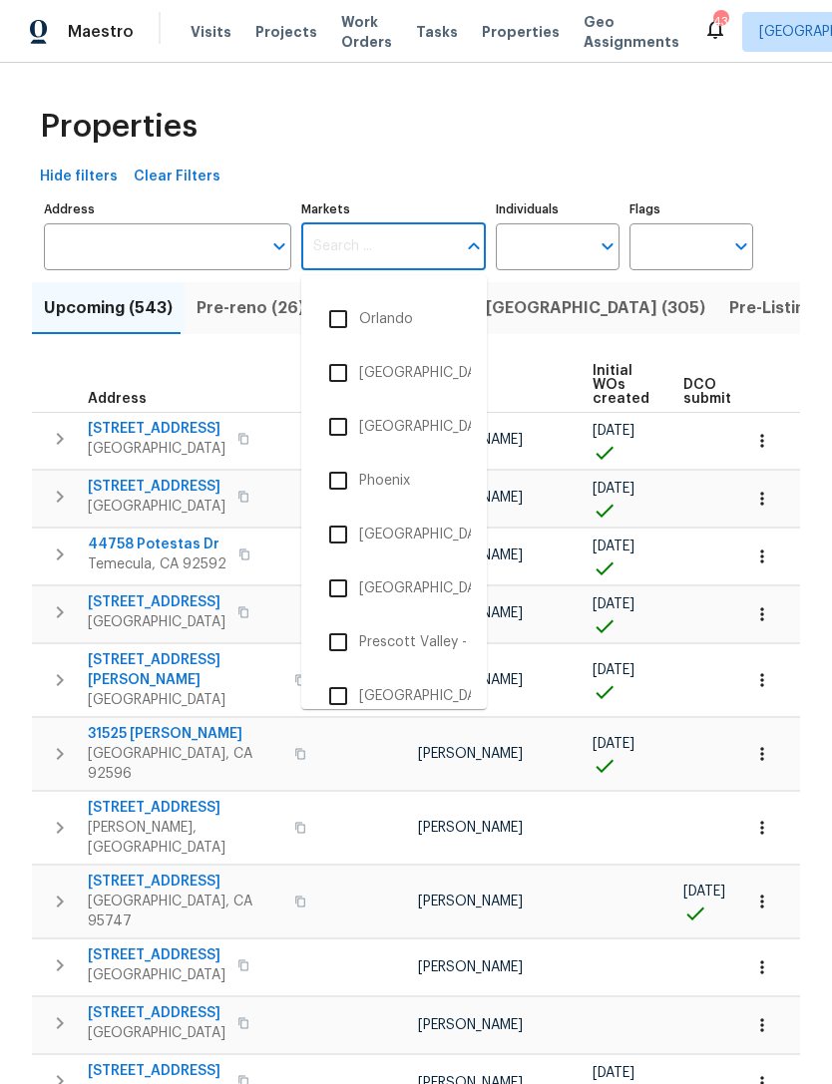
scroll to position [2901, 0]
click at [408, 586] on li "Portland" at bounding box center [394, 588] width 154 height 42
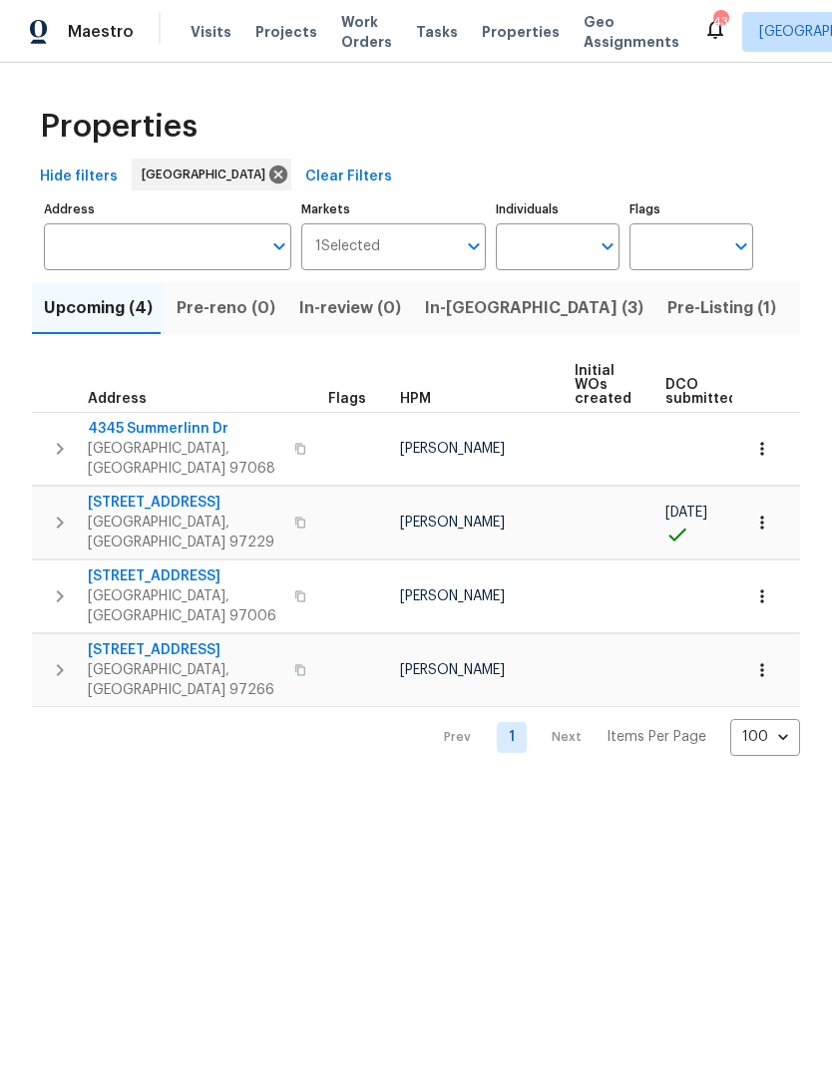
click at [297, 167] on button "Clear Filters" at bounding box center [348, 177] width 103 height 37
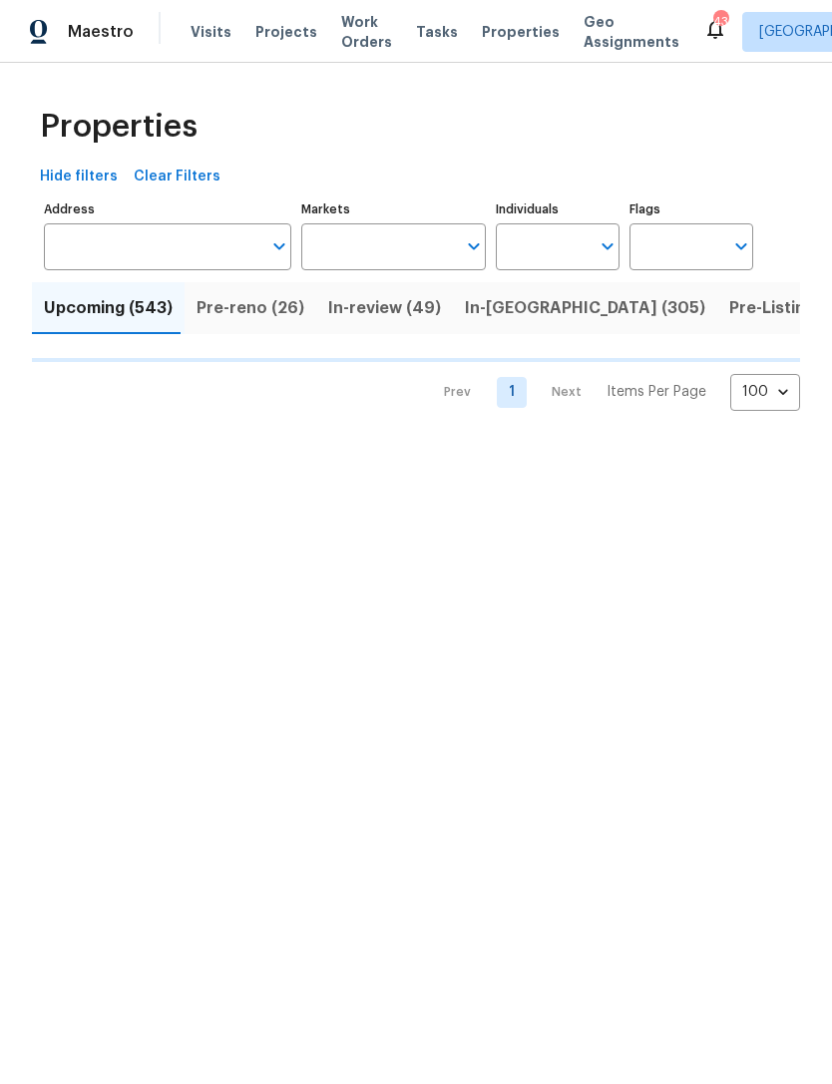
click at [380, 251] on input "Markets" at bounding box center [379, 246] width 156 height 47
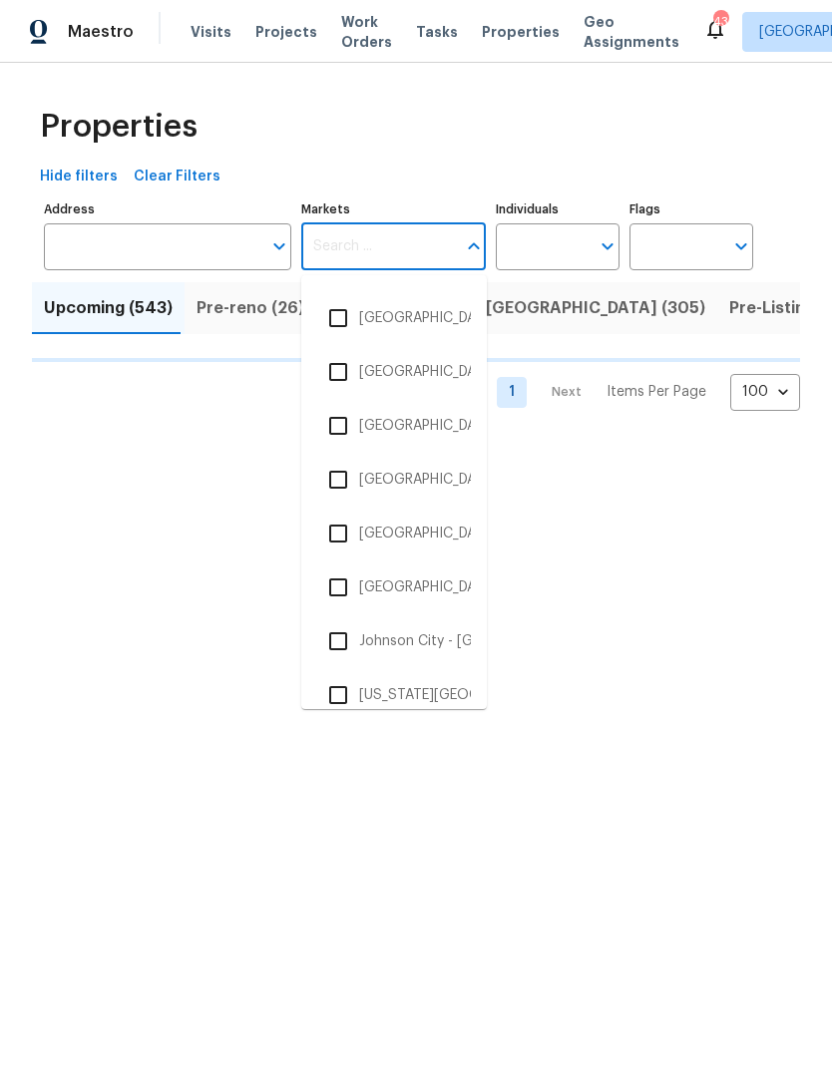
scroll to position [1534, 0]
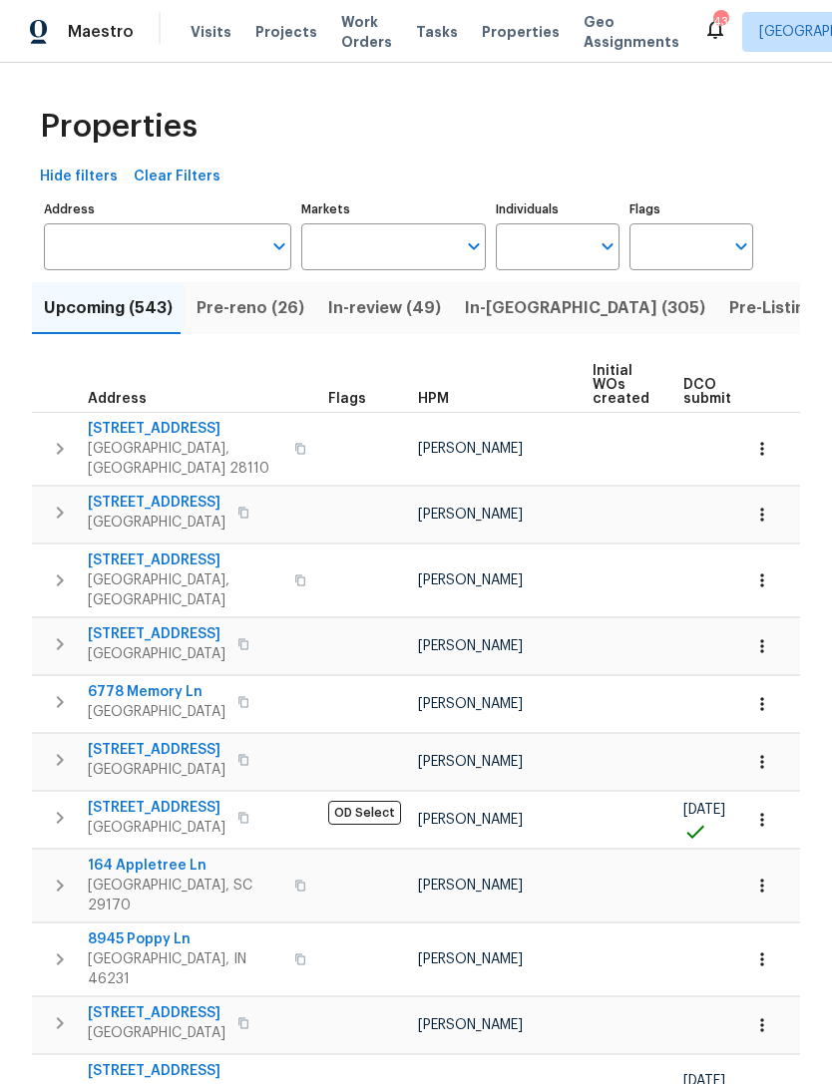
click at [414, 236] on input "Markets" at bounding box center [379, 246] width 156 height 47
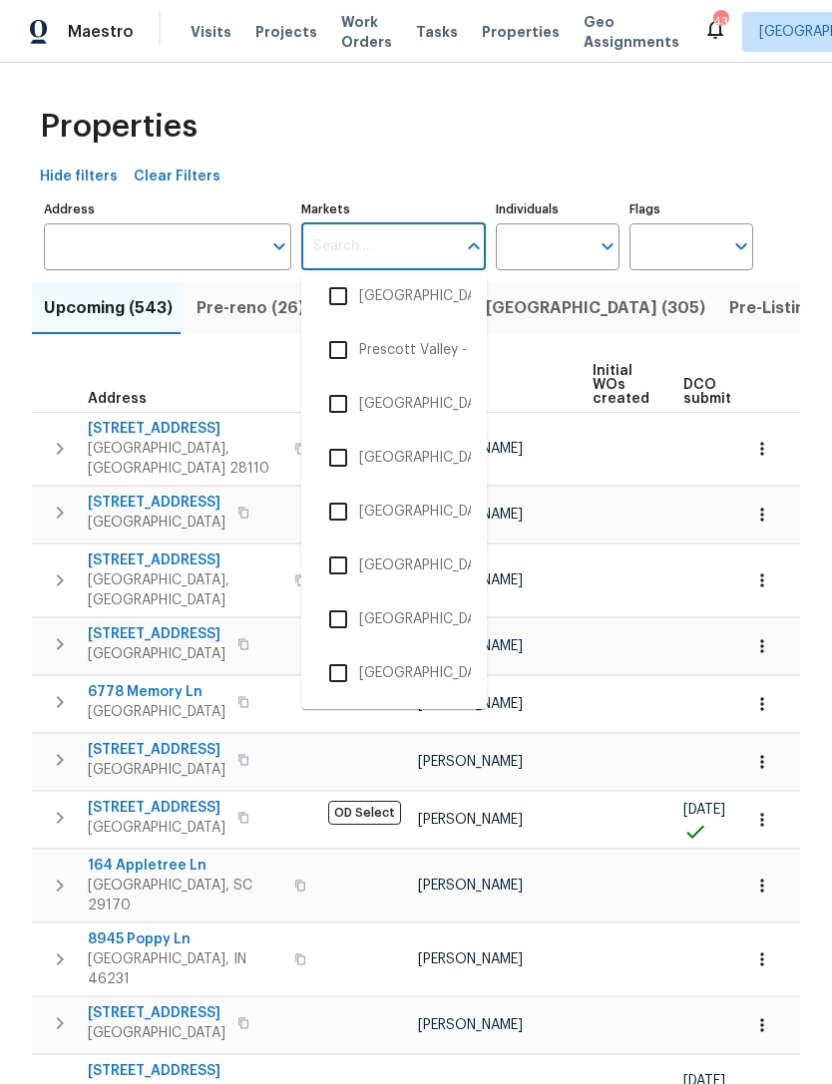
scroll to position [3206, 0]
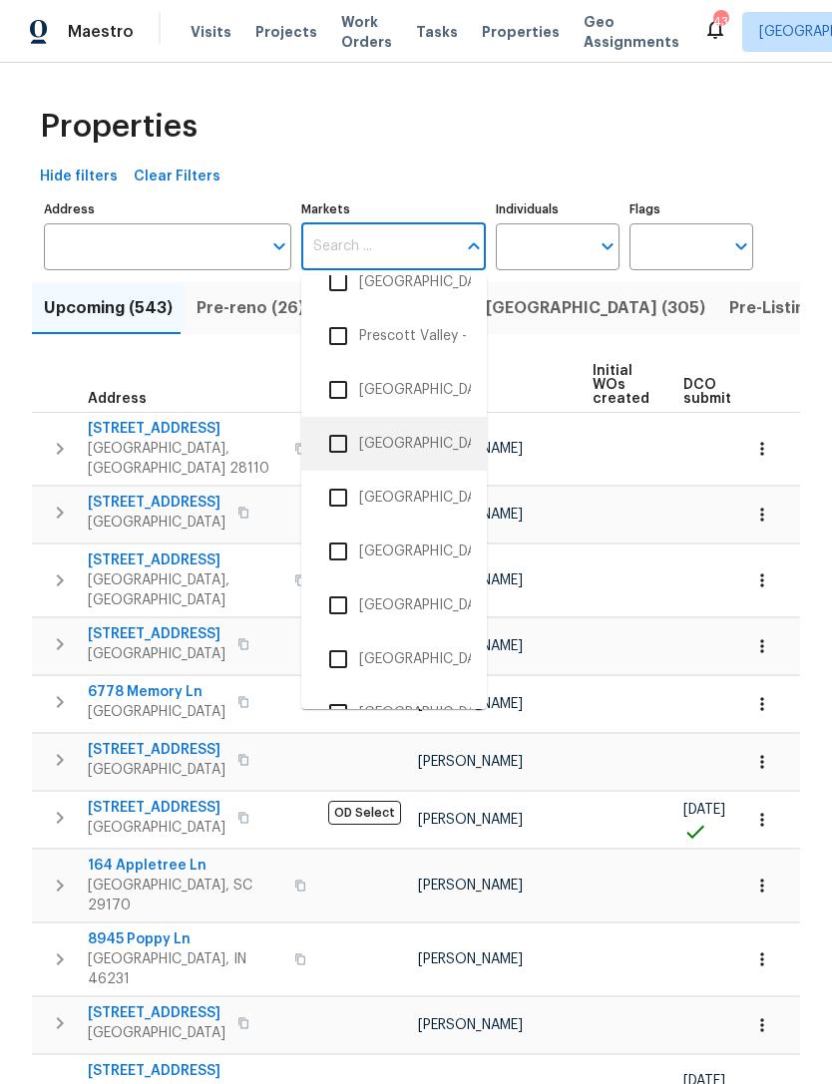
click at [435, 442] on li "[GEOGRAPHIC_DATA]-[GEOGRAPHIC_DATA]" at bounding box center [394, 444] width 154 height 42
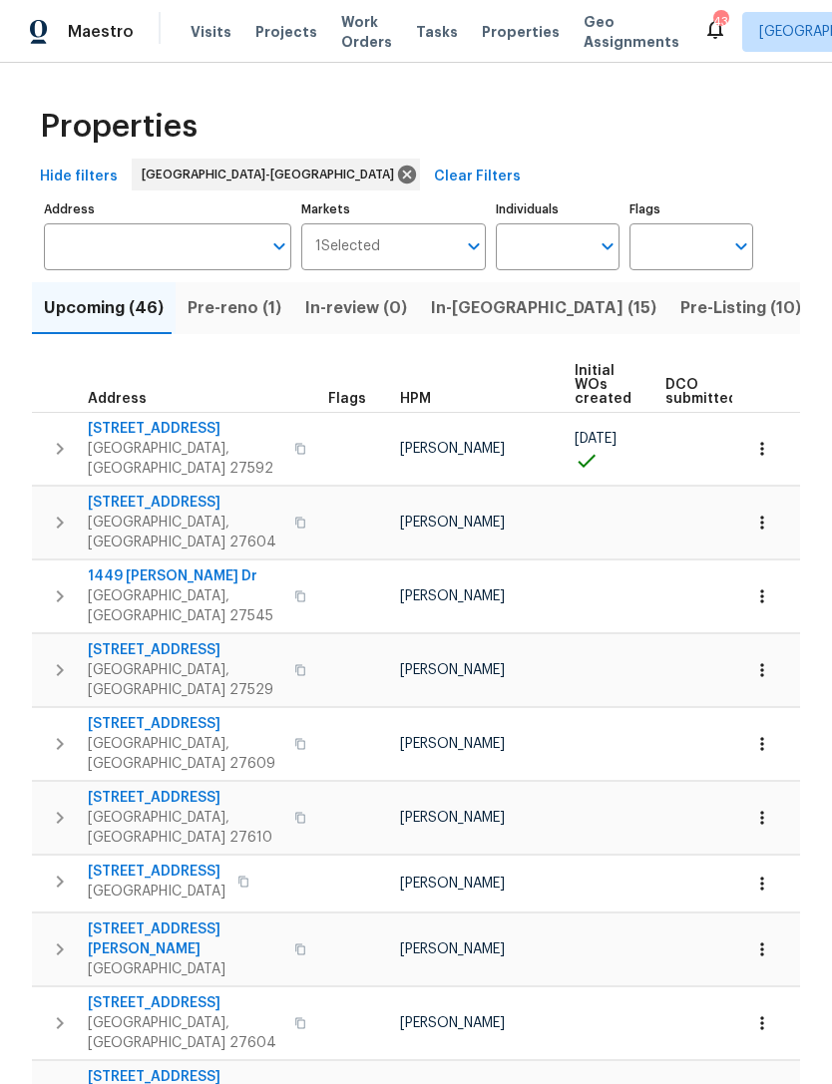
click at [247, 323] on button "Pre-reno (1)" at bounding box center [235, 308] width 118 height 52
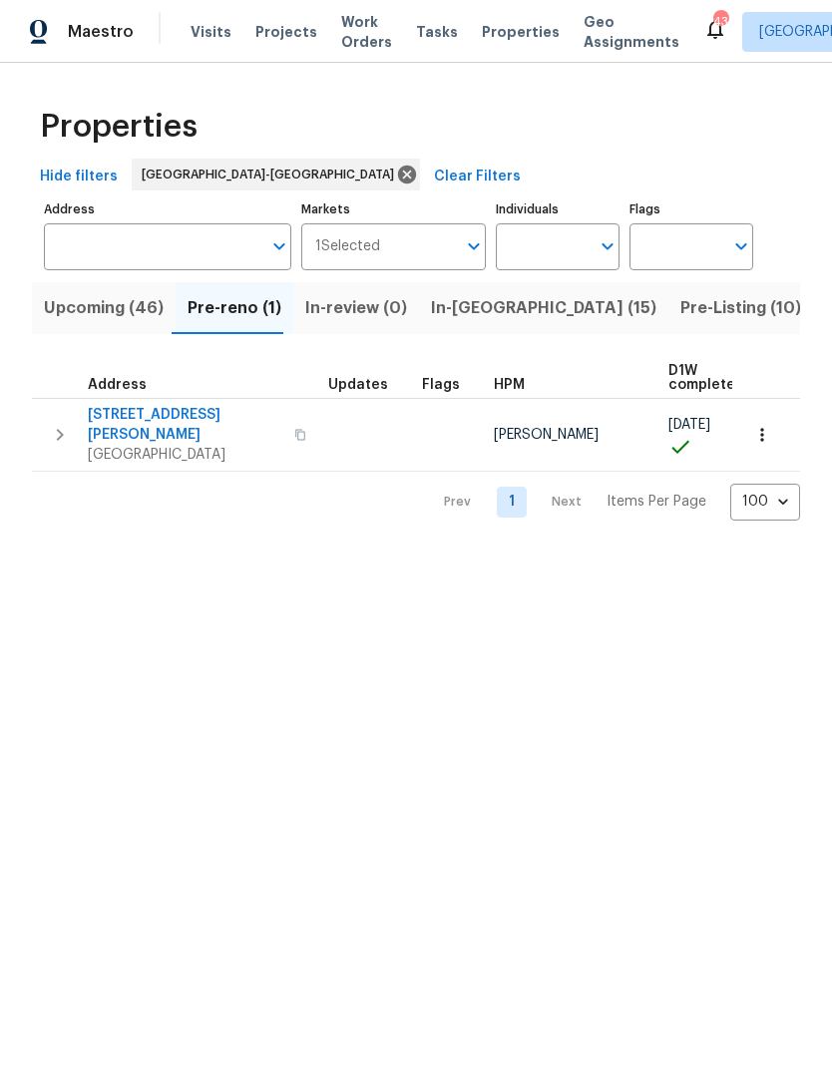
click at [111, 316] on span "Upcoming (46)" at bounding box center [104, 308] width 120 height 28
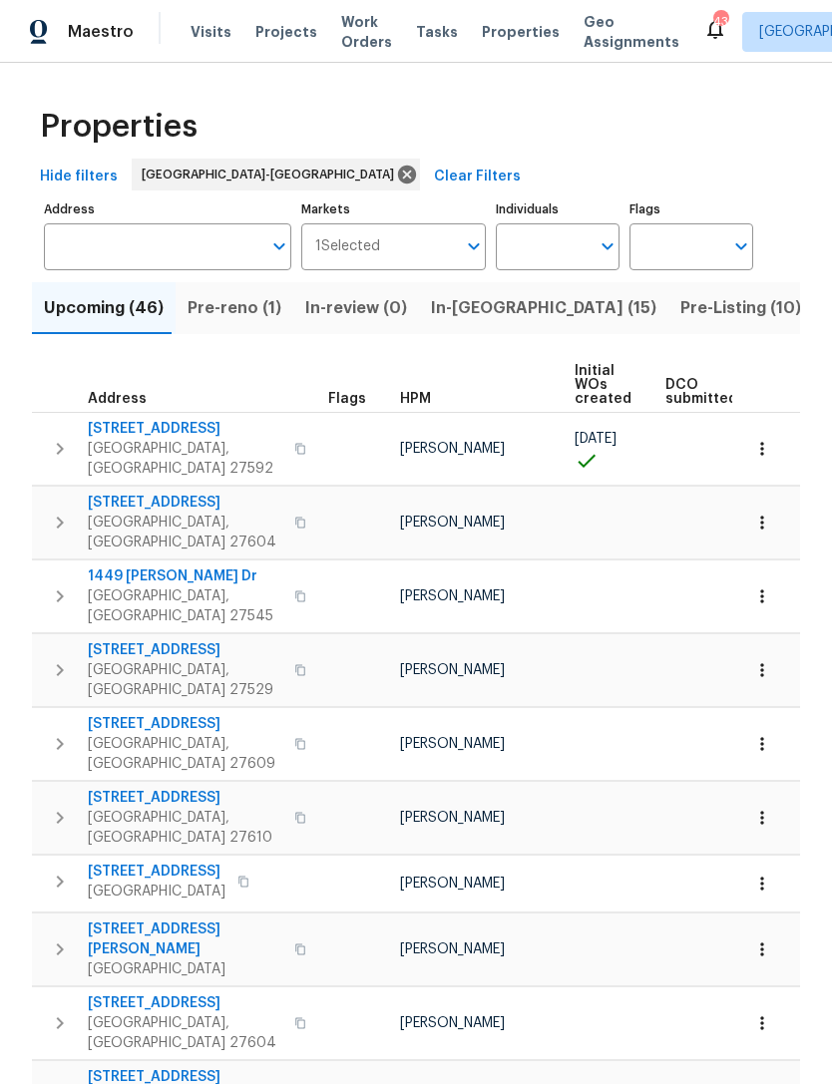
click at [545, 251] on input "Individuals" at bounding box center [543, 246] width 94 height 47
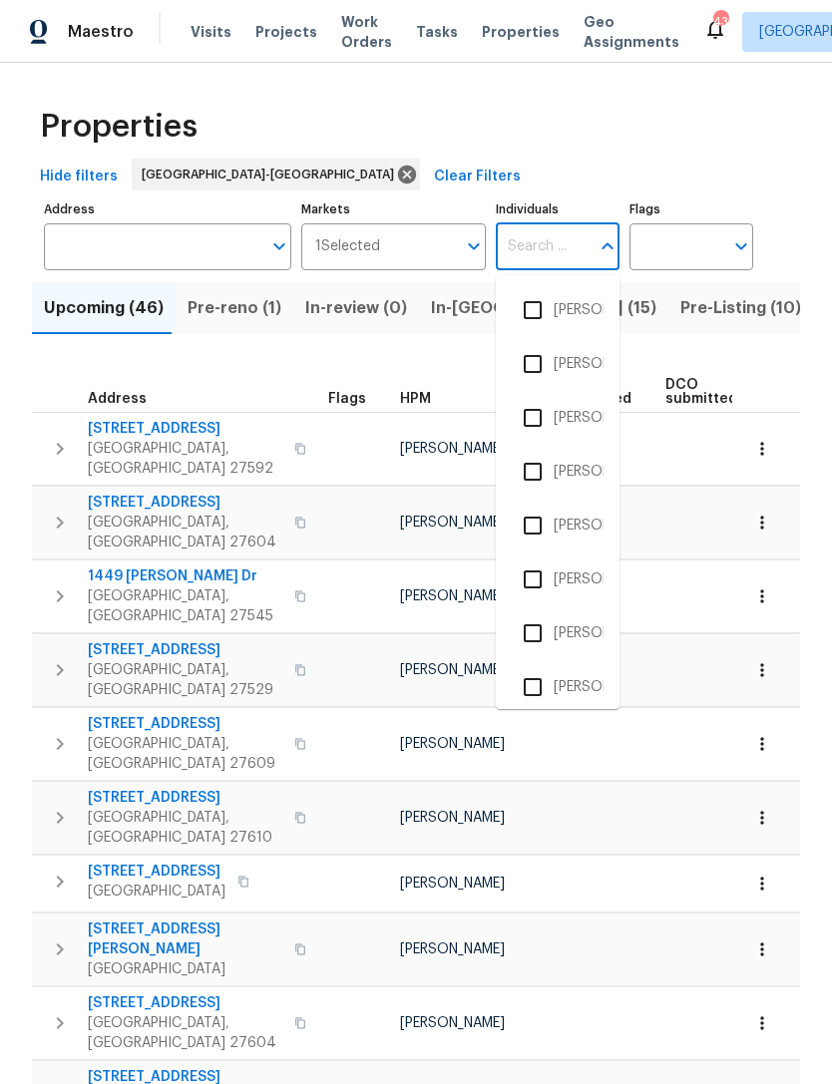
click at [397, 367] on th "HPM" at bounding box center [479, 385] width 175 height 55
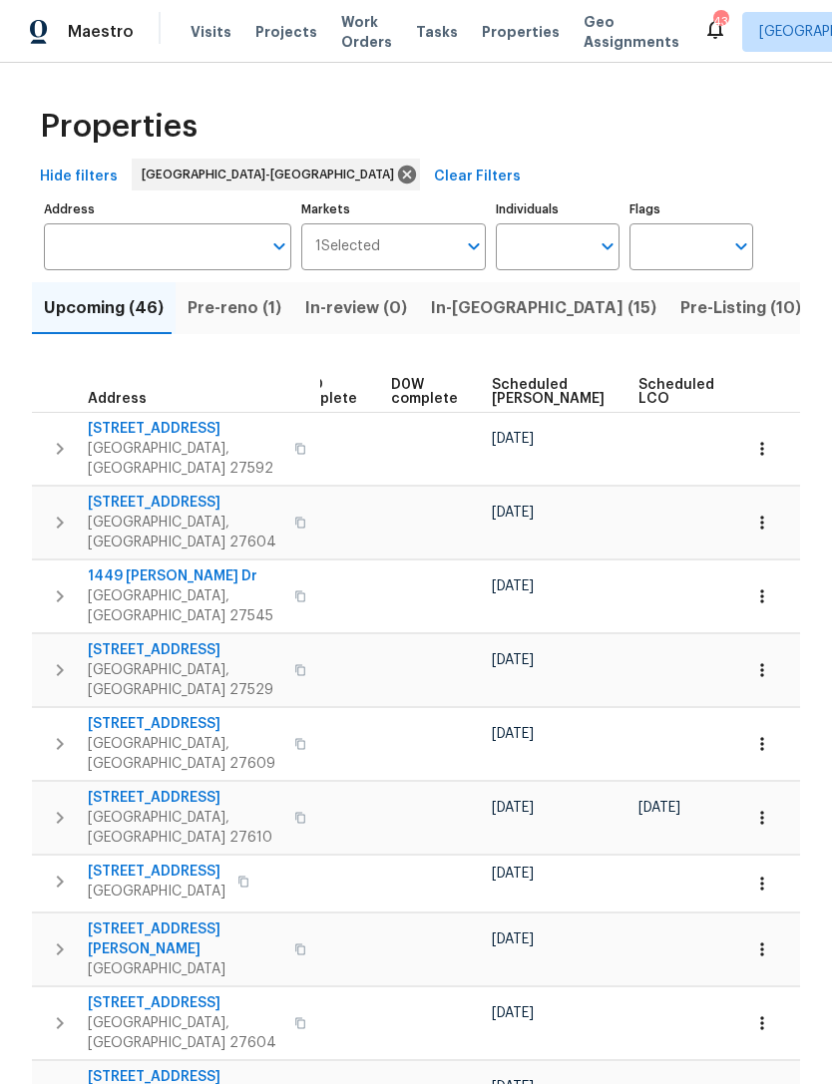
scroll to position [0, 482]
click at [495, 405] on span "Scheduled [PERSON_NAME]" at bounding box center [547, 392] width 113 height 28
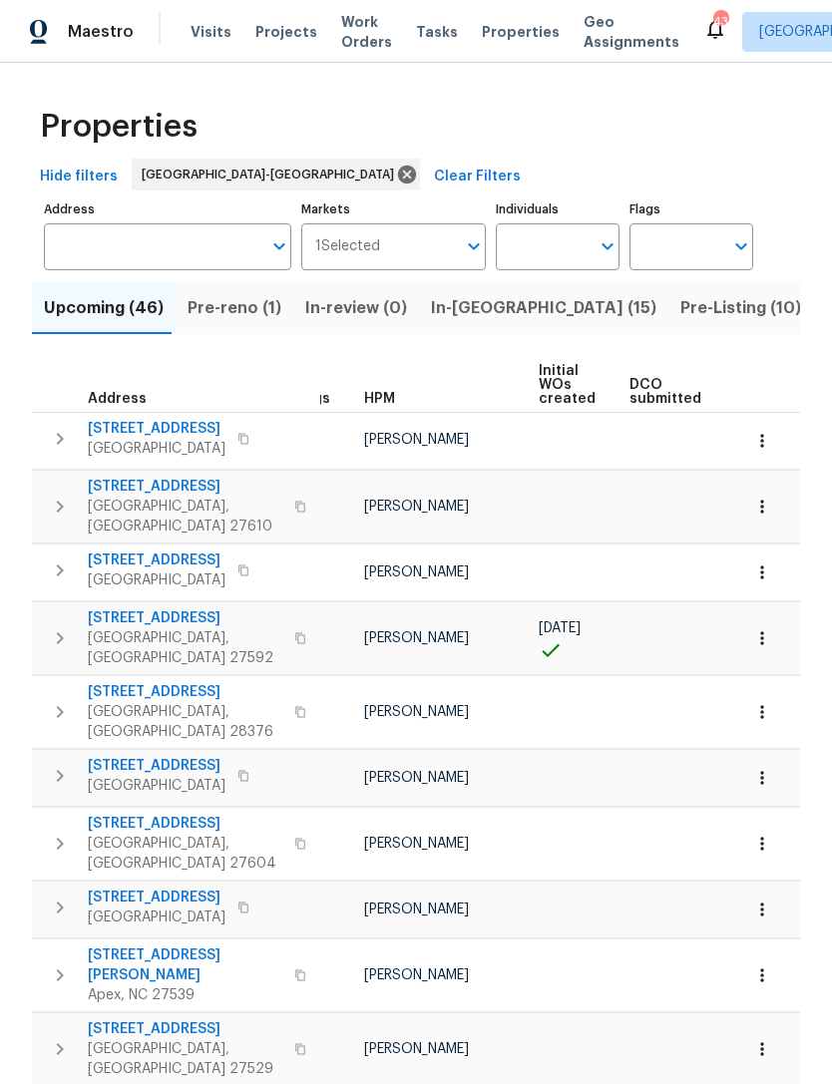
click at [536, 238] on input "Individuals" at bounding box center [543, 246] width 94 height 47
type input "Amanda horton"
click at [581, 307] on li "Amanda Horton" at bounding box center [558, 310] width 92 height 42
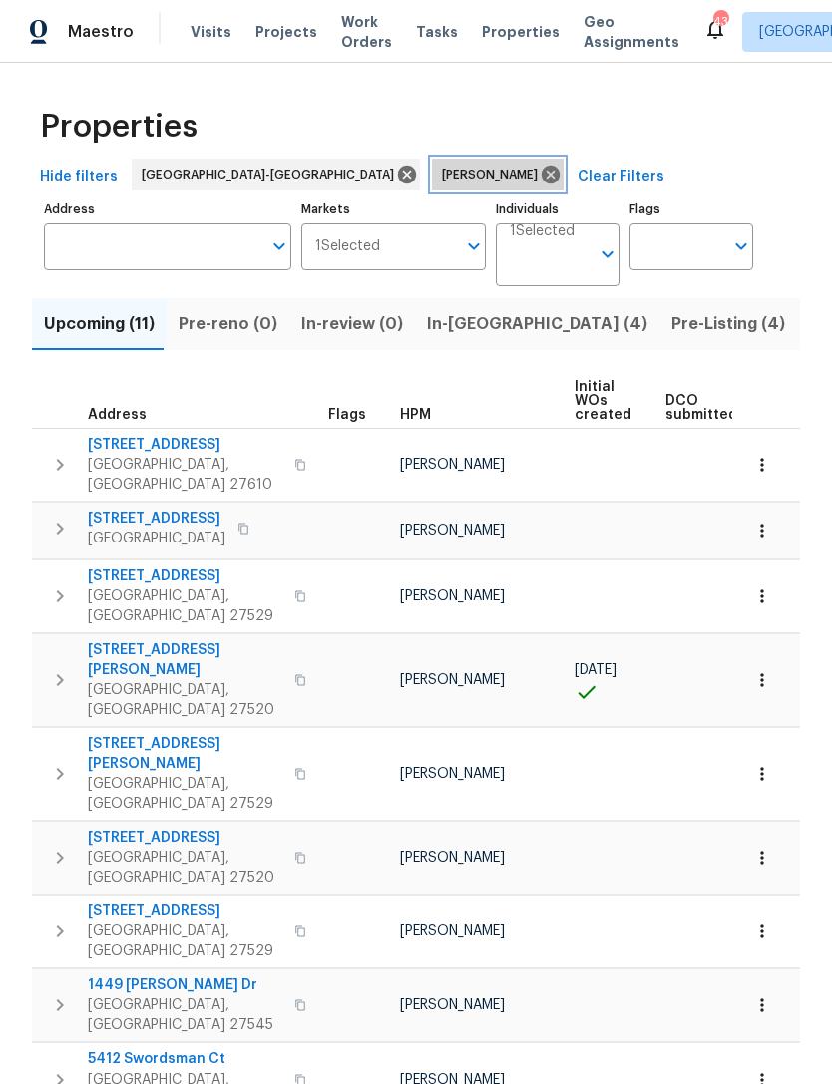
click at [542, 177] on icon at bounding box center [551, 175] width 18 height 18
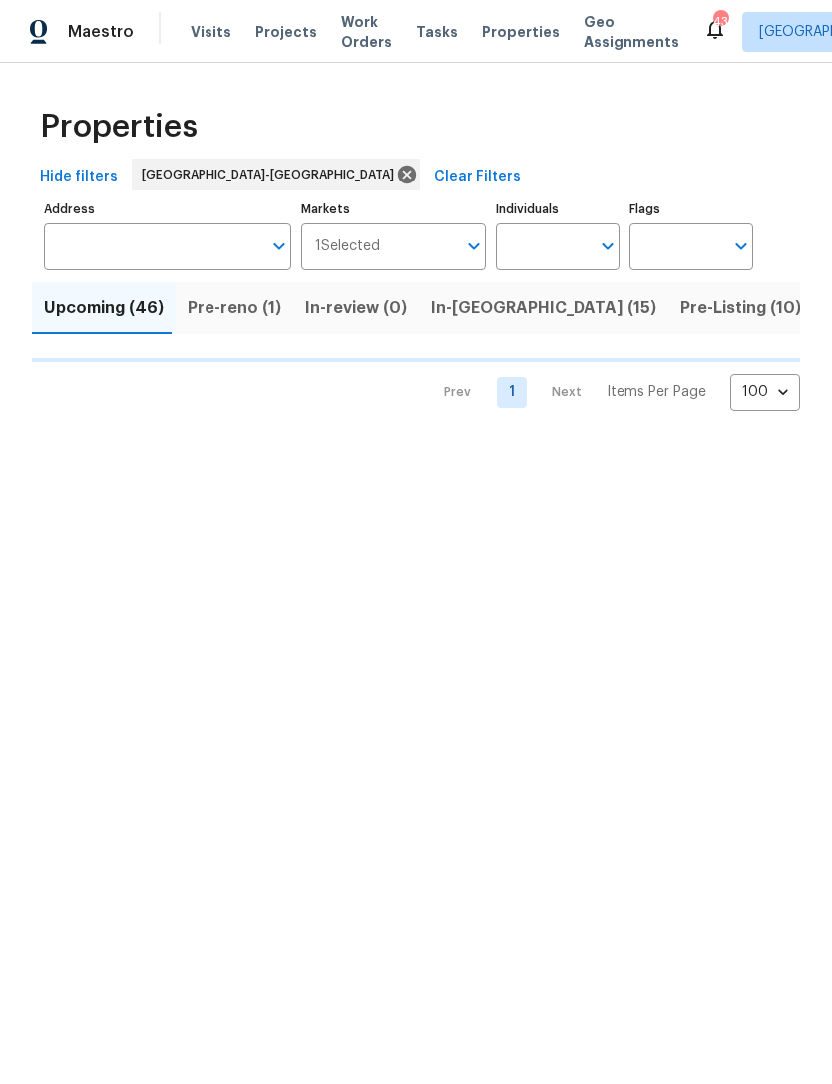
click at [561, 245] on input "Individuals" at bounding box center [543, 246] width 94 height 47
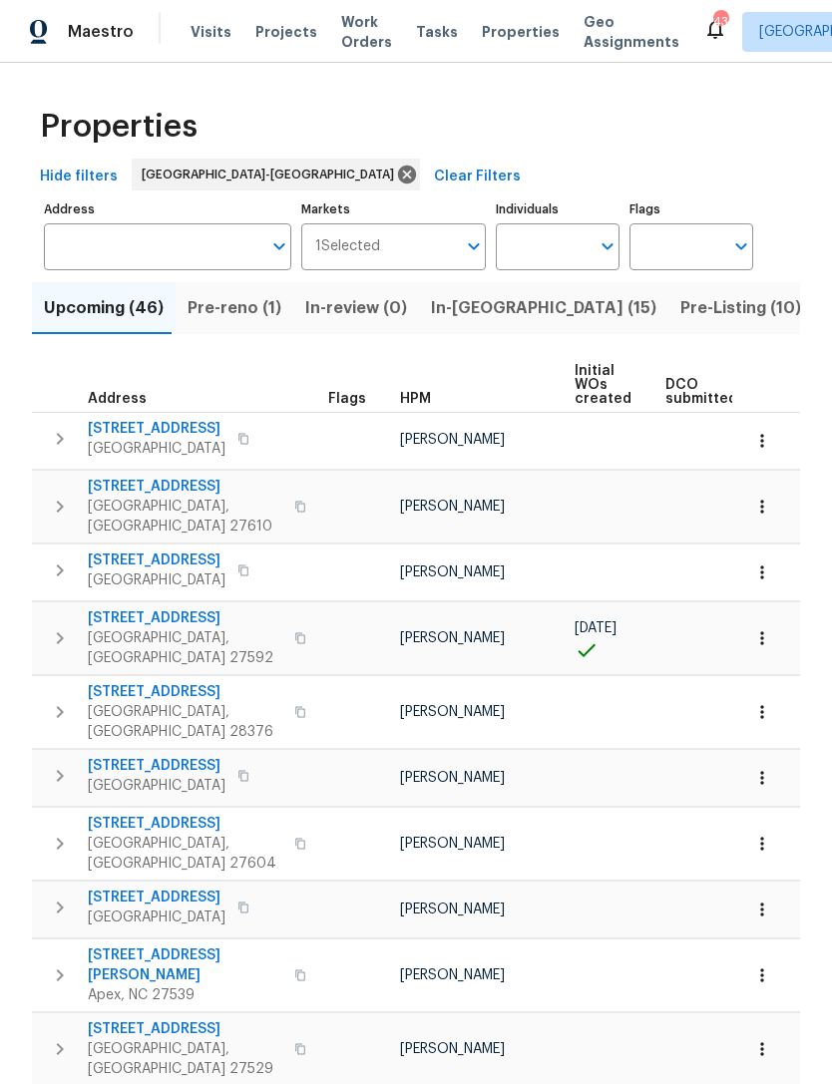
click at [547, 245] on input "Individuals" at bounding box center [543, 246] width 94 height 47
type input "Lee"
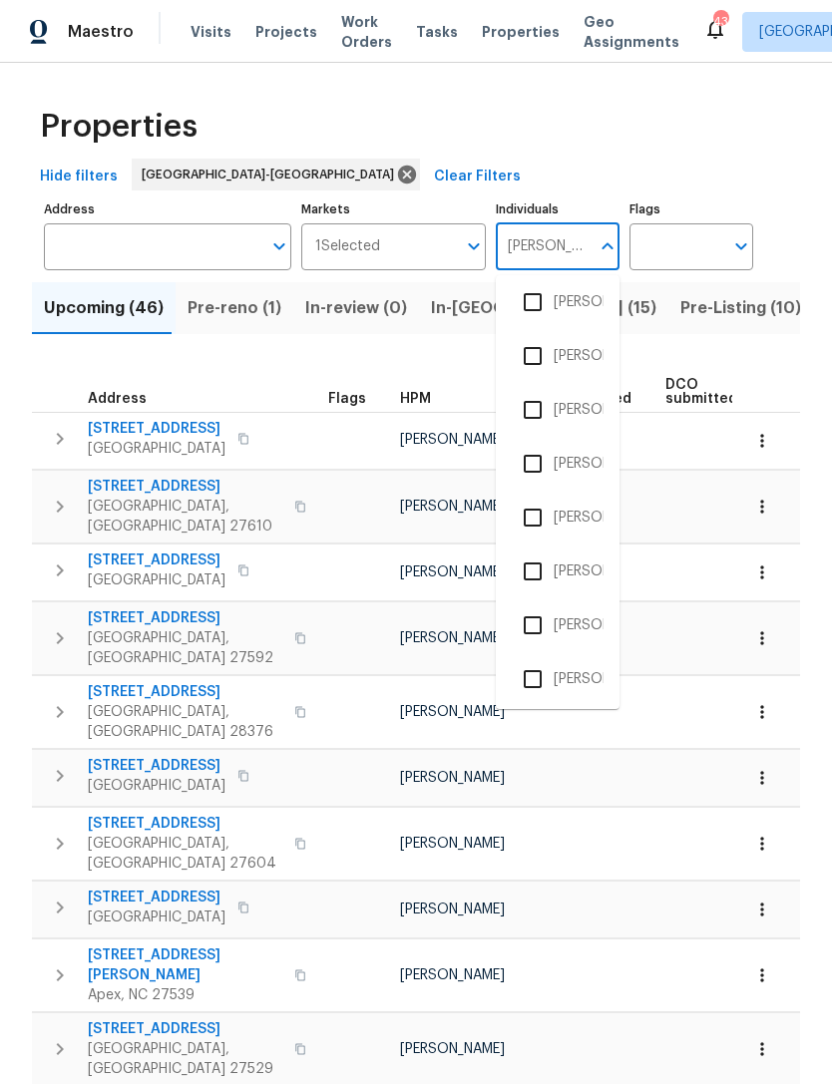
scroll to position [462, 0]
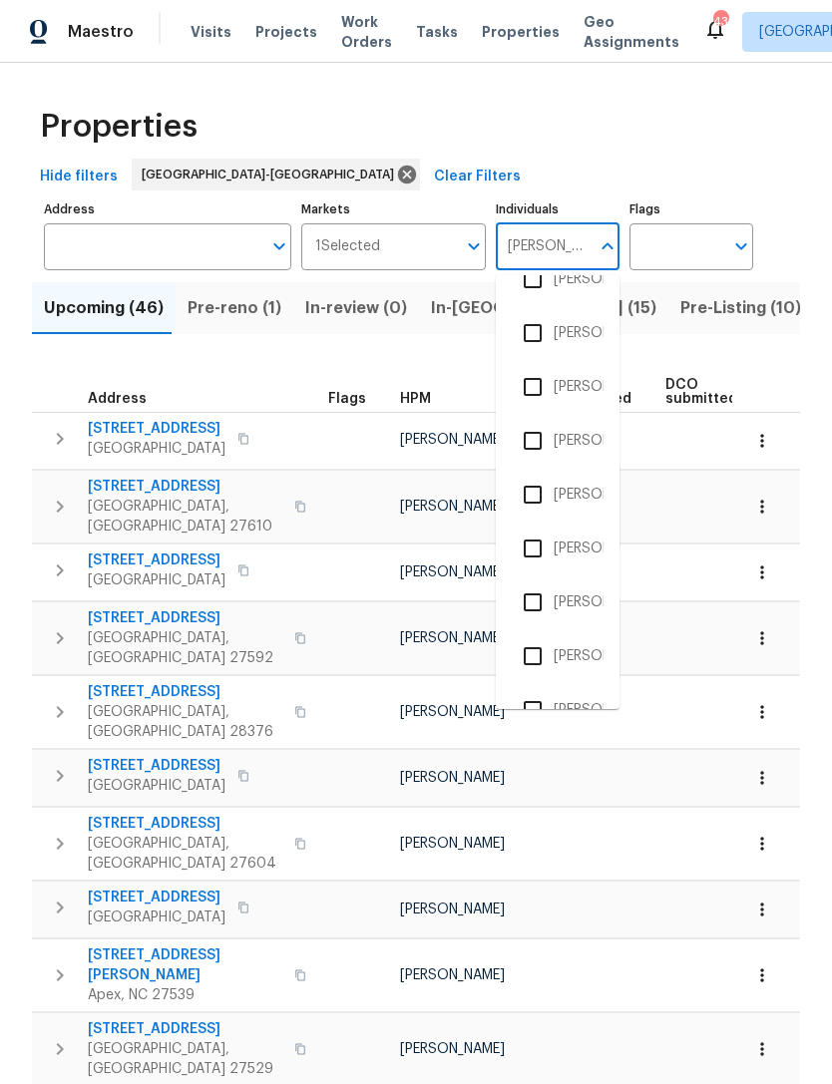
click at [602, 341] on li "Lee Privette" at bounding box center [558, 333] width 92 height 42
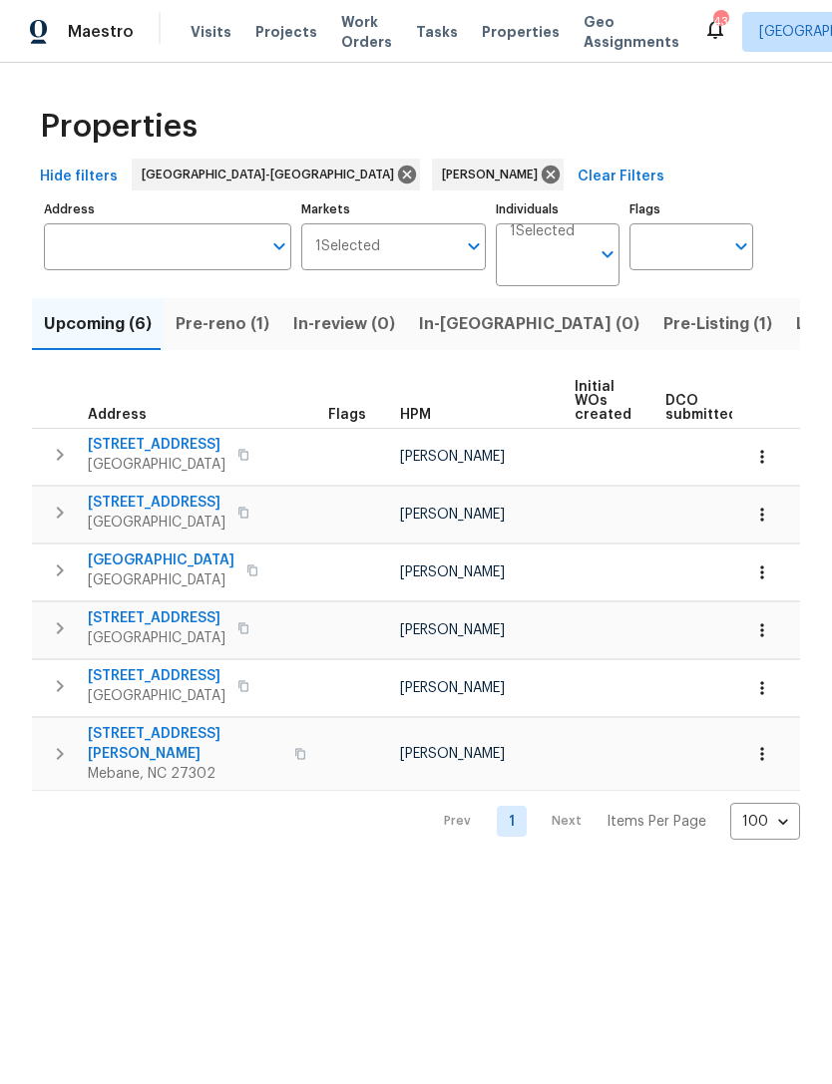
scroll to position [0, -6]
click at [540, 173] on icon at bounding box center [551, 175] width 22 height 22
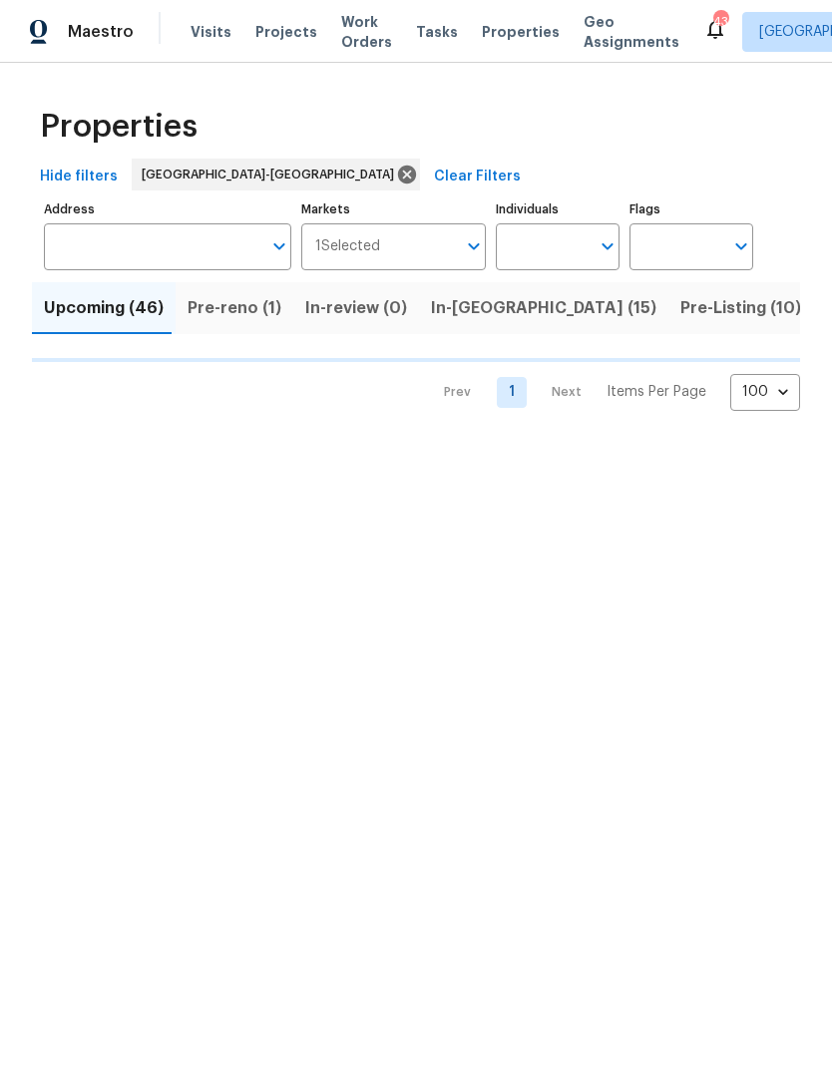
click at [540, 252] on input "Individuals" at bounding box center [543, 246] width 94 height 47
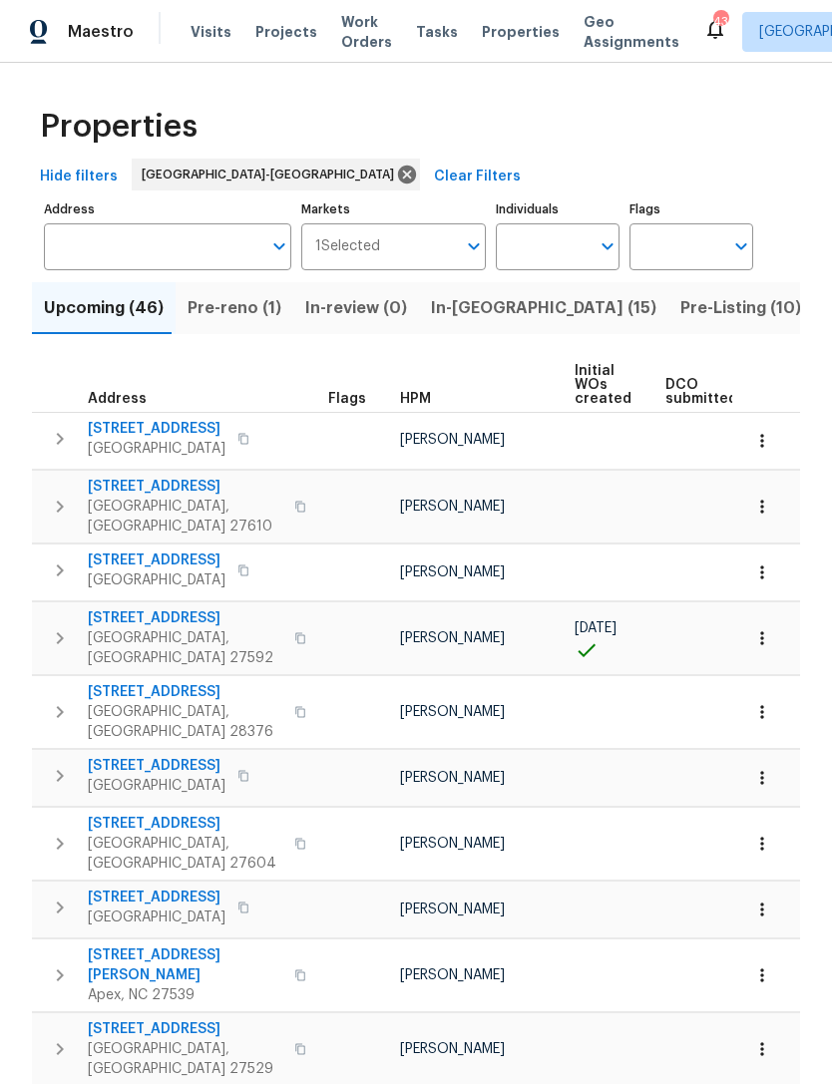
click at [552, 244] on input "Individuals" at bounding box center [543, 246] width 94 height 47
type input "wayne"
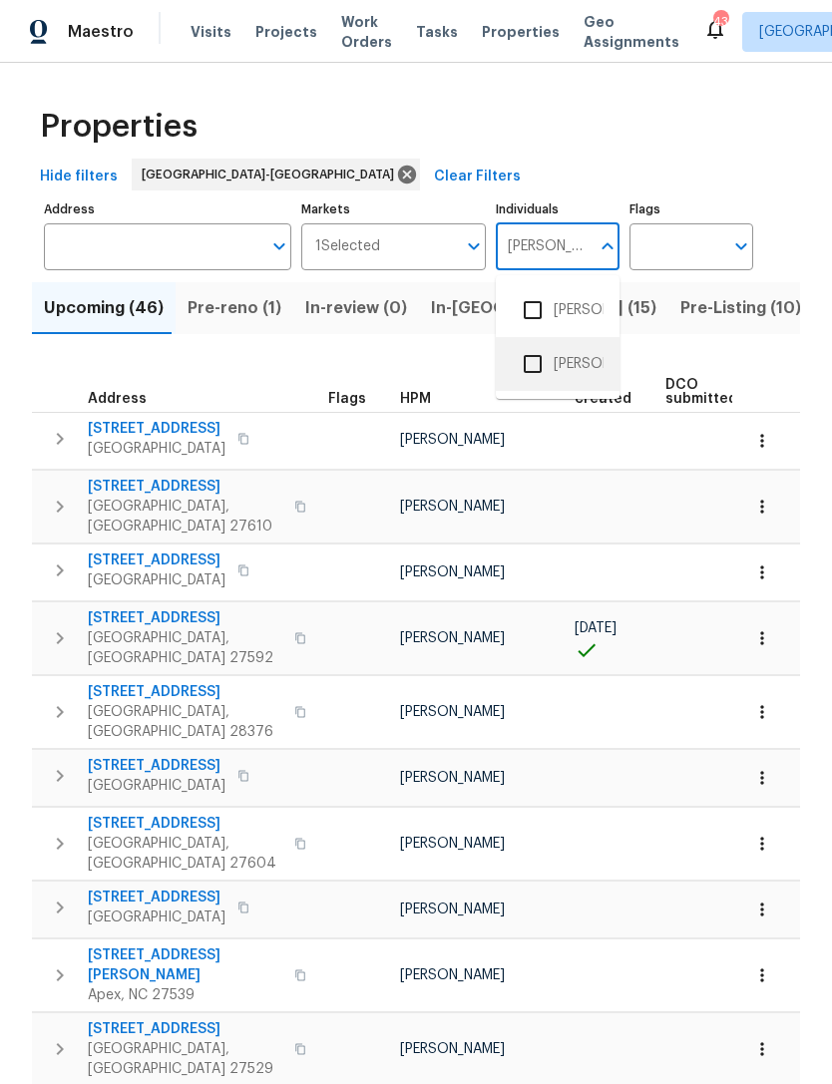
click at [578, 377] on li "Wayne Putnam" at bounding box center [558, 364] width 92 height 42
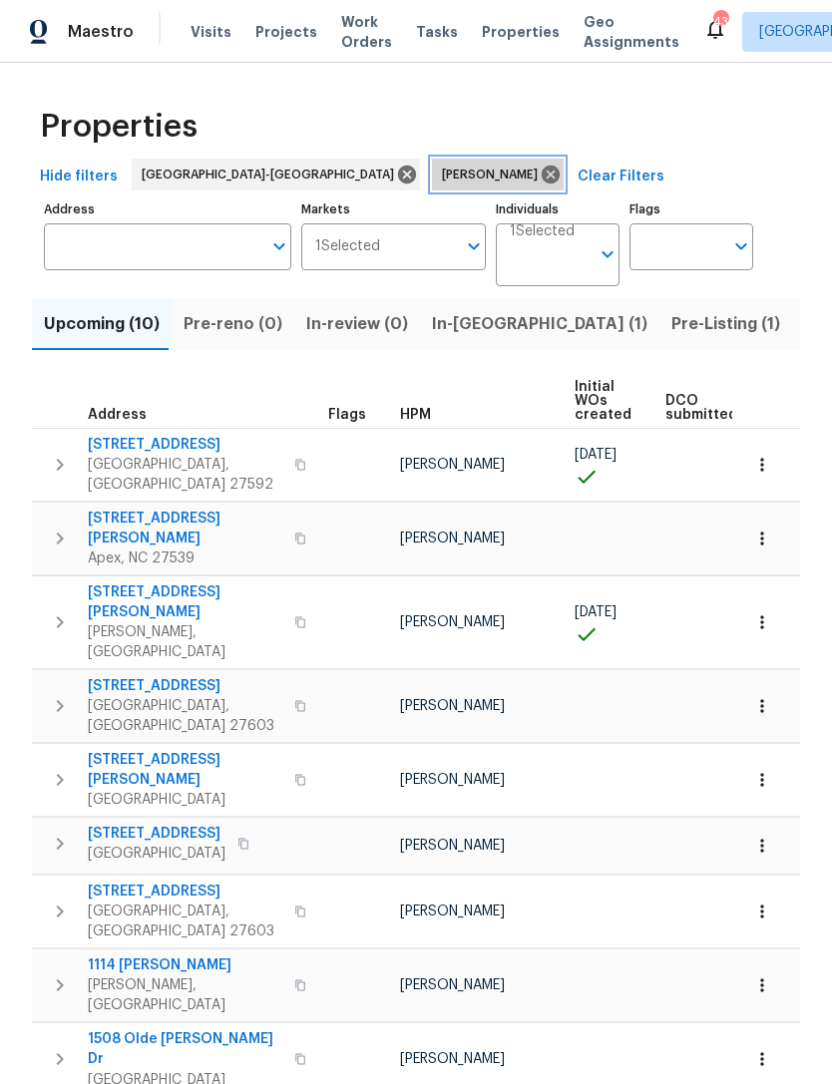
click at [540, 173] on icon at bounding box center [551, 175] width 22 height 22
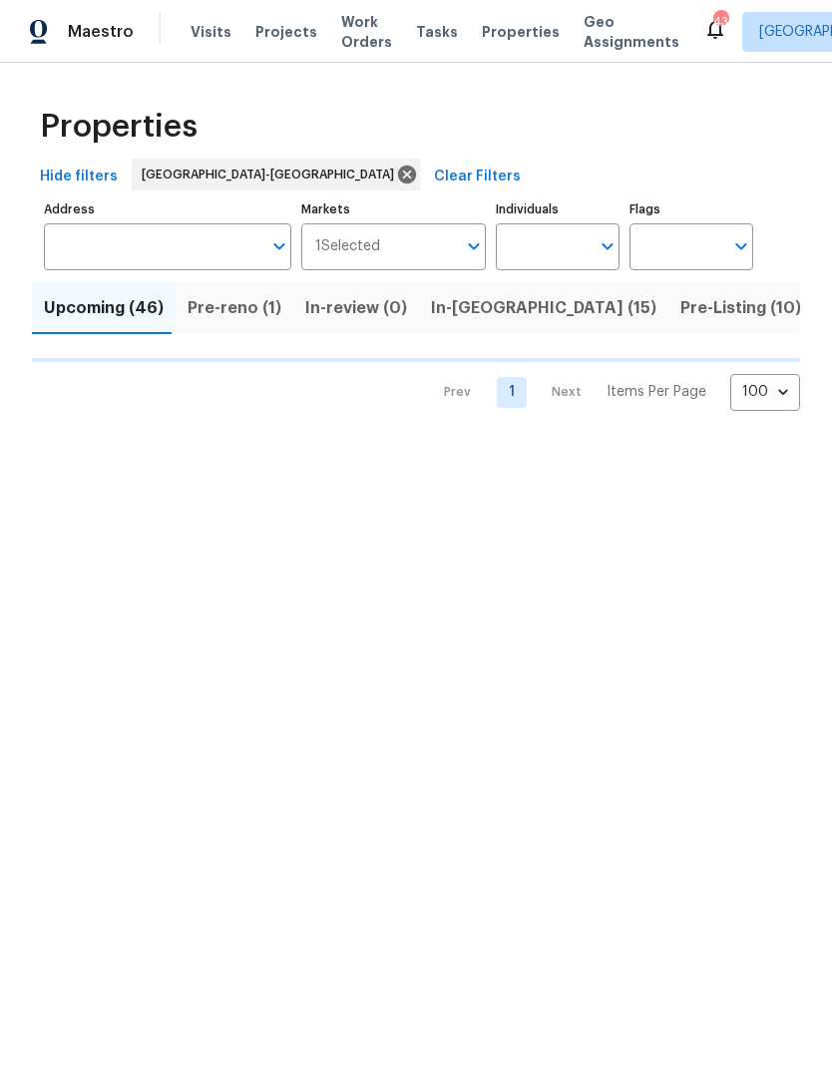
click at [540, 243] on input "Individuals" at bounding box center [543, 246] width 94 height 47
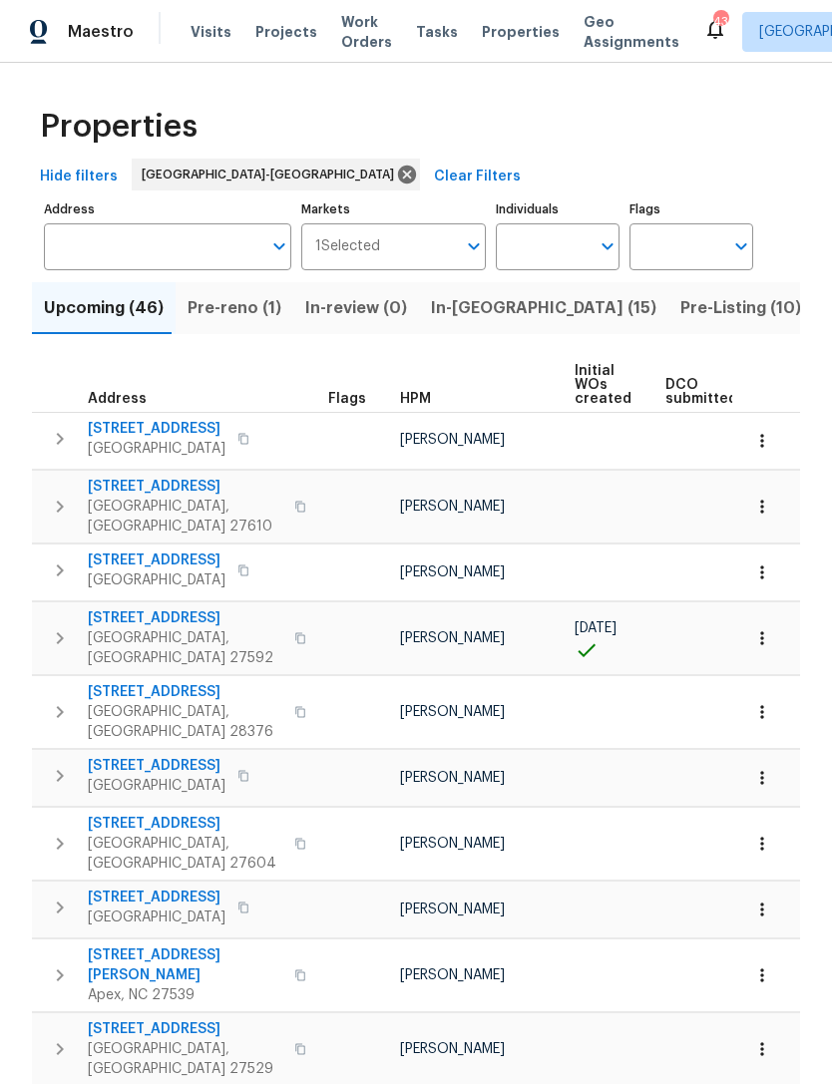
click at [545, 245] on input "Individuals" at bounding box center [543, 246] width 94 height 47
click at [543, 245] on input "Joesph wh" at bounding box center [543, 246] width 94 height 47
click at [585, 245] on input "Joseph wh" at bounding box center [543, 246] width 94 height 47
type input "Joseph white"
click at [580, 314] on li "Joseph White" at bounding box center [558, 310] width 92 height 42
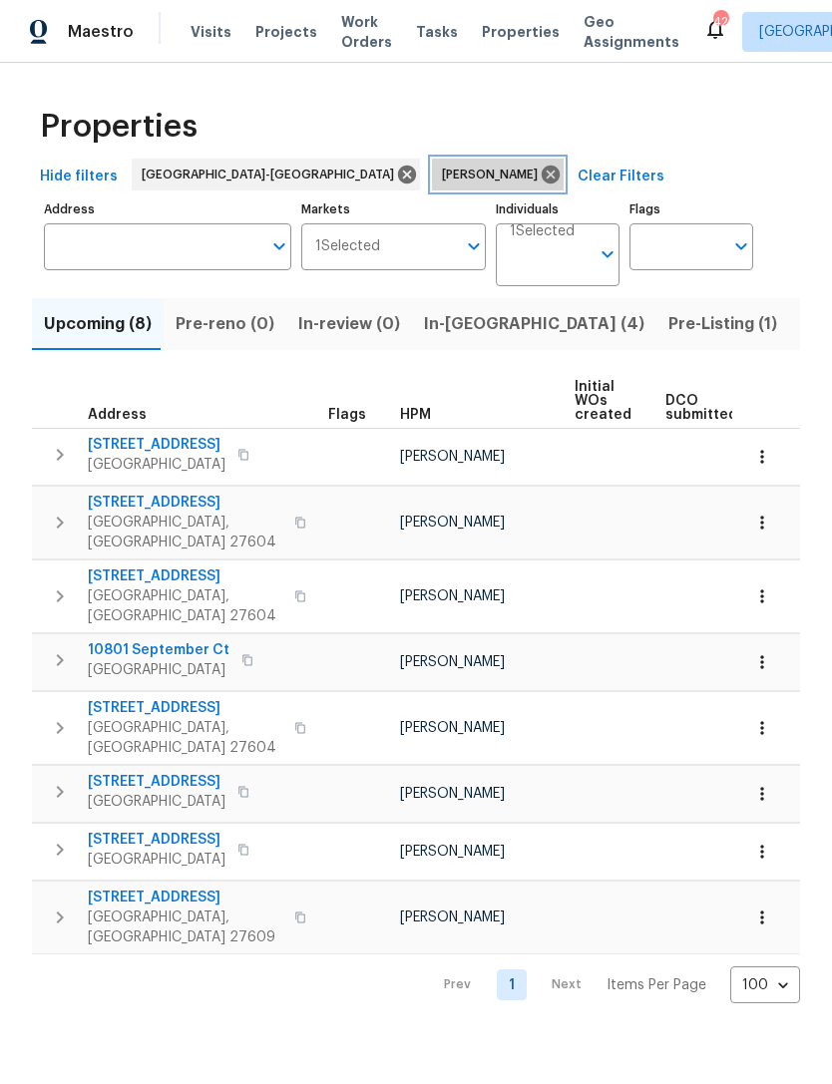
click at [540, 166] on icon at bounding box center [551, 175] width 22 height 22
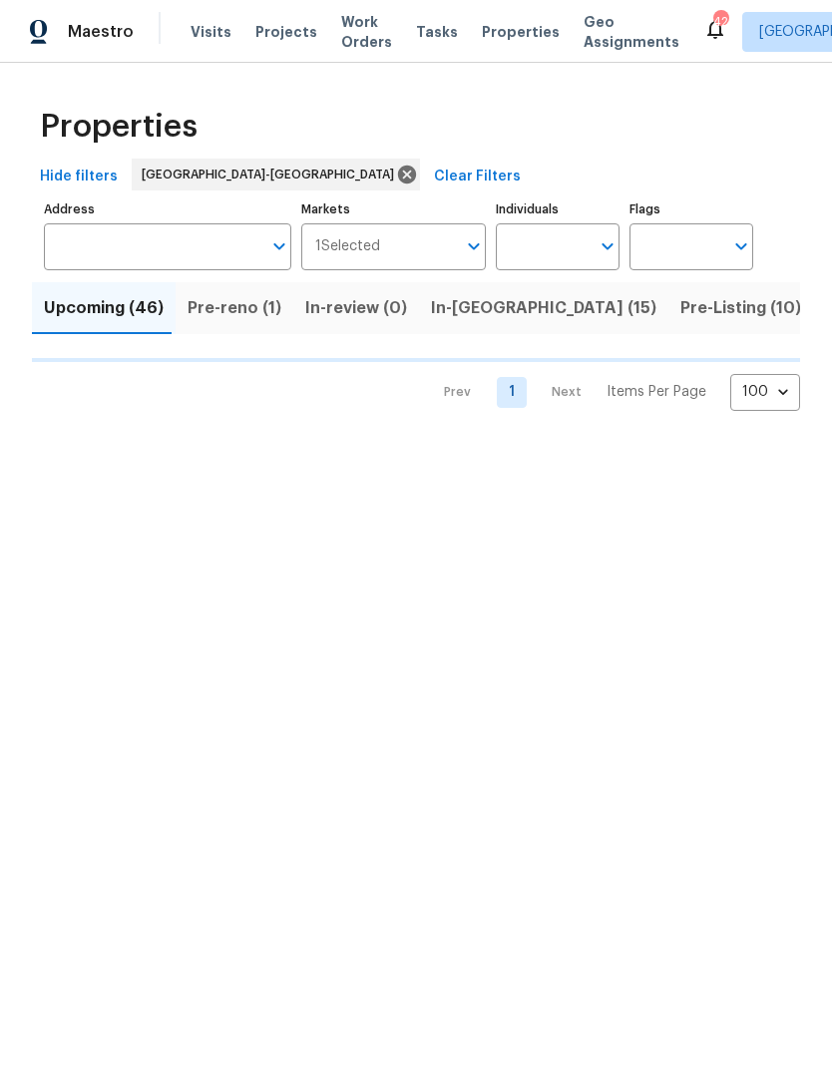
click at [540, 244] on input "Individuals" at bounding box center [543, 246] width 94 height 47
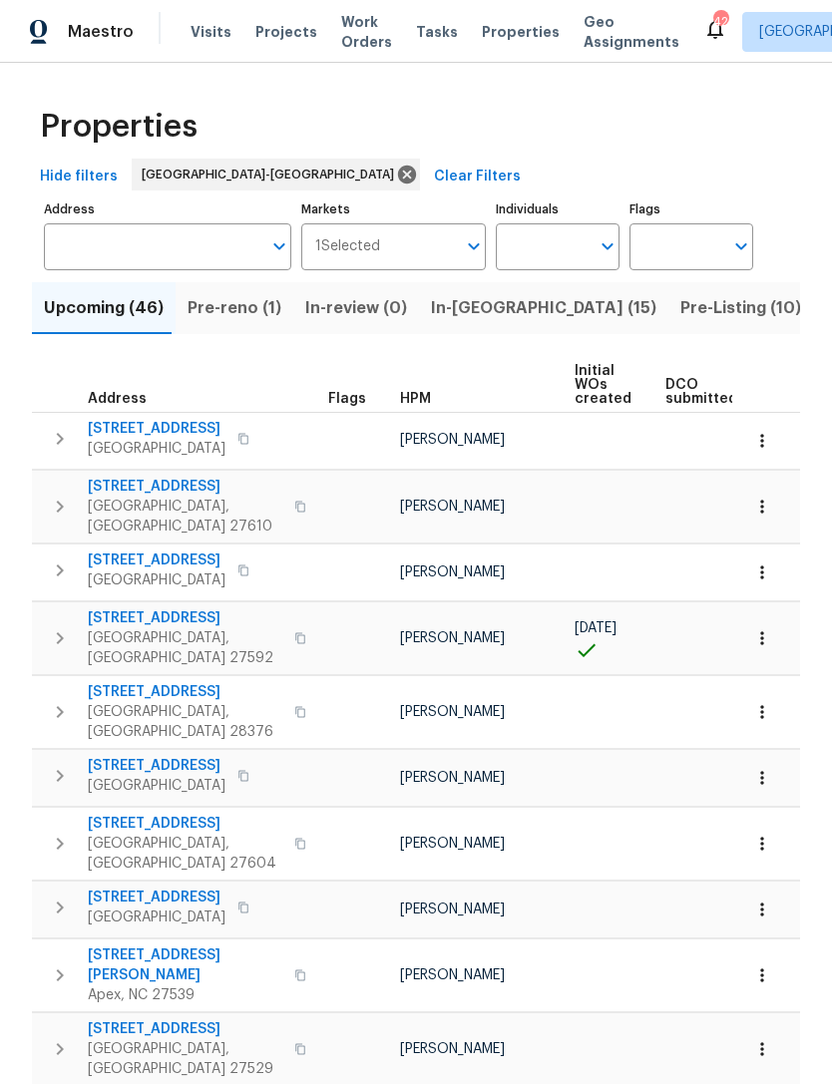
click at [698, 881] on td at bounding box center [710, 909] width 106 height 57
click at [550, 248] on input "Individuals" at bounding box center [543, 246] width 94 height 47
type input "Preston"
click at [569, 308] on li "[PERSON_NAME]" at bounding box center [558, 310] width 92 height 42
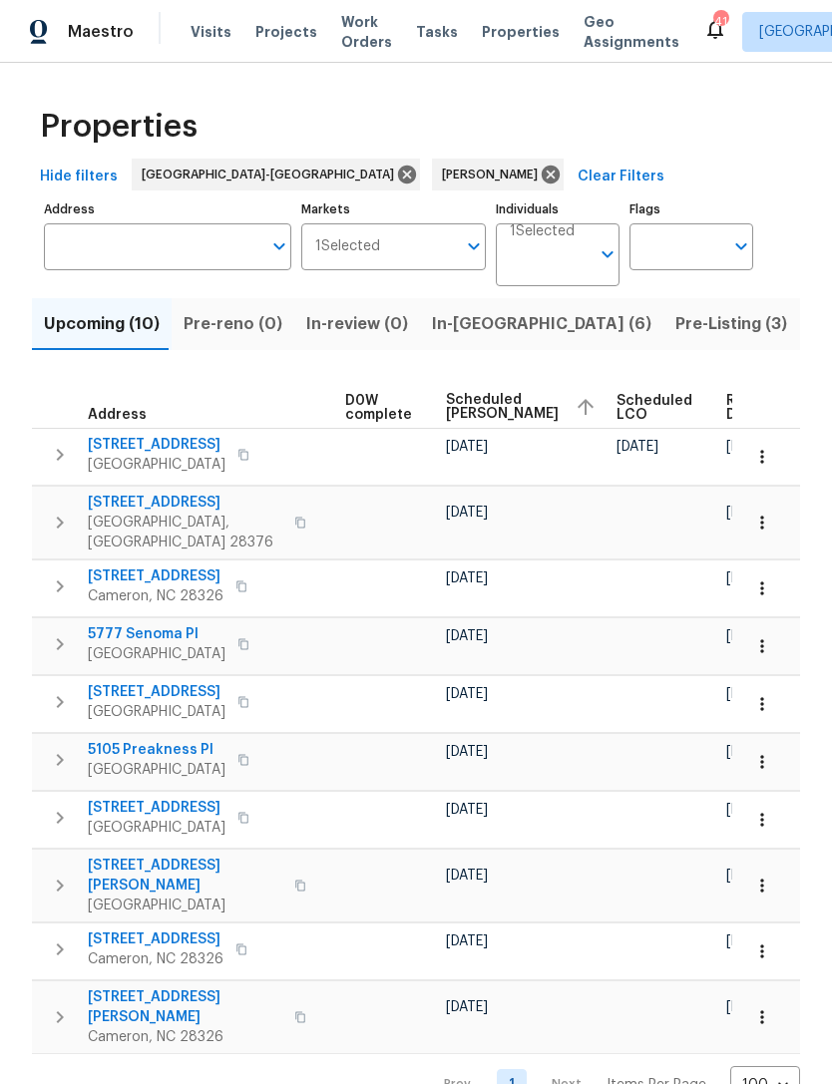
scroll to position [0, 526]
click at [766, 876] on icon "button" at bounding box center [762, 886] width 20 height 20
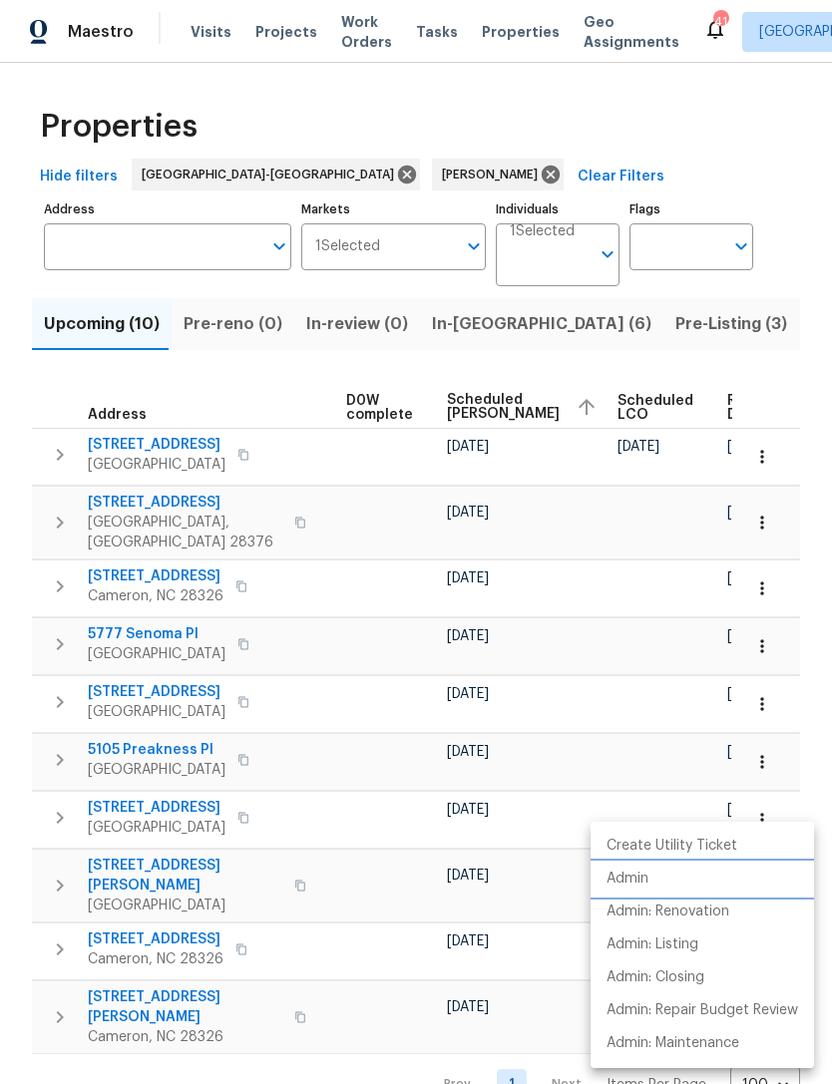
click at [630, 878] on p "Admin" at bounding box center [627, 879] width 42 height 21
click at [776, 144] on div at bounding box center [416, 542] width 832 height 1084
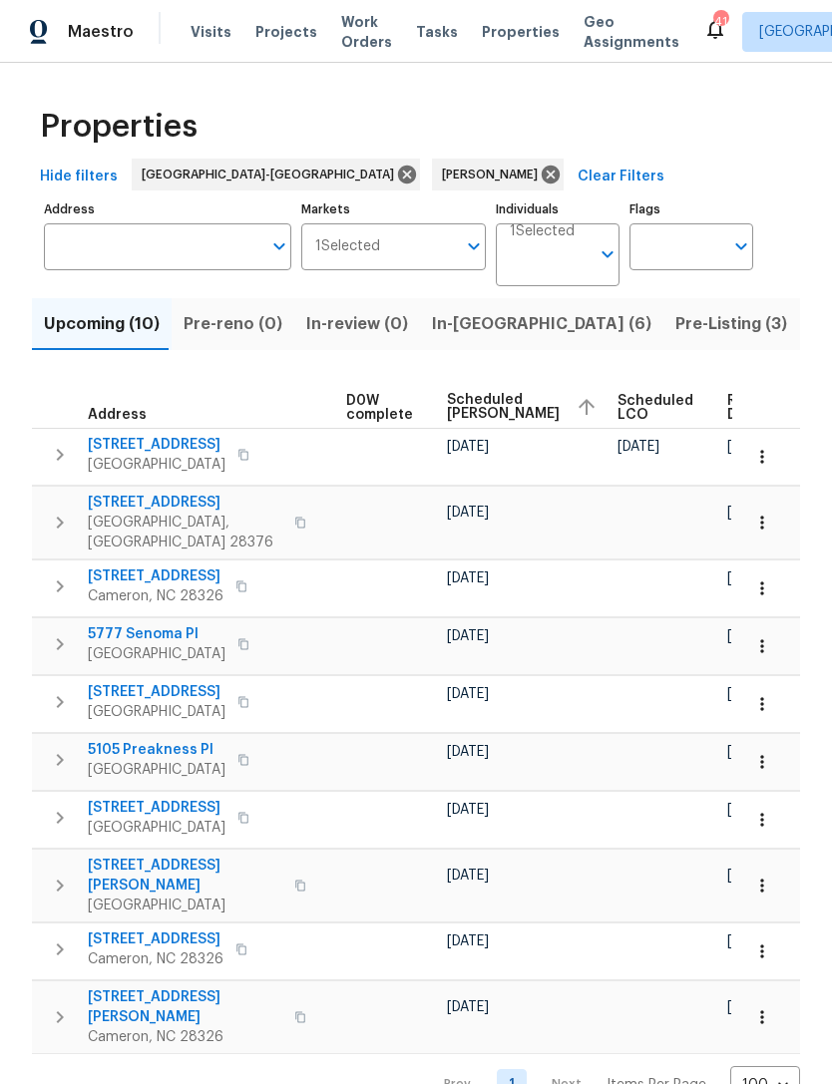
click at [811, 125] on div "Properties Hide filters Raleigh-Durham Preston Sexton Clear Filters Address Add…" at bounding box center [416, 599] width 832 height 1072
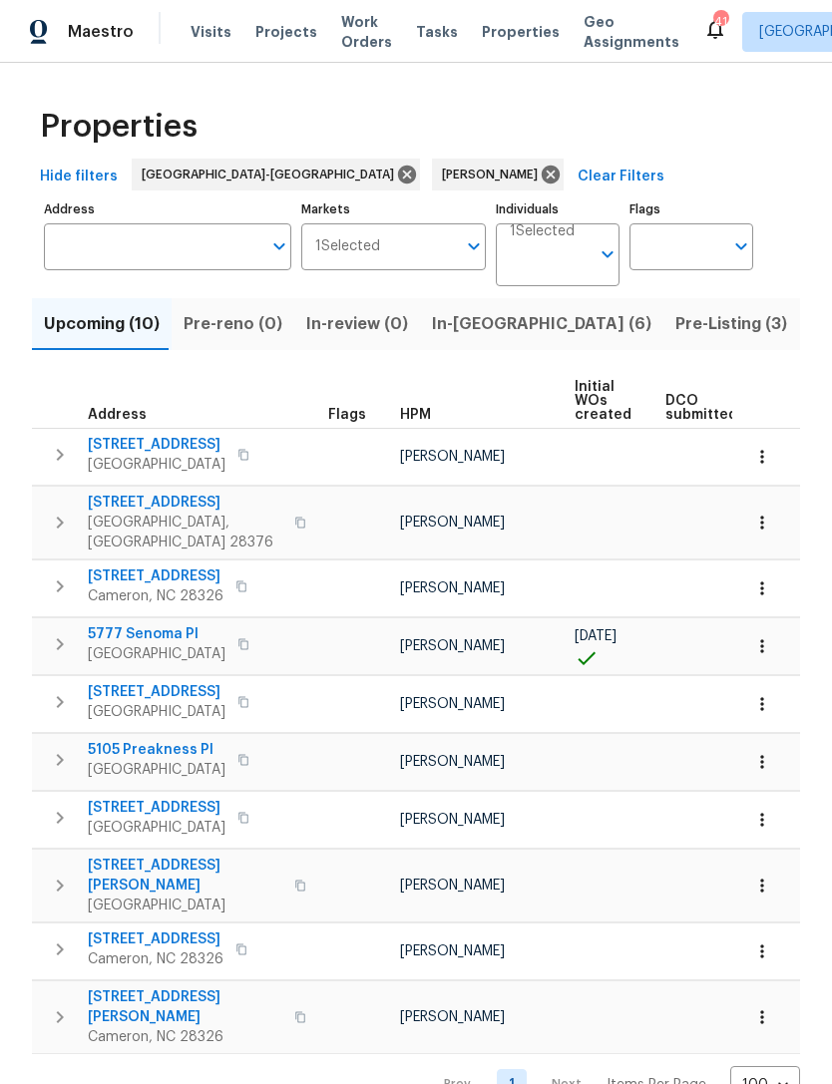
scroll to position [0, 0]
click at [476, 327] on span "In-reno (6)" at bounding box center [541, 324] width 219 height 28
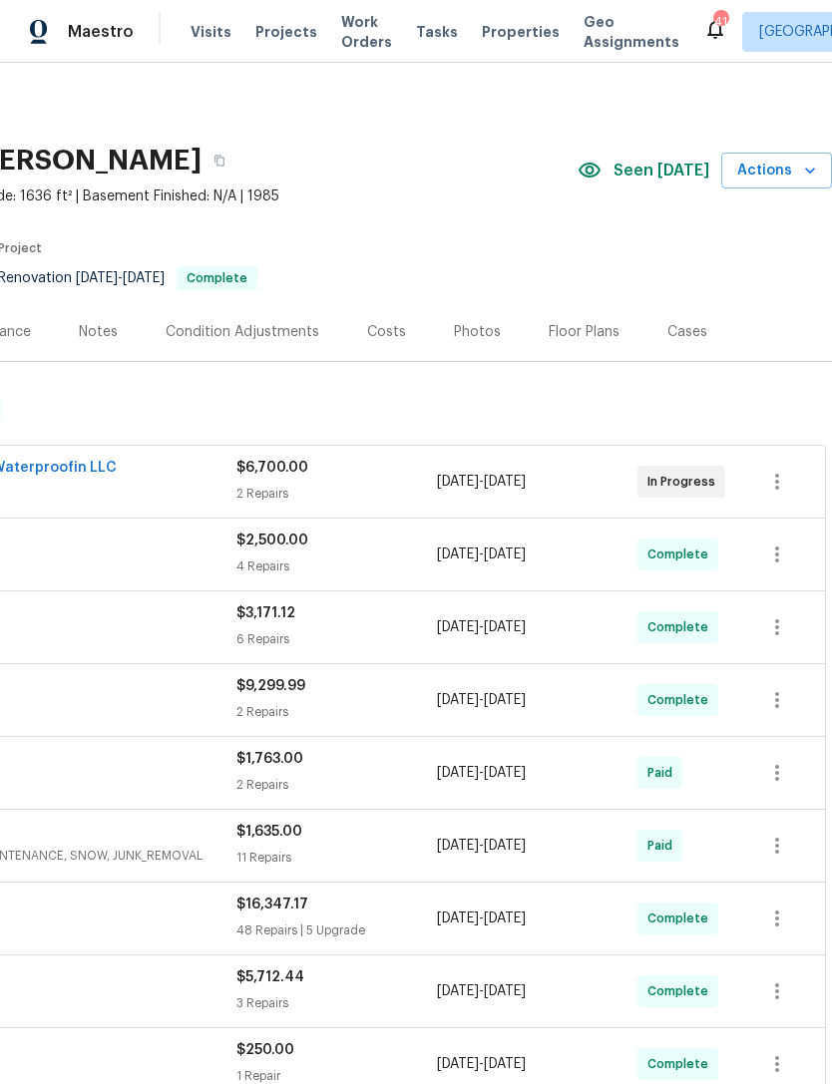
scroll to position [0, 295]
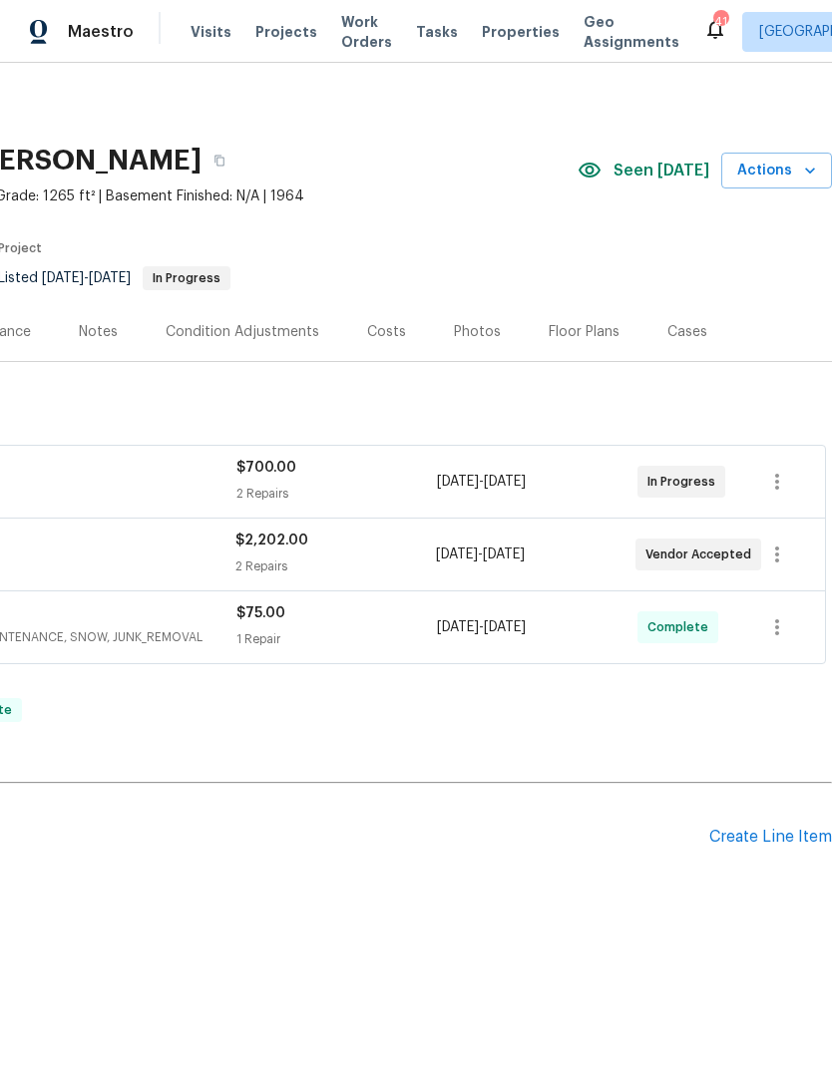
scroll to position [0, 295]
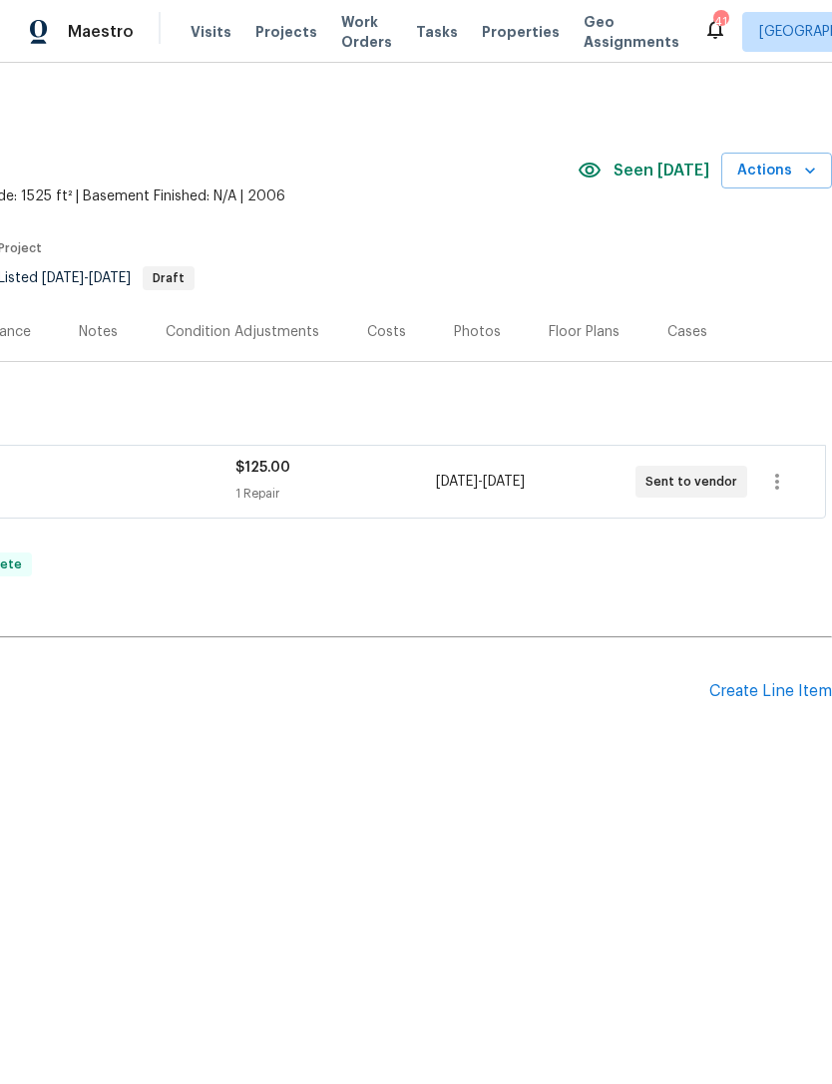
scroll to position [0, 295]
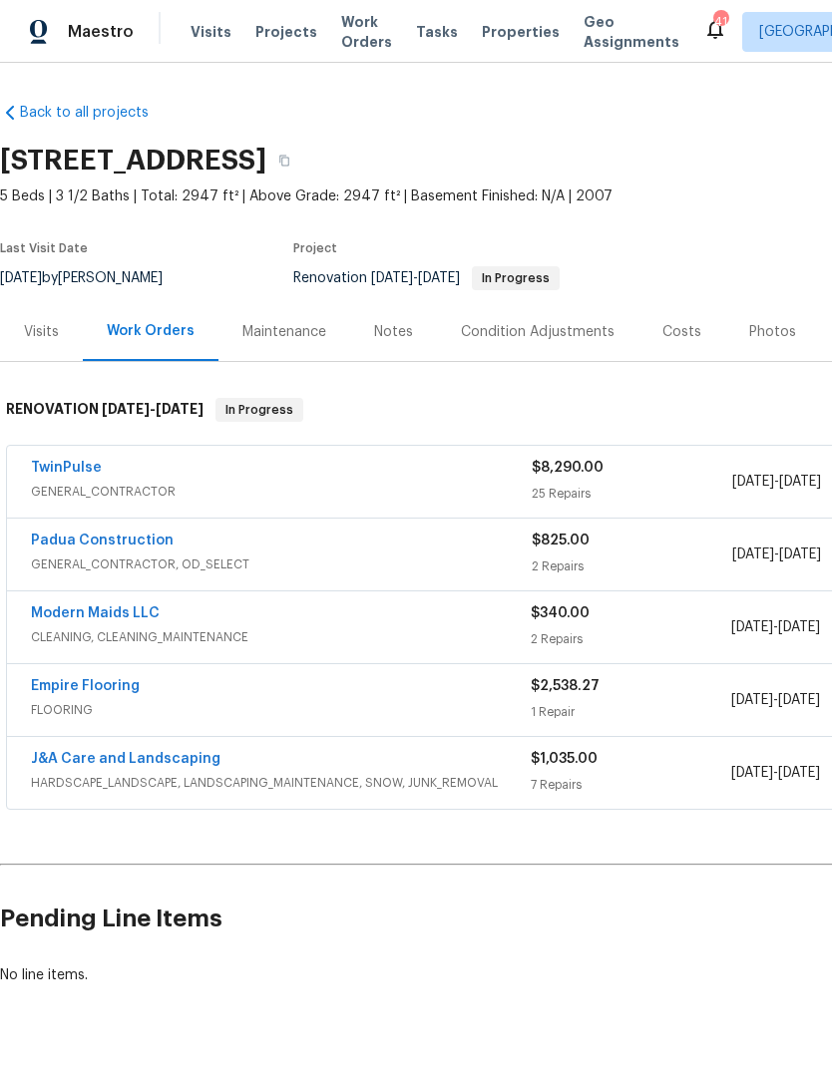
scroll to position [0, -1]
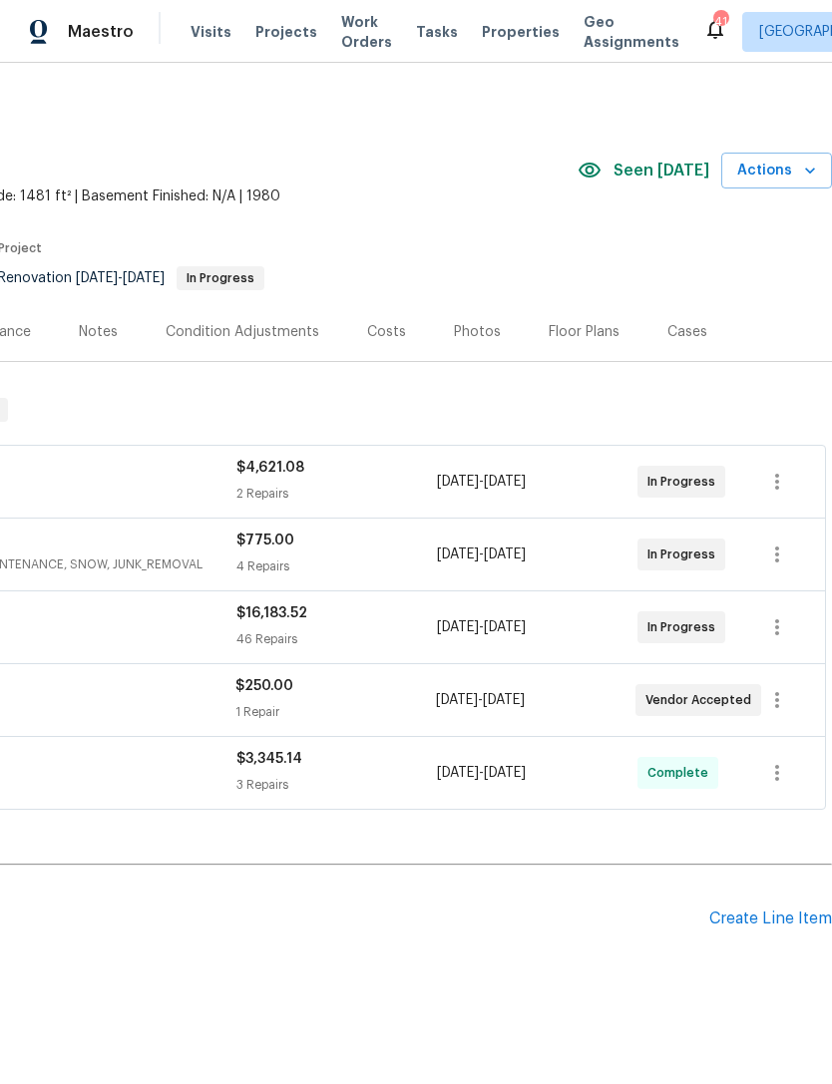
scroll to position [0, 295]
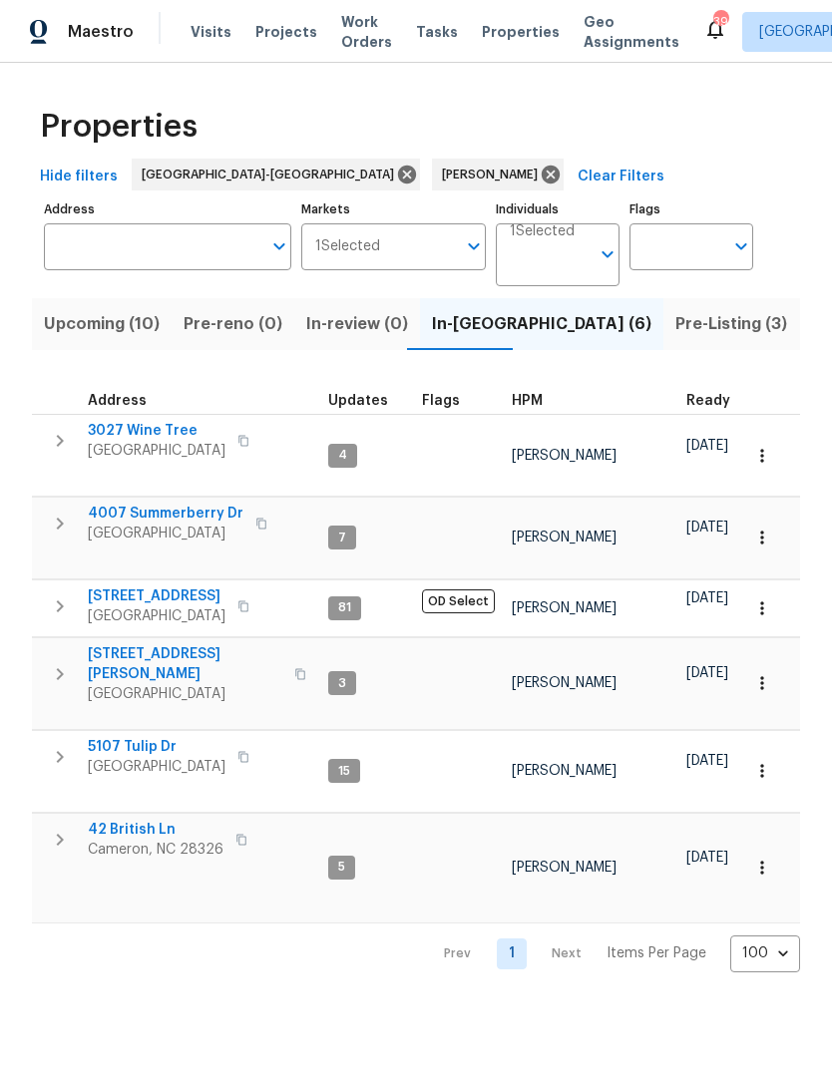
click at [136, 326] on span "Upcoming (10)" at bounding box center [102, 324] width 116 height 28
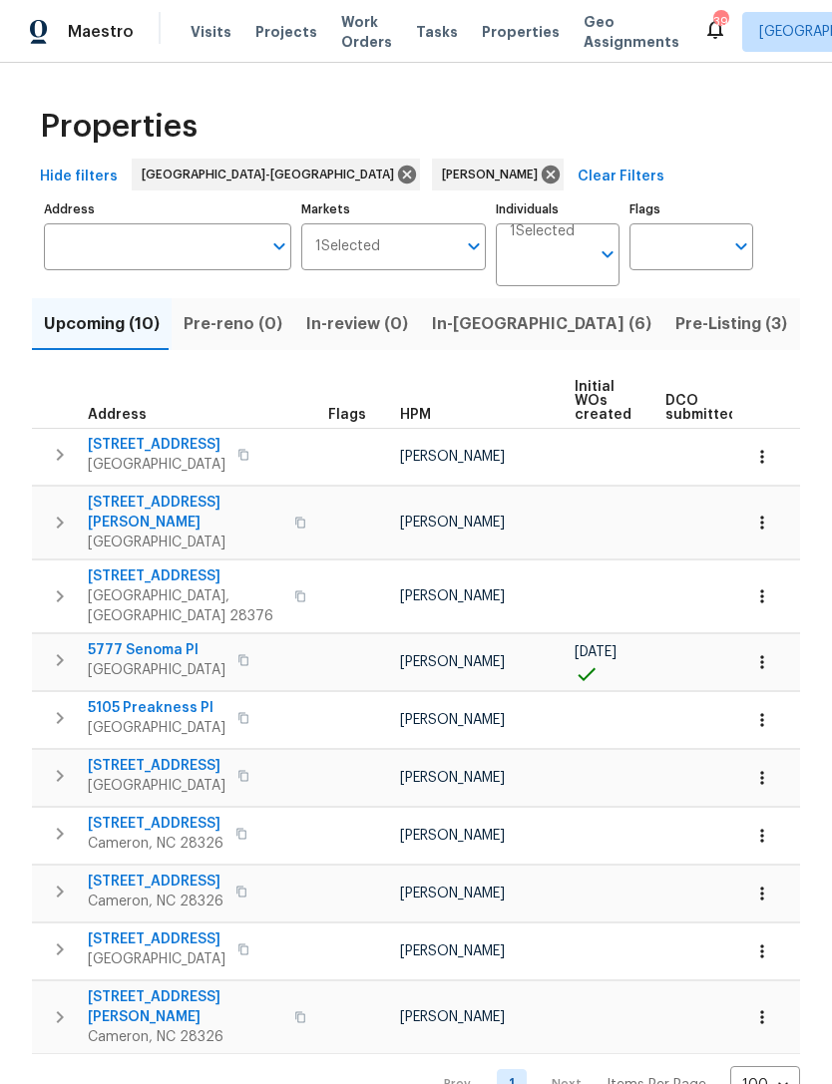
click at [509, 642] on td "[PERSON_NAME]" at bounding box center [479, 662] width 175 height 57
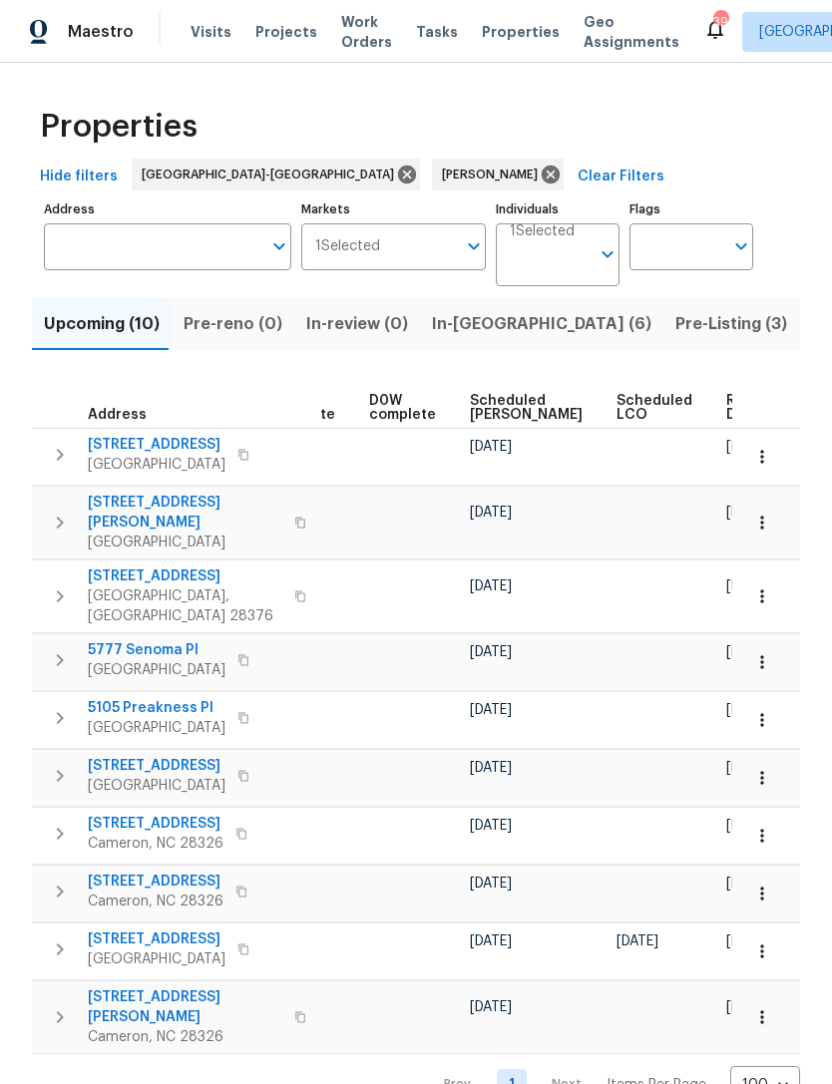
scroll to position [0, 502]
click at [502, 405] on span "Scheduled [PERSON_NAME]" at bounding box center [527, 408] width 113 height 28
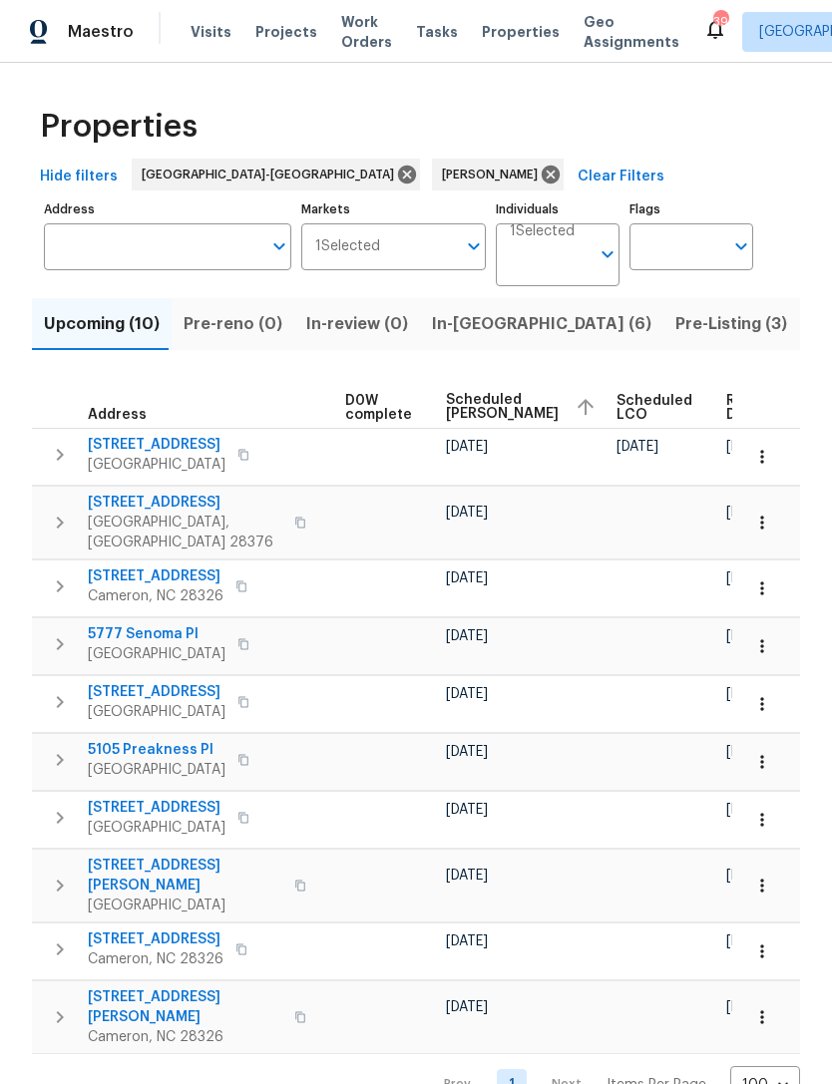
scroll to position [0, 526]
click at [540, 164] on icon at bounding box center [551, 175] width 22 height 22
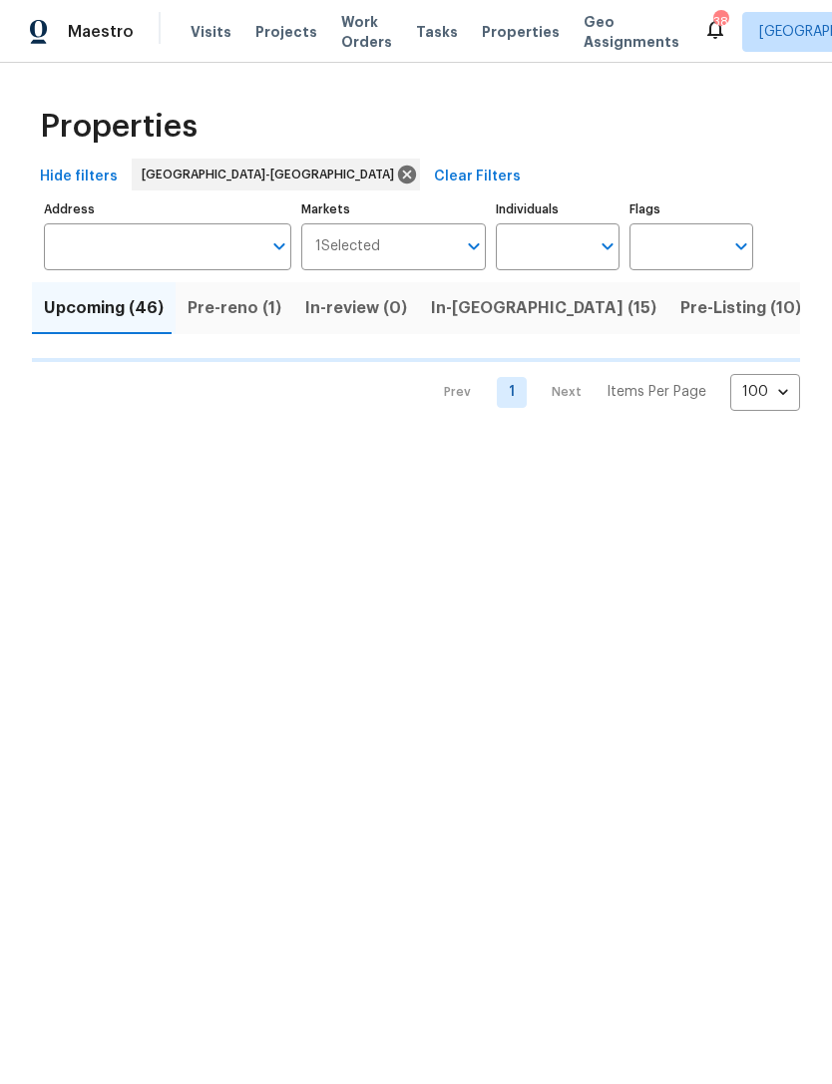
click at [231, 319] on span "Pre-reno (1)" at bounding box center [235, 308] width 94 height 28
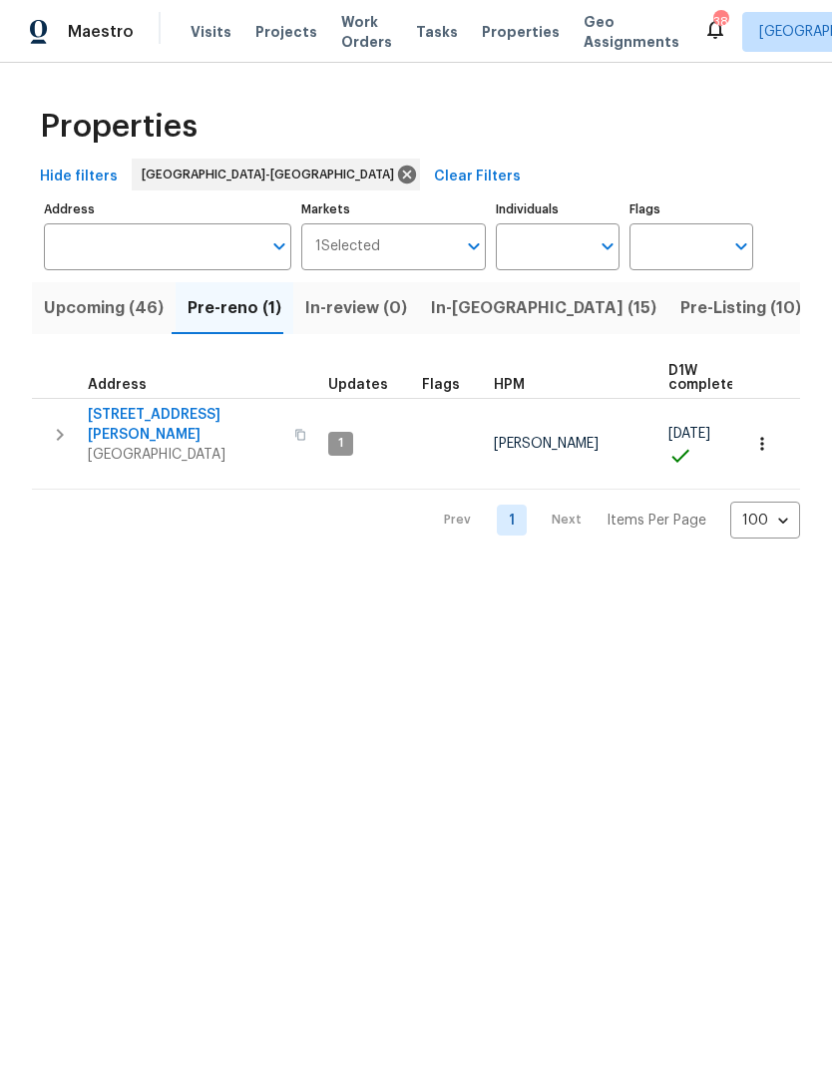
click at [99, 309] on span "Upcoming (46)" at bounding box center [104, 308] width 120 height 28
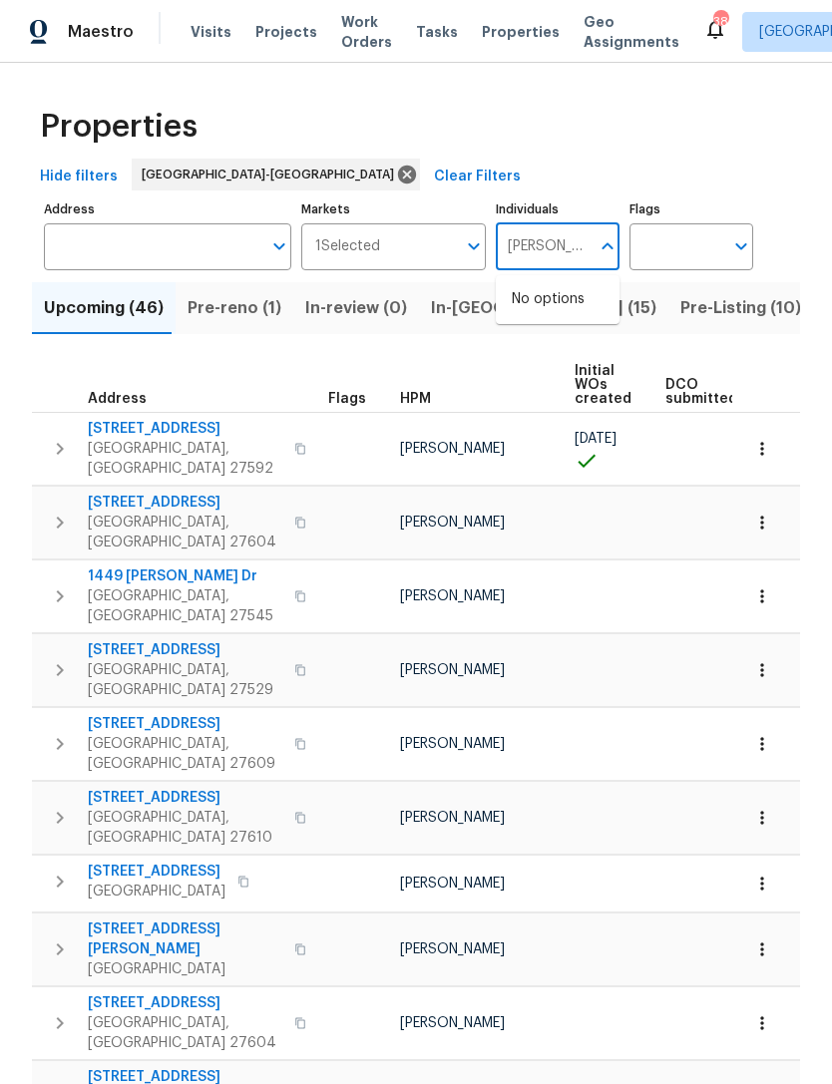
type input "Preston"
click at [577, 307] on li "[PERSON_NAME]" at bounding box center [558, 310] width 92 height 42
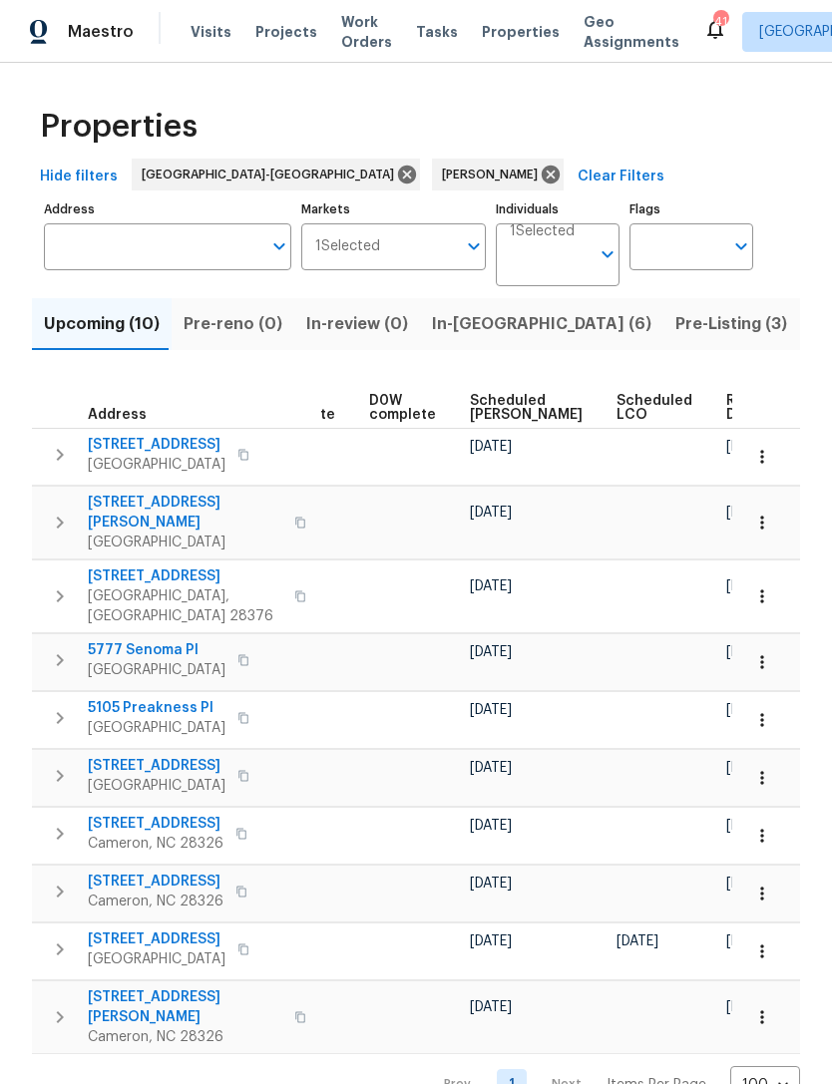
scroll to position [0, 502]
click at [497, 410] on span "Scheduled [PERSON_NAME]" at bounding box center [527, 408] width 113 height 28
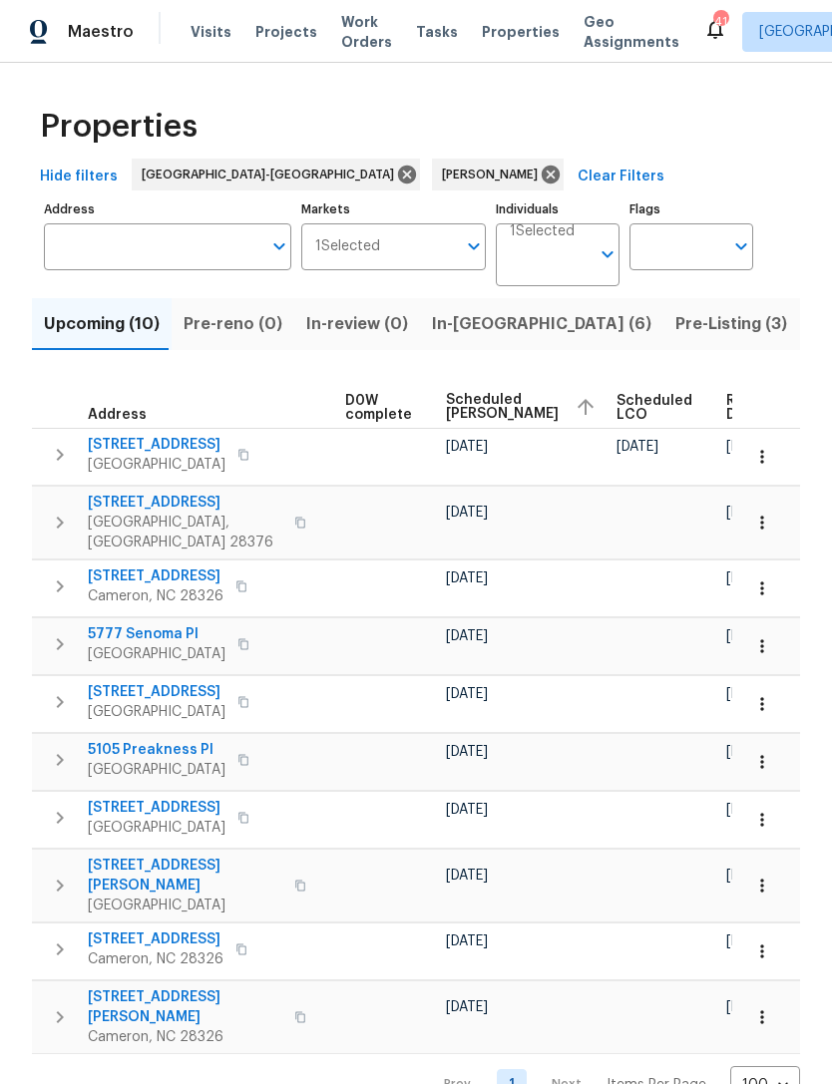
scroll to position [0, 526]
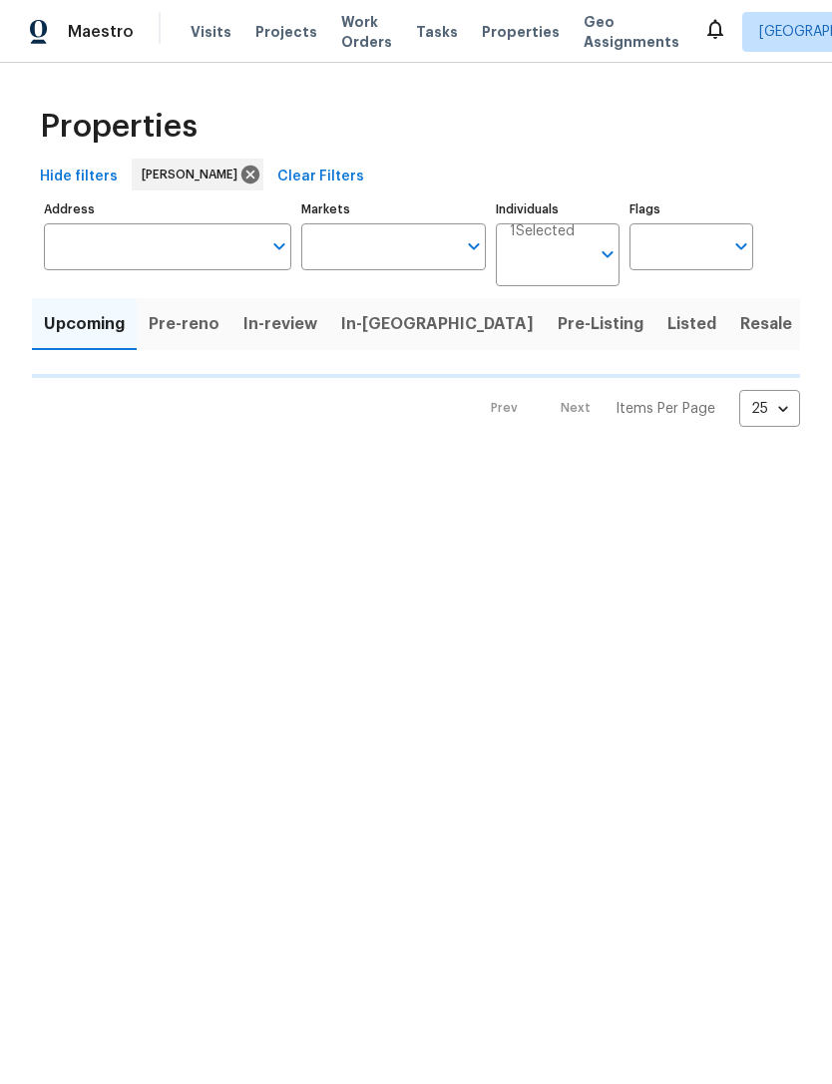
type input "100"
